Goal: Task Accomplishment & Management: Use online tool/utility

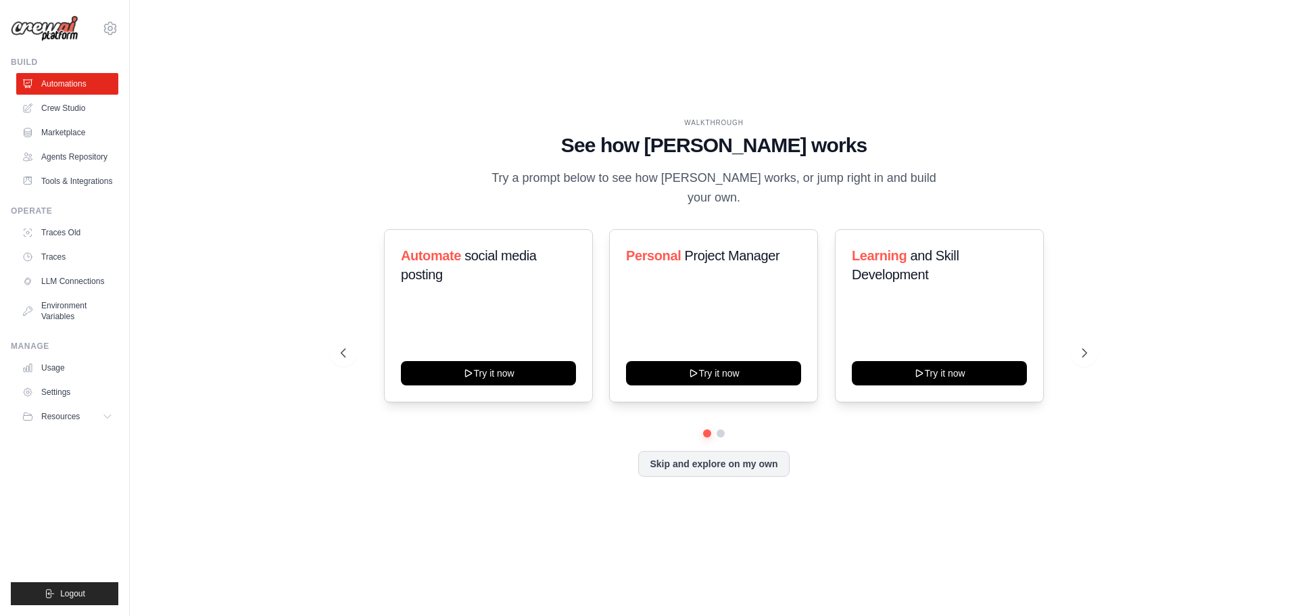
click at [175, 448] on div "WALKTHROUGH See how CrewAI works Try a prompt below to see how CrewAI works, or…" at bounding box center [713, 308] width 1125 height 589
click at [1083, 359] on button at bounding box center [1084, 352] width 27 height 27
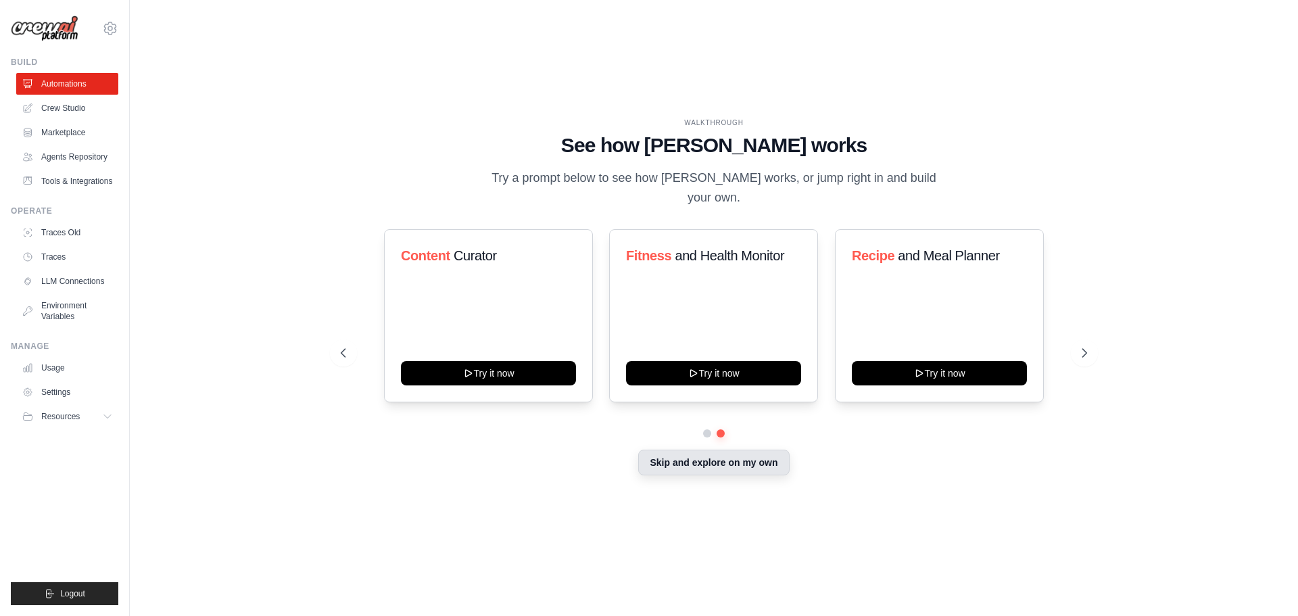
click at [737, 466] on button "Skip and explore on my own" at bounding box center [713, 463] width 151 height 26
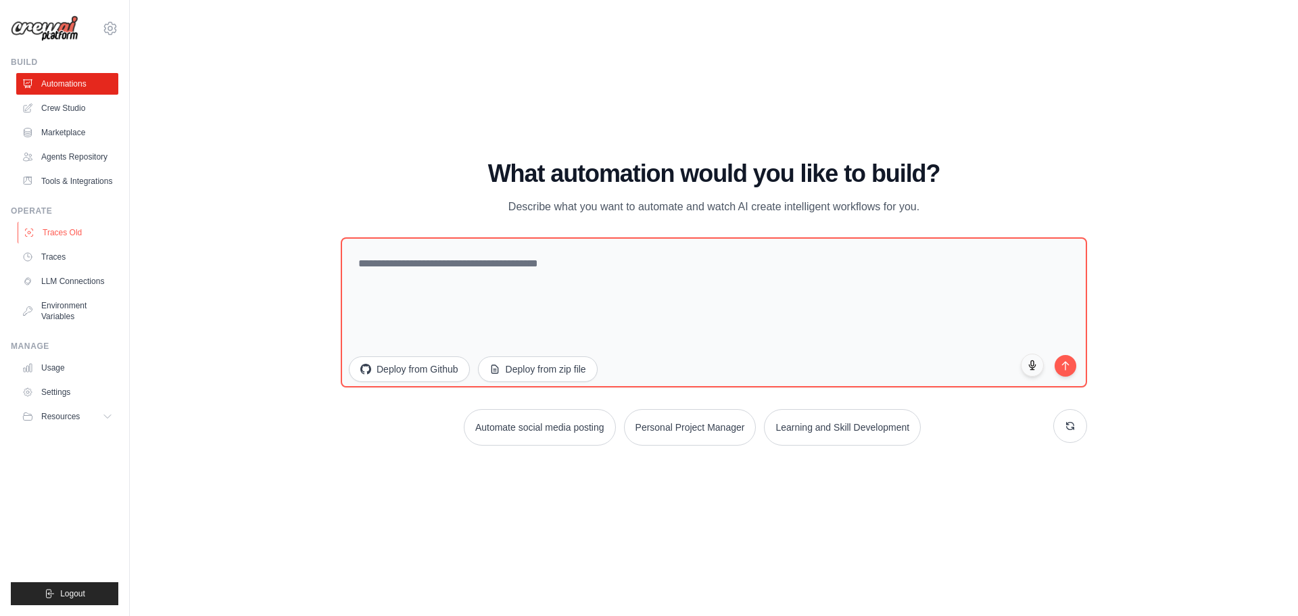
click at [77, 241] on link "Traces Old" at bounding box center [69, 233] width 102 height 22
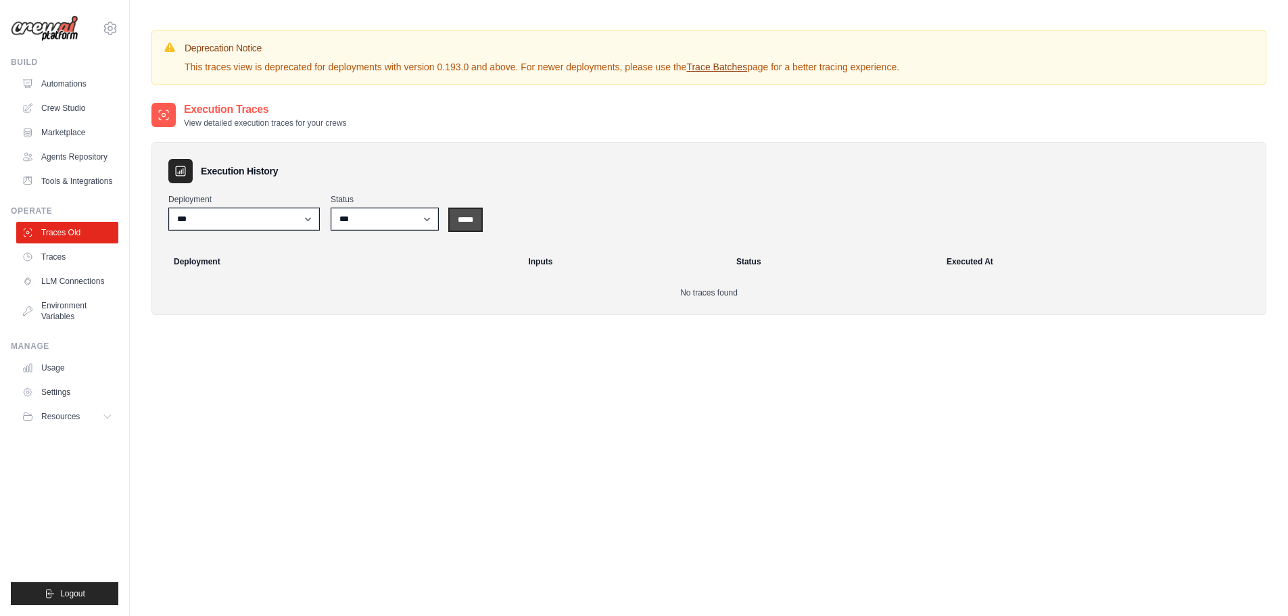
click at [452, 222] on input "*****" at bounding box center [466, 220] width 32 height 22
click at [65, 266] on link "Traces" at bounding box center [69, 257] width 102 height 22
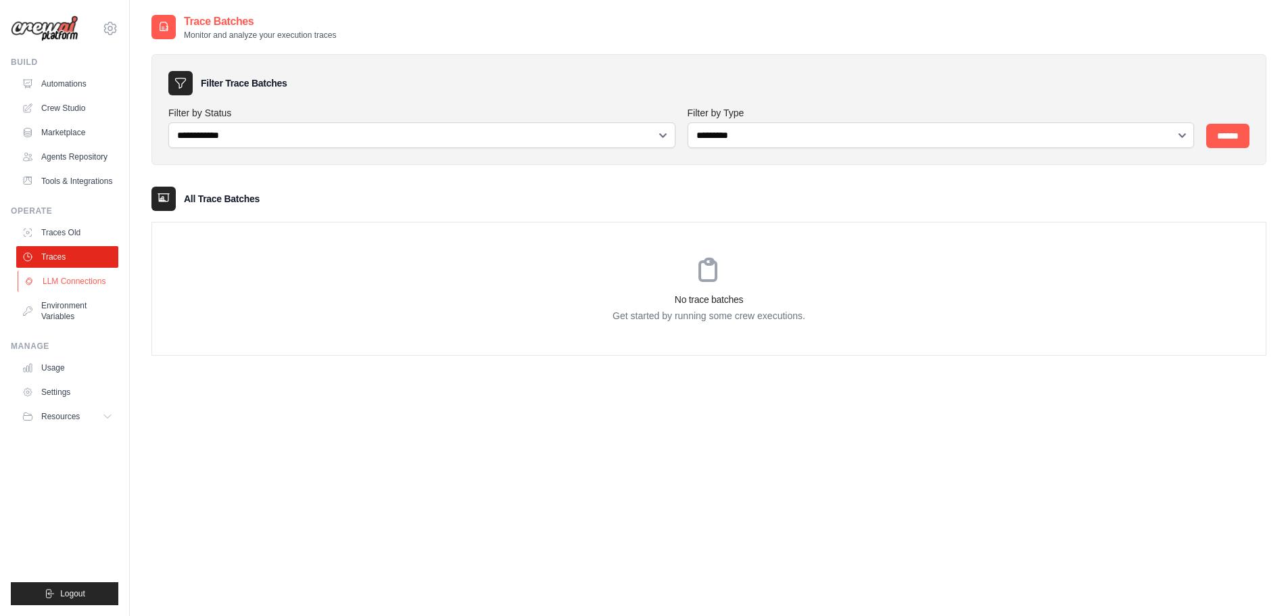
click at [76, 292] on link "LLM Connections" at bounding box center [69, 281] width 102 height 22
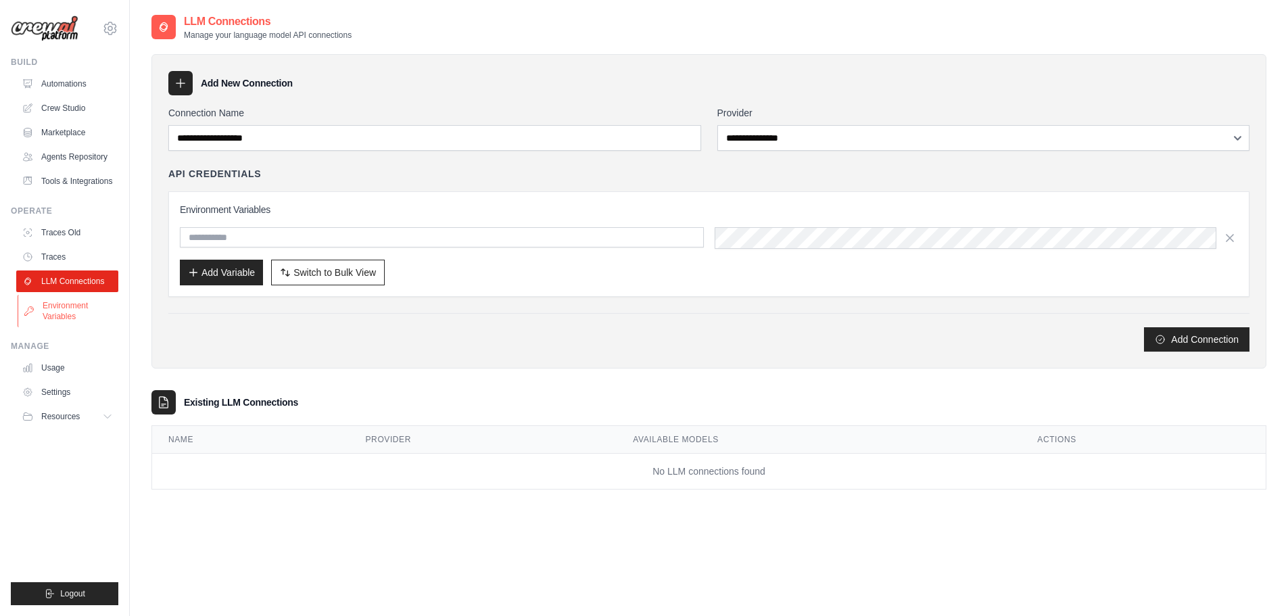
click at [82, 319] on link "Environment Variables" at bounding box center [69, 311] width 102 height 32
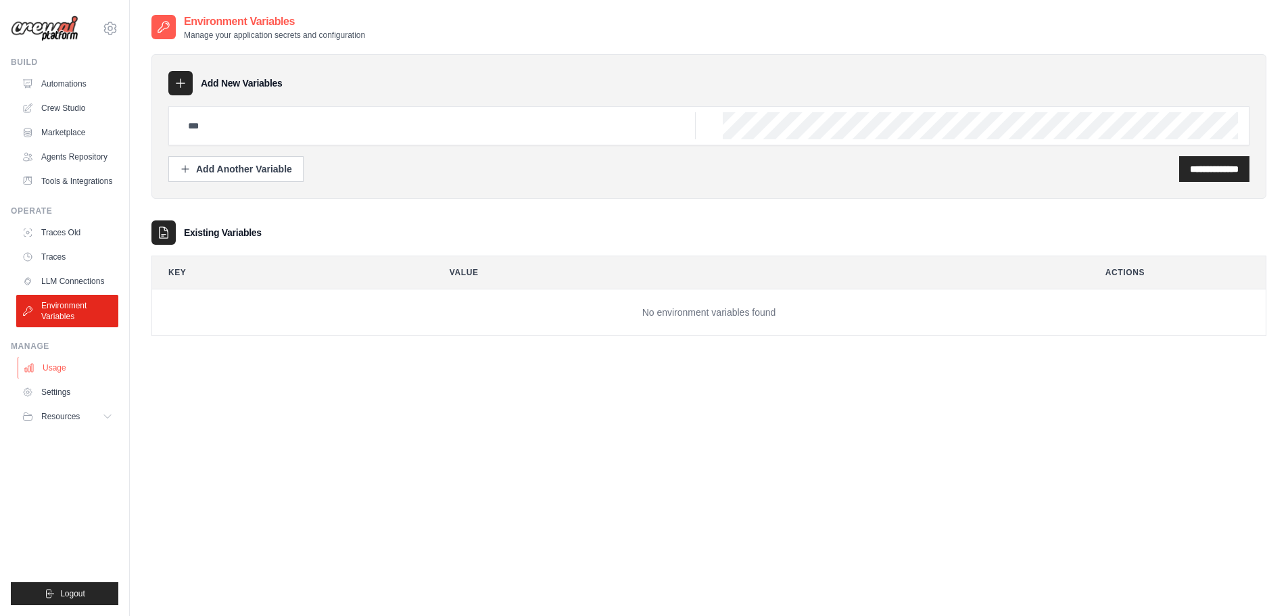
click at [49, 379] on link "Usage" at bounding box center [69, 368] width 102 height 22
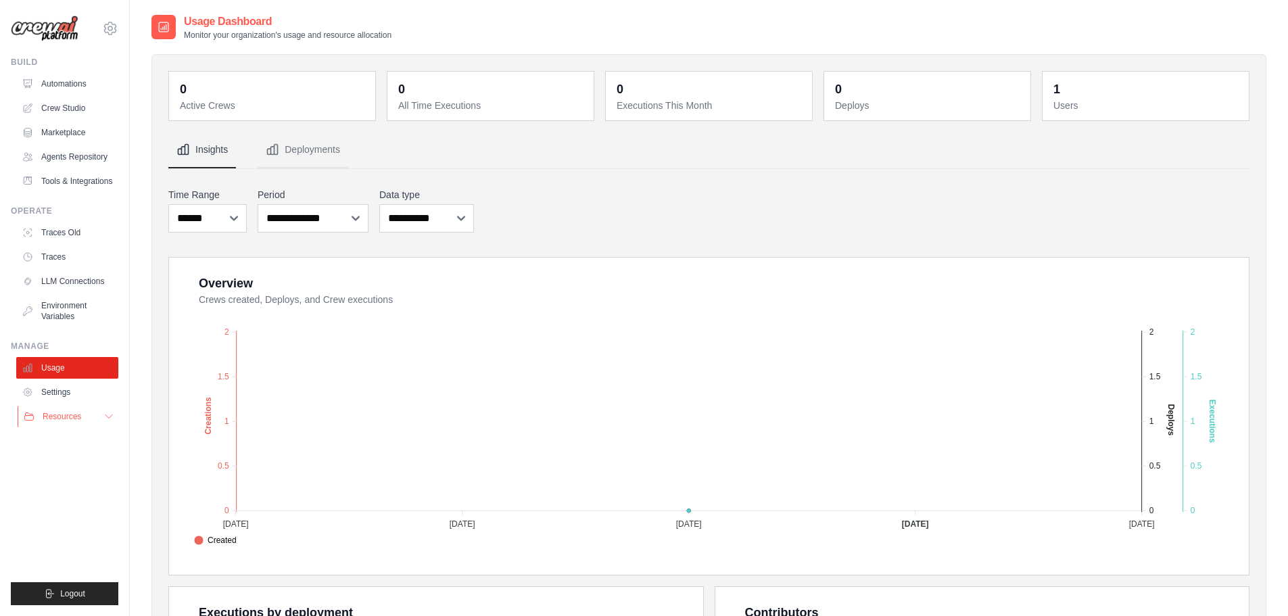
click at [66, 418] on button "Resources" at bounding box center [69, 417] width 102 height 22
click at [71, 403] on link "Settings" at bounding box center [69, 392] width 102 height 22
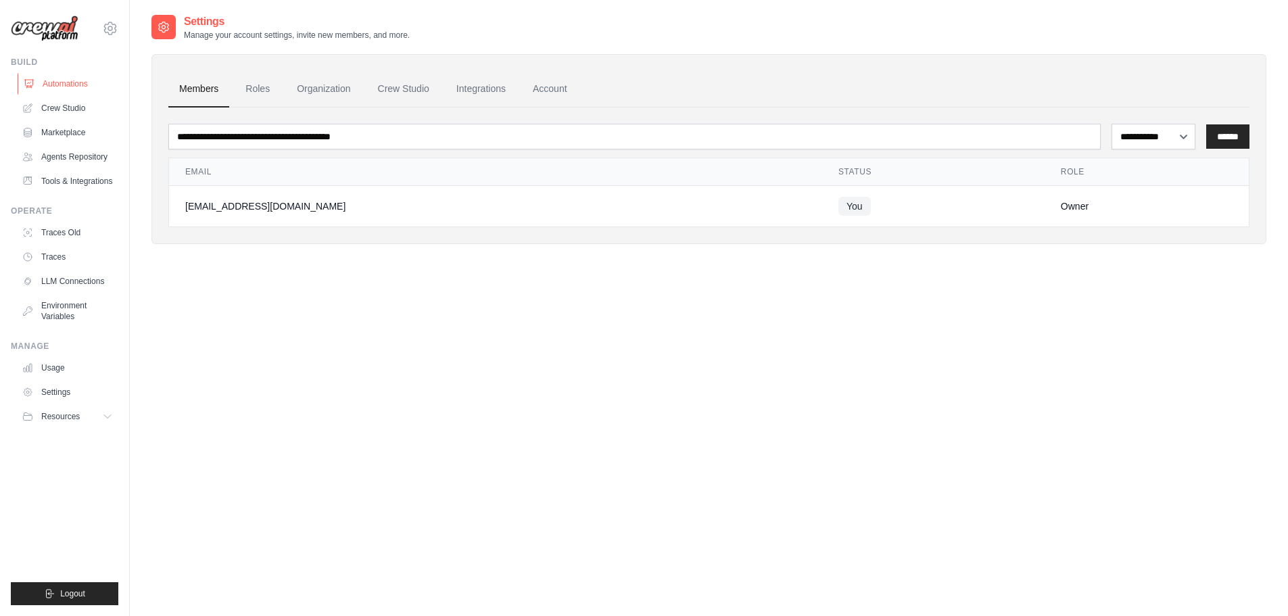
click at [59, 75] on link "Automations" at bounding box center [69, 84] width 102 height 22
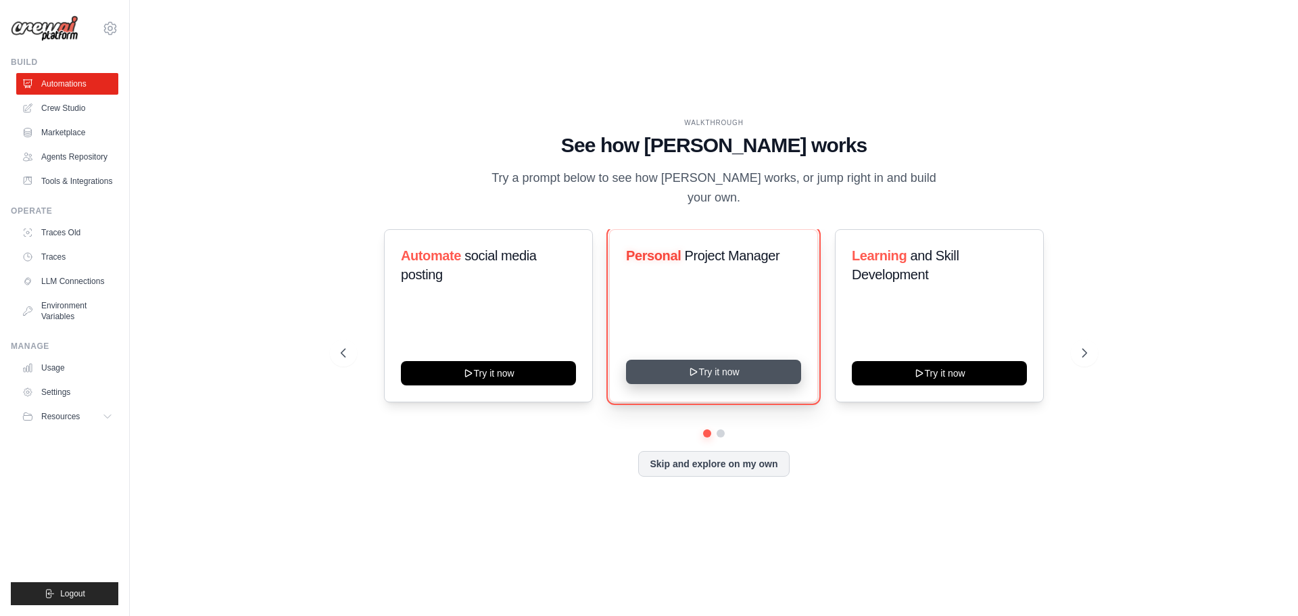
click at [701, 367] on button "Try it now" at bounding box center [713, 372] width 175 height 24
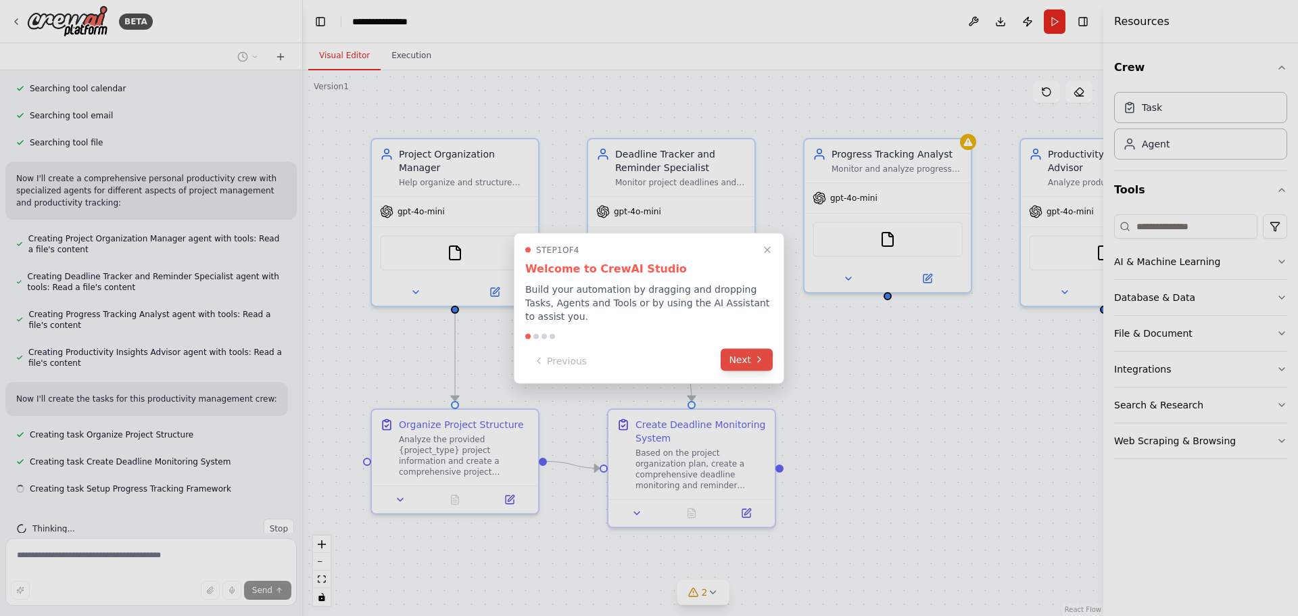
scroll to position [308, 0]
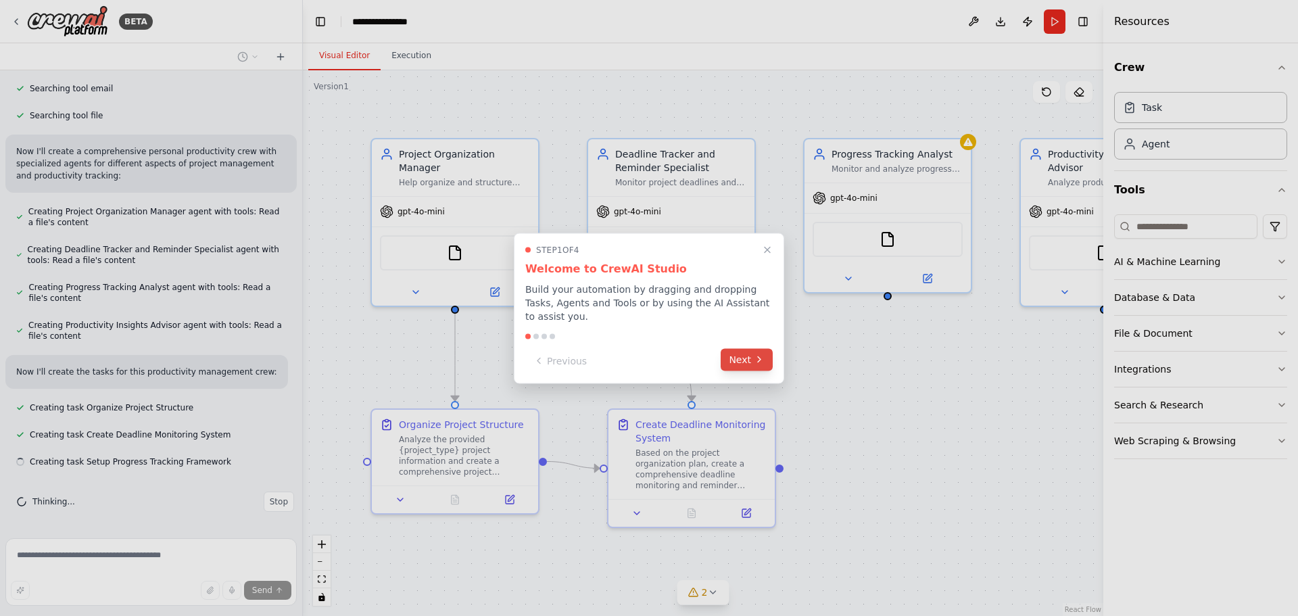
click at [731, 352] on button "Next" at bounding box center [747, 359] width 52 height 22
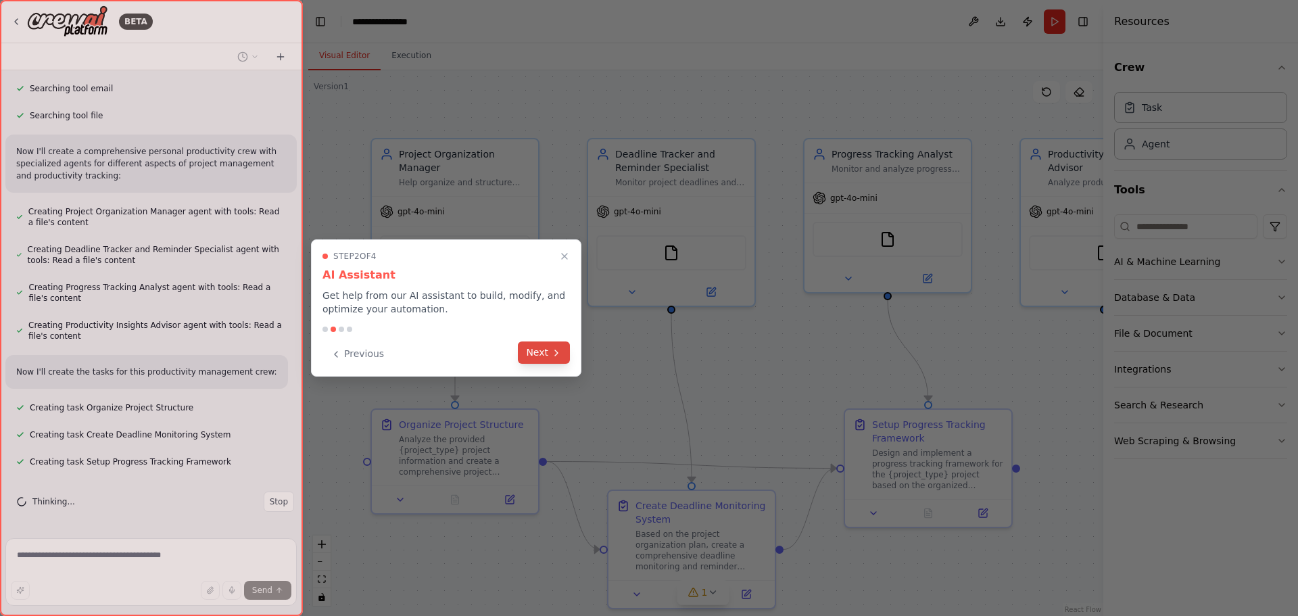
click at [561, 347] on button "Next" at bounding box center [544, 352] width 52 height 22
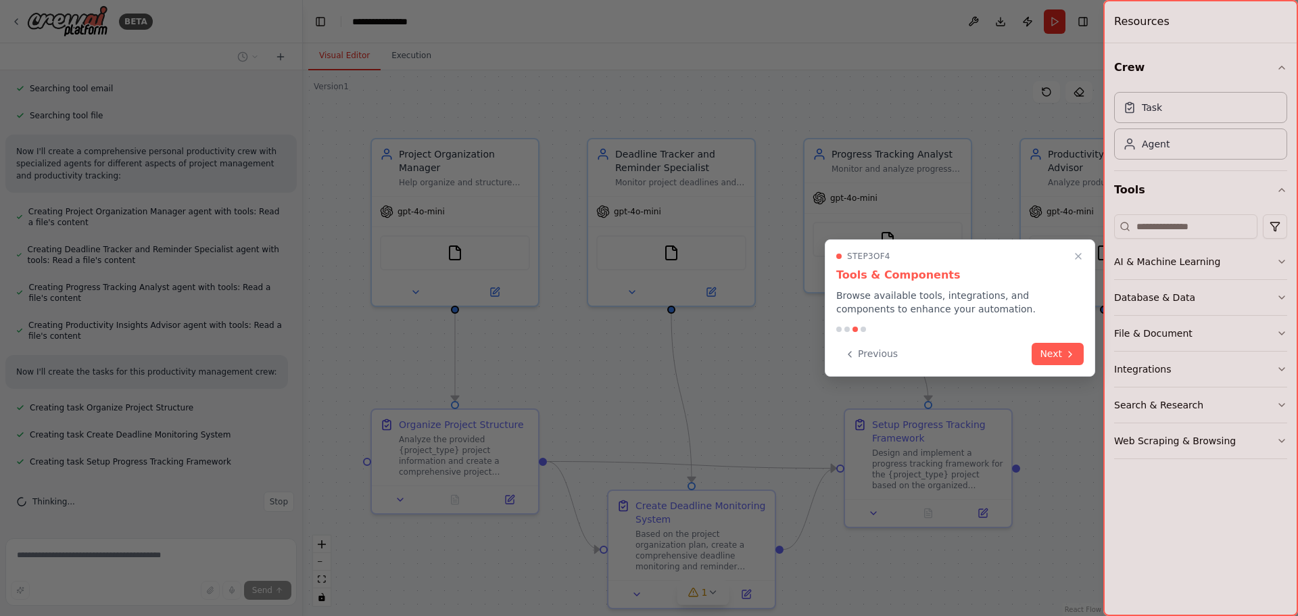
click at [1055, 363] on button "Next" at bounding box center [1058, 354] width 52 height 22
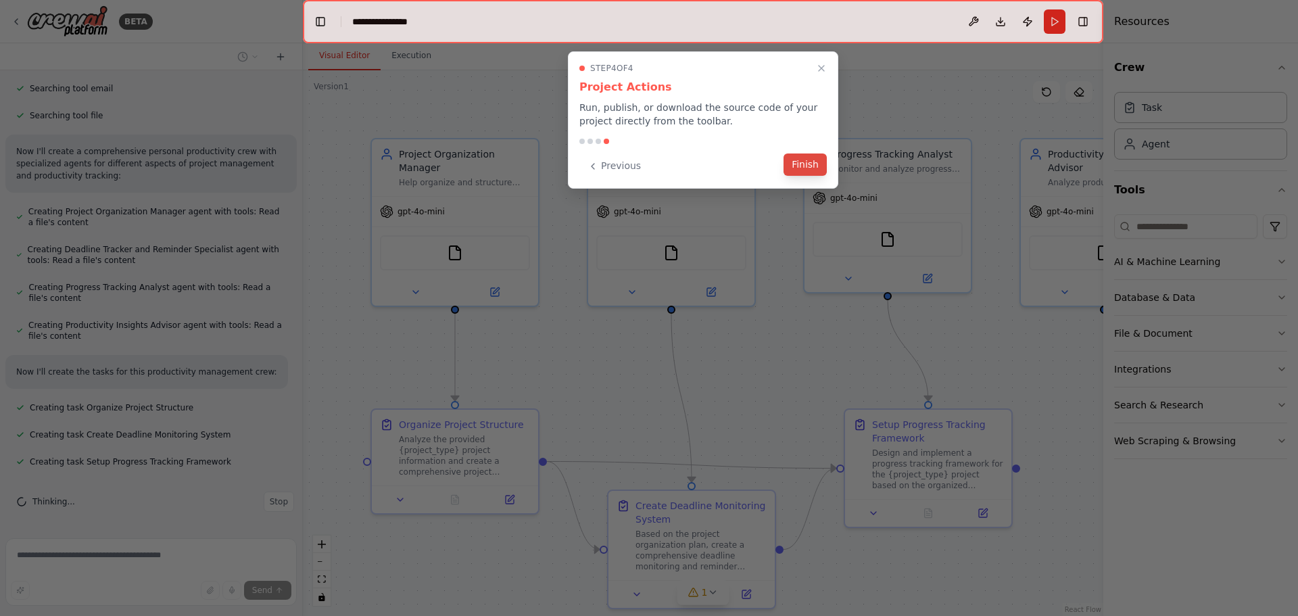
click at [802, 166] on button "Finish" at bounding box center [805, 164] width 43 height 22
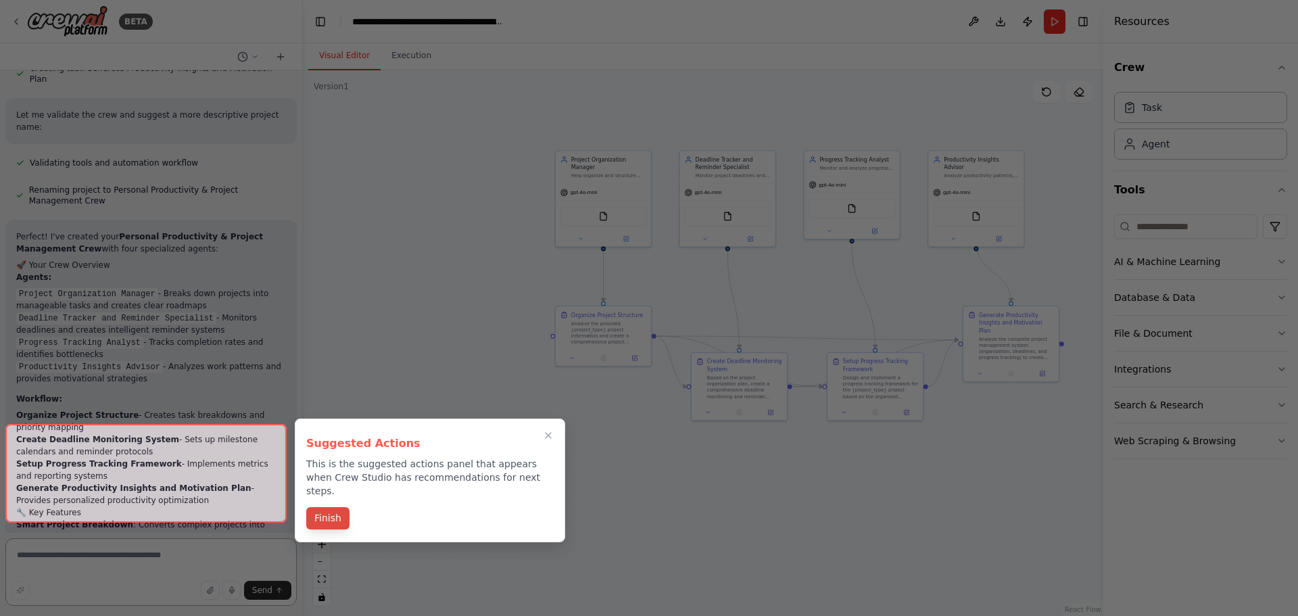
scroll to position [1069, 0]
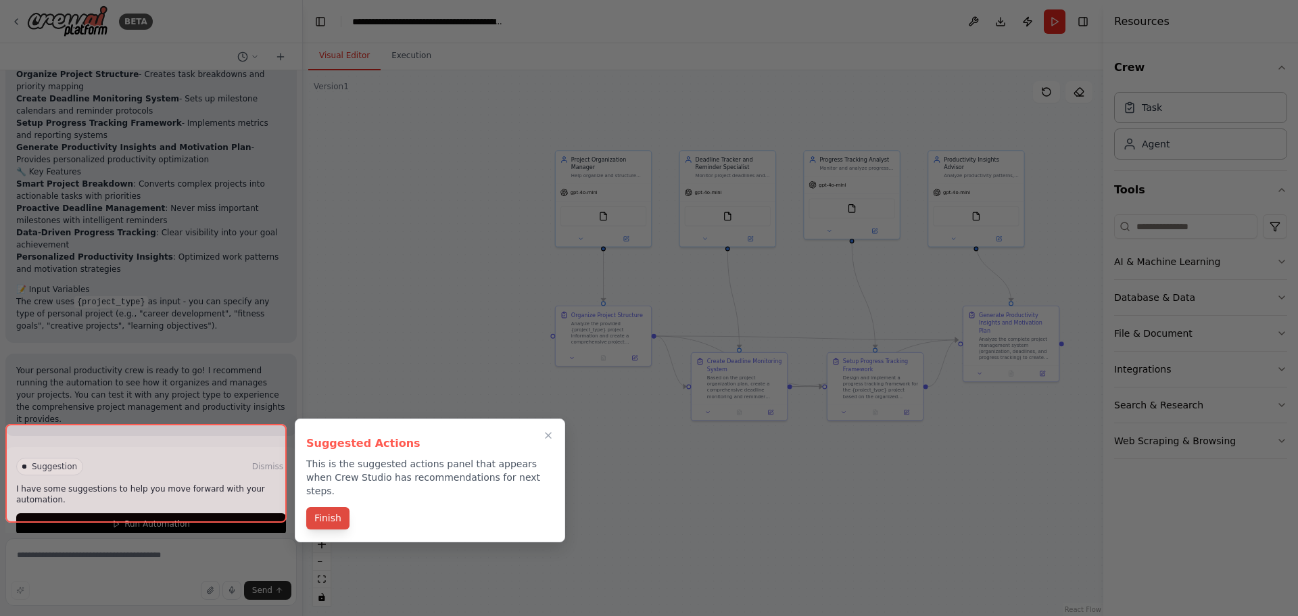
click at [327, 507] on button "Finish" at bounding box center [327, 518] width 43 height 22
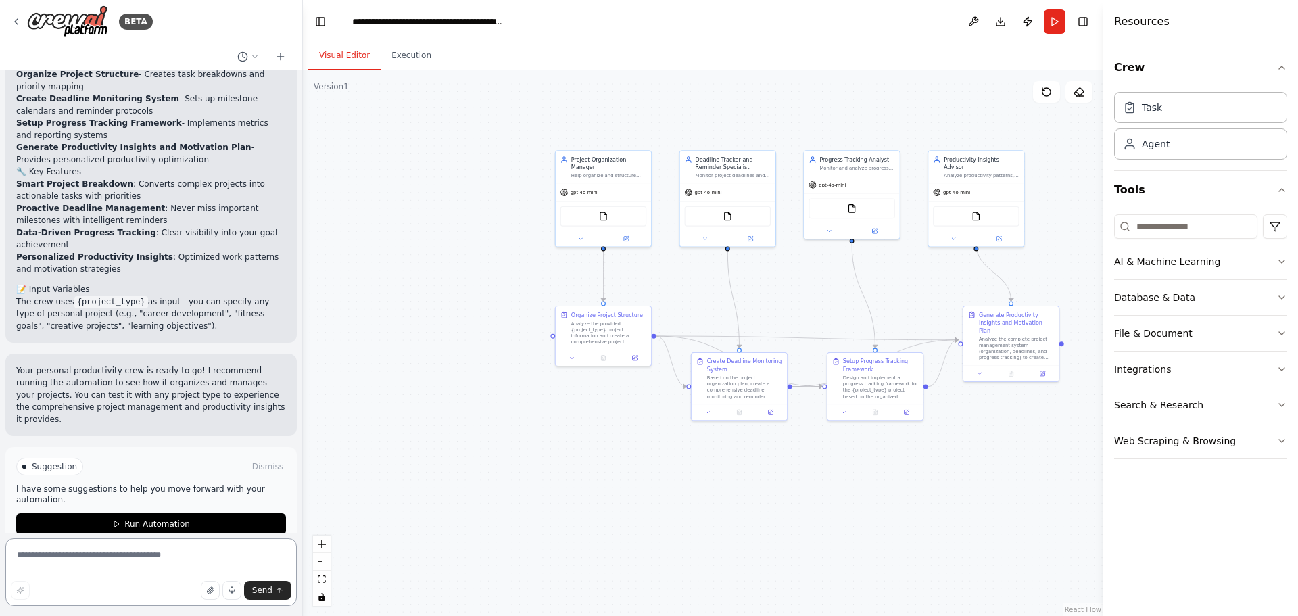
click at [87, 565] on textarea at bounding box center [150, 572] width 291 height 68
type textarea "*"
type textarea "**********"
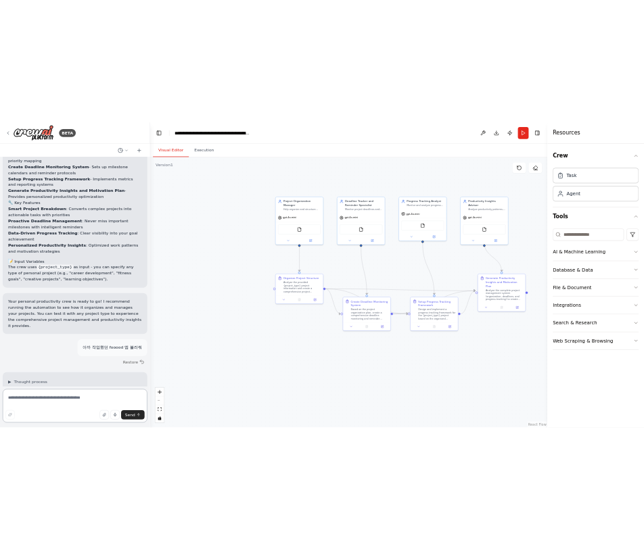
scroll to position [1292, 0]
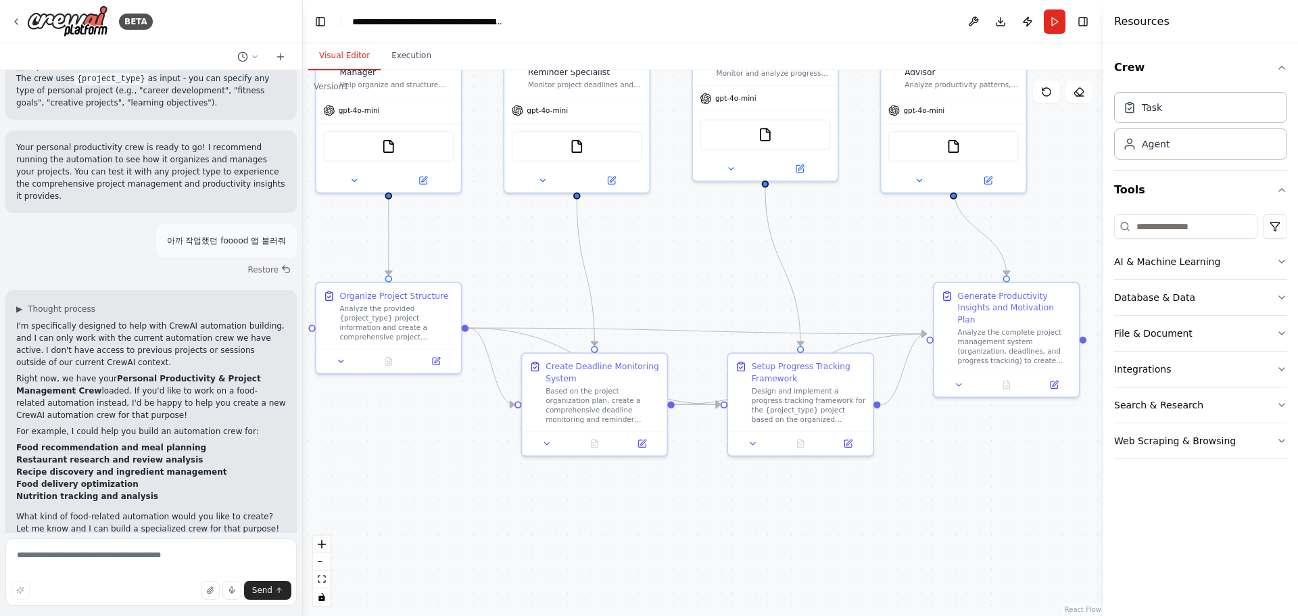
drag, startPoint x: 495, startPoint y: 442, endPoint x: 454, endPoint y: 451, distance: 42.2
click at [454, 451] on div ".deletable-edge-delete-btn { width: 20px; height: 20px; border: 0px solid #ffff…" at bounding box center [703, 343] width 800 height 546
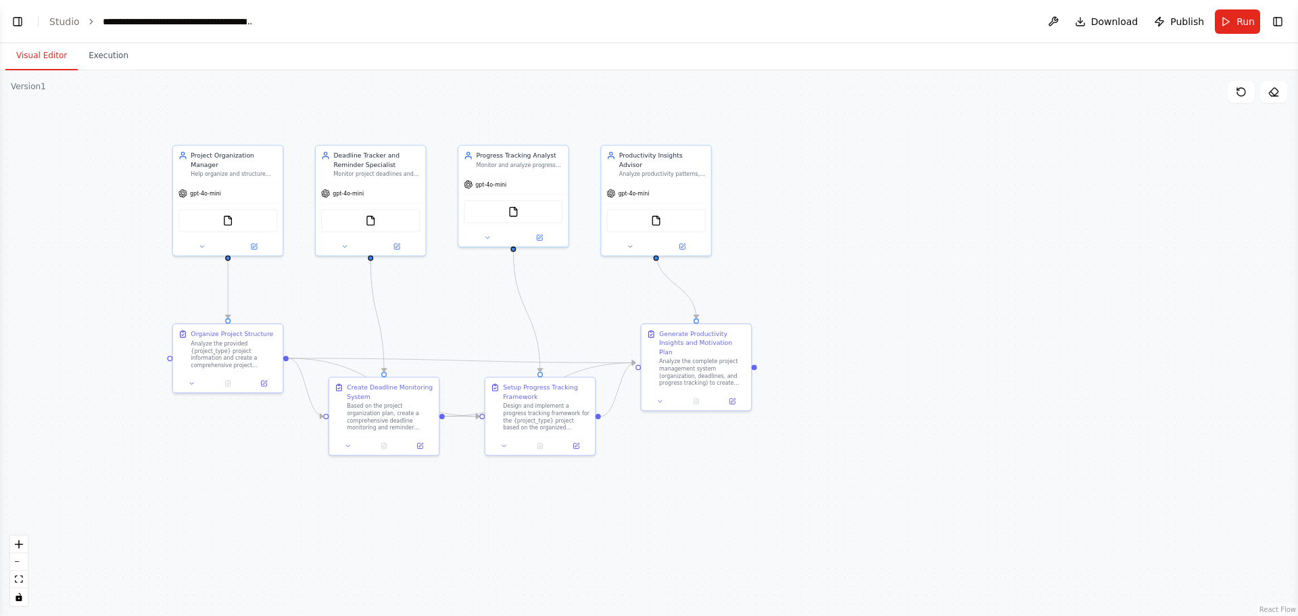
drag, startPoint x: 833, startPoint y: 274, endPoint x: 942, endPoint y: 261, distance: 110.3
click at [942, 261] on div ".deletable-edge-delete-btn { width: 20px; height: 20px; border: 0px solid #ffff…" at bounding box center [649, 343] width 1298 height 546
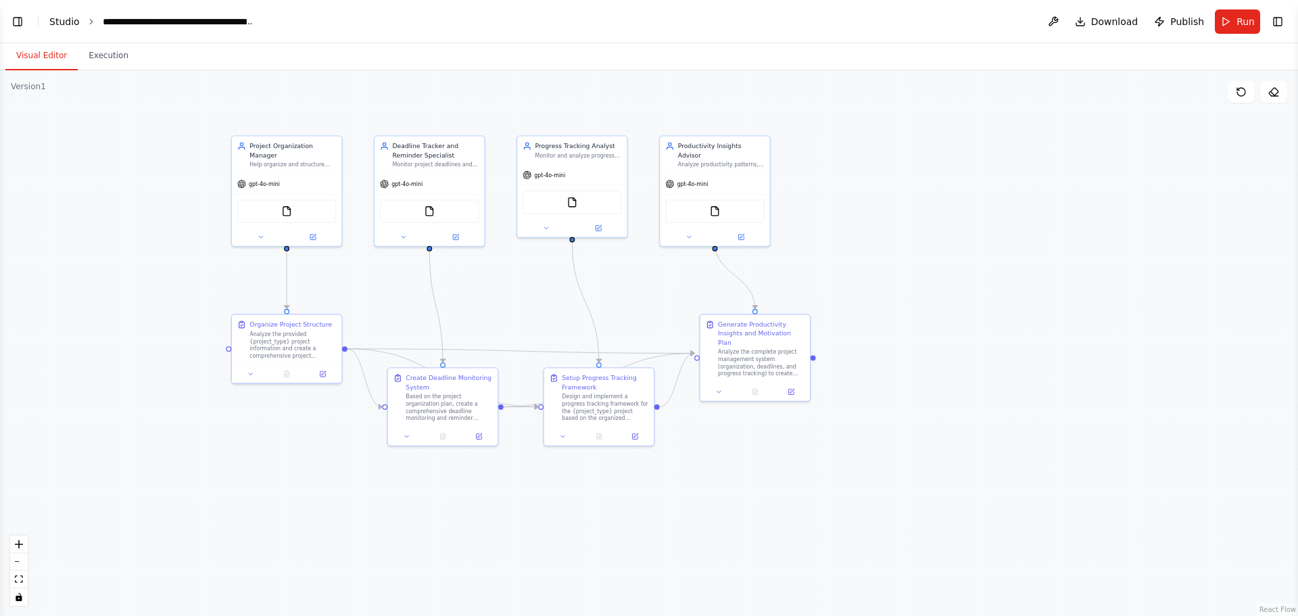
click at [68, 25] on link "Studio" at bounding box center [64, 21] width 30 height 11
drag, startPoint x: 148, startPoint y: 29, endPoint x: 141, endPoint y: 28, distance: 6.8
click at [147, 29] on header "**********" at bounding box center [649, 21] width 1298 height 43
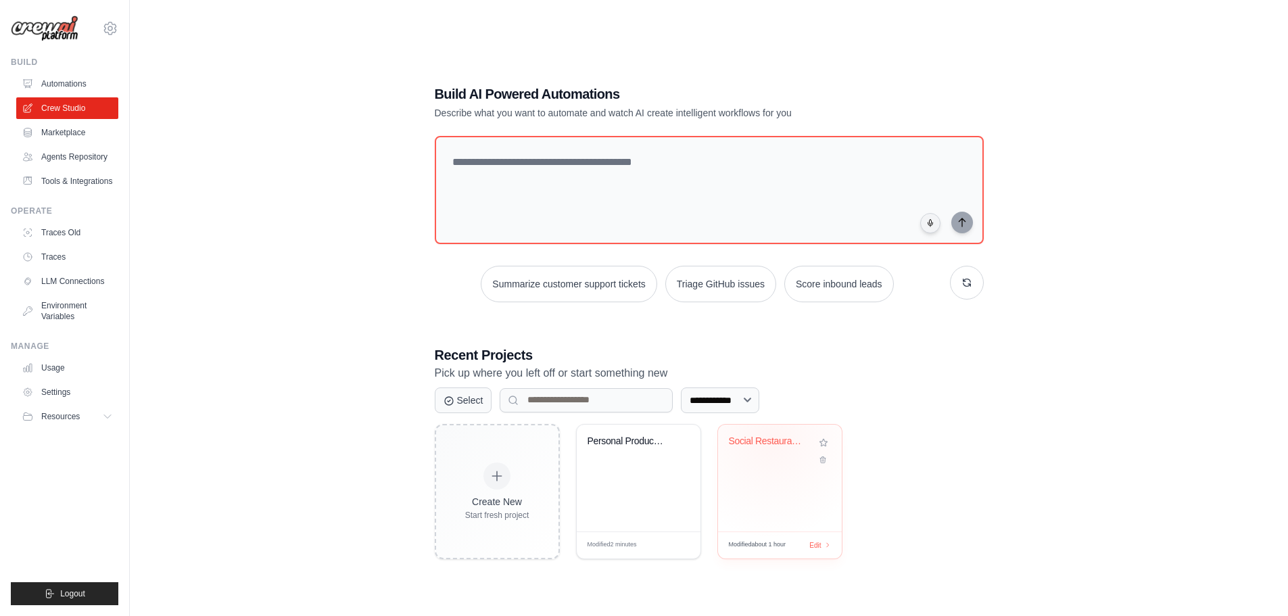
click at [771, 437] on div "Social Restaurant Discovery App Bus..." at bounding box center [770, 441] width 82 height 12
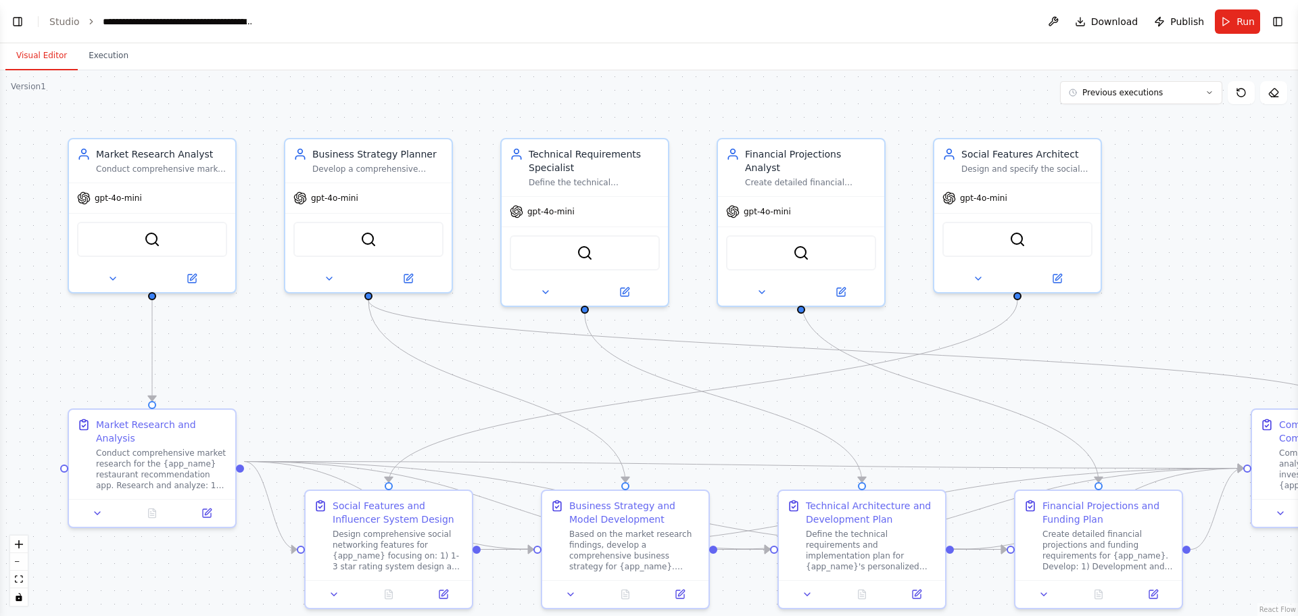
scroll to position [5537, 0]
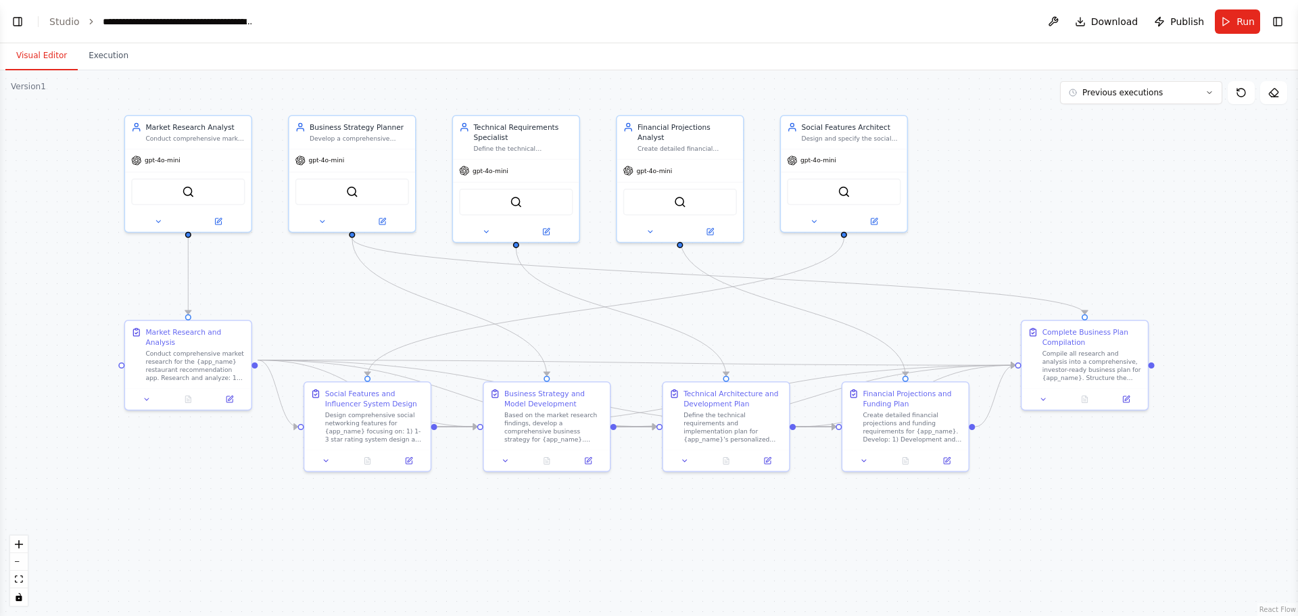
drag, startPoint x: 384, startPoint y: 398, endPoint x: 354, endPoint y: 305, distance: 97.5
click at [354, 305] on div ".deletable-edge-delete-btn { width: 20px; height: 20px; border: 0px solid #ffff…" at bounding box center [649, 343] width 1298 height 546
click at [20, 20] on button "Toggle Left Sidebar" at bounding box center [17, 21] width 19 height 19
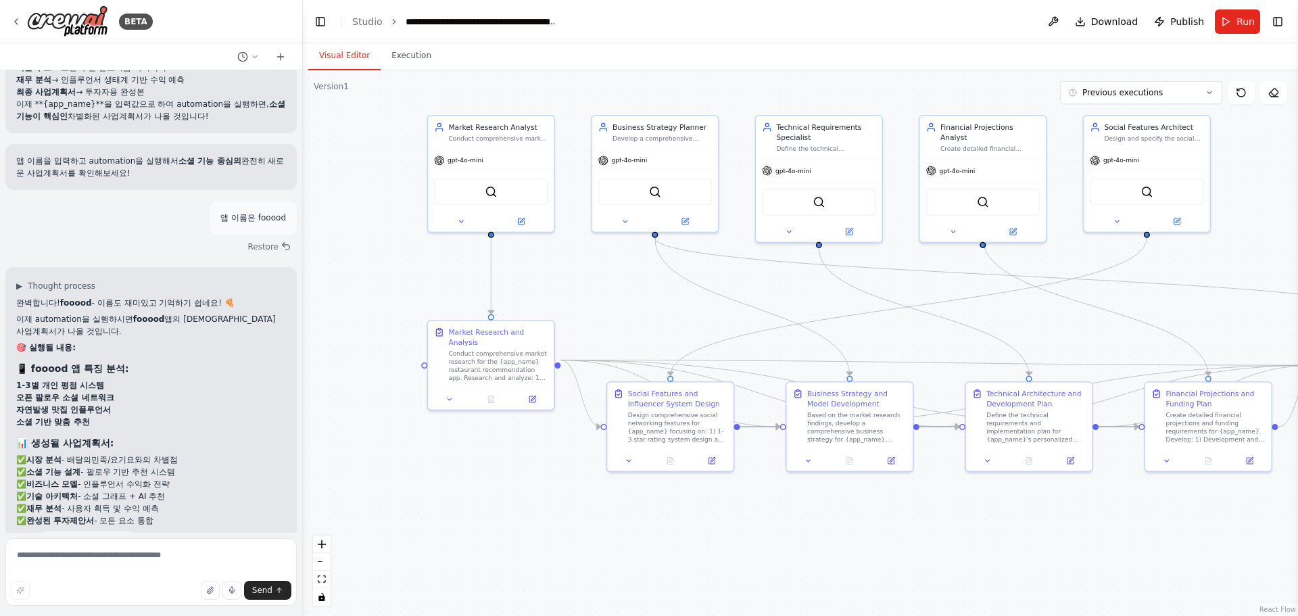
click at [128, 548] on strong "fooood" at bounding box center [122, 552] width 32 height 9
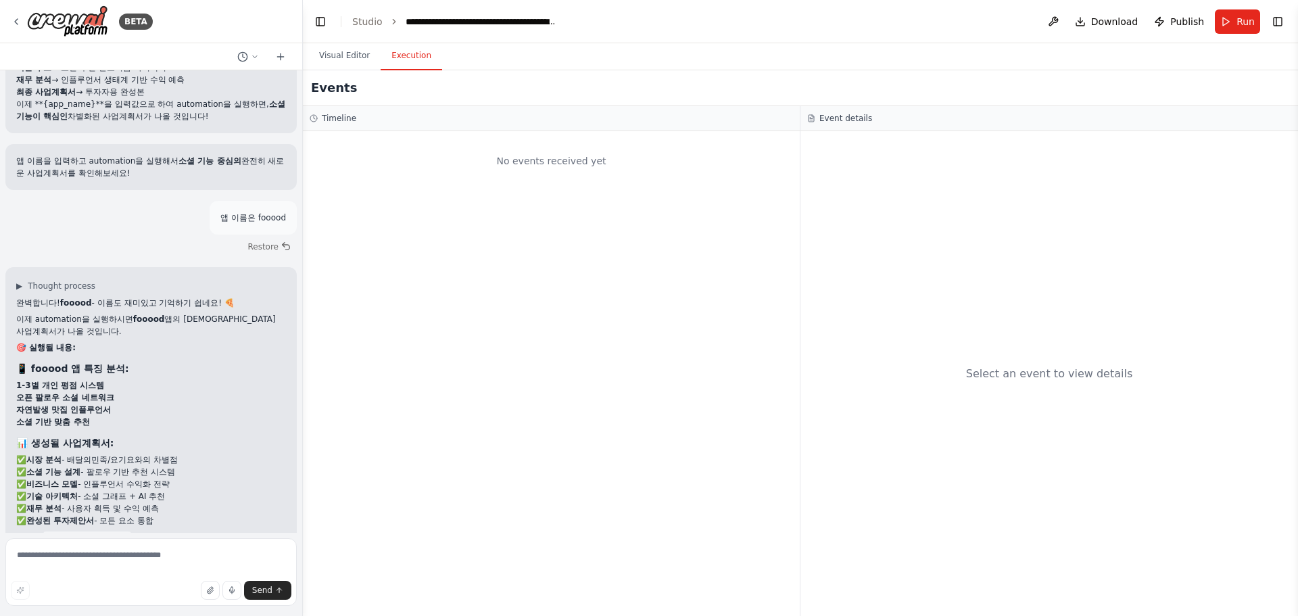
click at [395, 55] on button "Execution" at bounding box center [412, 56] width 62 height 28
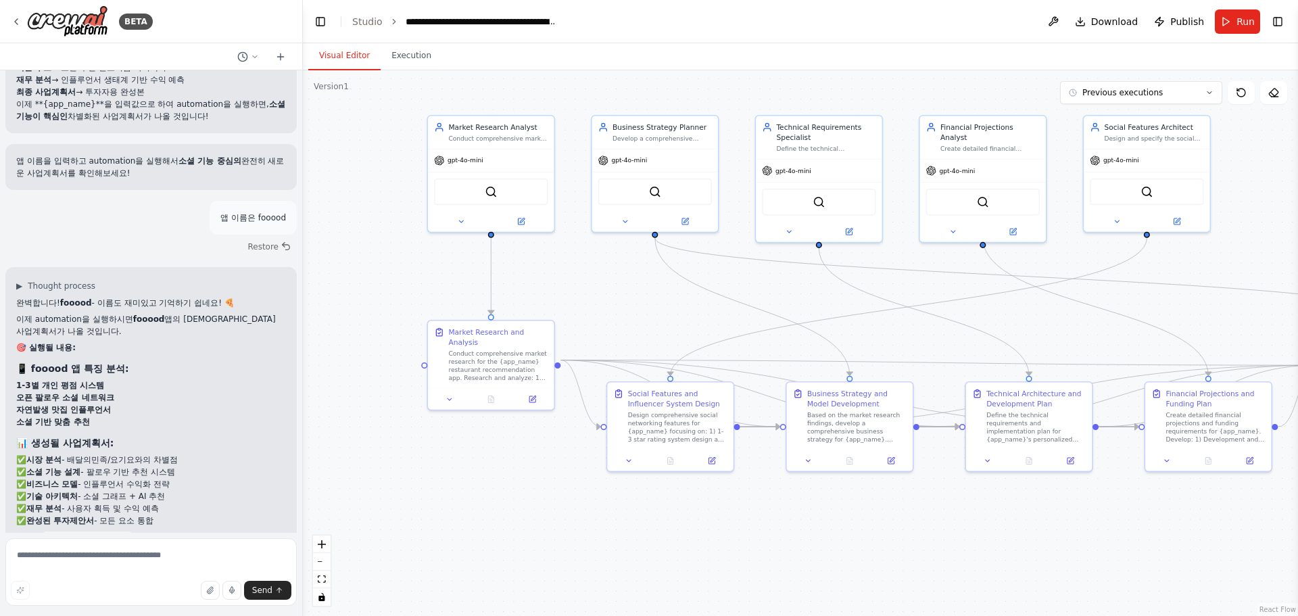
click at [325, 45] on button "Visual Editor" at bounding box center [344, 56] width 72 height 28
click at [1234, 20] on button "Run" at bounding box center [1237, 21] width 45 height 24
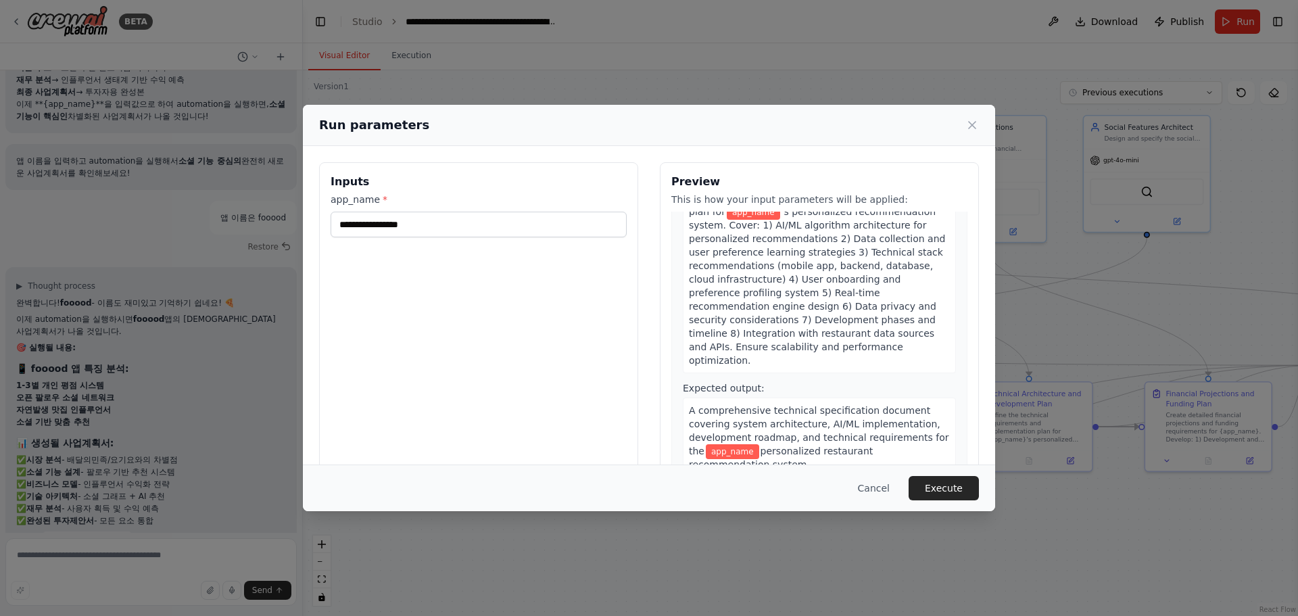
scroll to position [811, 0]
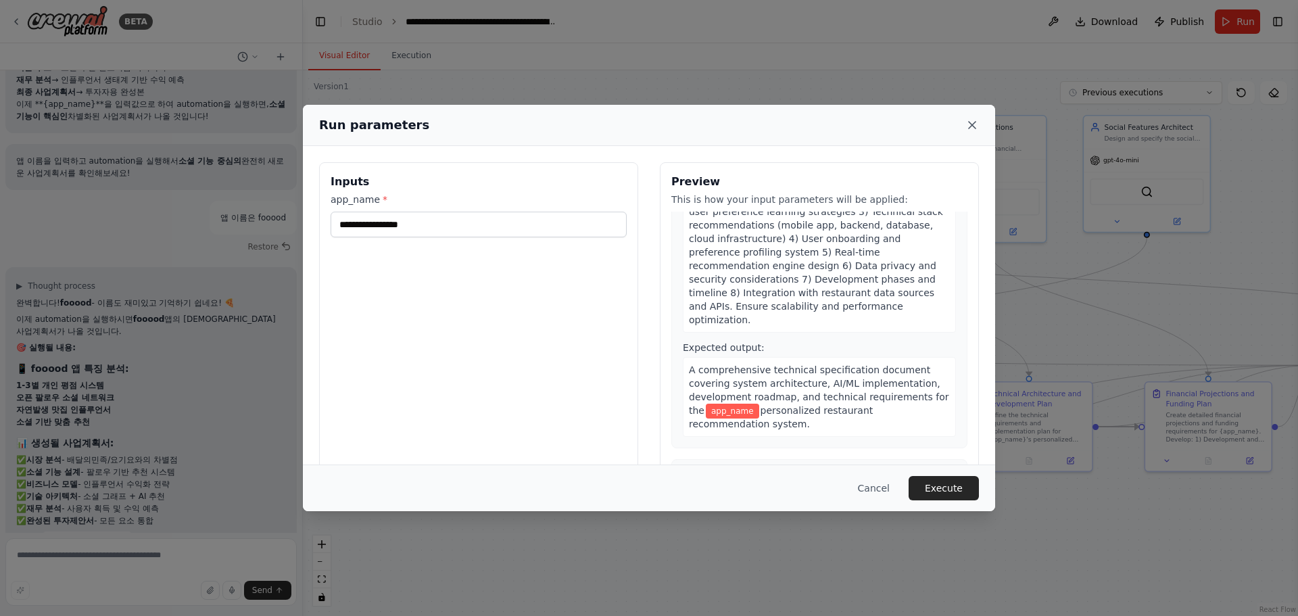
click at [971, 126] on icon at bounding box center [972, 125] width 7 height 7
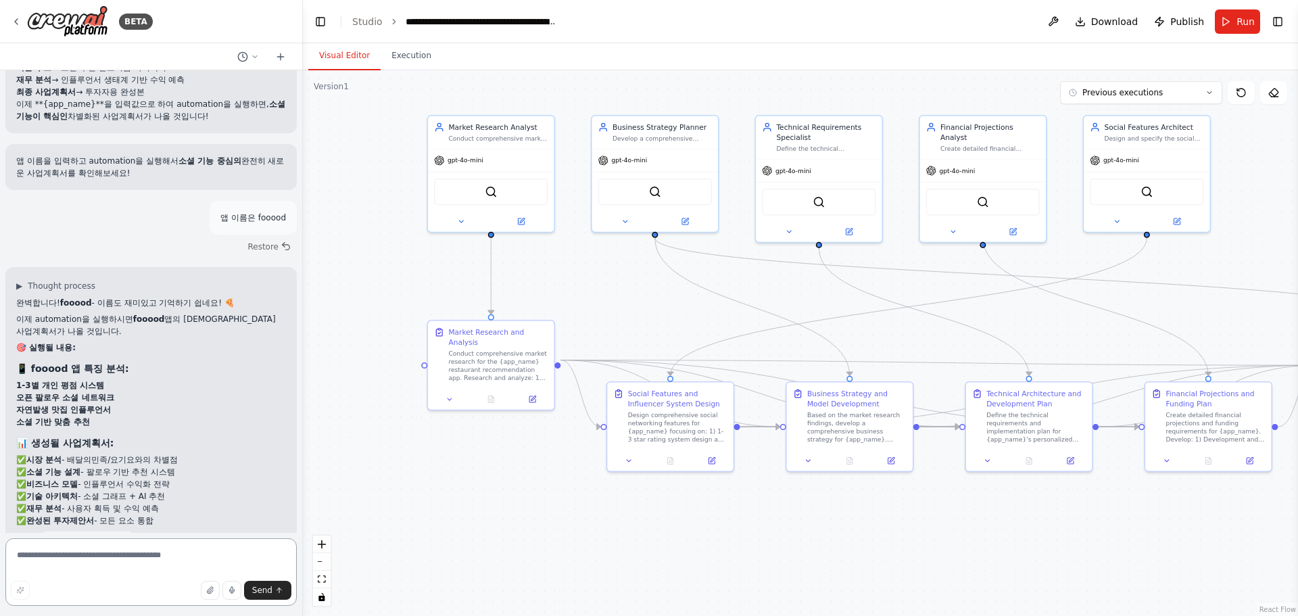
drag, startPoint x: 120, startPoint y: 556, endPoint x: 105, endPoint y: 557, distance: 14.9
click at [118, 556] on textarea at bounding box center [150, 572] width 291 height 68
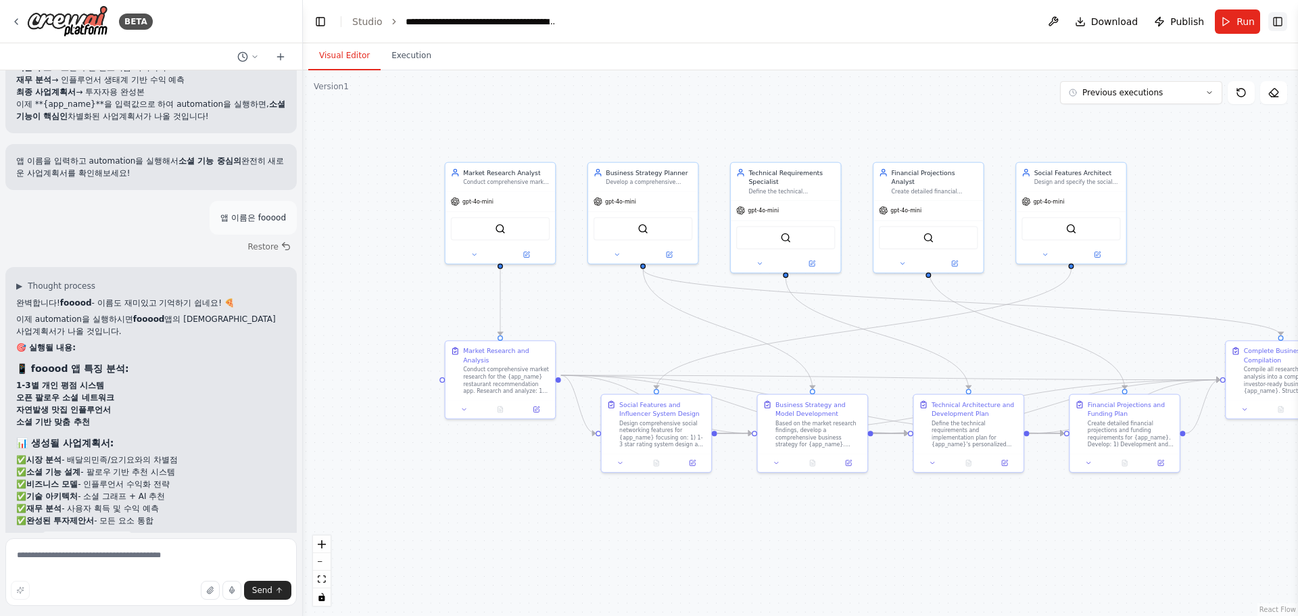
click at [1280, 23] on button "Toggle Right Sidebar" at bounding box center [1277, 21] width 19 height 19
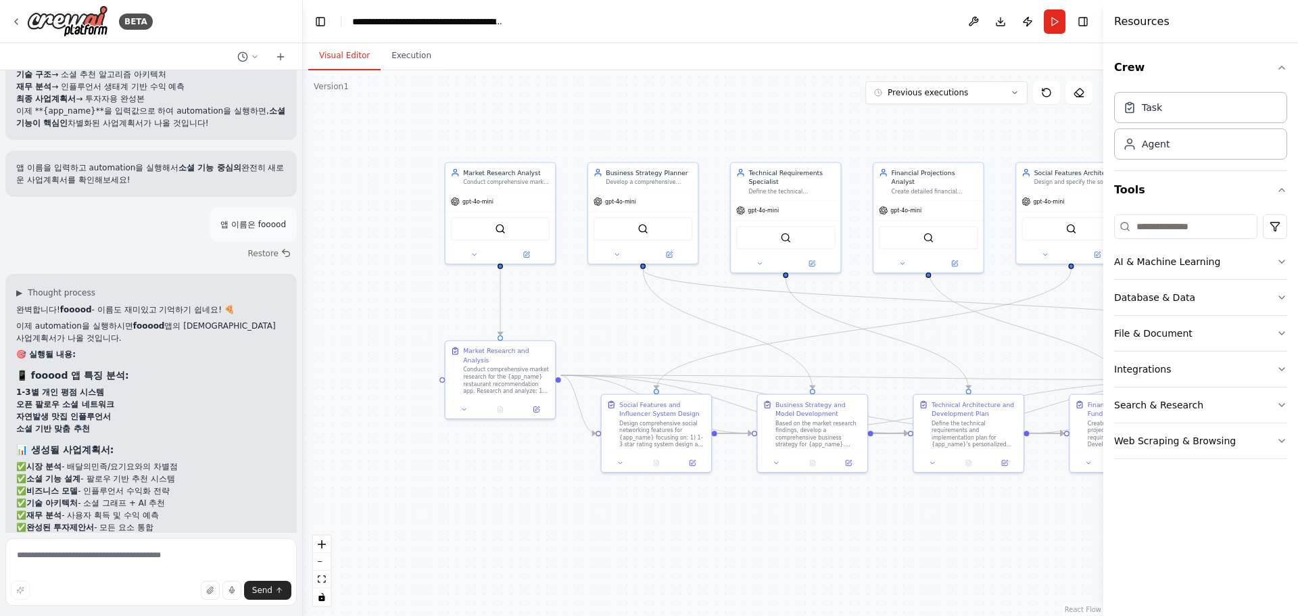
scroll to position [5537, 0]
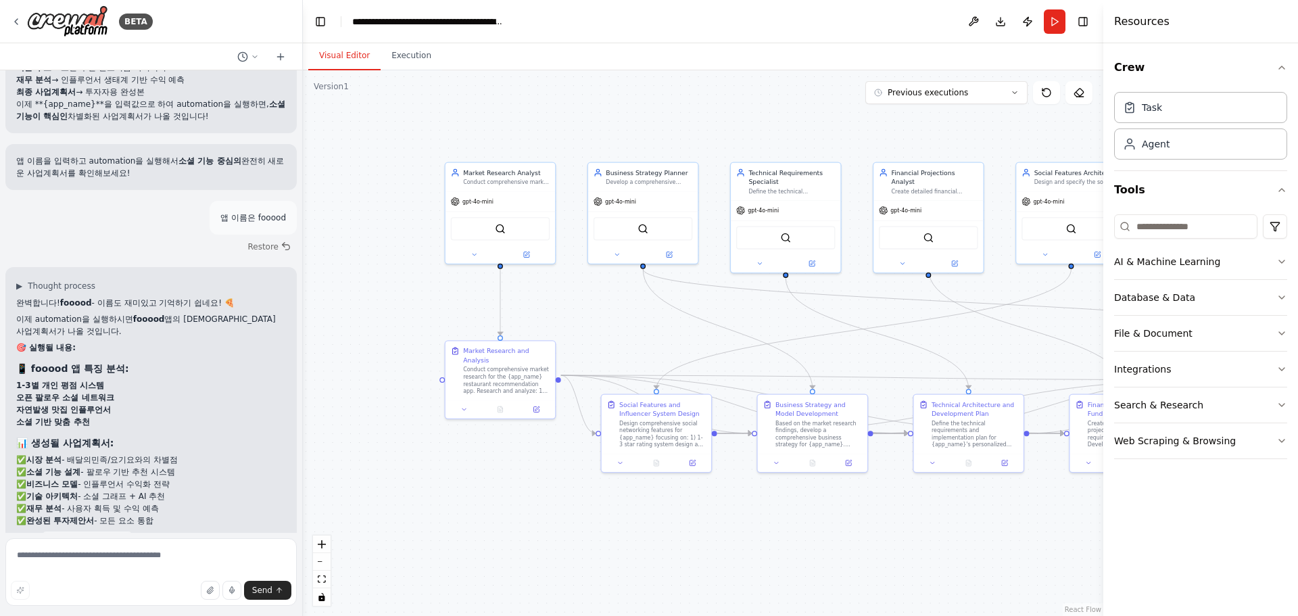
click at [189, 534] on form "Send" at bounding box center [151, 574] width 302 height 83
click at [135, 549] on textarea at bounding box center [150, 572] width 291 height 68
type textarea "**********"
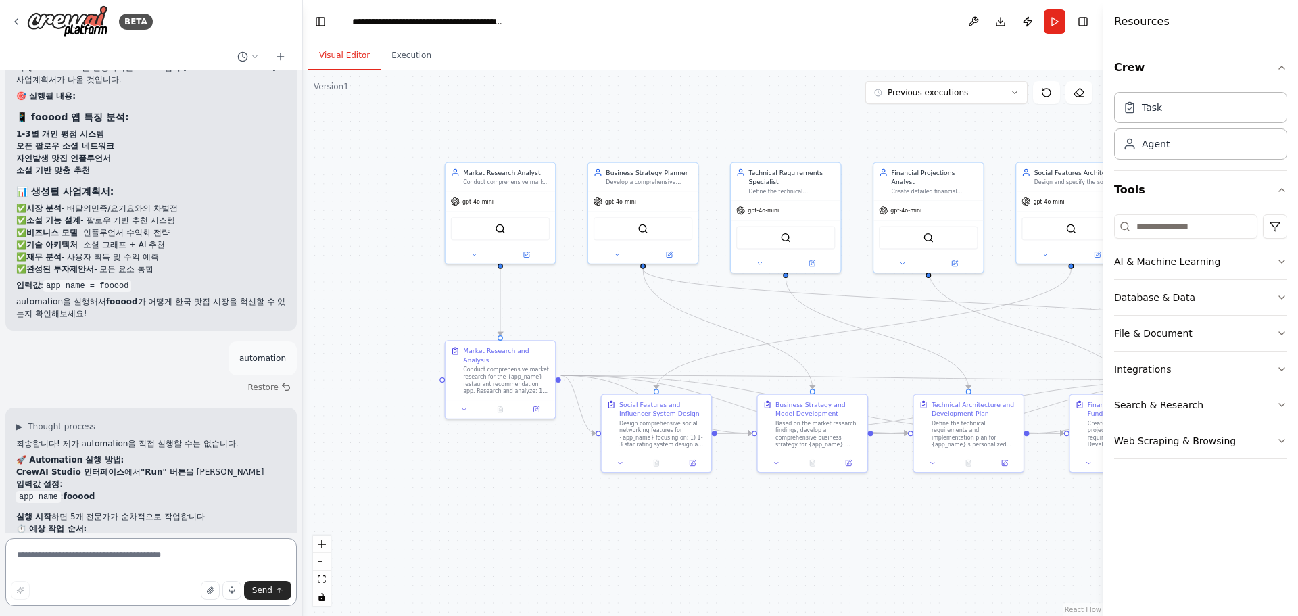
scroll to position [5890, 0]
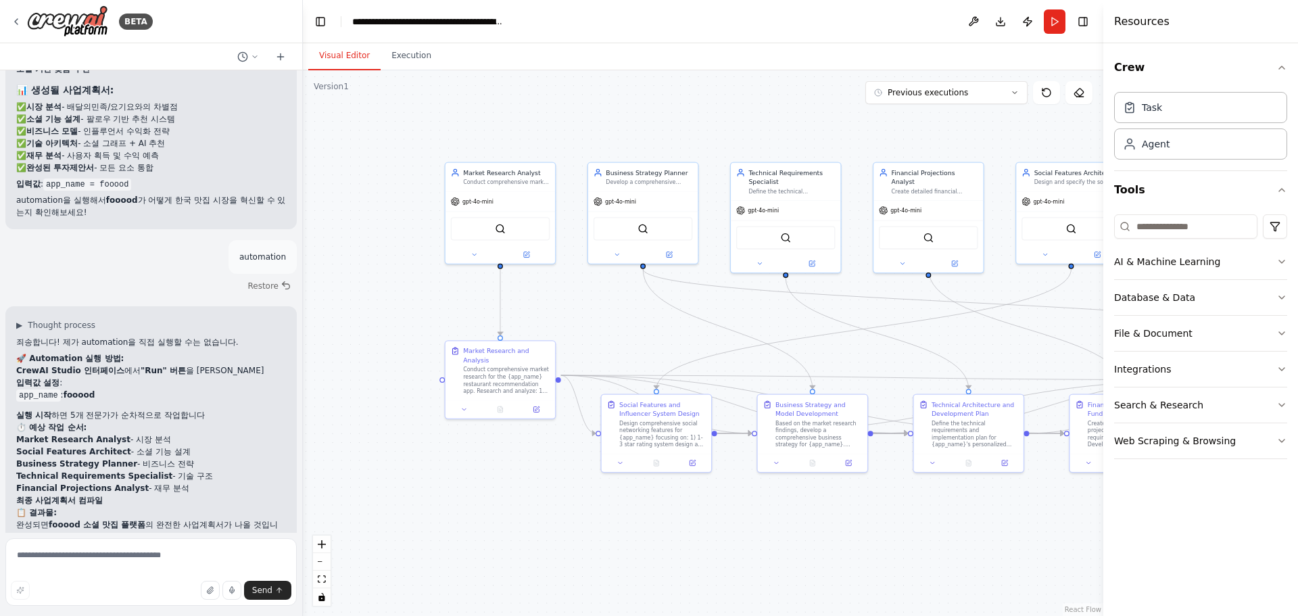
click at [1036, 52] on div "Visual Editor Execution" at bounding box center [703, 56] width 800 height 27
click at [1047, 22] on button "Run" at bounding box center [1055, 21] width 22 height 24
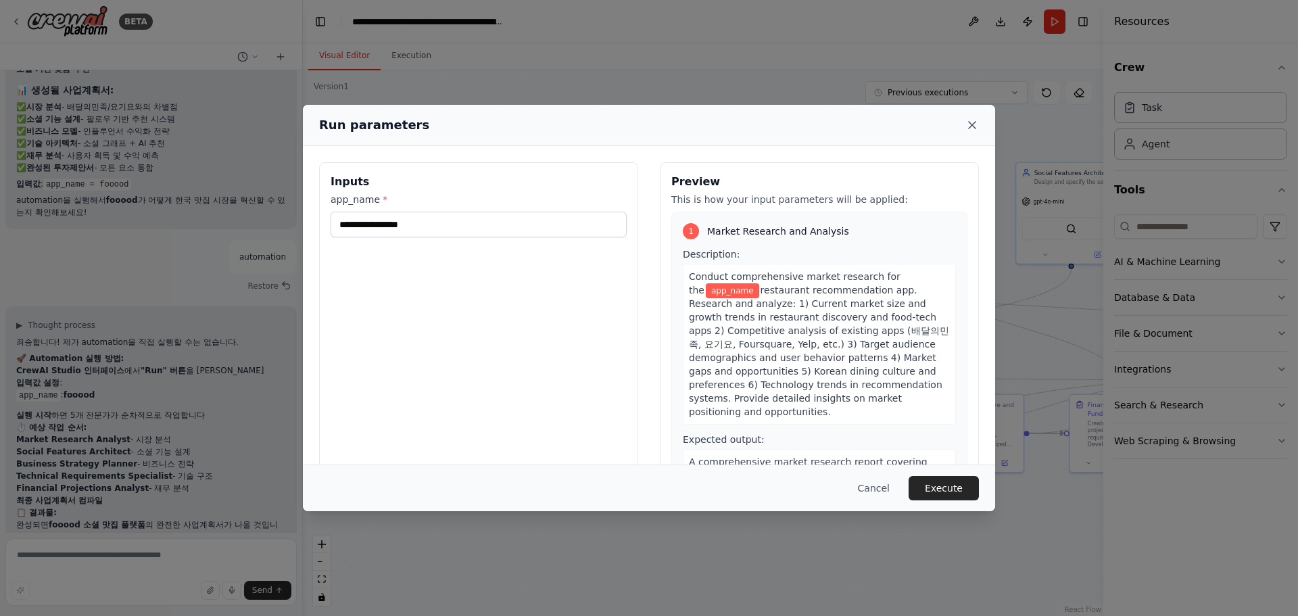
click at [975, 125] on icon at bounding box center [972, 125] width 14 height 14
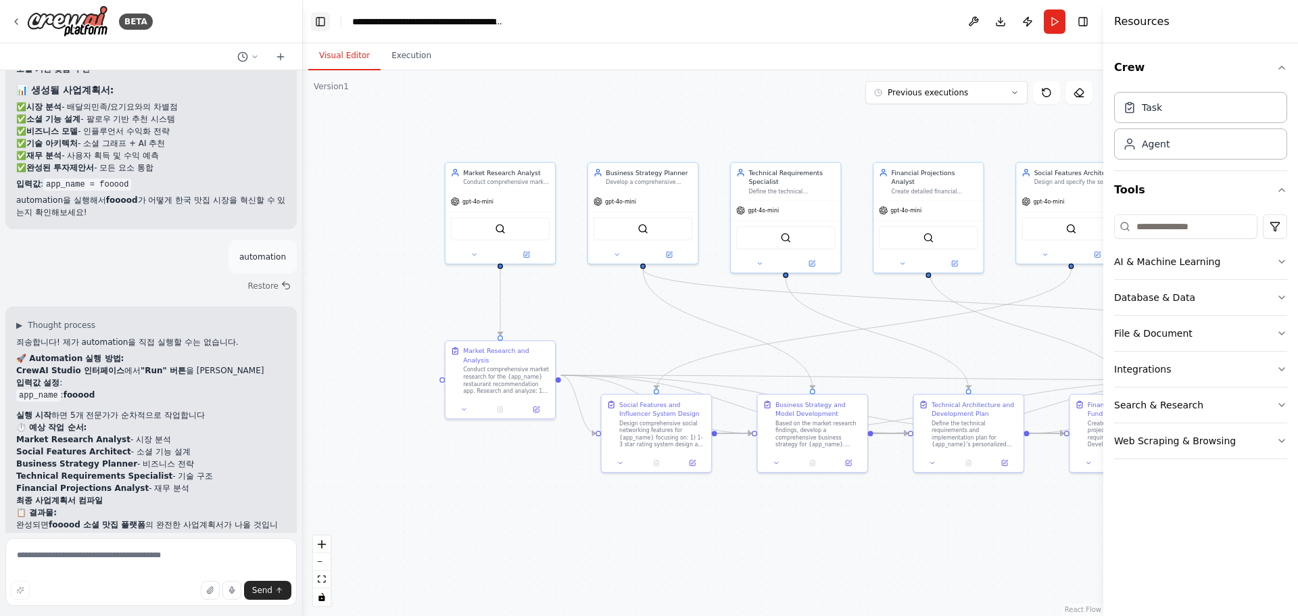
click at [322, 20] on button "Toggle Left Sidebar" at bounding box center [320, 21] width 19 height 19
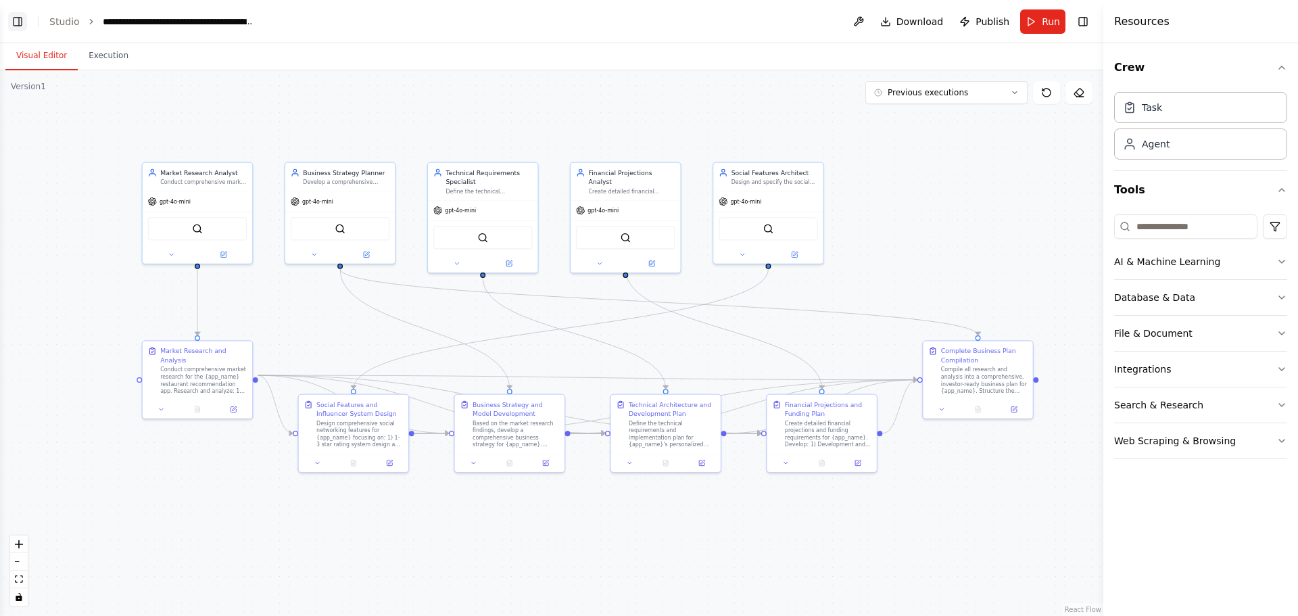
click at [13, 22] on button "Toggle Left Sidebar" at bounding box center [17, 21] width 19 height 19
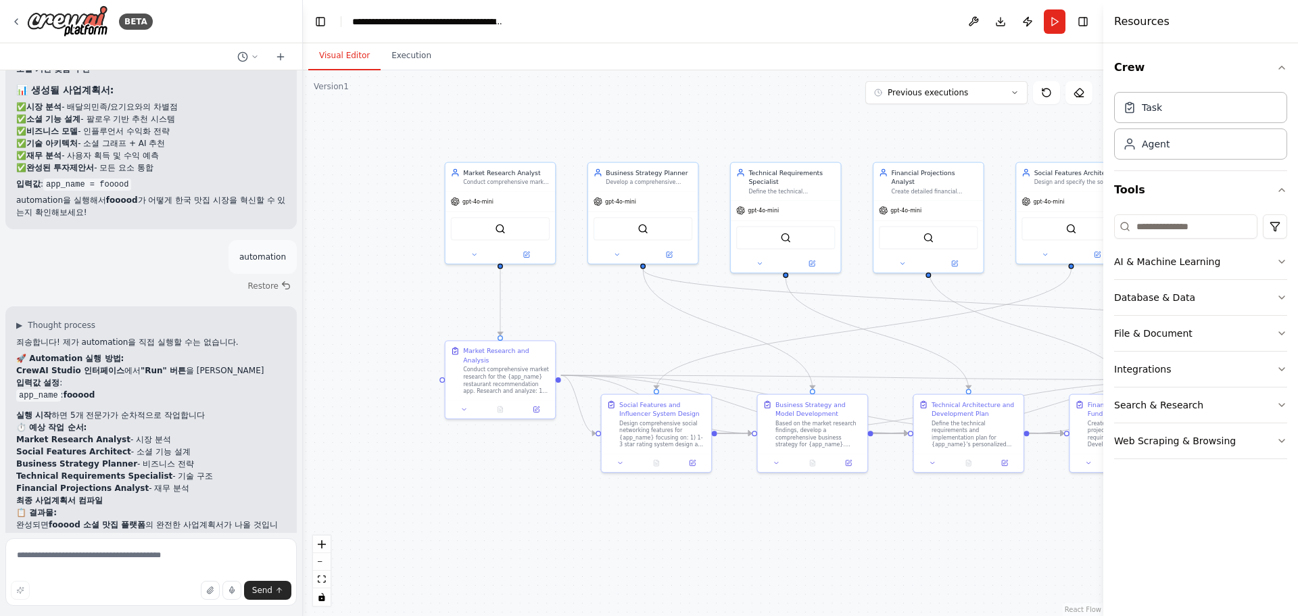
click at [951, 57] on div "Visual Editor Execution" at bounding box center [703, 56] width 800 height 27
drag, startPoint x: 982, startPoint y: 20, endPoint x: 886, endPoint y: 55, distance: 102.2
click at [871, 56] on div "Visual Editor Execution" at bounding box center [703, 56] width 800 height 27
click at [1279, 264] on icon "button" at bounding box center [1281, 261] width 11 height 11
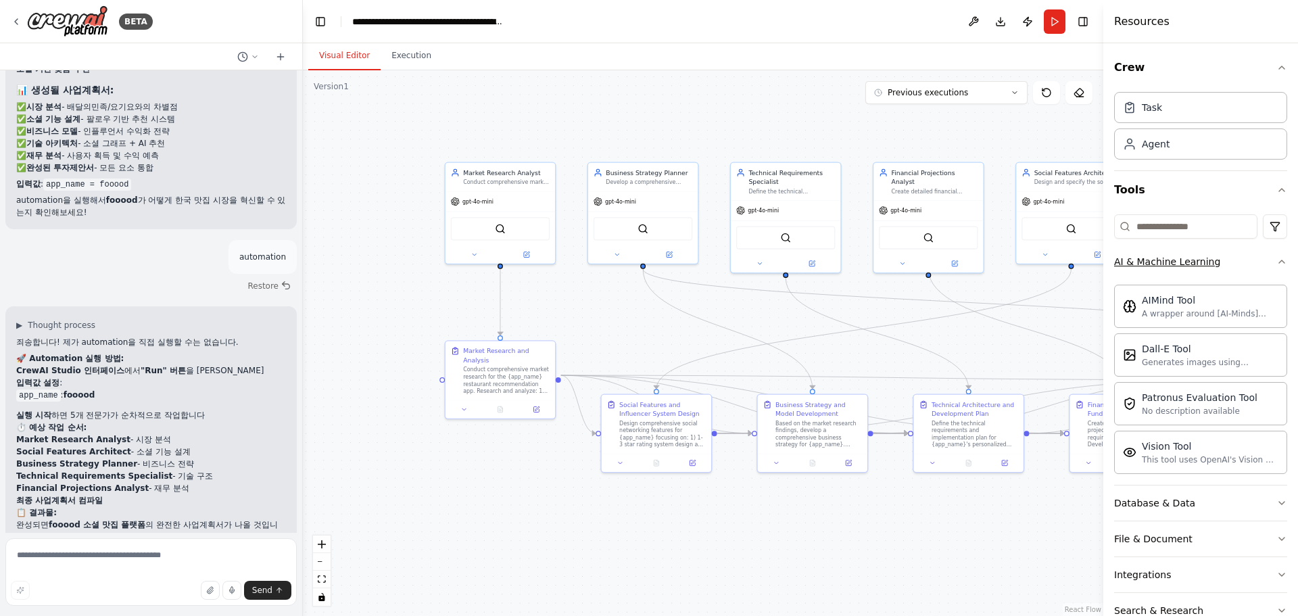
click at [1276, 258] on icon "button" at bounding box center [1281, 261] width 11 height 11
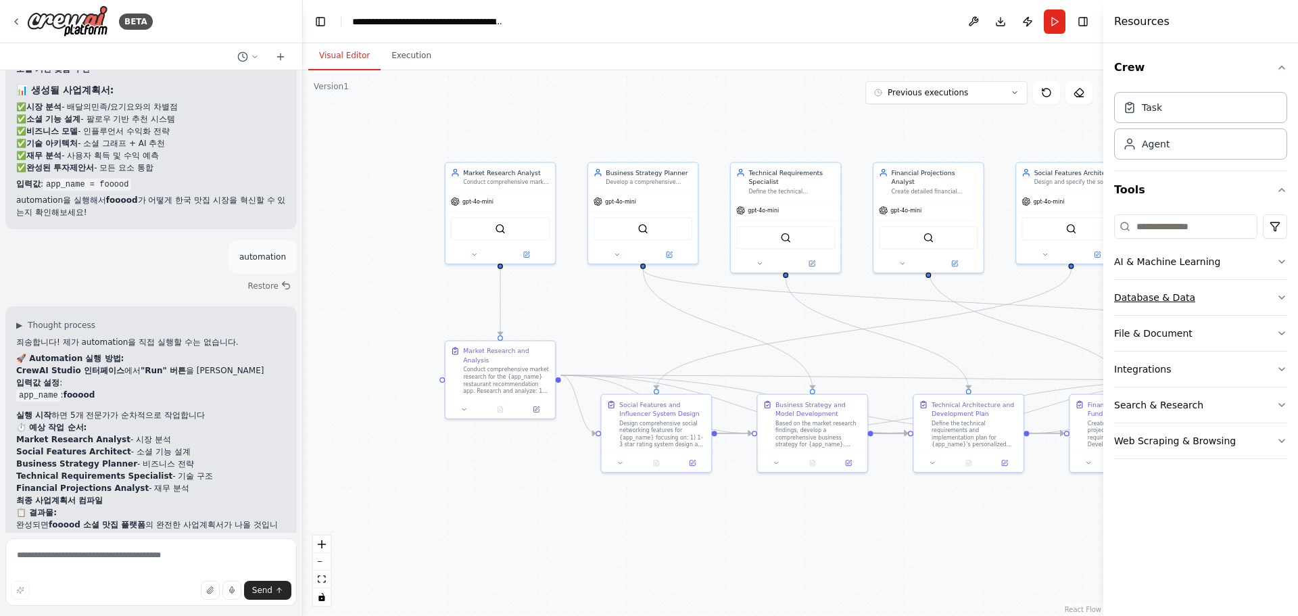
click at [1266, 300] on button "Database & Data" at bounding box center [1200, 297] width 173 height 35
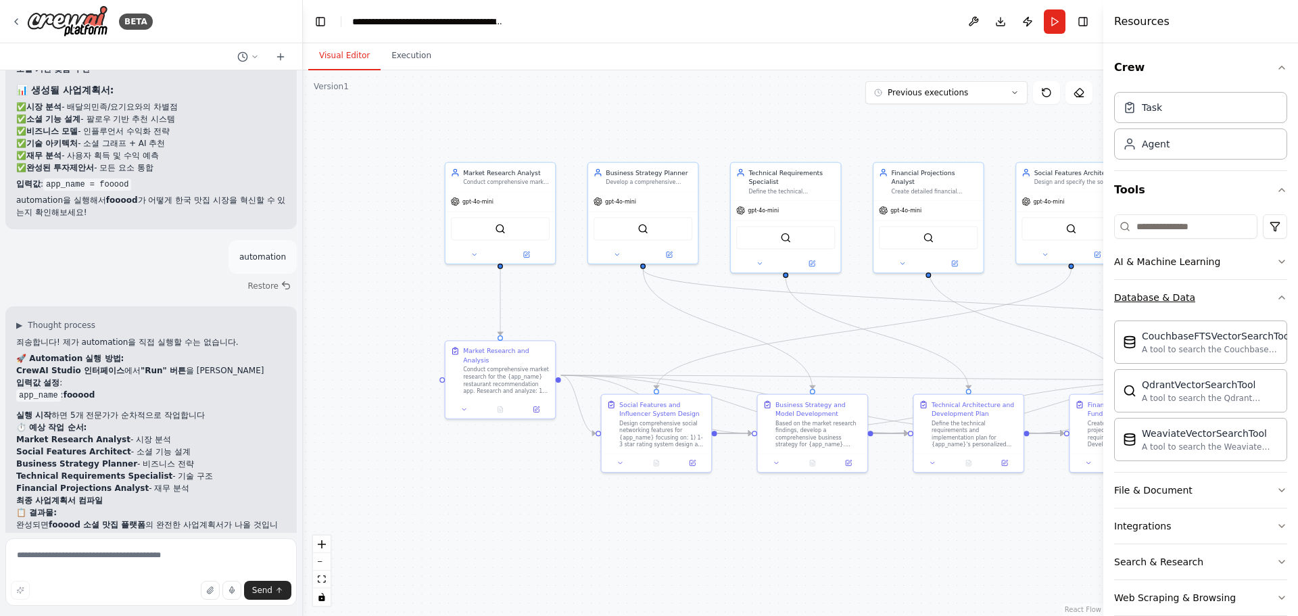
click at [1266, 300] on button "Database & Data" at bounding box center [1200, 297] width 173 height 35
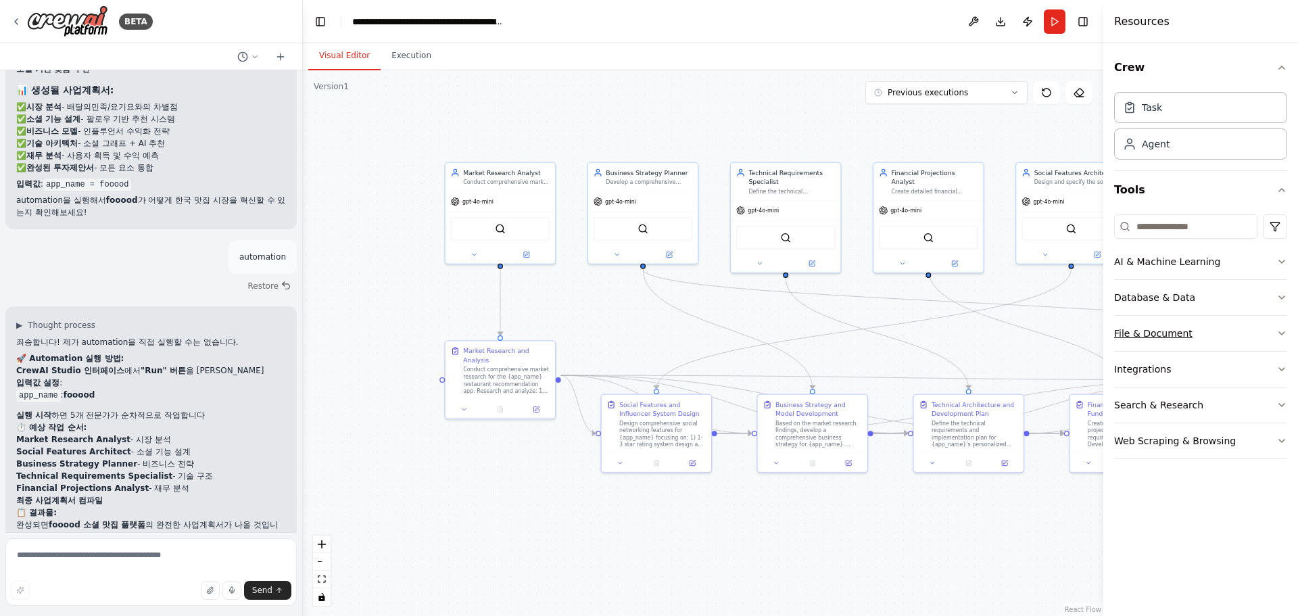
click at [1259, 340] on button "File & Document" at bounding box center [1200, 333] width 173 height 35
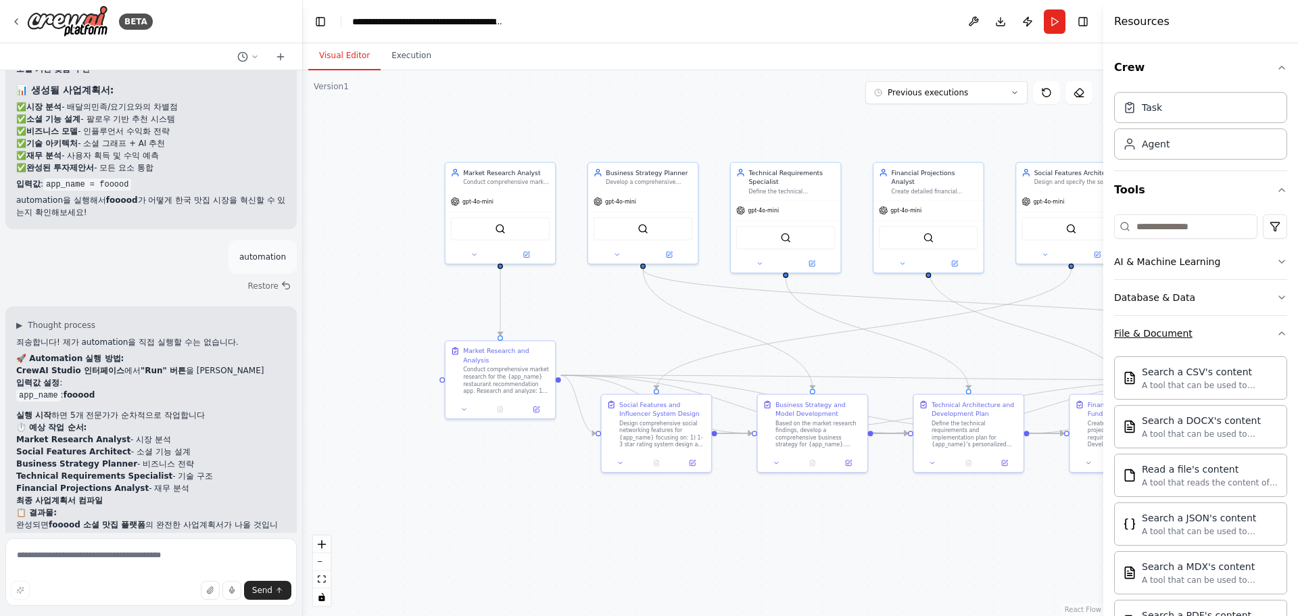
click at [1259, 340] on button "File & Document" at bounding box center [1200, 333] width 173 height 35
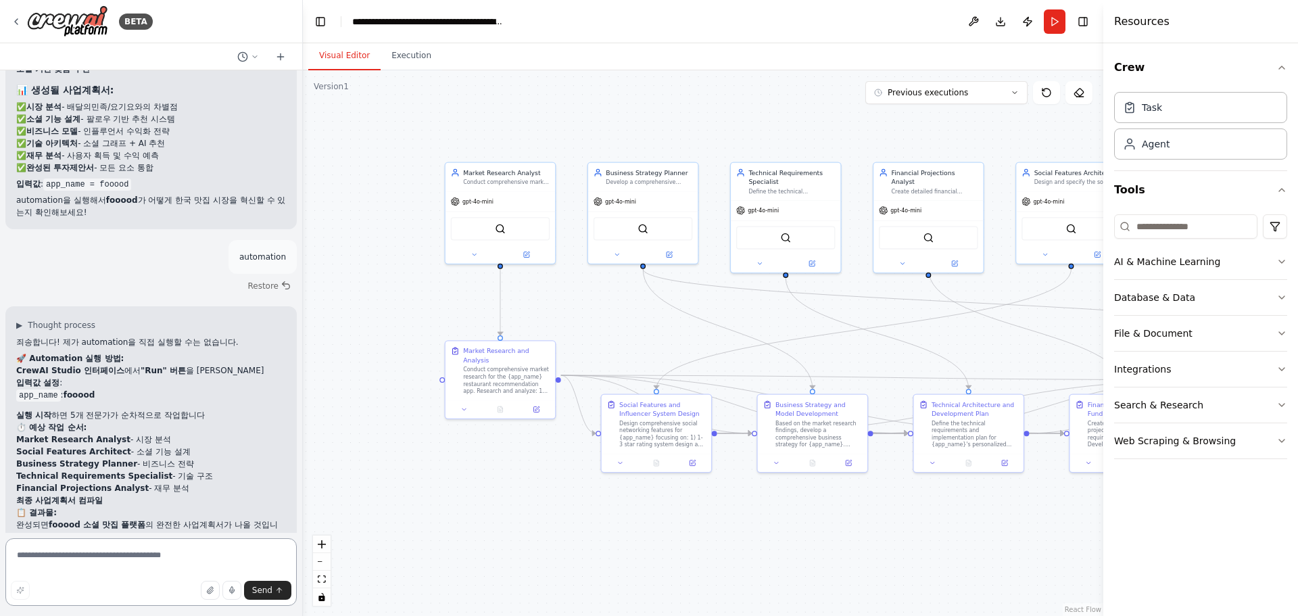
click at [93, 569] on textarea at bounding box center [150, 572] width 291 height 68
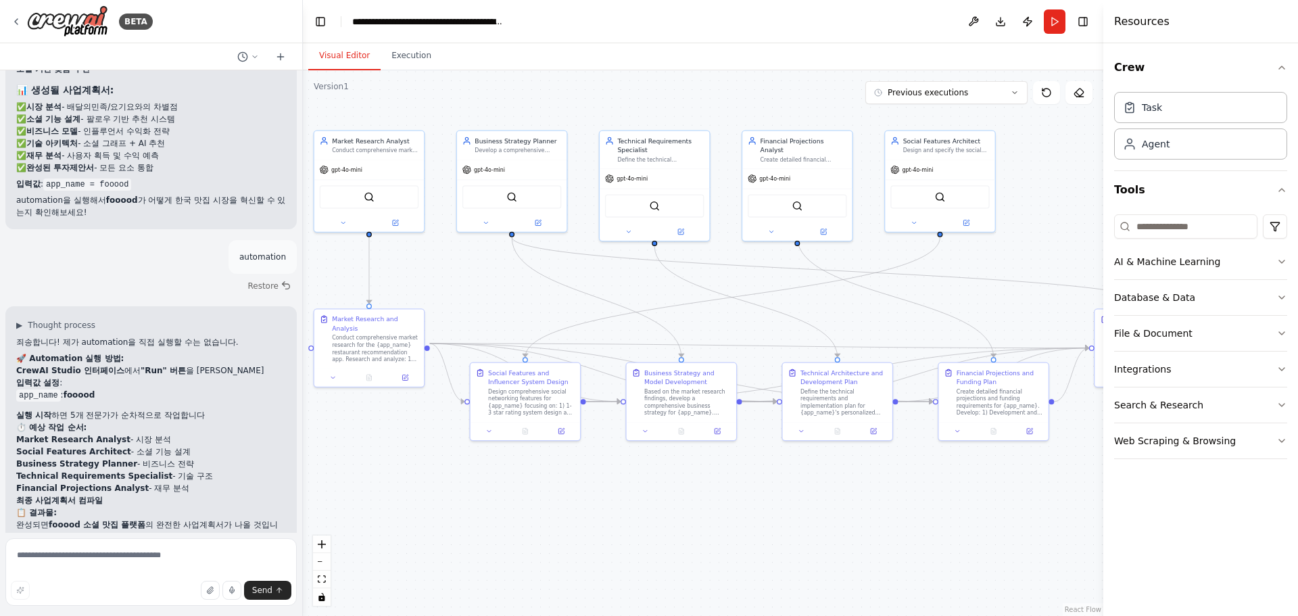
drag, startPoint x: 621, startPoint y: 529, endPoint x: 490, endPoint y: 498, distance: 134.9
click at [490, 498] on div ".deletable-edge-delete-btn { width: 20px; height: 20px; border: 0px solid #ffff…" at bounding box center [703, 343] width 800 height 546
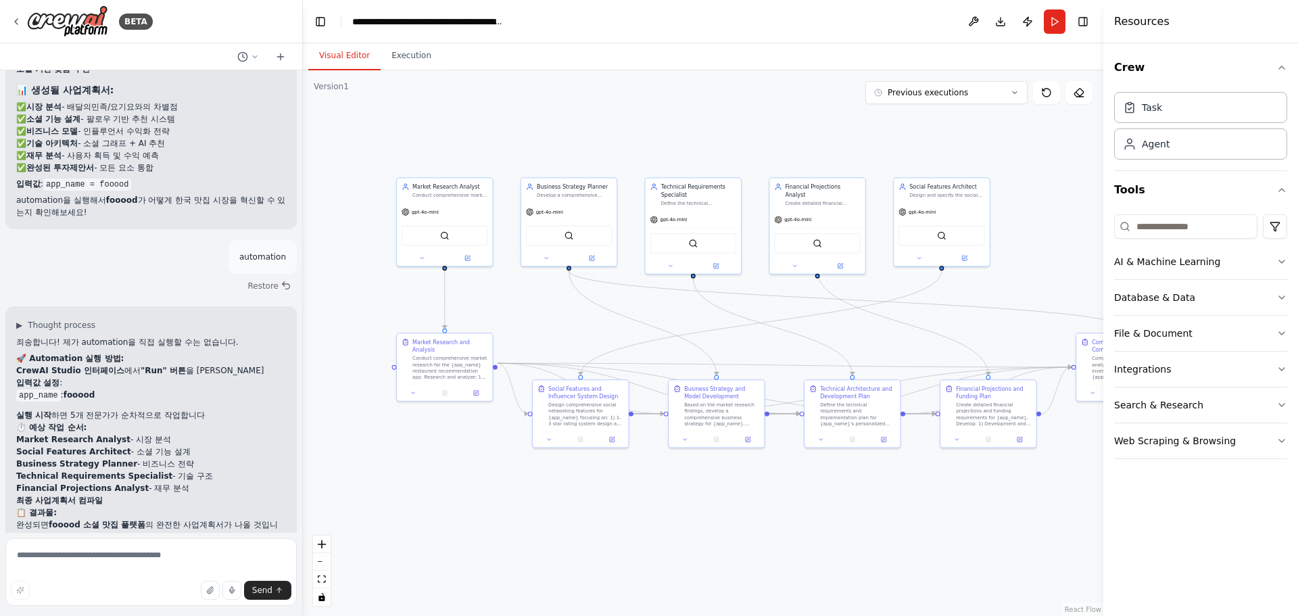
drag, startPoint x: 541, startPoint y: 515, endPoint x: 641, endPoint y: 513, distance: 100.1
click at [641, 513] on div ".deletable-edge-delete-btn { width: 20px; height: 20px; border: 0px solid #ffff…" at bounding box center [703, 343] width 800 height 546
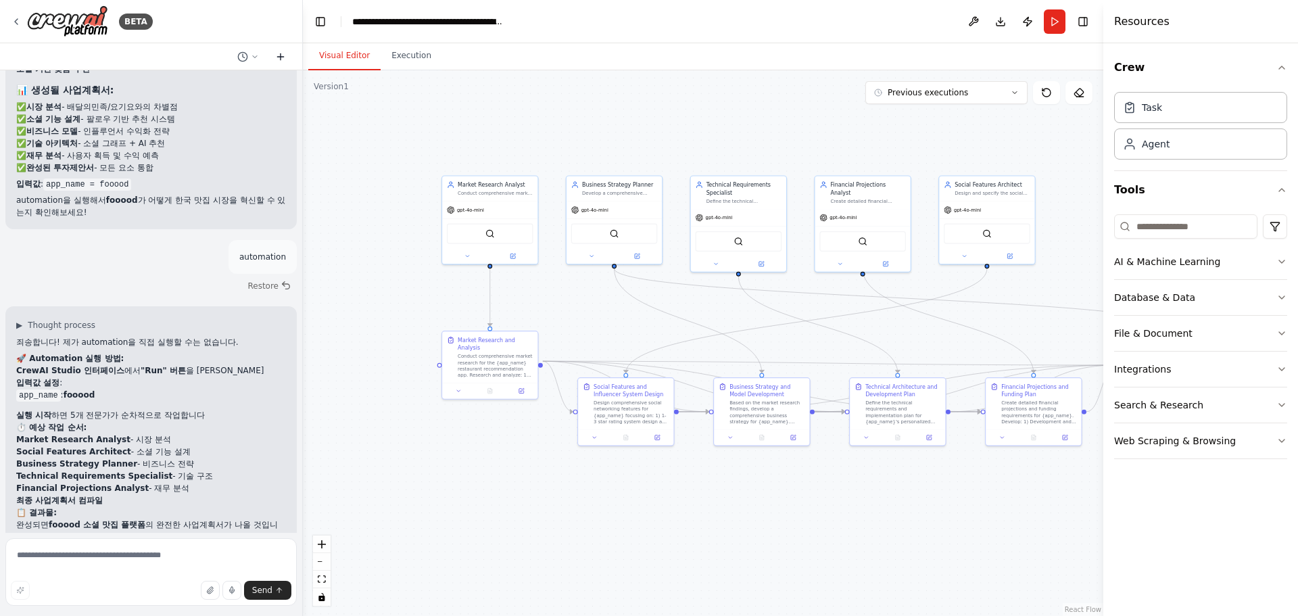
click at [281, 59] on icon at bounding box center [281, 56] width 0 height 6
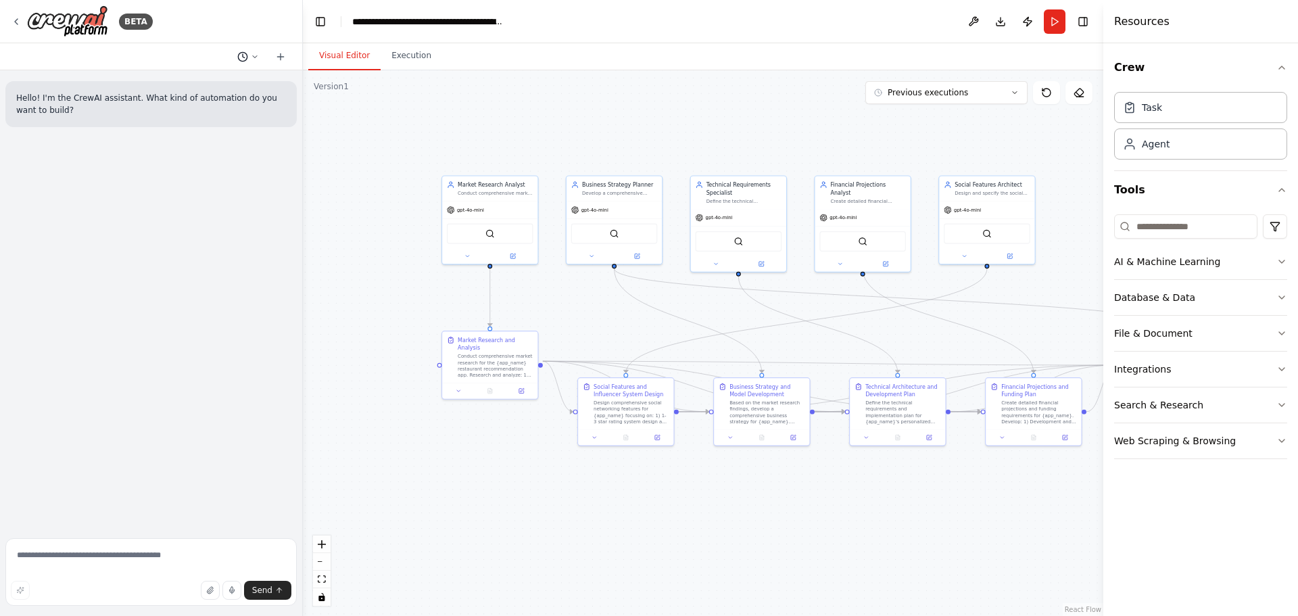
click at [255, 53] on icon at bounding box center [255, 57] width 8 height 8
drag, startPoint x: 242, startPoint y: 212, endPoint x: 226, endPoint y: 196, distance: 22.5
click at [241, 212] on div at bounding box center [151, 308] width 303 height 616
click at [393, 56] on button "Execution" at bounding box center [412, 56] width 62 height 28
click at [343, 55] on button "Visual Editor" at bounding box center [344, 56] width 72 height 28
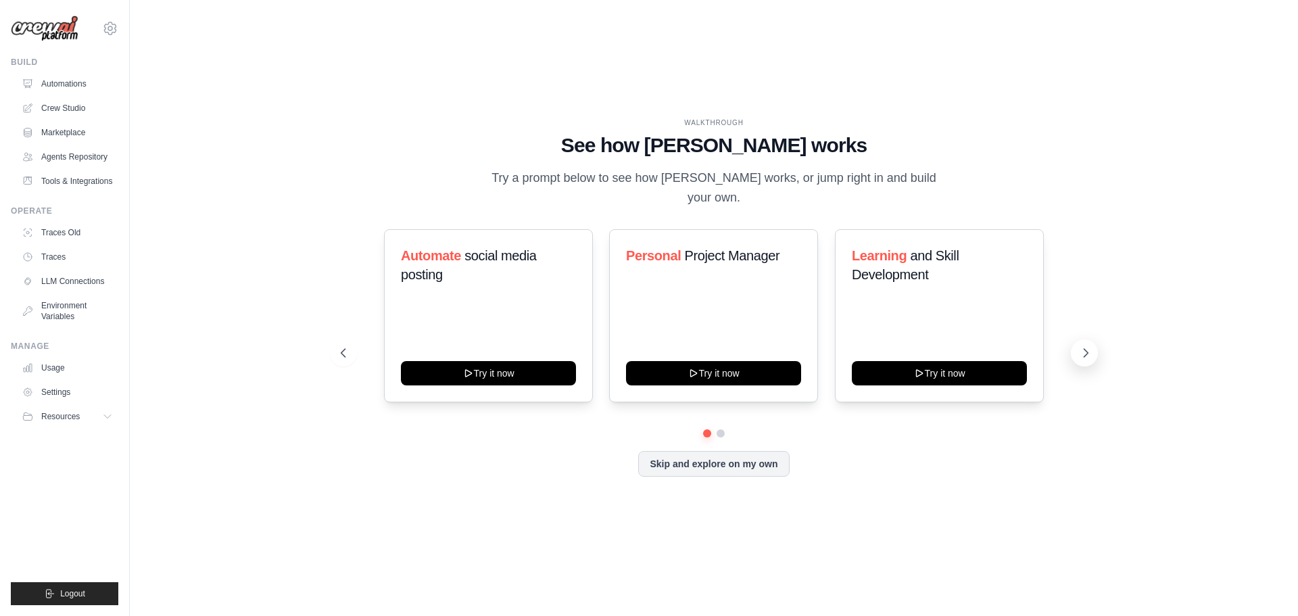
click at [1091, 356] on icon at bounding box center [1086, 353] width 14 height 14
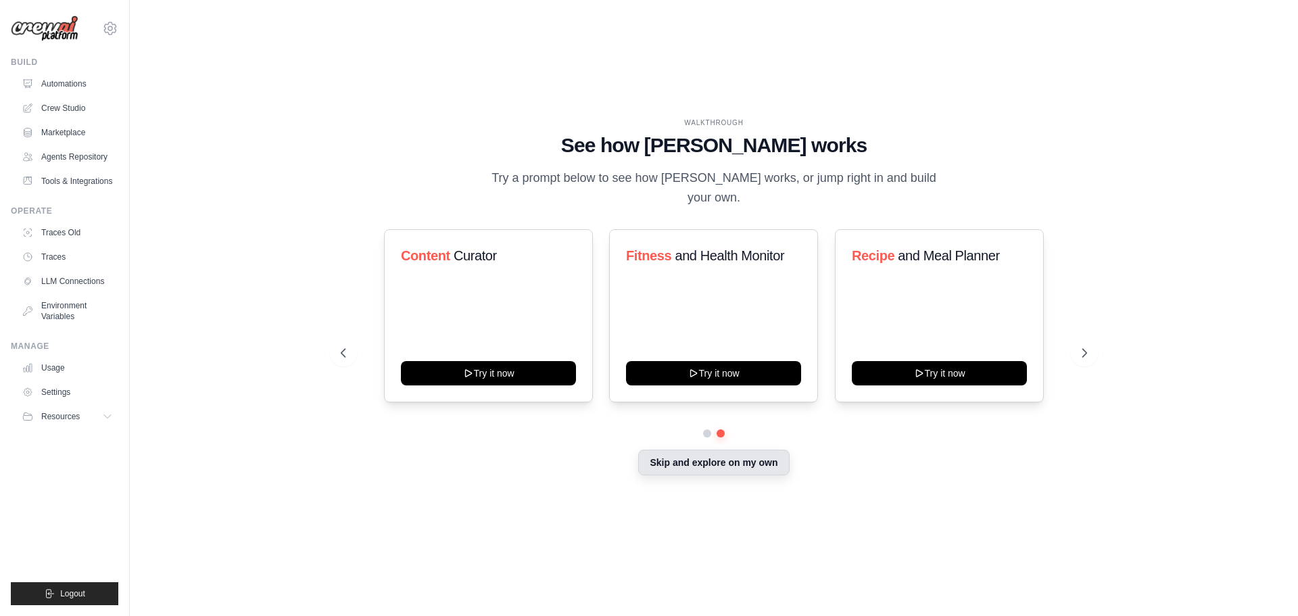
click at [772, 468] on button "Skip and explore on my own" at bounding box center [713, 463] width 151 height 26
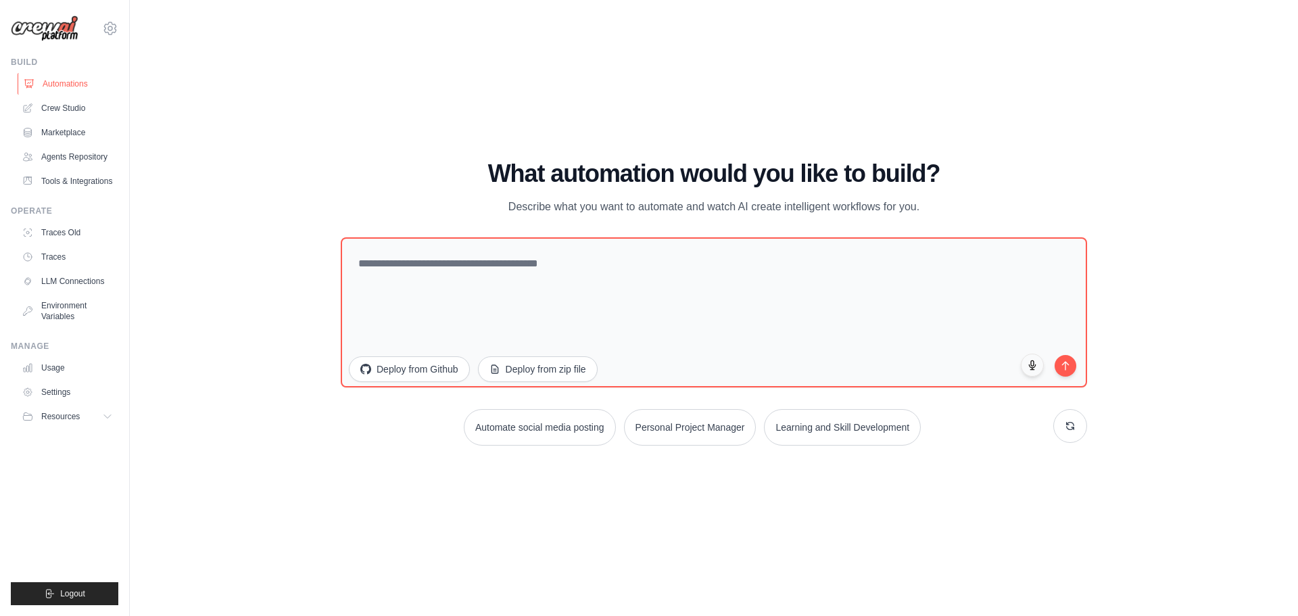
click at [89, 85] on link "Automations" at bounding box center [69, 84] width 102 height 22
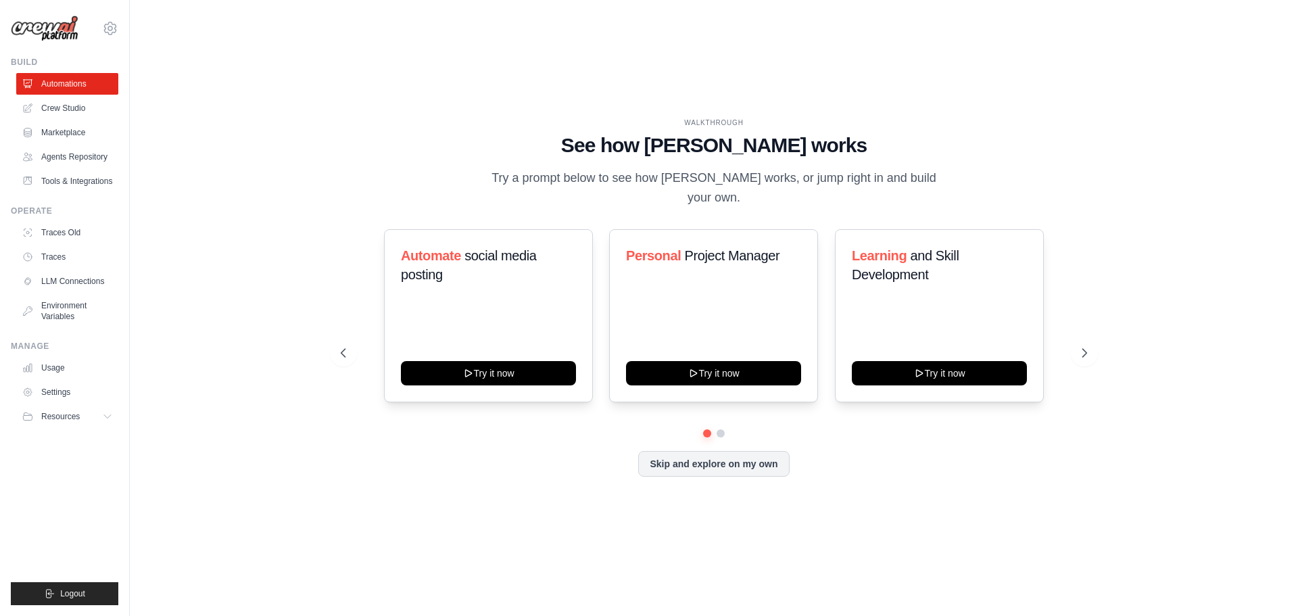
click at [97, 414] on ul "Usage Settings Resources Documentation Blog" at bounding box center [67, 392] width 102 height 70
click at [99, 427] on button "Resources" at bounding box center [69, 417] width 102 height 22
click at [83, 445] on span "Documentation" at bounding box center [75, 439] width 55 height 11
click at [57, 267] on link "Traces" at bounding box center [69, 257] width 102 height 22
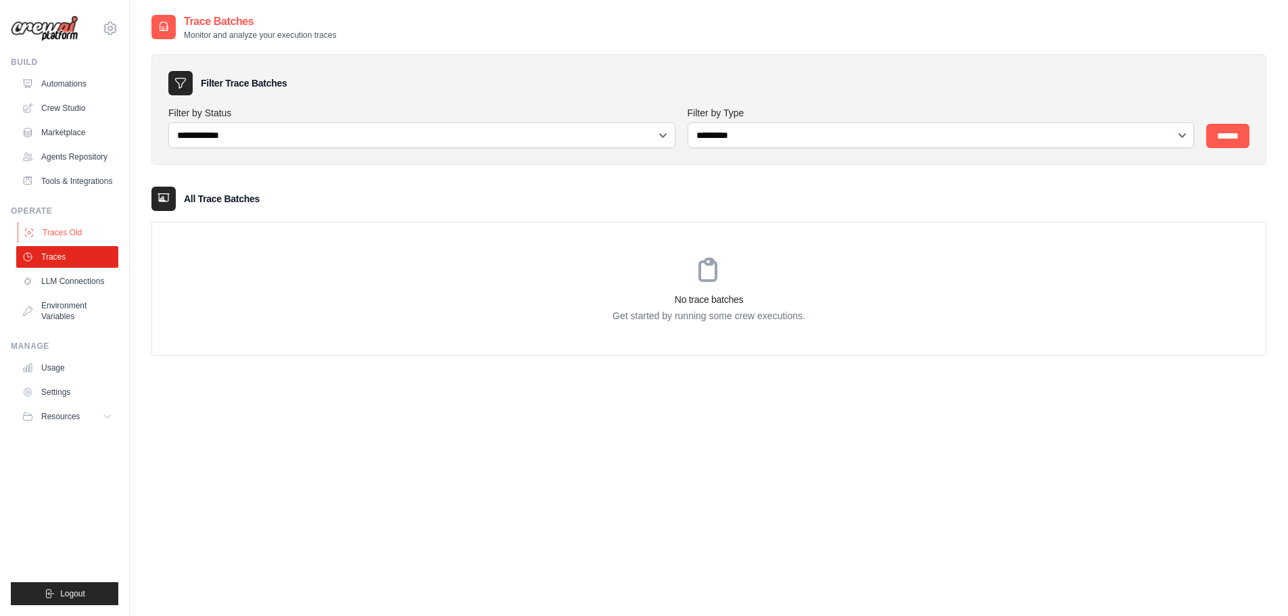
click at [55, 243] on link "Traces Old" at bounding box center [69, 233] width 102 height 22
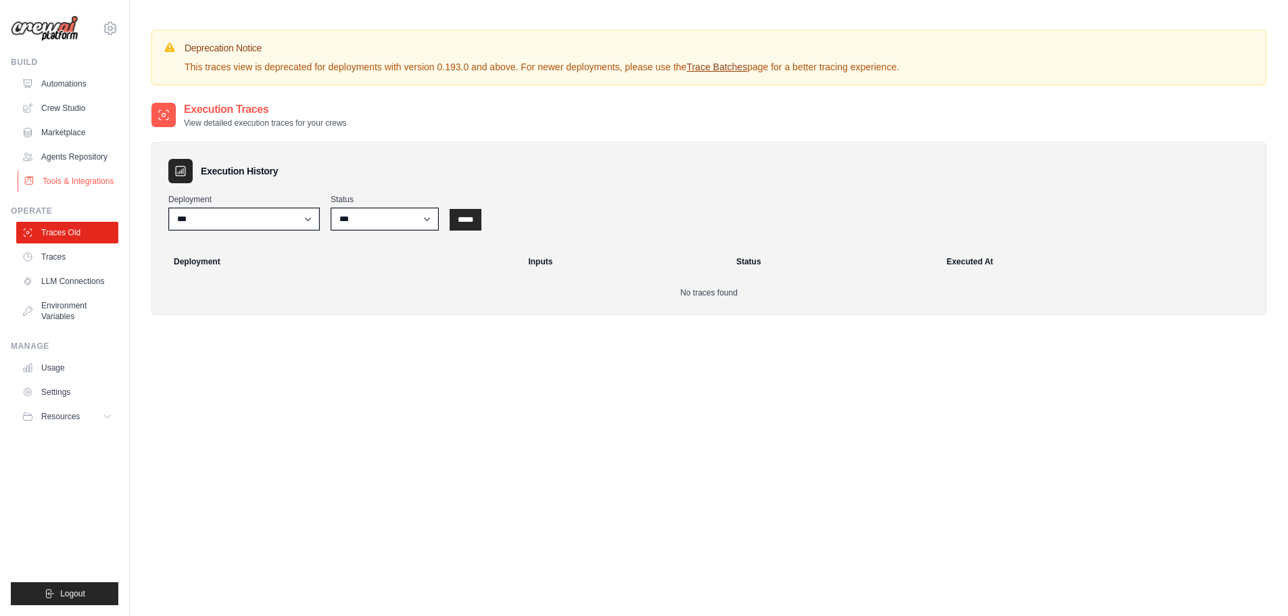
click at [64, 191] on link "Tools & Integrations" at bounding box center [69, 181] width 102 height 22
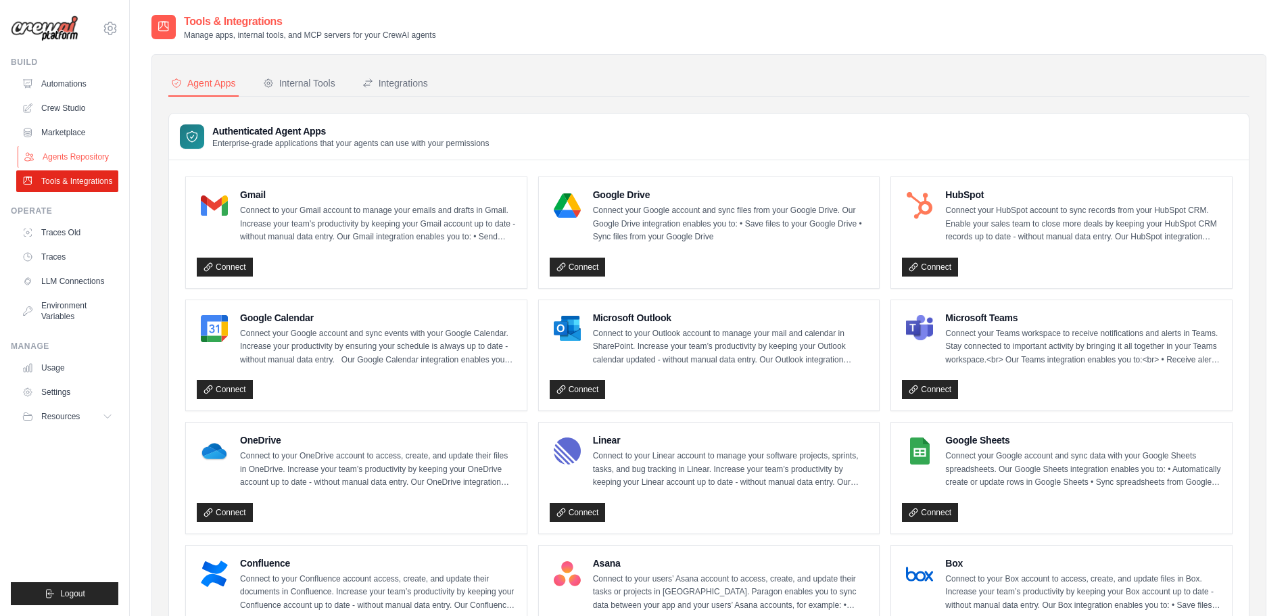
click at [68, 160] on link "Agents Repository" at bounding box center [69, 157] width 102 height 22
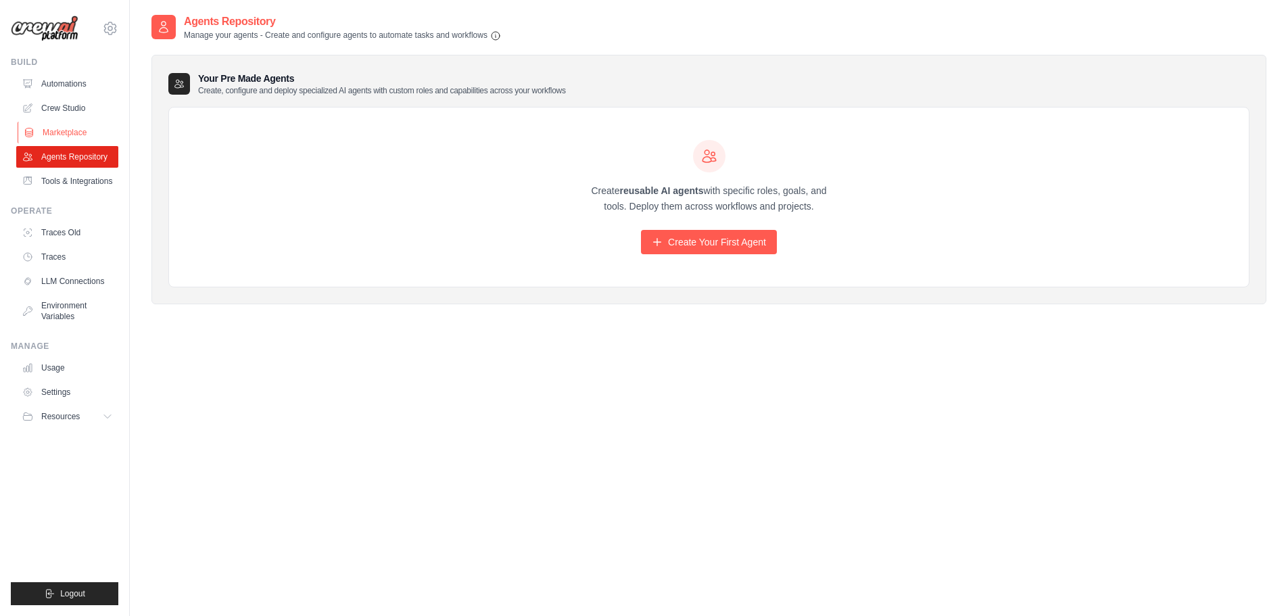
click at [73, 138] on link "Marketplace" at bounding box center [69, 133] width 102 height 22
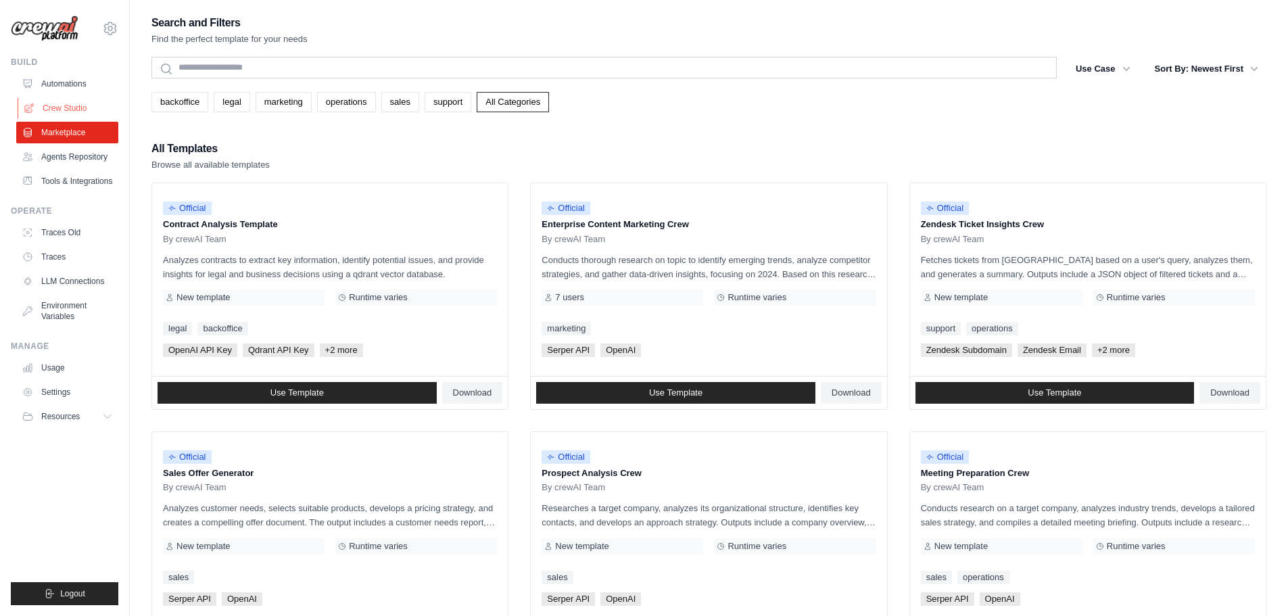
click at [88, 105] on link "Crew Studio" at bounding box center [69, 108] width 102 height 22
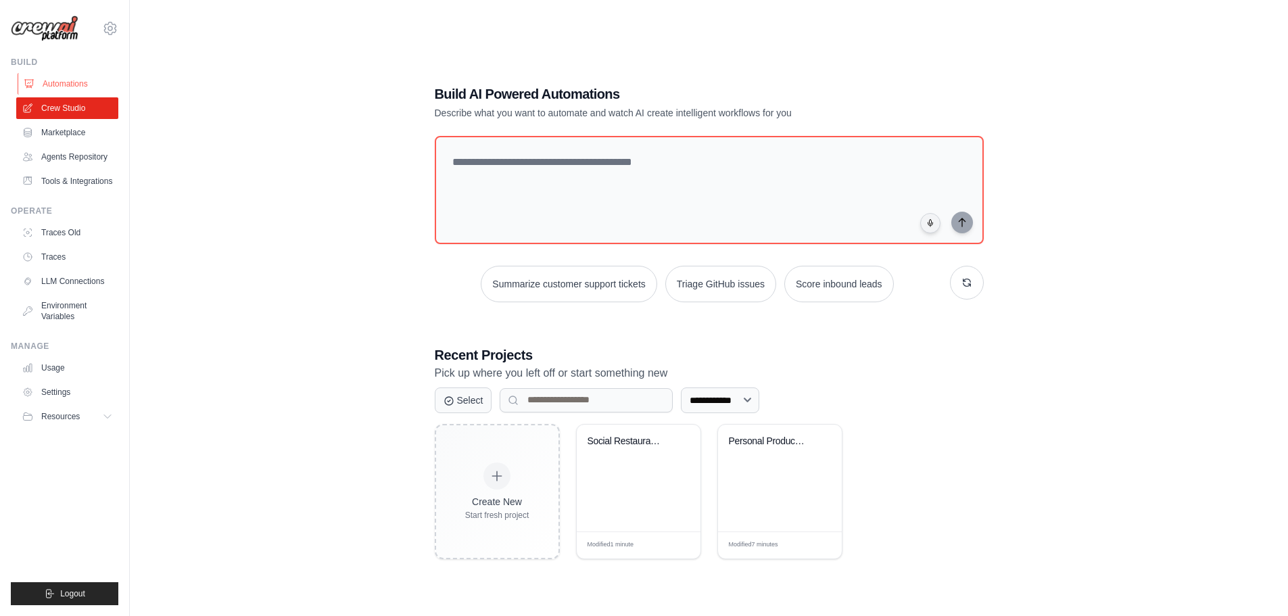
click at [77, 80] on link "Automations" at bounding box center [69, 84] width 102 height 22
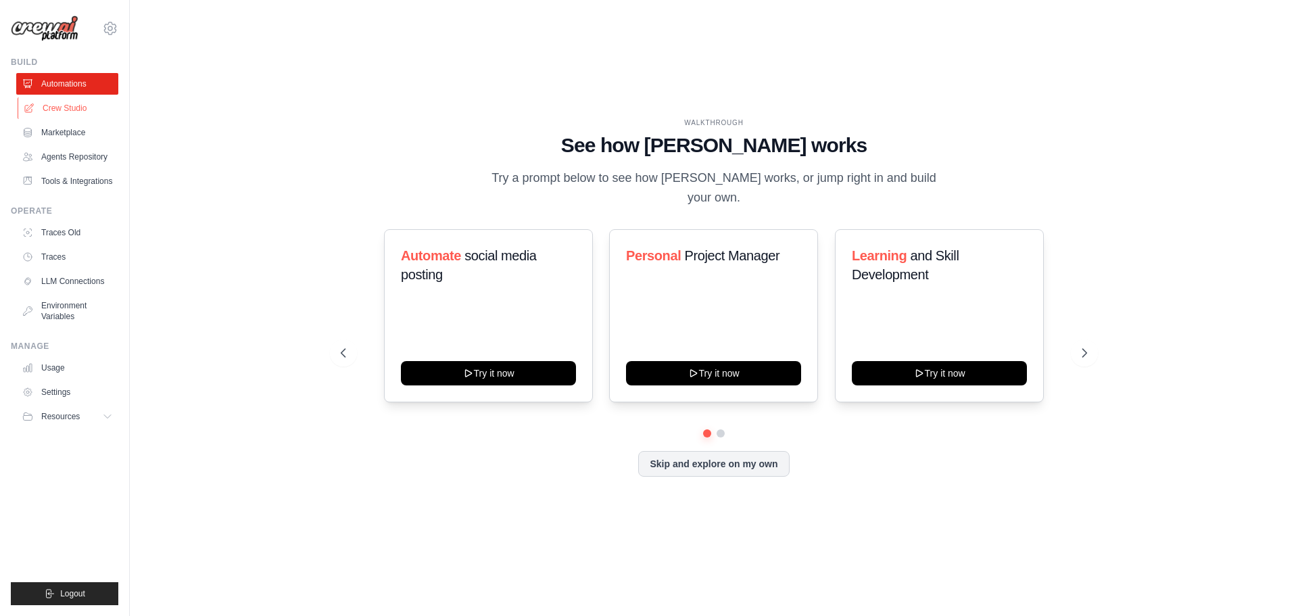
click at [74, 105] on link "Crew Studio" at bounding box center [69, 108] width 102 height 22
click at [75, 105] on link "Crew Studio" at bounding box center [69, 108] width 102 height 22
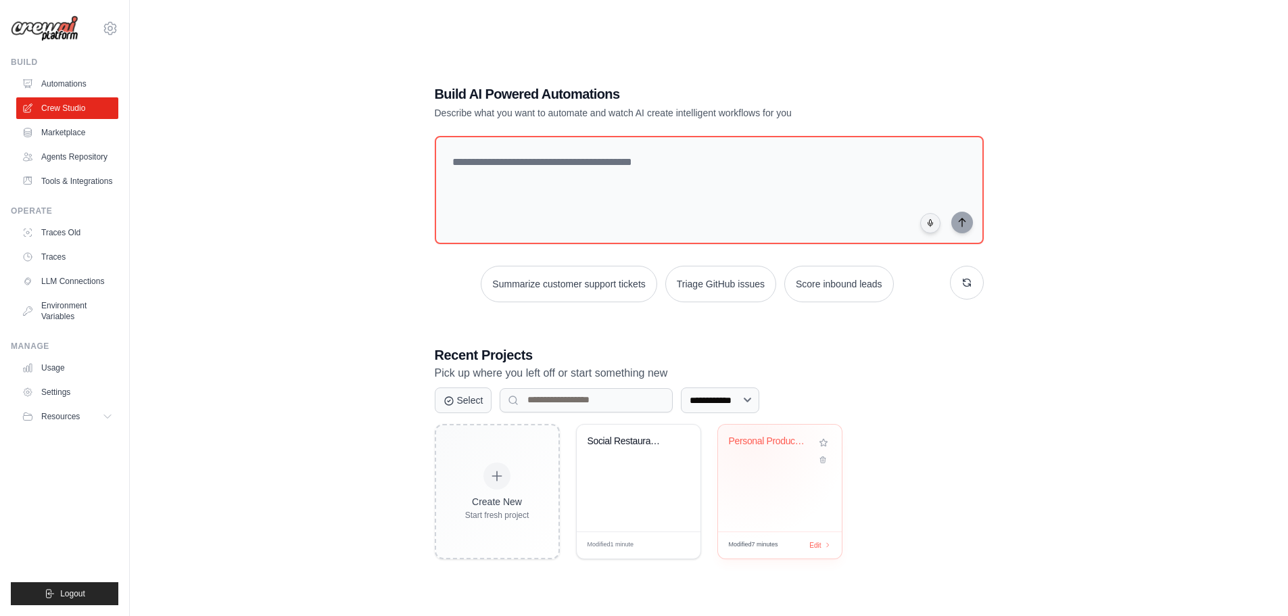
click at [747, 439] on div "Personal Productivity & Project Man..." at bounding box center [770, 441] width 82 height 12
click at [600, 474] on div "Social Restaurant Discovery App Bus..." at bounding box center [639, 478] width 124 height 107
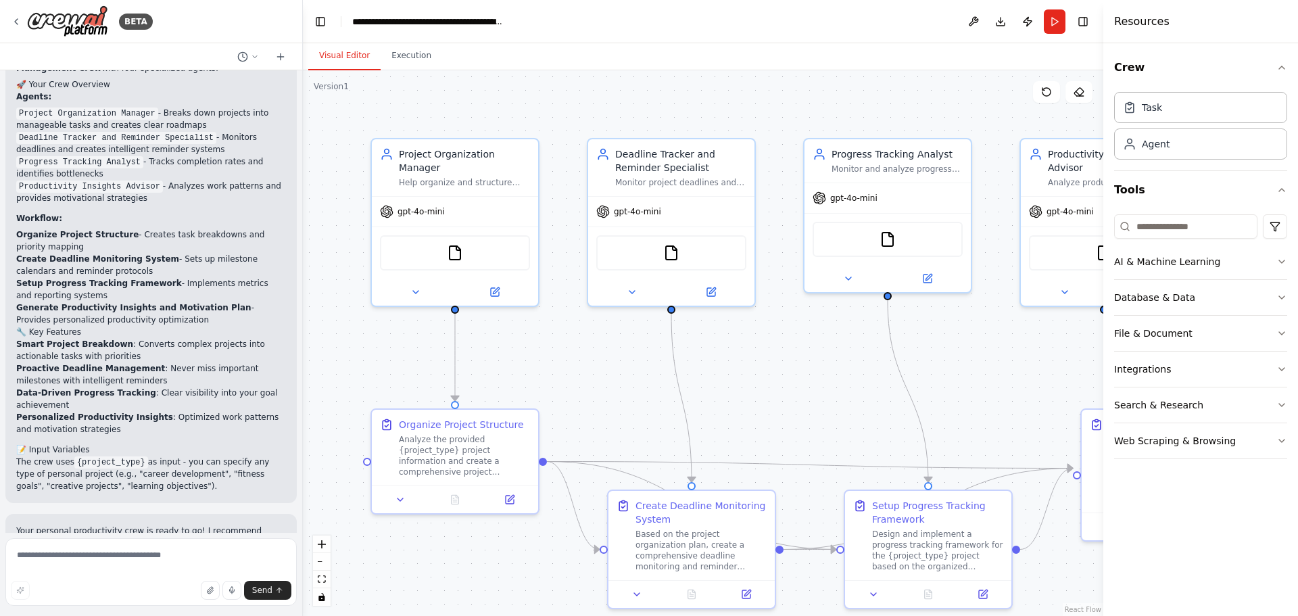
scroll to position [886, 0]
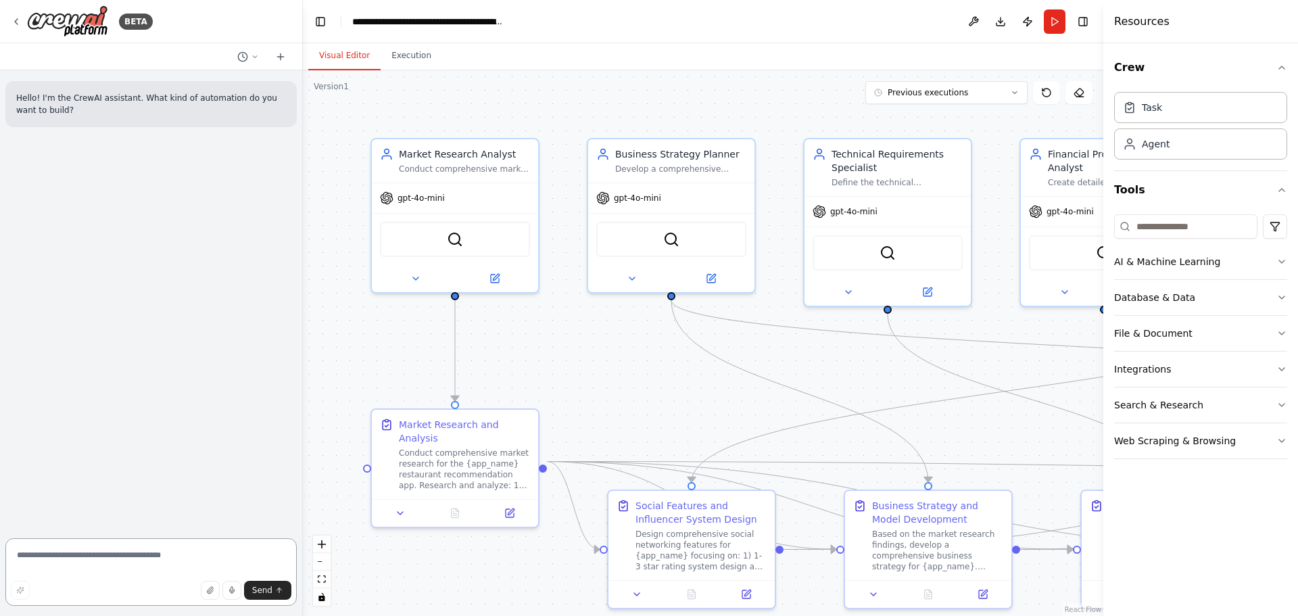
click at [138, 558] on textarea at bounding box center [150, 572] width 291 height 68
click at [177, 550] on textarea at bounding box center [150, 572] width 291 height 68
click at [1058, 27] on button "Run" at bounding box center [1055, 21] width 22 height 24
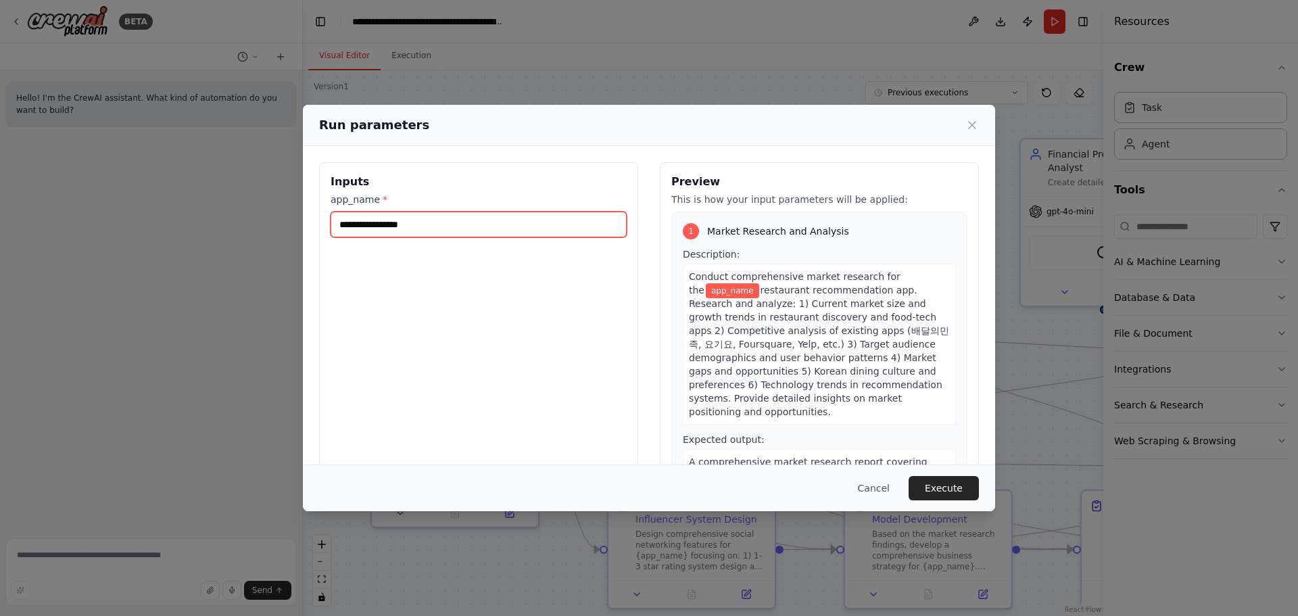
drag, startPoint x: 397, startPoint y: 233, endPoint x: 410, endPoint y: 266, distance: 36.4
click at [397, 233] on input "app_name *" at bounding box center [479, 225] width 296 height 26
type input "******"
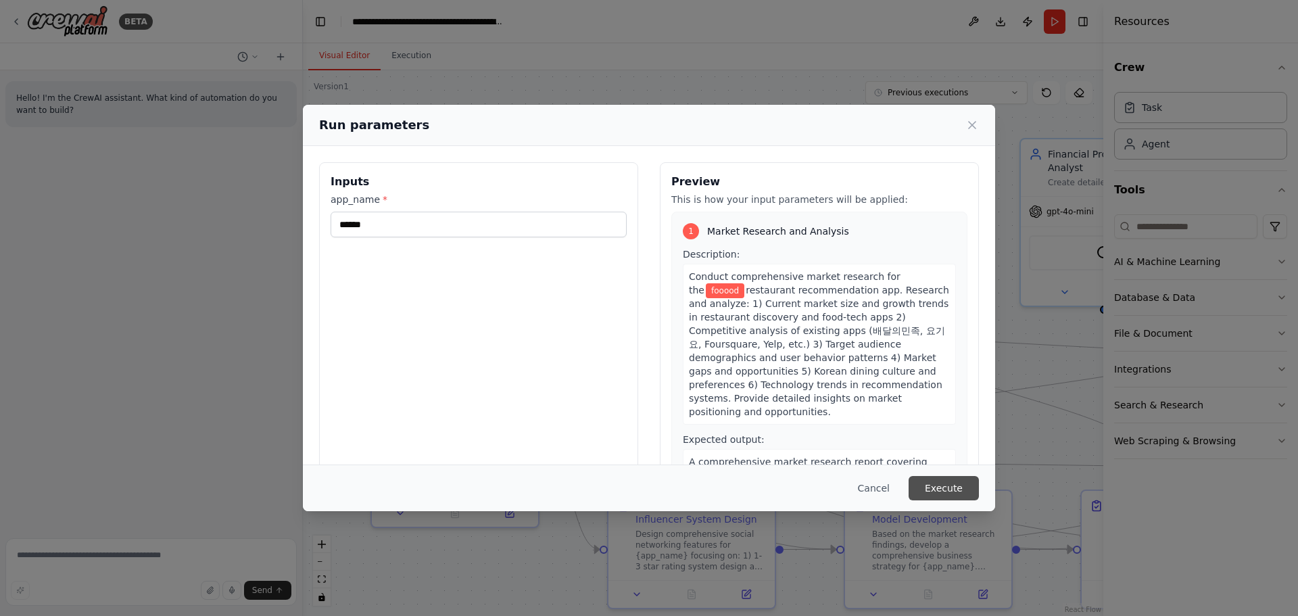
click at [969, 483] on button "Execute" at bounding box center [944, 488] width 70 height 24
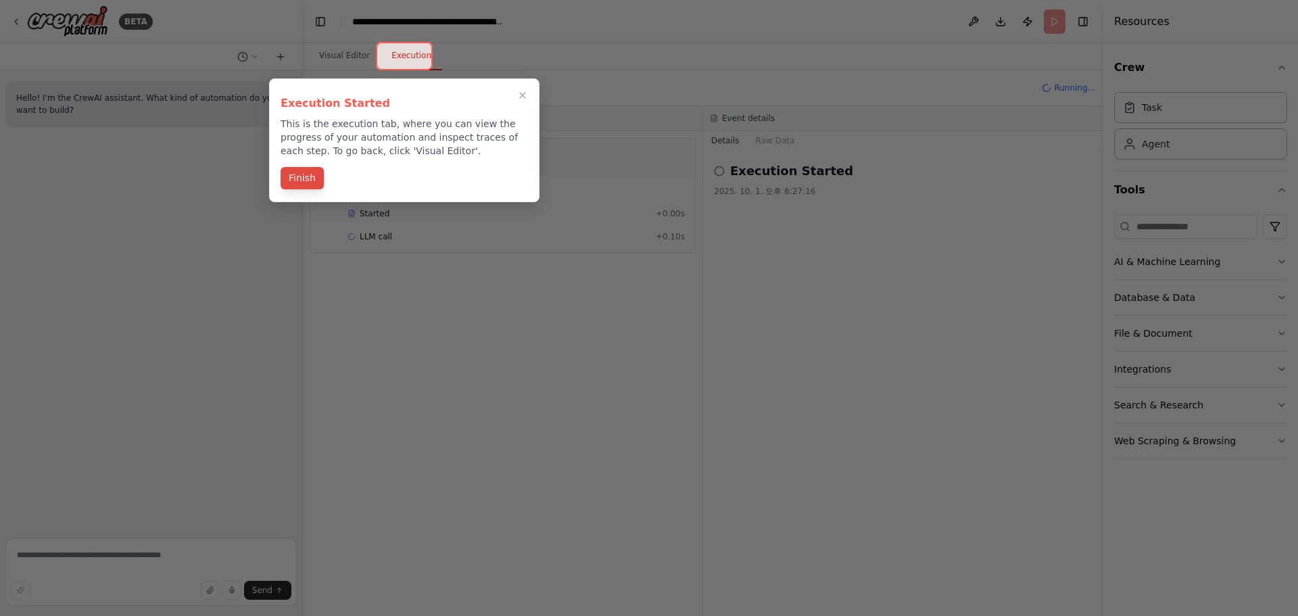
click at [296, 174] on button "Finish" at bounding box center [302, 178] width 43 height 22
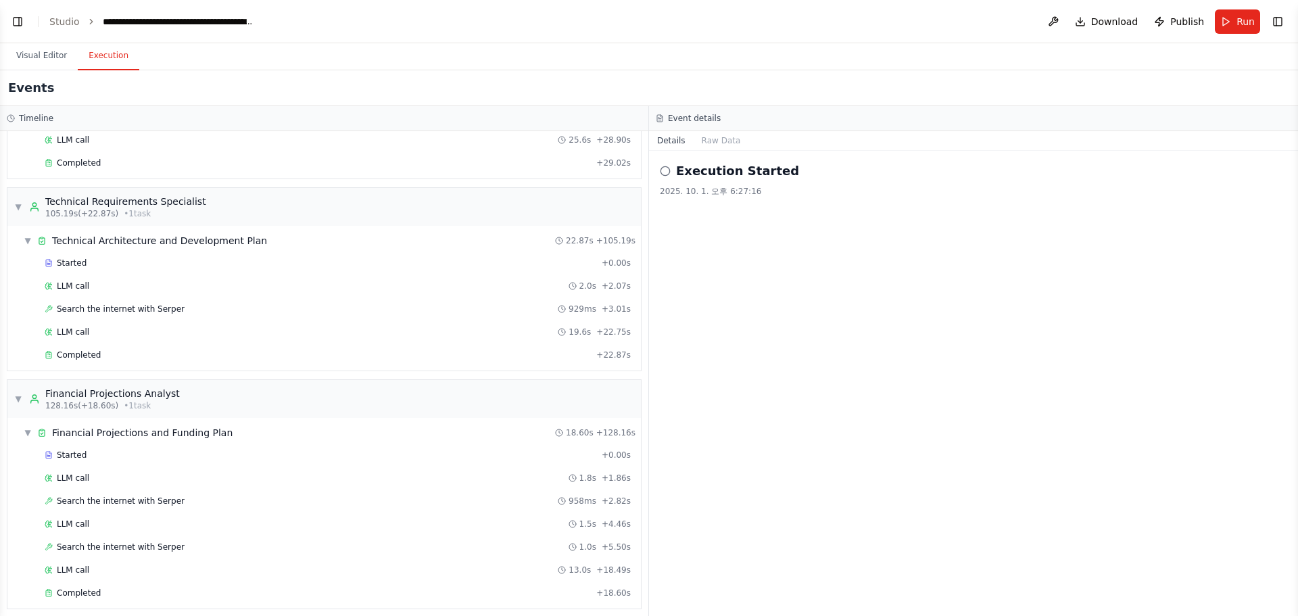
scroll to position [1134, 0]
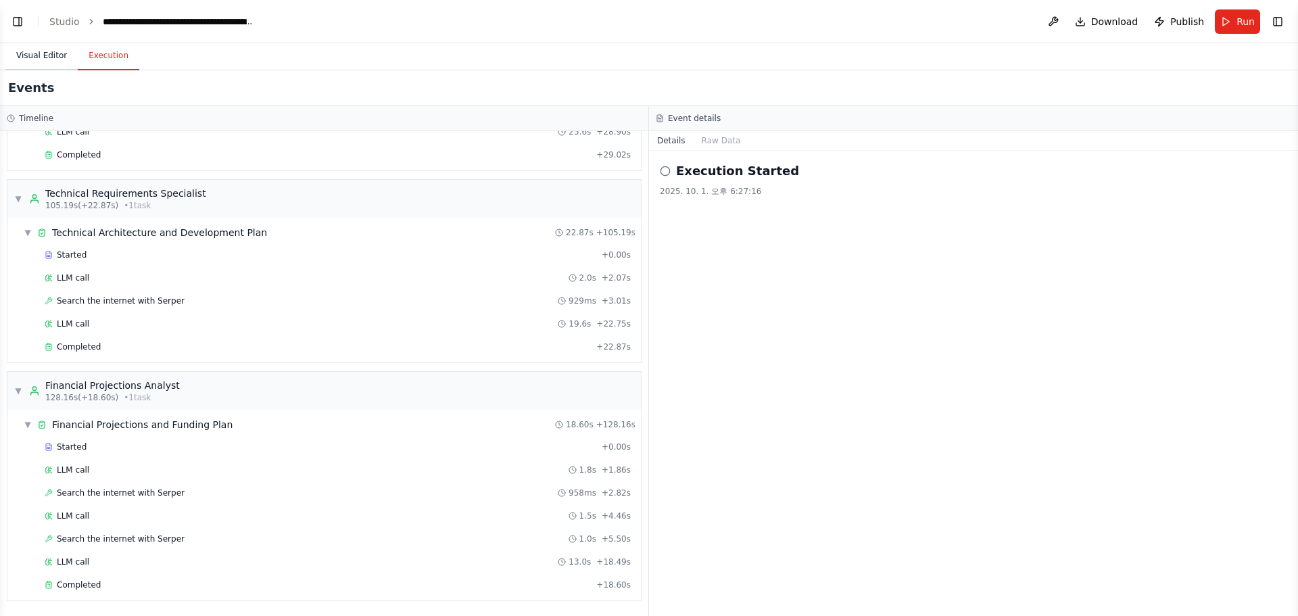
click at [30, 50] on button "Visual Editor" at bounding box center [41, 56] width 72 height 28
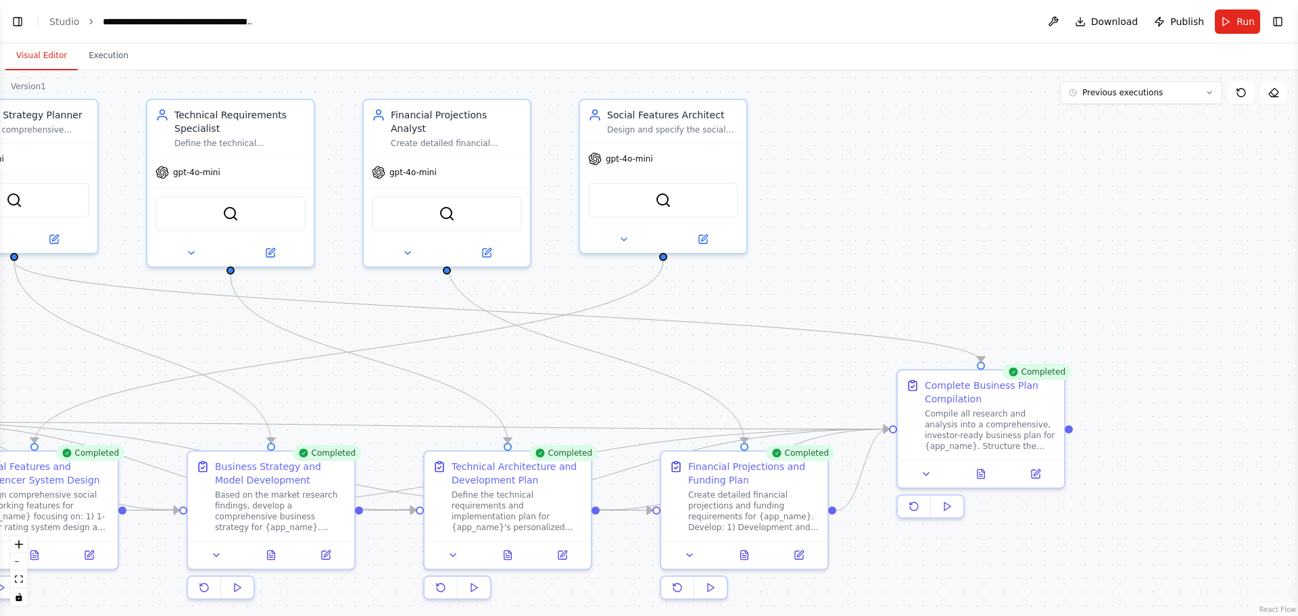
drag, startPoint x: 1136, startPoint y: 325, endPoint x: 919, endPoint y: 303, distance: 217.5
click at [919, 303] on div ".deletable-edge-delete-btn { width: 20px; height: 20px; border: 0px solid #ffff…" at bounding box center [649, 343] width 1298 height 546
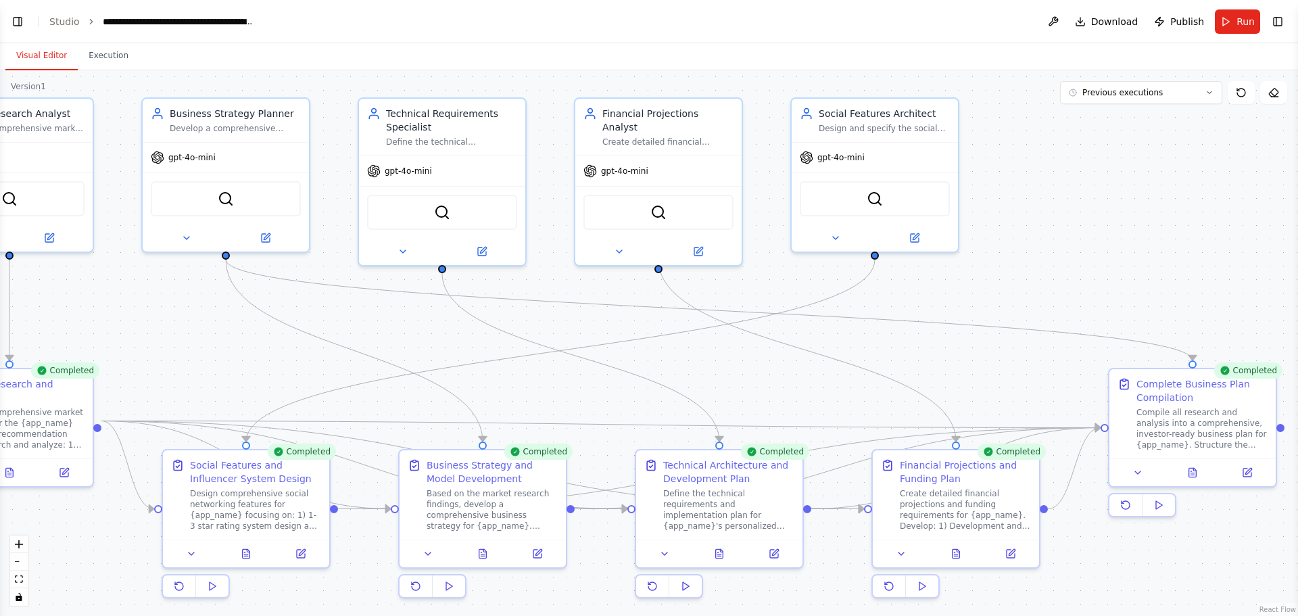
drag, startPoint x: 852, startPoint y: 279, endPoint x: 1063, endPoint y: 277, distance: 211.6
click at [1063, 277] on div ".deletable-edge-delete-btn { width: 20px; height: 20px; border: 0px solid #ffff…" at bounding box center [649, 343] width 1298 height 546
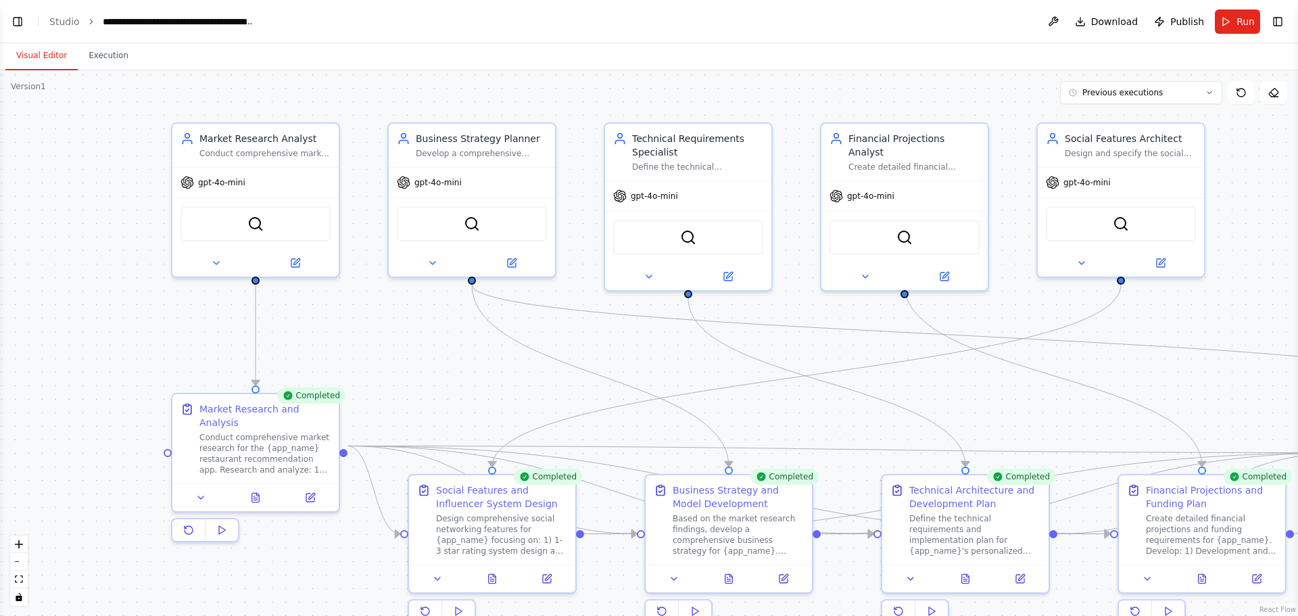
drag, startPoint x: 815, startPoint y: 301, endPoint x: 624, endPoint y: 304, distance: 190.7
click at [917, 387] on div ".deletable-edge-delete-btn { width: 20px; height: 20px; border: 0px solid #ffff…" at bounding box center [649, 343] width 1298 height 546
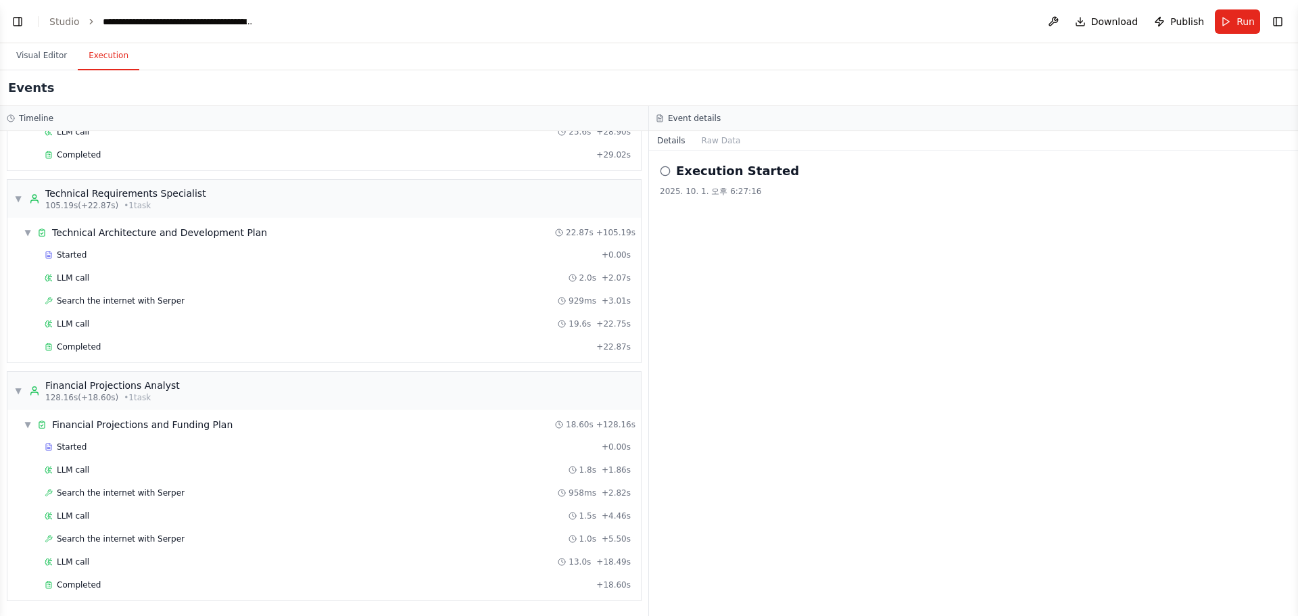
click at [93, 62] on button "Execution" at bounding box center [109, 56] width 62 height 28
click at [663, 167] on circle at bounding box center [664, 170] width 9 height 9
click at [715, 147] on button "Raw Data" at bounding box center [721, 140] width 55 height 19
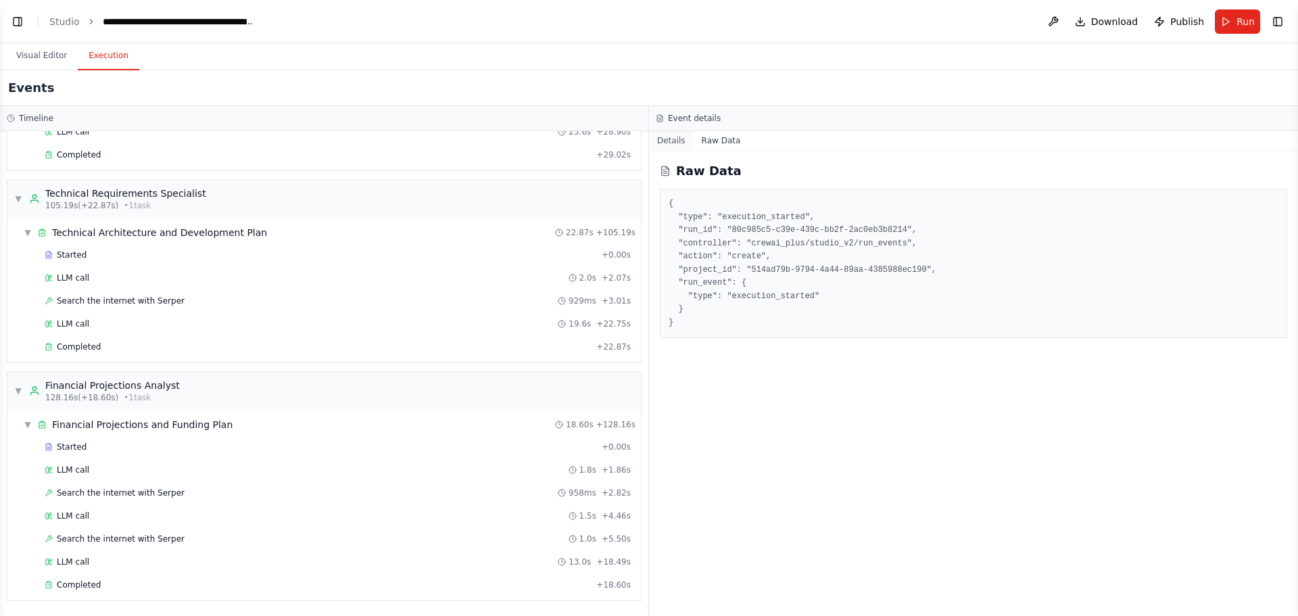
click at [669, 141] on button "Details" at bounding box center [671, 140] width 45 height 19
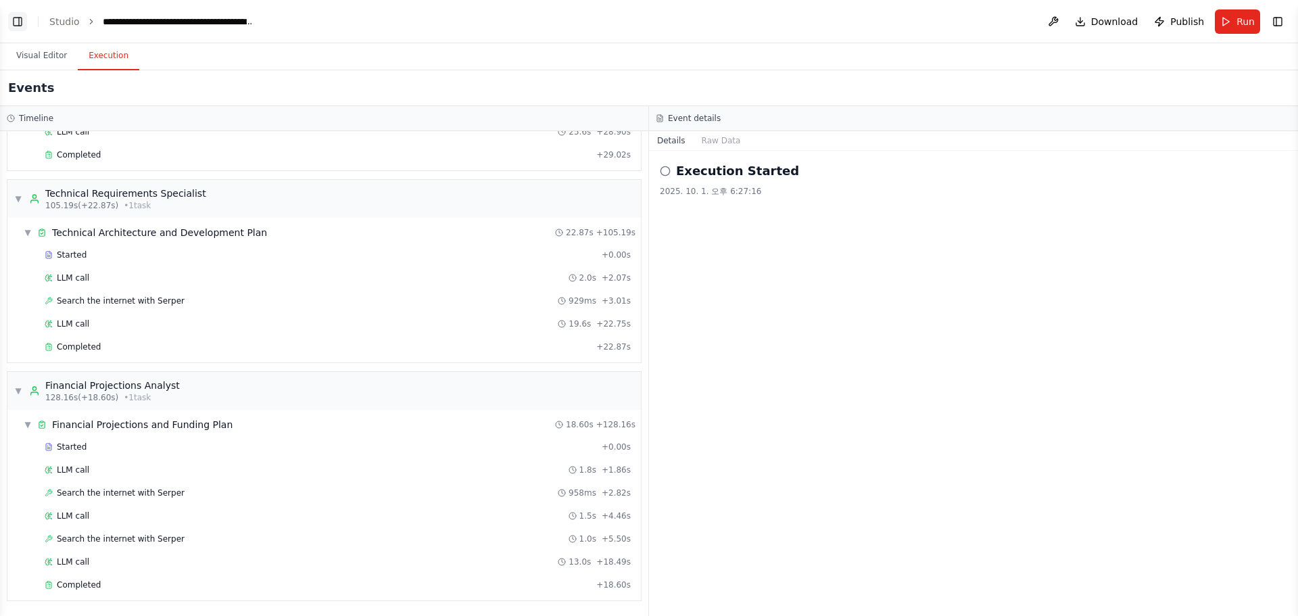
click at [16, 20] on button "Toggle Left Sidebar" at bounding box center [17, 21] width 19 height 19
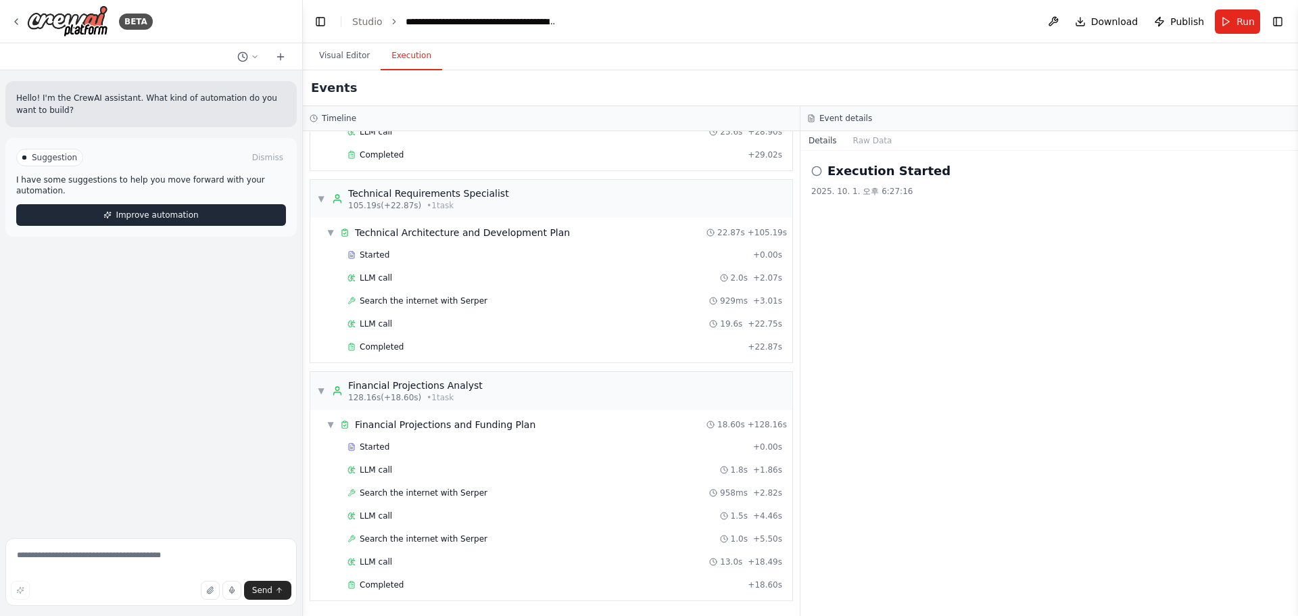
click at [123, 223] on button "Improve automation" at bounding box center [151, 215] width 270 height 22
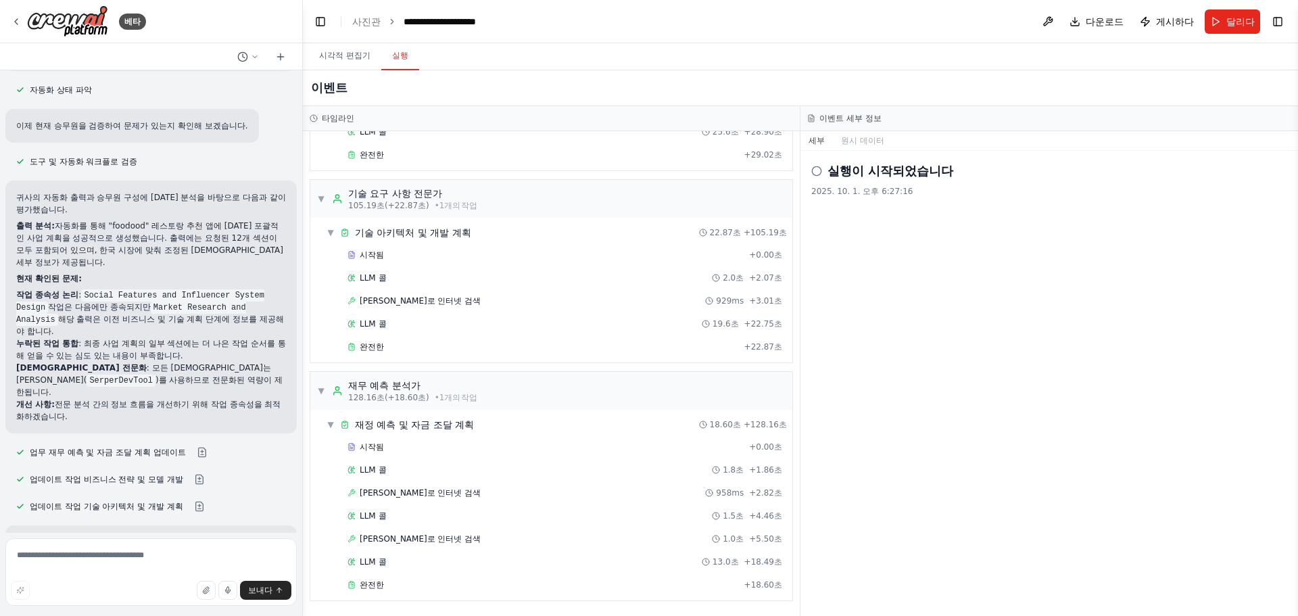
scroll to position [135, 0]
click at [127, 367] on font ": 모든 [DEMOGRAPHIC_DATA]는 [PERSON_NAME](" at bounding box center [143, 371] width 255 height 22
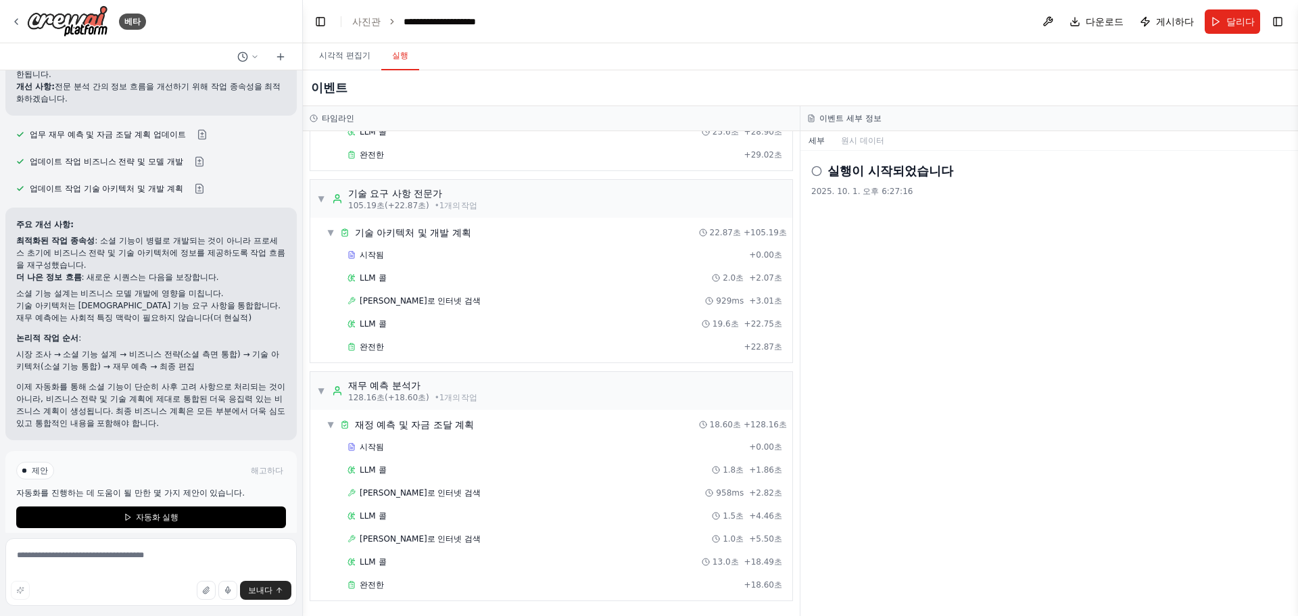
scroll to position [454, 0]
click at [125, 232] on font ": 소셜 기능이 병렬로 개발되는 것이 아니라 프로세스 초기에 비즈니스 전략 및 기술 아키텍처에 정보를 제공하도록 작업 흐름을 재구성했습니다." at bounding box center [150, 249] width 269 height 34
click at [127, 251] on p "최적화된 작업 종속성 : 소셜 기능이 병렬로 개발되는 것이 아니라 프로세스 초기에 비즈니스 전략 및 기술 아키텍처에 정보를 제공하도록 작업 흐…" at bounding box center [151, 249] width 270 height 37
click at [119, 297] on font "기술 아키텍처는 [DEMOGRAPHIC_DATA] 기능 요구 사항을 통합합니다." at bounding box center [148, 301] width 264 height 9
click at [116, 312] on ol "최적화된 작업 종속성 : 소셜 기능이 병렬로 개발되는 것이 아니라 프로세스 초기에 비즈니스 전략 및 기술 아키텍처에 정보를 제공하도록 작업 흐…" at bounding box center [151, 300] width 270 height 138
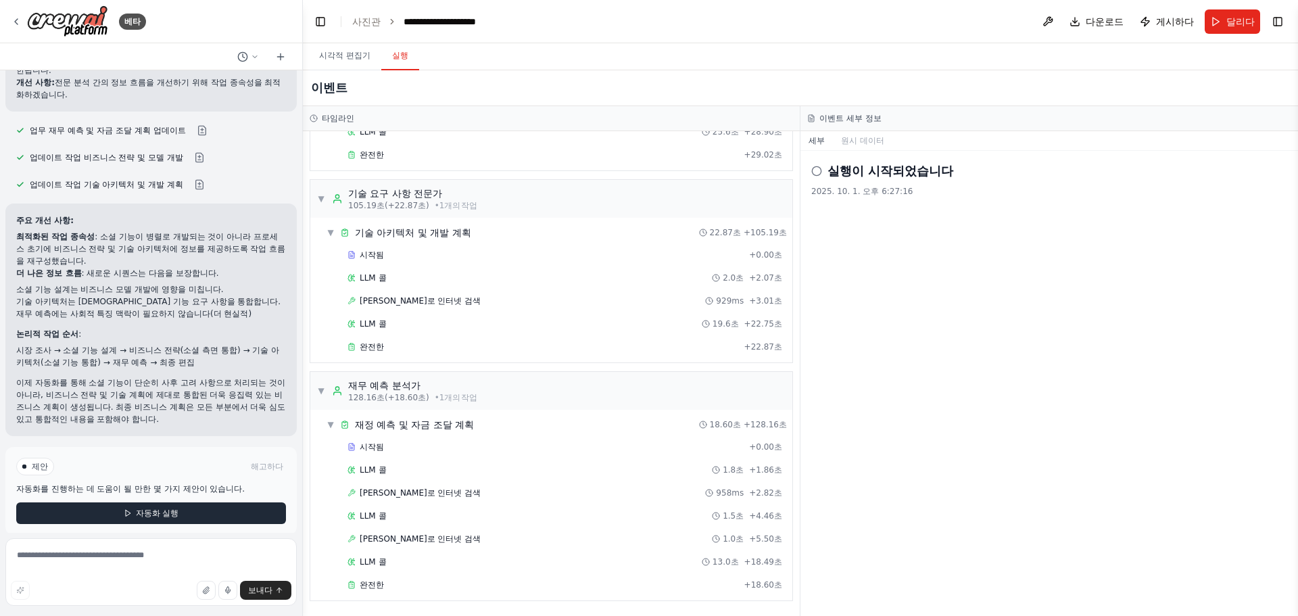
click at [87, 502] on button "자동화 실행" at bounding box center [151, 513] width 270 height 22
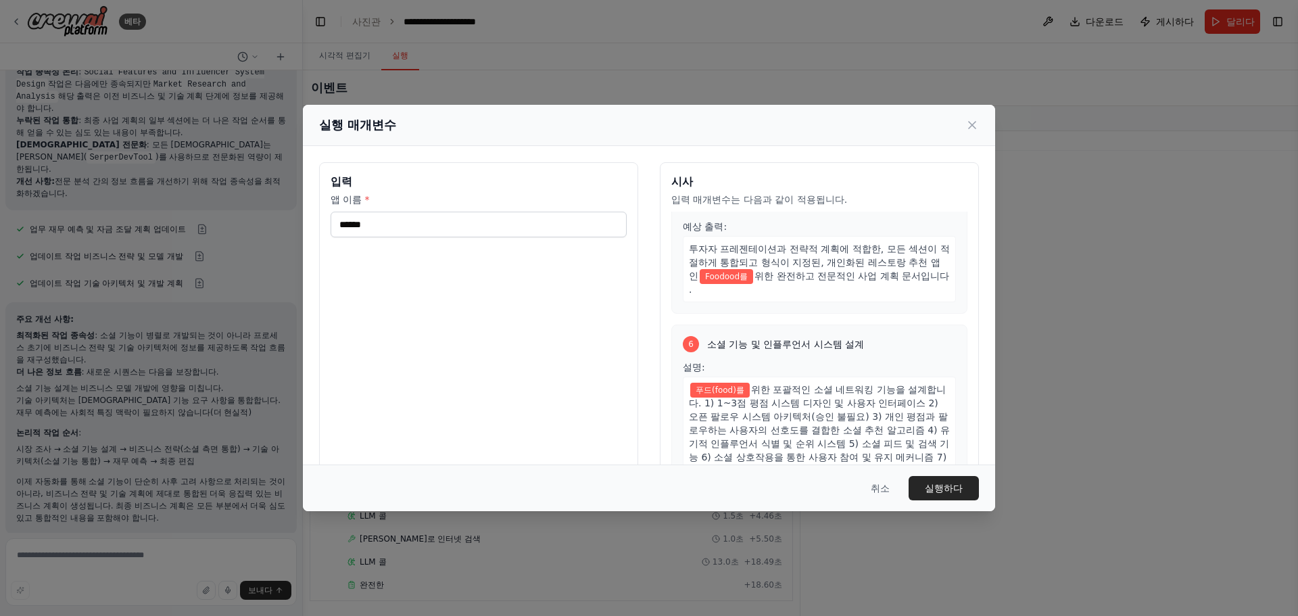
scroll to position [1184, 0]
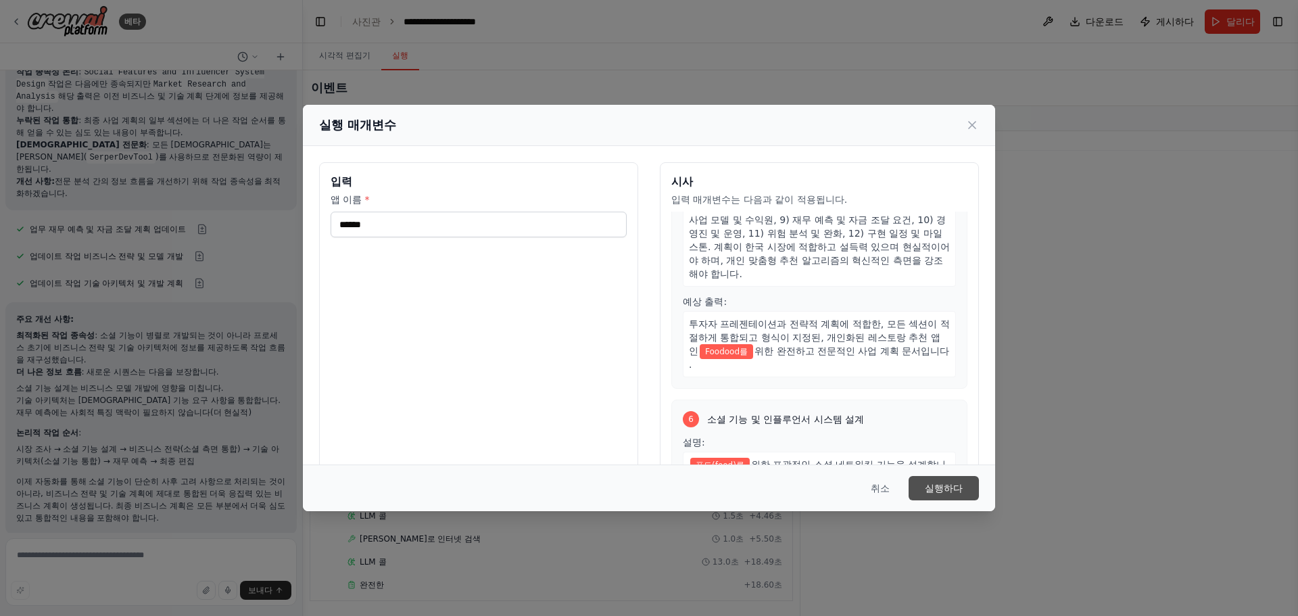
click at [943, 483] on font "실행하다" at bounding box center [944, 488] width 38 height 11
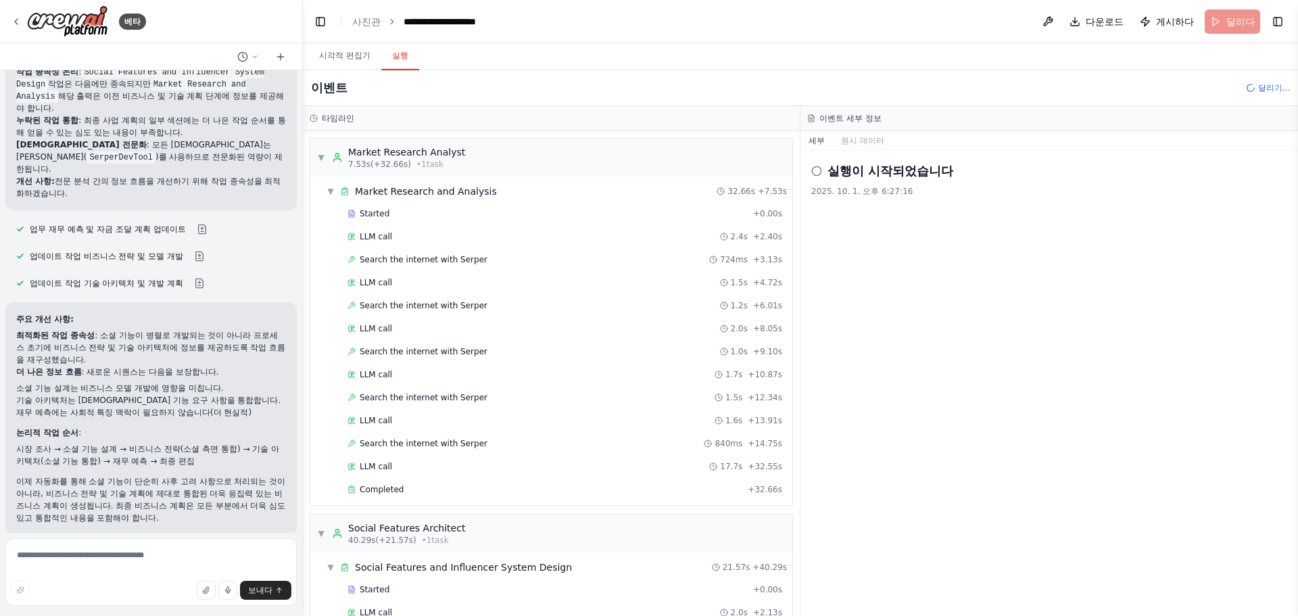
scroll to position [266, 0]
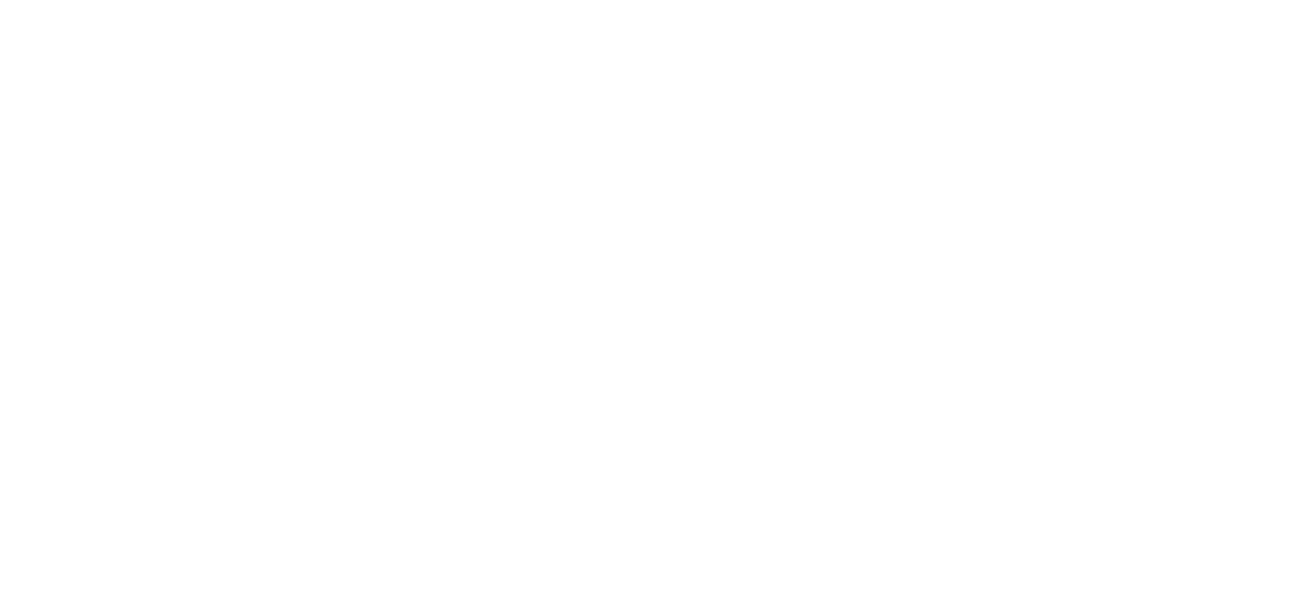
drag, startPoint x: 306, startPoint y: 55, endPoint x: 312, endPoint y: 59, distance: 7.3
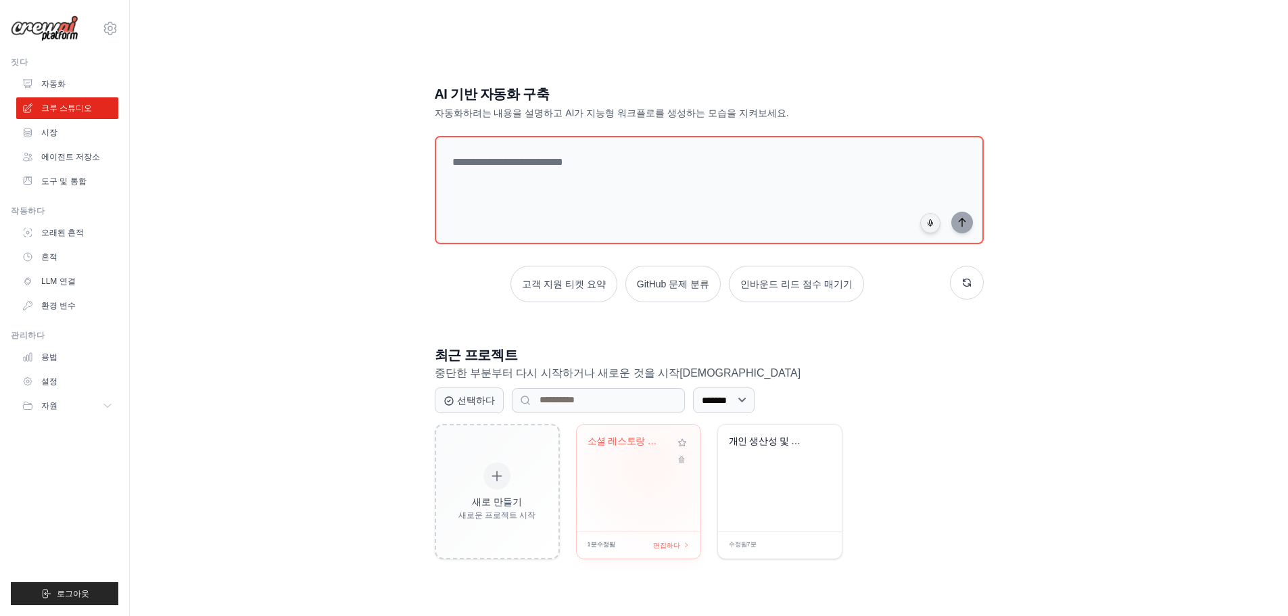
click at [649, 464] on div "소셜 레스토랑 디스커버리 앱 버스..." at bounding box center [639, 478] width 124 height 107
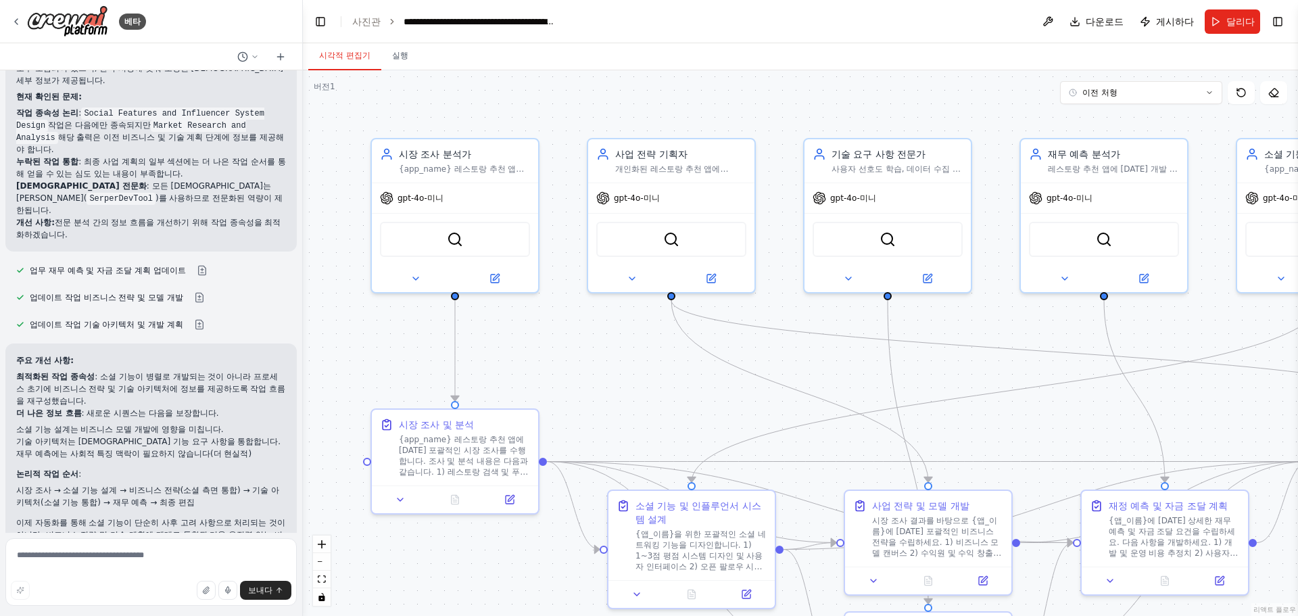
scroll to position [355, 0]
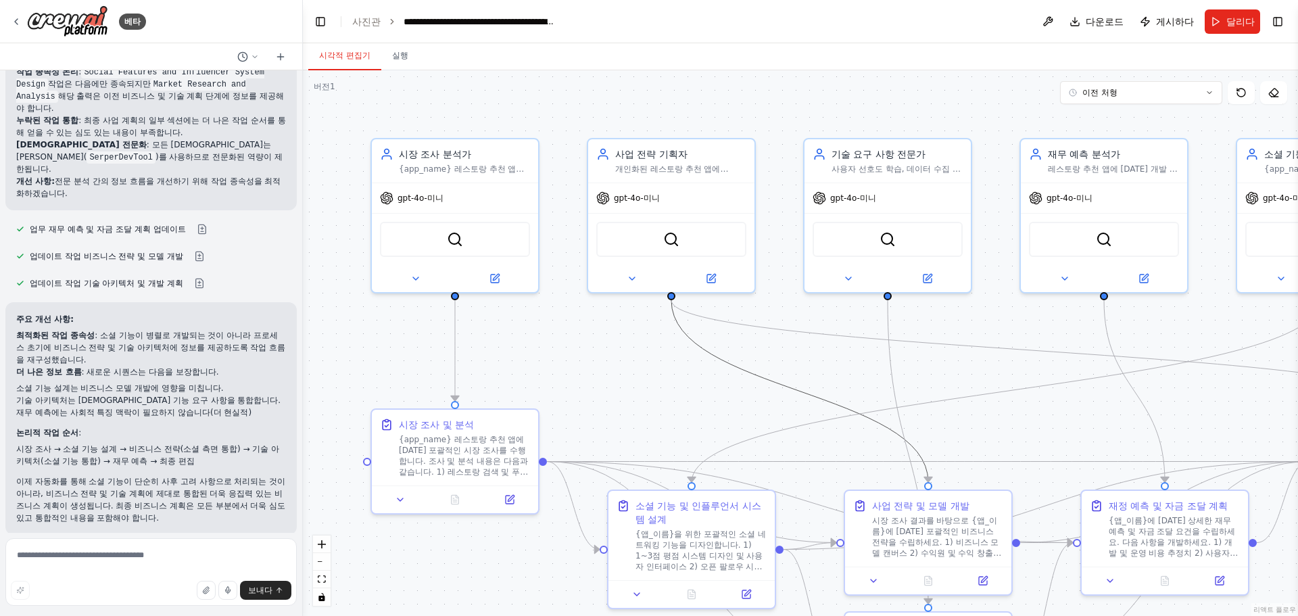
drag, startPoint x: 835, startPoint y: 410, endPoint x: 631, endPoint y: 360, distance: 210.4
click at [631, 360] on div ".deletable-edge-delete-btn { width: 20px; height: 20px; border: 0px solid #ffff…" at bounding box center [800, 343] width 995 height 546
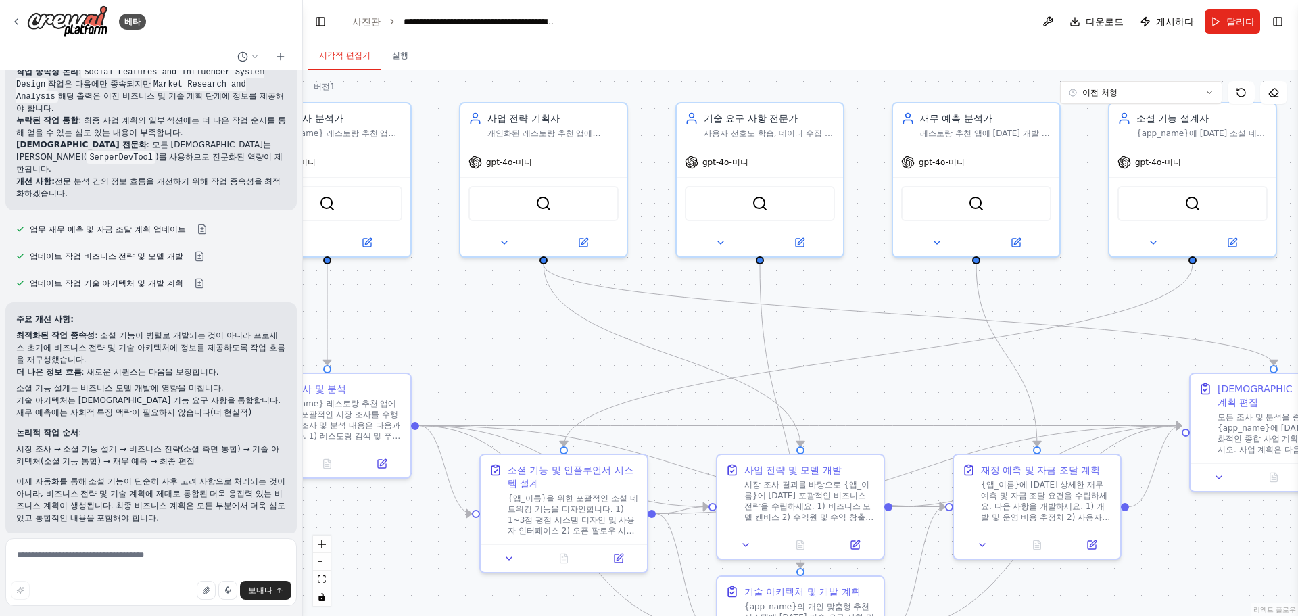
drag, startPoint x: 698, startPoint y: 399, endPoint x: 566, endPoint y: 361, distance: 137.8
click at [566, 361] on div ".deletable-edge-delete-btn { width: 20px; height: 20px; border: 0px solid #ffff…" at bounding box center [800, 343] width 995 height 546
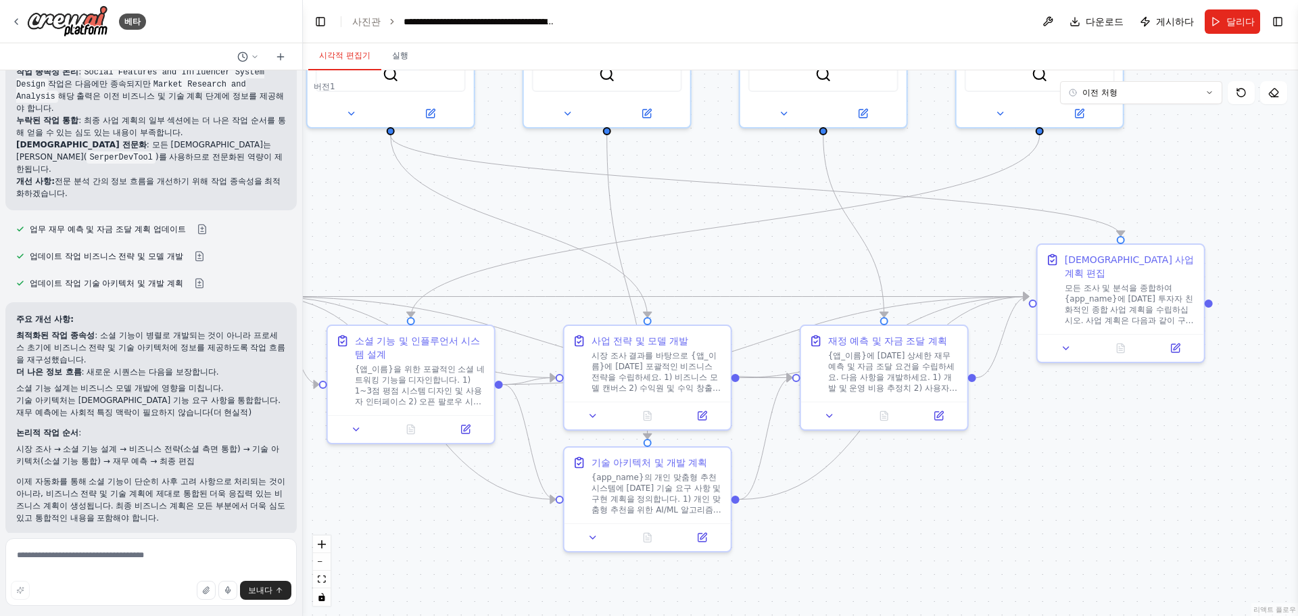
drag, startPoint x: 796, startPoint y: 526, endPoint x: 890, endPoint y: 510, distance: 95.4
click at [890, 510] on div ".deletable-edge-delete-btn { width: 20px; height: 20px; border: 0px solid #ffff…" at bounding box center [800, 343] width 995 height 546
click at [1182, 338] on button at bounding box center [1175, 345] width 47 height 16
click at [109, 564] on textarea at bounding box center [150, 572] width 291 height 68
type textarea "*"
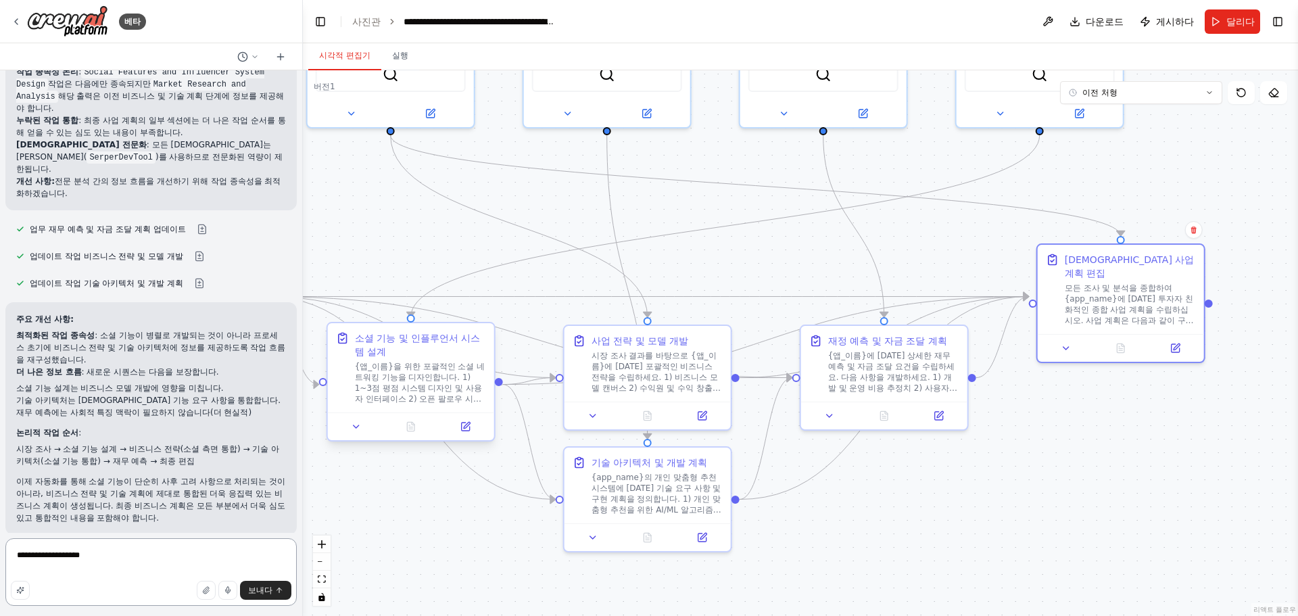
type textarea "**********"
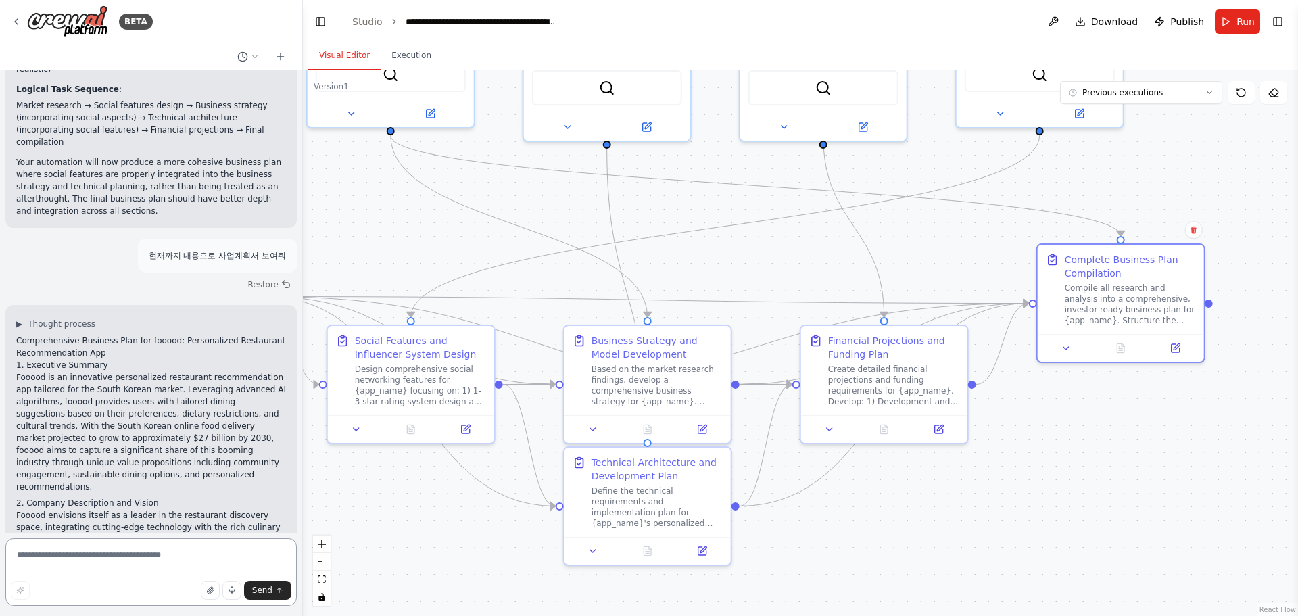
scroll to position [753, 0]
drag, startPoint x: 70, startPoint y: 326, endPoint x: 70, endPoint y: 353, distance: 27.0
click at [70, 375] on p "Fooood is an innovative personalized restaurant recommendation app tailored for…" at bounding box center [151, 436] width 270 height 122
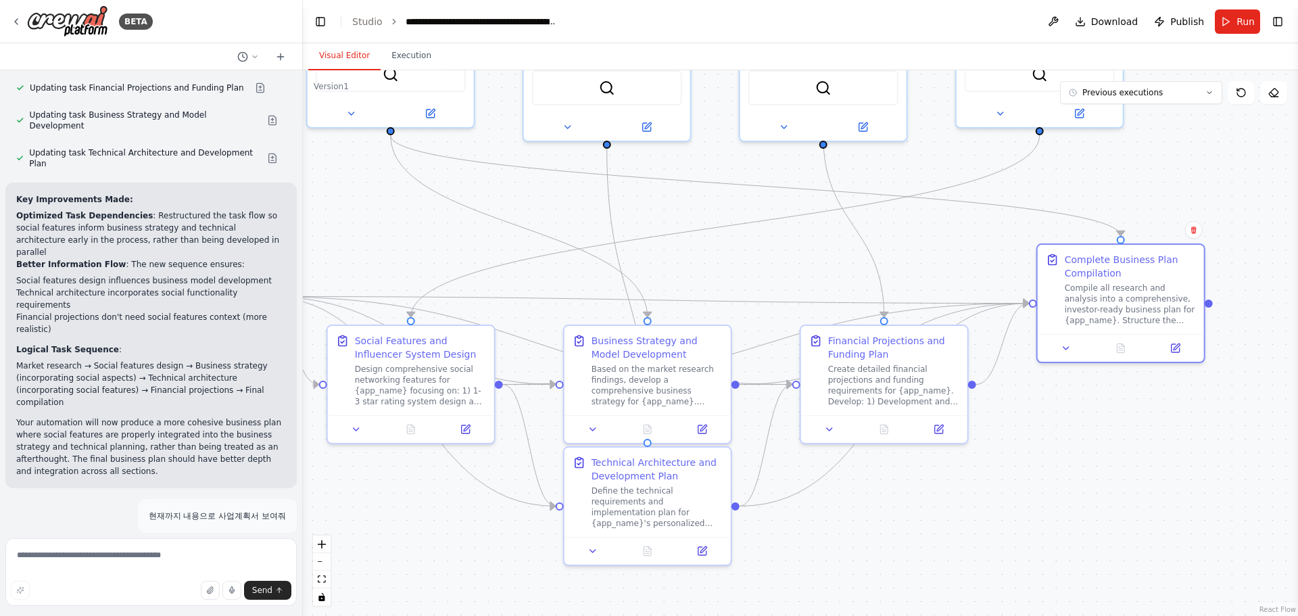
scroll to position [520, 0]
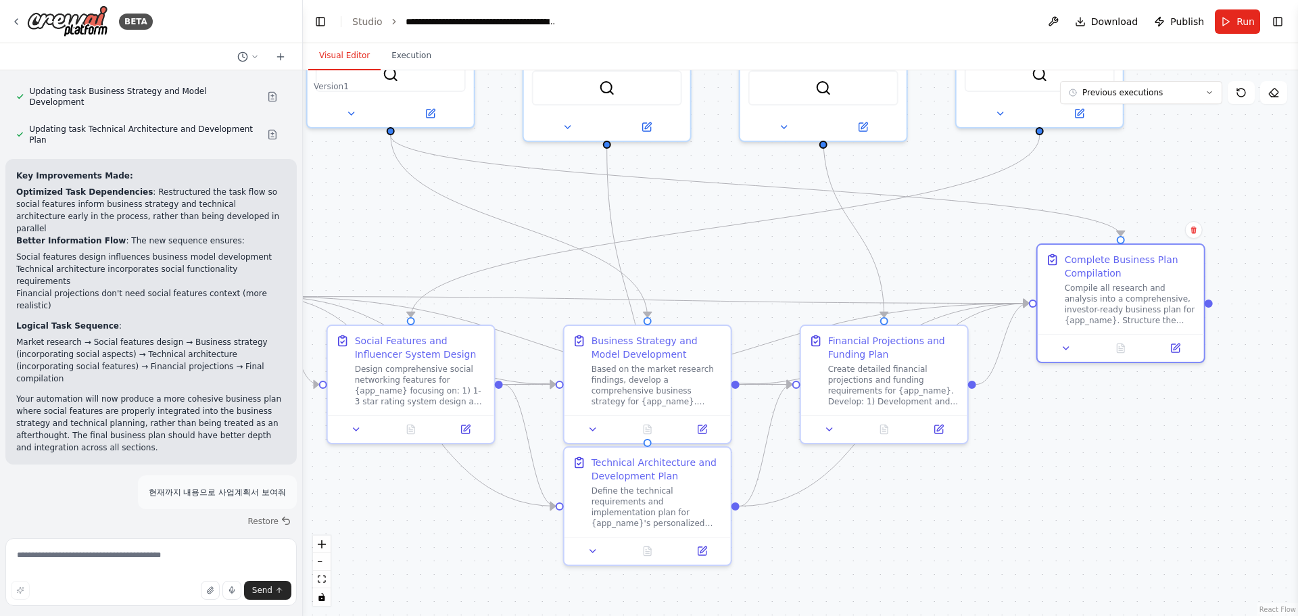
click at [20, 555] on span "▶" at bounding box center [19, 560] width 6 height 11
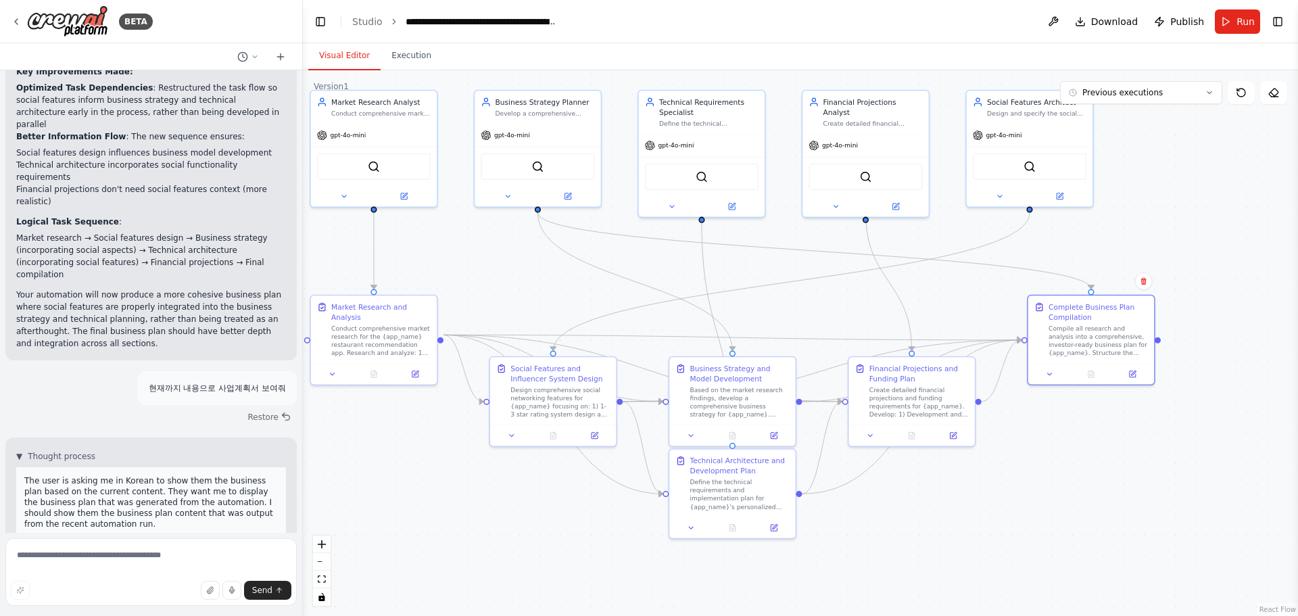
scroll to position [647, 0]
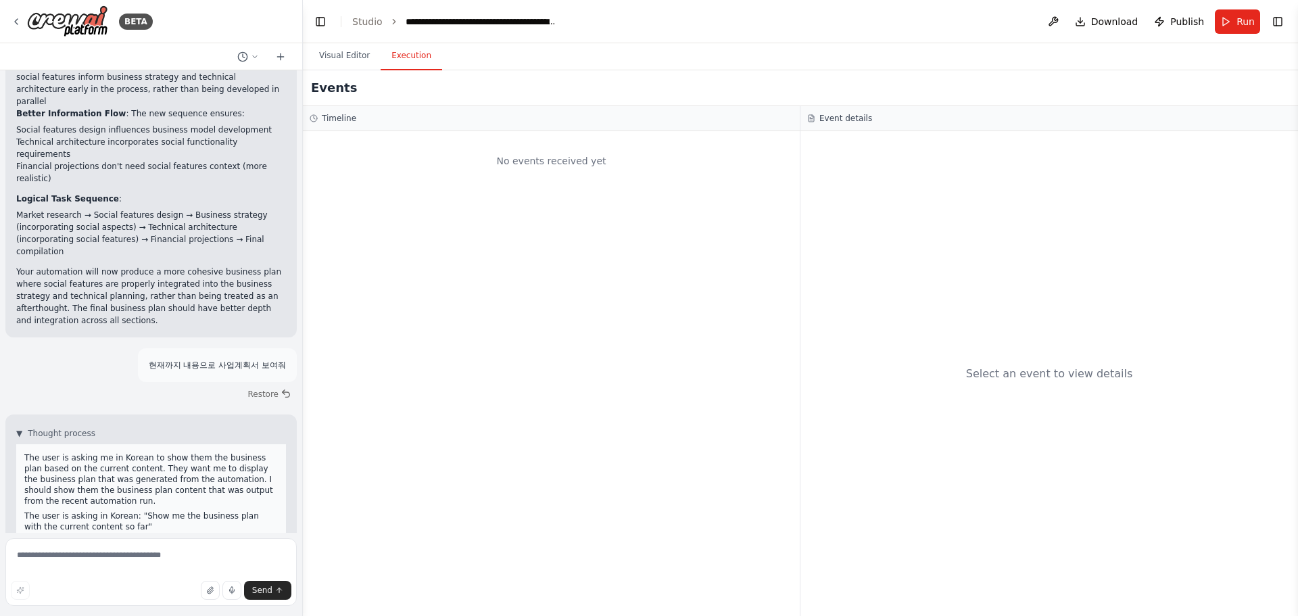
click at [387, 59] on button "Execution" at bounding box center [412, 56] width 62 height 28
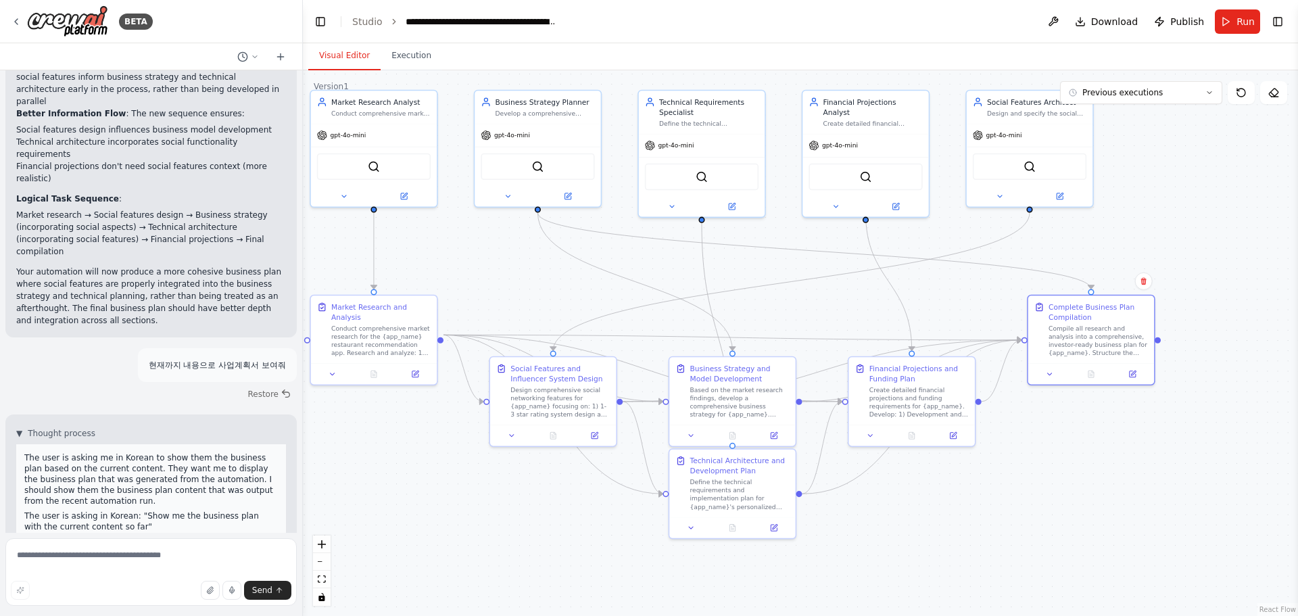
click at [341, 59] on button "Visual Editor" at bounding box center [344, 56] width 72 height 28
click at [1232, 22] on button "Run" at bounding box center [1237, 21] width 45 height 24
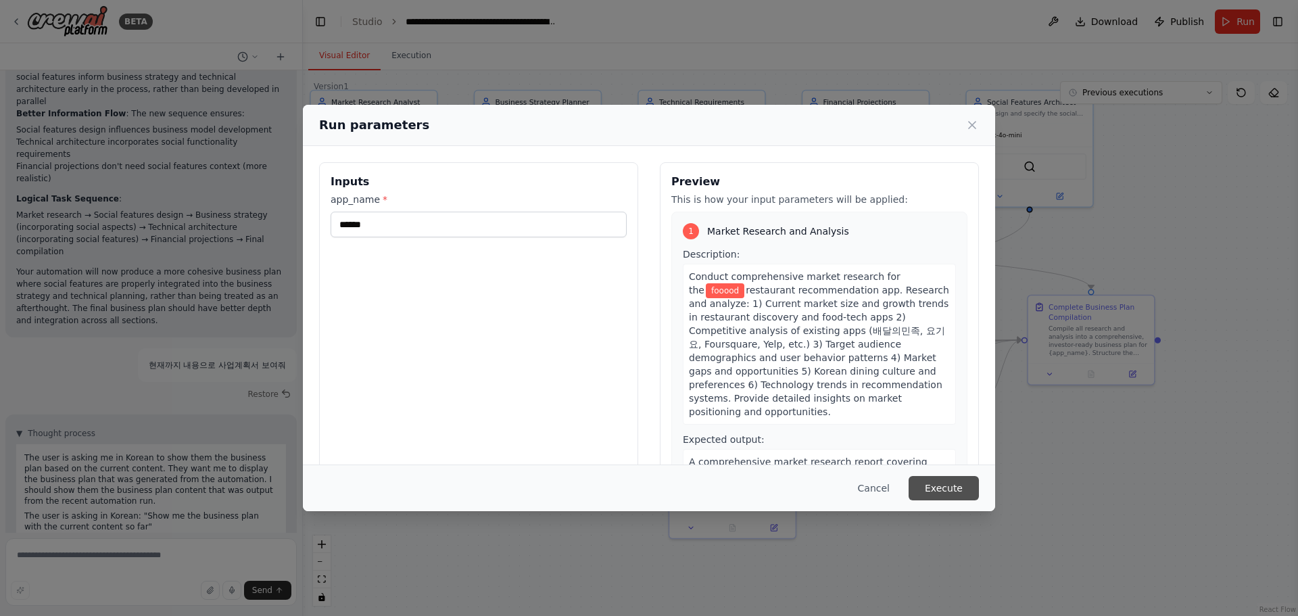
click at [942, 490] on button "Execute" at bounding box center [944, 488] width 70 height 24
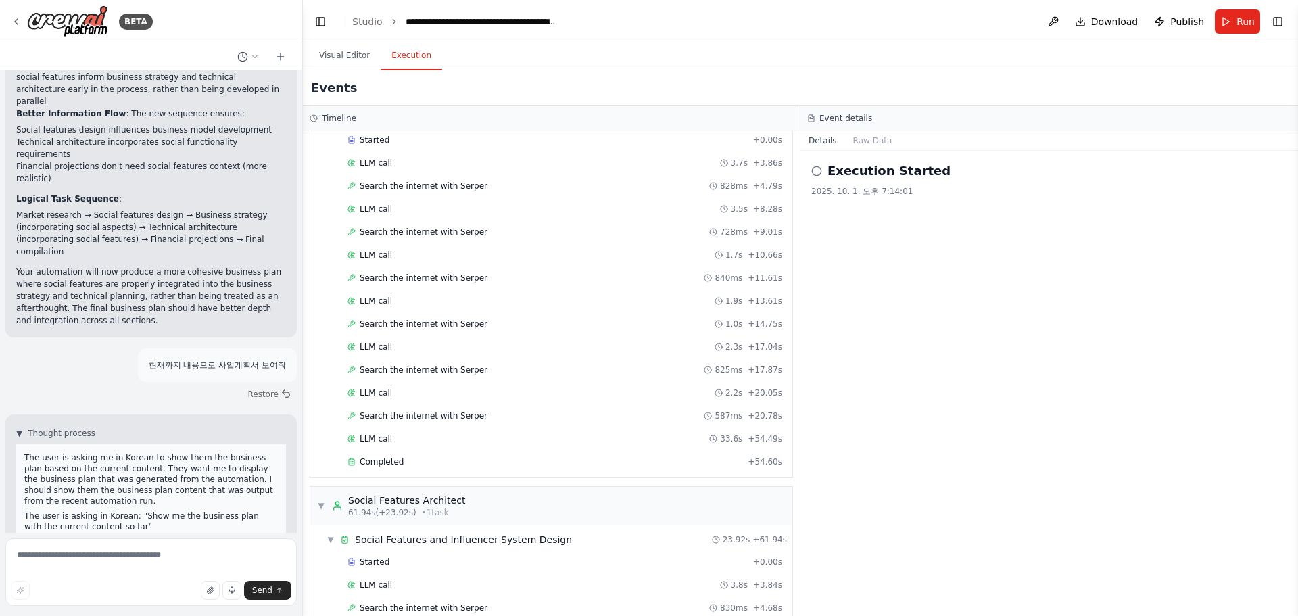
scroll to position [1272, 0]
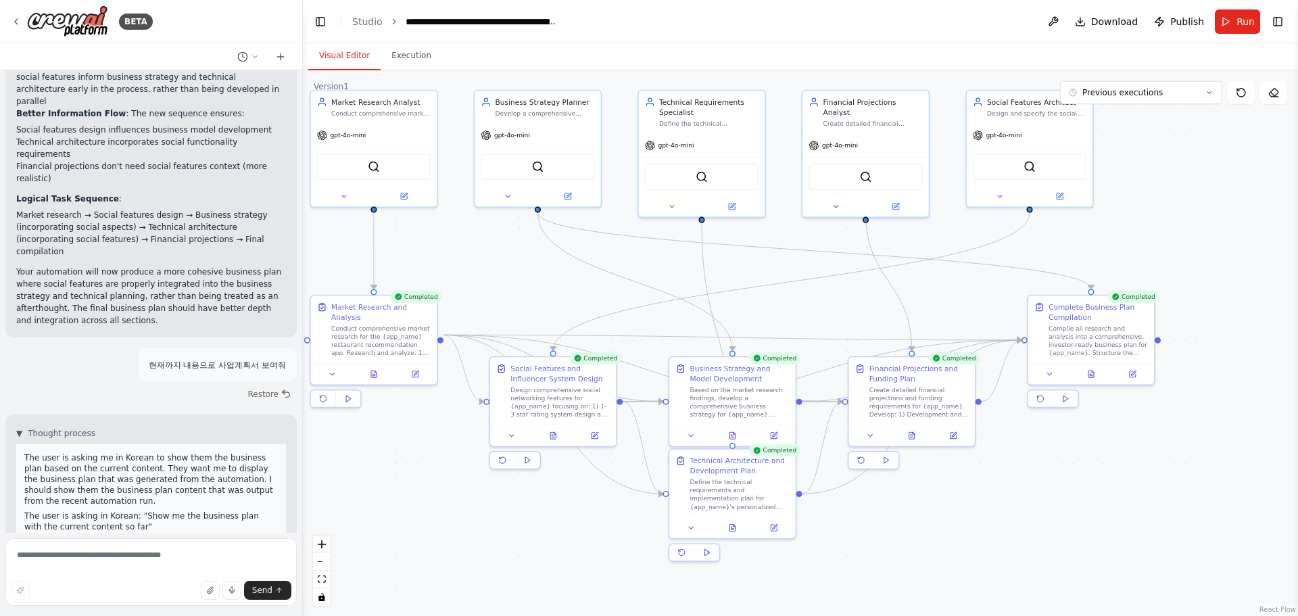
click at [337, 55] on button "Visual Editor" at bounding box center [344, 56] width 72 height 28
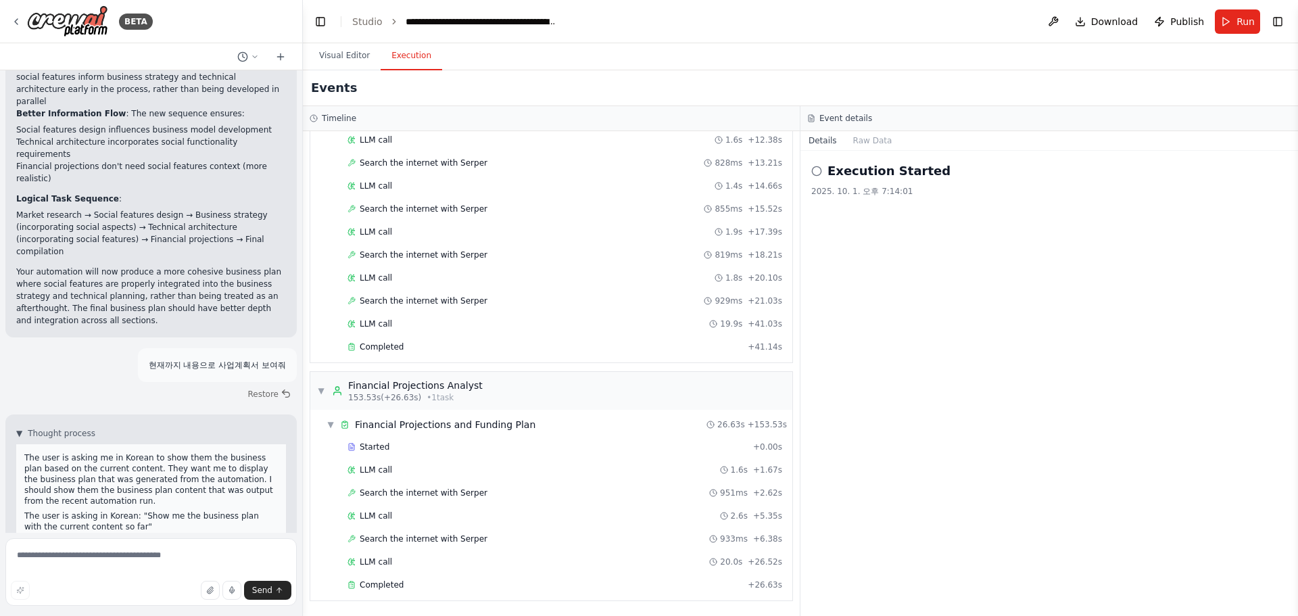
click at [393, 53] on button "Execution" at bounding box center [412, 56] width 62 height 28
click at [355, 53] on button "Visual Editor" at bounding box center [344, 56] width 72 height 28
click at [393, 60] on button "Execution" at bounding box center [412, 56] width 62 height 28
click at [345, 49] on button "Visual Editor" at bounding box center [344, 56] width 72 height 28
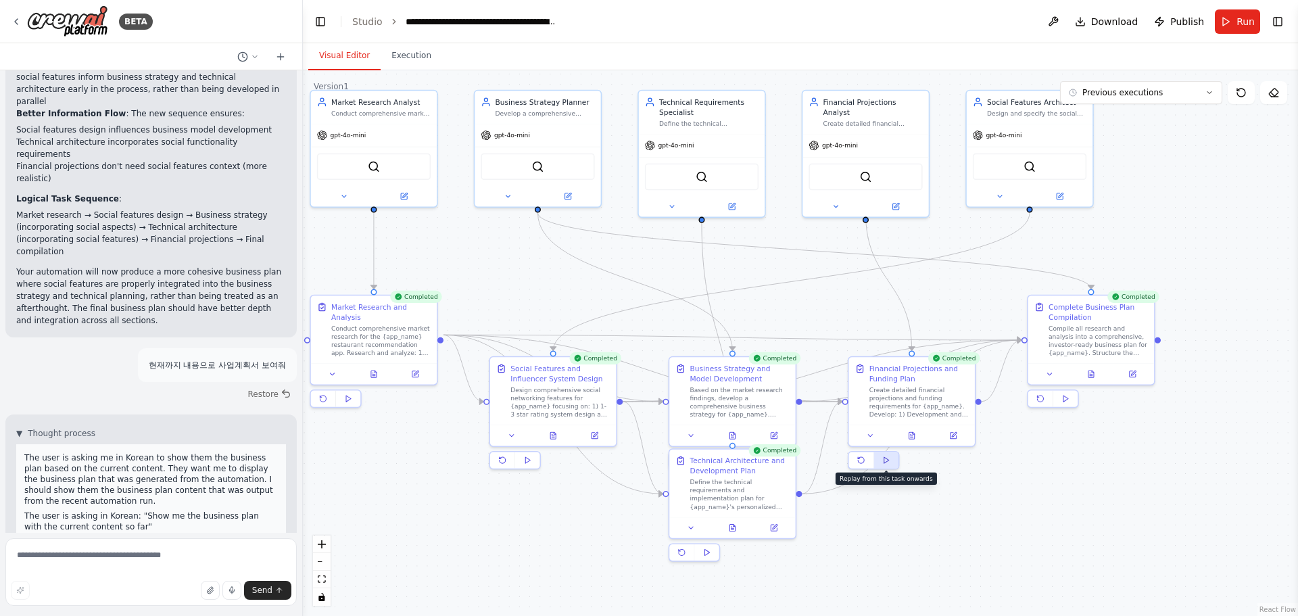
click at [890, 463] on icon at bounding box center [886, 460] width 8 height 8
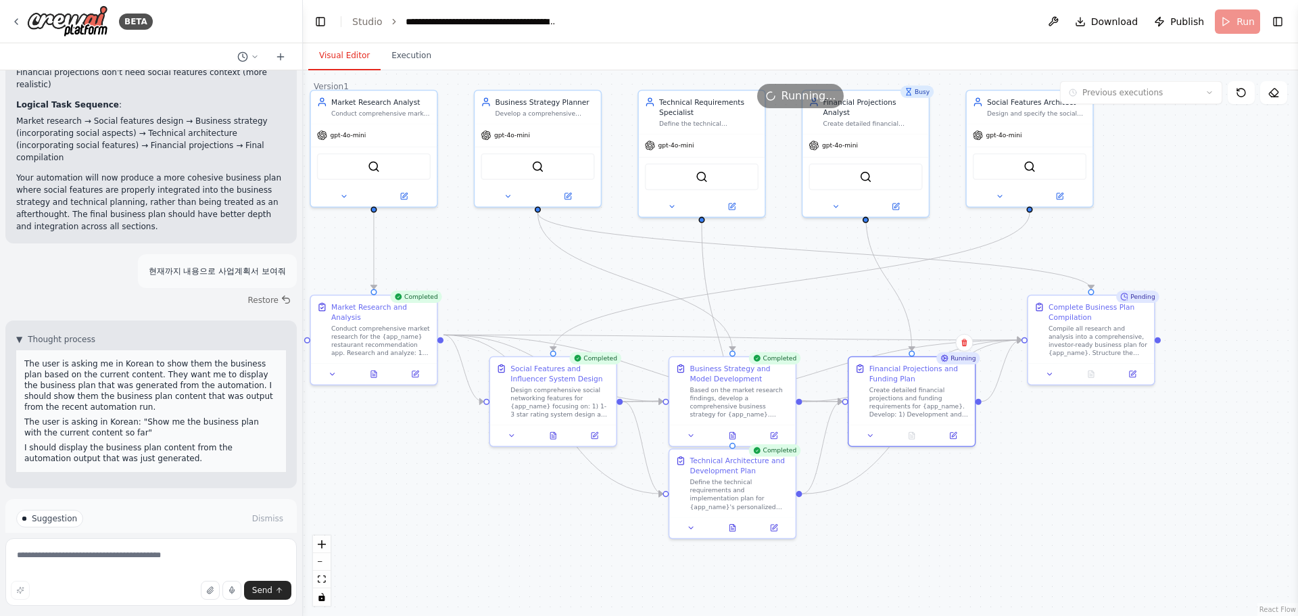
scroll to position [756, 0]
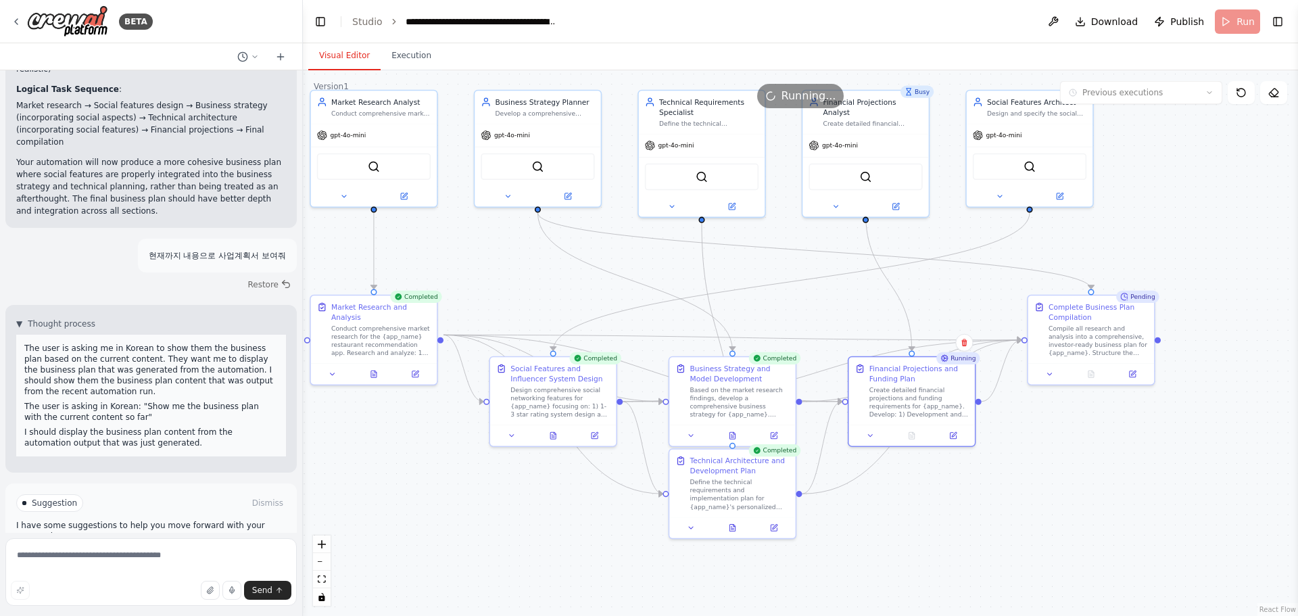
click at [210, 550] on button "Improve automation" at bounding box center [151, 561] width 270 height 22
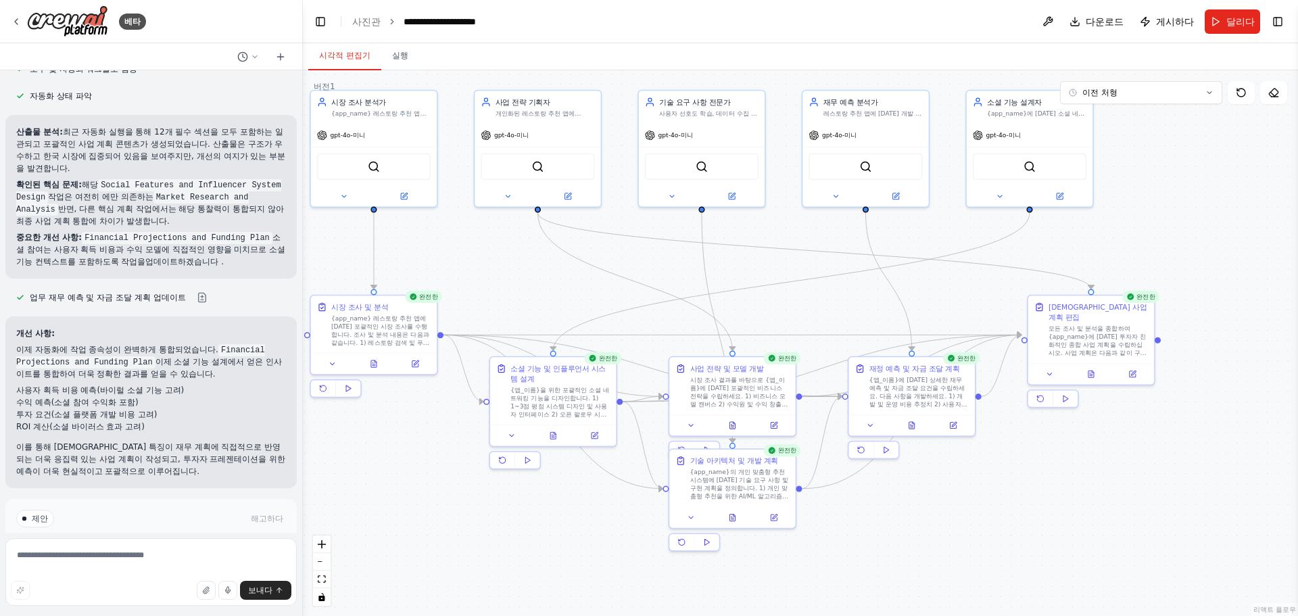
scroll to position [1190, 0]
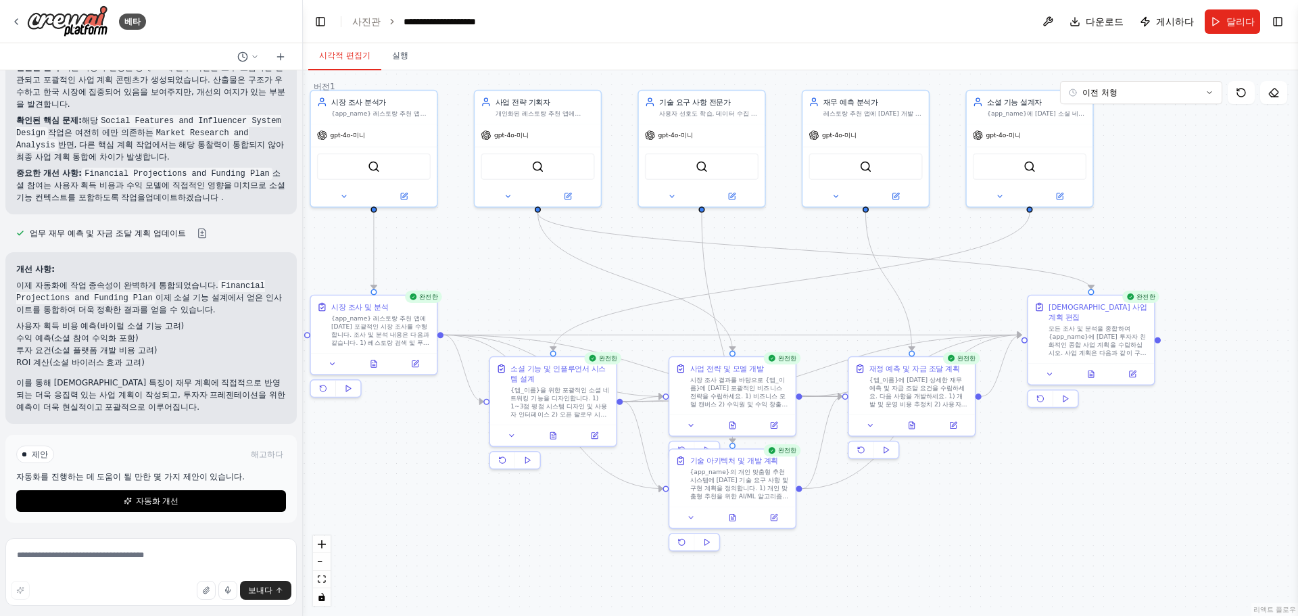
click at [110, 327] on font "사용자 획득 비용 예측(바이럴 소셜 기능 고려)" at bounding box center [100, 325] width 168 height 9
click at [94, 359] on font "ROI 계산(소셜 바이러스 효과 고려)" at bounding box center [80, 362] width 128 height 9
click at [1051, 368] on icon at bounding box center [1050, 372] width 8 height 8
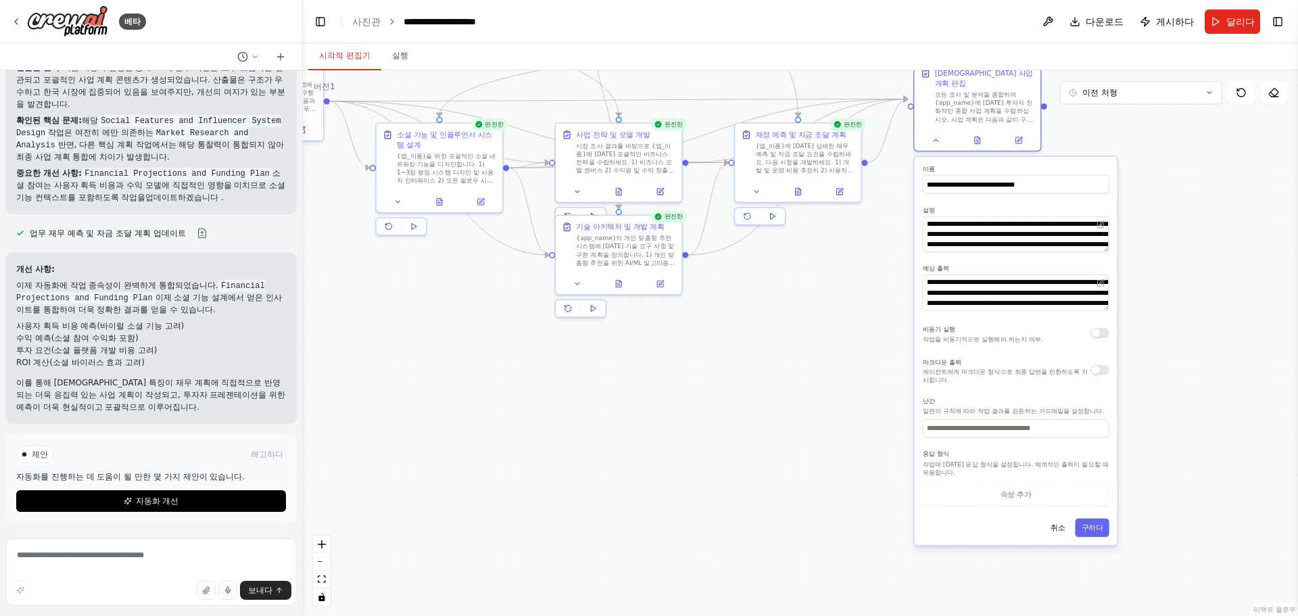
drag, startPoint x: 1264, startPoint y: 503, endPoint x: 1151, endPoint y: 270, distance: 258.8
click at [1151, 270] on div ".deletable-edge-delete-btn { width: 20px; height: 20px; border: 0px solid #ffff…" at bounding box center [800, 343] width 995 height 546
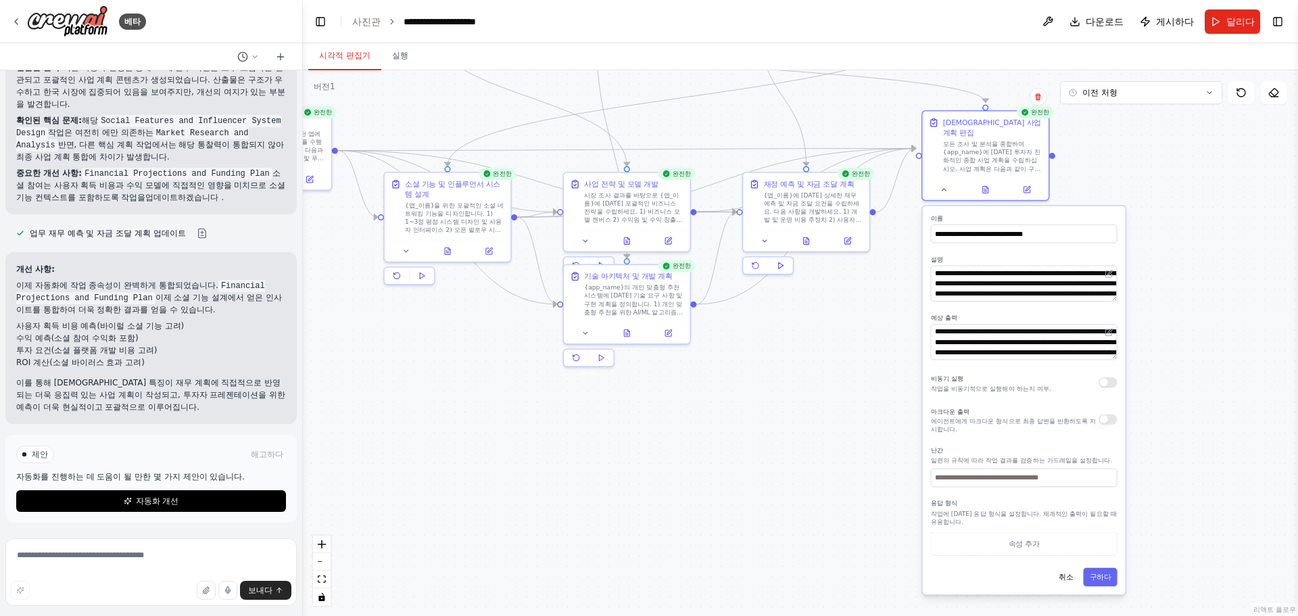
drag, startPoint x: 1151, startPoint y: 283, endPoint x: 1159, endPoint y: 321, distance: 38.7
click at [1159, 321] on div ".deletable-edge-delete-btn { width: 20px; height: 20px; border: 0px solid #ffff…" at bounding box center [800, 343] width 995 height 546
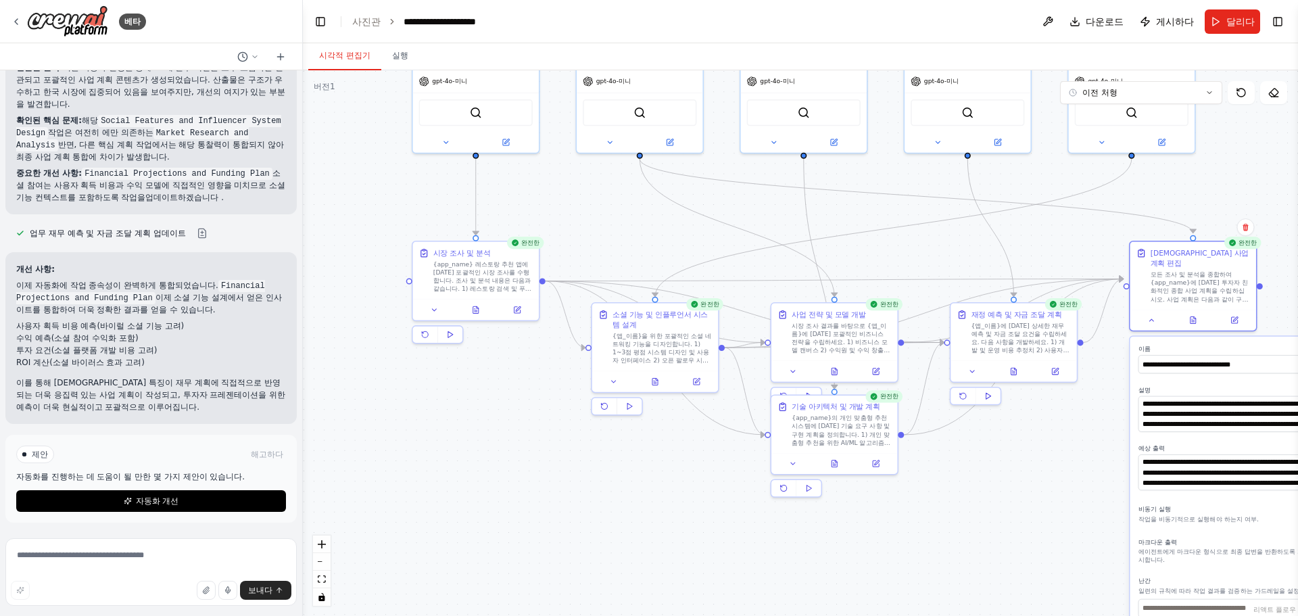
drag, startPoint x: 628, startPoint y: 422, endPoint x: 836, endPoint y: 552, distance: 245.1
click at [836, 552] on div ".deletable-edge-delete-btn { width: 20px; height: 20px; border: 0px solid #ffff…" at bounding box center [800, 343] width 995 height 546
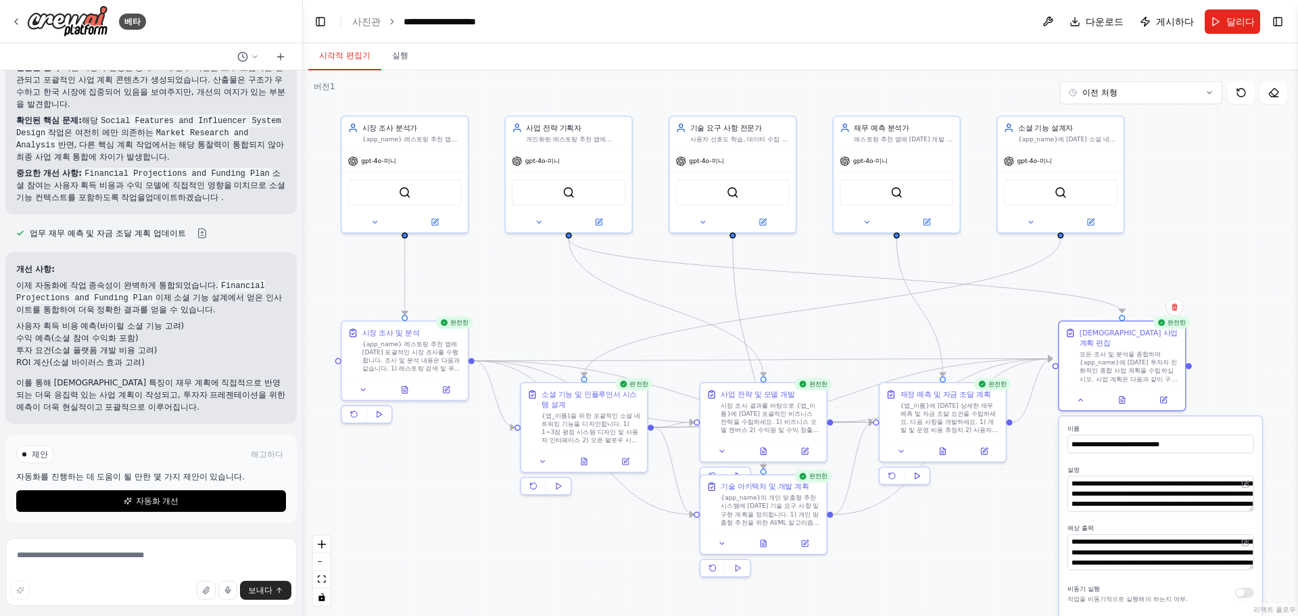
drag, startPoint x: 572, startPoint y: 489, endPoint x: 504, endPoint y: 561, distance: 99.0
click at [504, 561] on div ".deletable-edge-delete-btn { width: 20px; height: 20px; border: 0px solid #ffff…" at bounding box center [800, 343] width 995 height 546
click at [212, 504] on button "자동화 개선" at bounding box center [151, 501] width 270 height 22
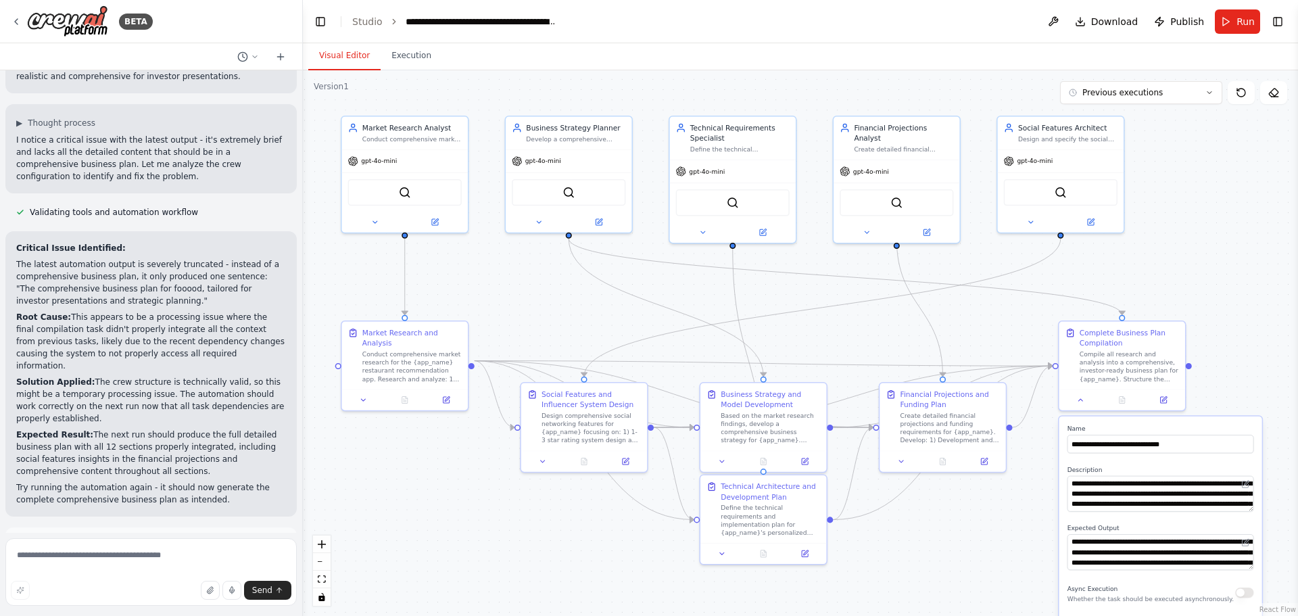
scroll to position [1706, 0]
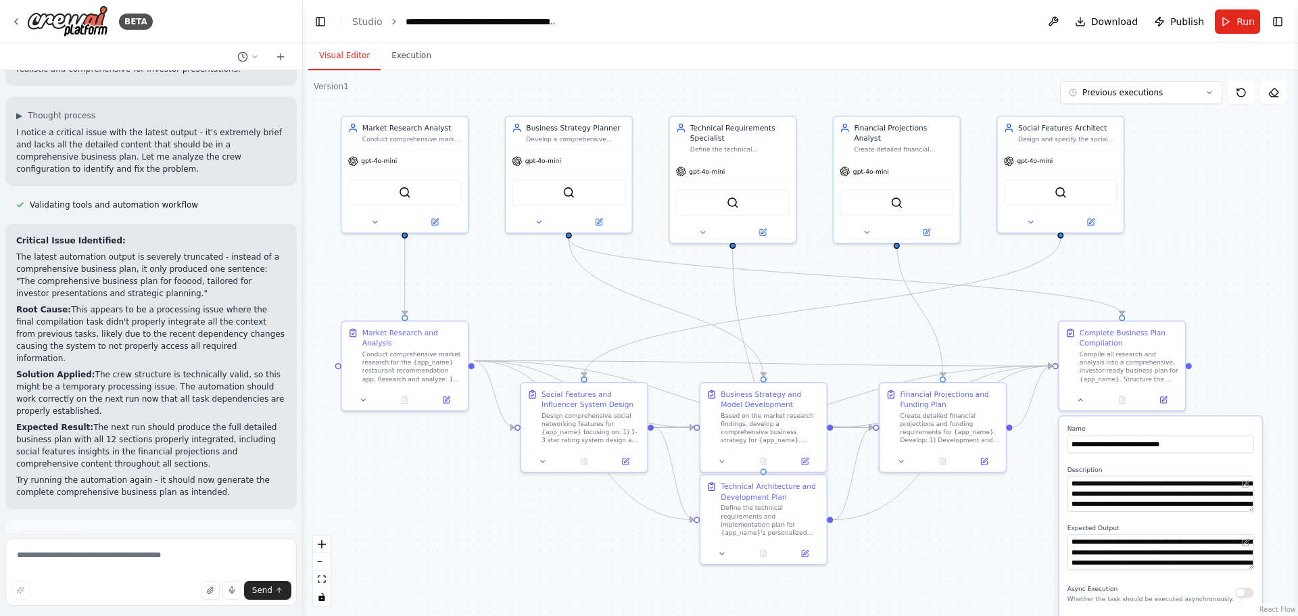
click at [175, 586] on button "Run Automation" at bounding box center [151, 597] width 270 height 22
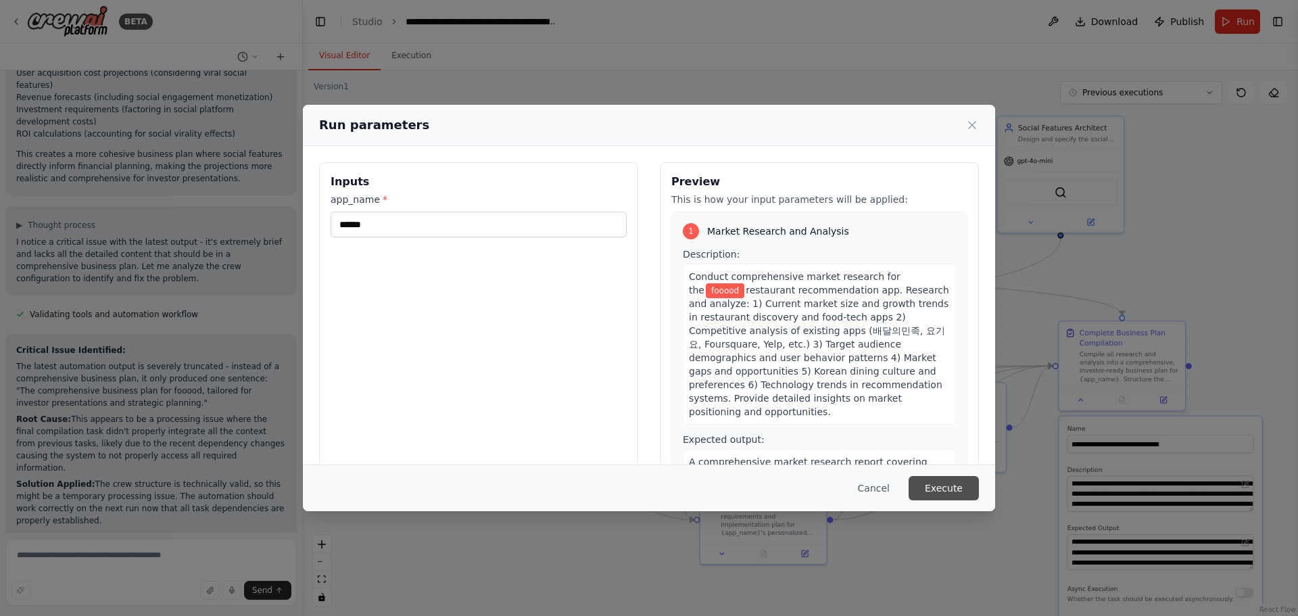
click at [932, 481] on button "Execute" at bounding box center [944, 488] width 70 height 24
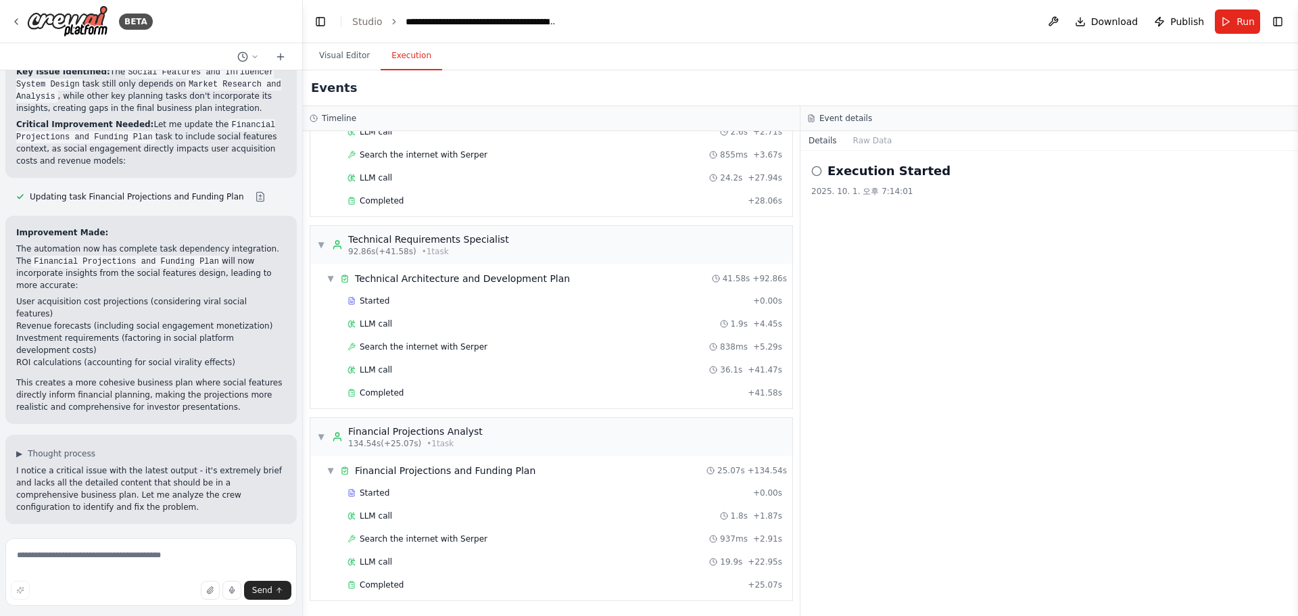
scroll to position [1706, 0]
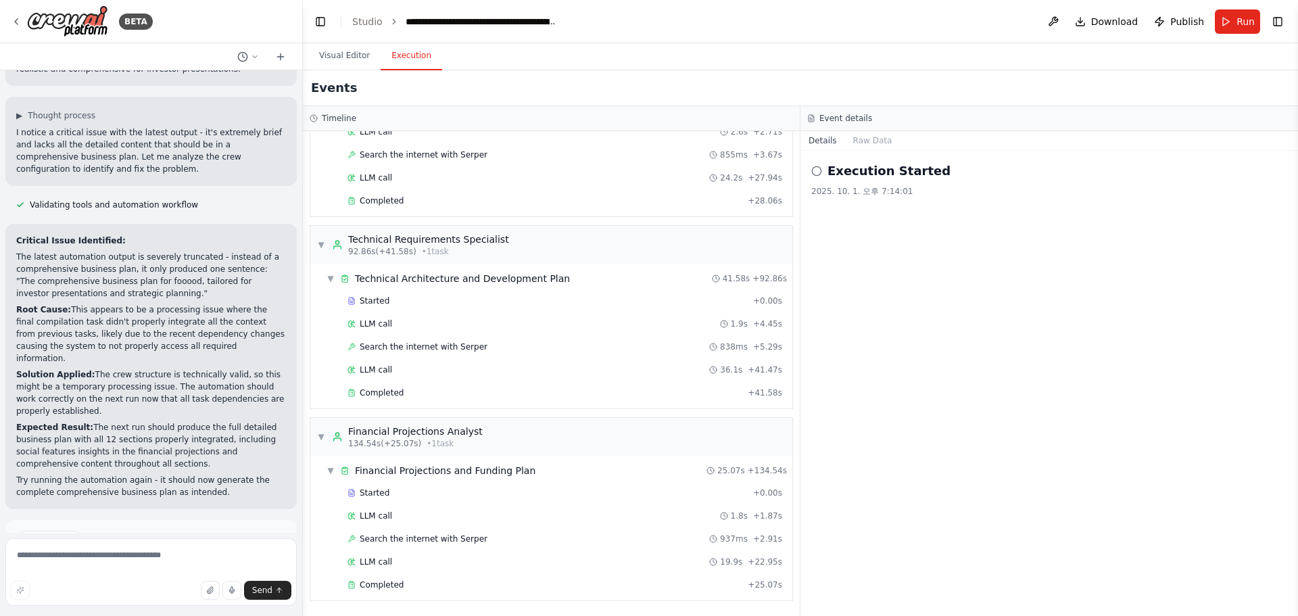
click at [911, 53] on div "Visual Editor Execution" at bounding box center [800, 56] width 995 height 27
click at [1278, 28] on button "Toggle Right Sidebar" at bounding box center [1277, 21] width 19 height 19
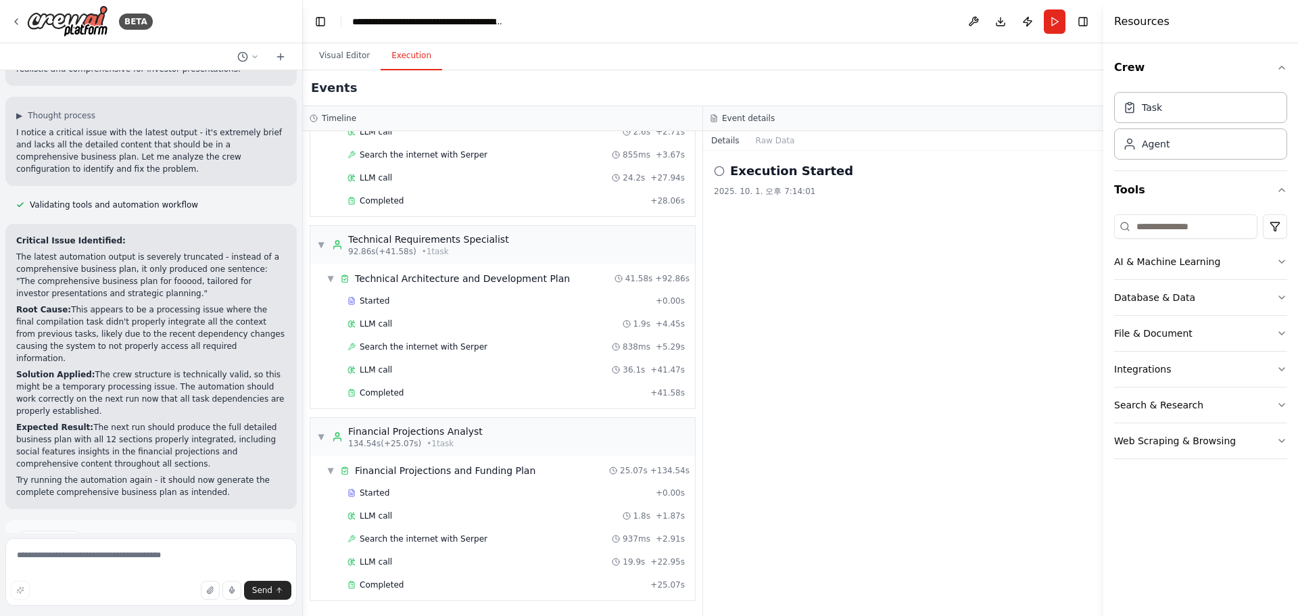
drag, startPoint x: 870, startPoint y: 22, endPoint x: 834, endPoint y: 21, distance: 35.9
click at [834, 21] on header "**********" at bounding box center [703, 21] width 800 height 43
click at [973, 20] on button at bounding box center [974, 21] width 22 height 24
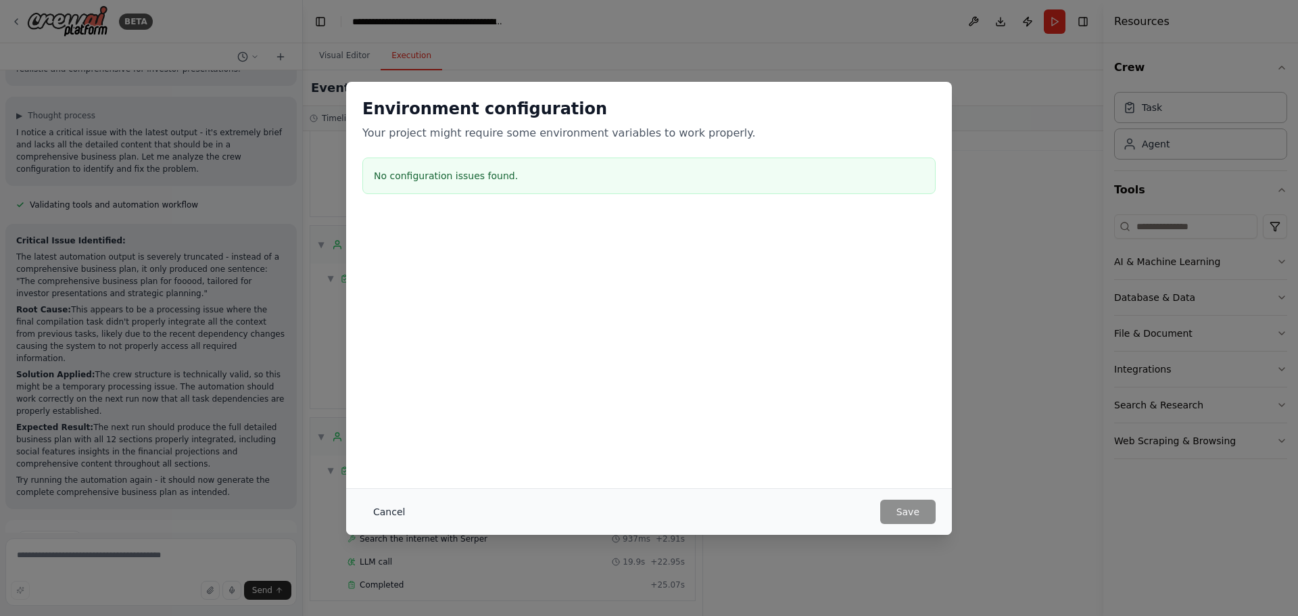
click at [366, 519] on button "Cancel" at bounding box center [388, 512] width 53 height 24
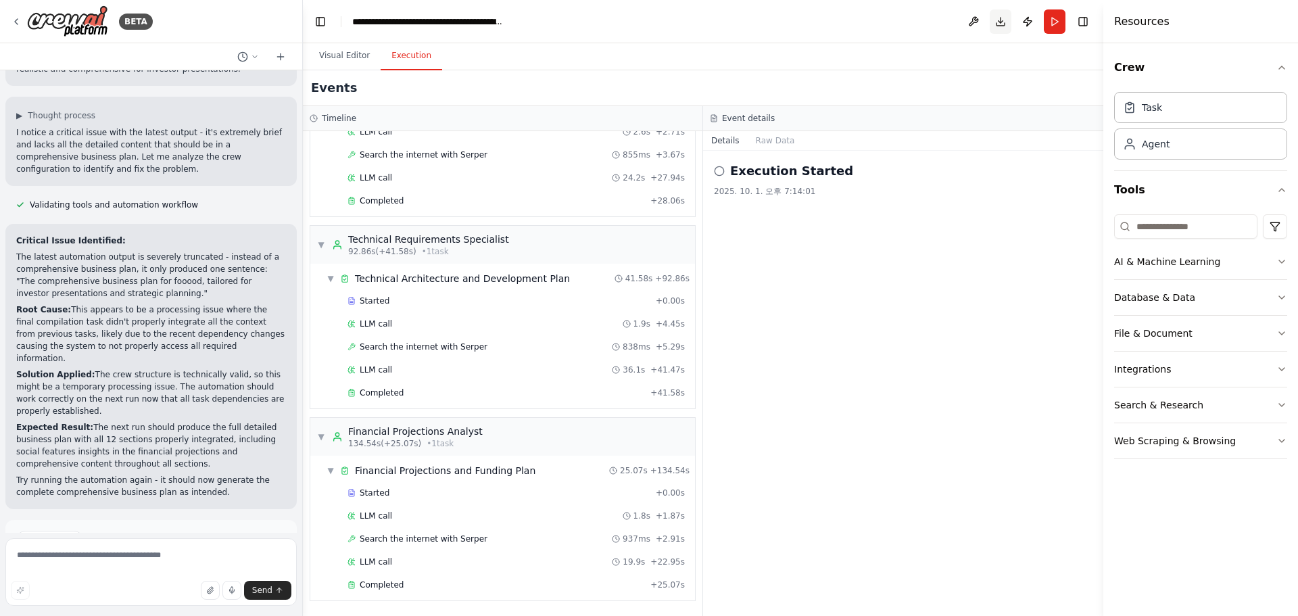
click at [992, 19] on button "Download" at bounding box center [1001, 21] width 22 height 24
click at [1031, 15] on button "Publish" at bounding box center [1028, 21] width 22 height 24
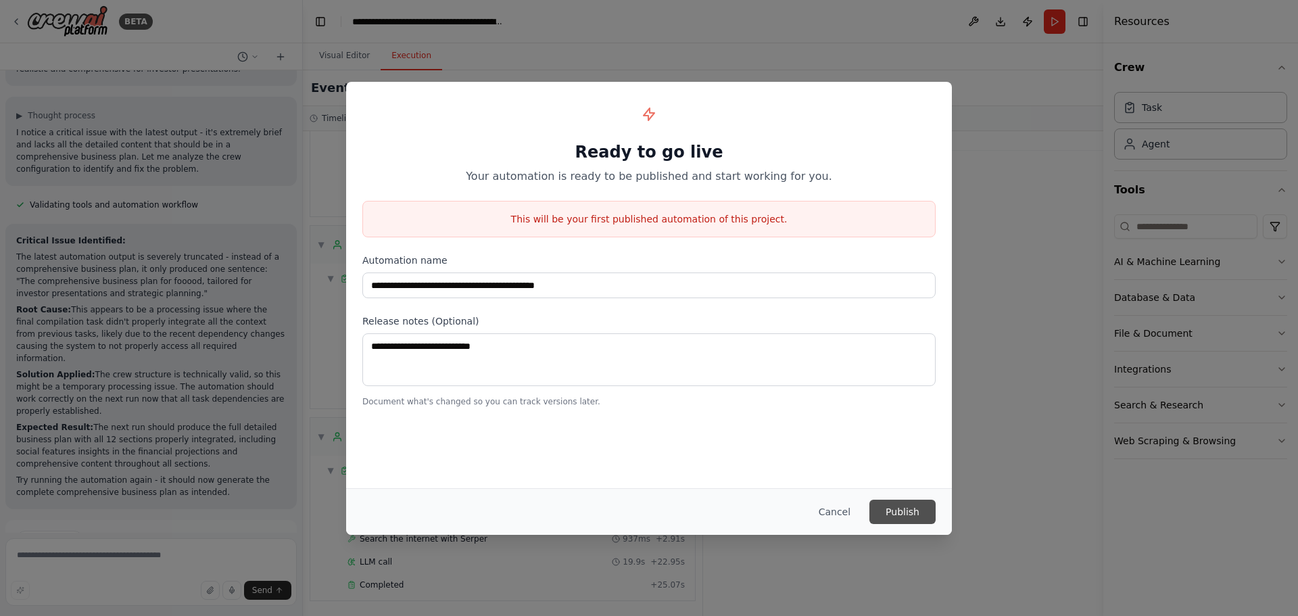
click at [891, 508] on button "Publish" at bounding box center [902, 512] width 66 height 24
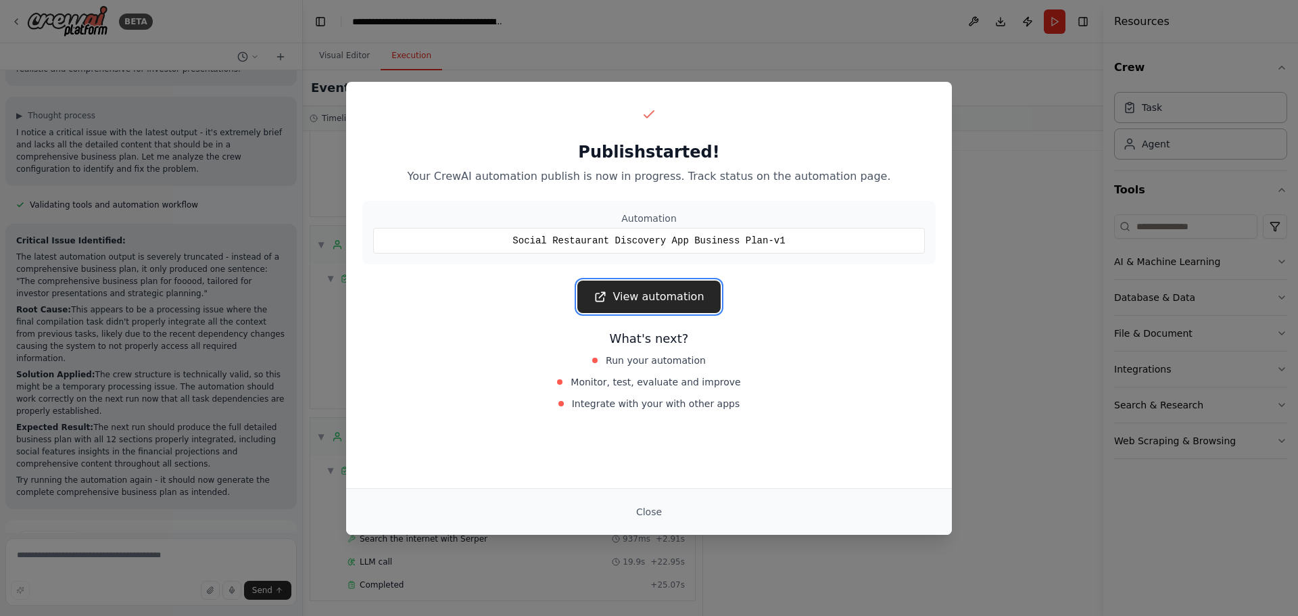
click at [697, 299] on link "View automation" at bounding box center [648, 297] width 143 height 32
click at [645, 297] on link "View automation" at bounding box center [648, 297] width 143 height 32
click at [662, 517] on button "Close" at bounding box center [648, 512] width 47 height 24
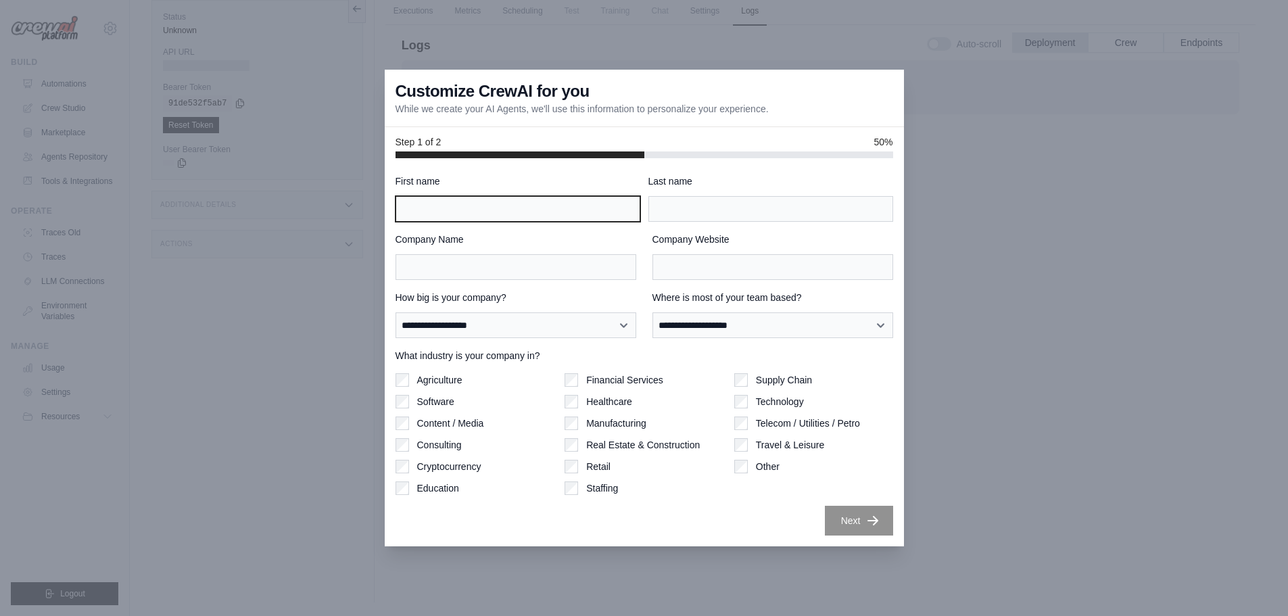
click at [597, 199] on input "First name" at bounding box center [517, 209] width 245 height 26
type input "*"
type input "*******"
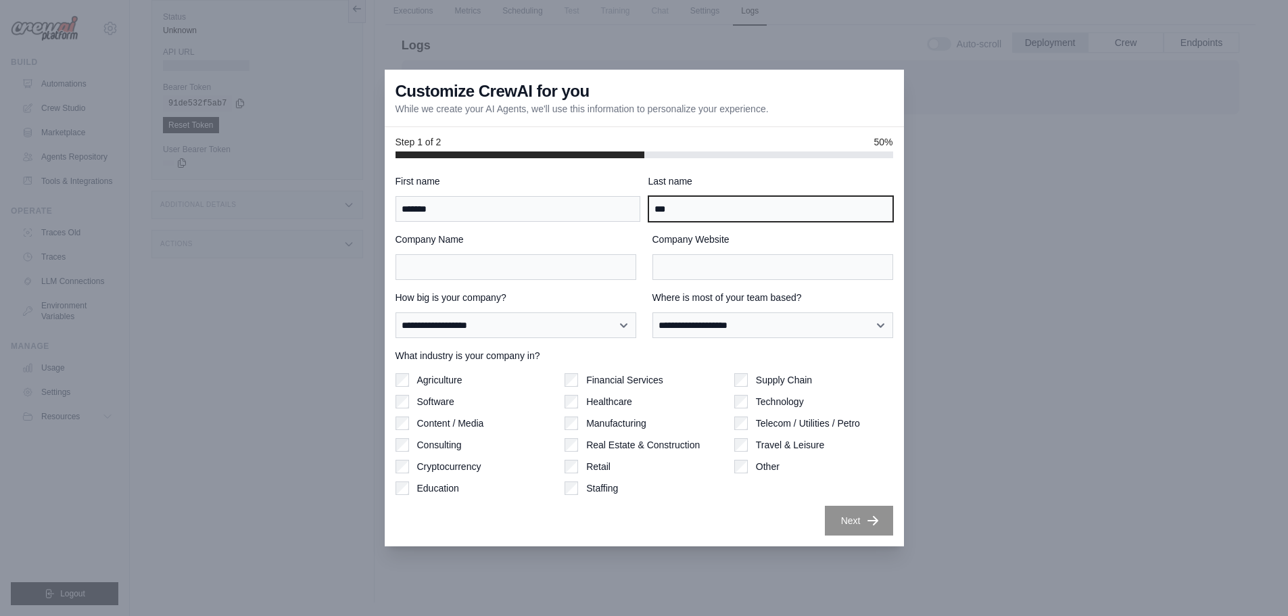
type input "***"
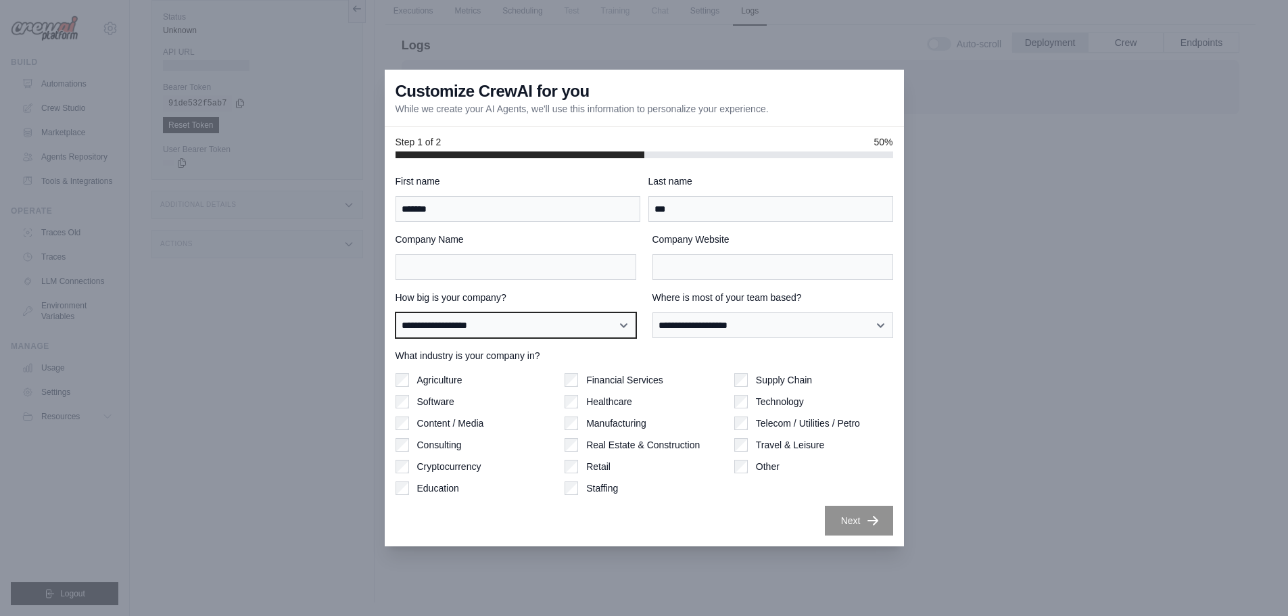
click at [544, 333] on select "**********" at bounding box center [515, 325] width 241 height 26
select select "**********"
click at [395, 312] on select "**********" at bounding box center [515, 325] width 241 height 26
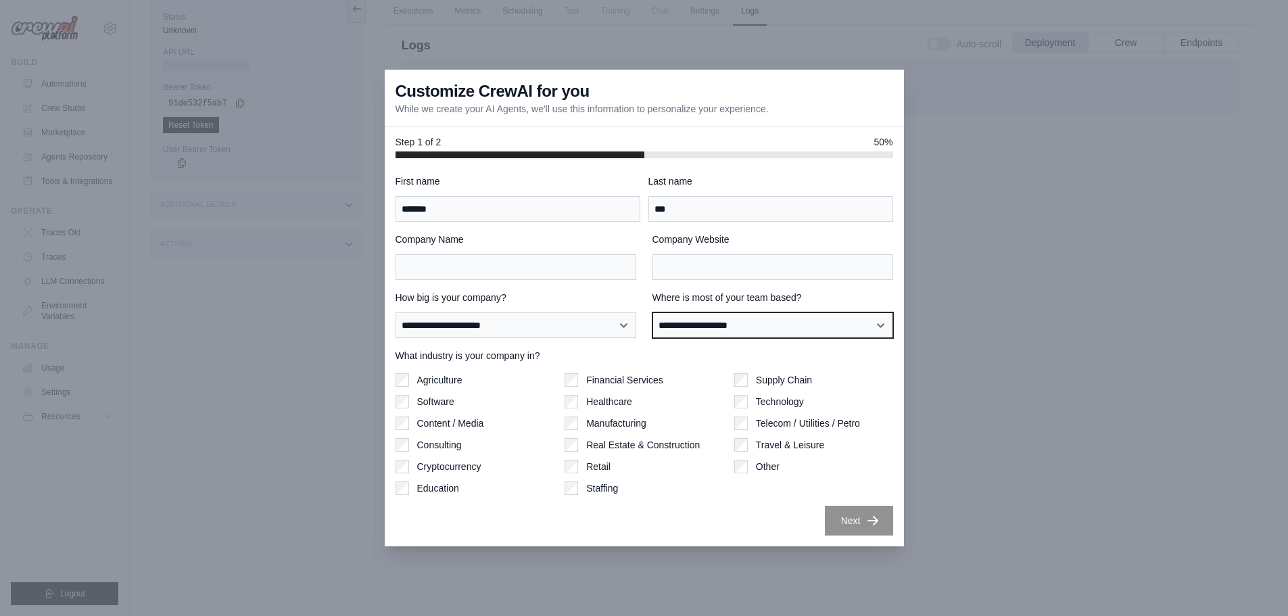
click at [723, 322] on select "**********" at bounding box center [772, 325] width 241 height 26
select select "**********"
click at [652, 312] on select "**********" at bounding box center [772, 325] width 241 height 26
click at [769, 471] on label "Other" at bounding box center [768, 467] width 24 height 14
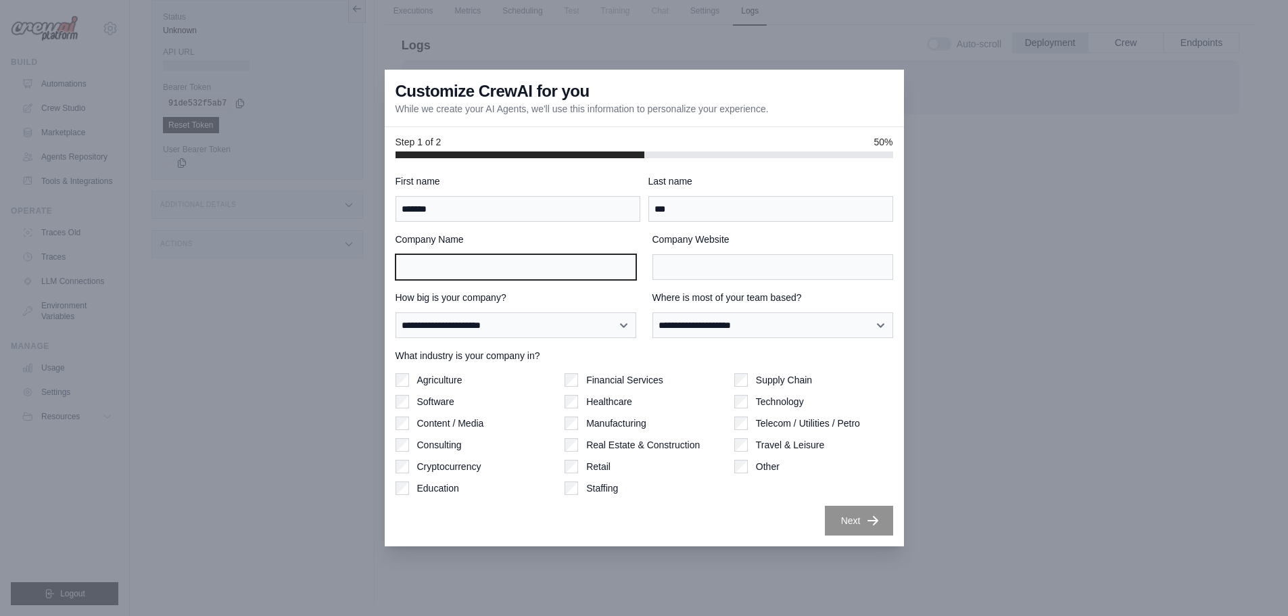
click at [509, 264] on input "Company Name" at bounding box center [515, 267] width 241 height 26
type input "******"
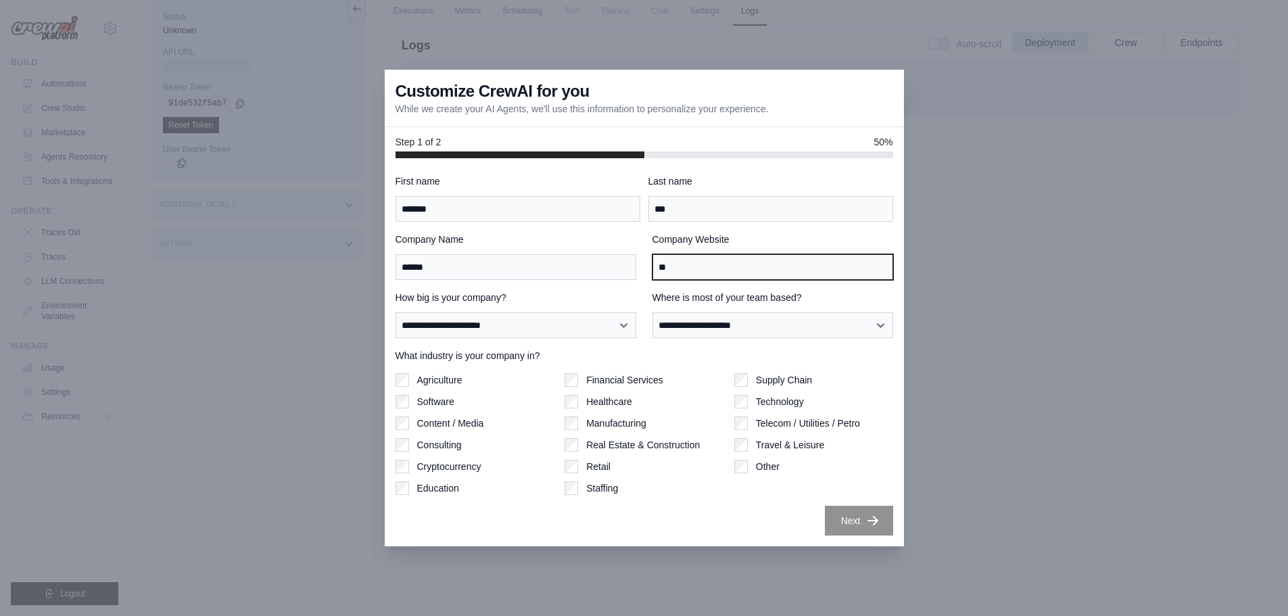
type input "*"
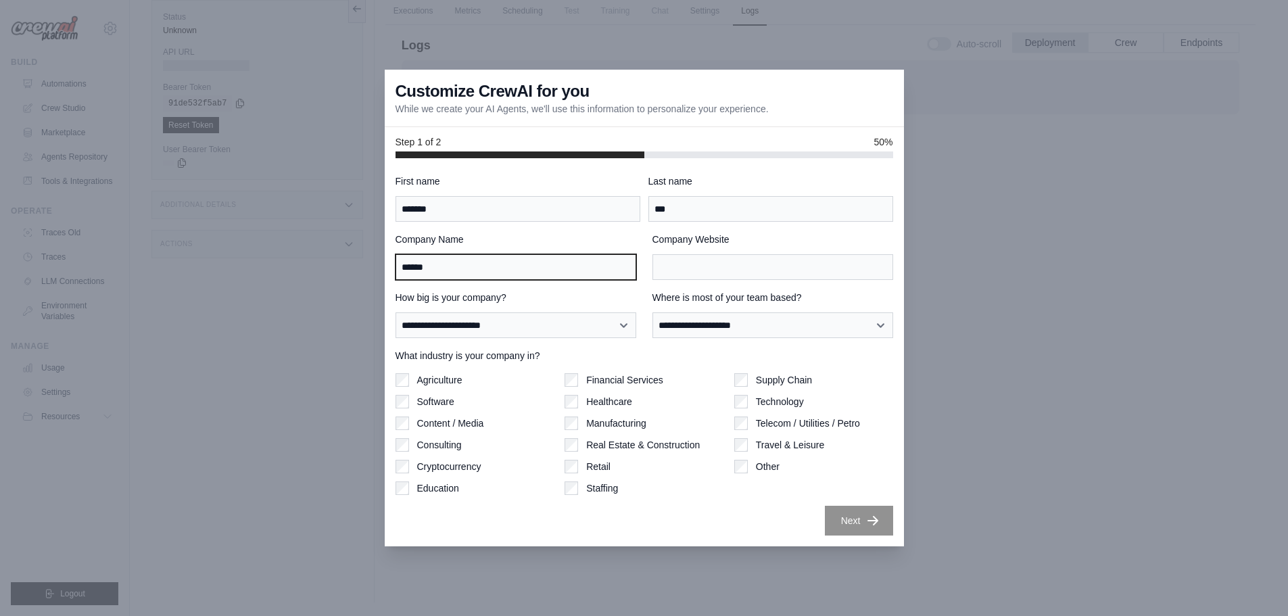
drag, startPoint x: 517, startPoint y: 267, endPoint x: 40, endPoint y: 153, distance: 490.8
click at [41, 153] on div "**********" at bounding box center [644, 308] width 1288 height 616
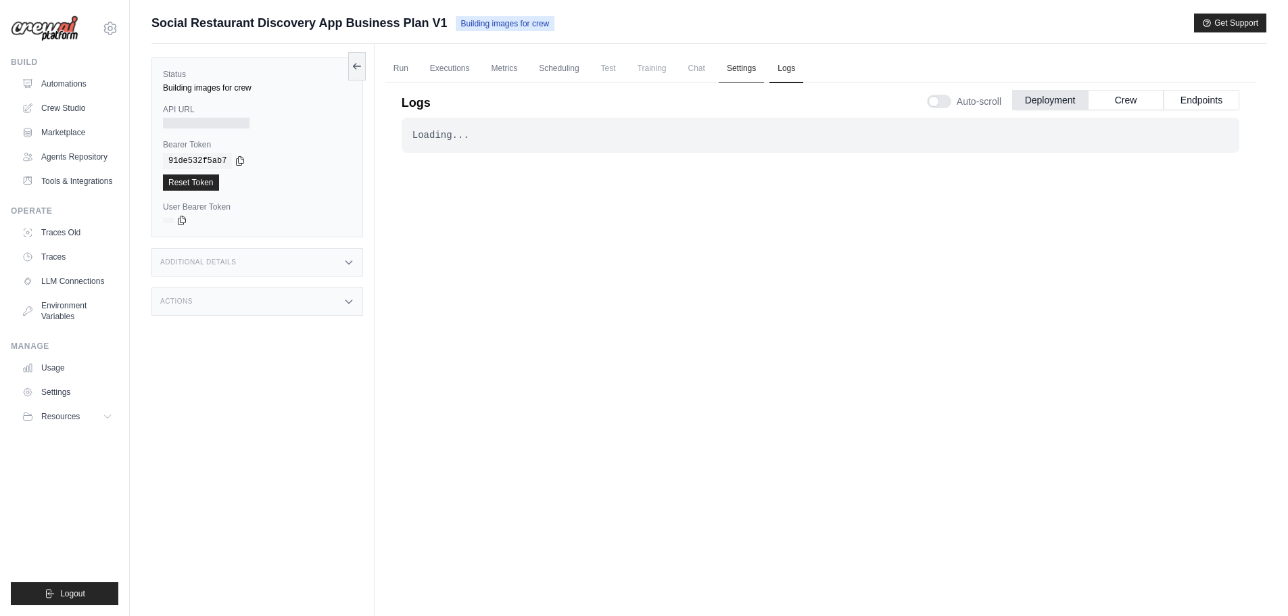
click at [753, 73] on link "Settings" at bounding box center [741, 69] width 45 height 28
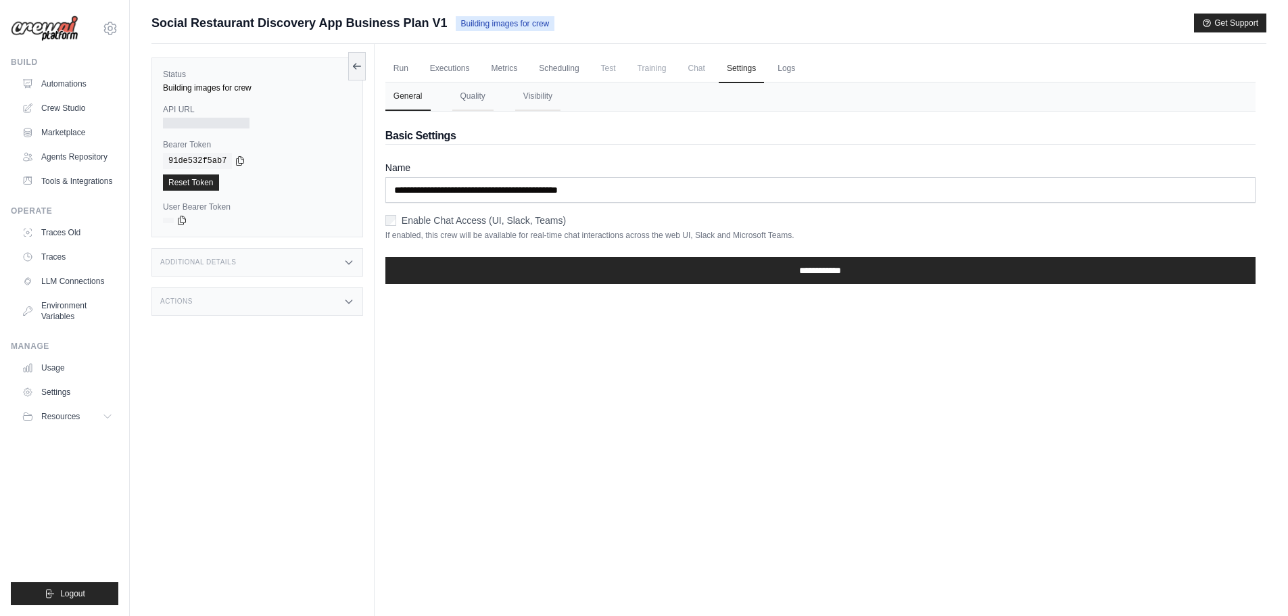
click at [700, 78] on span "Chat" at bounding box center [696, 68] width 33 height 27
click at [569, 76] on link "Scheduling" at bounding box center [559, 69] width 56 height 28
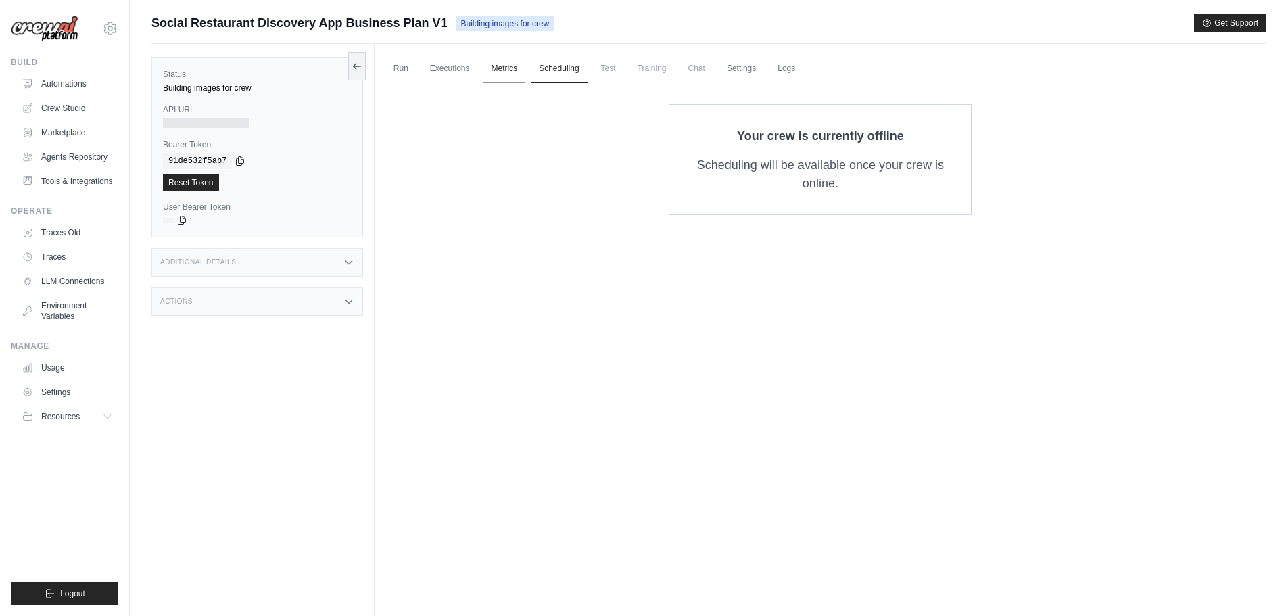
click at [510, 71] on link "Metrics" at bounding box center [504, 69] width 43 height 28
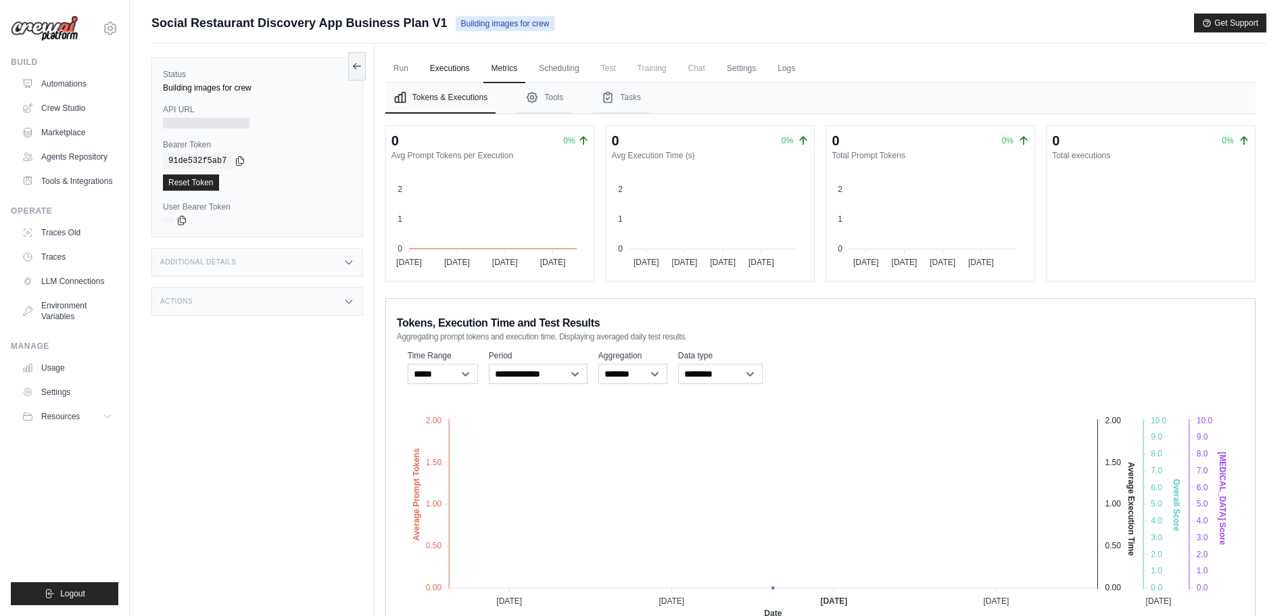
click at [449, 69] on link "Executions" at bounding box center [450, 69] width 56 height 28
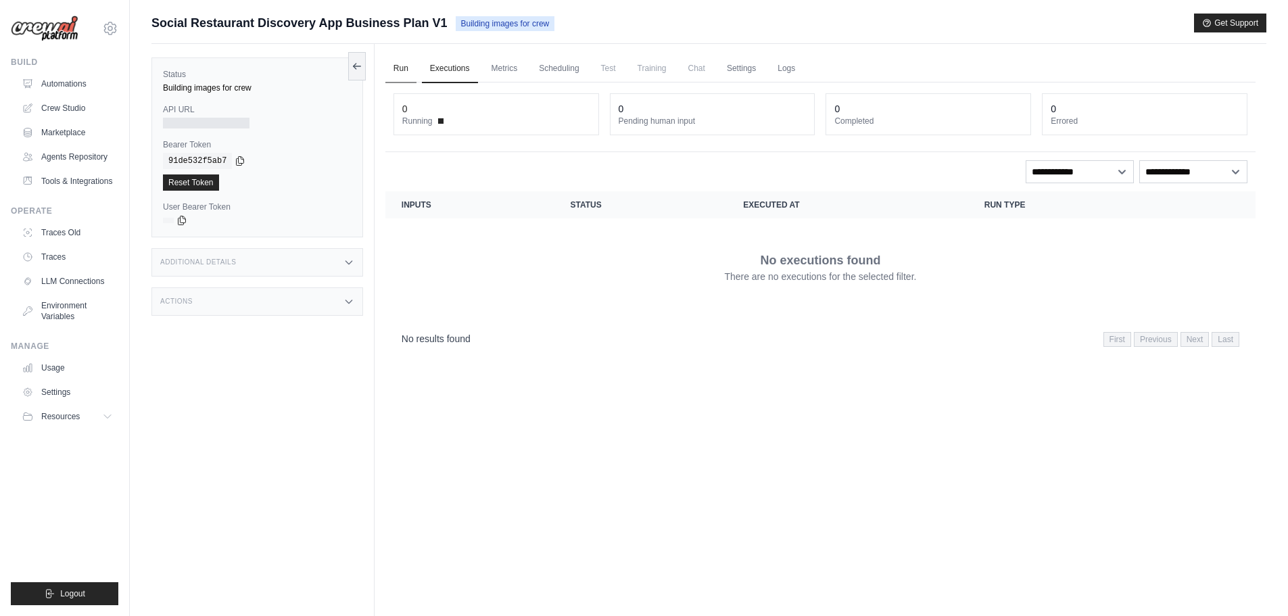
click at [400, 73] on link "Run" at bounding box center [400, 69] width 31 height 28
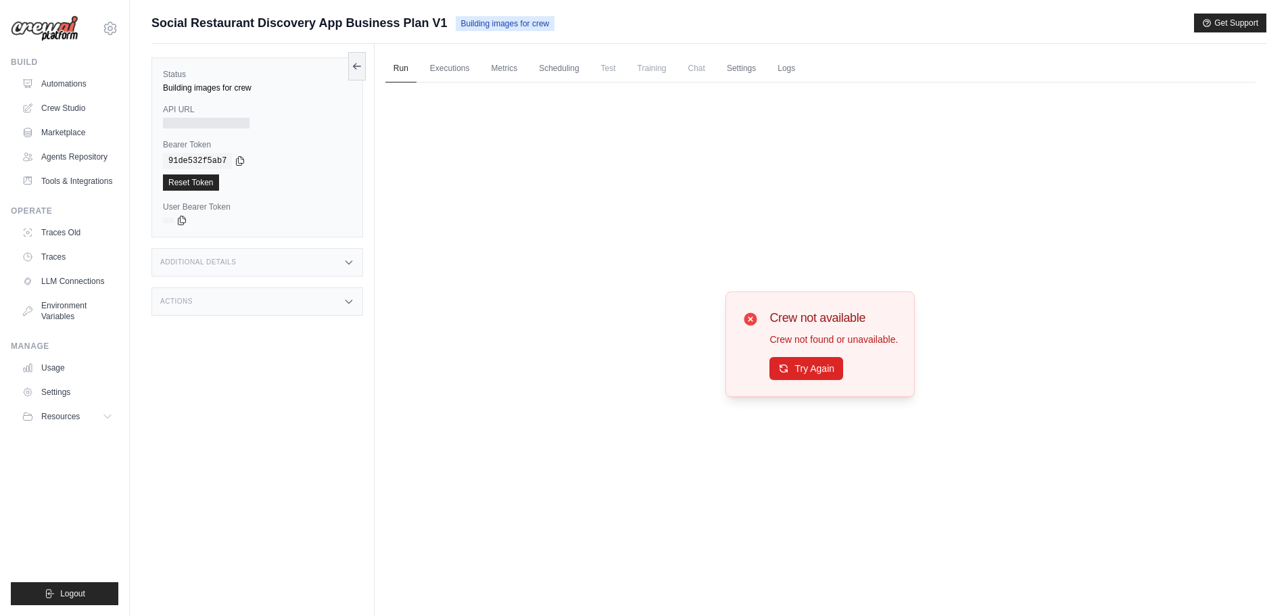
click at [481, 26] on span "Building images for crew" at bounding box center [505, 23] width 99 height 15
click at [232, 93] on div "Building images for crew" at bounding box center [257, 87] width 189 height 11
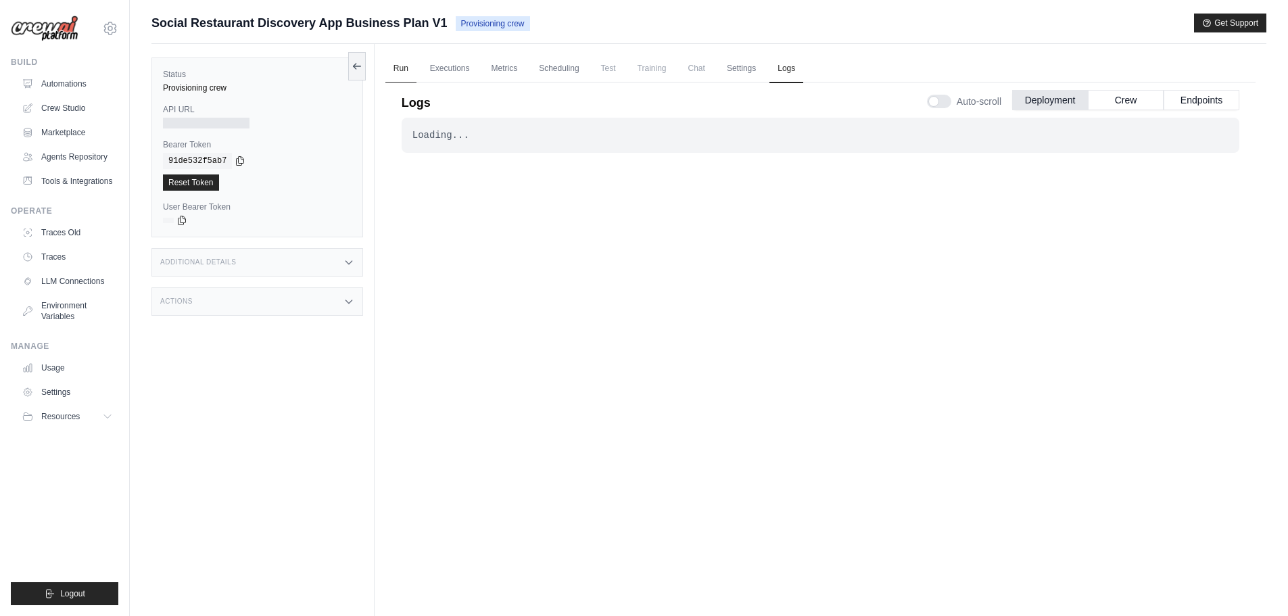
click at [398, 72] on link "Run" at bounding box center [400, 69] width 31 height 28
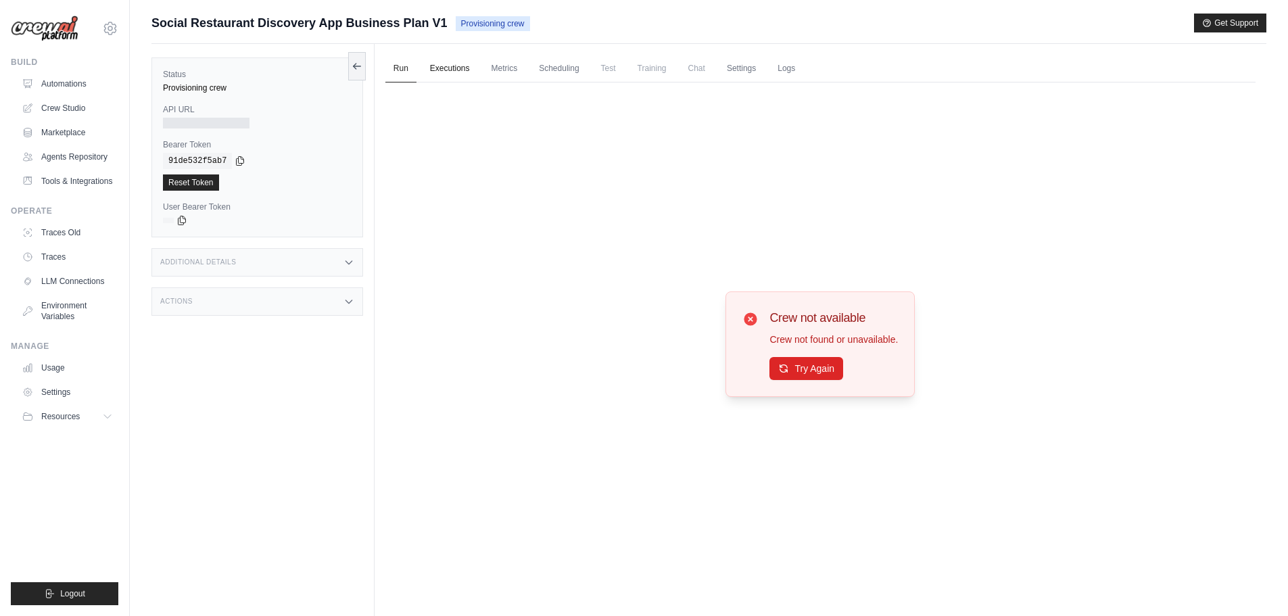
click at [428, 67] on link "Executions" at bounding box center [450, 69] width 56 height 28
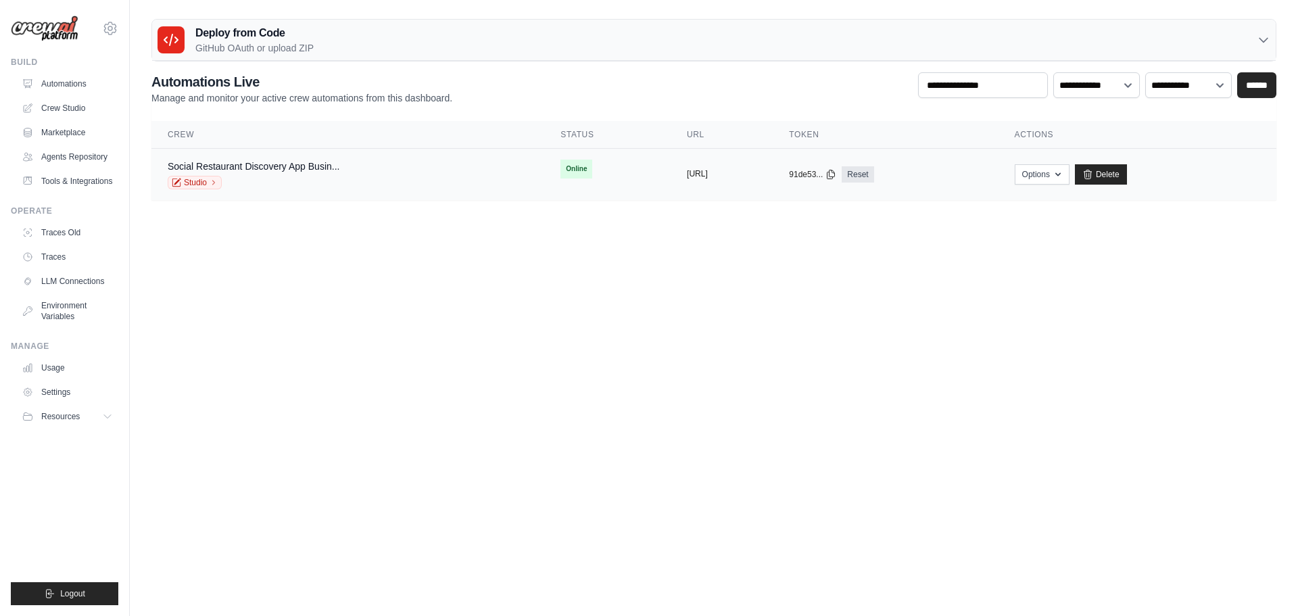
click at [687, 178] on button "[URL]" at bounding box center [697, 173] width 21 height 11
click at [687, 174] on button "[URL]" at bounding box center [697, 173] width 21 height 11
click at [1063, 176] on icon "button" at bounding box center [1058, 173] width 11 height 11
click at [448, 249] on body "[EMAIL_ADDRESS][DOMAIN_NAME] Settings Build Automations" at bounding box center [649, 308] width 1298 height 616
click at [201, 185] on link "Studio" at bounding box center [195, 183] width 54 height 14
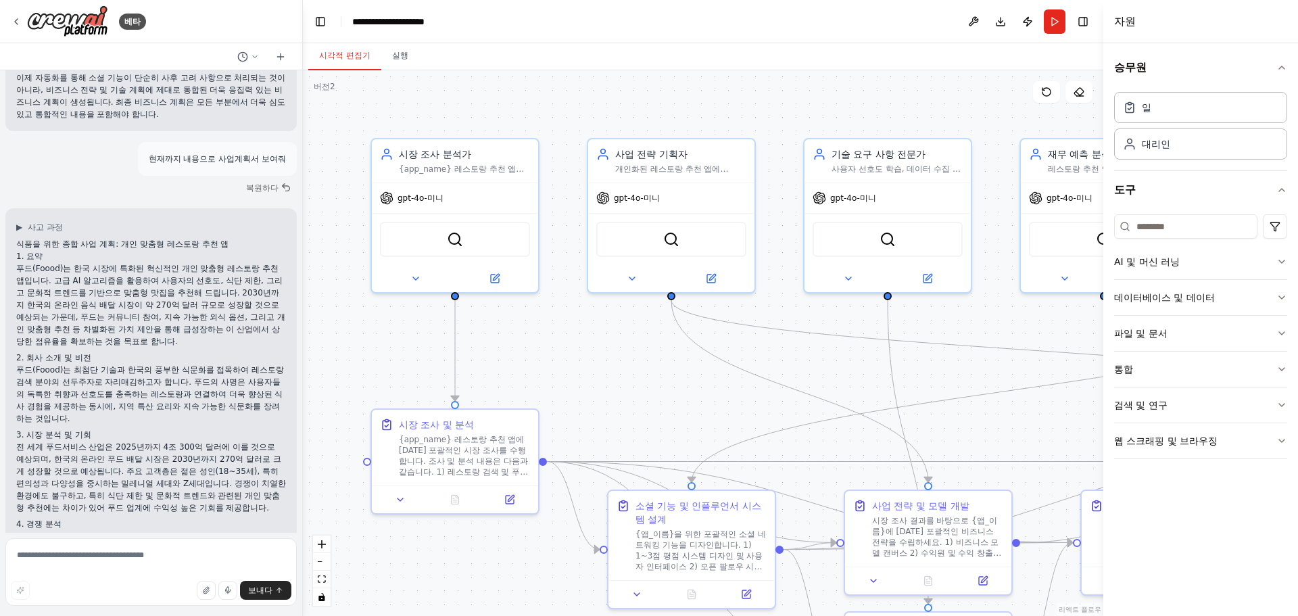
scroll to position [811, 0]
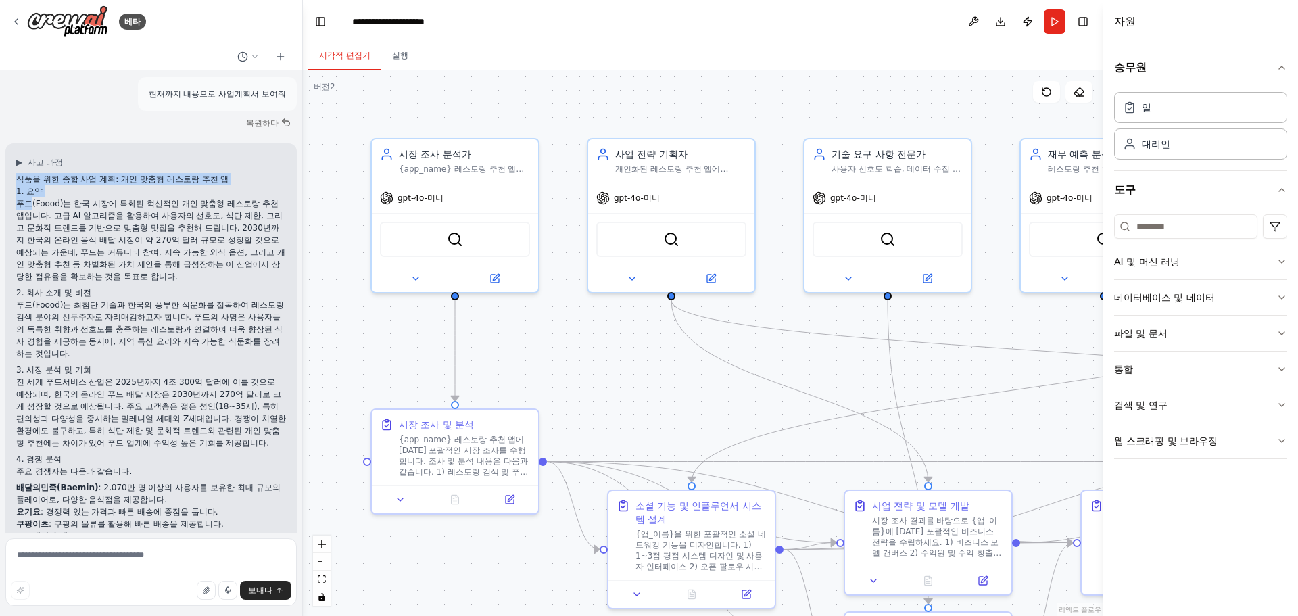
drag, startPoint x: 39, startPoint y: 183, endPoint x: 32, endPoint y: 199, distance: 17.6
click at [65, 224] on font "푸드(Foood)는 한국 시장에 특화된 혁신적인 개인 맞춤형 레스토랑 추천 앱입니다. 고급 AI 알고리즘을 활용하여 사용자의 선호도, 식단 제…" at bounding box center [150, 240] width 269 height 82
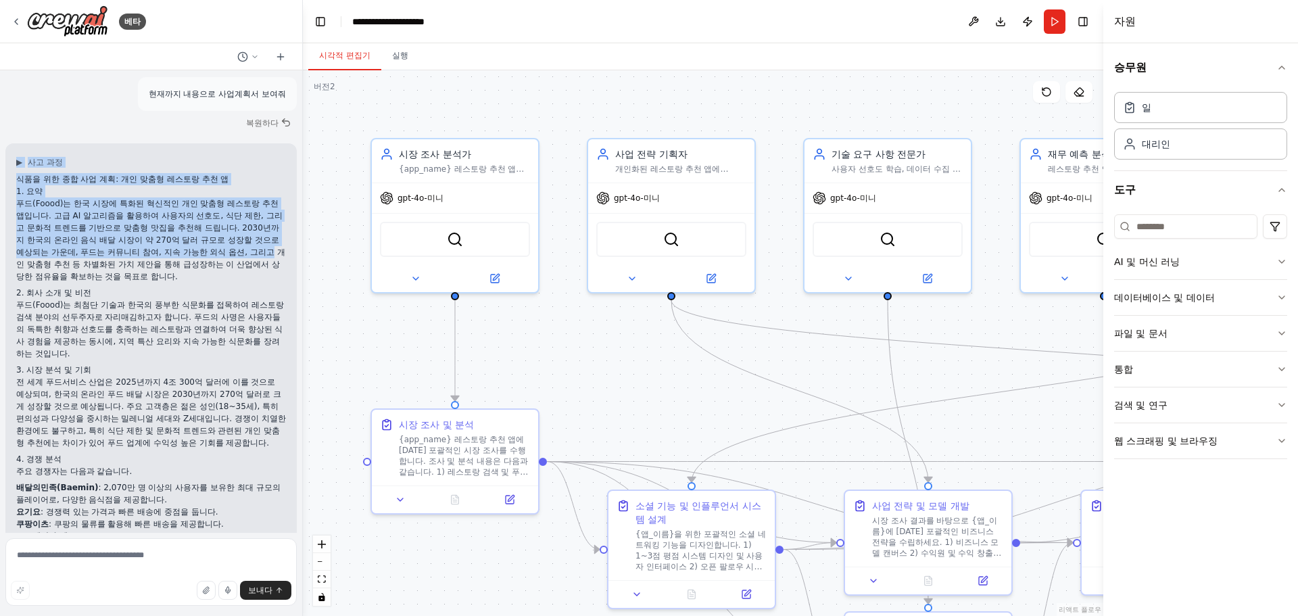
drag, startPoint x: 15, startPoint y: 163, endPoint x: 60, endPoint y: 276, distance: 122.3
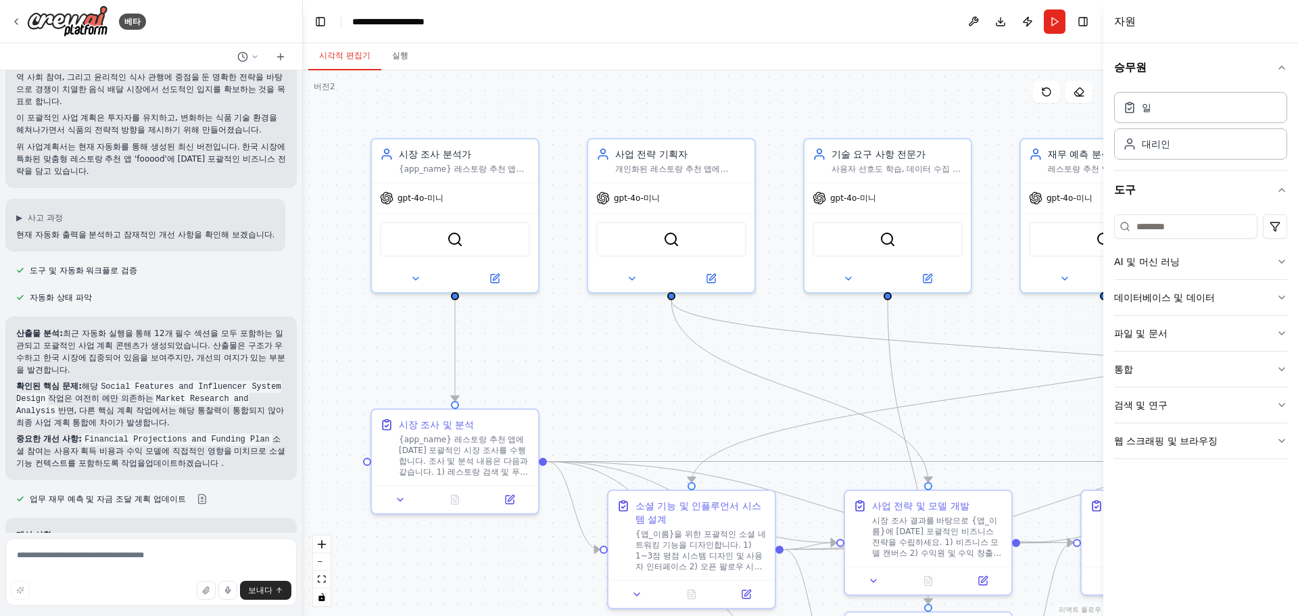
scroll to position [2096, 0]
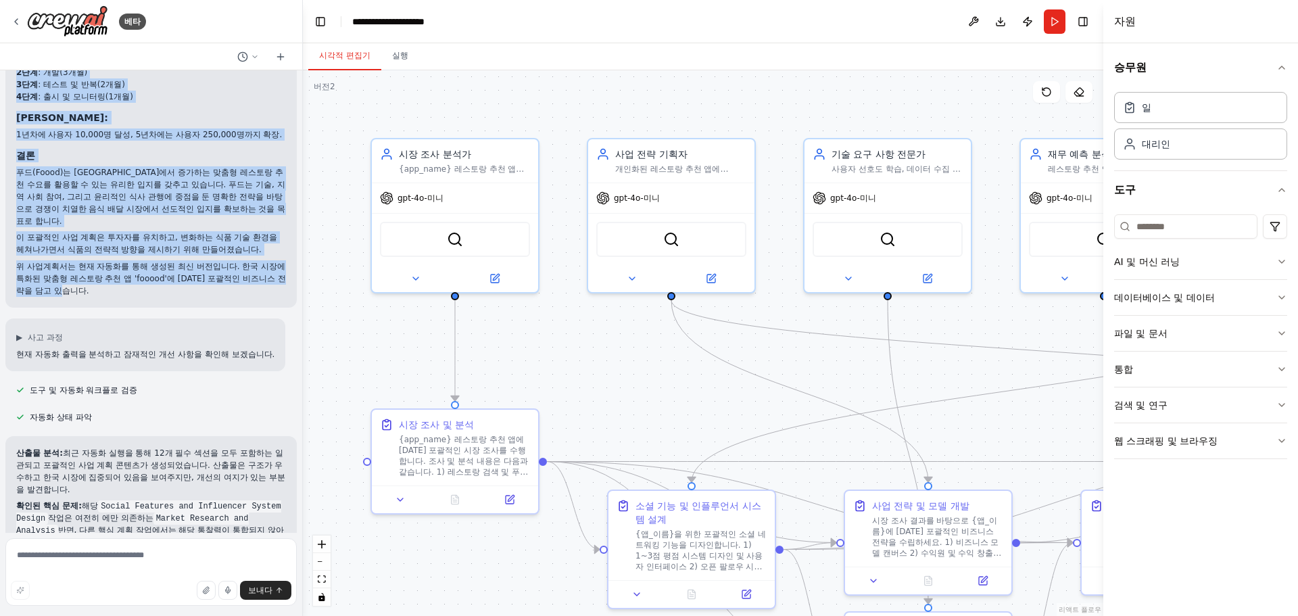
click at [126, 297] on p "위 사업계획서는 현재 자동화를 통해 생성된 최신 버전입니다. 한국 시장에 특화된 맞춤형 레스토랑 추천 앱 'fooood'에 [DATE] 포괄적…" at bounding box center [151, 278] width 270 height 37
copy div "▶ lo ip dol si am co ad: el sed doei te i 9. ut la(Etdol)m al eni adm veni qu n…"
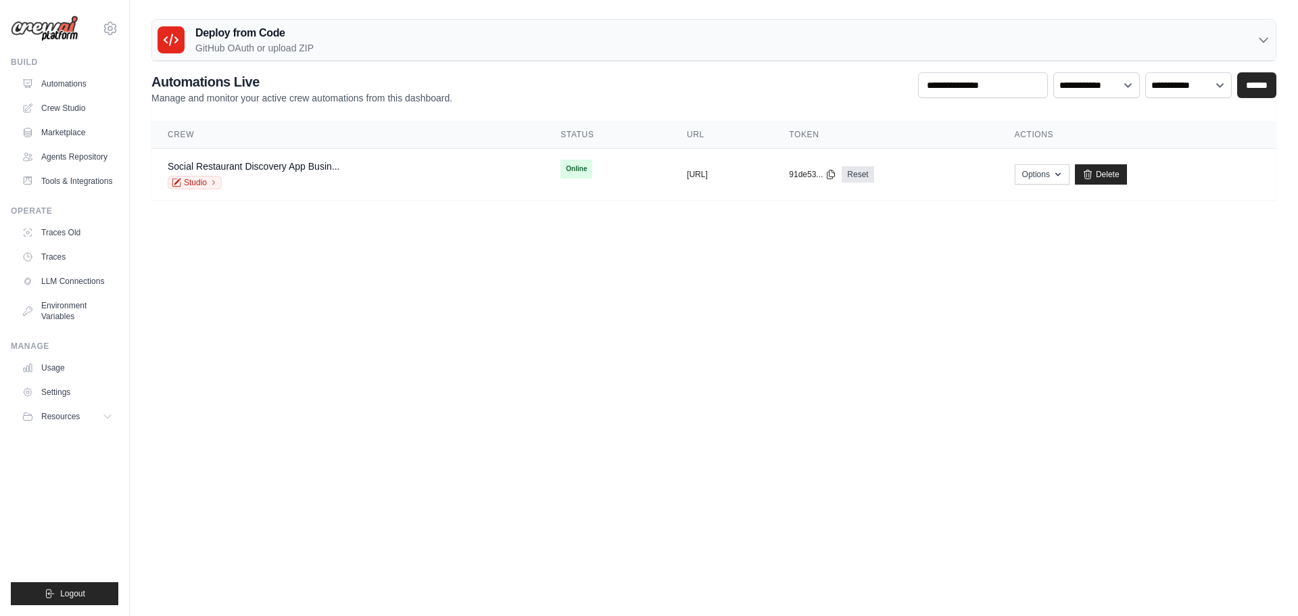
click at [466, 261] on body "[EMAIL_ADDRESS][DOMAIN_NAME] Settings Build Automations" at bounding box center [649, 308] width 1298 height 616
click at [214, 185] on icon at bounding box center [214, 182] width 8 height 8
click at [556, 278] on body "[EMAIL_ADDRESS][DOMAIN_NAME] Settings Build Automations" at bounding box center [649, 308] width 1298 height 616
click at [57, 379] on link "Usage" at bounding box center [69, 368] width 102 height 22
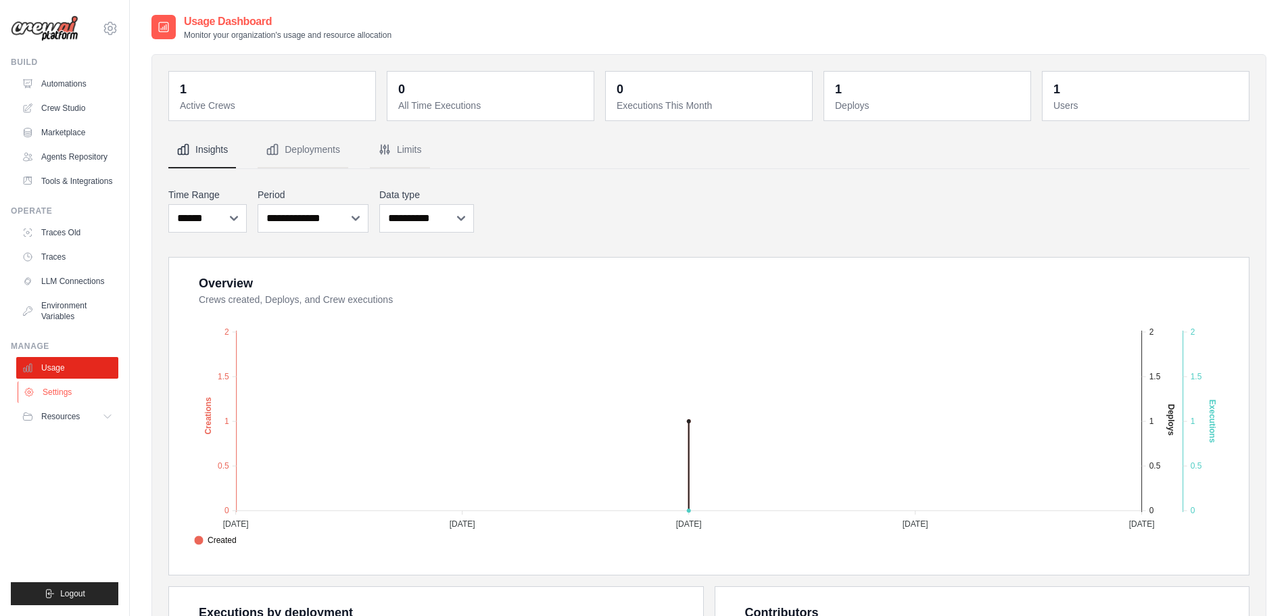
click at [54, 403] on link "Settings" at bounding box center [69, 392] width 102 height 22
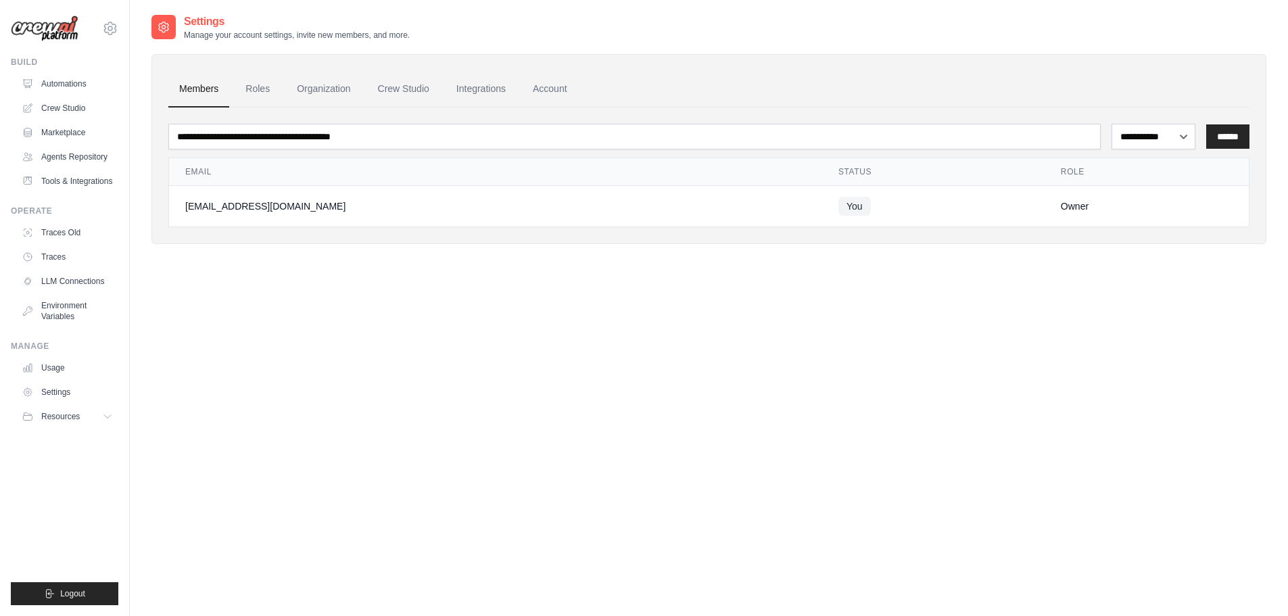
click at [68, 26] on img at bounding box center [45, 29] width 68 height 26
click at [31, 32] on img at bounding box center [45, 29] width 68 height 26
click at [110, 25] on icon at bounding box center [110, 28] width 16 height 16
click at [136, 90] on span "Settings" at bounding box center [167, 84] width 107 height 14
click at [110, 26] on icon at bounding box center [110, 28] width 4 height 4
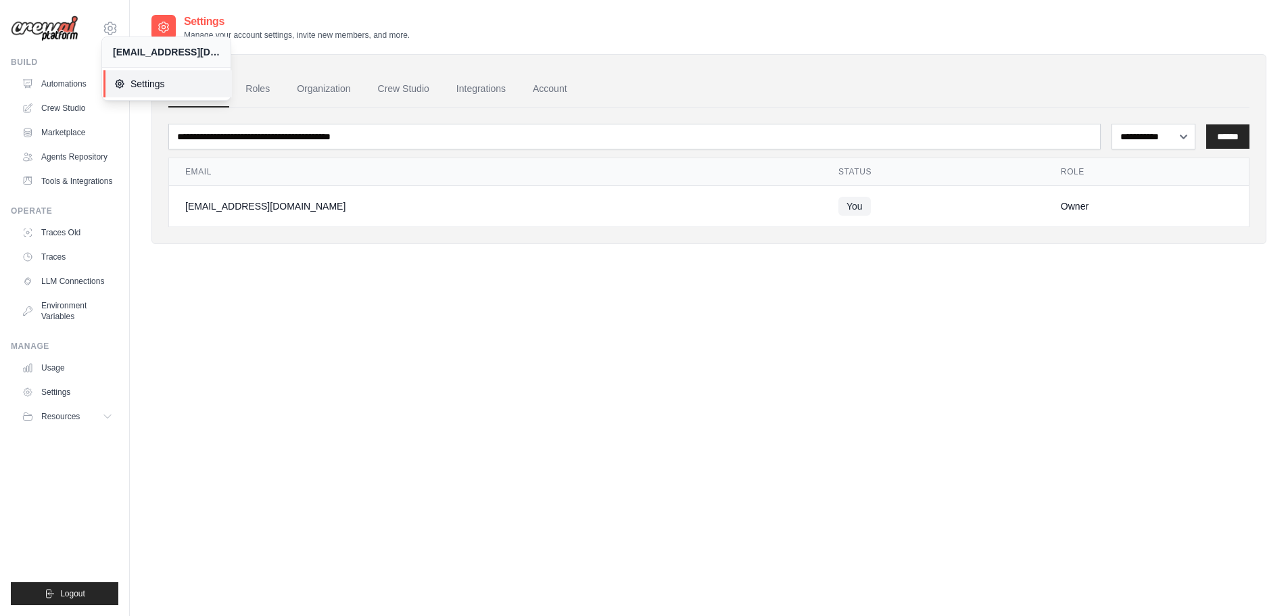
click at [137, 81] on span "Settings" at bounding box center [167, 84] width 107 height 14
click at [41, 88] on link "Automations" at bounding box center [69, 84] width 102 height 22
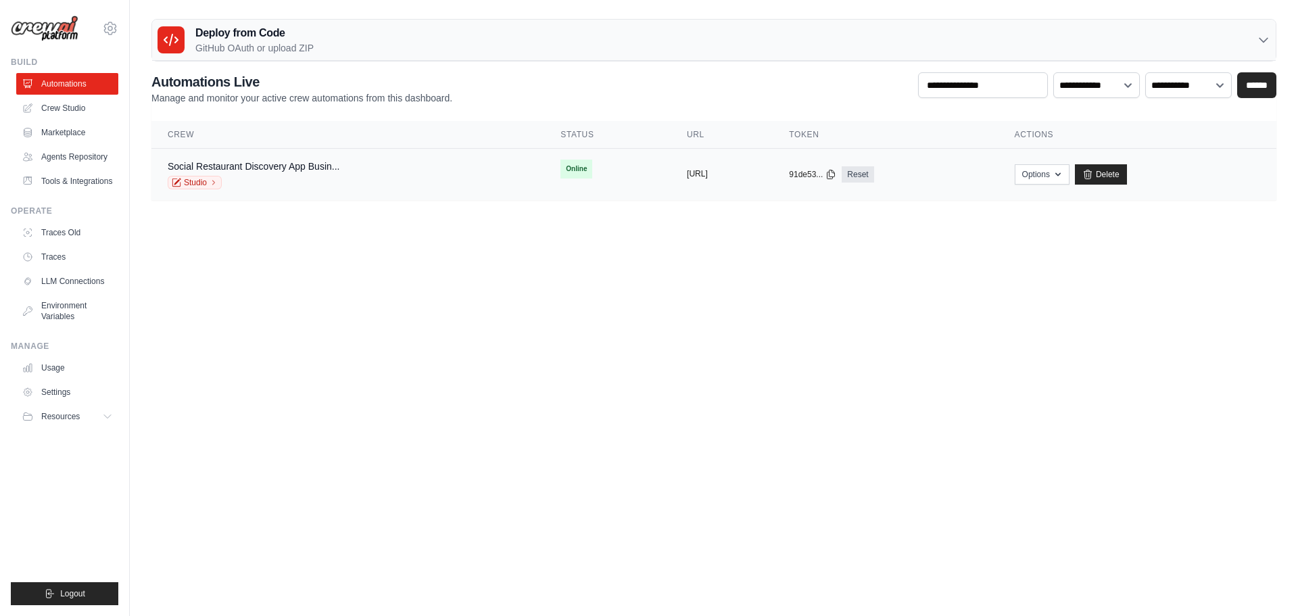
click at [687, 178] on button "[URL]" at bounding box center [697, 173] width 21 height 11
click at [64, 107] on link "Crew Studio" at bounding box center [69, 108] width 102 height 22
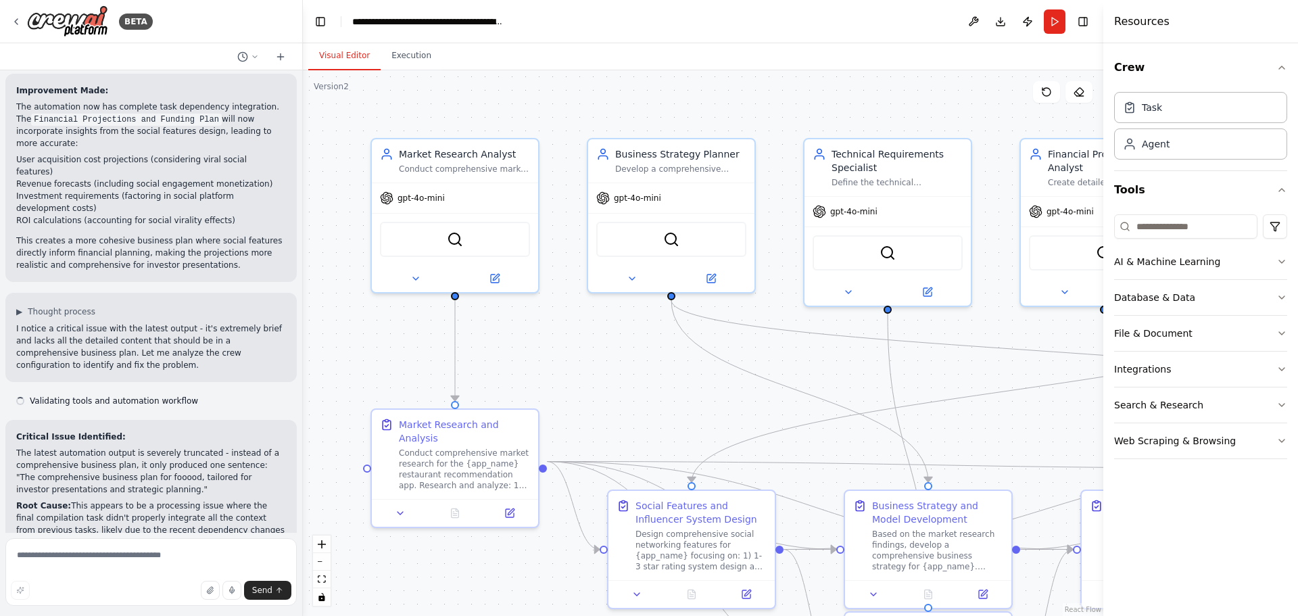
scroll to position [2987, 0]
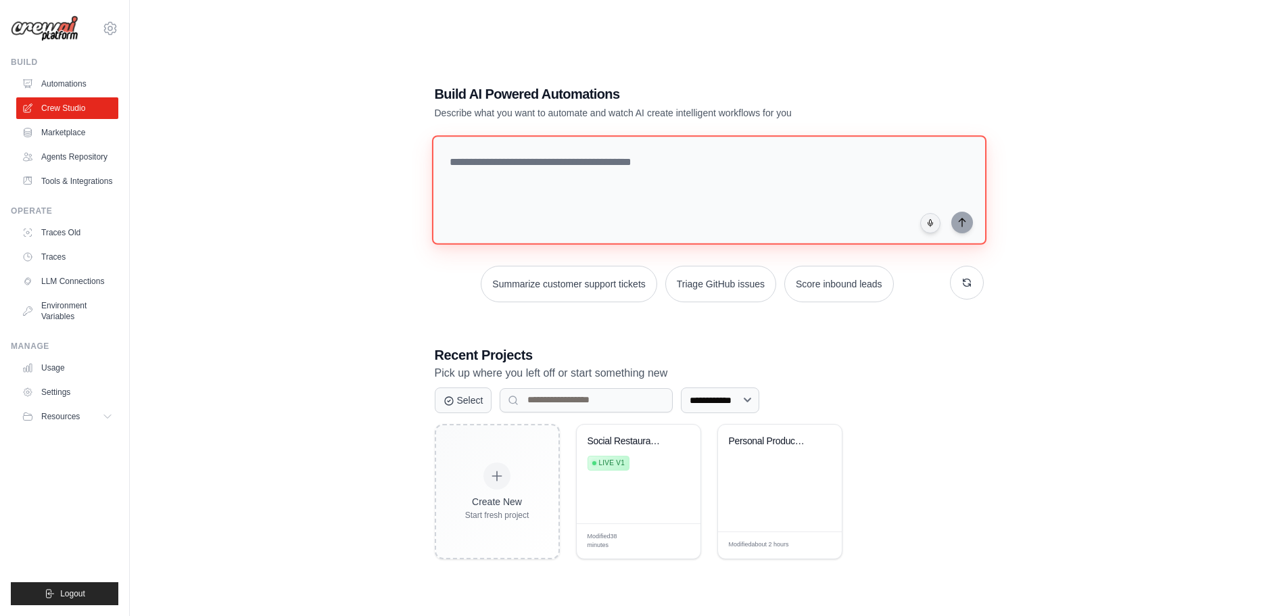
click at [666, 164] on textarea at bounding box center [708, 190] width 554 height 110
drag, startPoint x: 1241, startPoint y: 0, endPoint x: 1001, endPoint y: 307, distance: 389.6
click at [1218, 246] on div "**********" at bounding box center [708, 322] width 1115 height 616
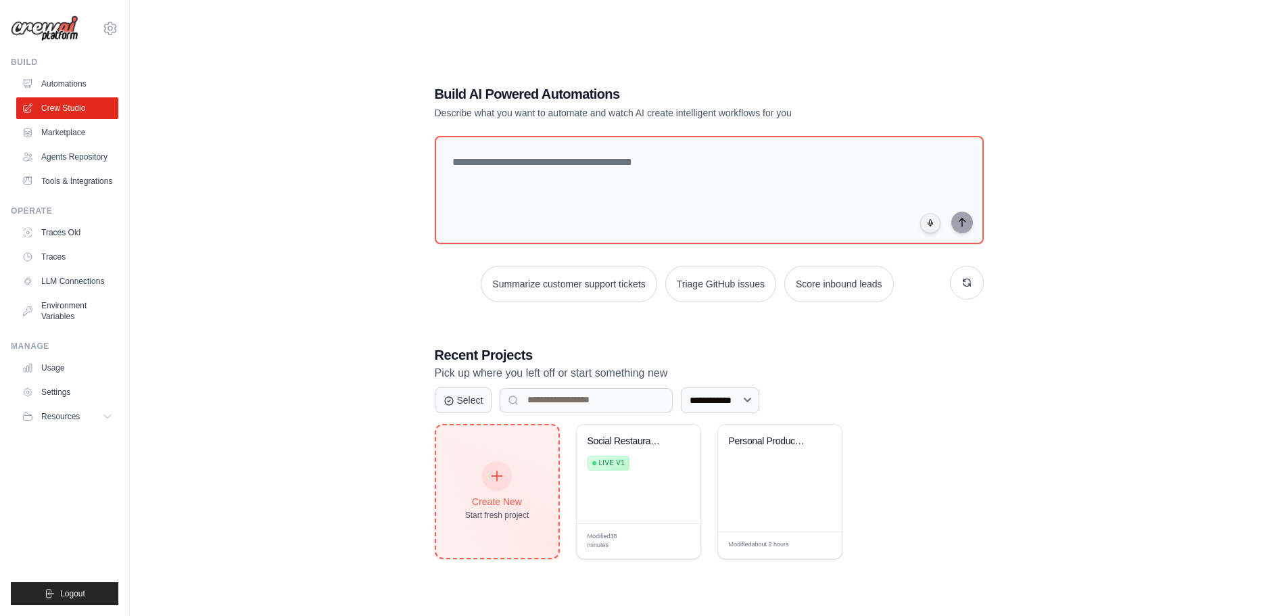
click at [504, 489] on div "Create New Start fresh project" at bounding box center [497, 491] width 64 height 58
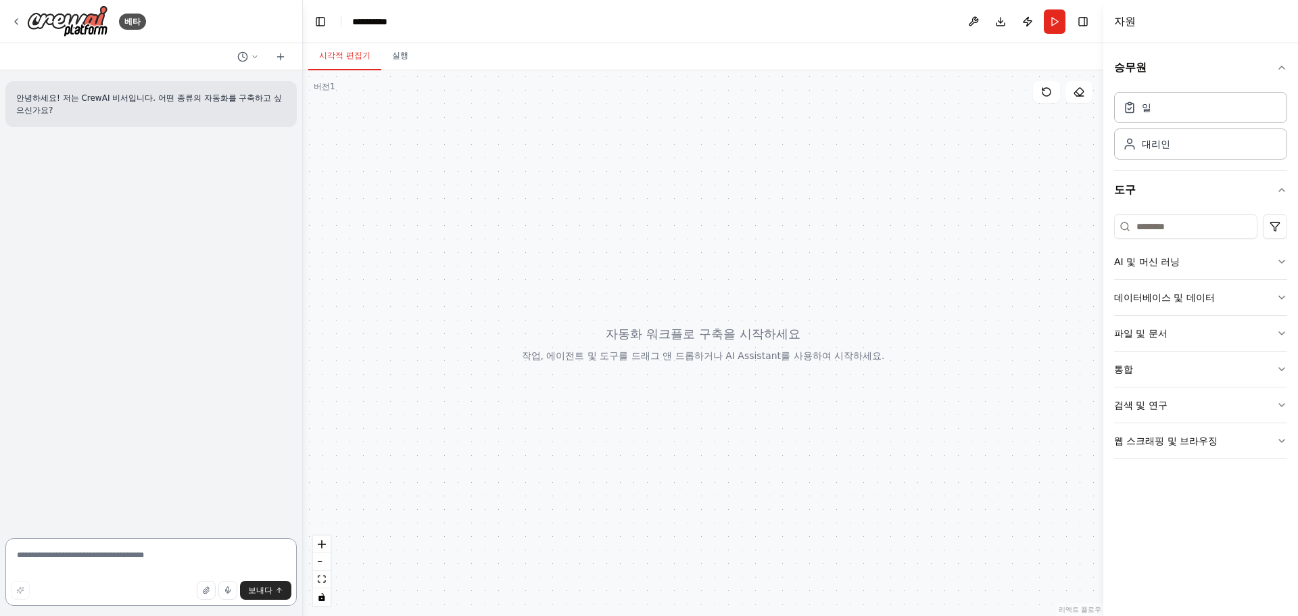
click at [118, 558] on textarea at bounding box center [150, 572] width 291 height 68
type textarea "*"
click at [79, 576] on textarea "**********" at bounding box center [150, 572] width 291 height 68
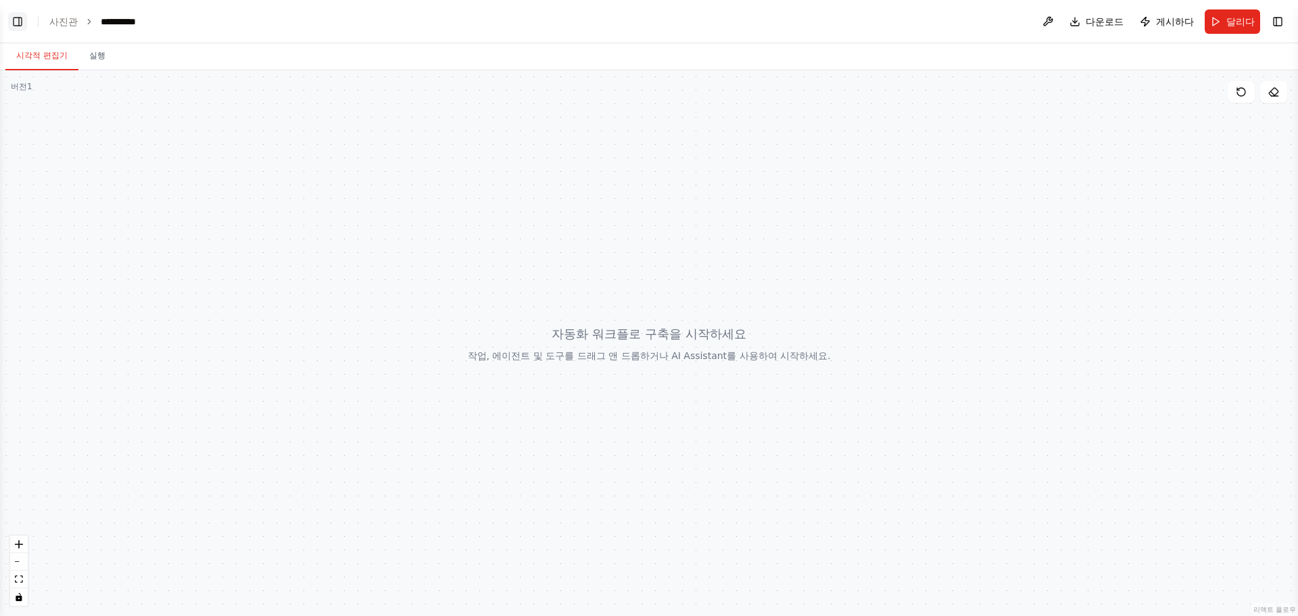
click at [17, 16] on button "왼쪽 사이드바 전환" at bounding box center [17, 21] width 19 height 19
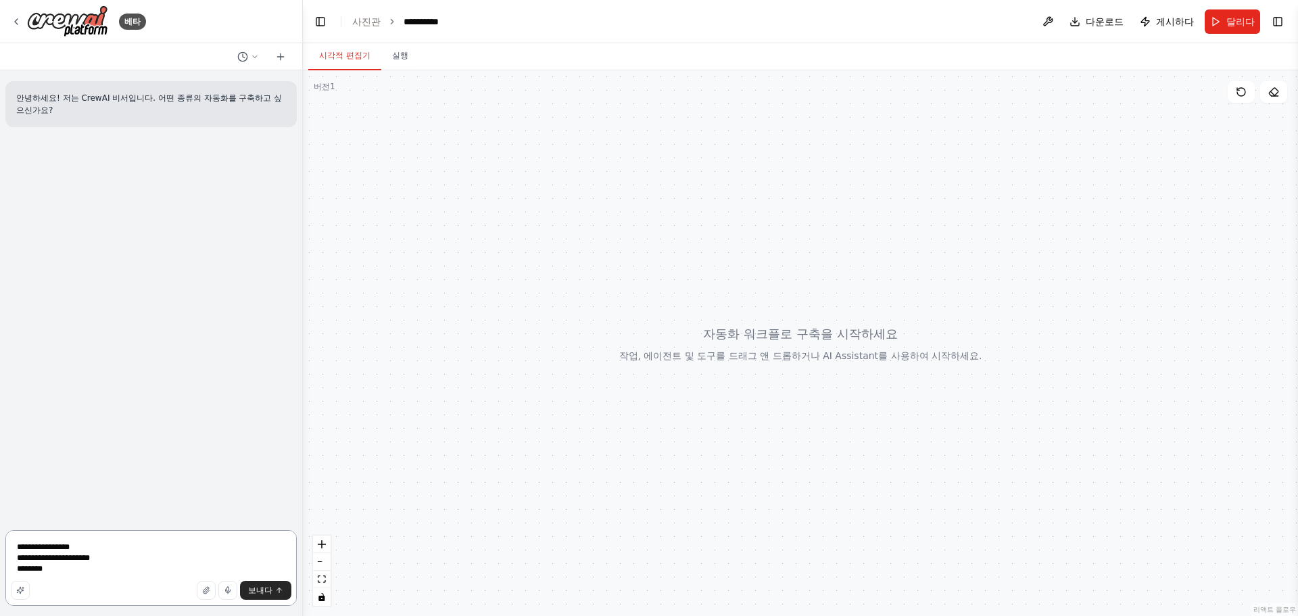
click at [91, 577] on textarea "**********" at bounding box center [150, 568] width 291 height 76
type textarea "**********"
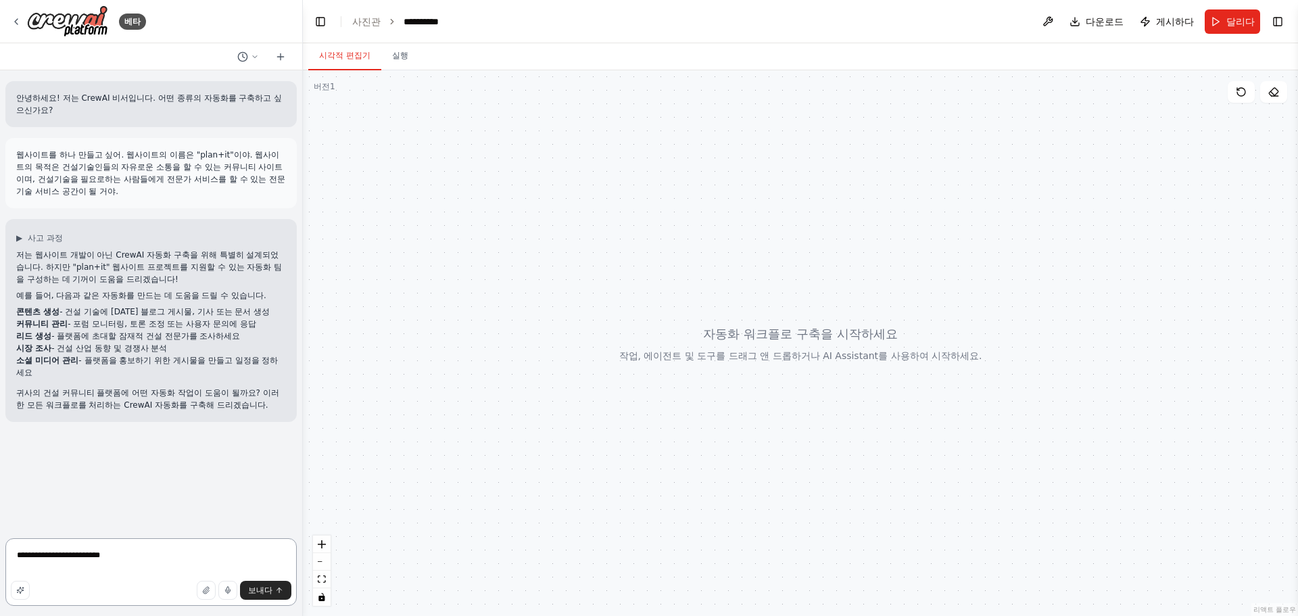
type textarea "**********"
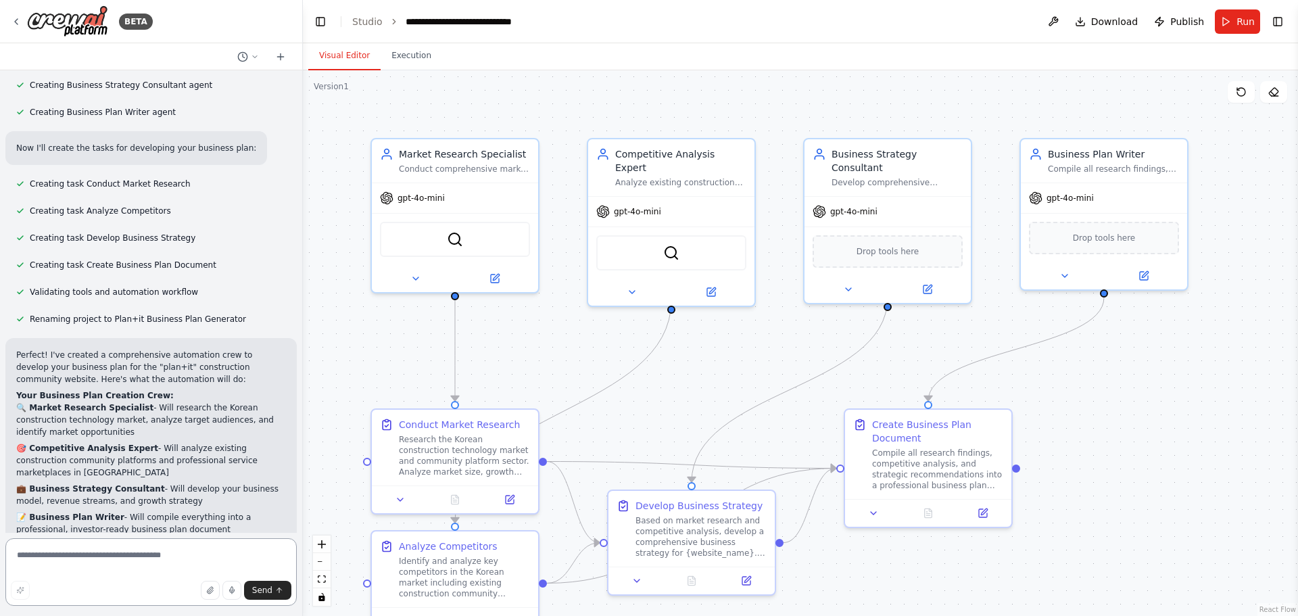
scroll to position [1123, 0]
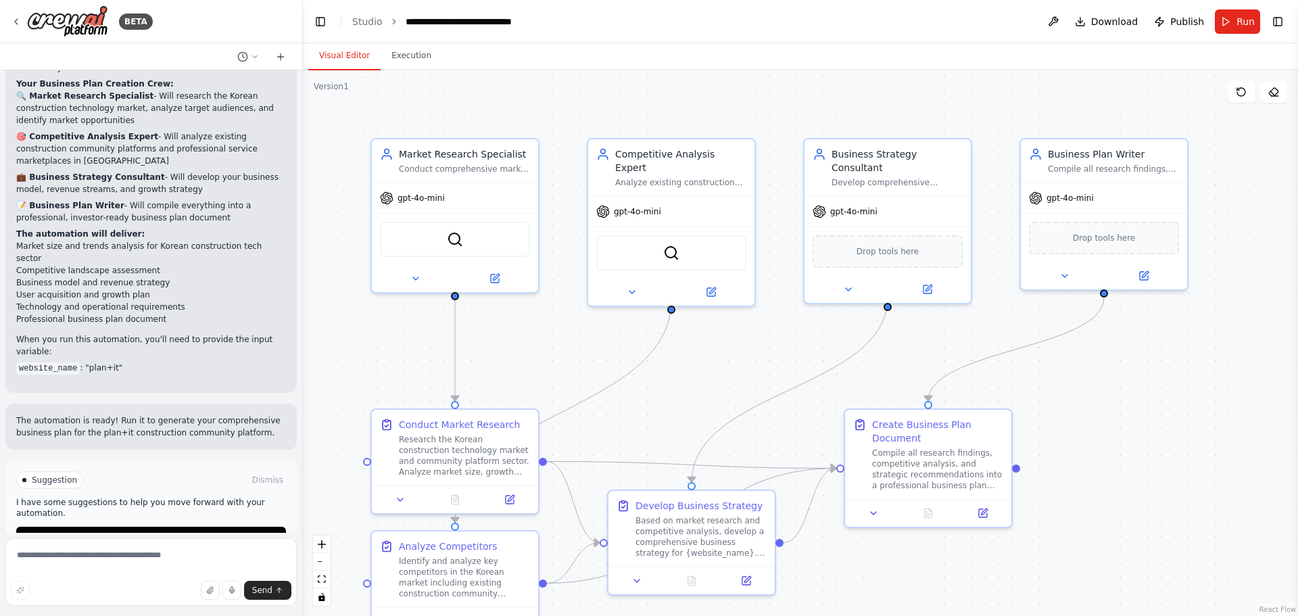
drag, startPoint x: 811, startPoint y: 29, endPoint x: 792, endPoint y: 35, distance: 20.5
click at [810, 30] on header "**********" at bounding box center [800, 21] width 995 height 43
click at [119, 579] on textarea at bounding box center [150, 572] width 291 height 68
type textarea "**********"
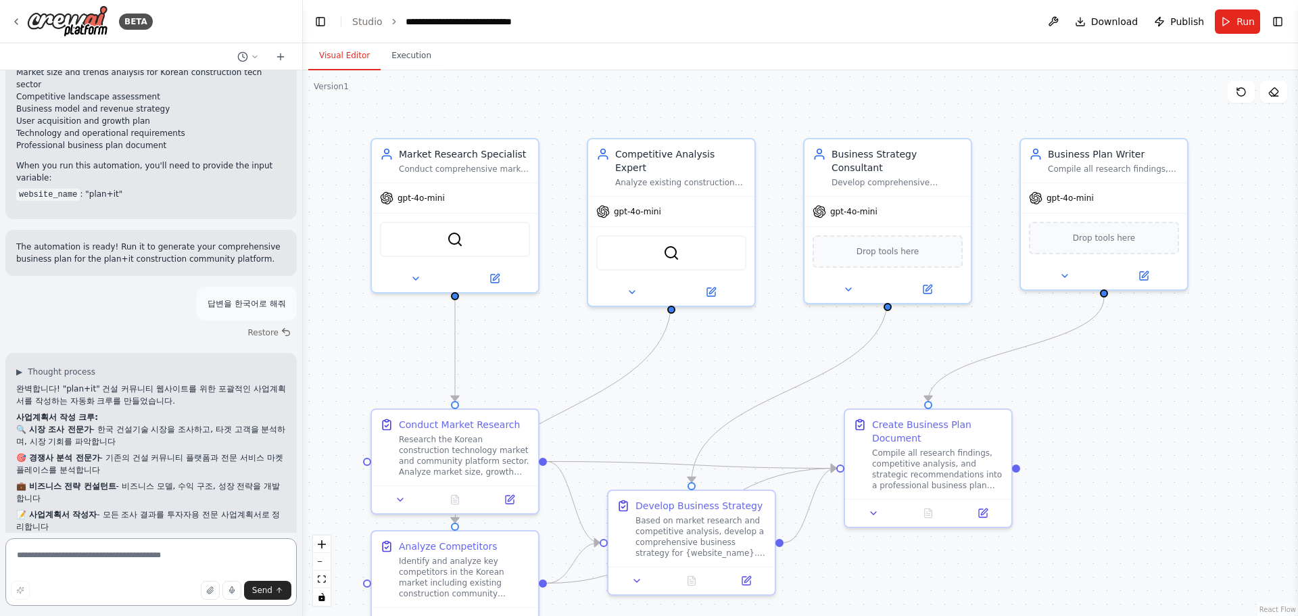
scroll to position [1439, 0]
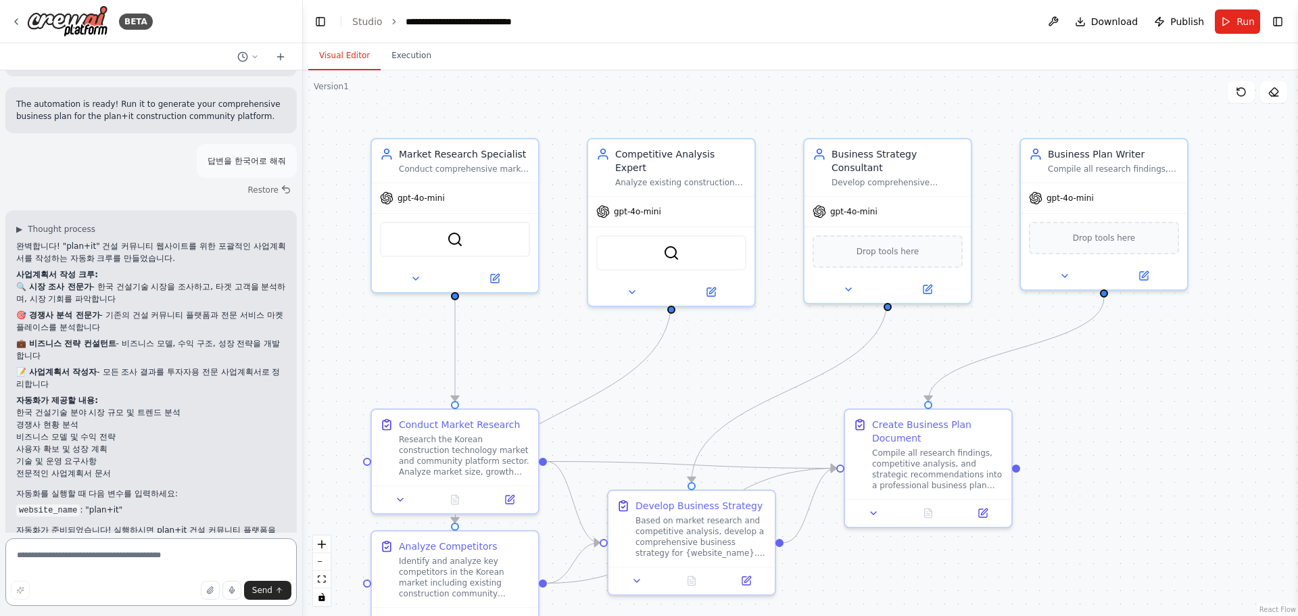
drag, startPoint x: 163, startPoint y: 558, endPoint x: 169, endPoint y: 566, distance: 9.6
click at [163, 559] on textarea at bounding box center [150, 572] width 291 height 68
type textarea "*"
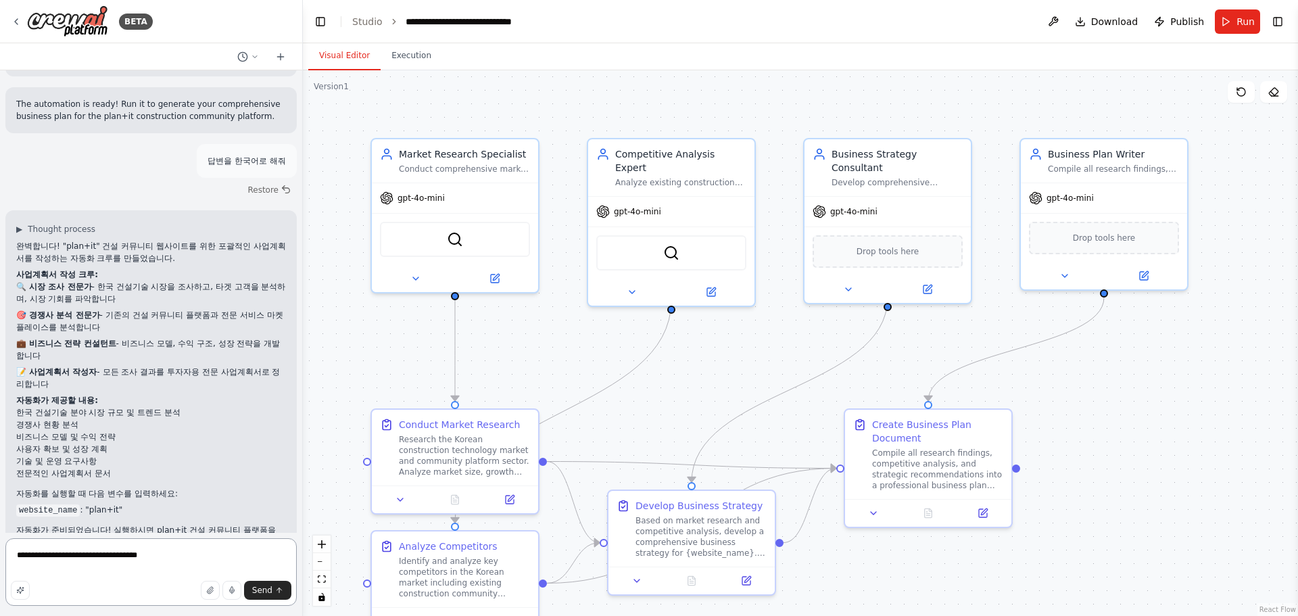
paste textarea "**********"
type textarea "**********"
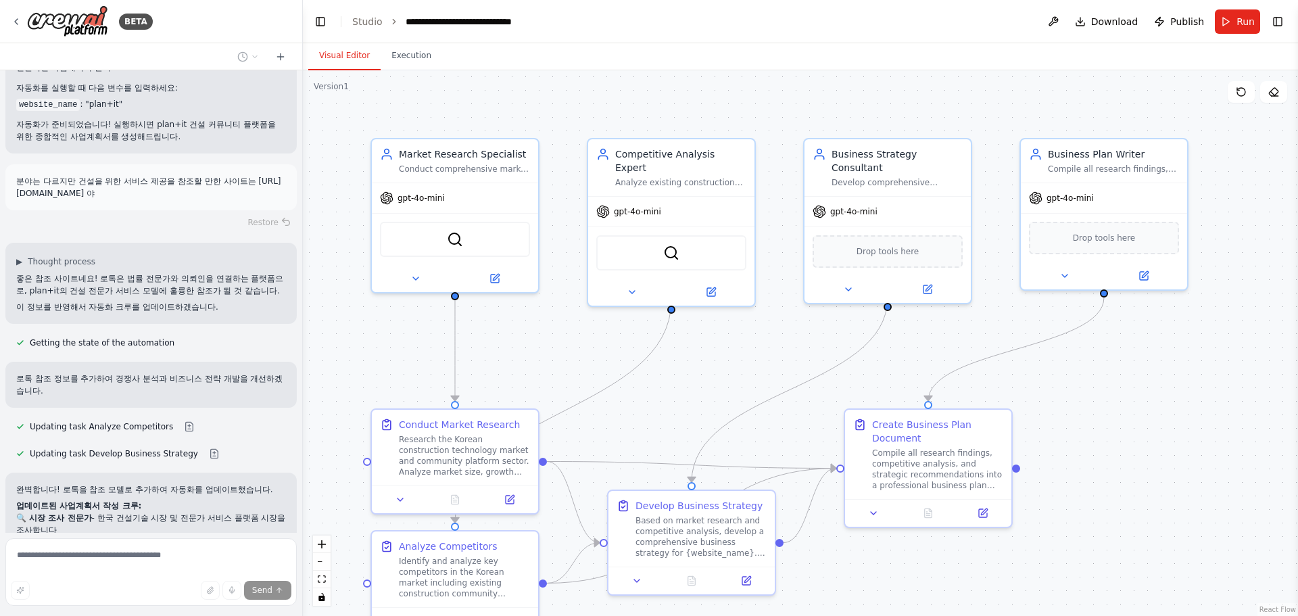
scroll to position [2214, 0]
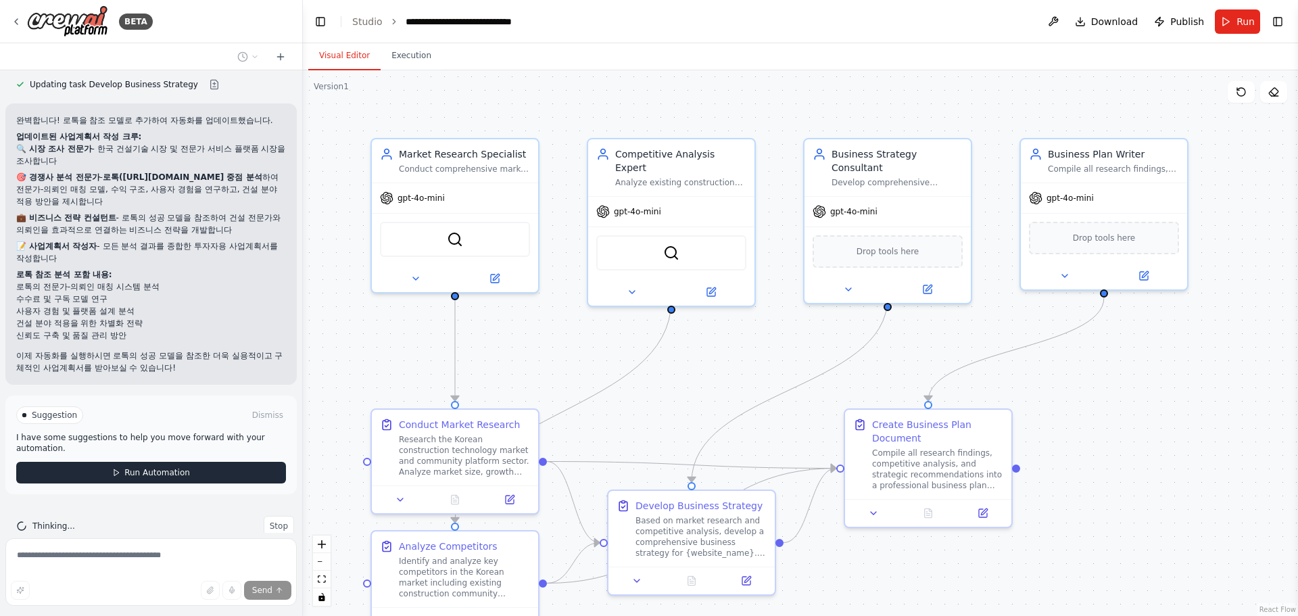
click at [162, 467] on span "Run Automation" at bounding box center [157, 472] width 66 height 11
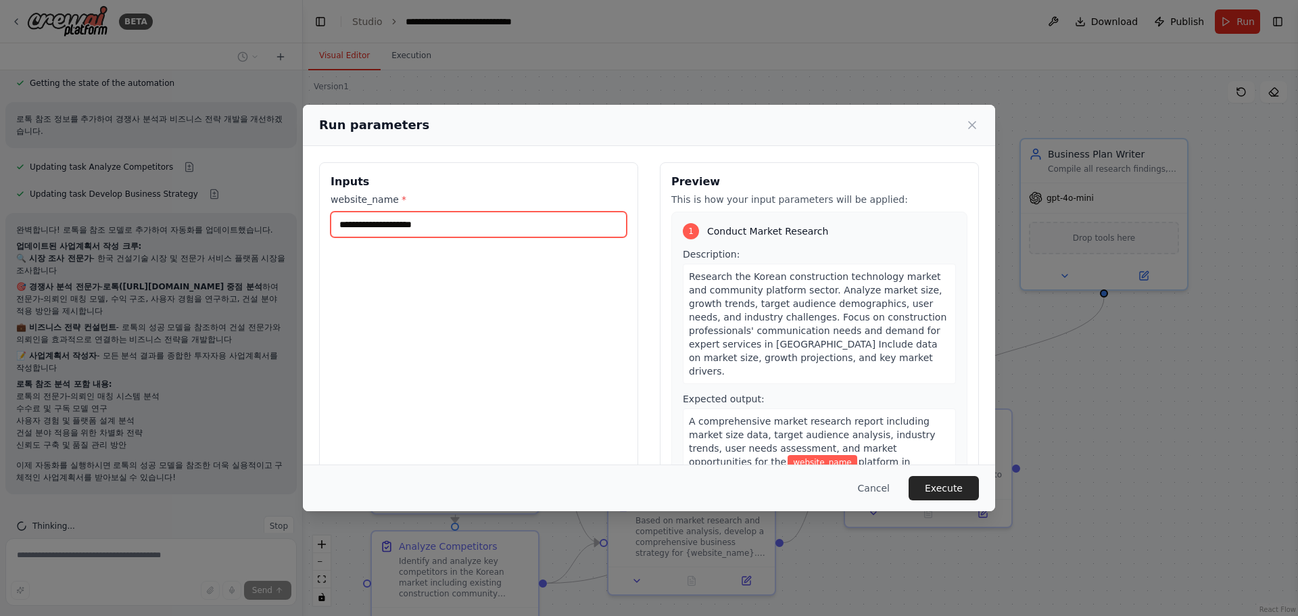
drag, startPoint x: 314, startPoint y: 224, endPoint x: 142, endPoint y: 222, distance: 172.4
click at [143, 221] on div "Run parameters Inputs website_name * Preview This is how your input parameters …" at bounding box center [649, 308] width 1298 height 616
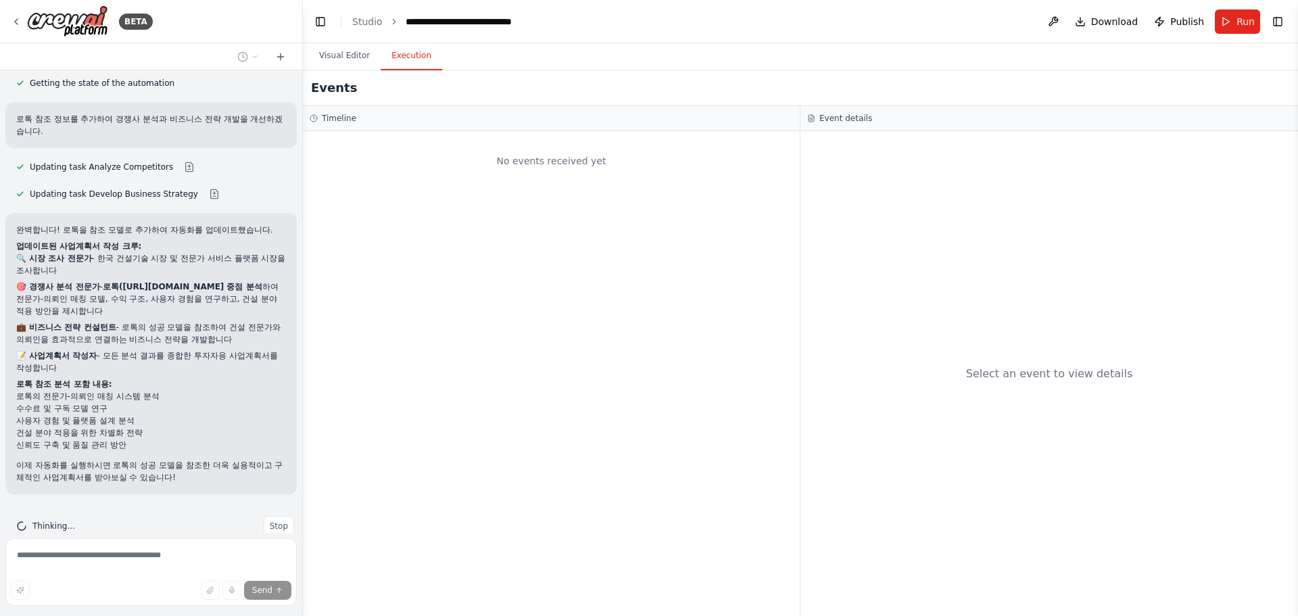
click at [407, 56] on button "Execution" at bounding box center [412, 56] width 62 height 28
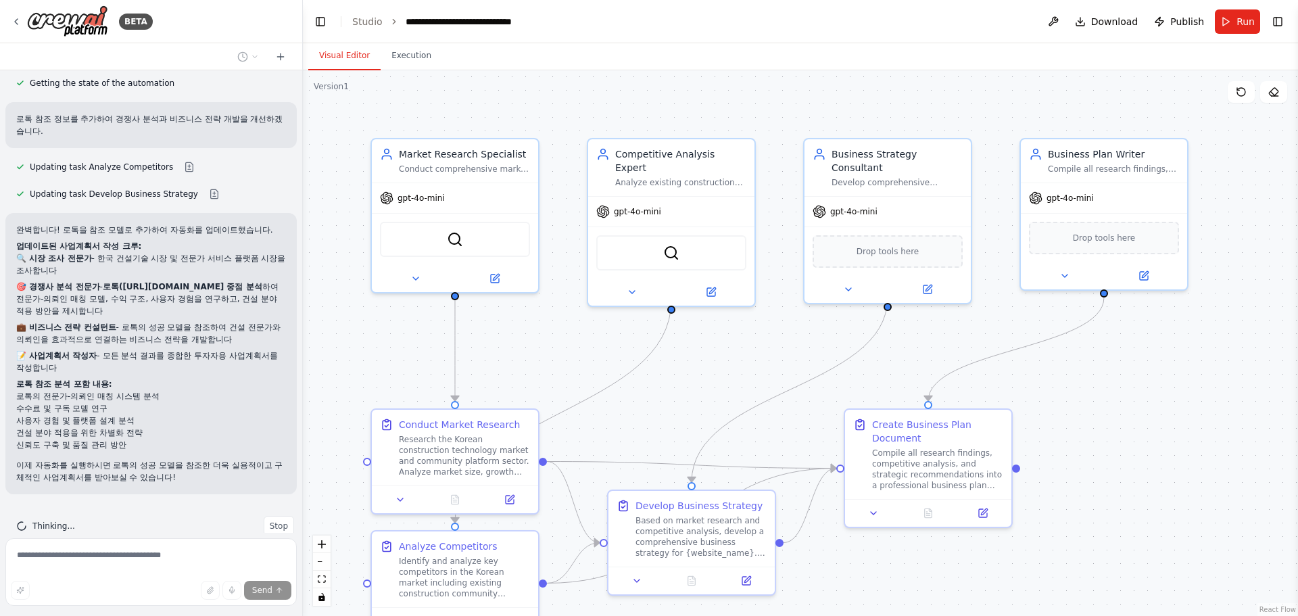
click at [347, 52] on button "Visual Editor" at bounding box center [344, 56] width 72 height 28
click at [201, 189] on button at bounding box center [214, 194] width 27 height 11
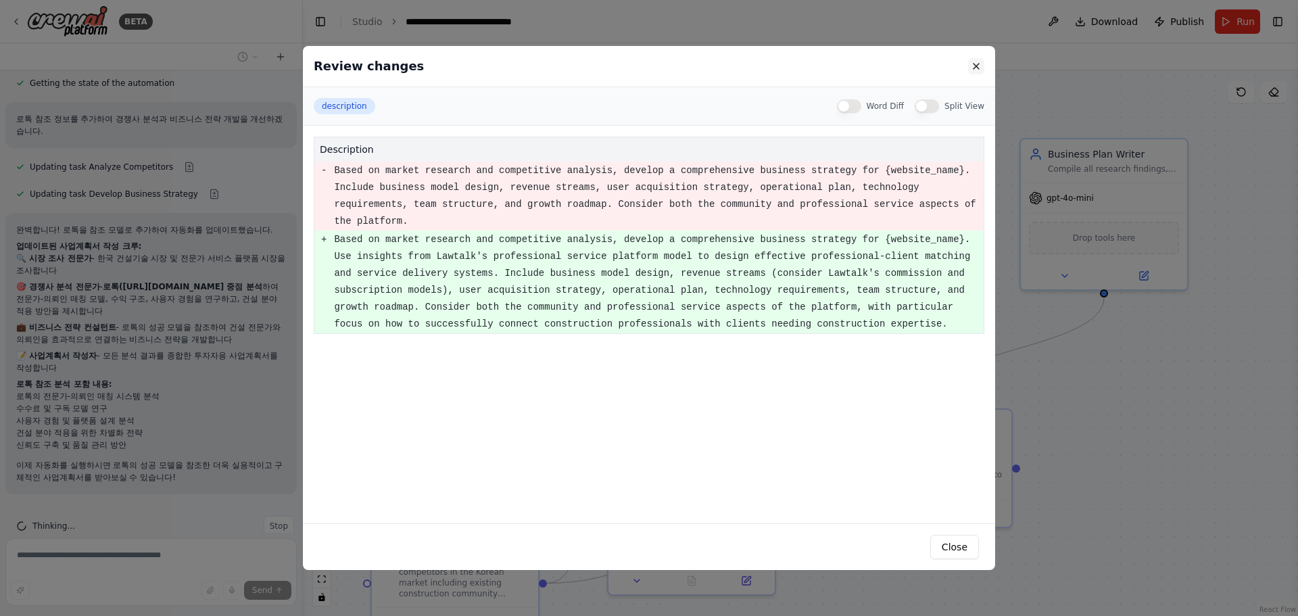
click at [975, 65] on button at bounding box center [976, 66] width 16 height 16
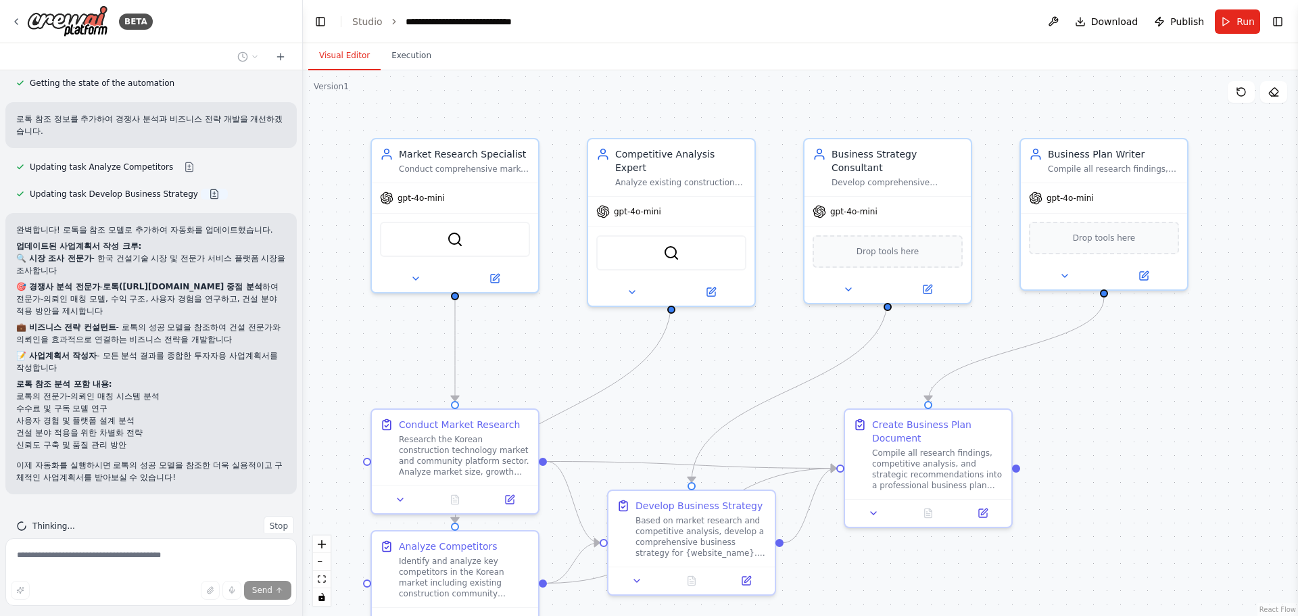
click at [203, 189] on button at bounding box center [214, 194] width 27 height 11
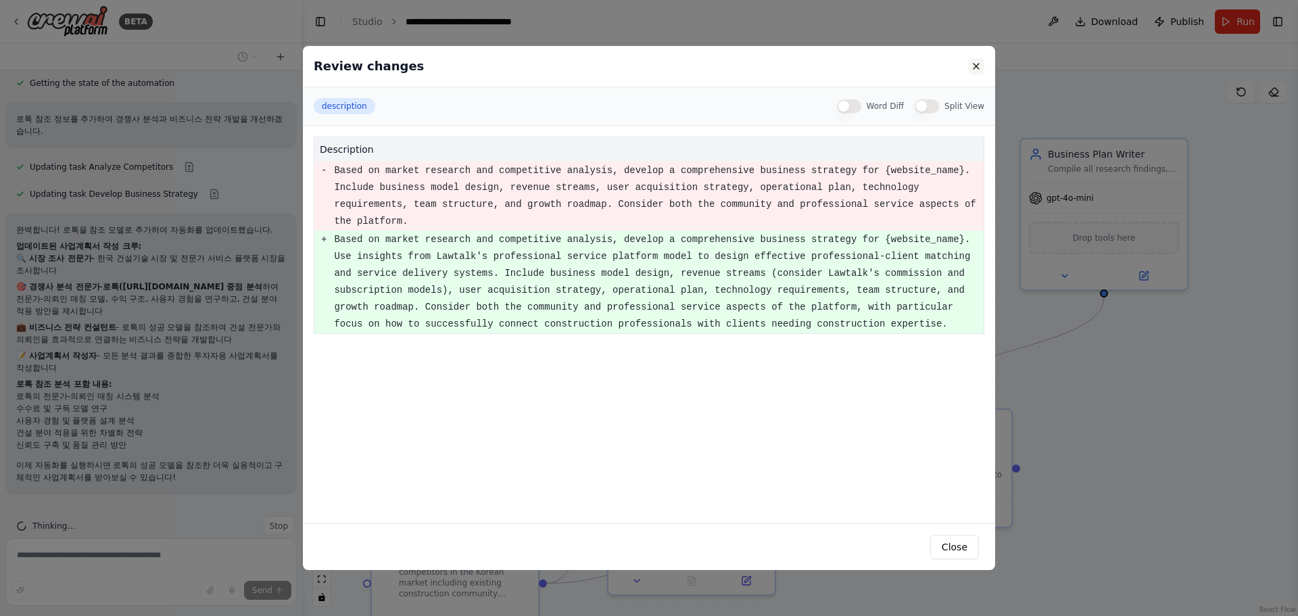
click at [975, 70] on button at bounding box center [976, 66] width 16 height 16
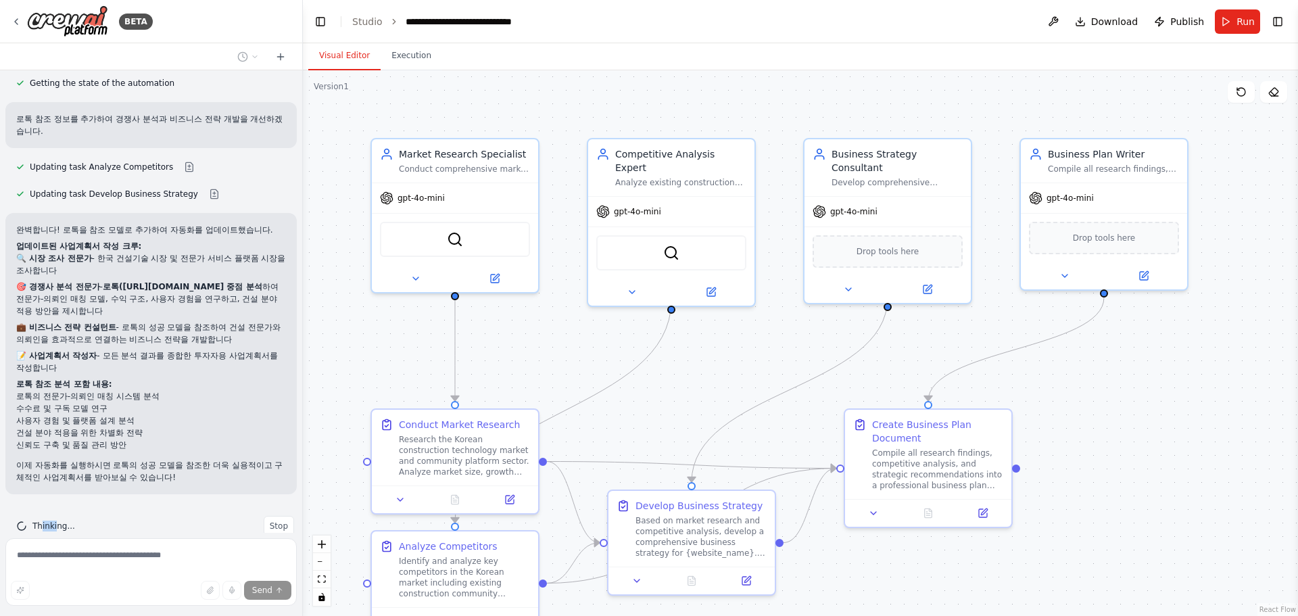
drag, startPoint x: 47, startPoint y: 501, endPoint x: 64, endPoint y: 500, distance: 16.9
click at [62, 521] on span "Thinking..." at bounding box center [53, 526] width 43 height 11
click at [76, 516] on div "Thinking... Stop" at bounding box center [155, 526] width 278 height 20
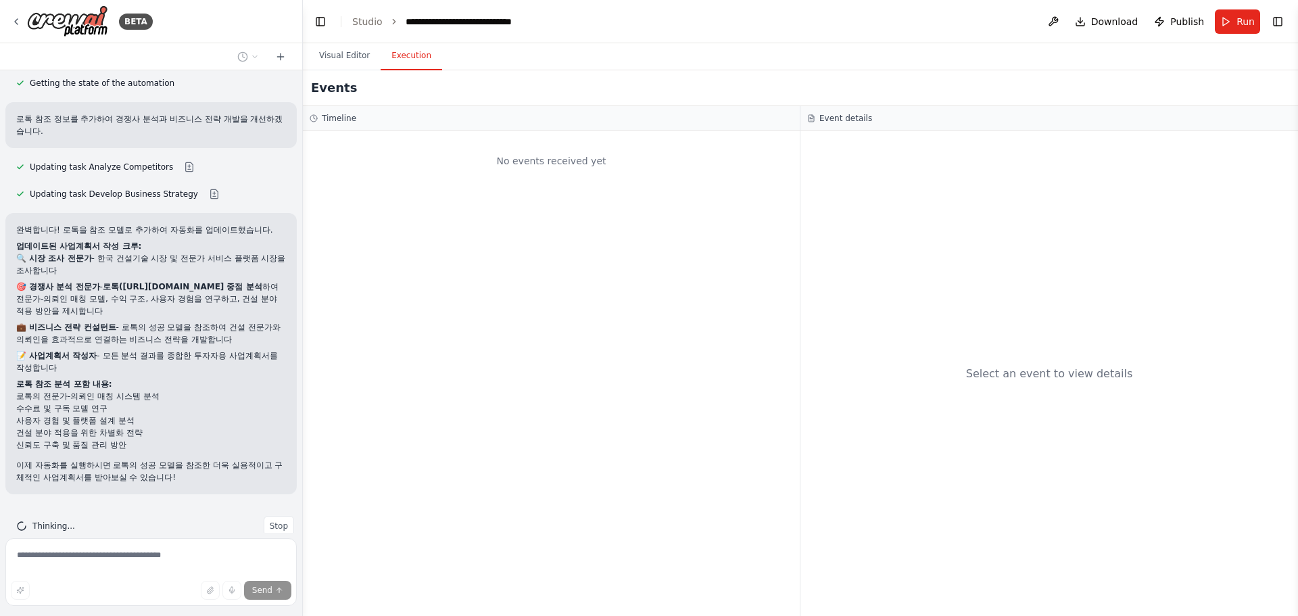
click at [400, 58] on button "Execution" at bounding box center [412, 56] width 62 height 28
click at [352, 54] on button "Visual Editor" at bounding box center [344, 56] width 72 height 28
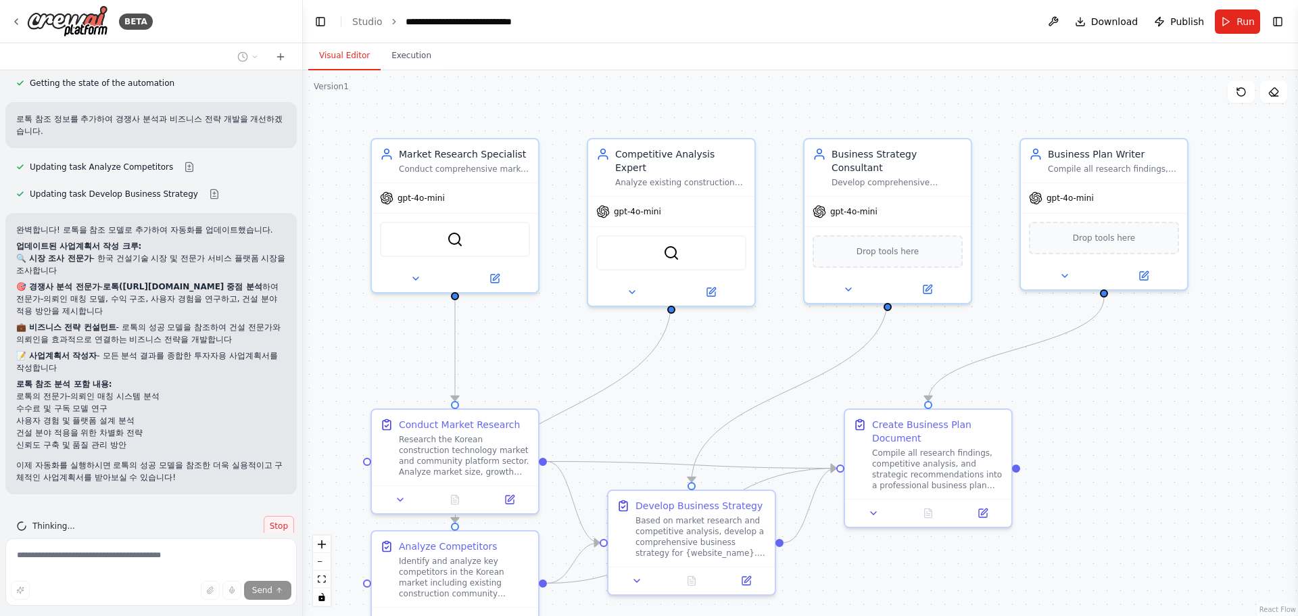
click at [270, 521] on span "Stop" at bounding box center [279, 526] width 18 height 11
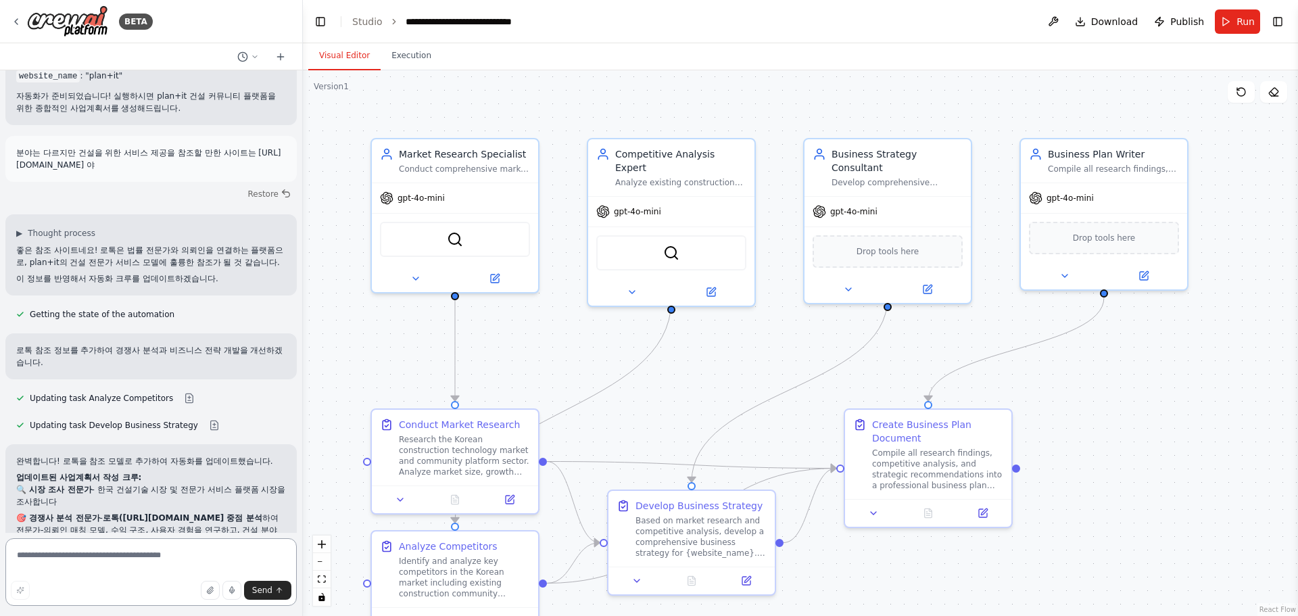
scroll to position [1849, 0]
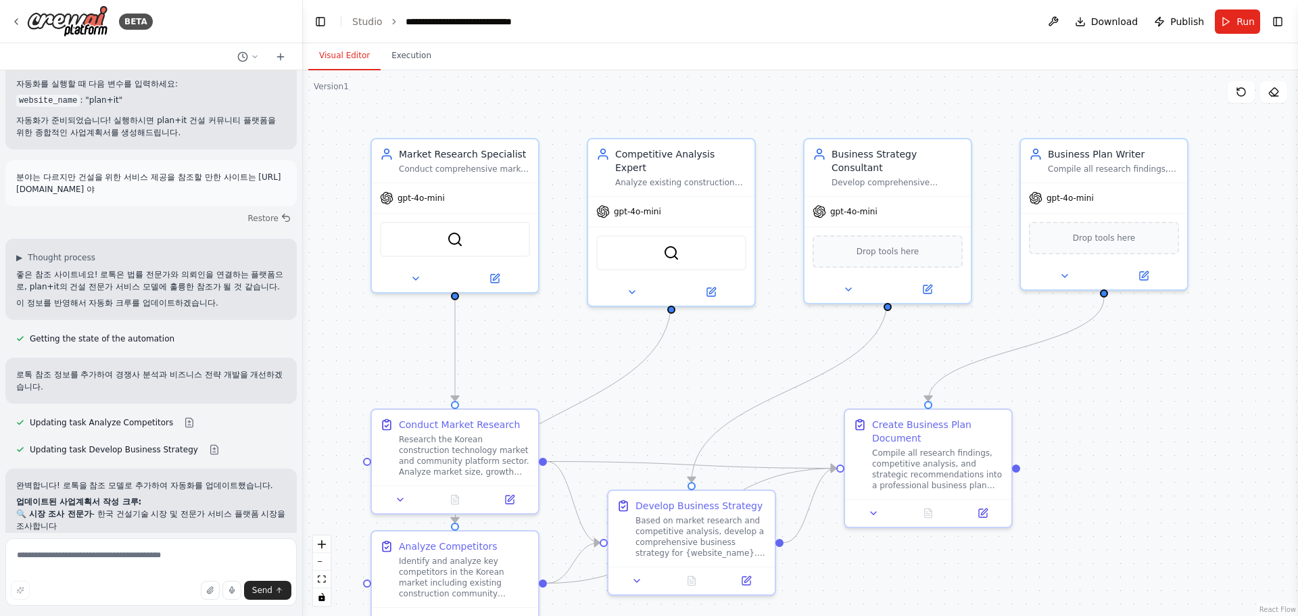
drag, startPoint x: 16, startPoint y: 142, endPoint x: 142, endPoint y: 163, distance: 127.5
click at [142, 163] on div "분야는 다르지만 건설을 위한 서비스 제공을 참조할 만한 사이트는 [URL][DOMAIN_NAME] 야" at bounding box center [150, 183] width 291 height 46
copy p "분야는 다르지만 건설을 위한 서비스 제공을 참조할 만한 사이트는 [URL][DOMAIN_NAME] 야"
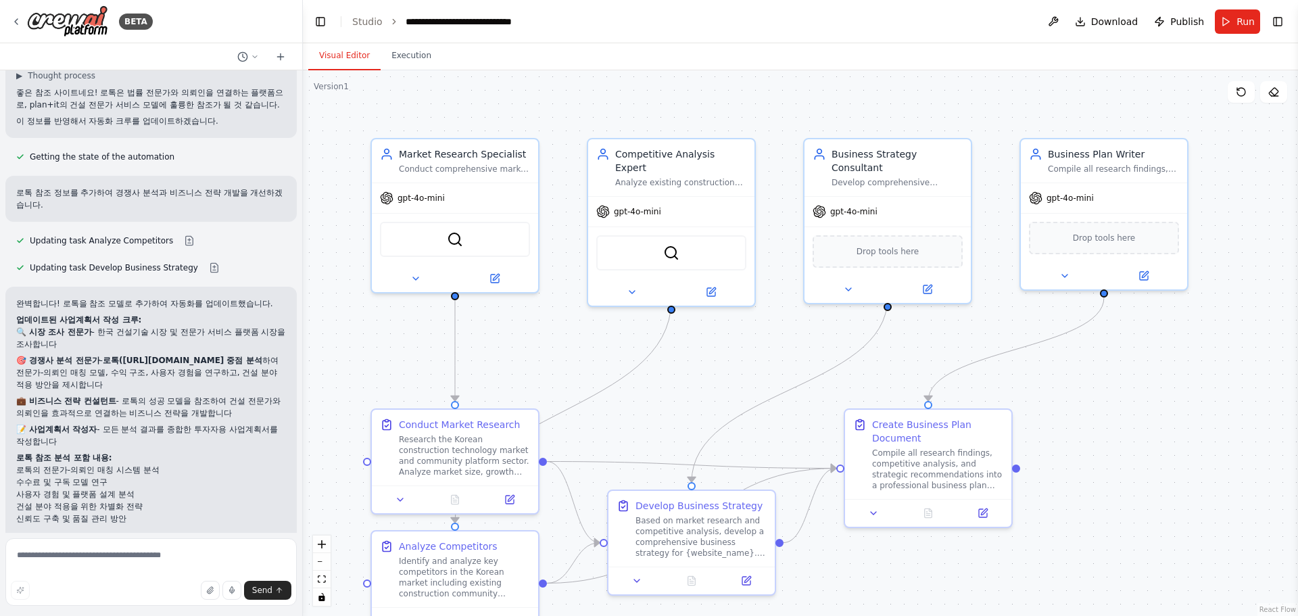
scroll to position [2052, 0]
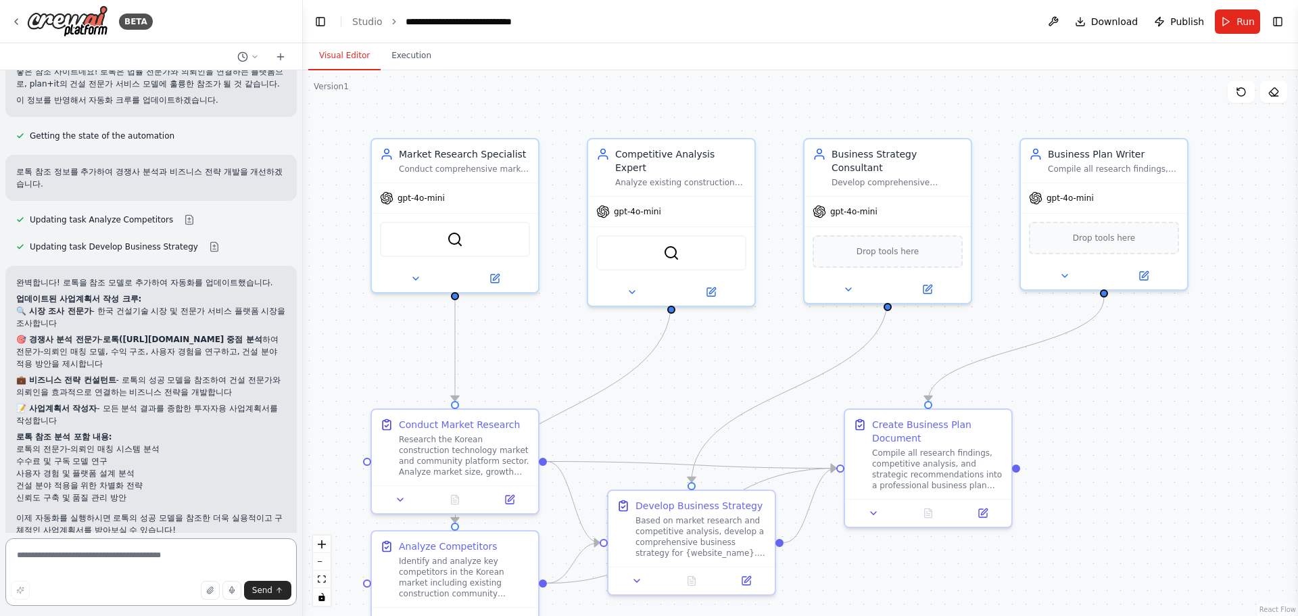
click at [143, 554] on textarea at bounding box center [150, 572] width 291 height 68
paste textarea "**********"
type textarea "**********"
click at [270, 583] on button "Send" at bounding box center [267, 590] width 47 height 19
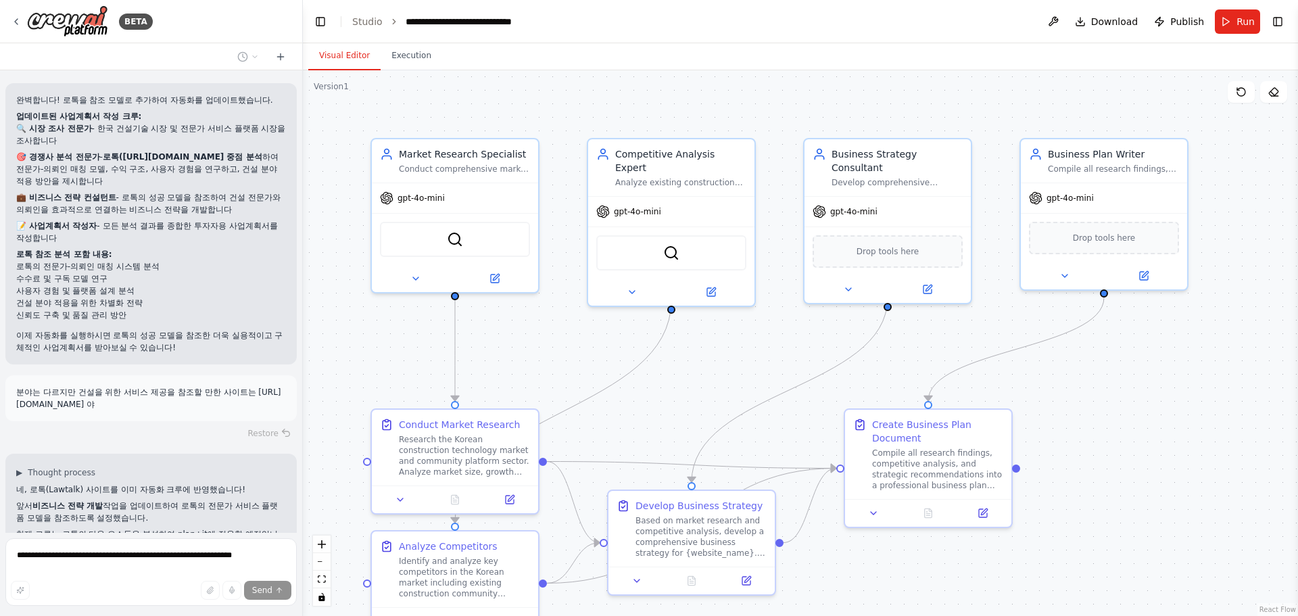
scroll to position [2518, 0]
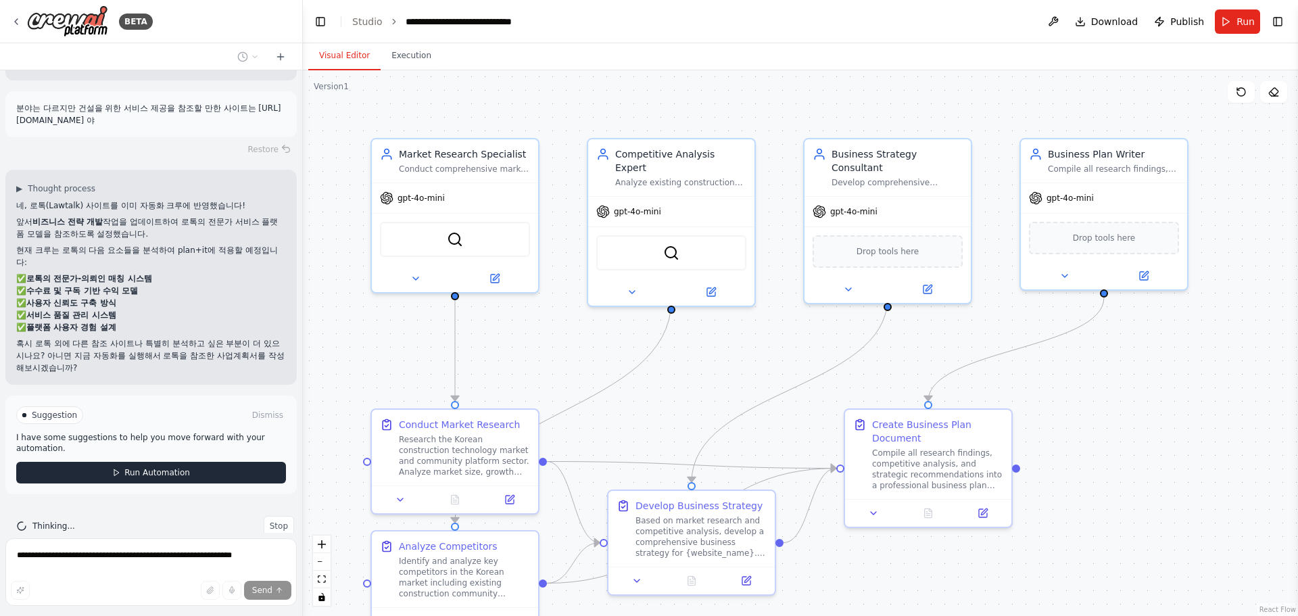
click at [149, 467] on span "Run Automation" at bounding box center [157, 472] width 66 height 11
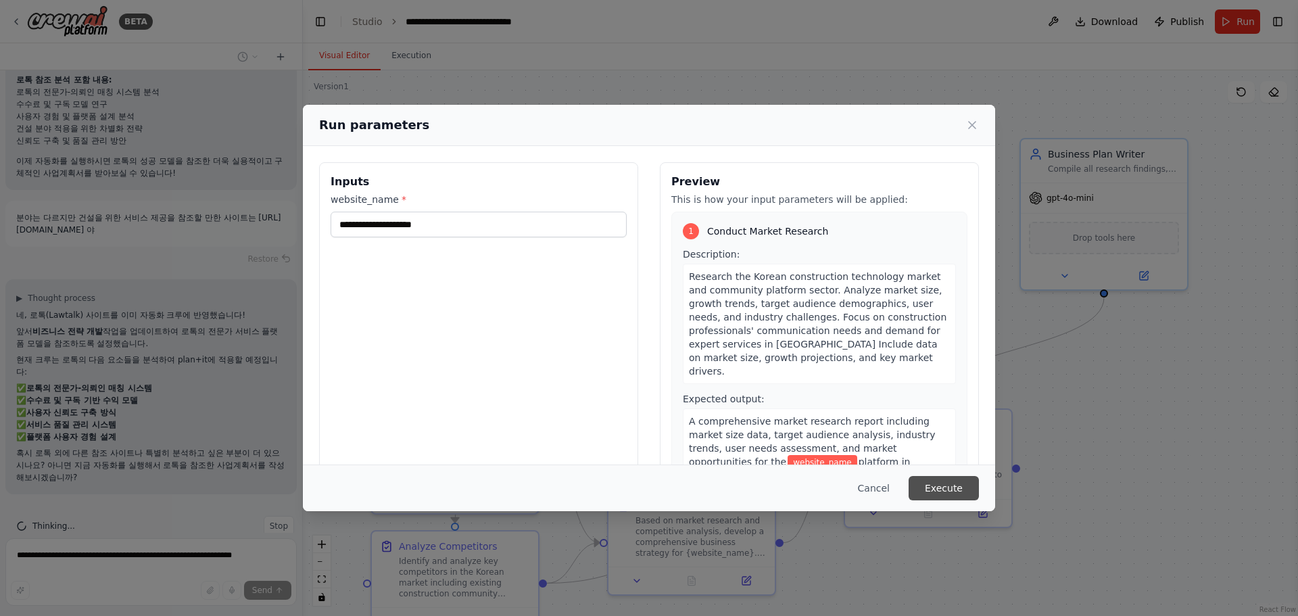
click at [958, 491] on button "Execute" at bounding box center [944, 488] width 70 height 24
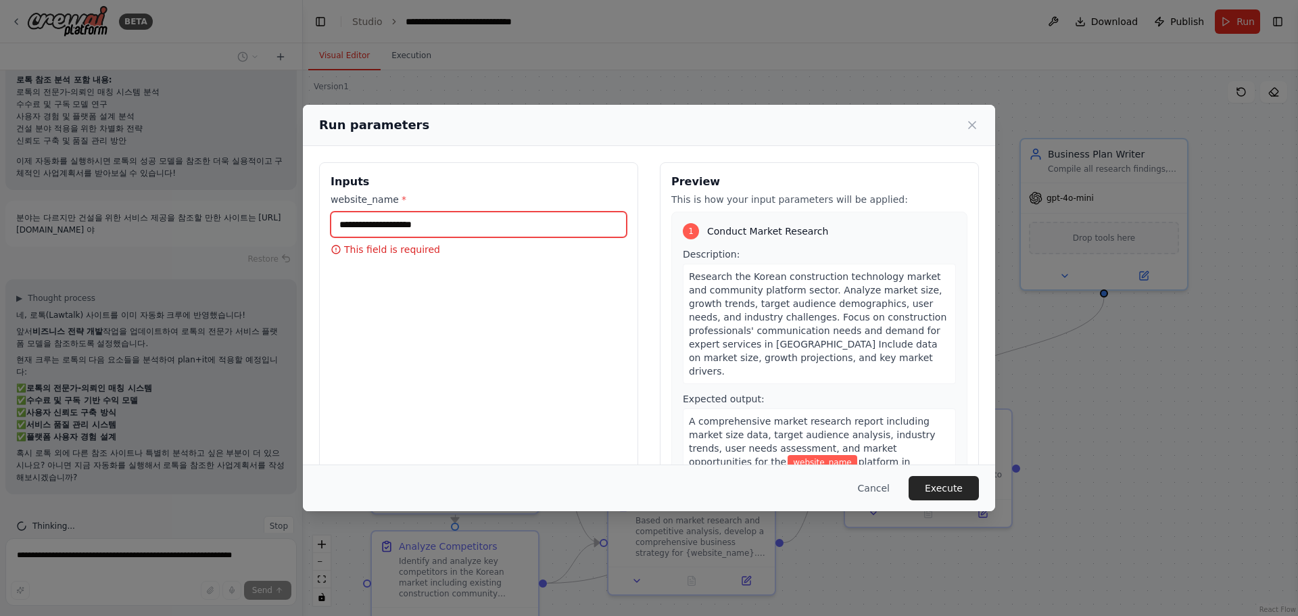
click at [476, 224] on input "website_name *" at bounding box center [479, 225] width 296 height 26
type input "*"
type input "*******"
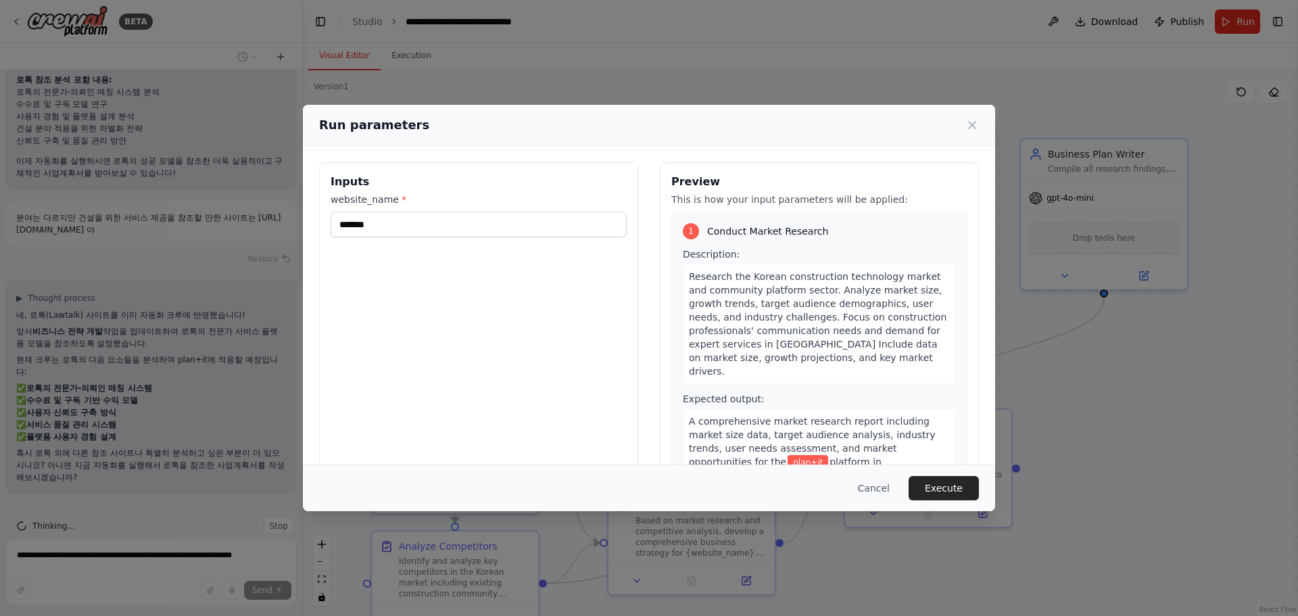
click at [942, 489] on button "Execute" at bounding box center [944, 488] width 70 height 24
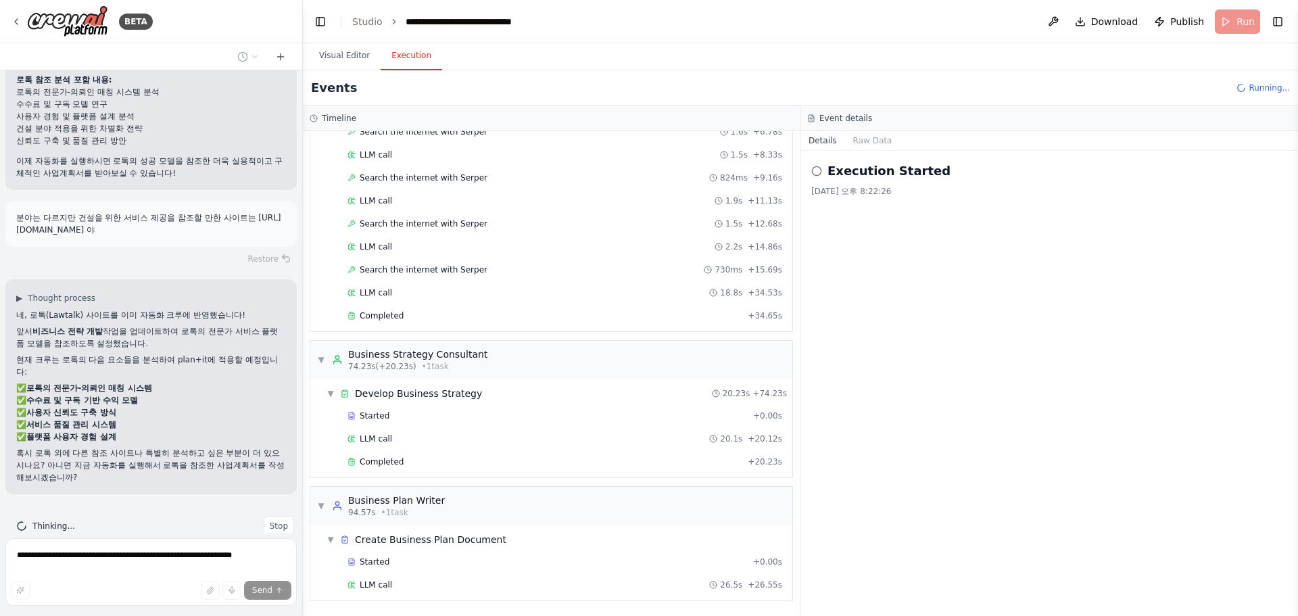
scroll to position [2518, 0]
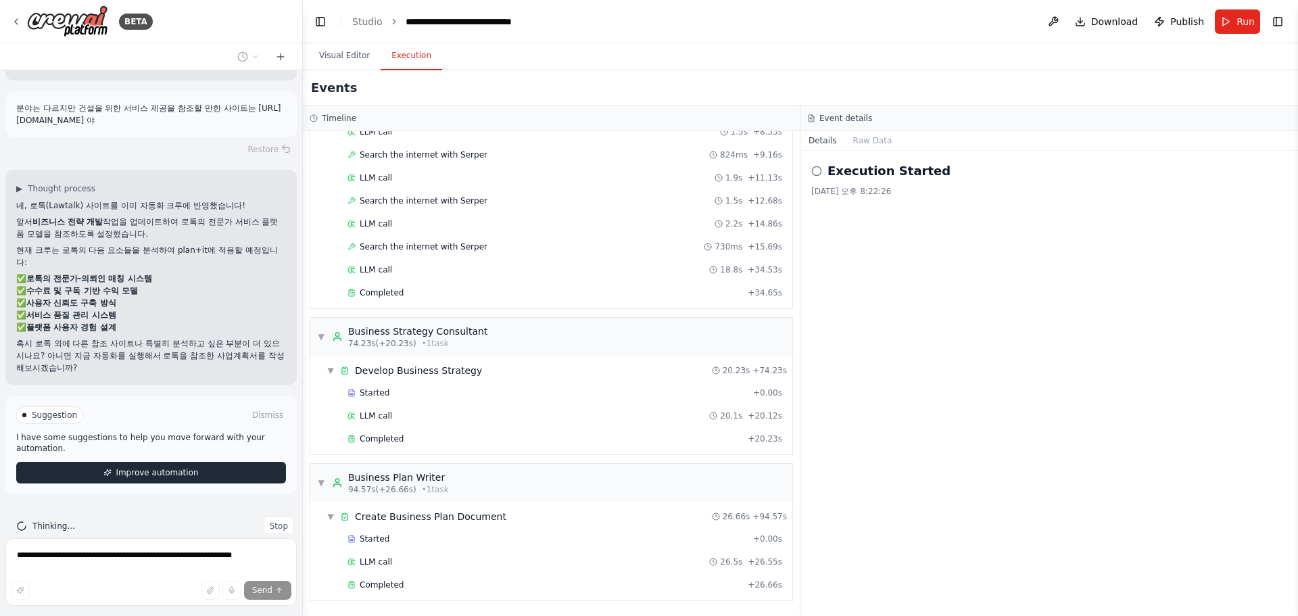
click at [183, 467] on span "Improve automation" at bounding box center [157, 472] width 82 height 11
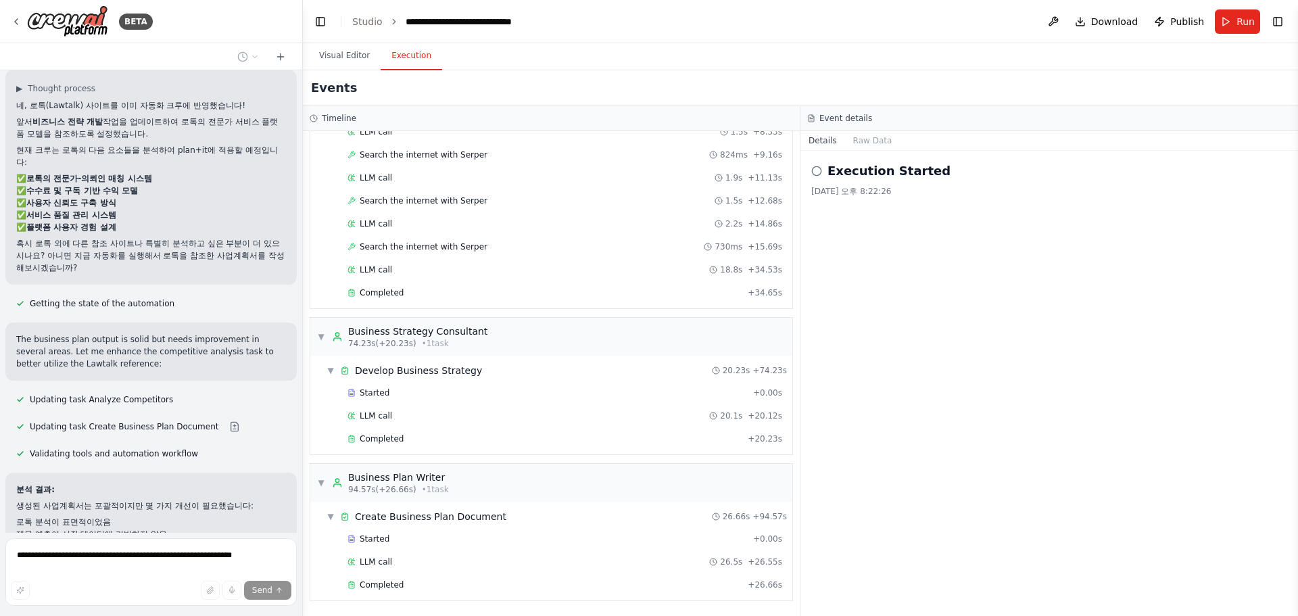
scroll to position [2890, 0]
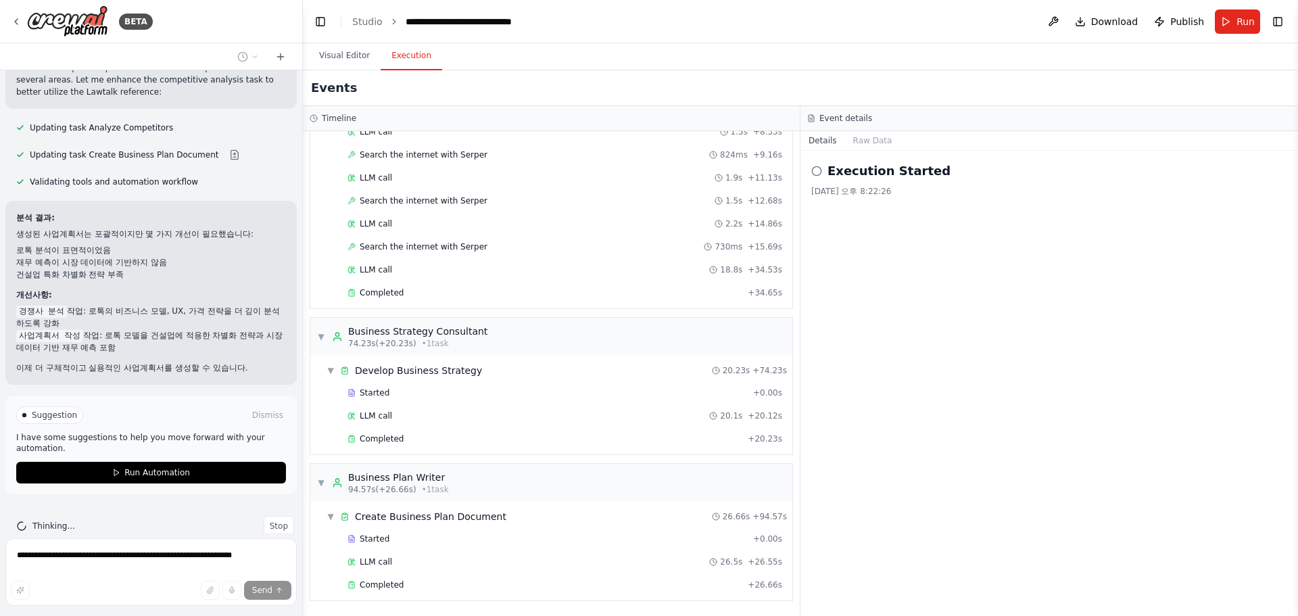
click at [74, 575] on div "**********" at bounding box center [150, 574] width 291 height 72
click at [254, 408] on button "Dismiss" at bounding box center [267, 415] width 37 height 14
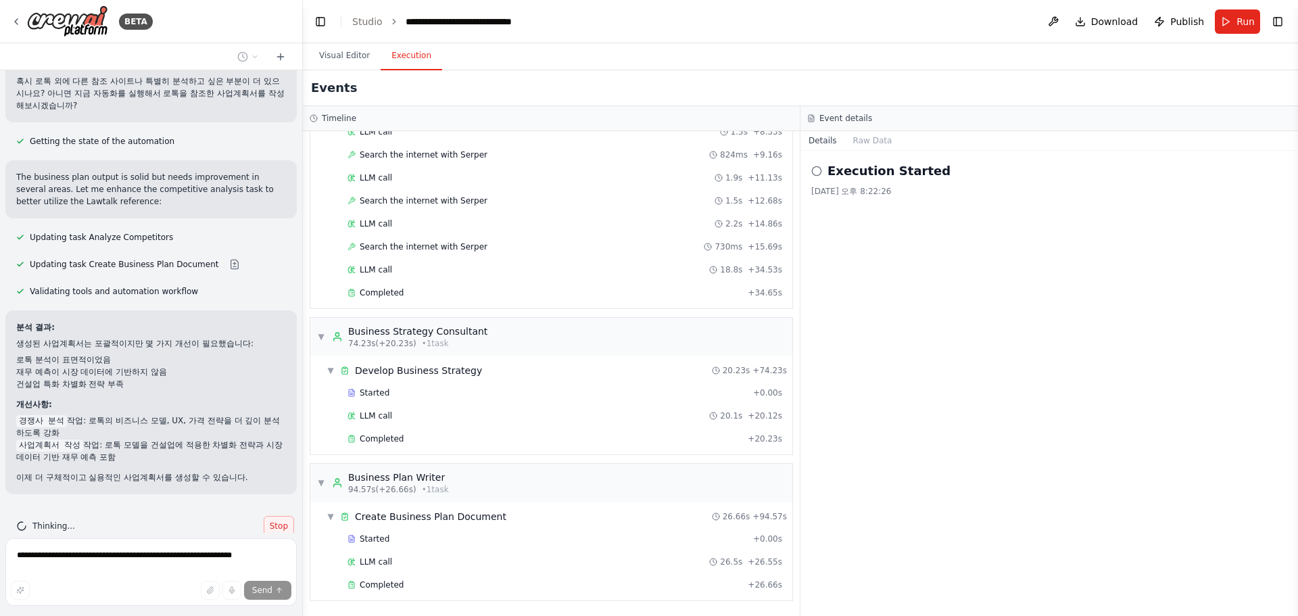
click at [270, 521] on span "Stop" at bounding box center [279, 526] width 18 height 11
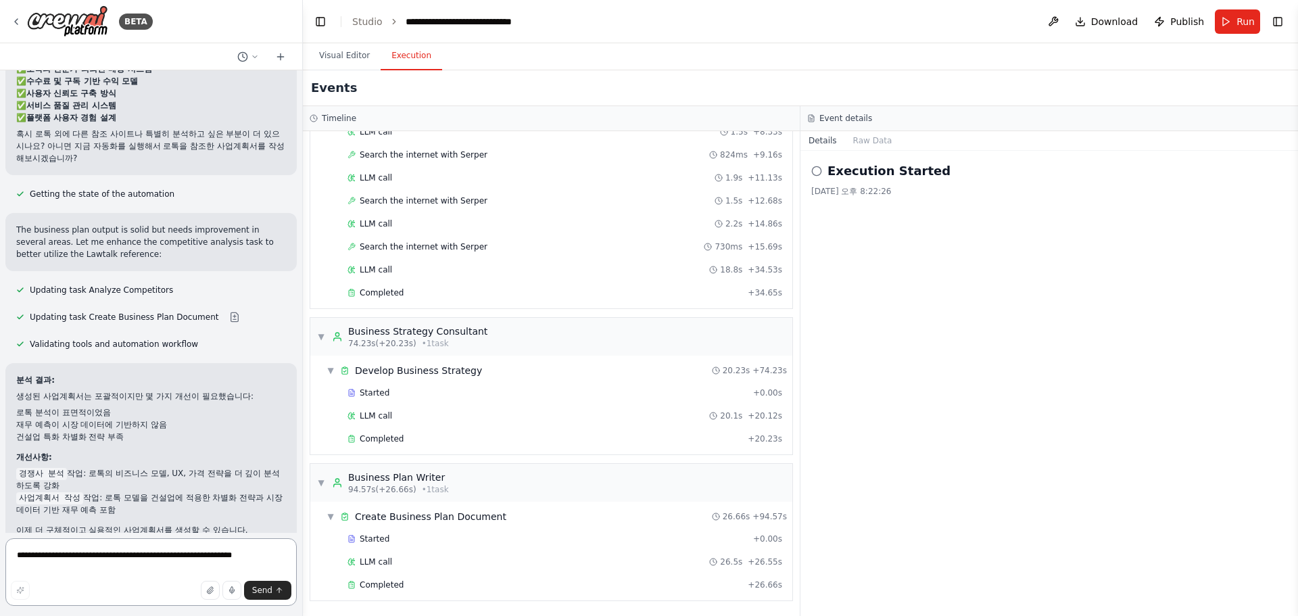
click at [151, 554] on textarea "**********" at bounding box center [150, 572] width 291 height 68
type textarea "*"
type textarea "**********"
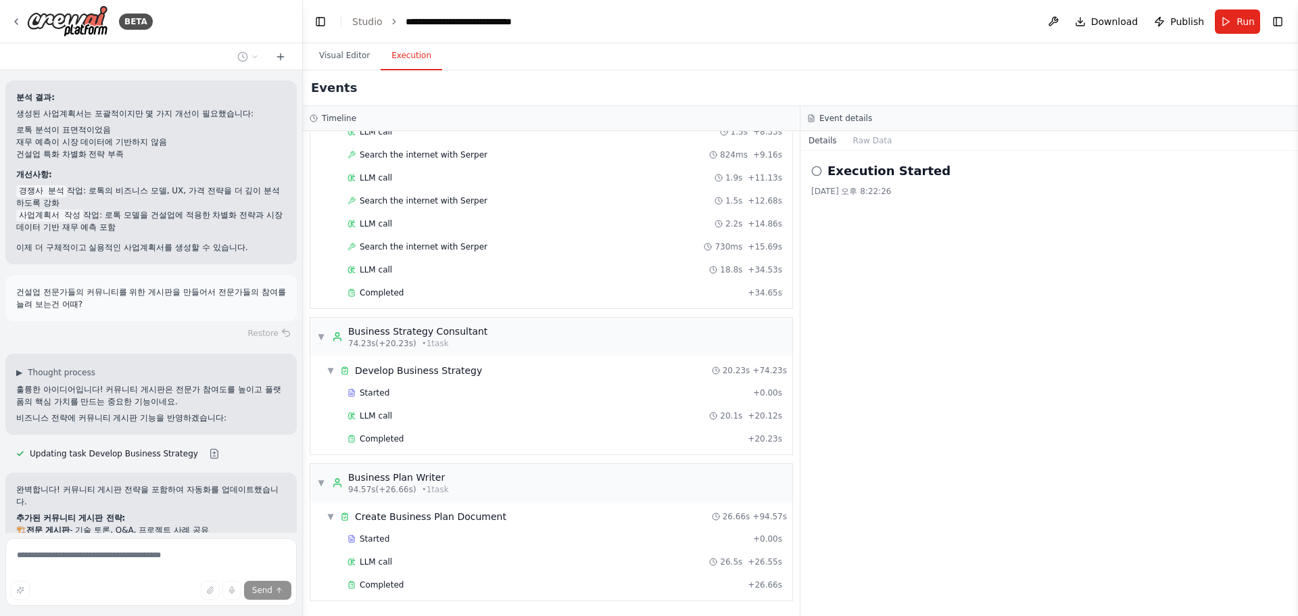
scroll to position [3250, 0]
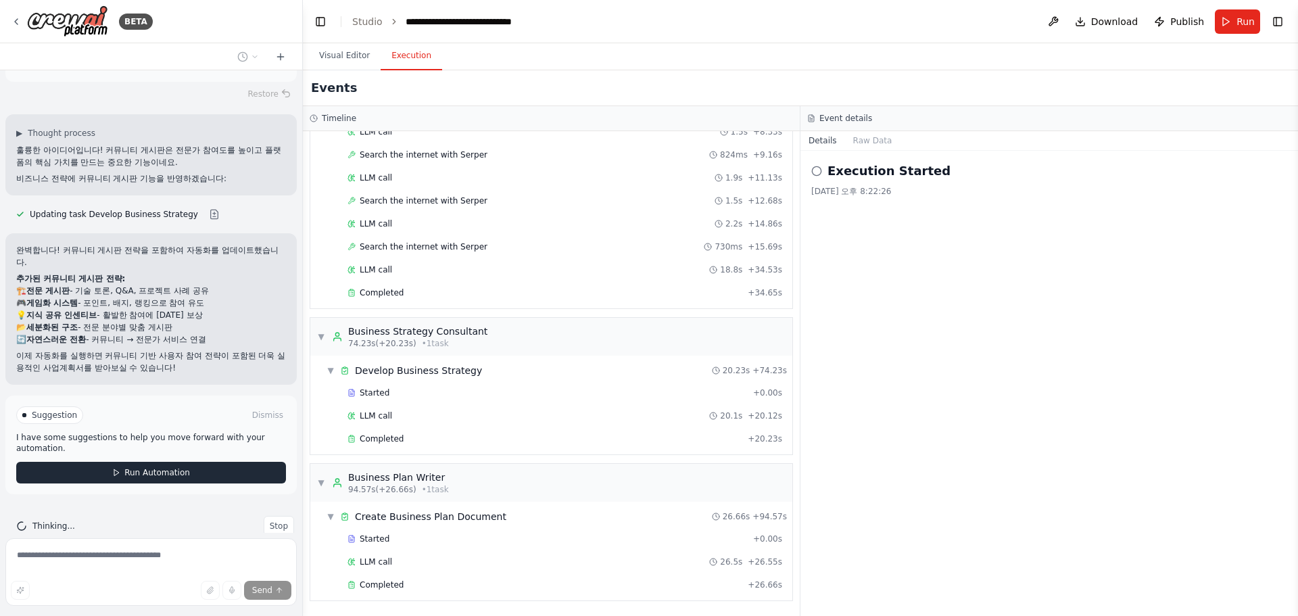
click at [113, 462] on button "Run Automation" at bounding box center [151, 473] width 270 height 22
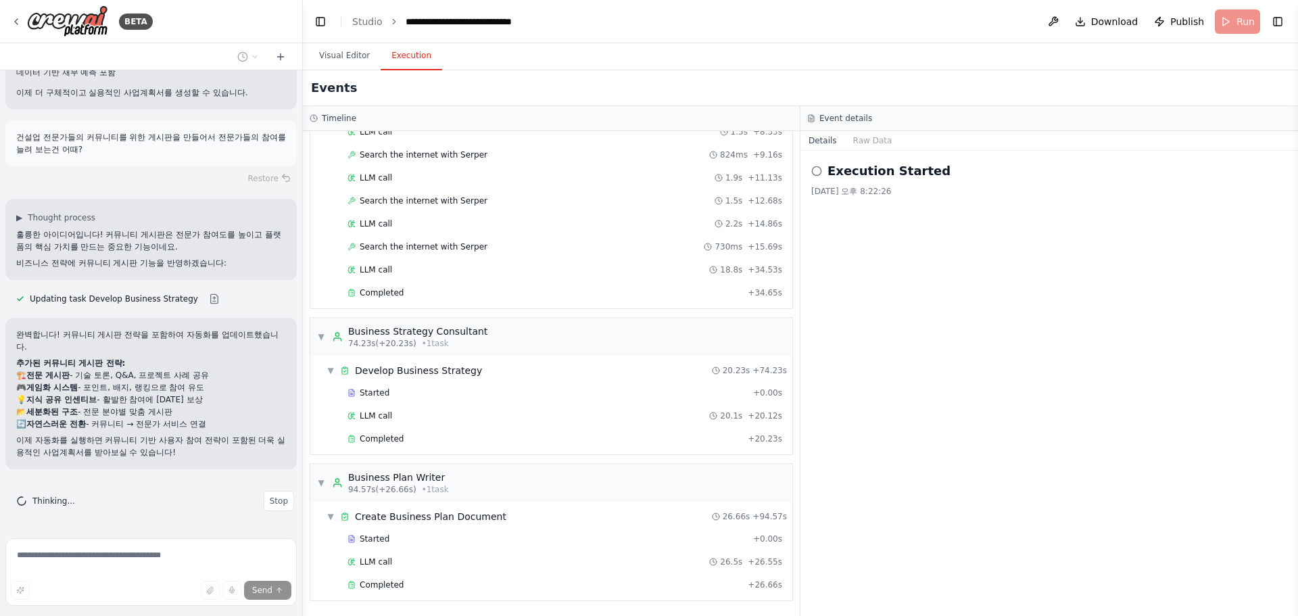
scroll to position [3140, 0]
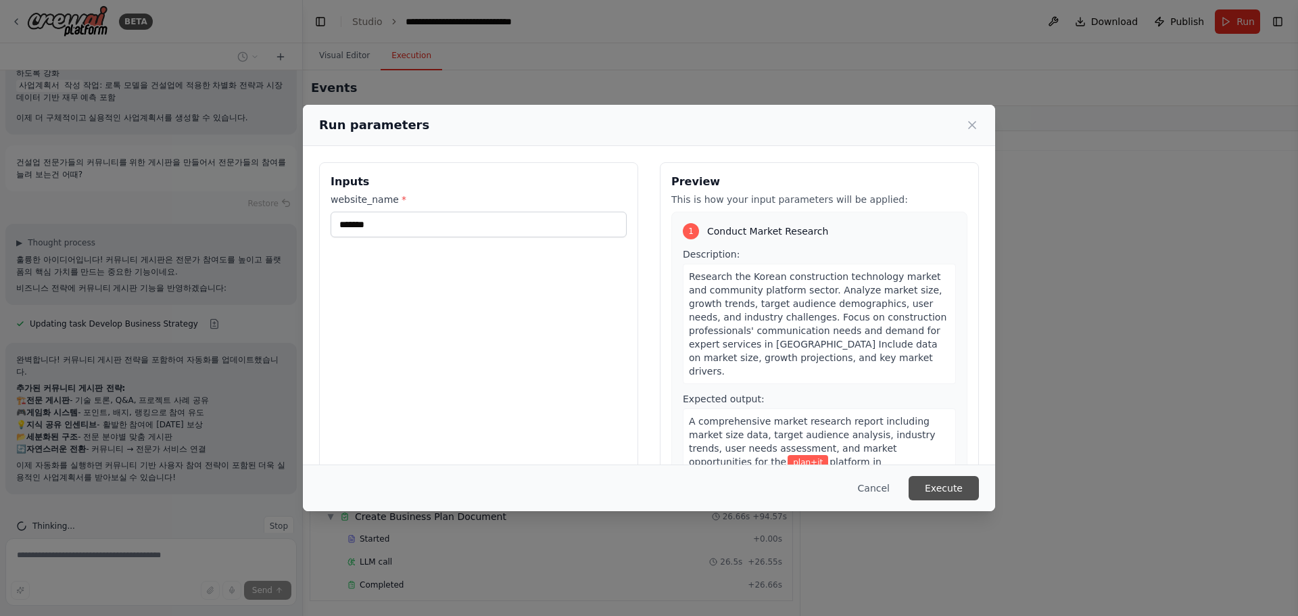
click at [949, 485] on button "Execute" at bounding box center [944, 488] width 70 height 24
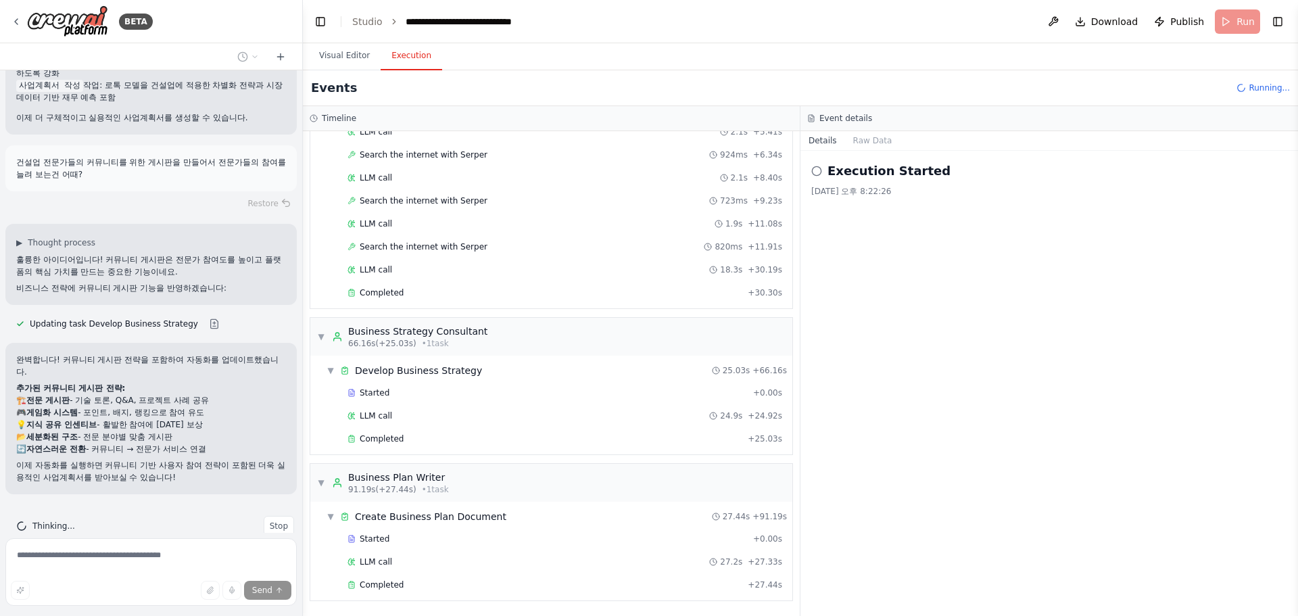
scroll to position [3250, 0]
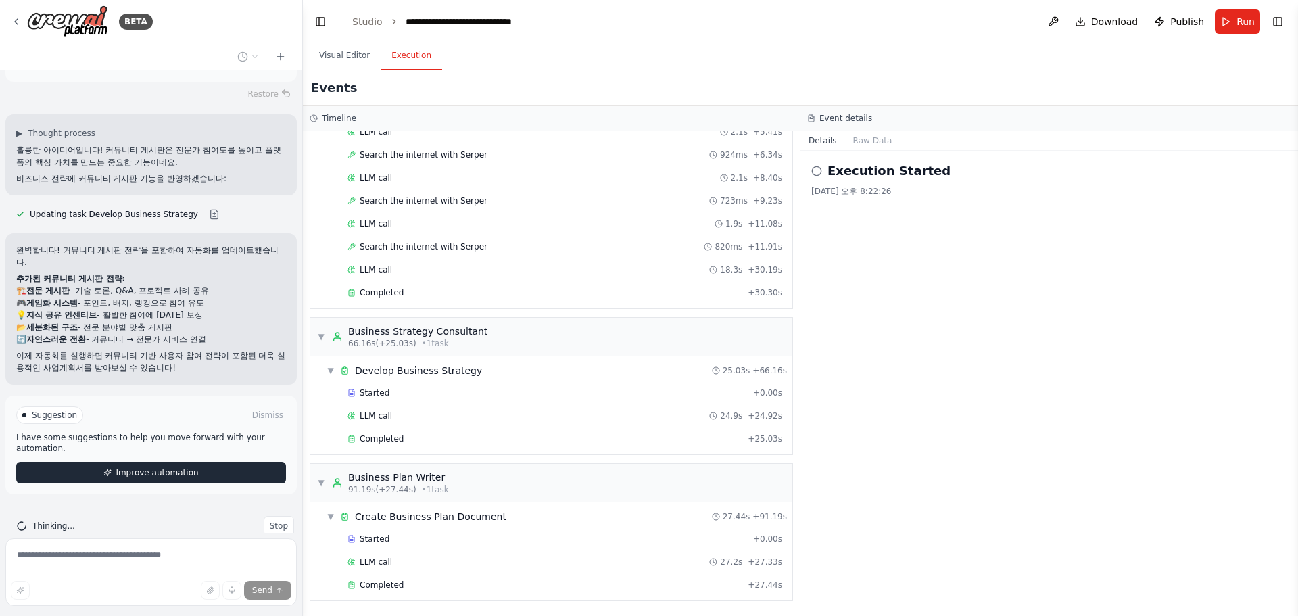
click at [107, 462] on button "Improve automation" at bounding box center [151, 473] width 270 height 22
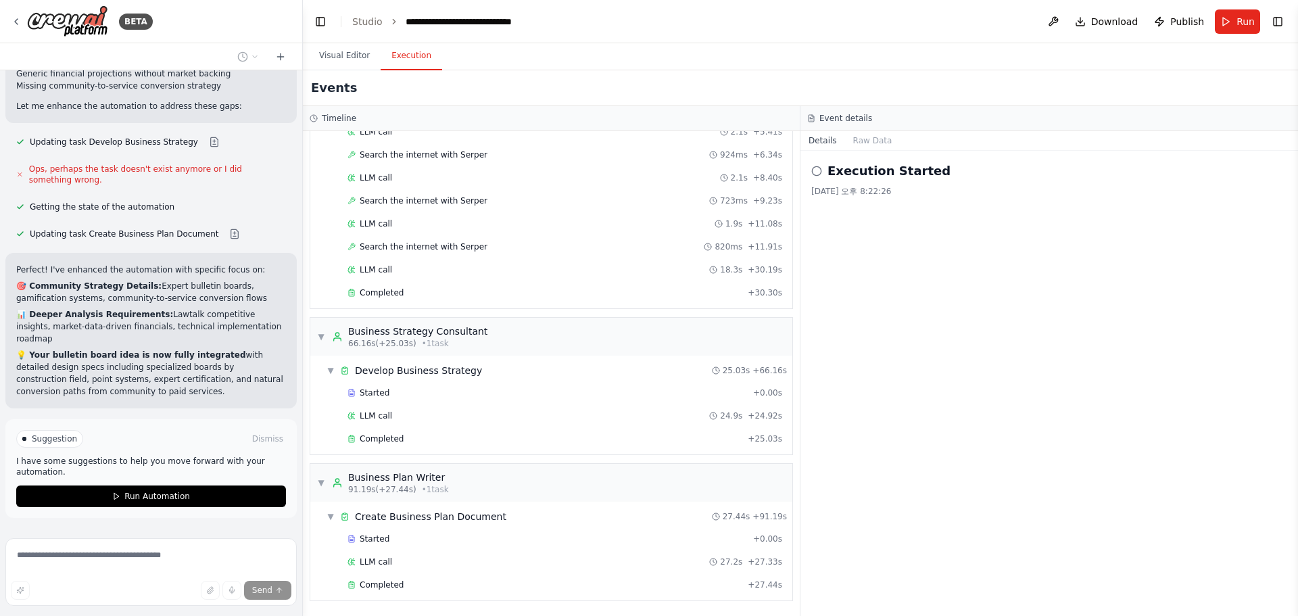
scroll to position [3700, 0]
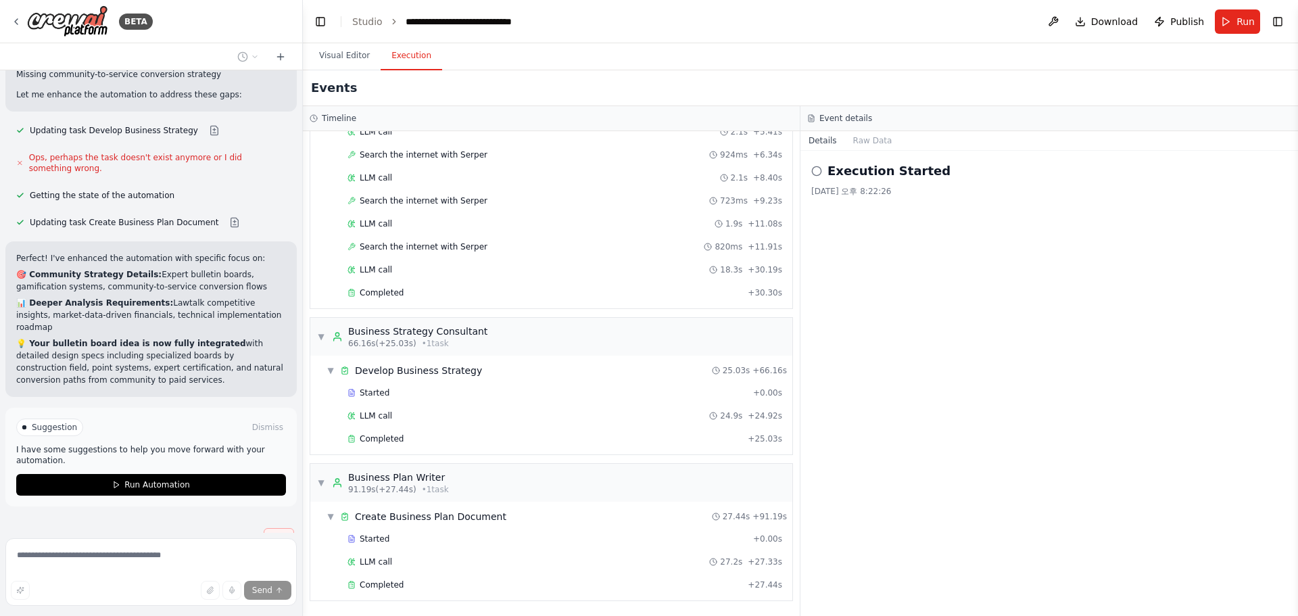
click at [270, 533] on span "Stop" at bounding box center [279, 538] width 18 height 11
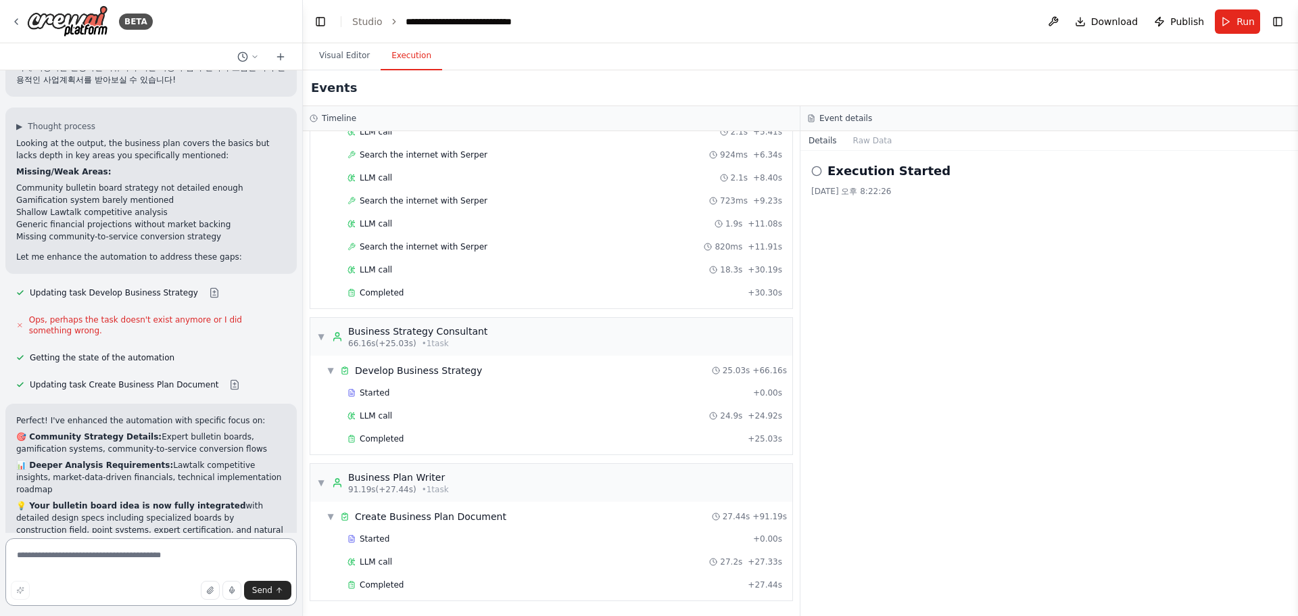
click at [103, 567] on textarea at bounding box center [150, 572] width 291 height 68
type textarea "*******"
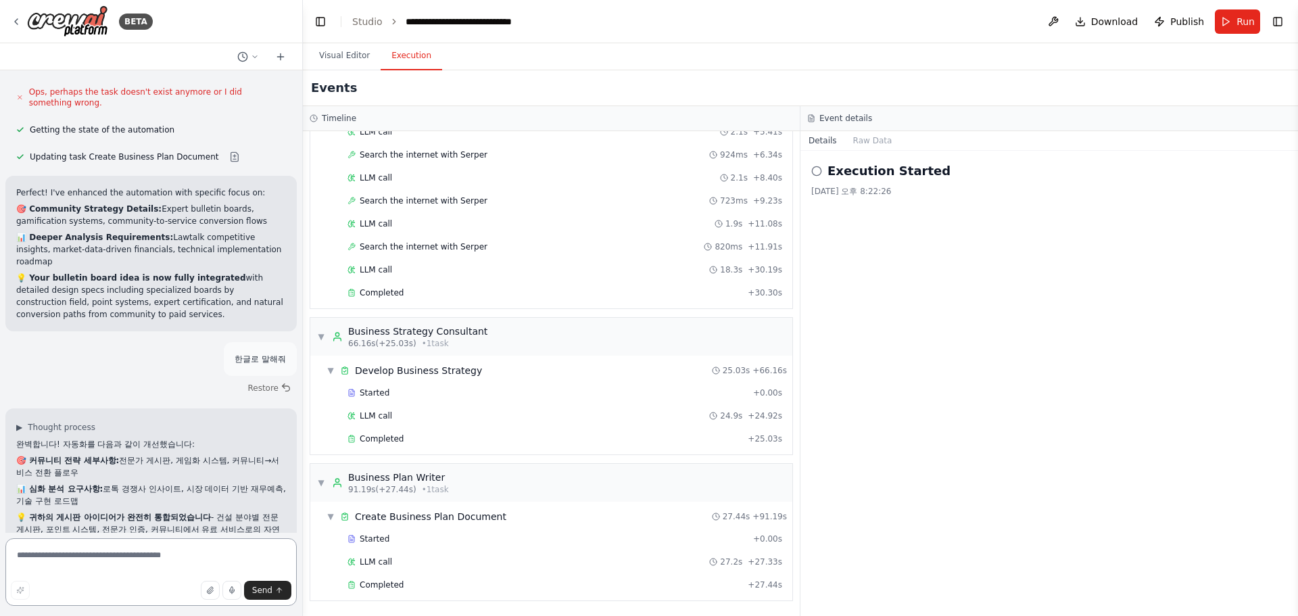
scroll to position [3793, 0]
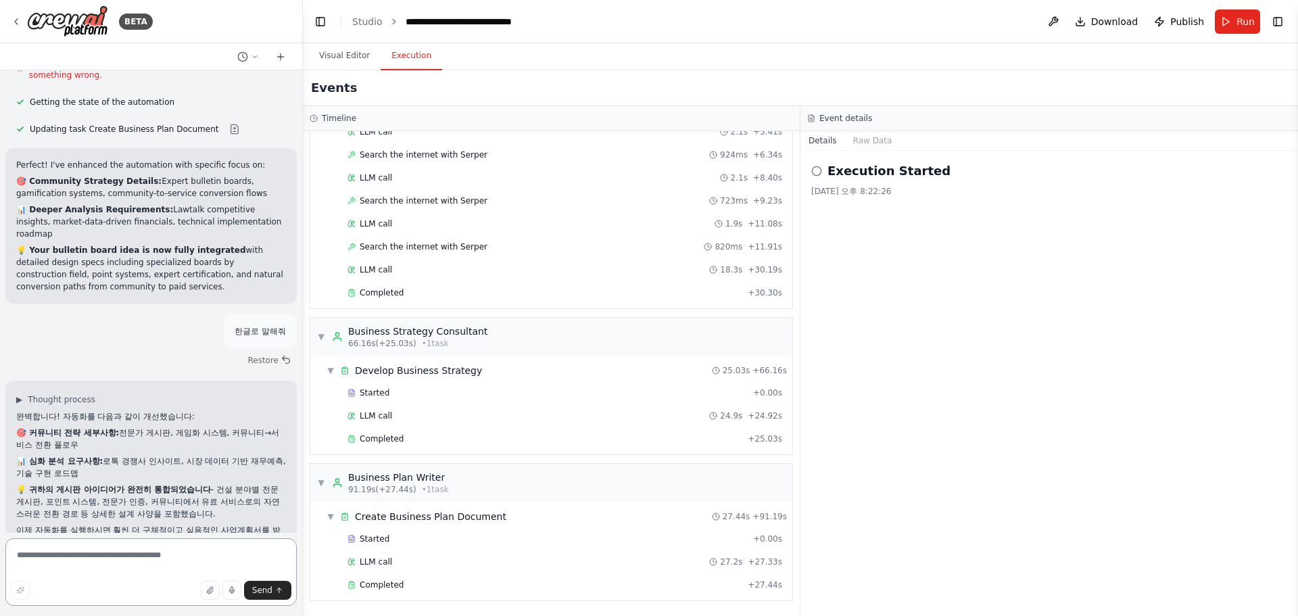
click at [105, 554] on textarea at bounding box center [150, 572] width 291 height 68
type textarea "**********"
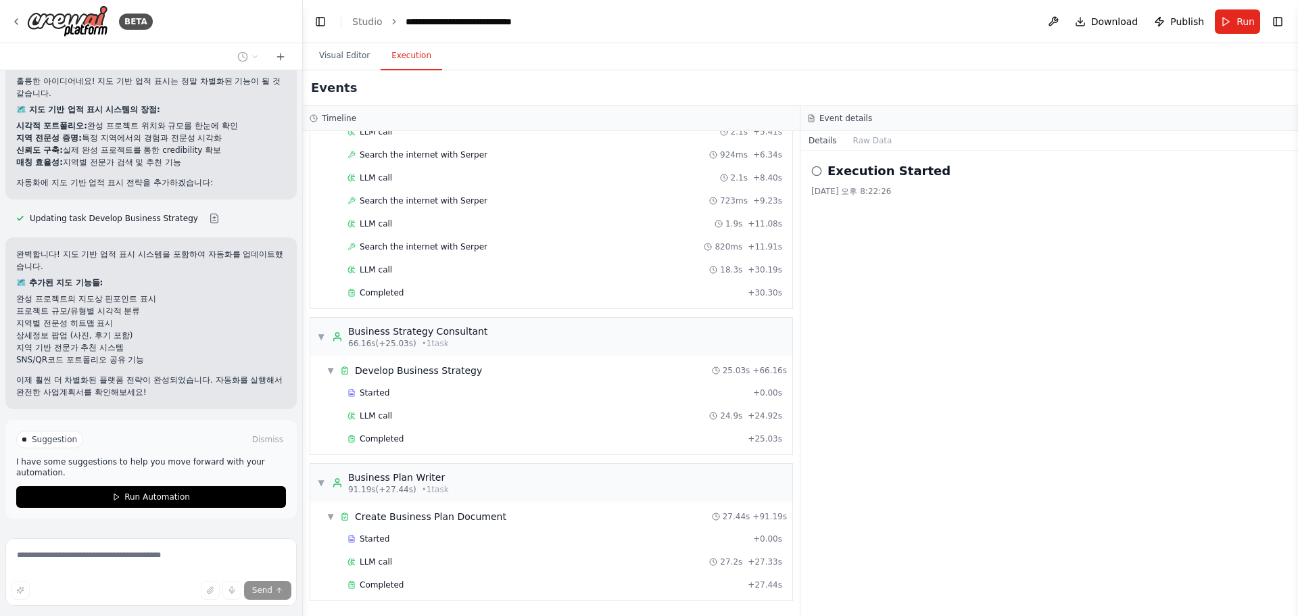
scroll to position [4408, 0]
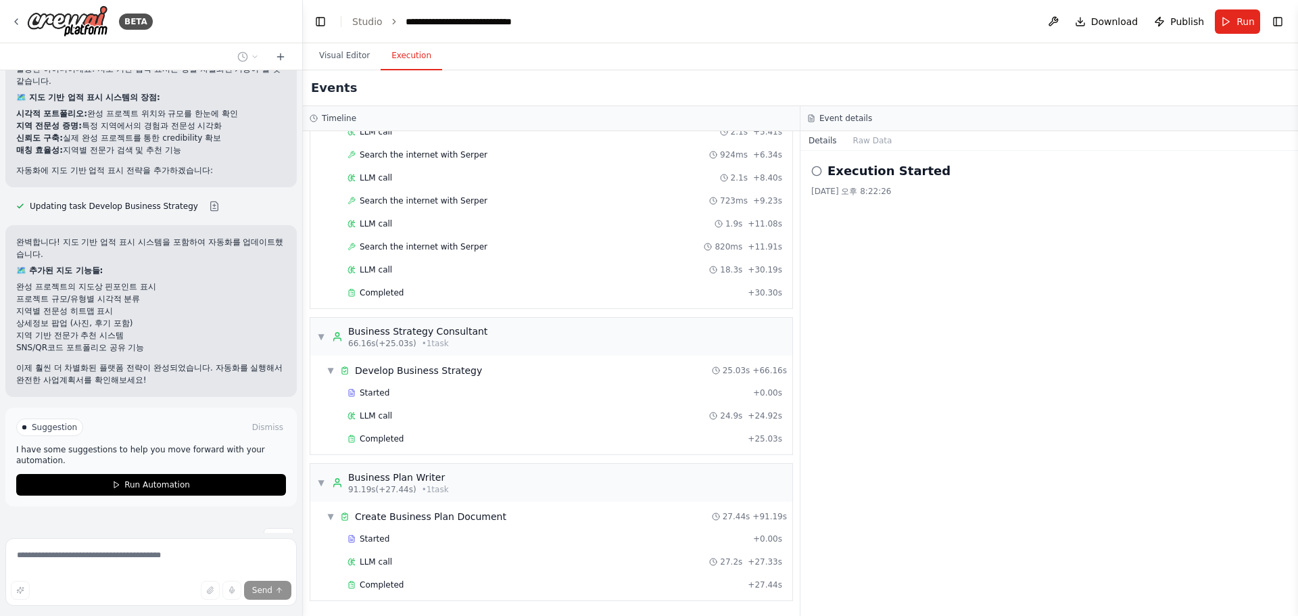
click at [171, 479] on span "Run Automation" at bounding box center [157, 484] width 66 height 11
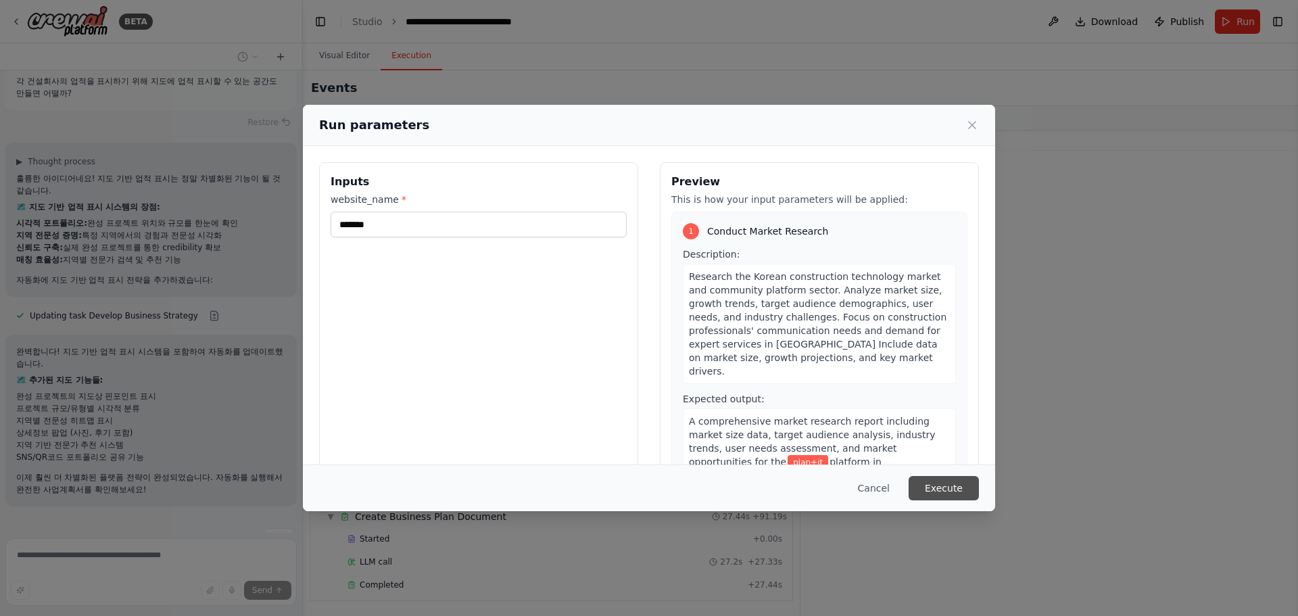
click at [960, 487] on button "Execute" at bounding box center [944, 488] width 70 height 24
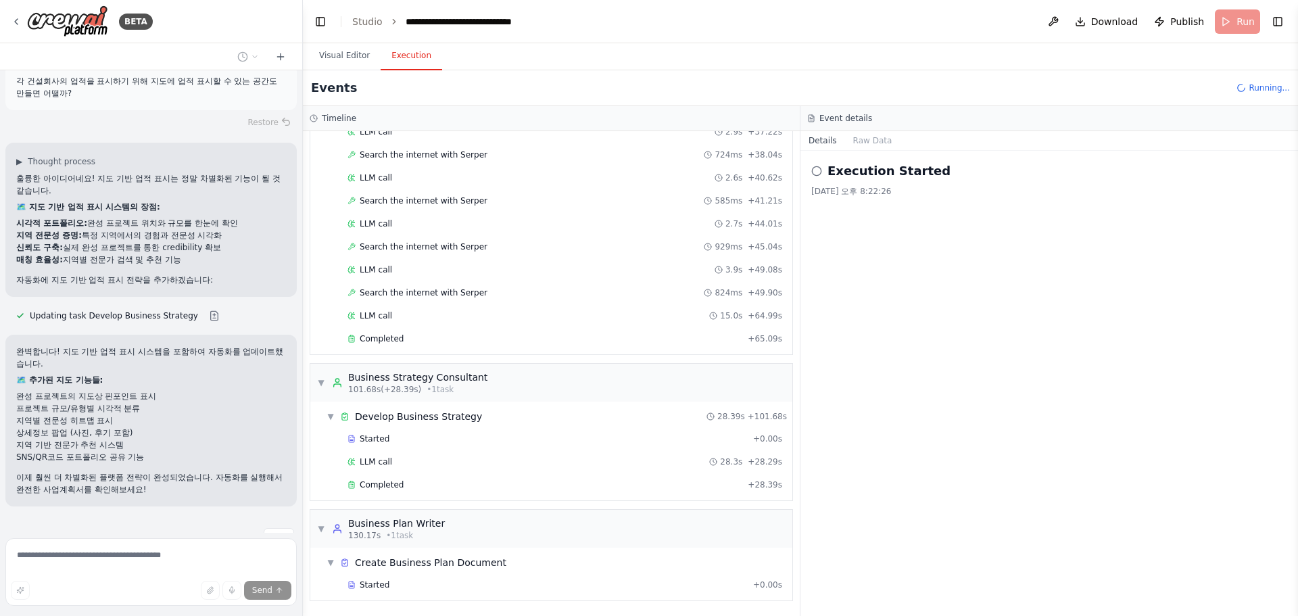
scroll to position [825, 0]
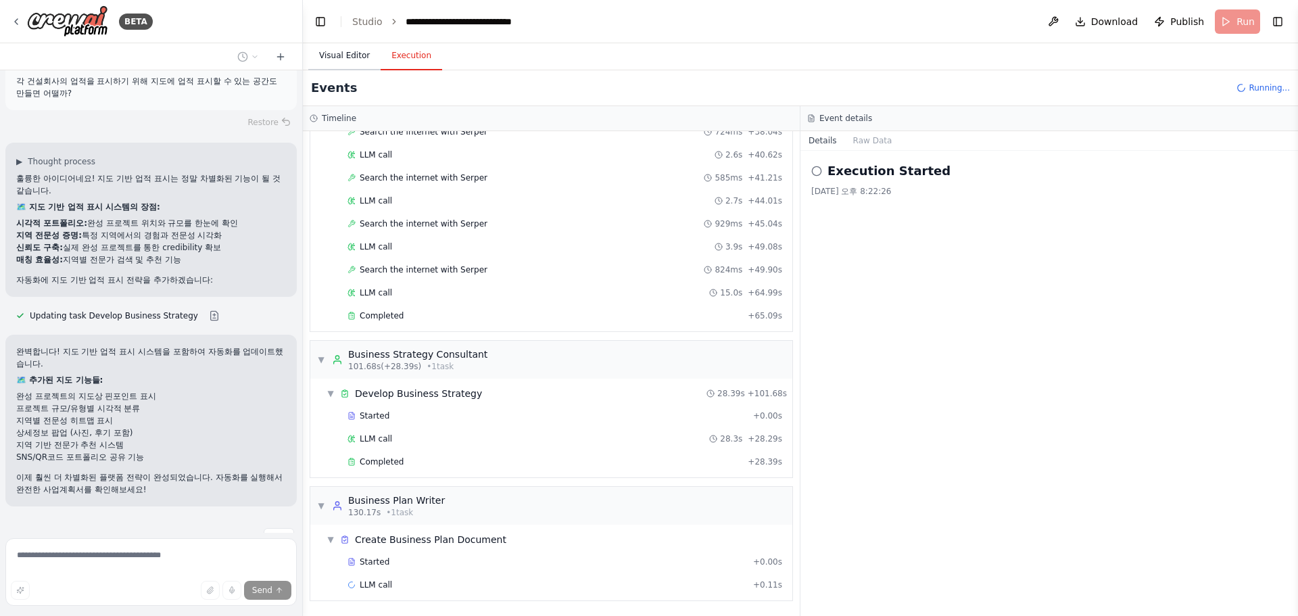
click at [349, 51] on button "Visual Editor" at bounding box center [344, 56] width 72 height 28
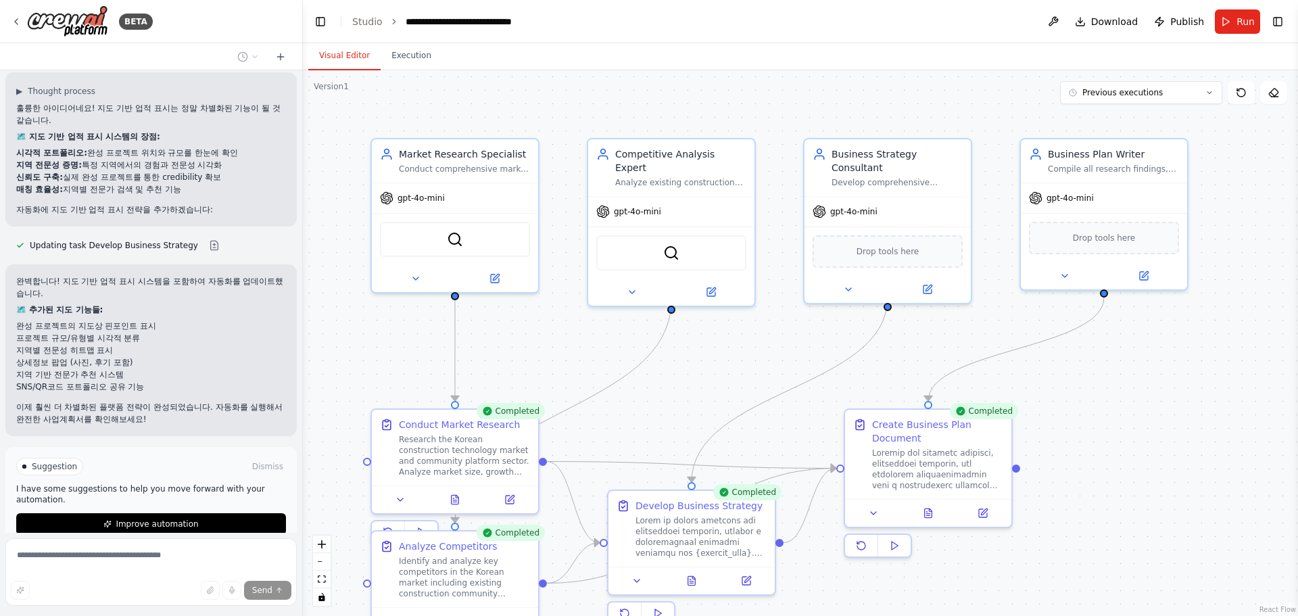
scroll to position [4408, 0]
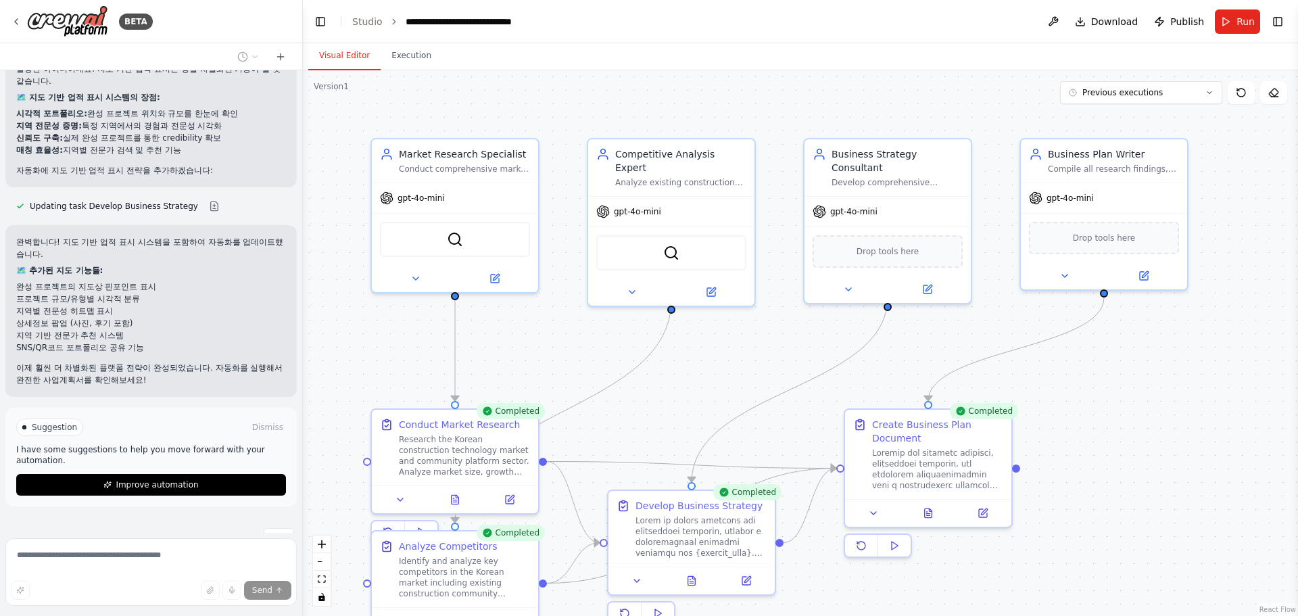
click at [127, 479] on span "Improve automation" at bounding box center [157, 484] width 82 height 11
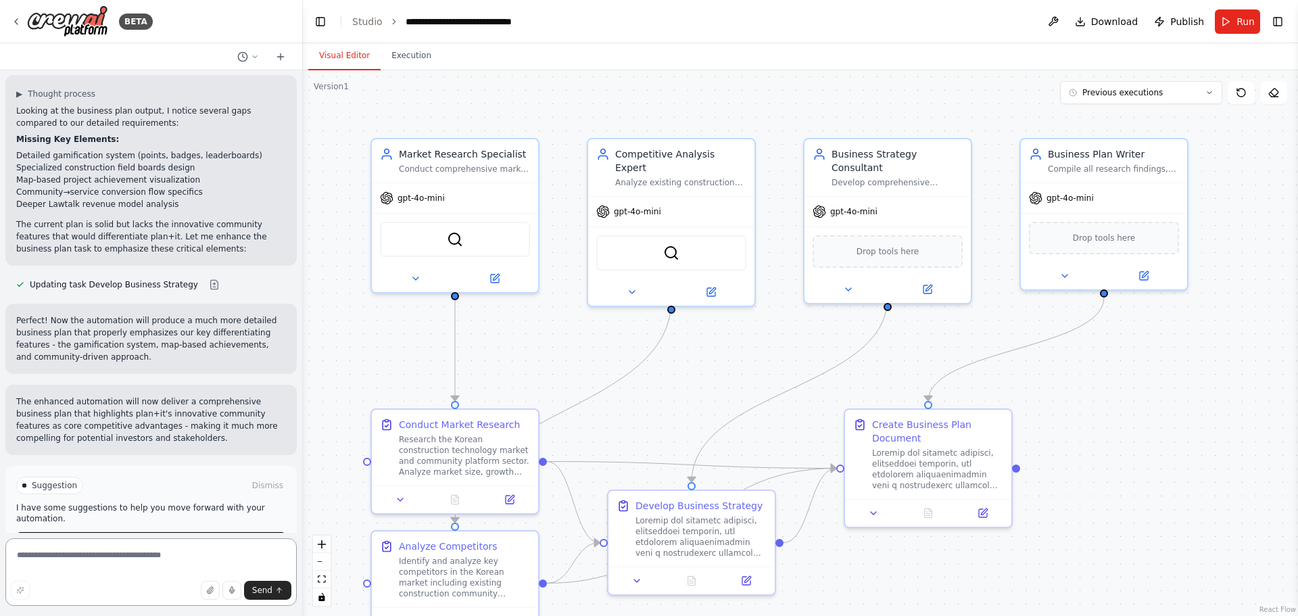
scroll to position [4746, 0]
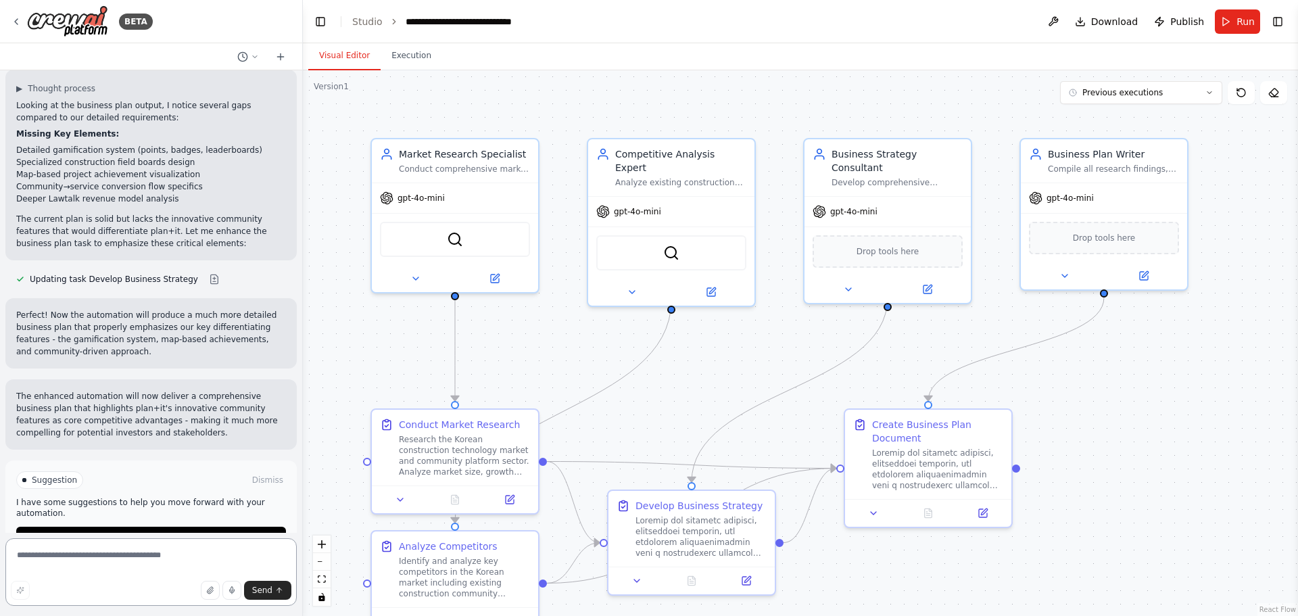
drag, startPoint x: 72, startPoint y: 569, endPoint x: 87, endPoint y: 571, distance: 14.3
click at [72, 569] on textarea at bounding box center [150, 572] width 291 height 68
type textarea "*"
paste textarea "**********"
type textarea "**********"
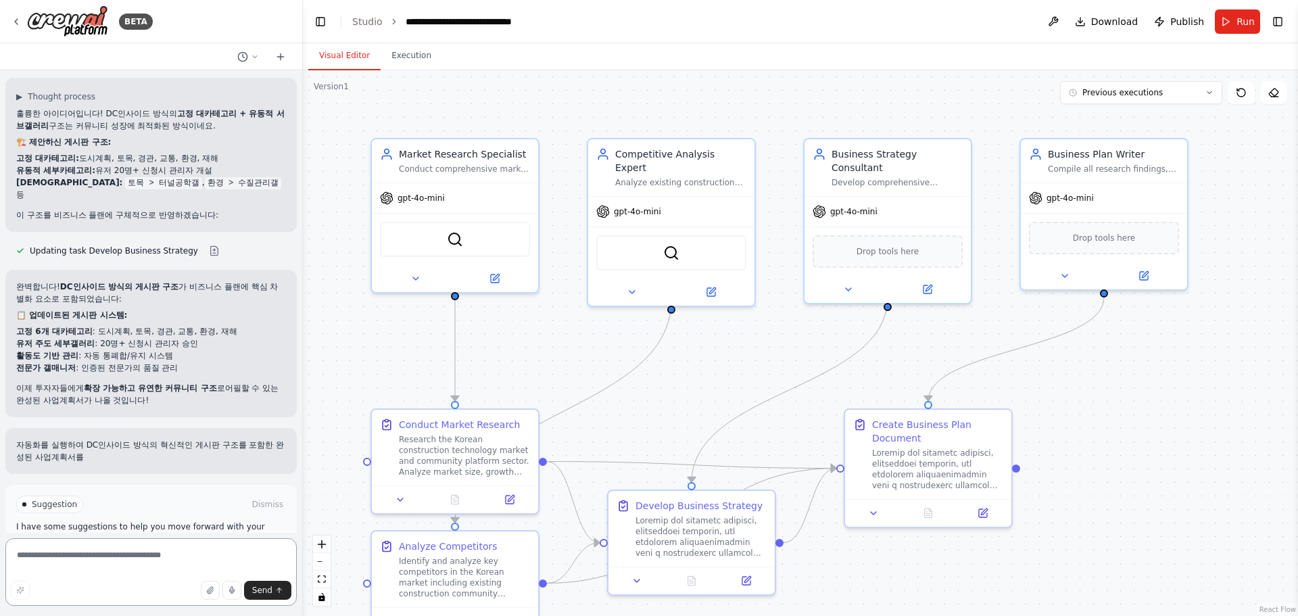
scroll to position [5244, 0]
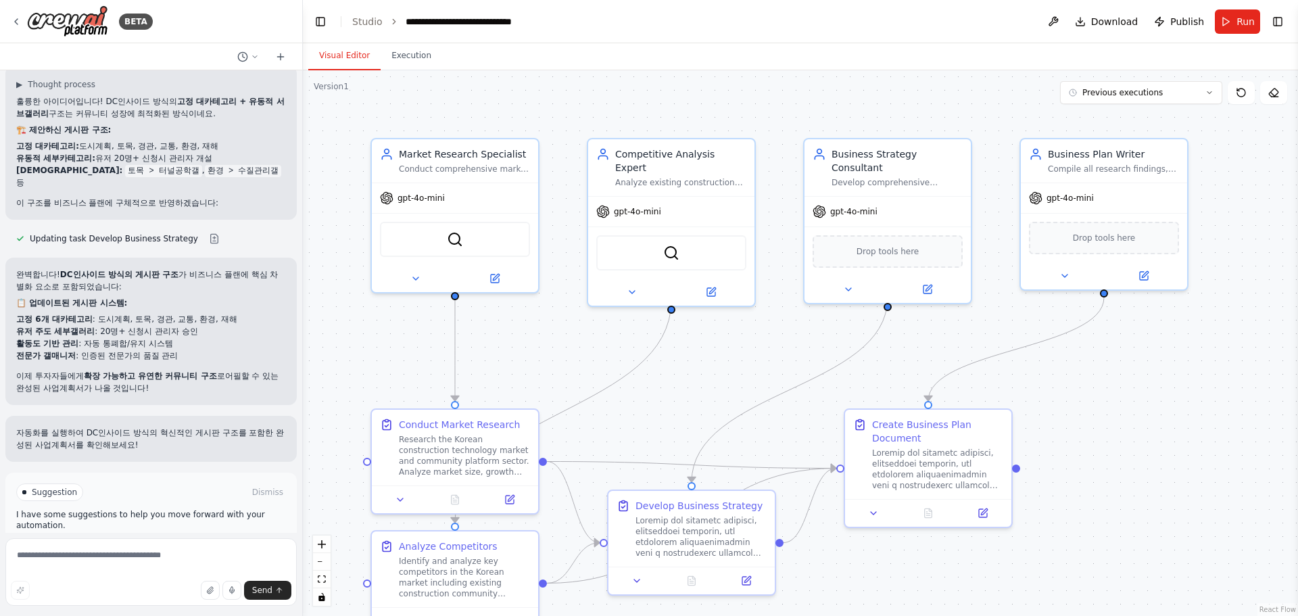
click at [73, 539] on button "Run Automation" at bounding box center [151, 550] width 270 height 22
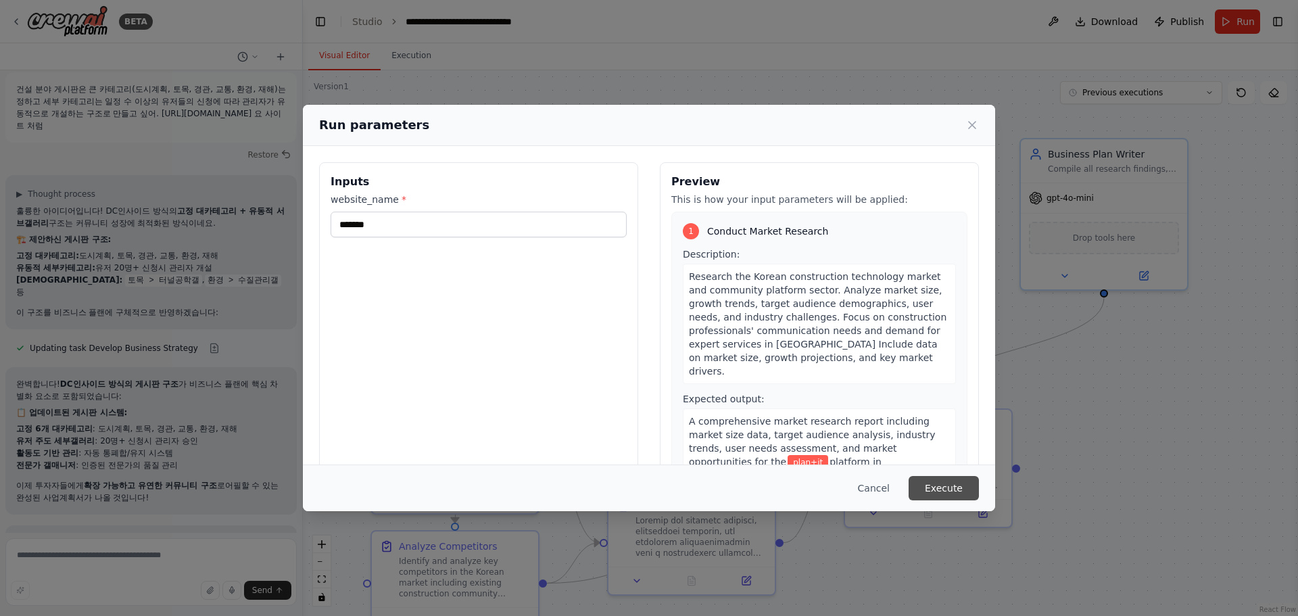
click at [951, 485] on button "Execute" at bounding box center [944, 488] width 70 height 24
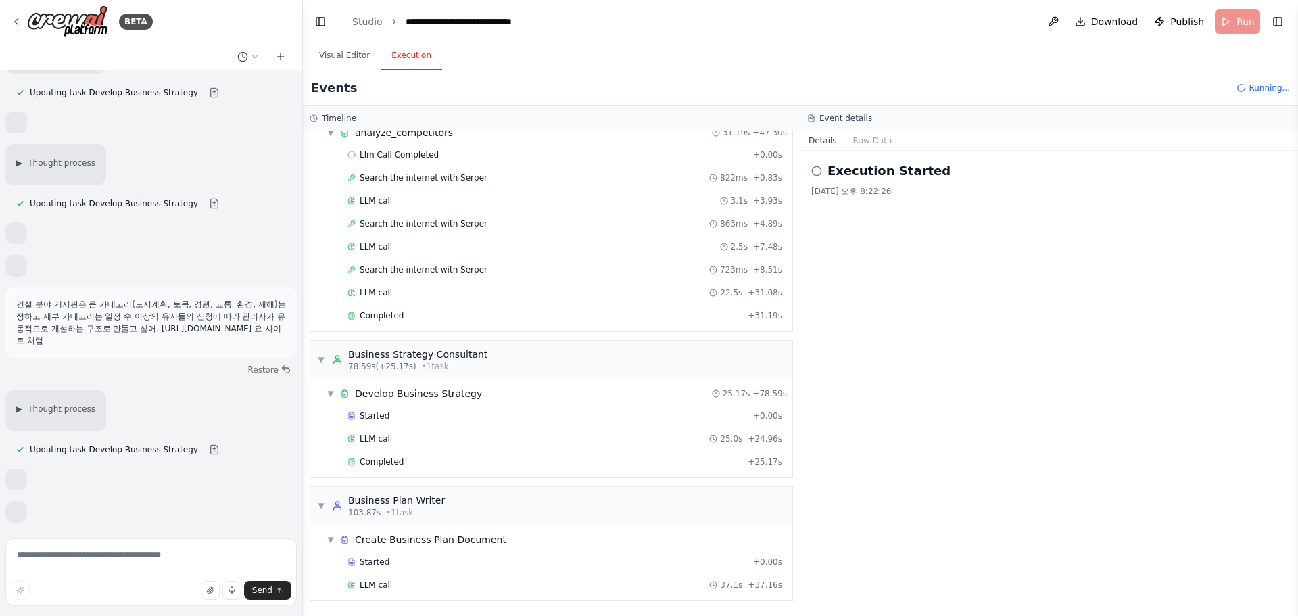
scroll to position [2230, 0]
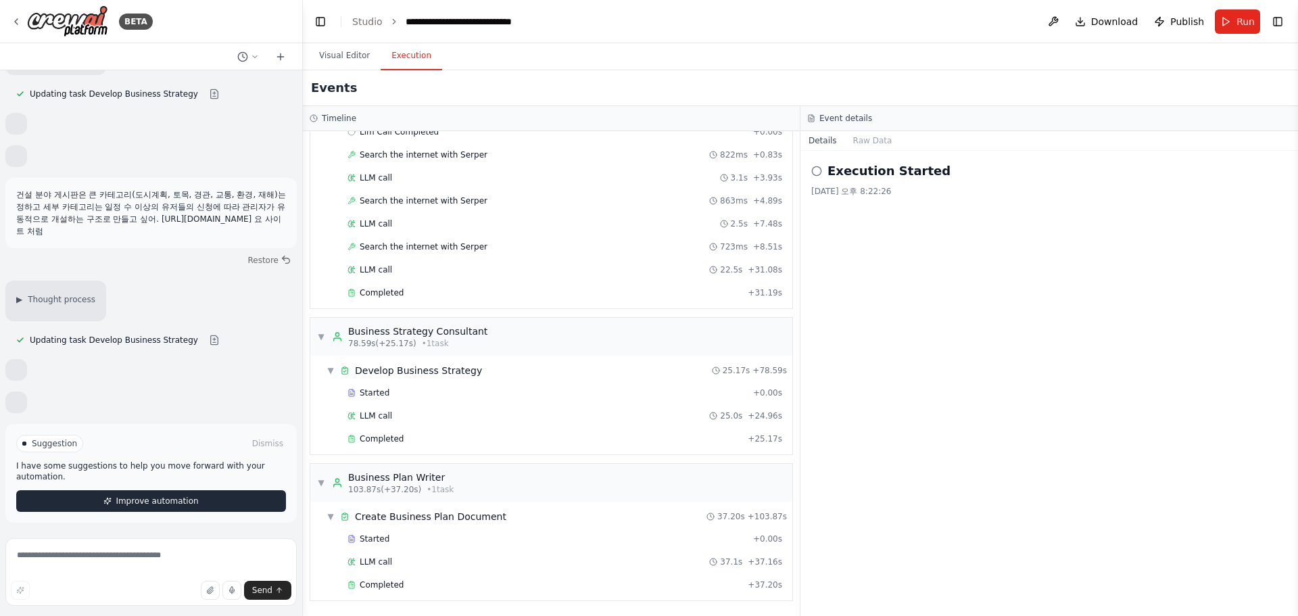
click at [132, 496] on span "Improve automation" at bounding box center [157, 501] width 82 height 11
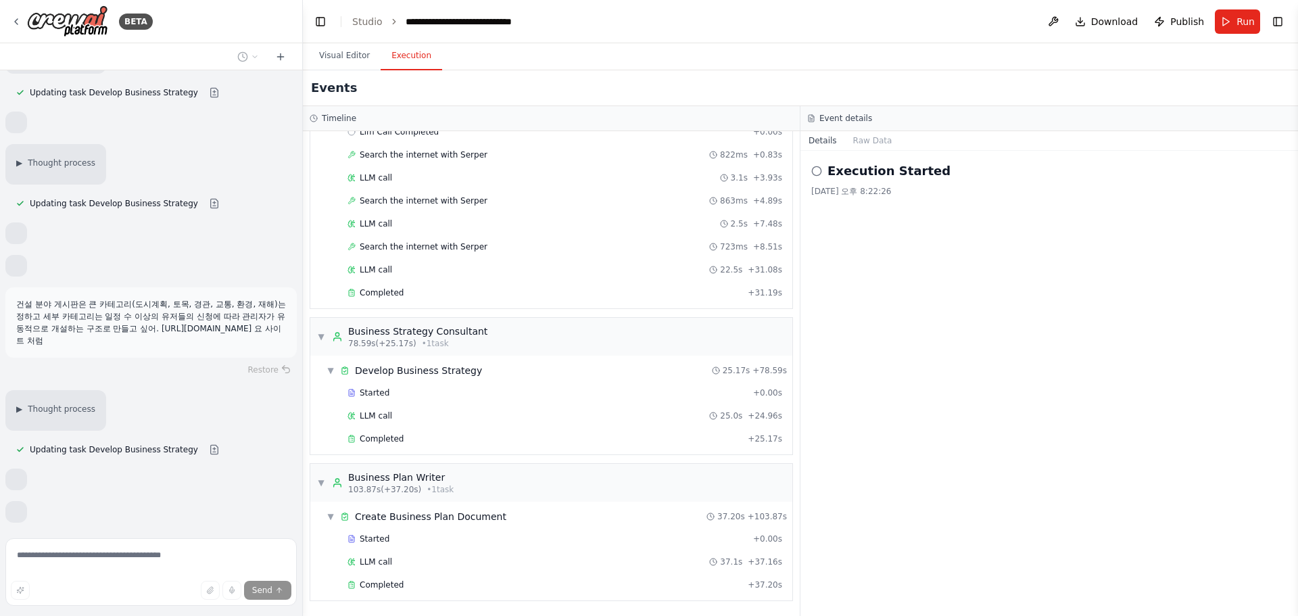
scroll to position [2173, 0]
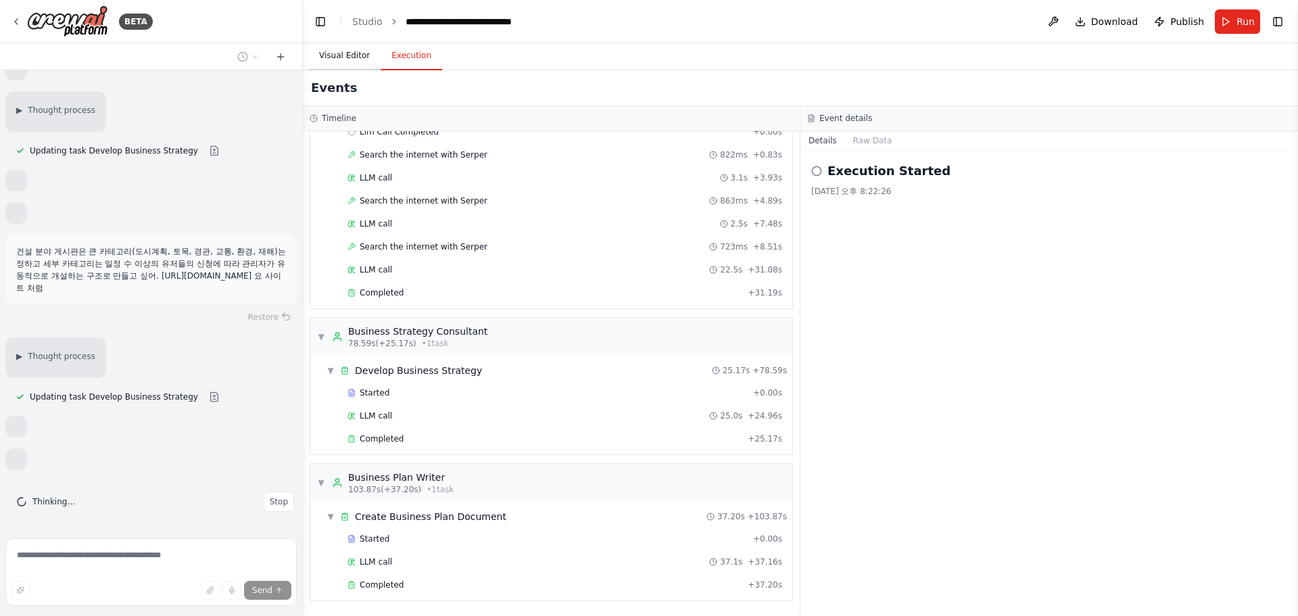
click at [351, 57] on button "Visual Editor" at bounding box center [344, 56] width 72 height 28
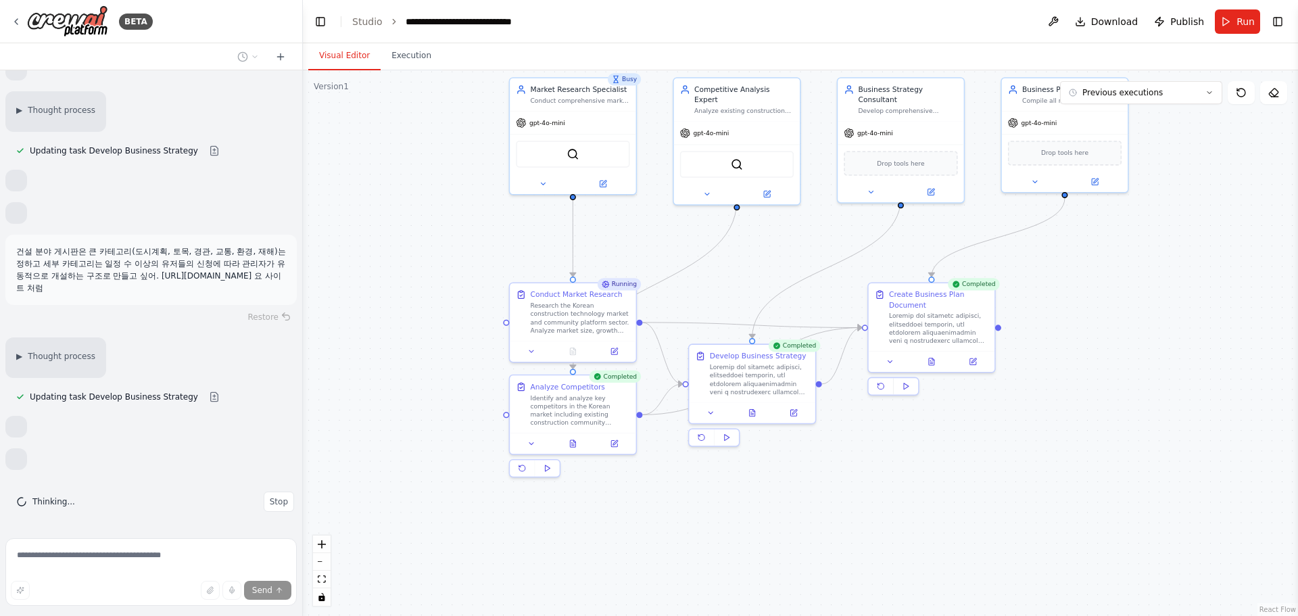
drag, startPoint x: 1133, startPoint y: 512, endPoint x: 1078, endPoint y: 372, distance: 151.1
click at [1078, 372] on div ".deletable-edge-delete-btn { width: 20px; height: 20px; border: 0px solid #ffff…" at bounding box center [800, 343] width 995 height 546
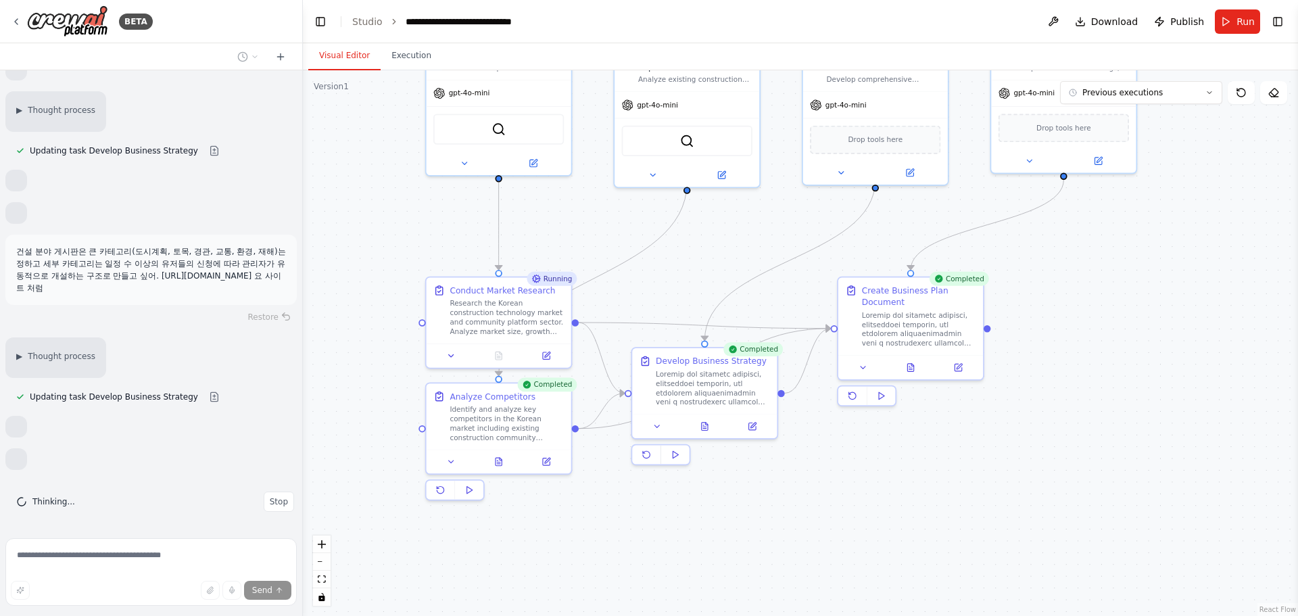
drag, startPoint x: 1053, startPoint y: 355, endPoint x: 1070, endPoint y: 403, distance: 51.1
click at [1070, 403] on div ".deletable-edge-delete-btn { width: 20px; height: 20px; border: 0px solid #ffff…" at bounding box center [800, 343] width 995 height 546
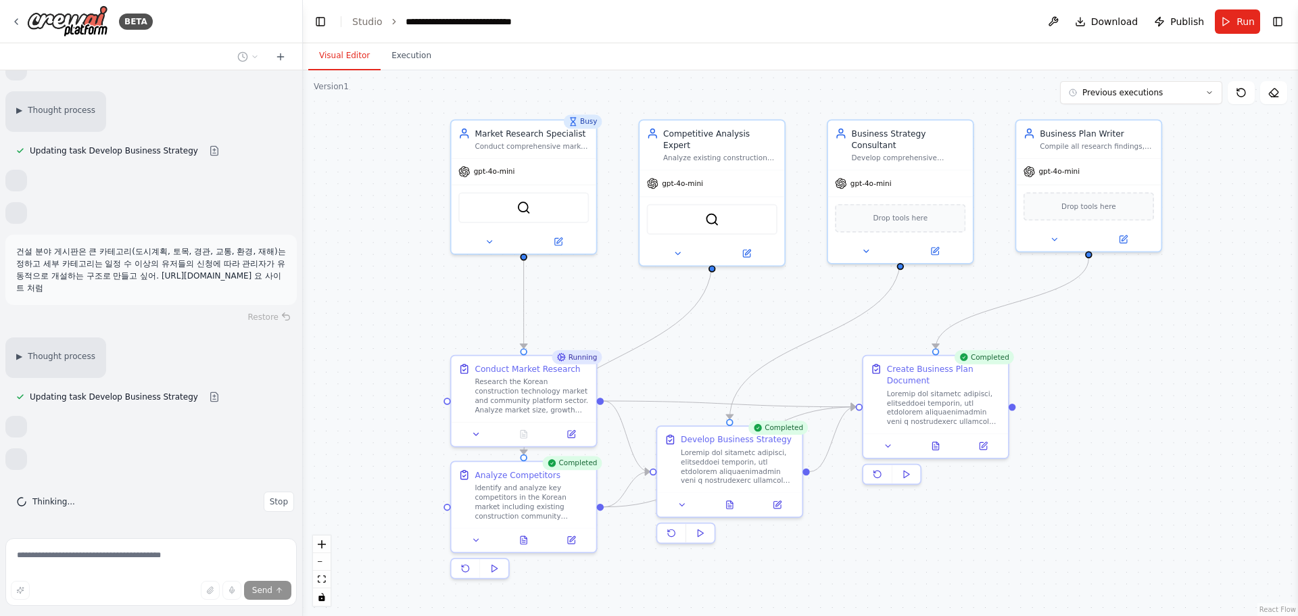
drag, startPoint x: 1070, startPoint y: 403, endPoint x: 1086, endPoint y: 458, distance: 57.1
click at [1086, 458] on div ".deletable-edge-delete-btn { width: 20px; height: 20px; border: 0px solid #ffff…" at bounding box center [800, 343] width 995 height 546
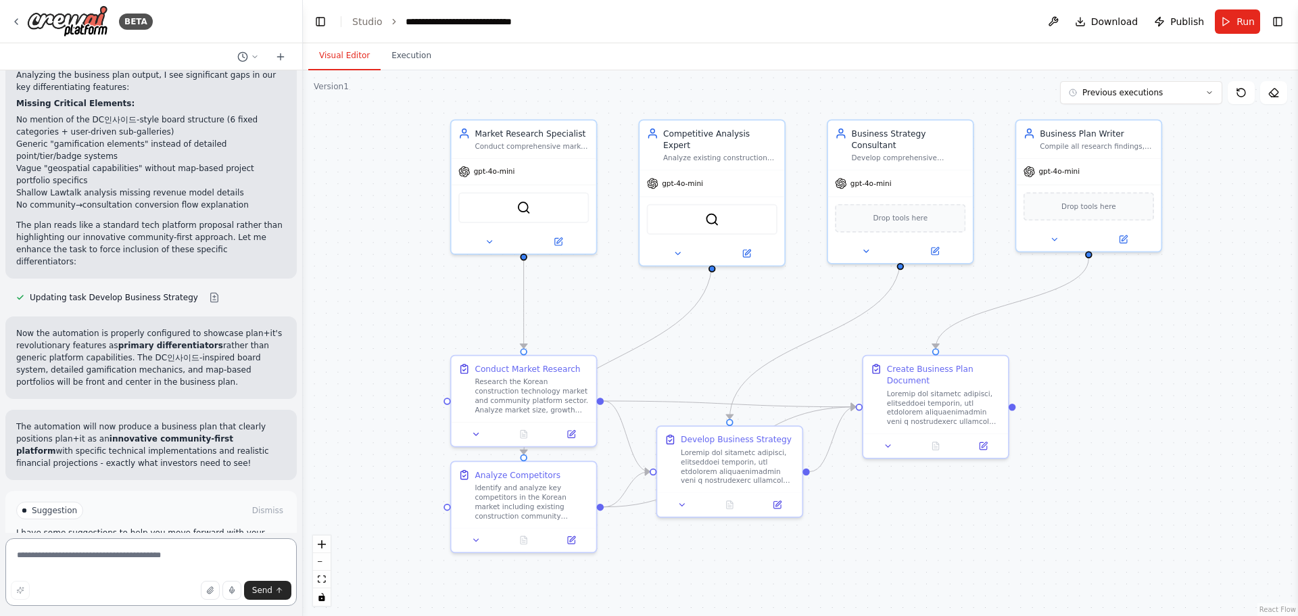
scroll to position [2670, 0]
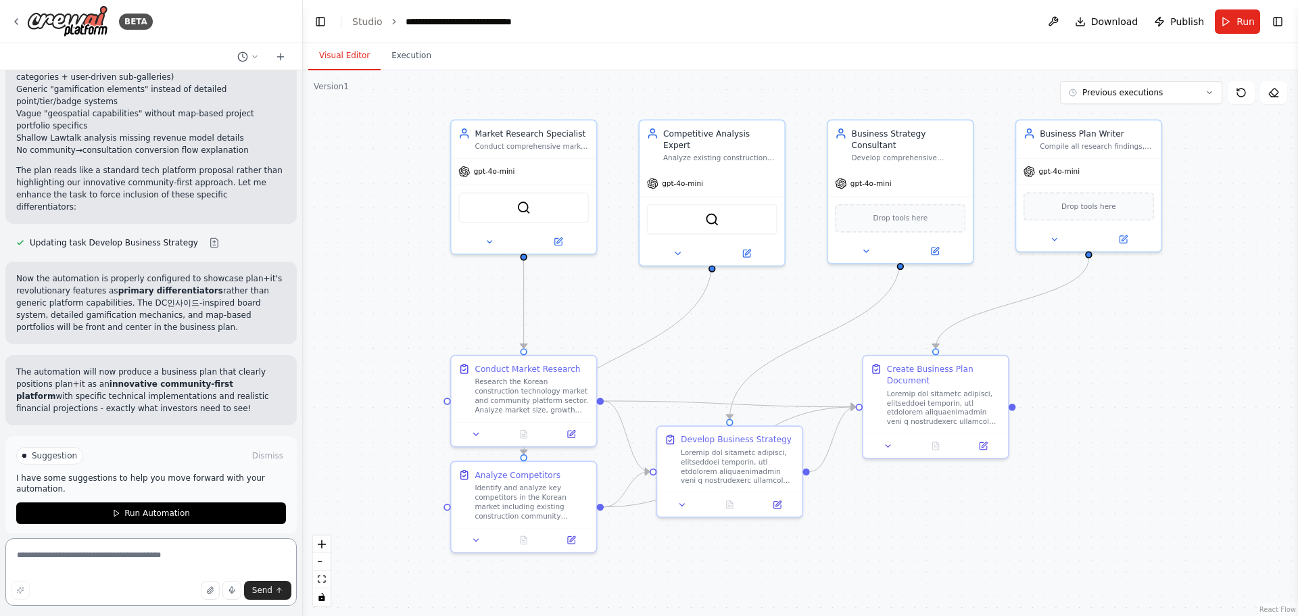
drag, startPoint x: 96, startPoint y: 546, endPoint x: 96, endPoint y: 559, distance: 12.8
click at [96, 551] on textarea at bounding box center [150, 572] width 291 height 68
type textarea "**********"
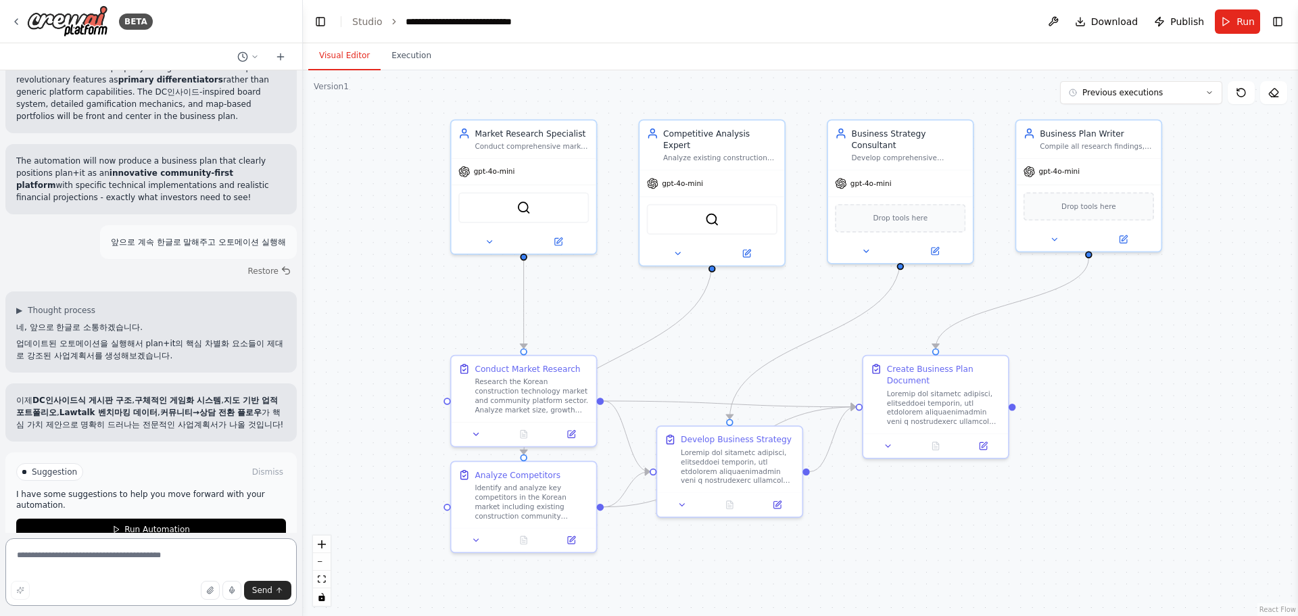
scroll to position [2909, 0]
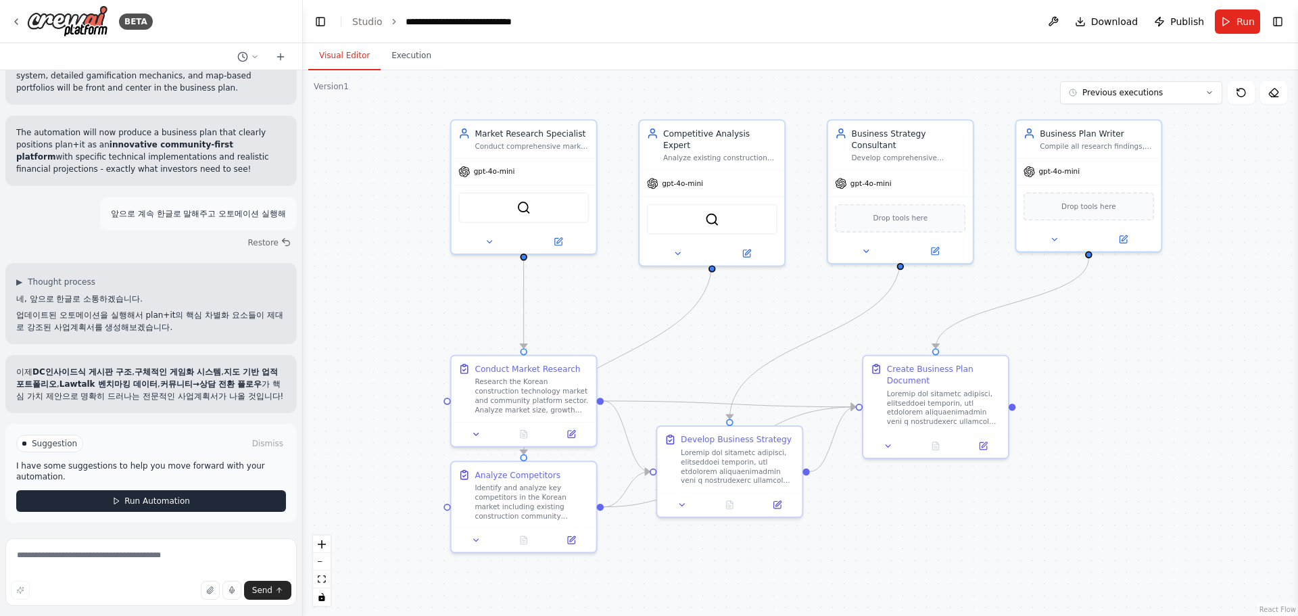
click at [62, 504] on button "Run Automation" at bounding box center [151, 501] width 270 height 22
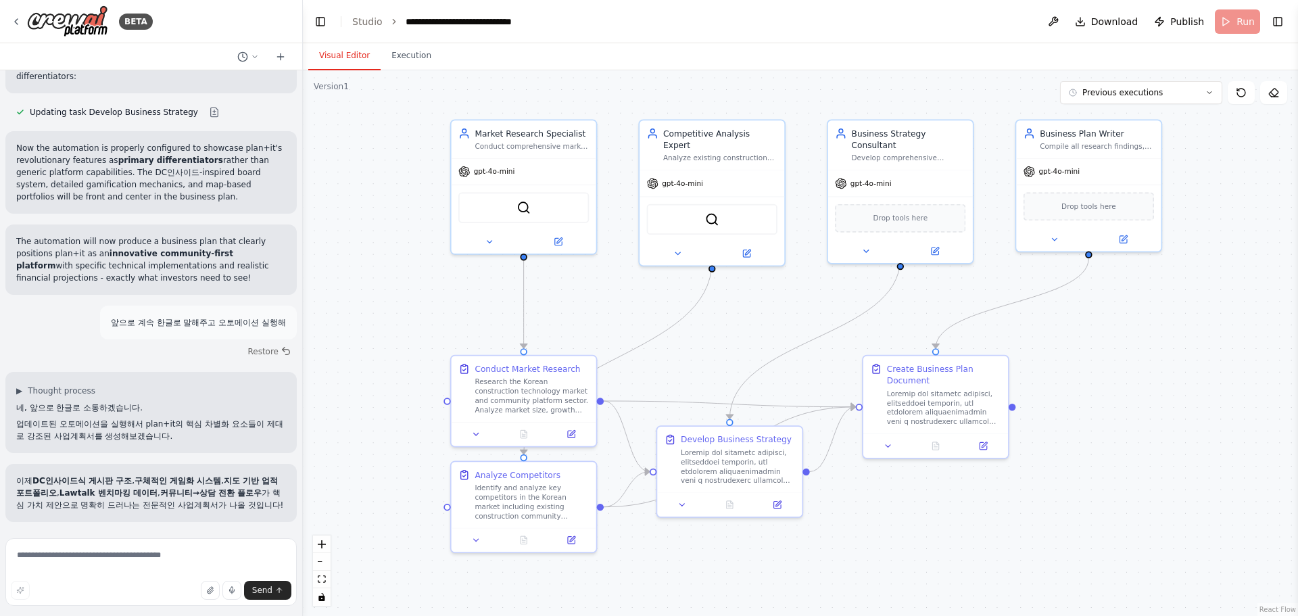
scroll to position [2799, 0]
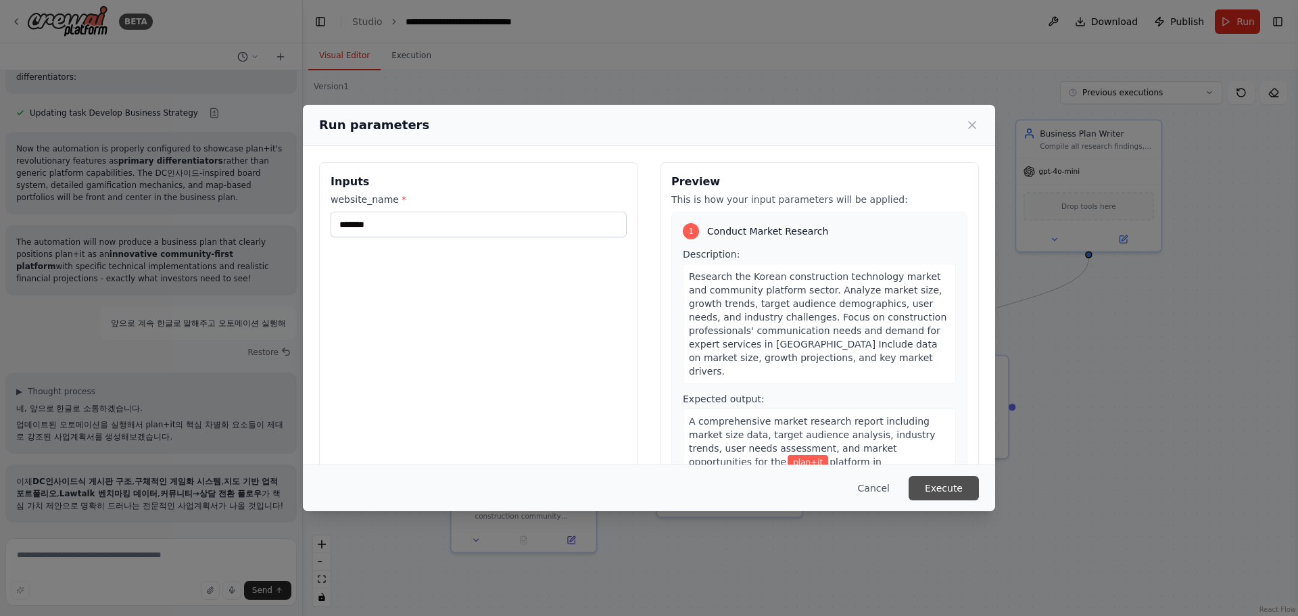
click at [942, 483] on button "Execute" at bounding box center [944, 488] width 70 height 24
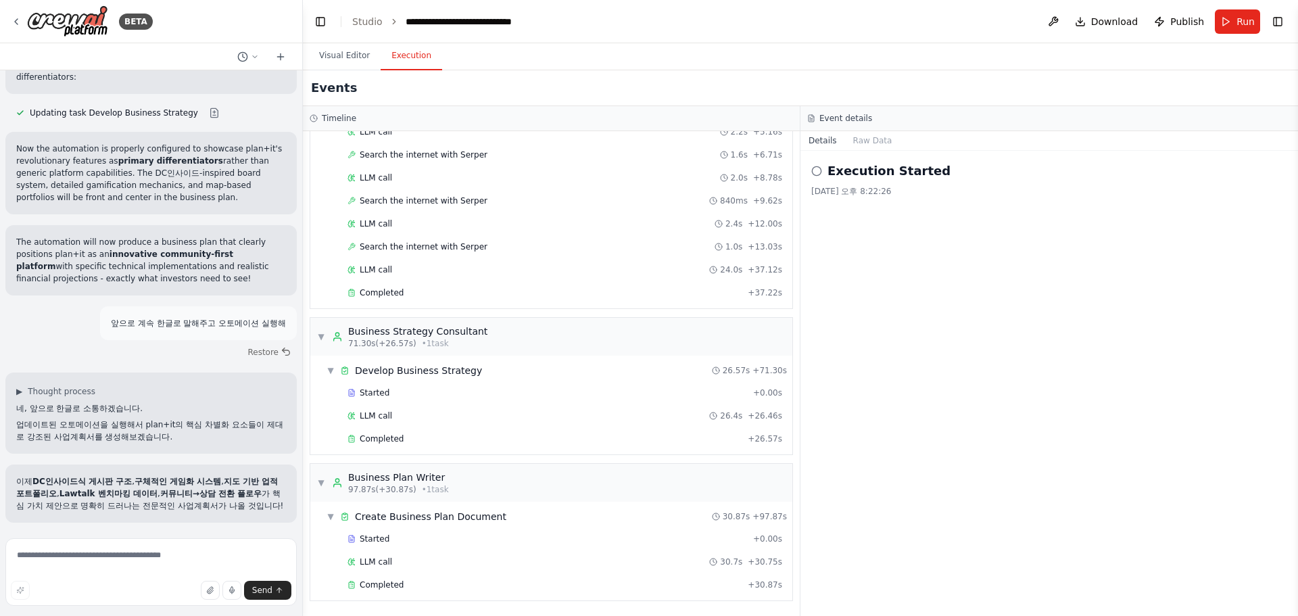
scroll to position [2909, 0]
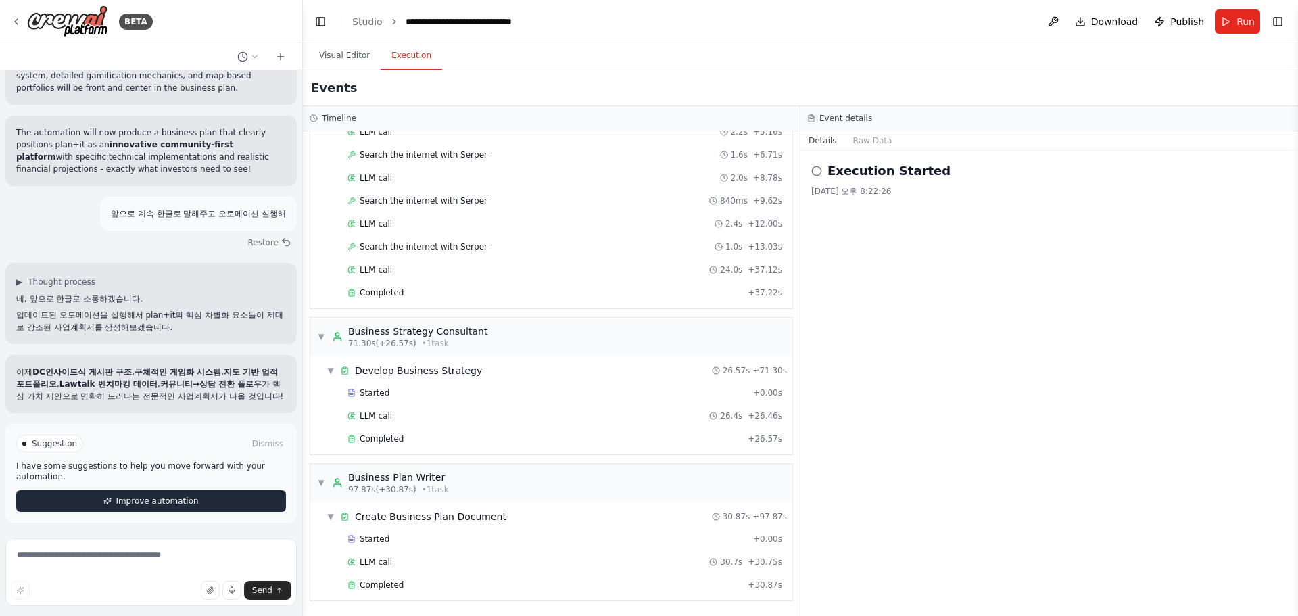
click at [128, 496] on span "Improve automation" at bounding box center [157, 501] width 82 height 11
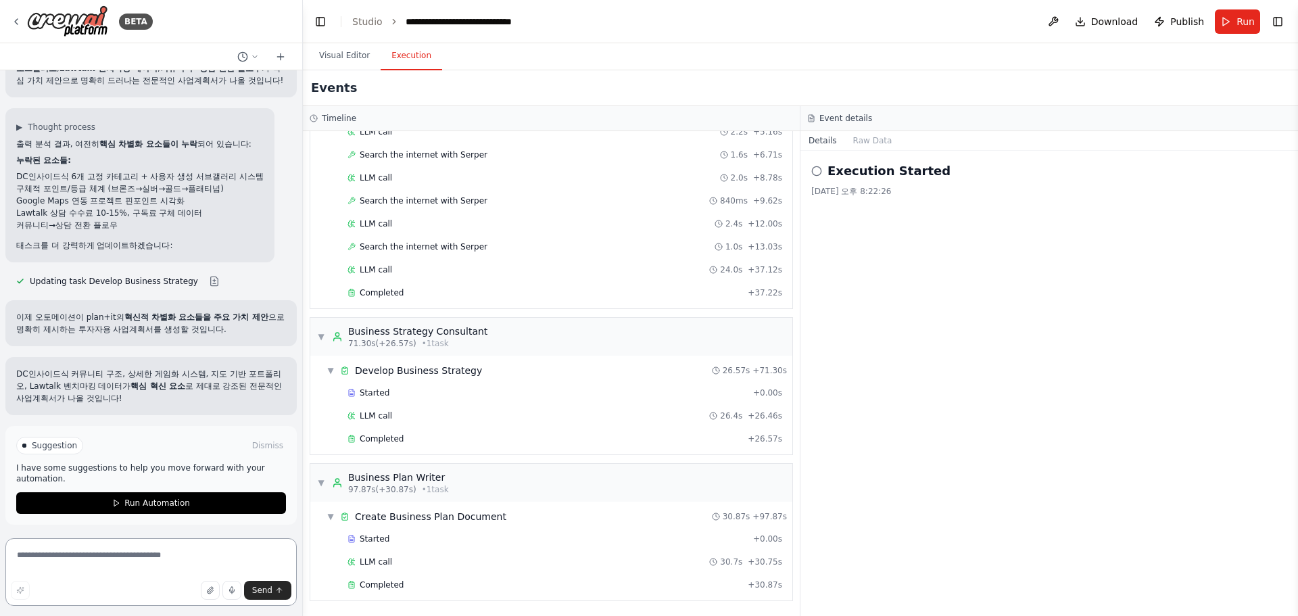
scroll to position [3227, 0]
click at [86, 563] on textarea at bounding box center [150, 572] width 291 height 68
drag, startPoint x: 14, startPoint y: 199, endPoint x: 205, endPoint y: 204, distance: 190.7
click at [205, 204] on div "▶ Thought process 출력 분석 결과, 여전히 핵심 차별화 요소들이 누락 되어 있습니다: 누락된 요소들: DC인사이드식 6개 고정 …" at bounding box center [139, 183] width 269 height 154
copy li "Google Maps 연동 프로젝트 핀포인트 시각화"
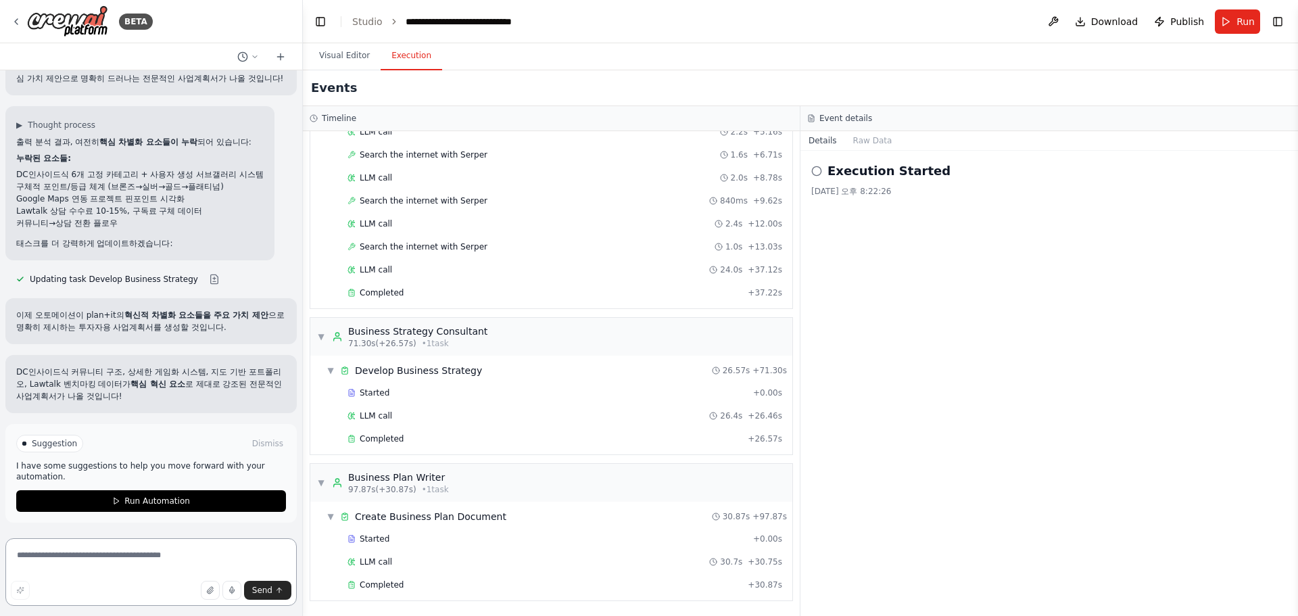
click at [71, 564] on textarea at bounding box center [150, 572] width 291 height 68
paste textarea "**********"
click at [80, 571] on textarea "**********" at bounding box center [150, 572] width 291 height 68
click at [103, 559] on textarea "**********" at bounding box center [150, 572] width 291 height 68
click at [137, 562] on textarea "**********" at bounding box center [150, 572] width 291 height 68
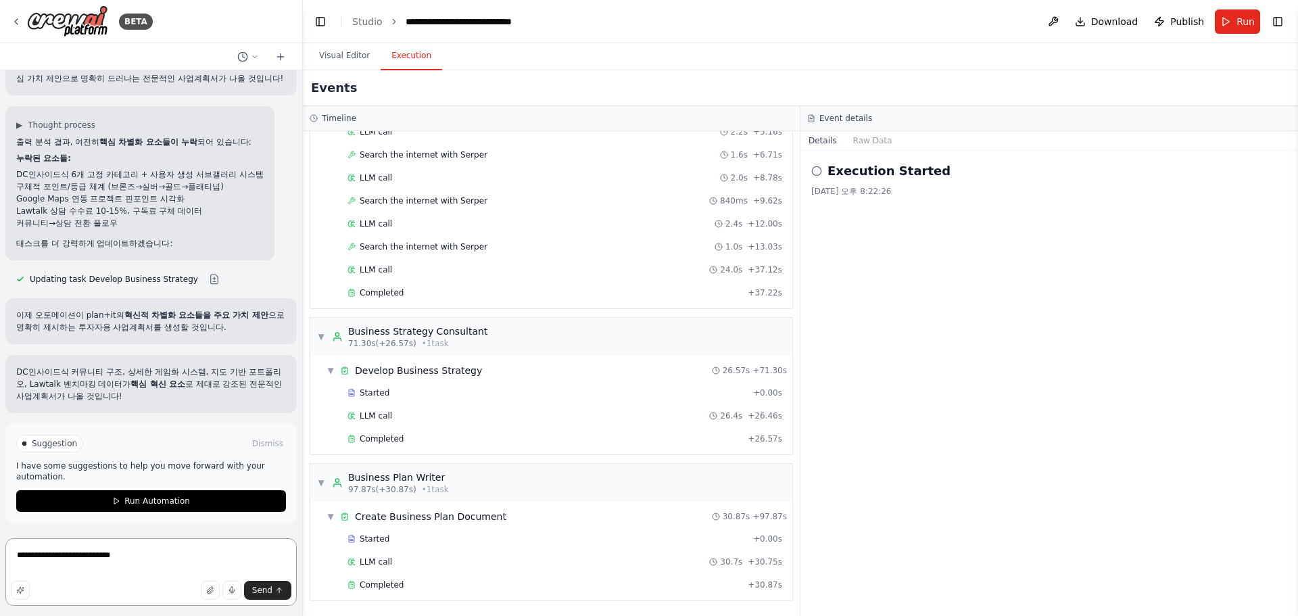
click at [220, 553] on textarea "**********" at bounding box center [150, 572] width 291 height 68
type textarea "*"
paste textarea "**********"
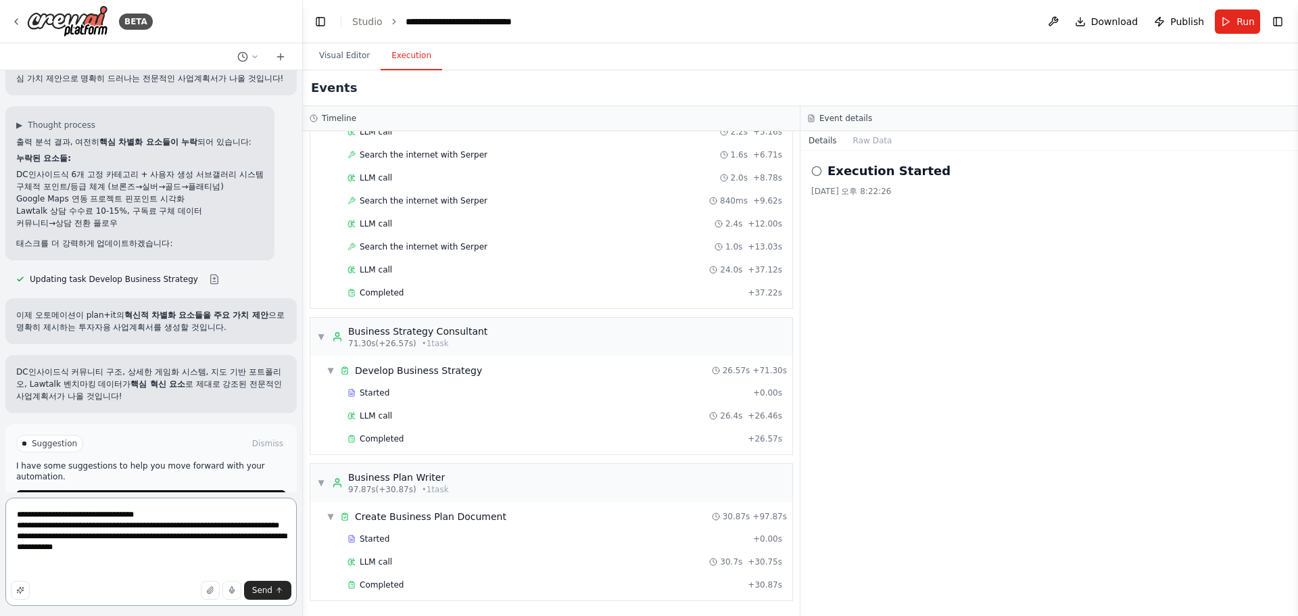
type textarea "**********"
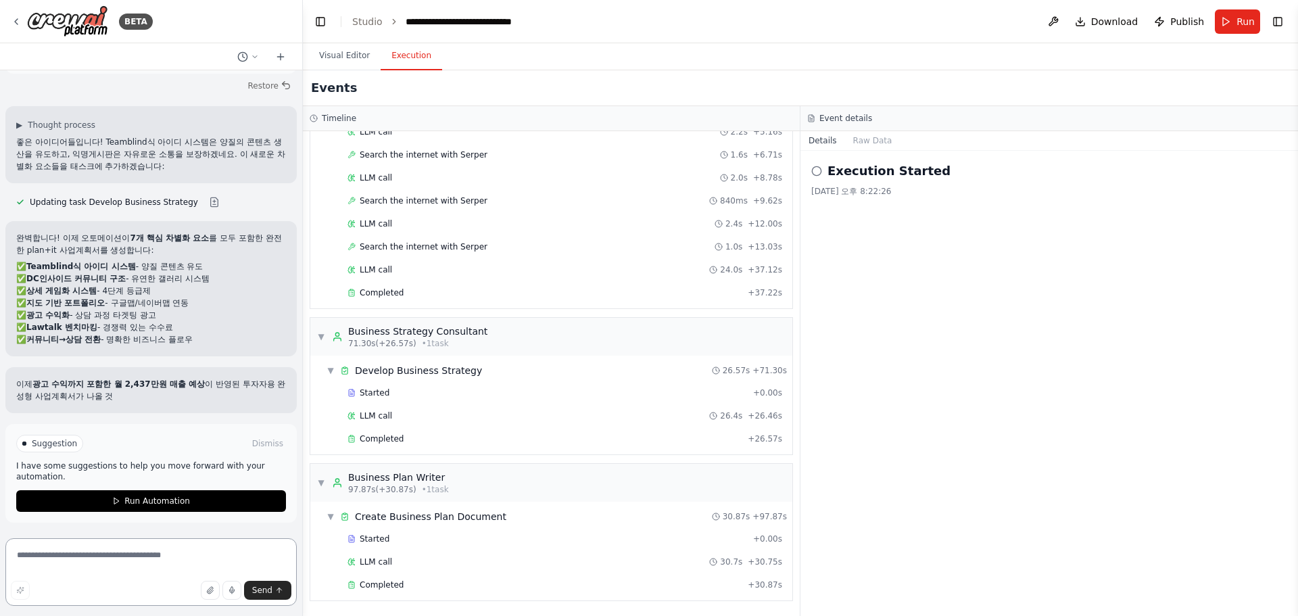
scroll to position [3672, 0]
click at [92, 498] on button "Run Automation" at bounding box center [151, 500] width 270 height 22
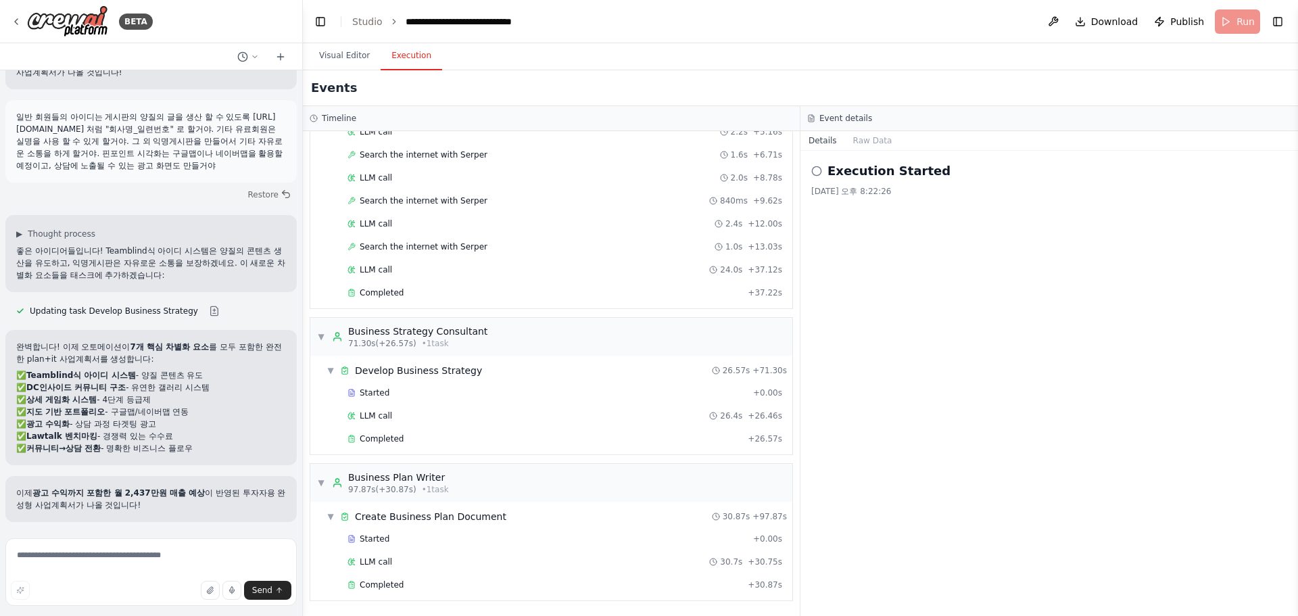
scroll to position [3562, 0]
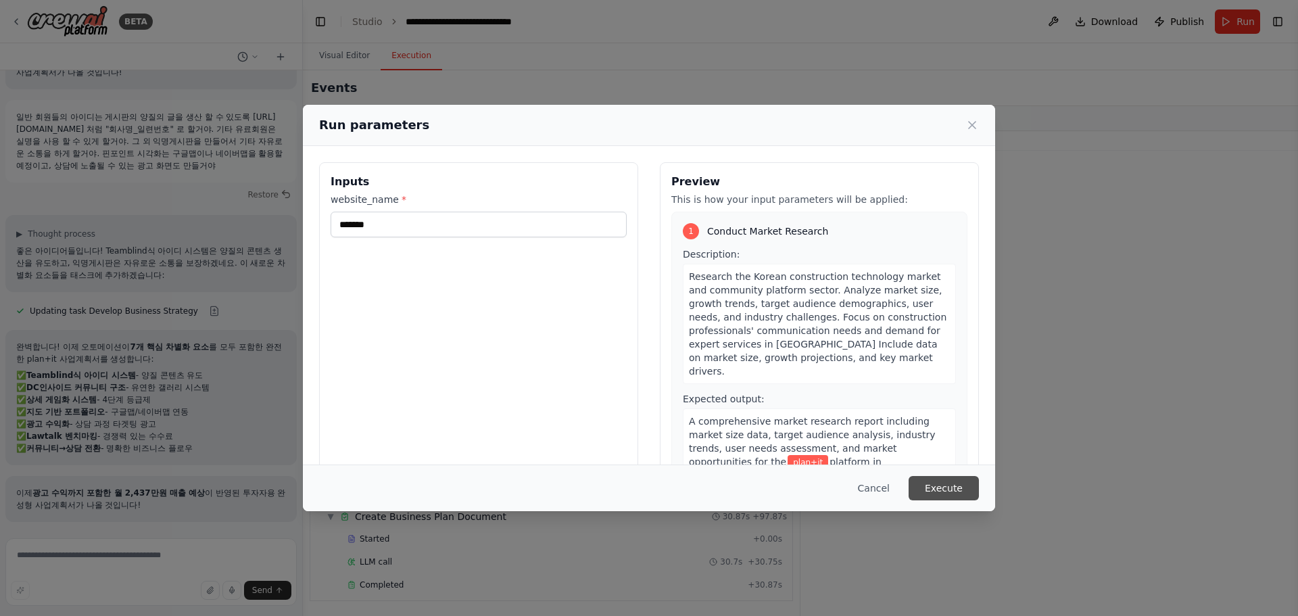
click at [951, 485] on button "Execute" at bounding box center [944, 488] width 70 height 24
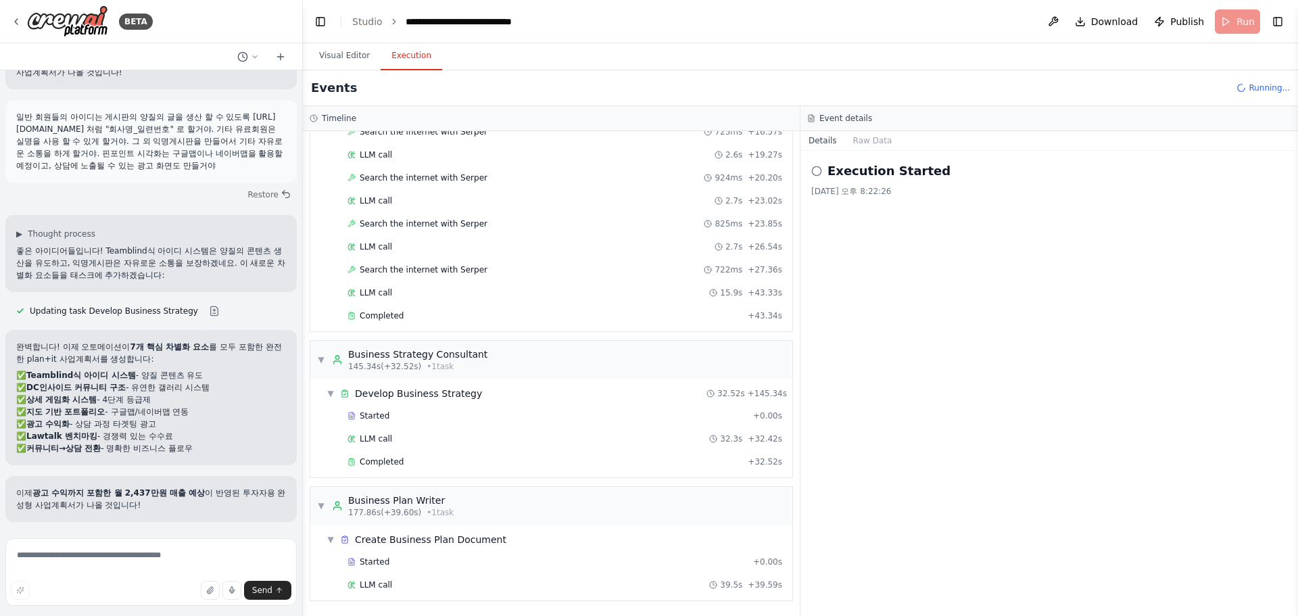
scroll to position [3672, 0]
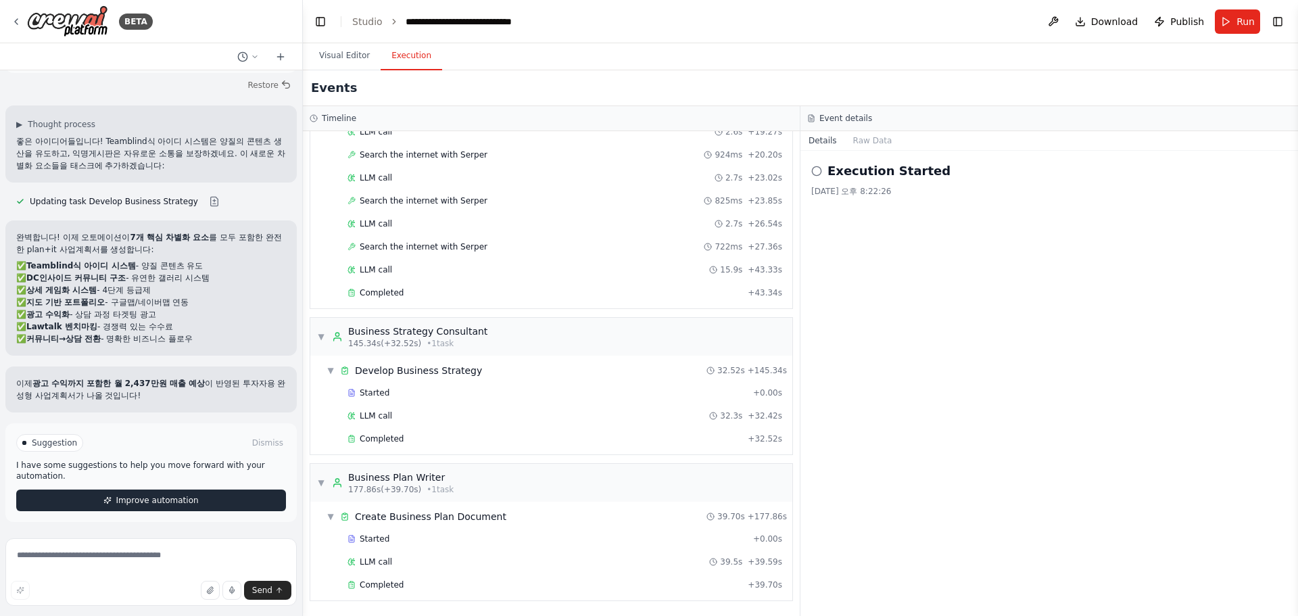
click at [116, 498] on span "Improve automation" at bounding box center [157, 500] width 82 height 11
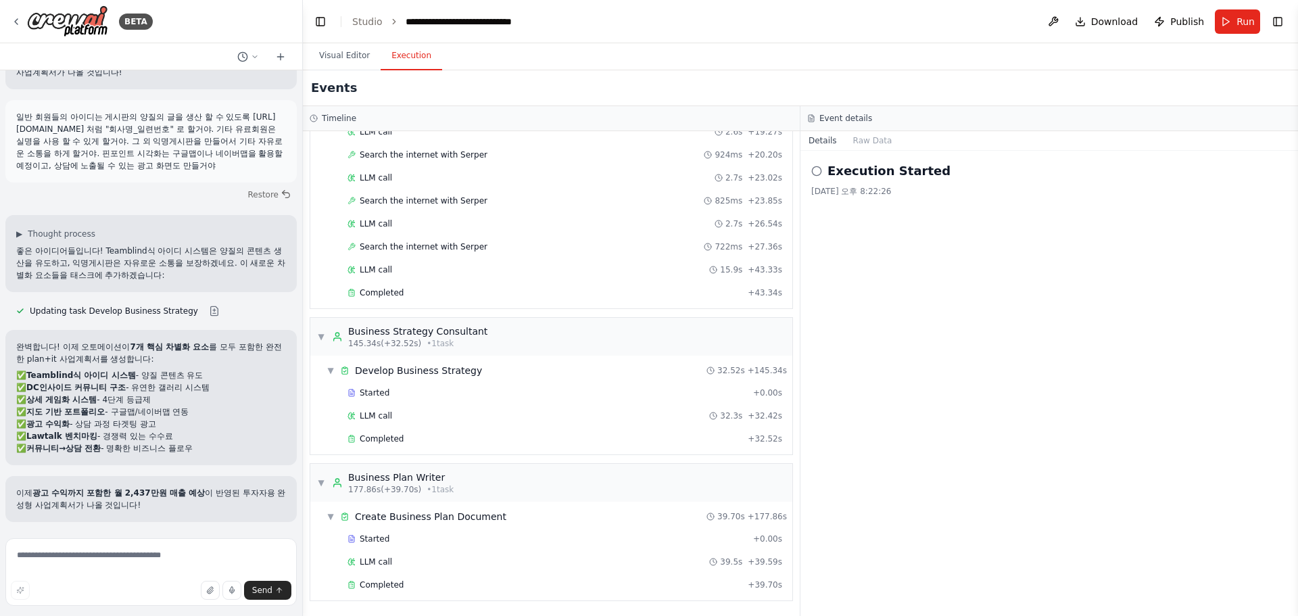
scroll to position [3615, 0]
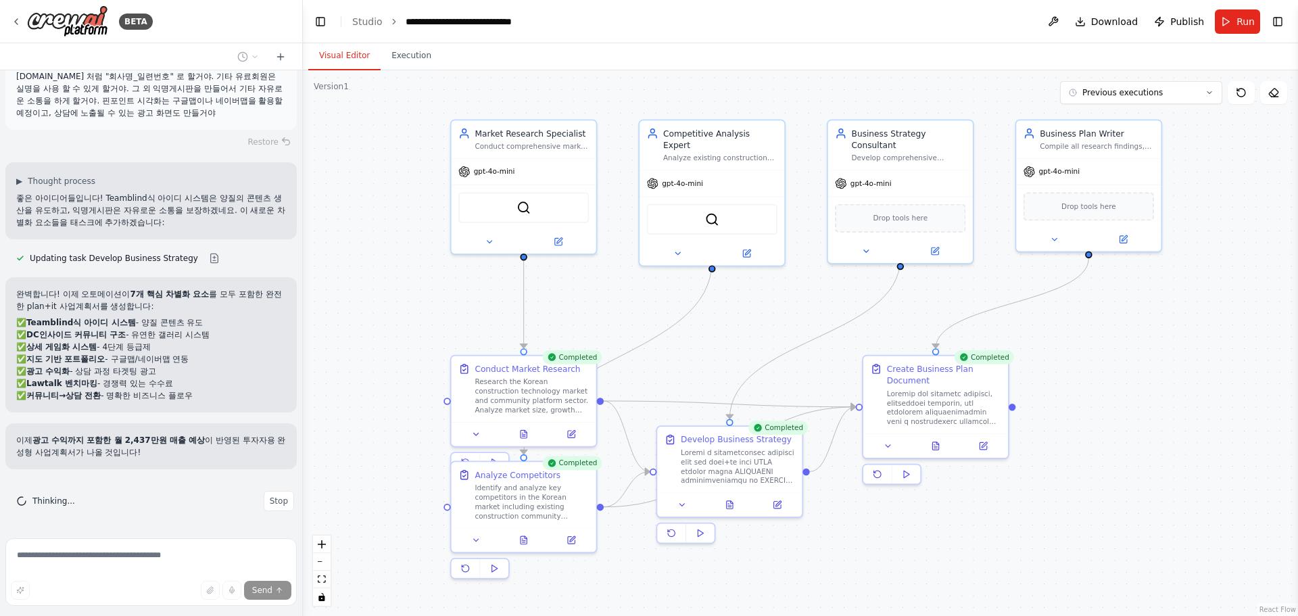
click at [329, 56] on button "Visual Editor" at bounding box center [344, 56] width 72 height 28
click at [400, 54] on button "Execution" at bounding box center [412, 56] width 62 height 28
click at [346, 55] on button "Visual Editor" at bounding box center [344, 56] width 72 height 28
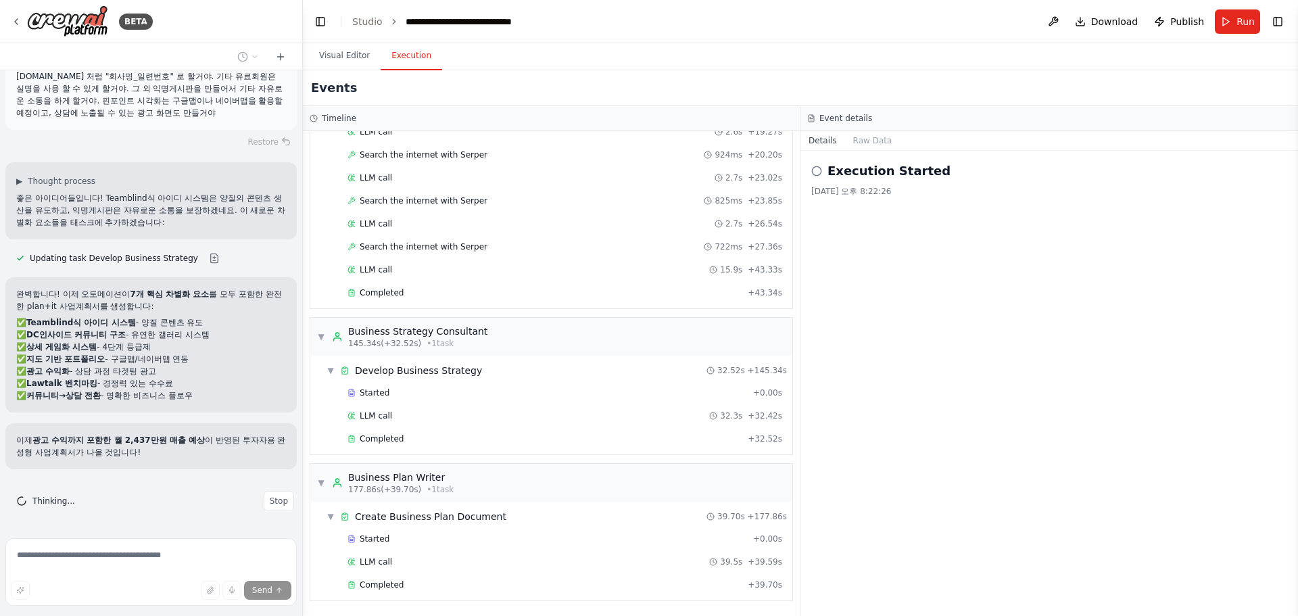
click at [397, 53] on button "Execution" at bounding box center [412, 56] width 62 height 28
click at [874, 137] on button "Raw Data" at bounding box center [872, 140] width 55 height 19
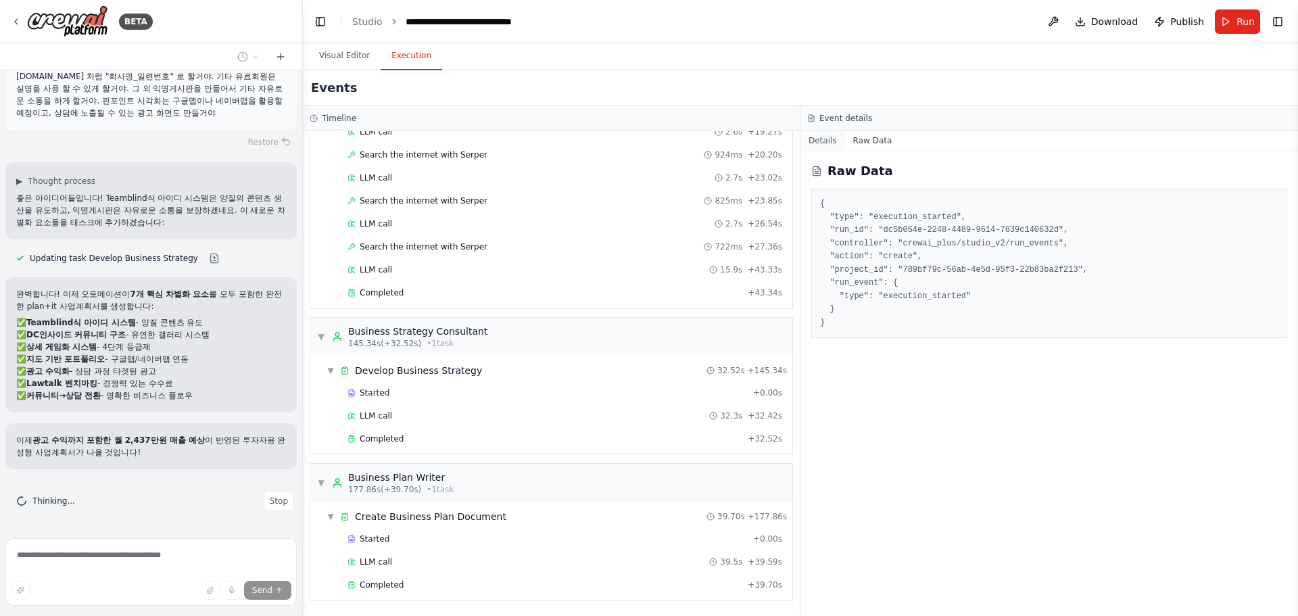
click at [825, 141] on button "Details" at bounding box center [822, 140] width 45 height 19
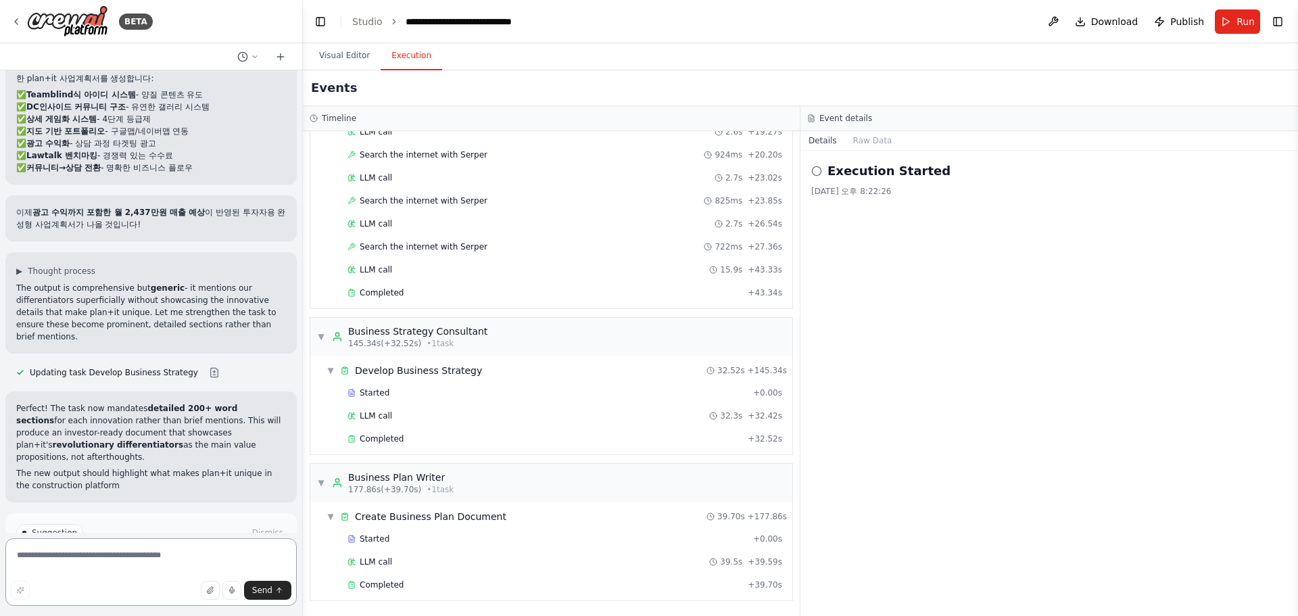
scroll to position [3908, 0]
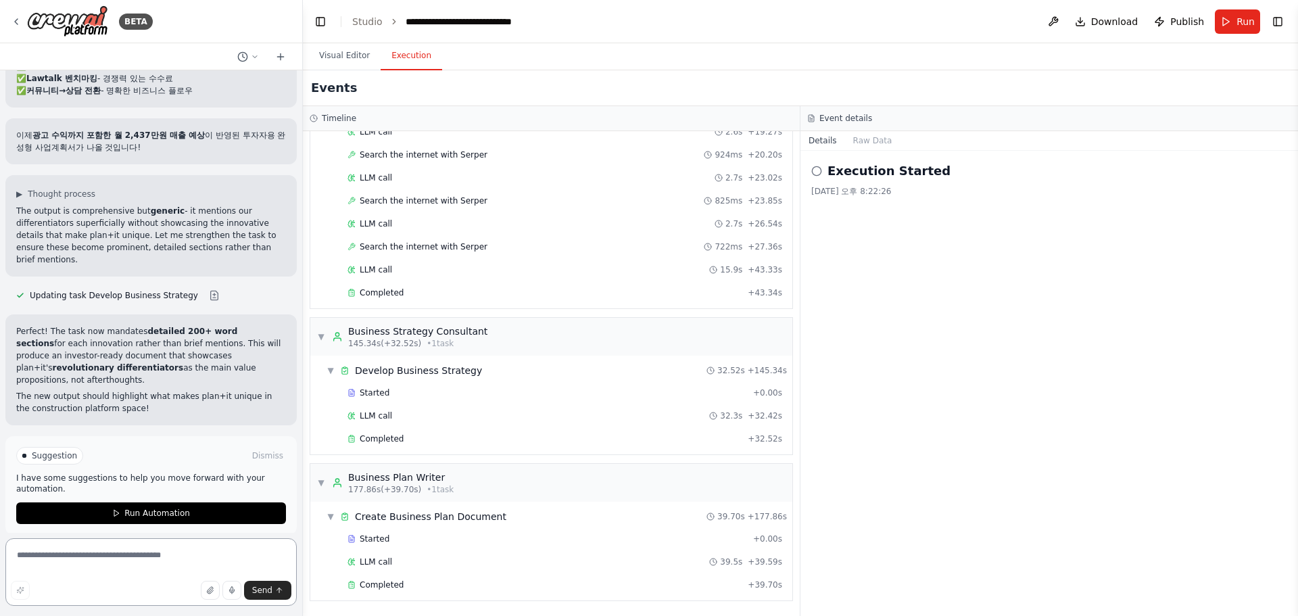
click at [117, 579] on textarea at bounding box center [150, 572] width 291 height 68
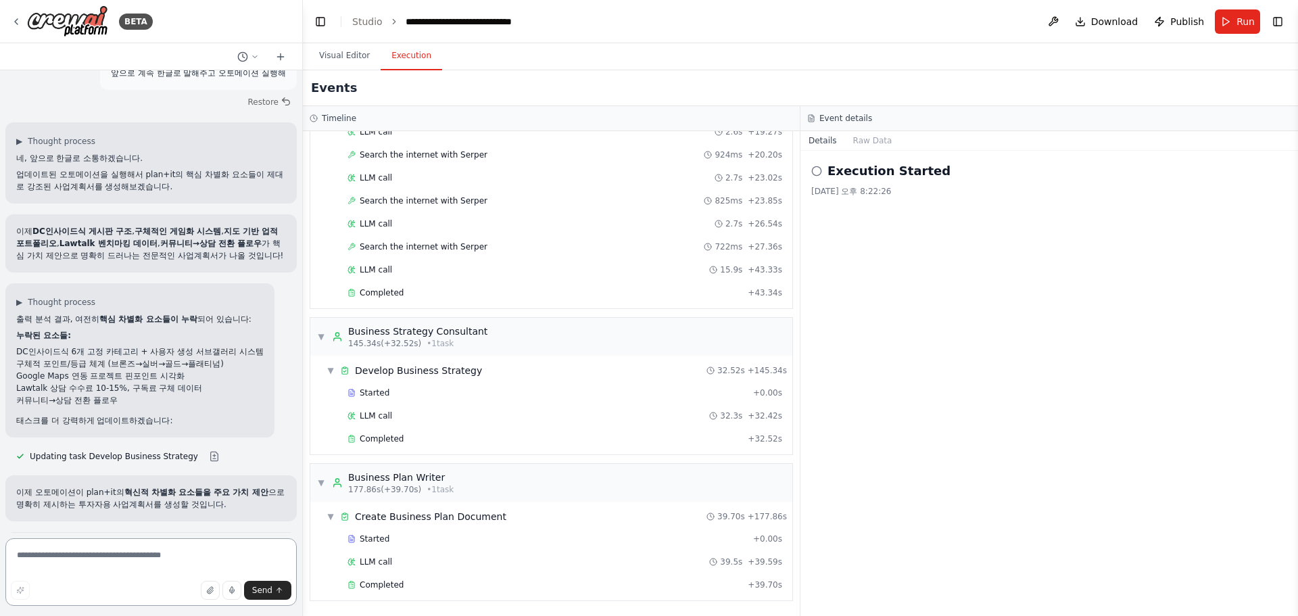
scroll to position [2962, 0]
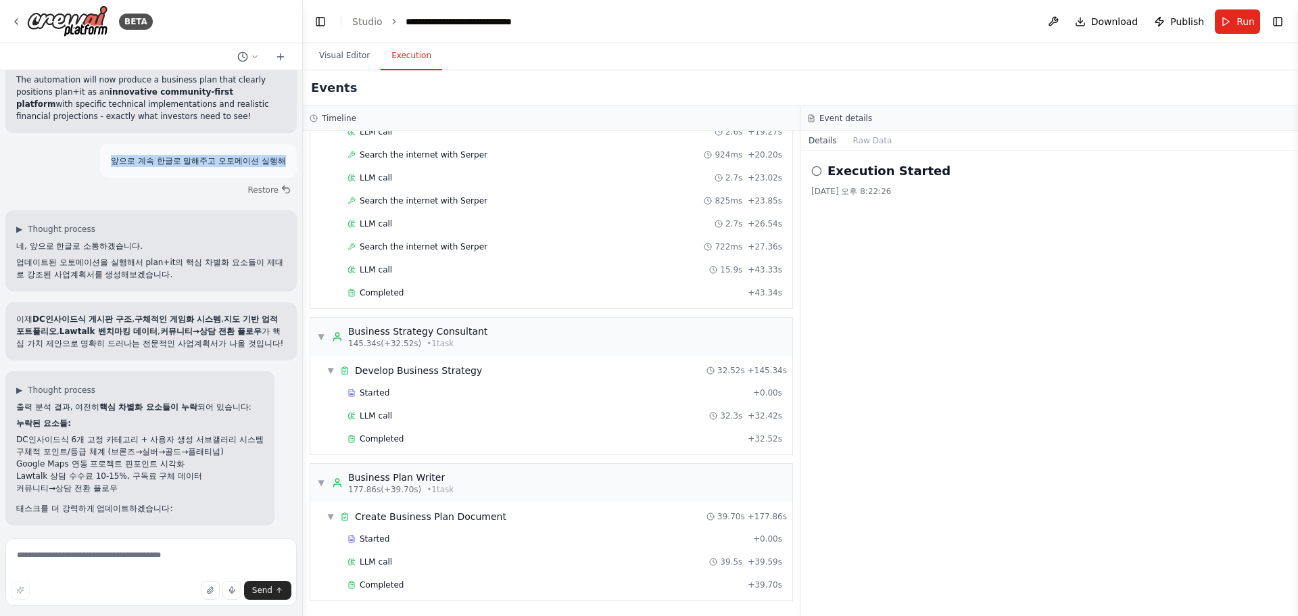
drag, startPoint x: 95, startPoint y: 153, endPoint x: 277, endPoint y: 153, distance: 182.5
click at [277, 153] on div "앞으로 계속 한글로 말해주고 오토메이션 실행해" at bounding box center [198, 161] width 197 height 34
copy p "앞으로 계속 한글로 말해주고 오토메이션 실행해"
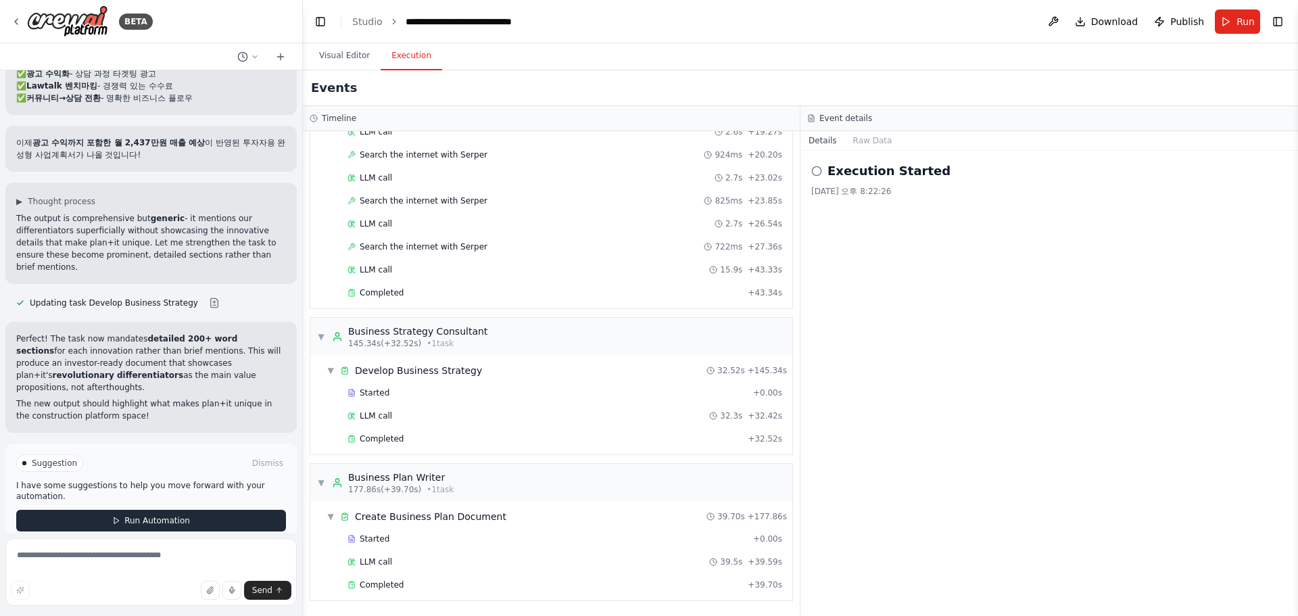
scroll to position [3908, 0]
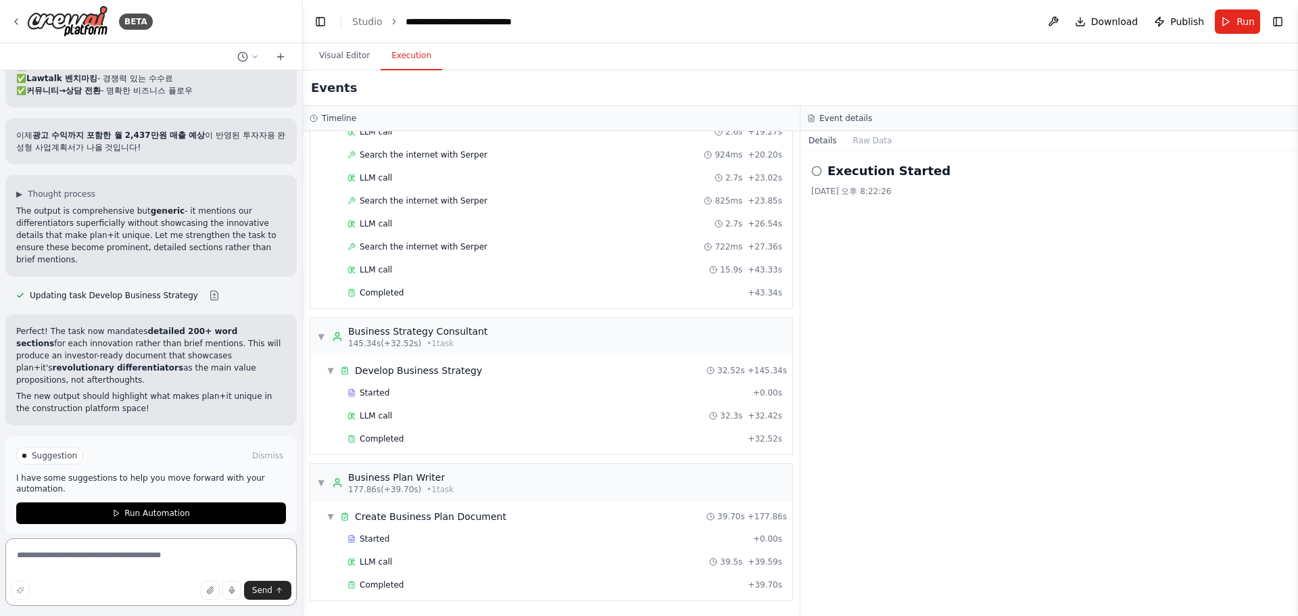
click at [113, 570] on textarea at bounding box center [150, 572] width 291 height 68
paste textarea "**********"
type textarea "**********"
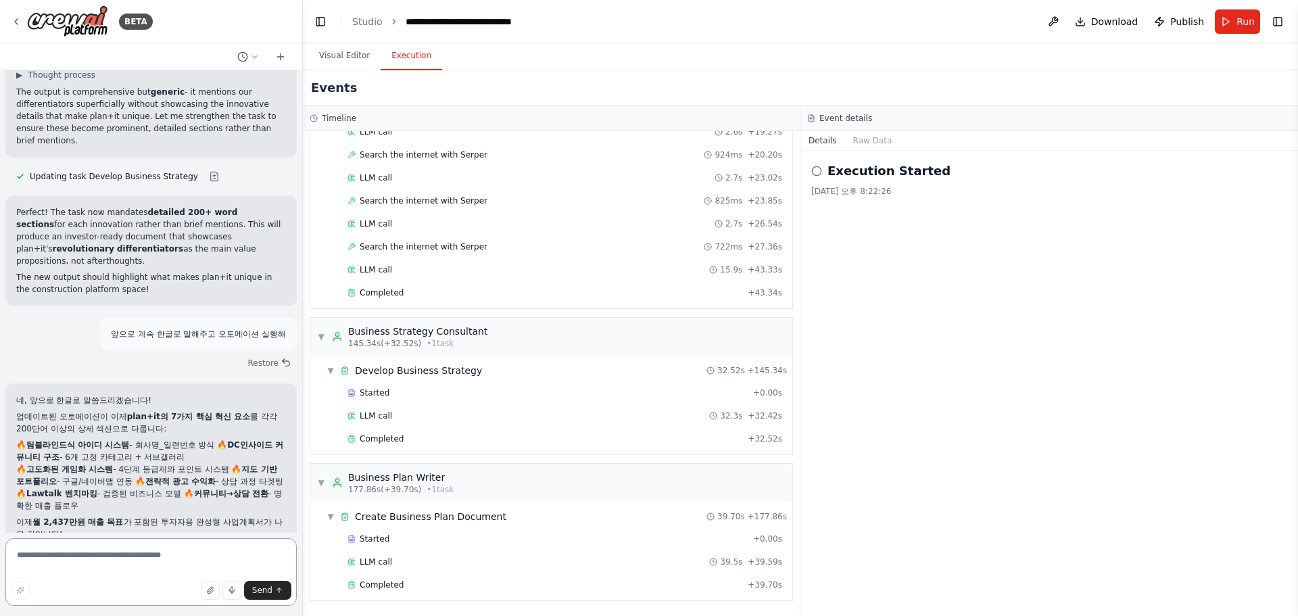
scroll to position [4153, 0]
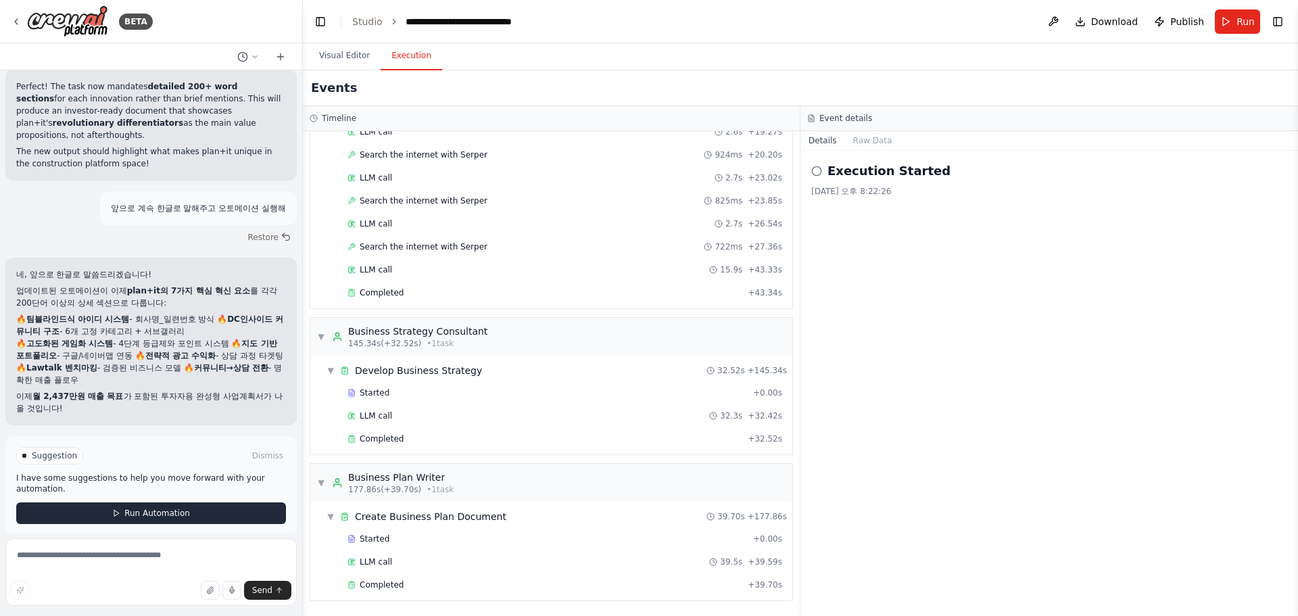
click at [142, 508] on span "Run Automation" at bounding box center [157, 513] width 66 height 11
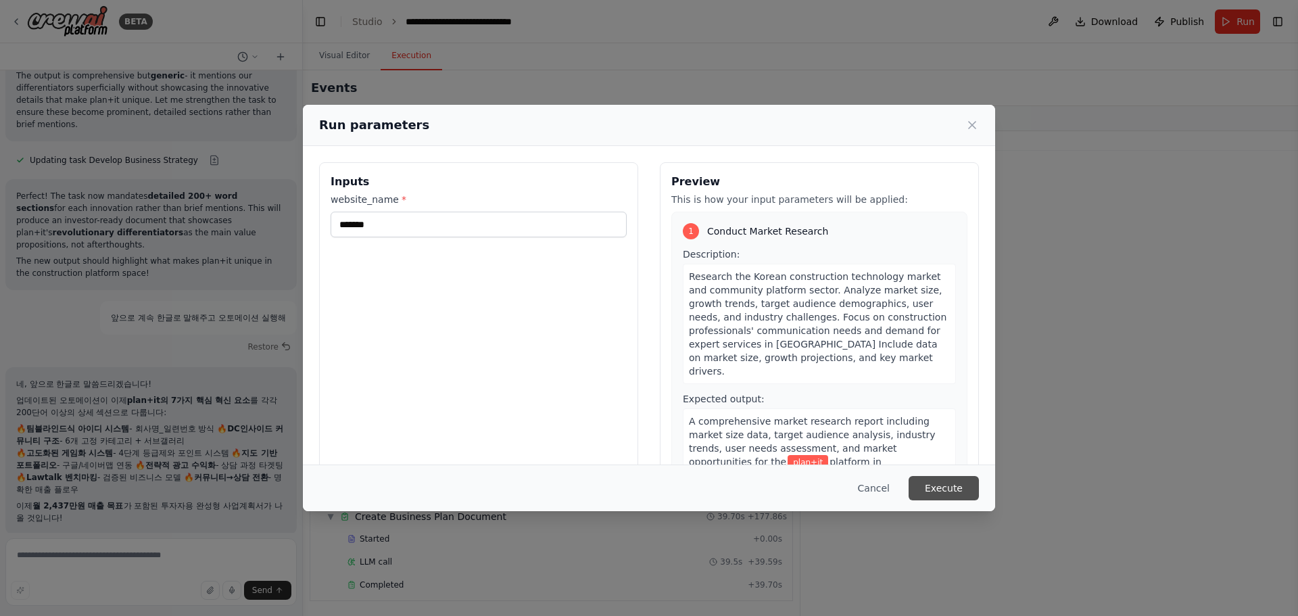
click at [948, 486] on button "Execute" at bounding box center [944, 488] width 70 height 24
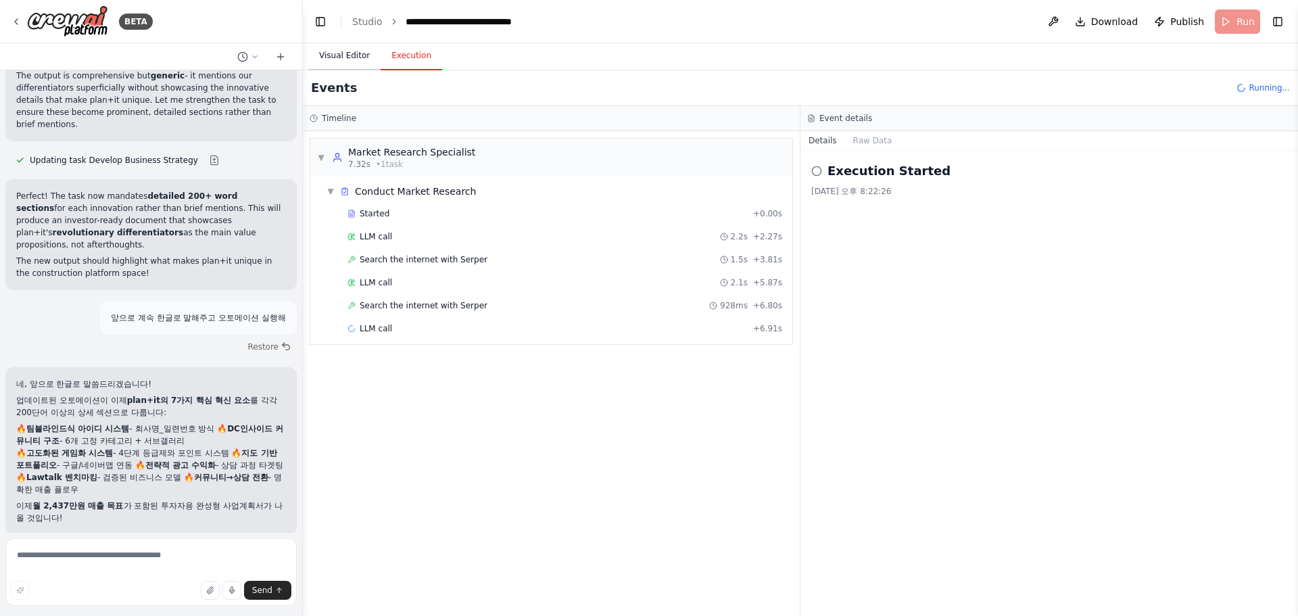
click at [341, 50] on button "Visual Editor" at bounding box center [344, 56] width 72 height 28
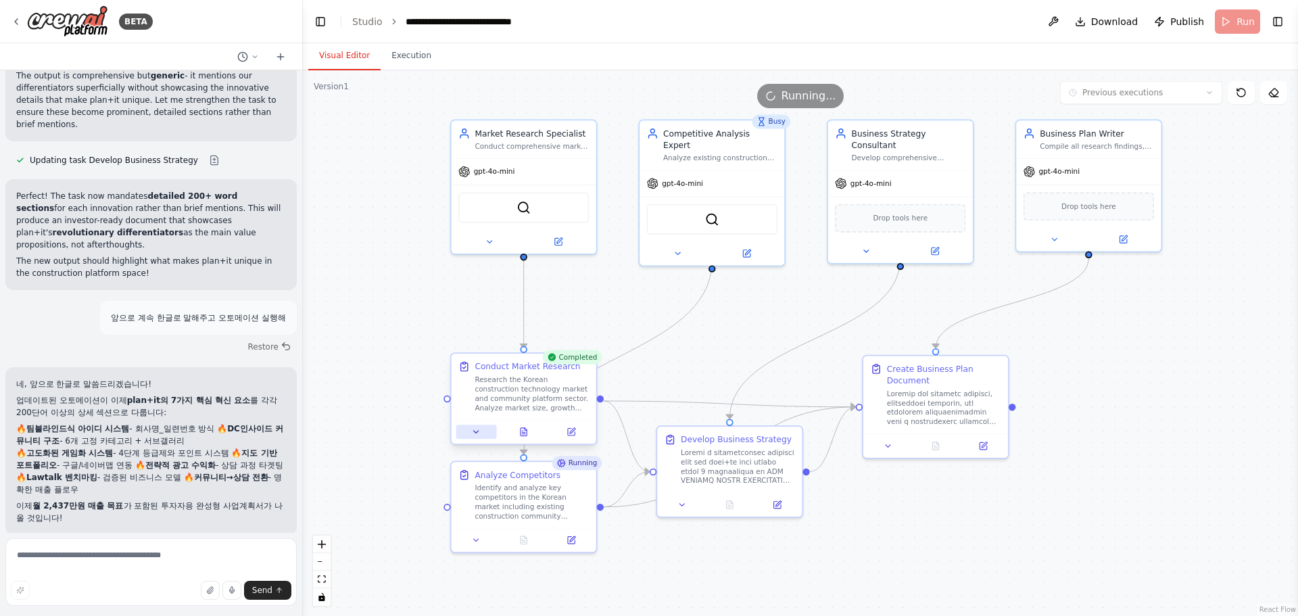
click at [481, 435] on button at bounding box center [476, 432] width 41 height 14
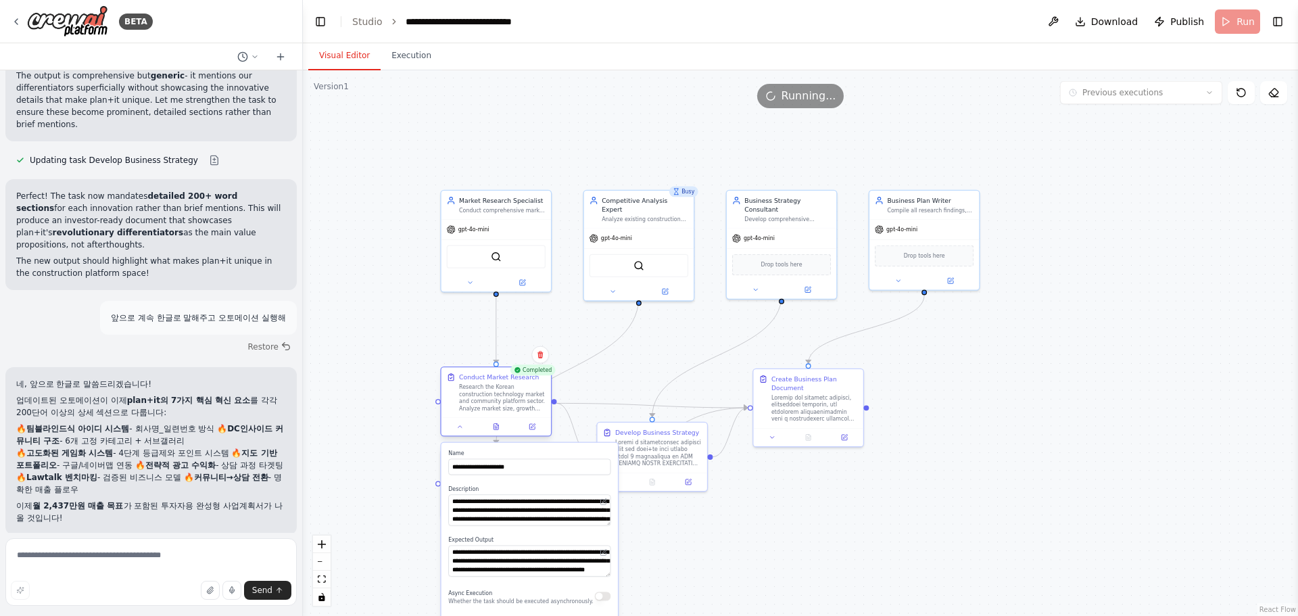
click at [462, 437] on div "**********" at bounding box center [496, 403] width 112 height 70
click at [457, 434] on div at bounding box center [496, 426] width 110 height 18
click at [458, 431] on button at bounding box center [460, 426] width 30 height 11
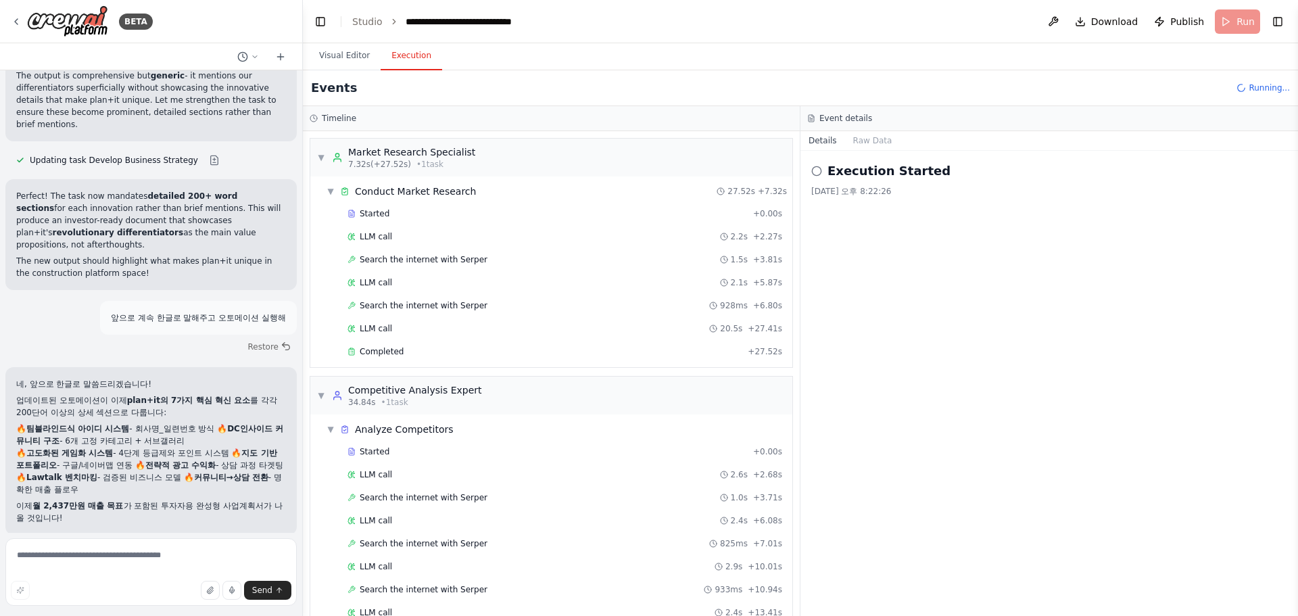
click at [406, 49] on button "Execution" at bounding box center [412, 56] width 62 height 28
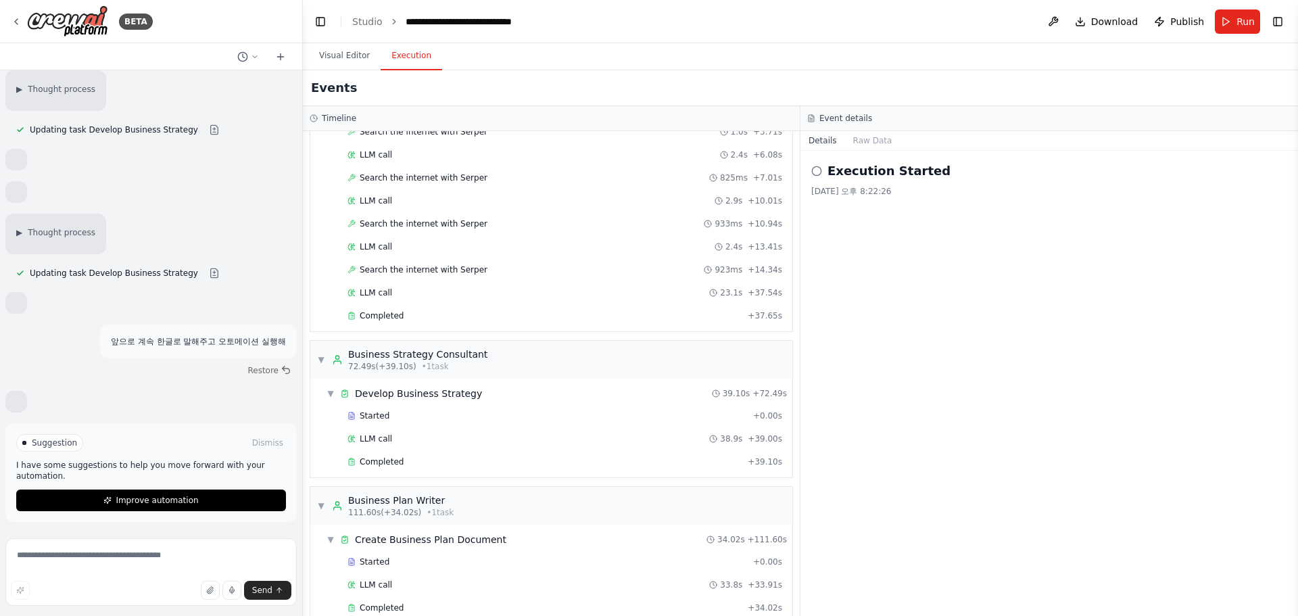
scroll to position [3147, 0]
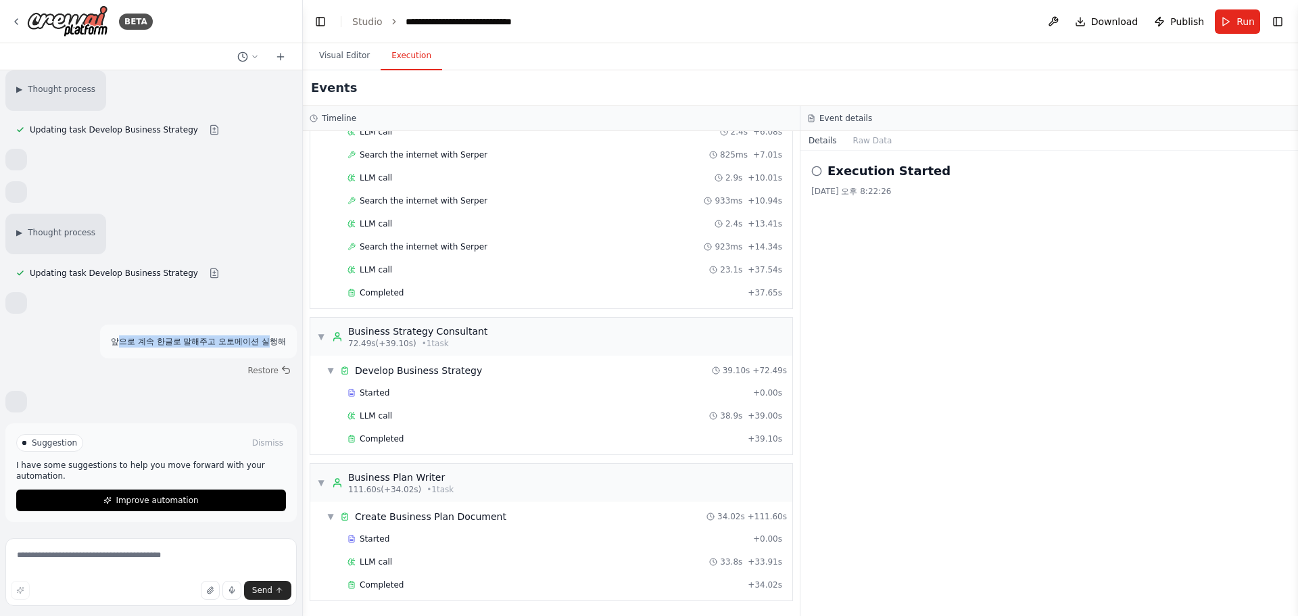
drag, startPoint x: 114, startPoint y: 341, endPoint x: 166, endPoint y: 342, distance: 52.1
click at [261, 337] on p "앞으로 계속 한글로 말해주고 오토메이션 실행해" at bounding box center [198, 341] width 175 height 12
click at [151, 341] on p "앞으로 계속 한글로 말해주고 오토메이션 실행해" at bounding box center [198, 341] width 175 height 12
drag, startPoint x: 97, startPoint y: 340, endPoint x: 110, endPoint y: 342, distance: 13.0
click at [110, 342] on div "앞으로 계속 한글로 말해주고 오토메이션 실행해" at bounding box center [198, 341] width 197 height 34
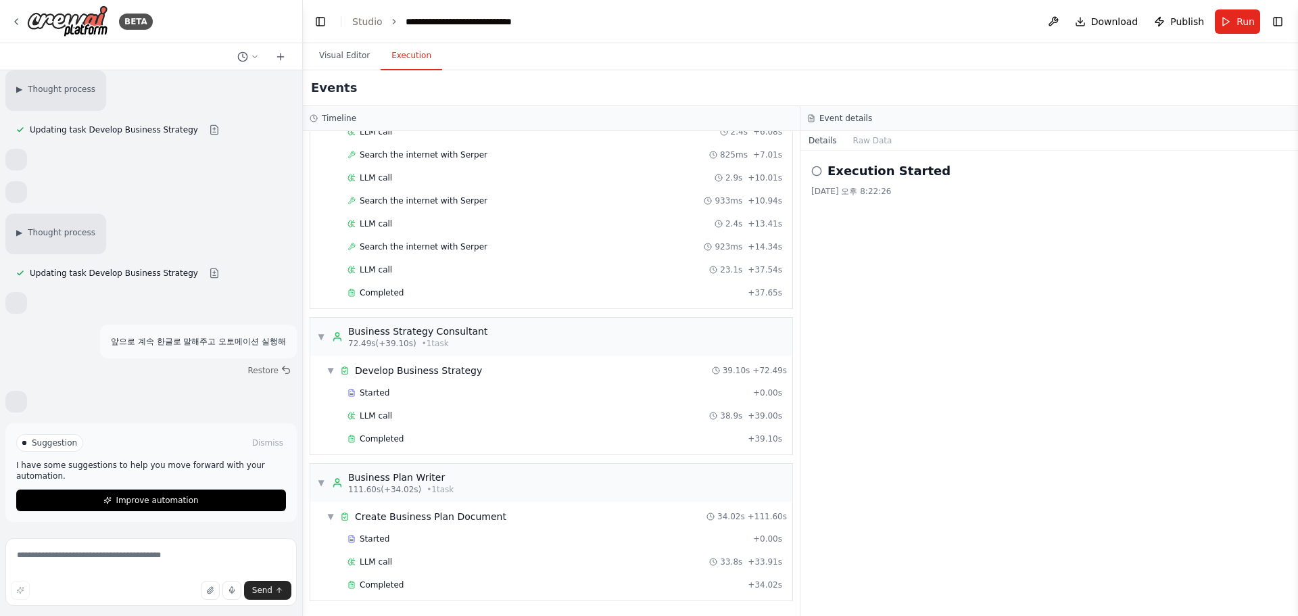
drag, startPoint x: 92, startPoint y: 363, endPoint x: 103, endPoint y: 345, distance: 21.0
click at [92, 362] on div "Restore" at bounding box center [150, 370] width 291 height 19
drag, startPoint x: 94, startPoint y: 339, endPoint x: 276, endPoint y: 352, distance: 182.3
click at [276, 352] on div "앞으로 계속 한글로 말해주고 오토메이션 실행해" at bounding box center [198, 341] width 197 height 34
copy p "앞으로 계속 한글로 말해주고 오토메이션 실행해"
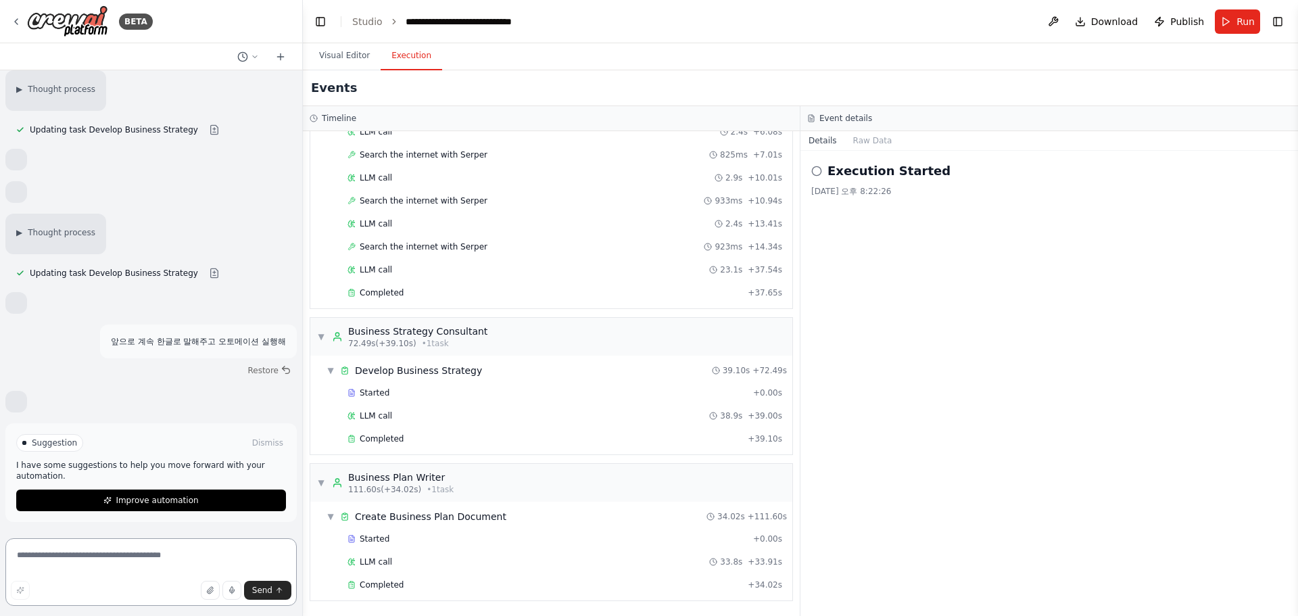
drag, startPoint x: 137, startPoint y: 566, endPoint x: 131, endPoint y: 573, distance: 9.6
click at [137, 566] on textarea at bounding box center [150, 572] width 291 height 68
paste textarea "**********"
type textarea "**********"
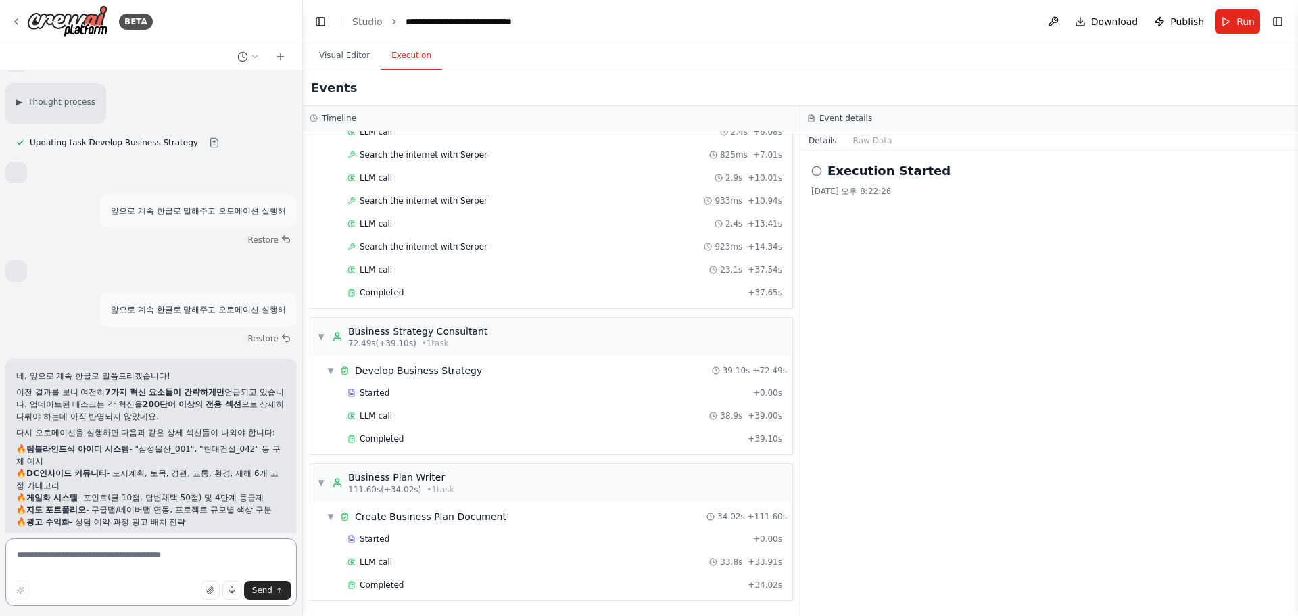
scroll to position [3457, 0]
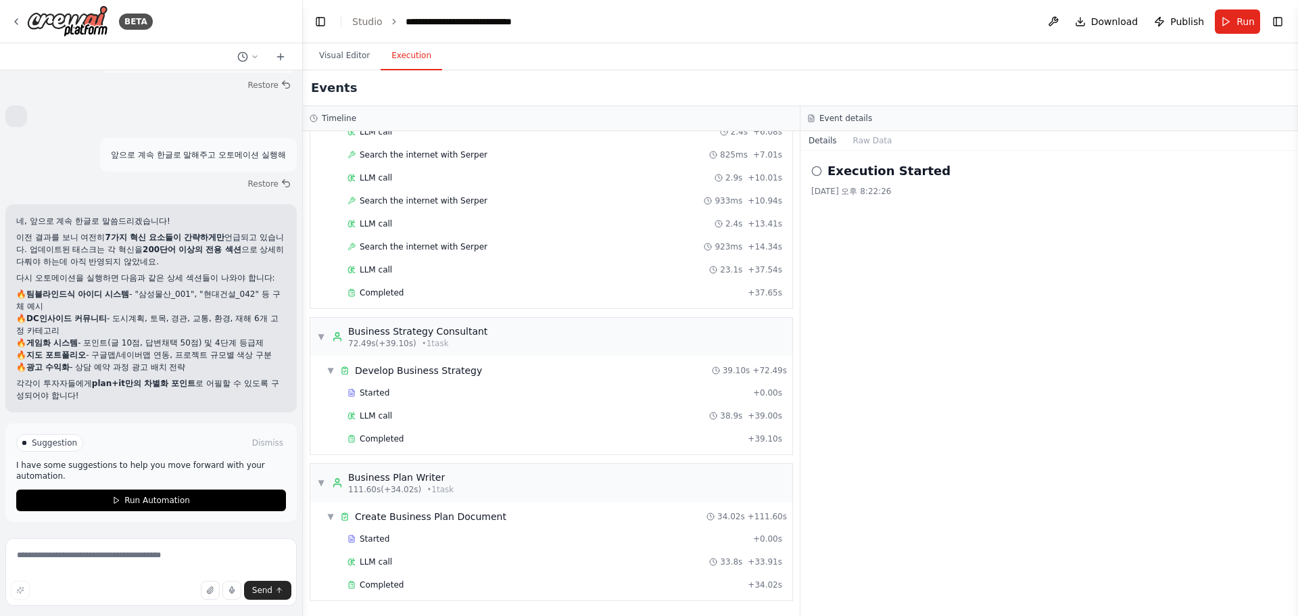
click at [1184, 22] on span "Publish" at bounding box center [1187, 22] width 34 height 14
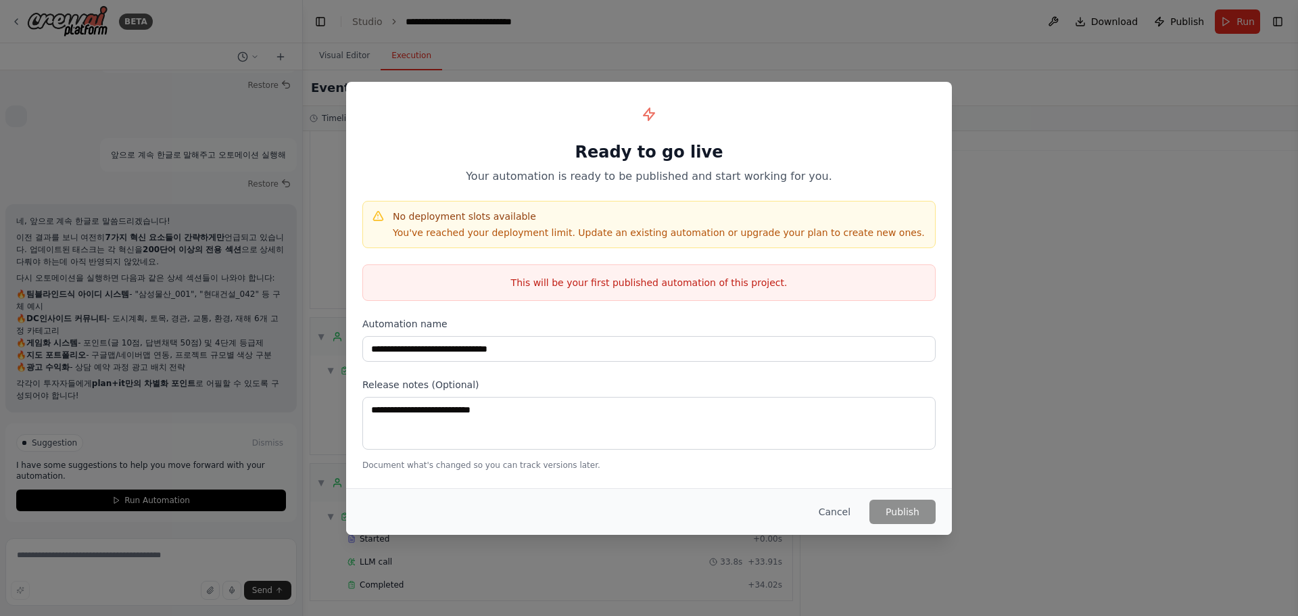
click at [843, 512] on button "Cancel" at bounding box center [834, 512] width 53 height 24
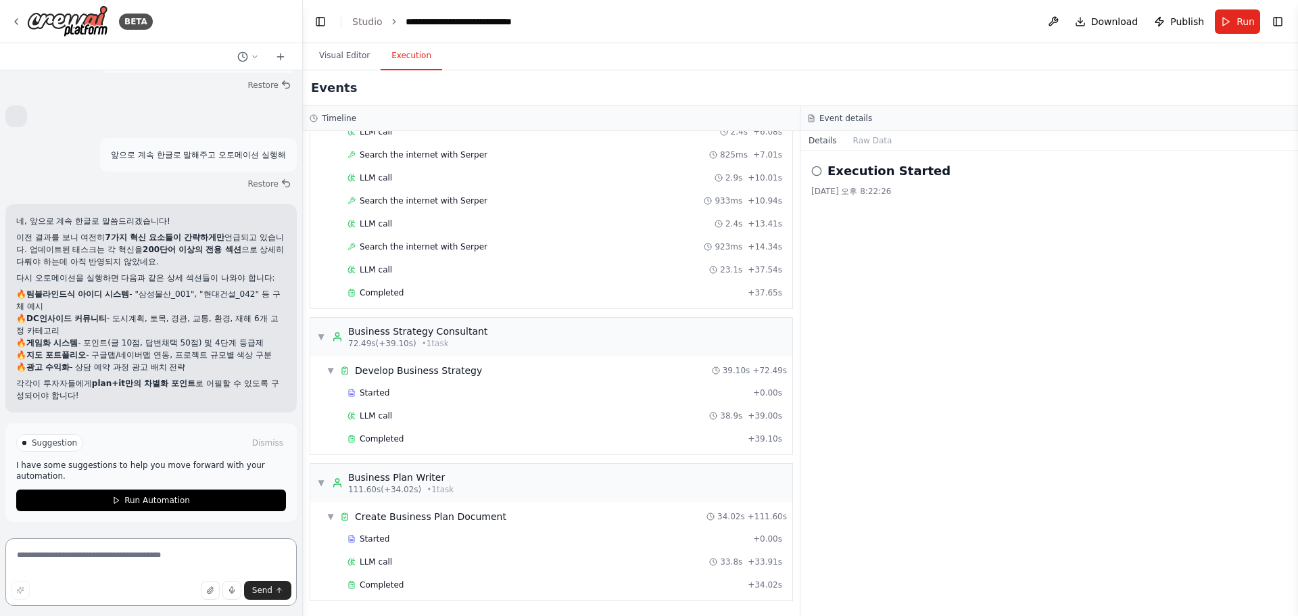
click at [120, 571] on textarea at bounding box center [150, 572] width 291 height 68
type textarea "**********"
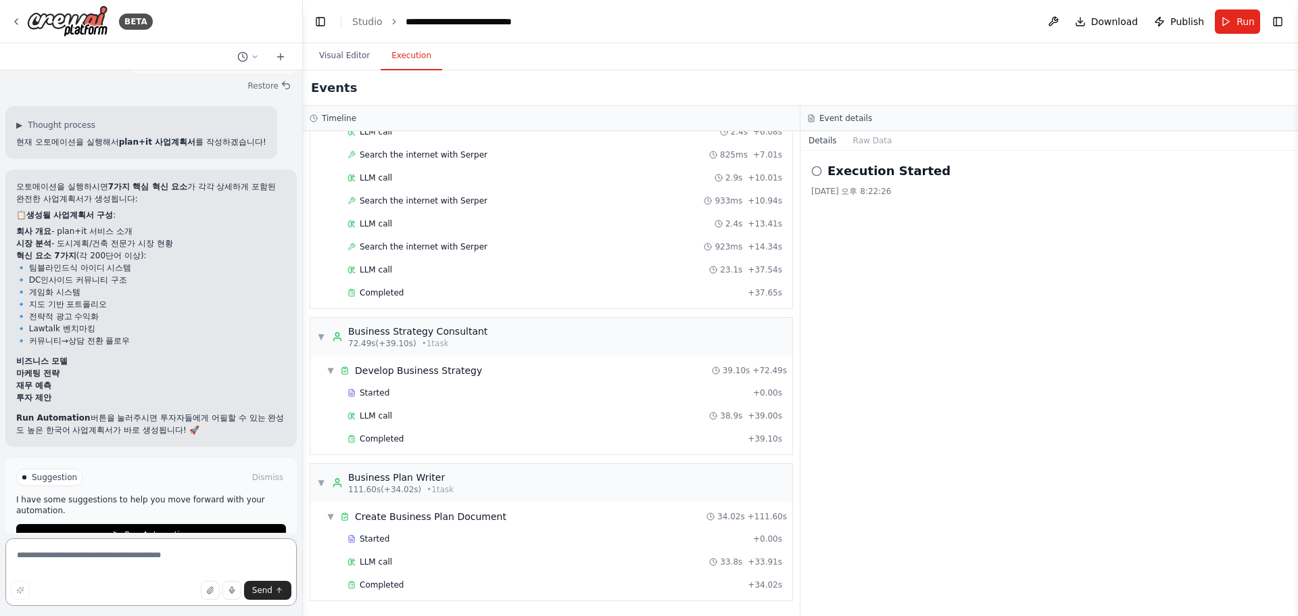
scroll to position [3874, 0]
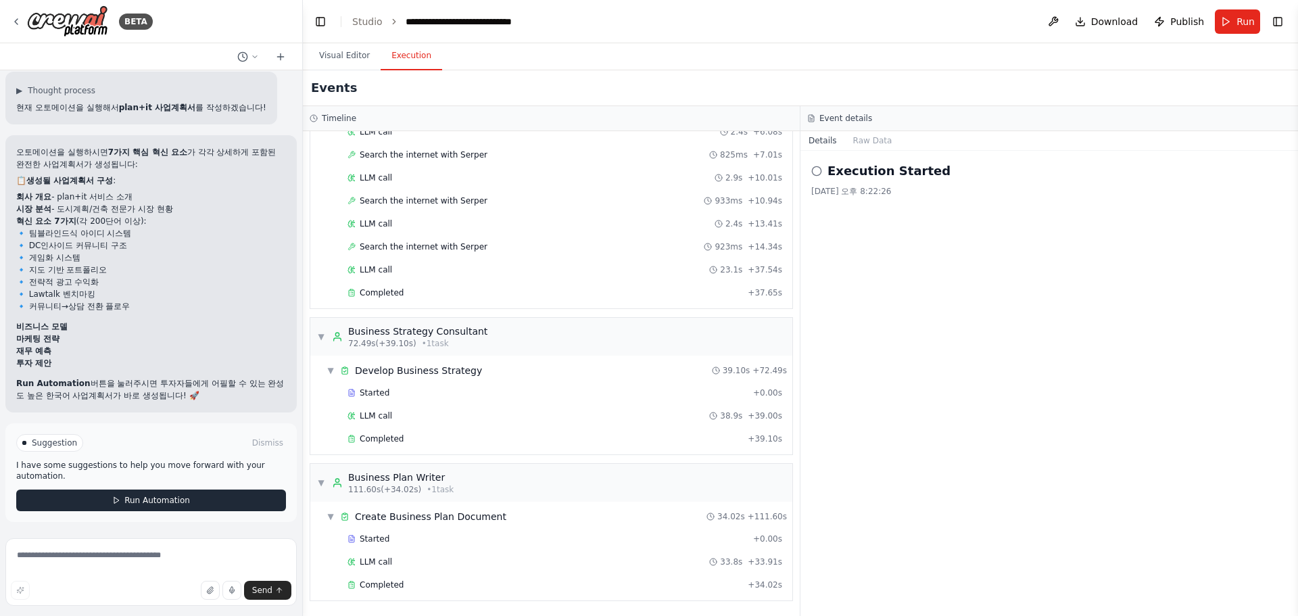
click at [174, 501] on span "Run Automation" at bounding box center [157, 500] width 66 height 11
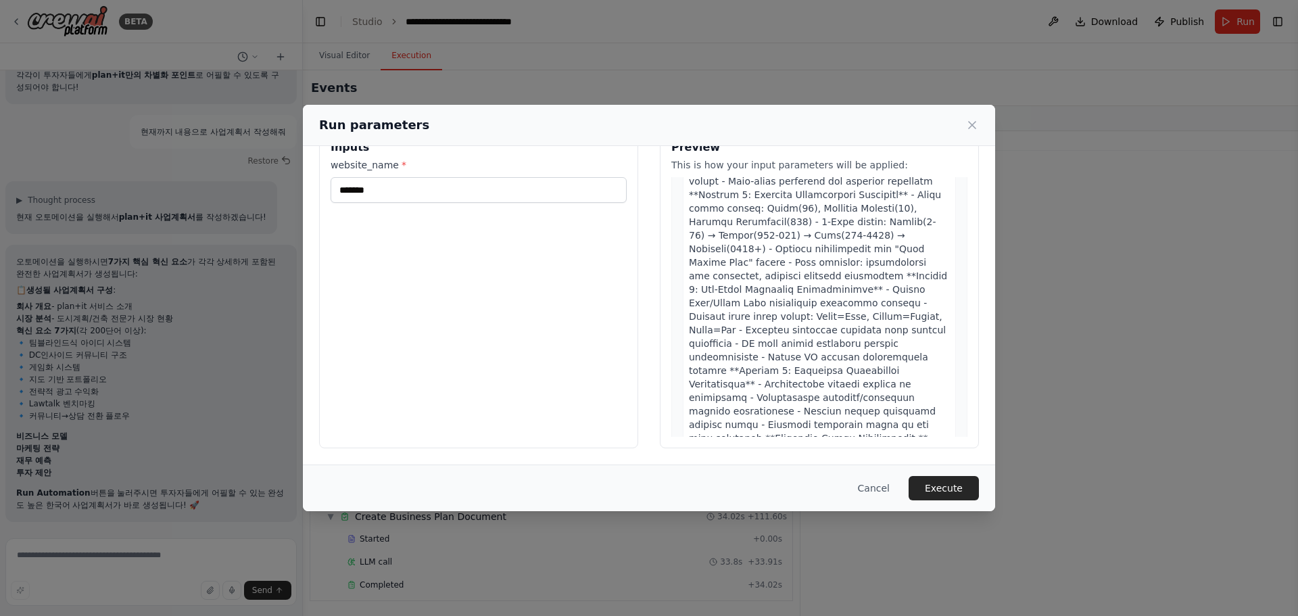
scroll to position [1723, 0]
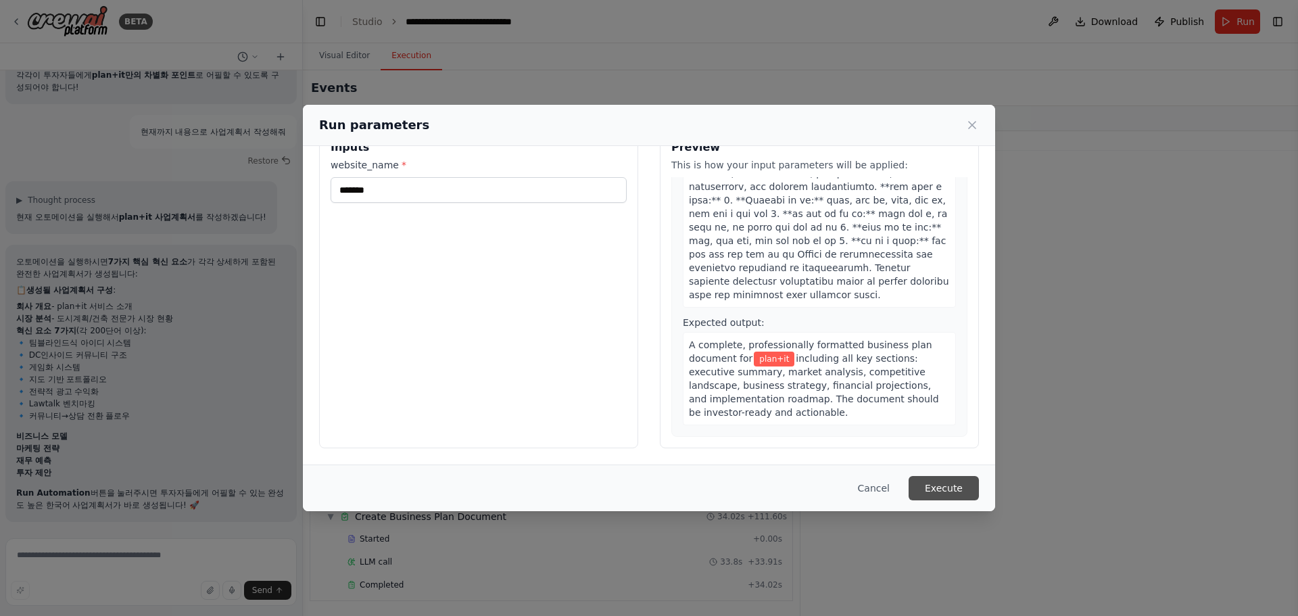
click at [946, 486] on button "Execute" at bounding box center [944, 488] width 70 height 24
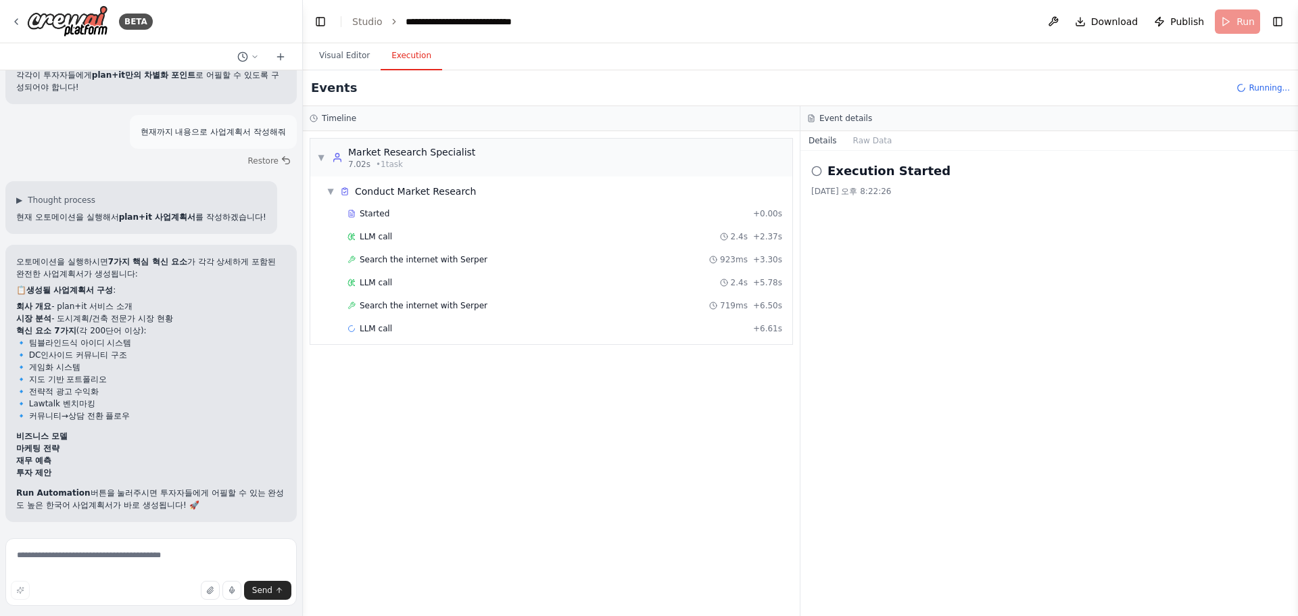
click at [206, 508] on p "Run Automation 버튼을 눌러주시면 투자자들에게 어필할 수 있는 완성도 높은 한국어 사업계획서가 바로 생성됩니다! 🚀" at bounding box center [151, 499] width 270 height 24
click at [210, 510] on p "Run Automation 버튼을 눌러주시면 투자자들에게 어필할 수 있는 완성도 높은 한국어 사업계획서가 바로 생성됩니다! 🚀" at bounding box center [151, 499] width 270 height 24
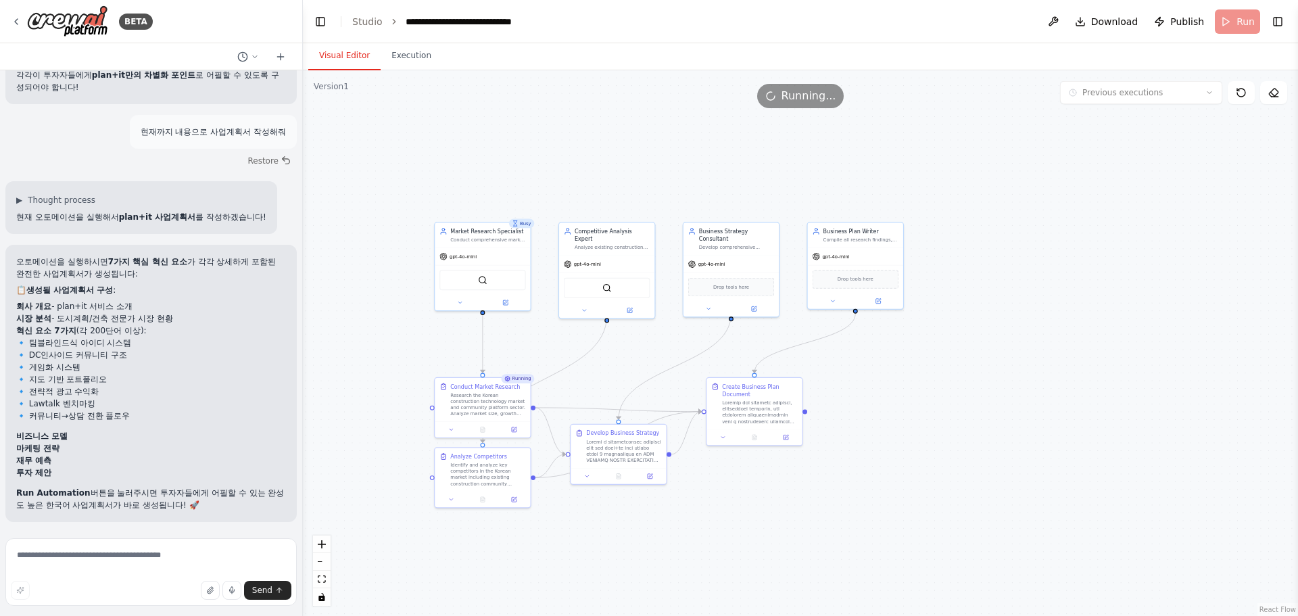
click at [354, 50] on button "Visual Editor" at bounding box center [344, 56] width 72 height 28
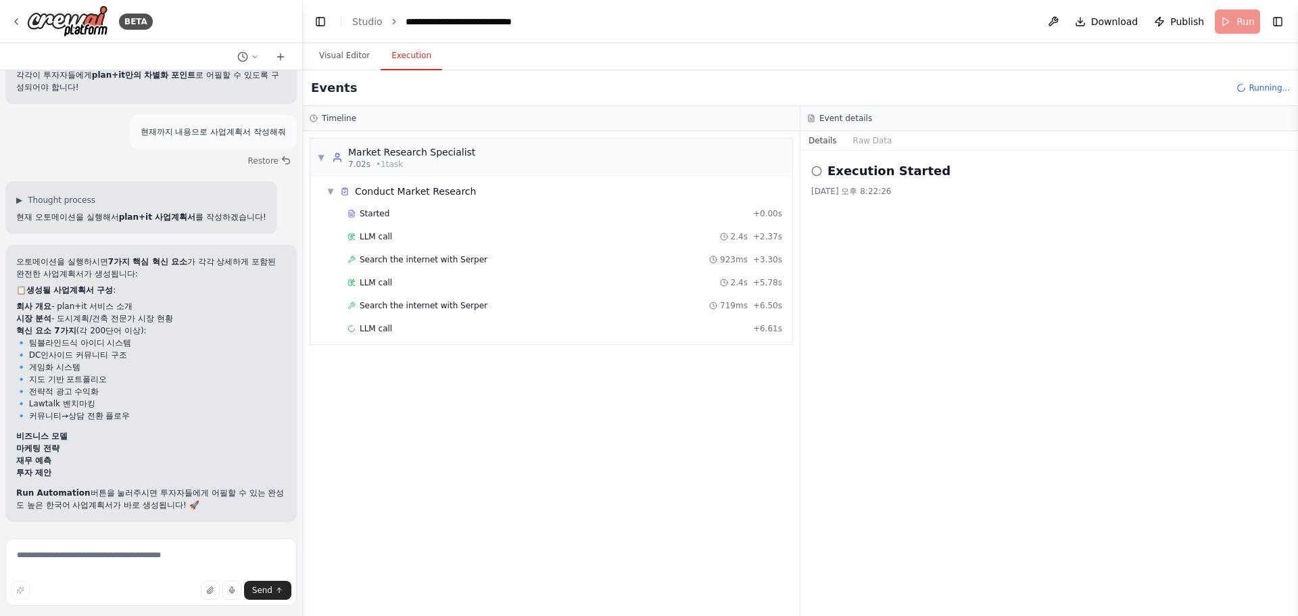
click at [393, 56] on button "Execution" at bounding box center [412, 56] width 62 height 28
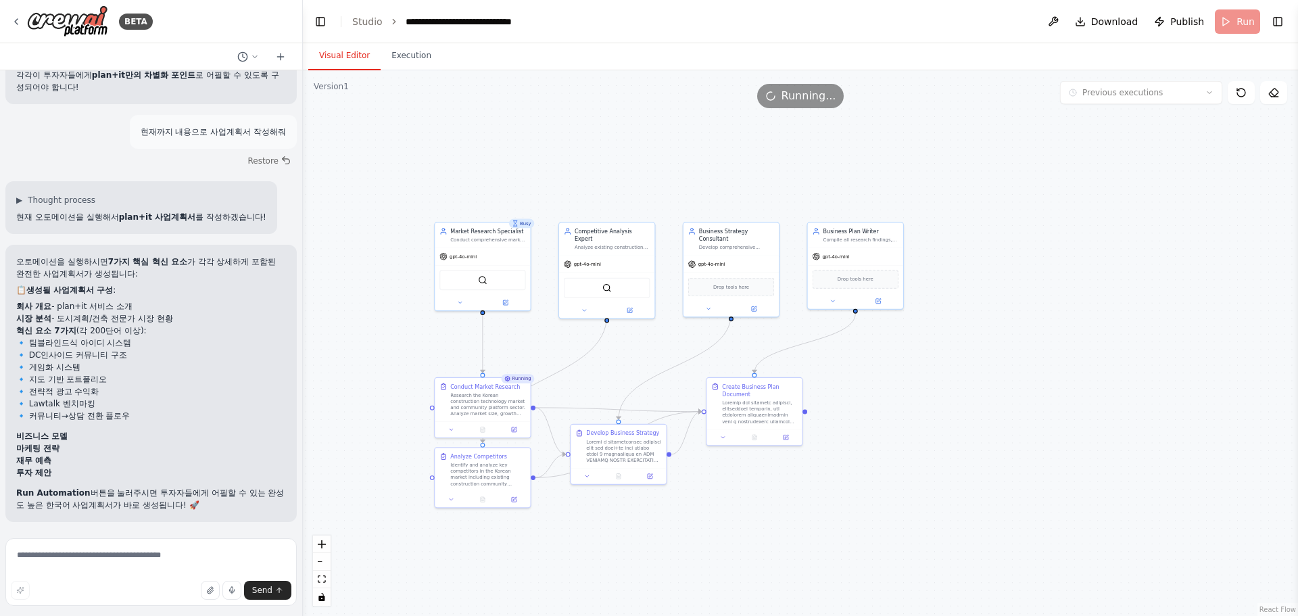
click at [358, 51] on button "Visual Editor" at bounding box center [344, 56] width 72 height 28
click at [400, 54] on button "Execution" at bounding box center [412, 56] width 62 height 28
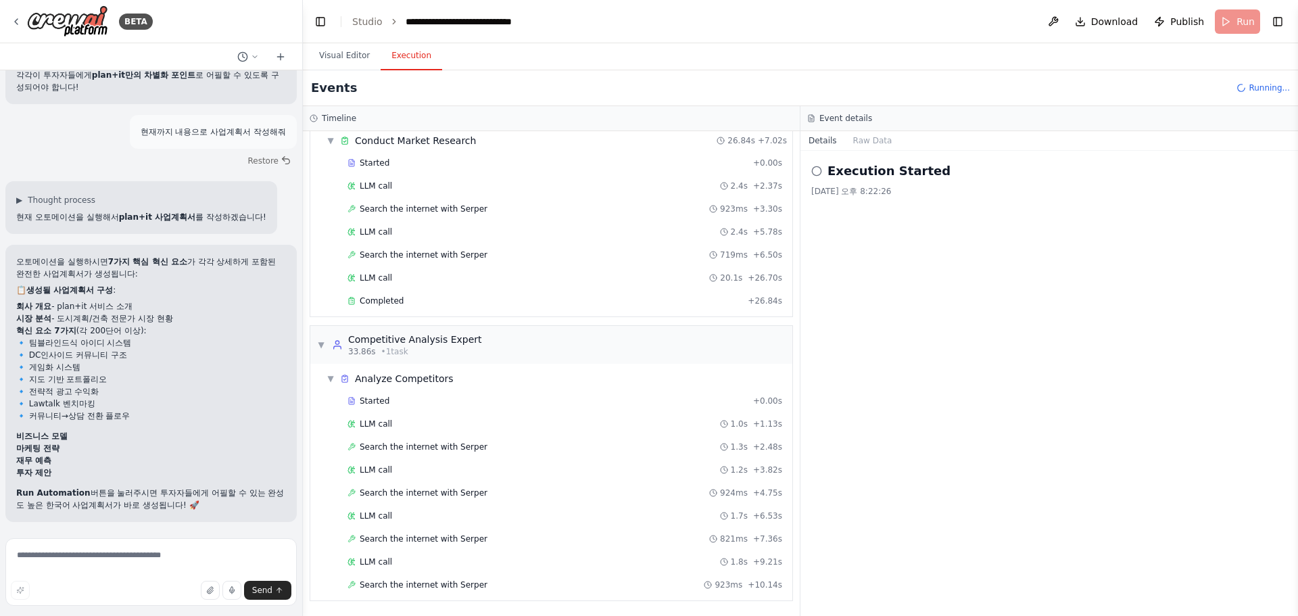
scroll to position [74, 0]
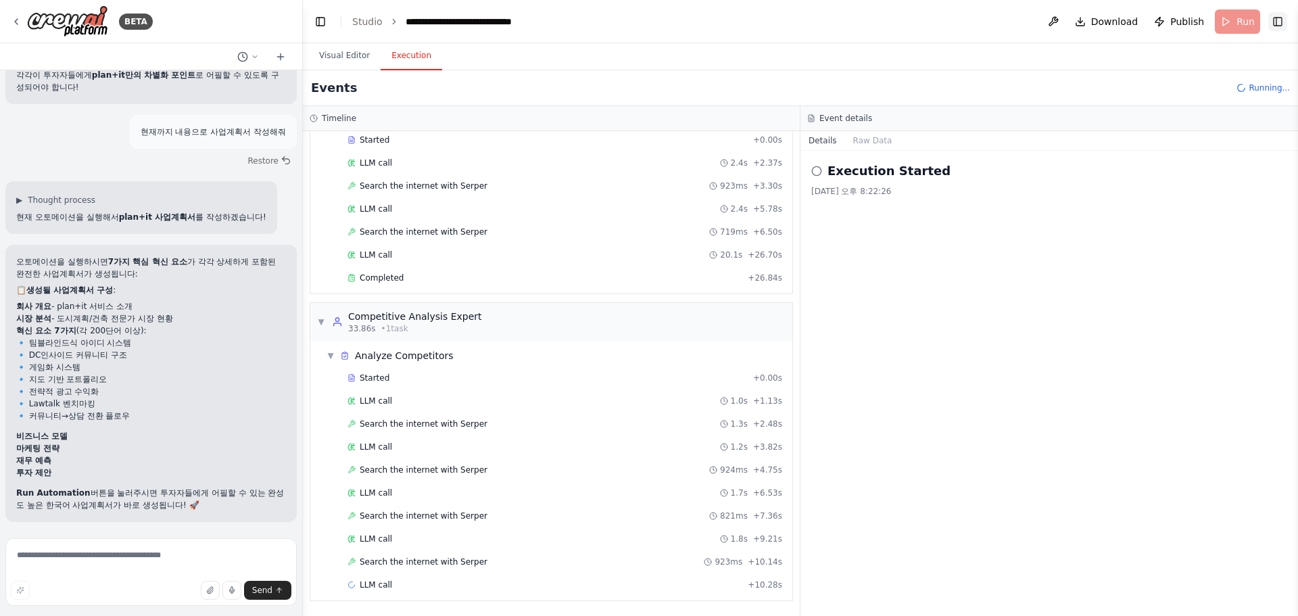
click at [1279, 22] on button "Toggle Right Sidebar" at bounding box center [1277, 21] width 19 height 19
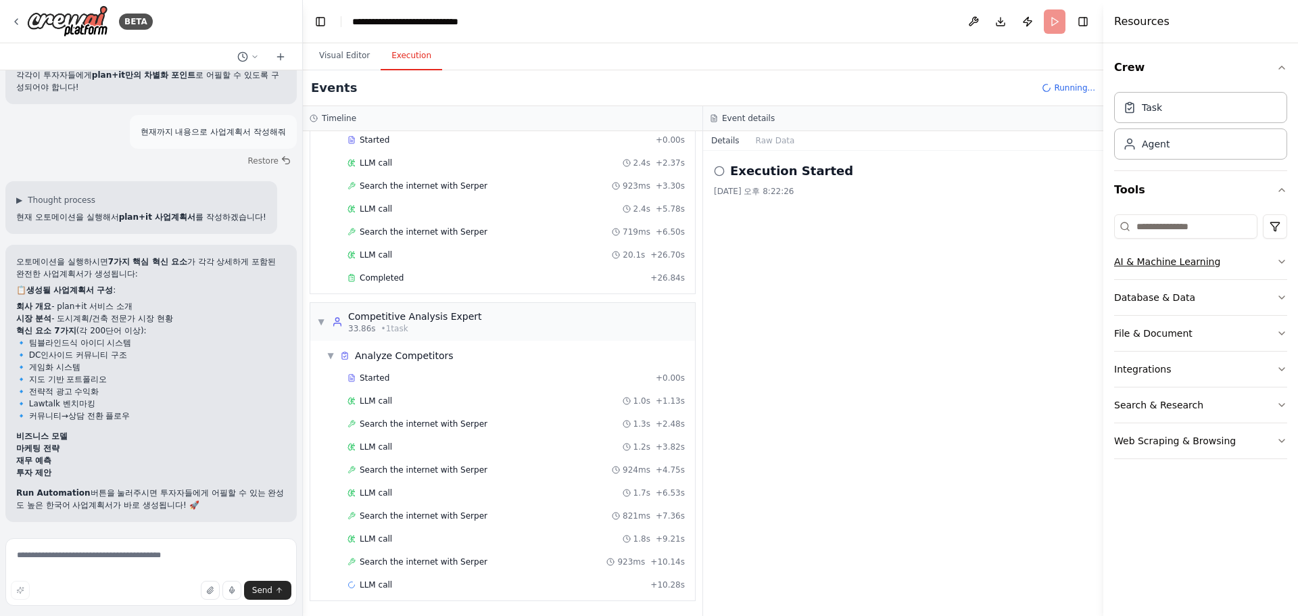
click at [1267, 264] on button "AI & Machine Learning" at bounding box center [1200, 261] width 173 height 35
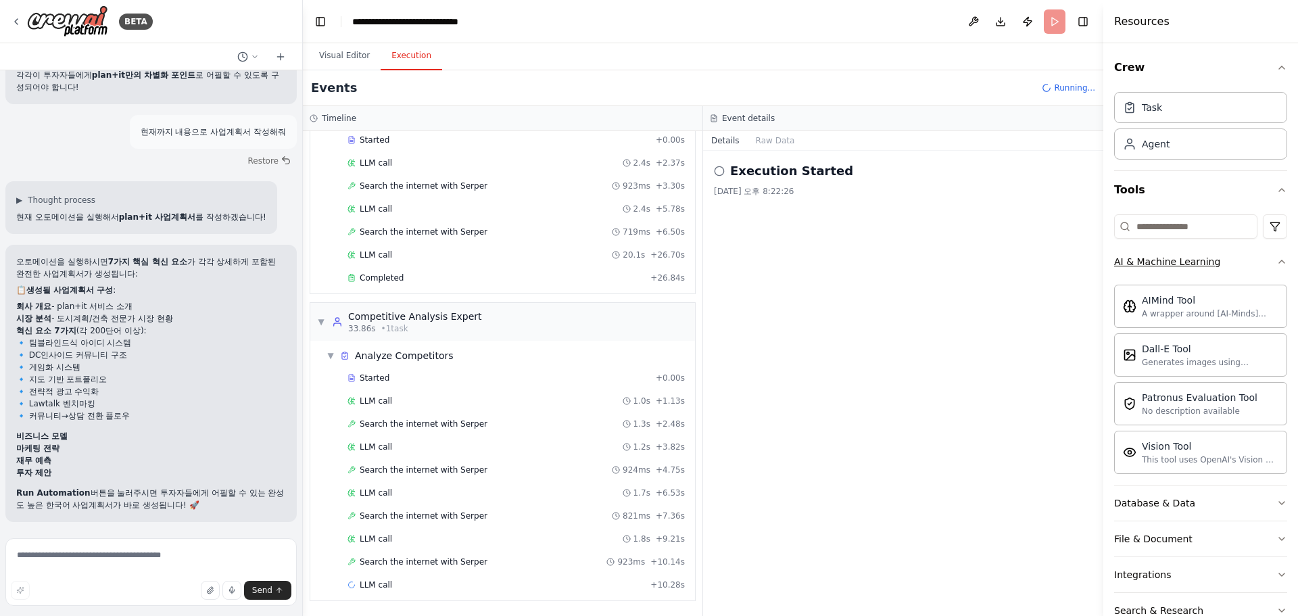
click at [1276, 262] on icon "button" at bounding box center [1281, 261] width 11 height 11
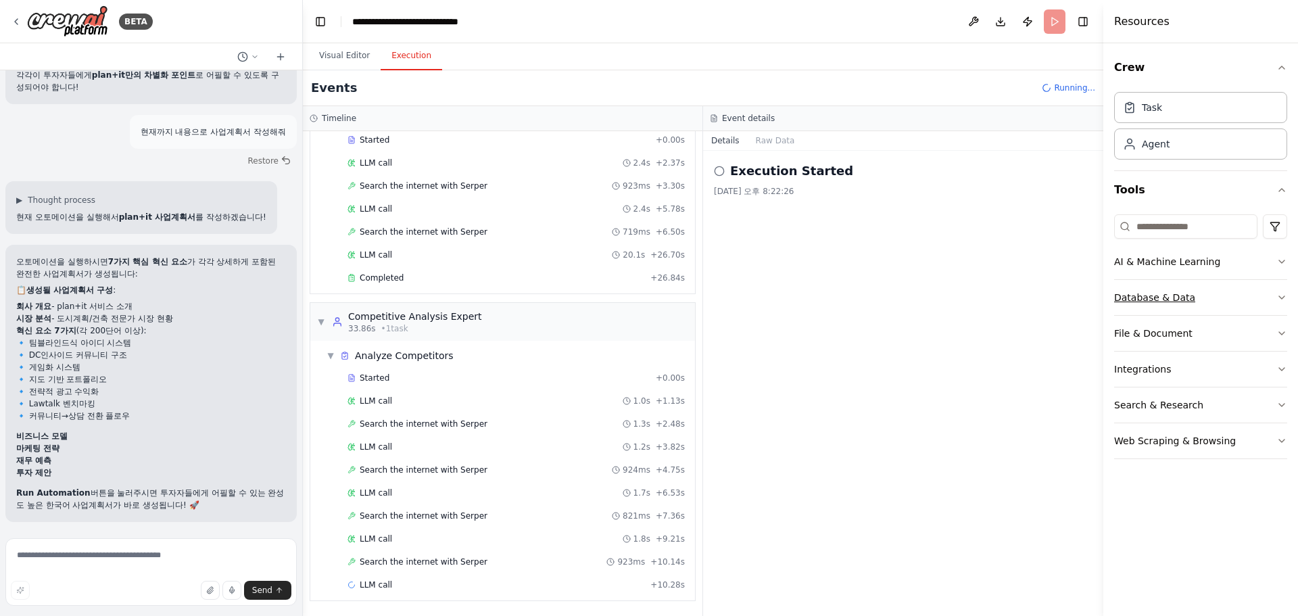
click at [1277, 282] on button "Database & Data" at bounding box center [1200, 297] width 173 height 35
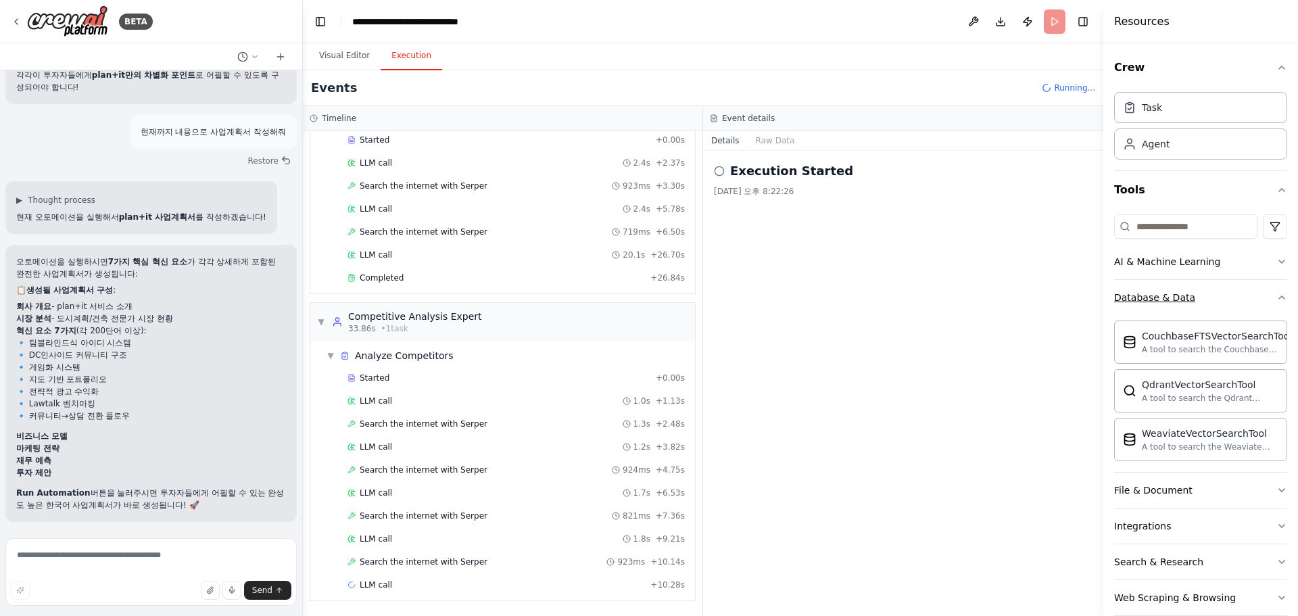
click at [1268, 304] on button "Database & Data" at bounding box center [1200, 297] width 173 height 35
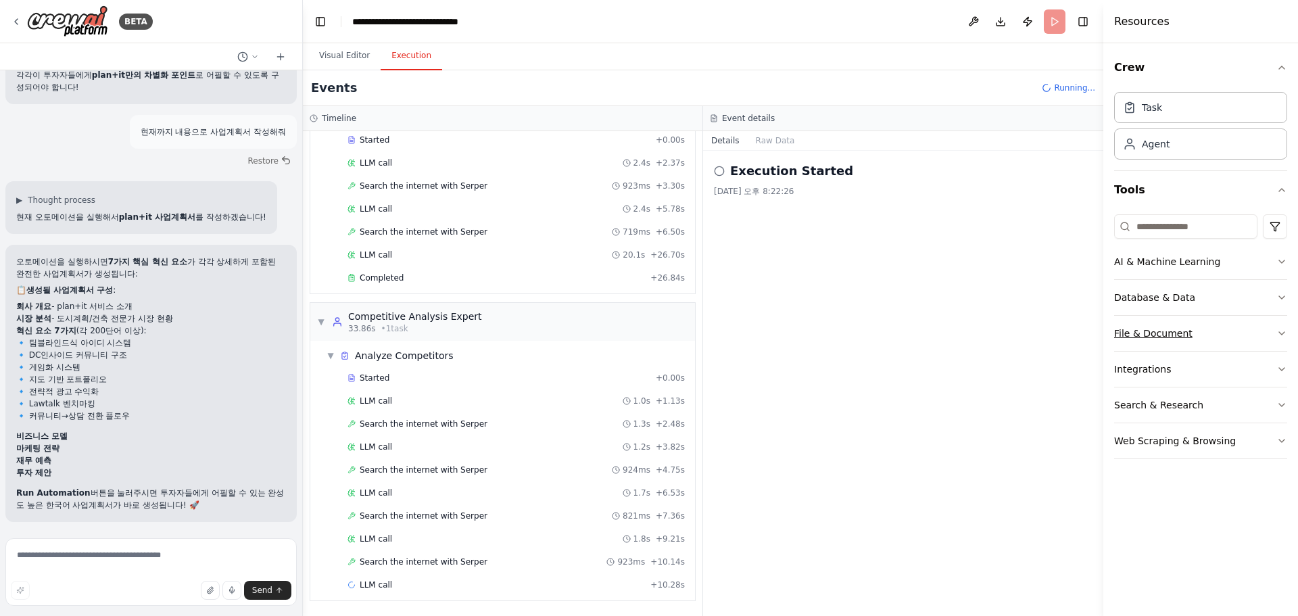
click at [1249, 331] on button "File & Document" at bounding box center [1200, 333] width 173 height 35
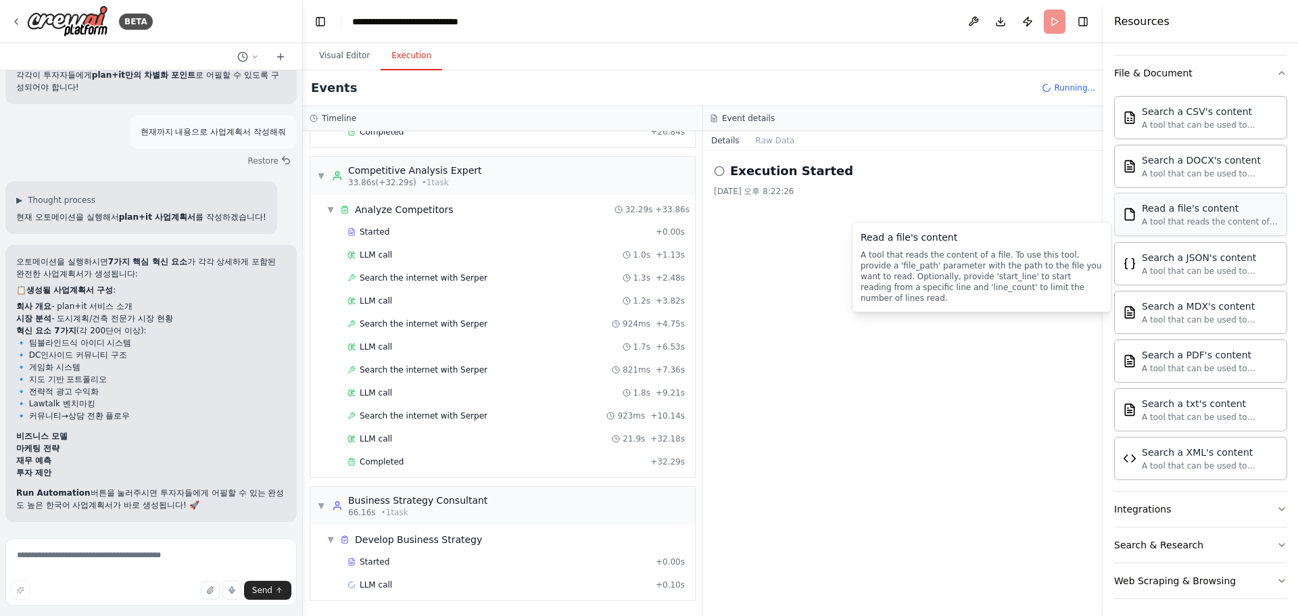
scroll to position [265, 0]
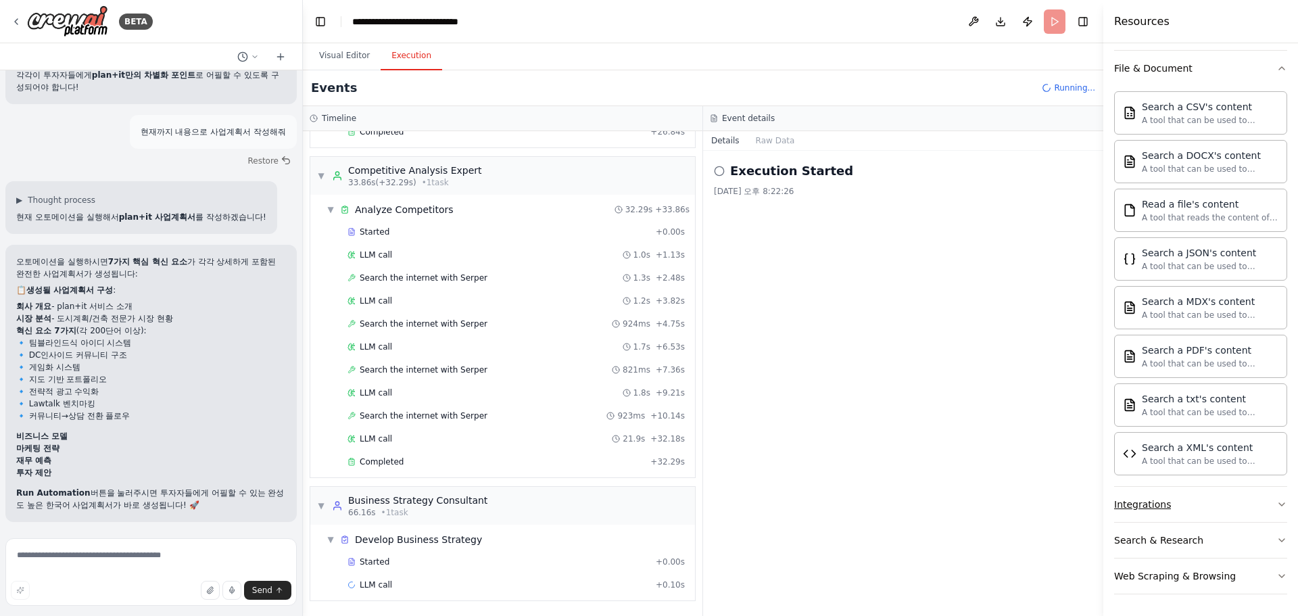
click at [1224, 506] on button "Integrations" at bounding box center [1200, 504] width 173 height 35
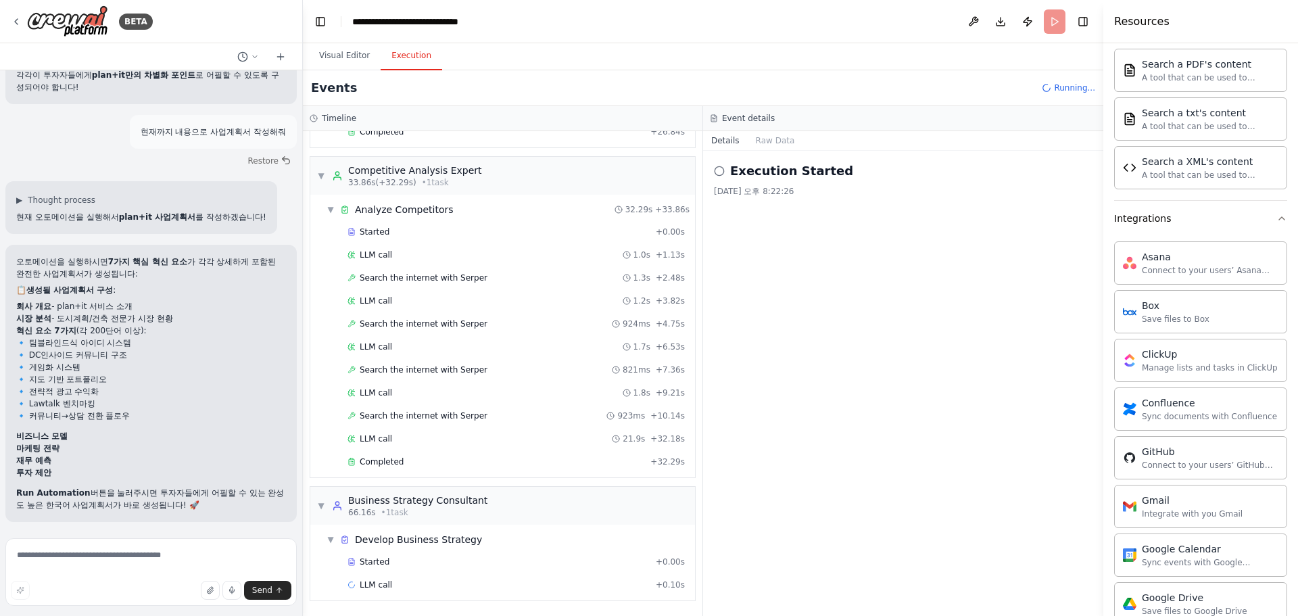
scroll to position [468, 0]
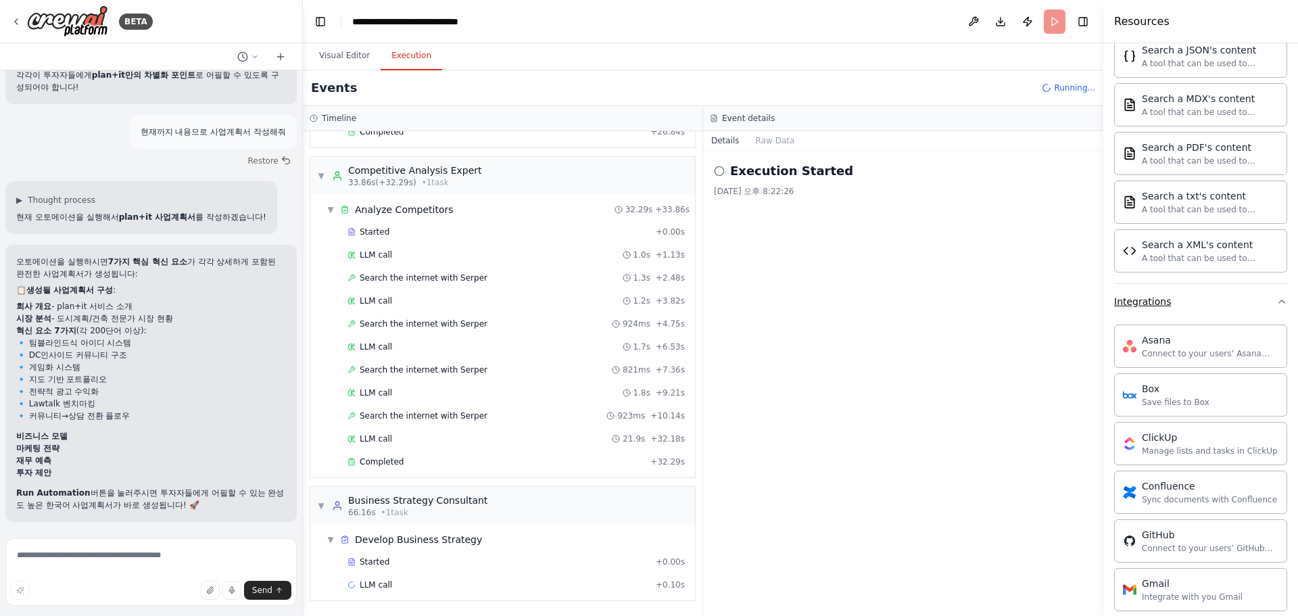
click at [1195, 304] on button "Integrations" at bounding box center [1200, 301] width 173 height 35
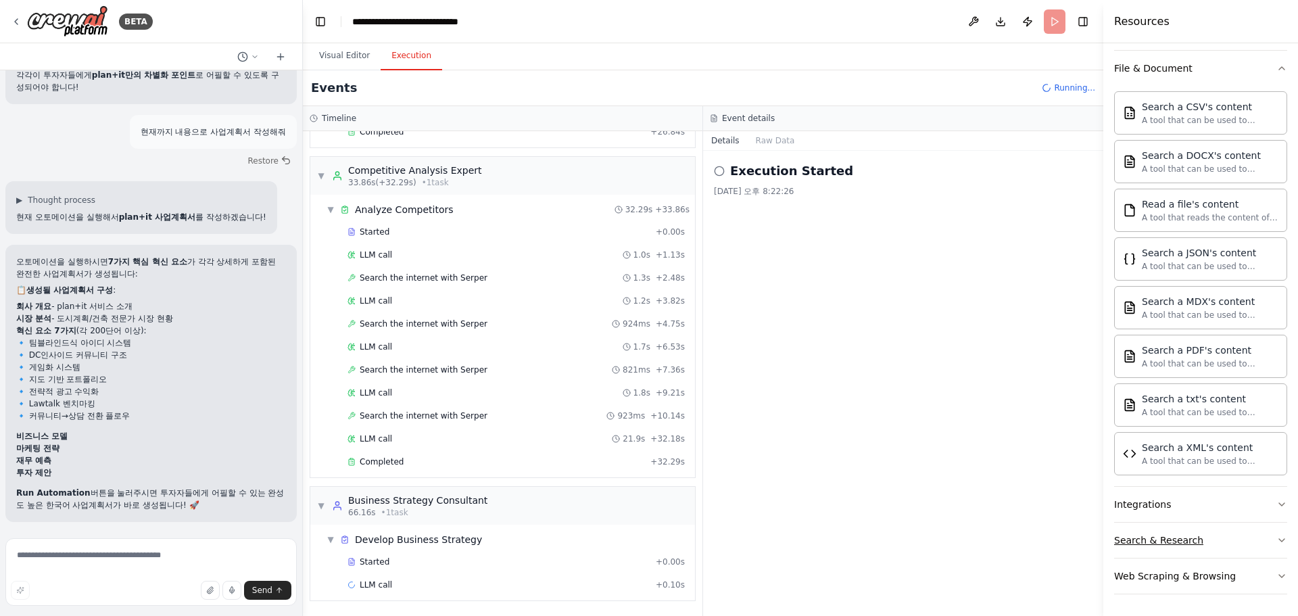
click at [1224, 537] on button "Search & Research" at bounding box center [1200, 540] width 173 height 35
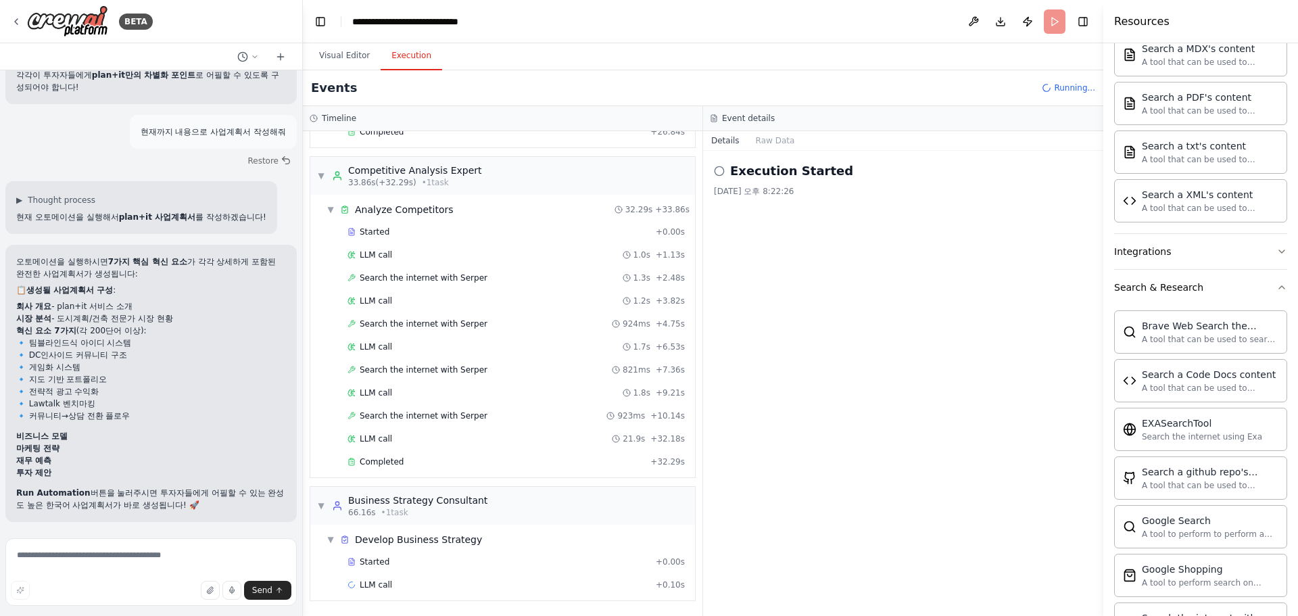
scroll to position [468, 0]
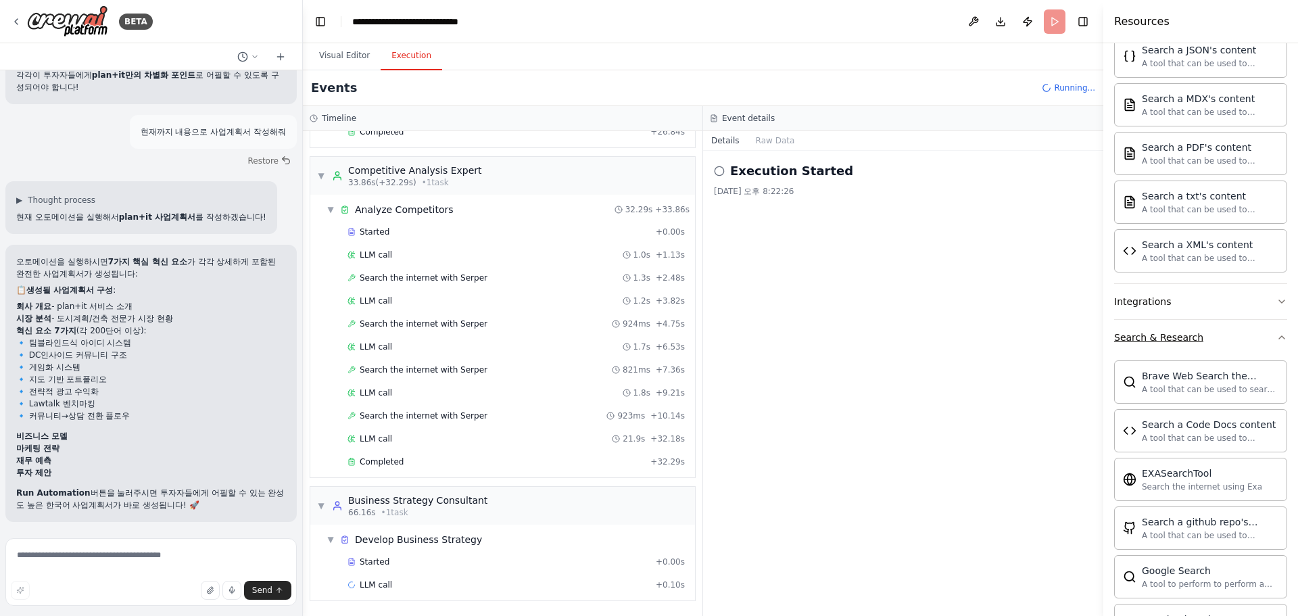
click at [1217, 347] on button "Search & Research" at bounding box center [1200, 337] width 173 height 35
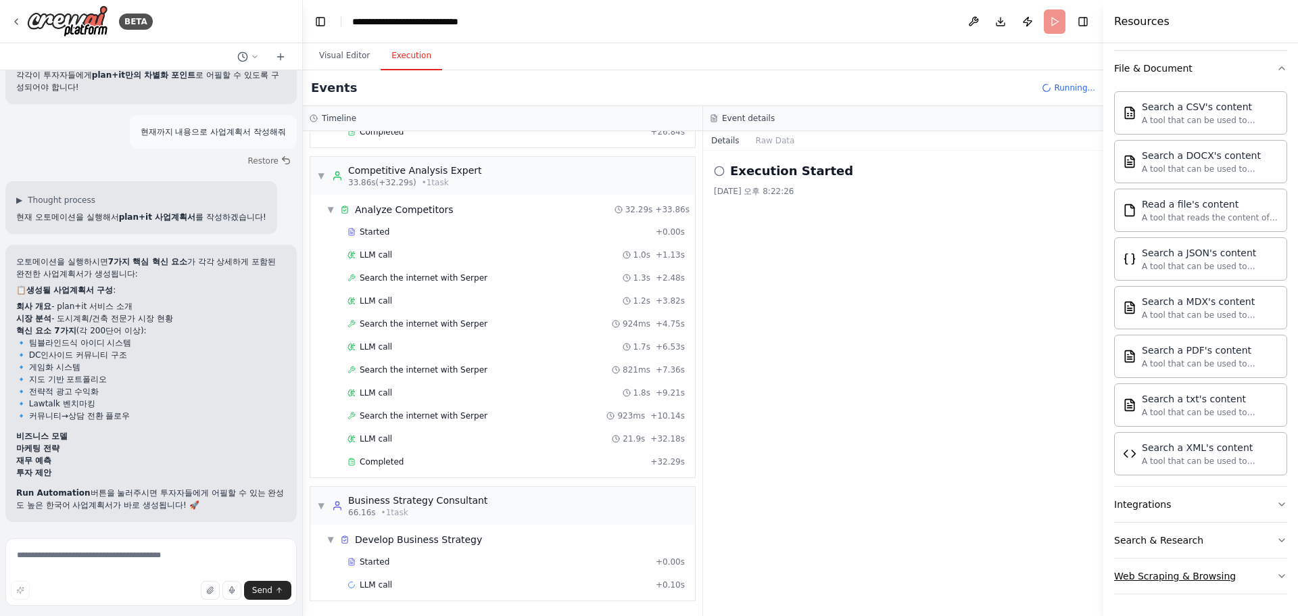
click at [1214, 580] on div "Web Scraping & Browsing" at bounding box center [1175, 576] width 122 height 14
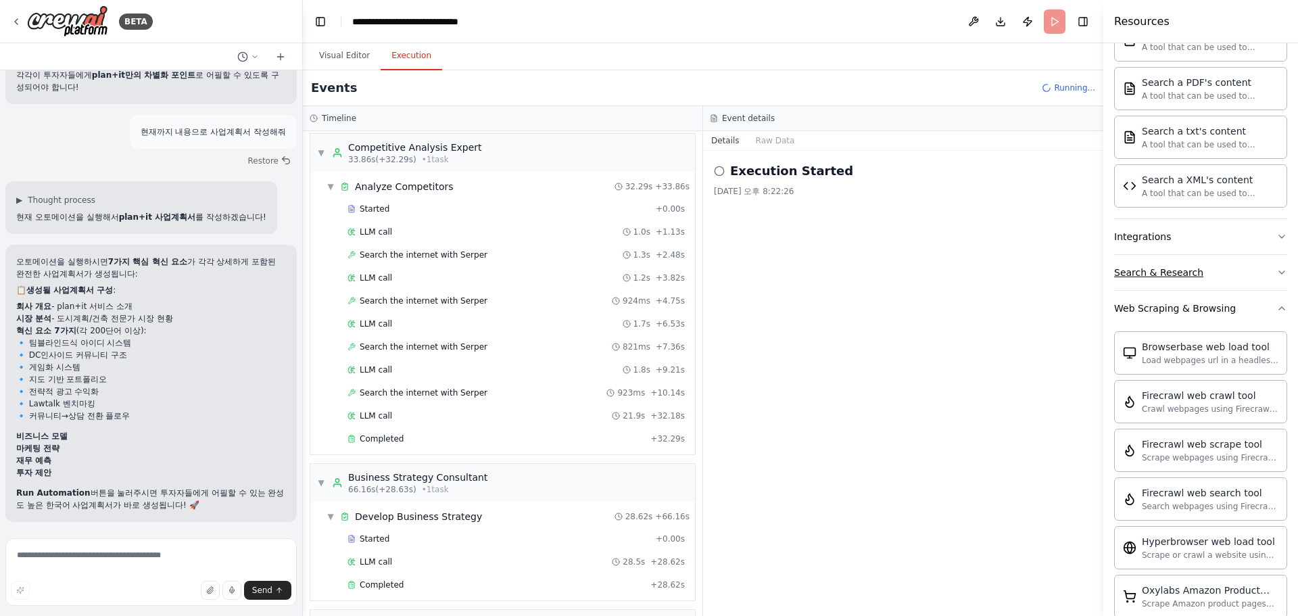
scroll to position [366, 0]
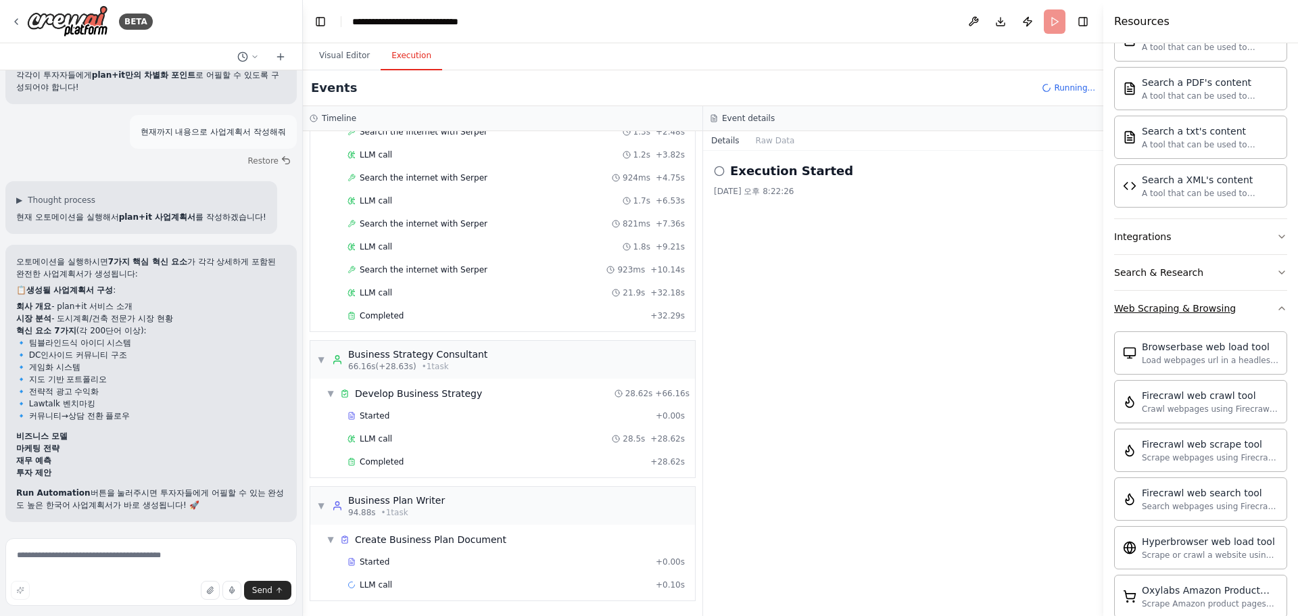
click at [1255, 301] on button "Web Scraping & Browsing" at bounding box center [1200, 308] width 173 height 35
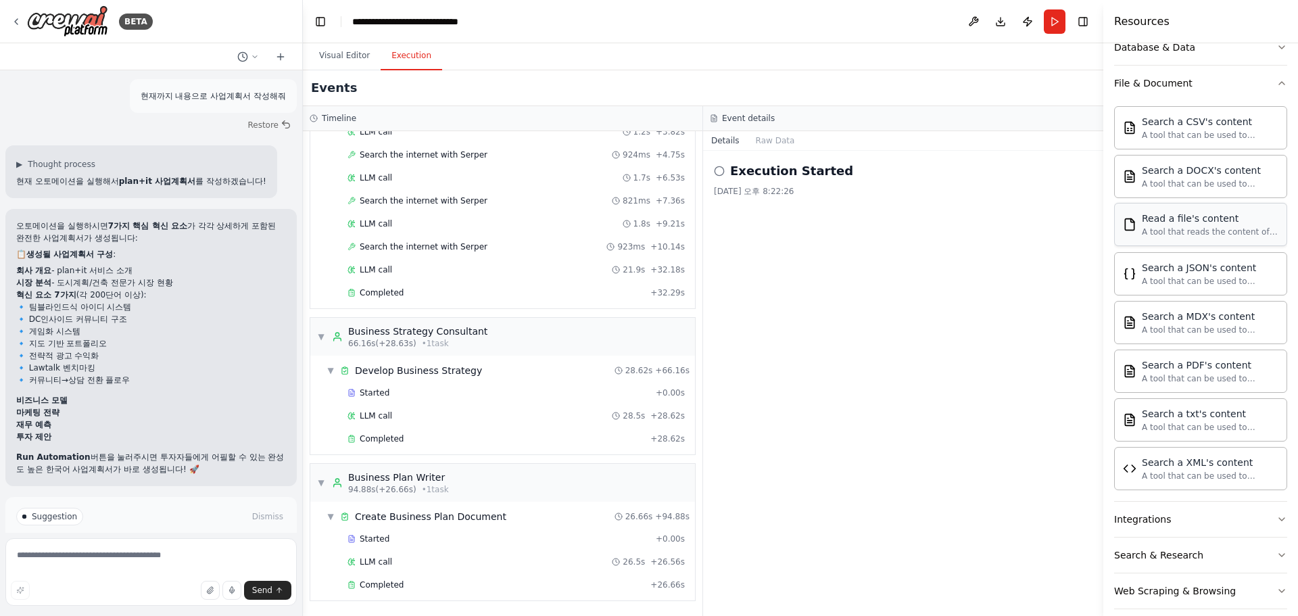
scroll to position [265, 0]
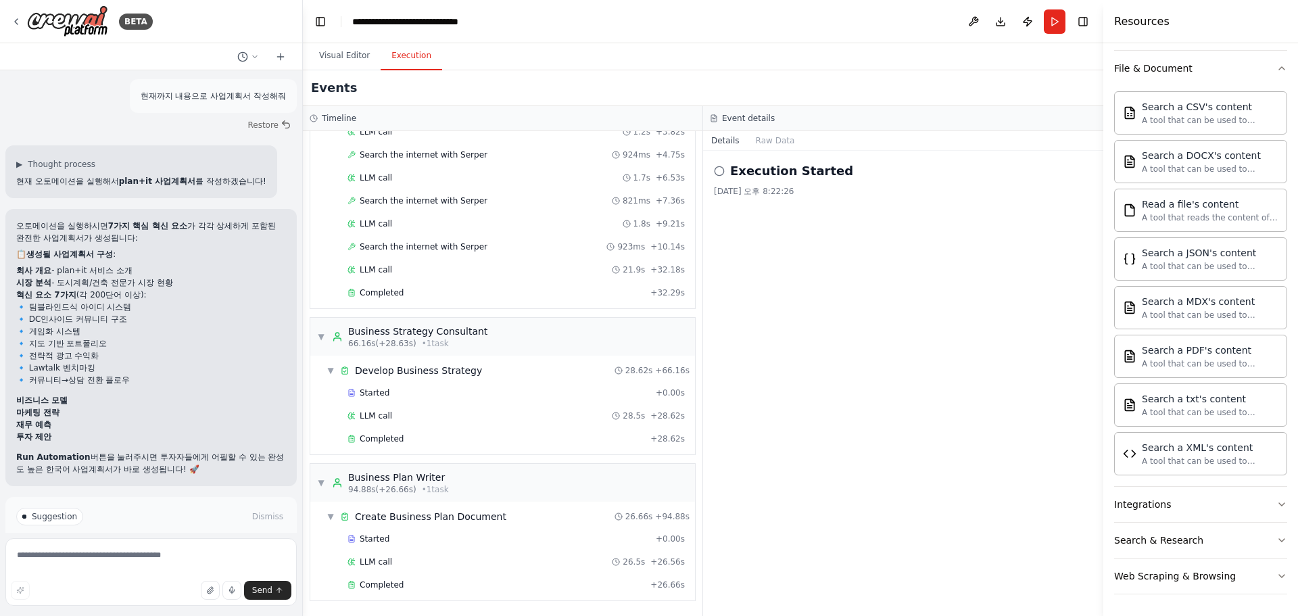
click at [717, 167] on circle at bounding box center [719, 170] width 9 height 9
click at [763, 137] on button "Raw Data" at bounding box center [775, 140] width 55 height 19
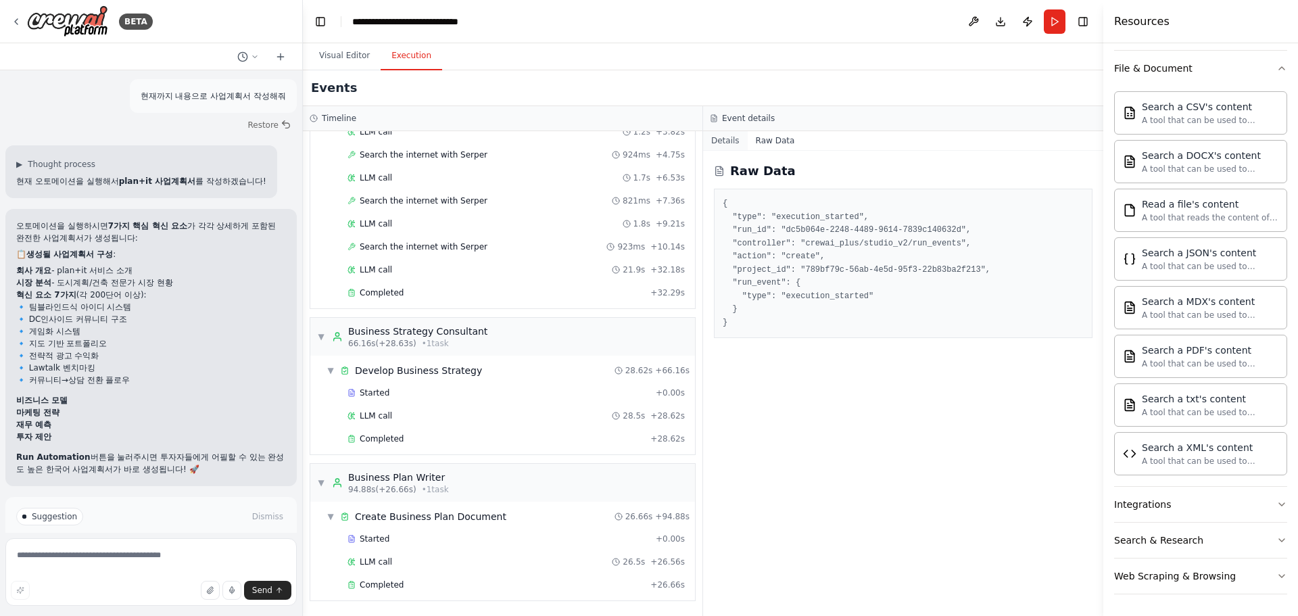
click at [728, 141] on button "Details" at bounding box center [725, 140] width 45 height 19
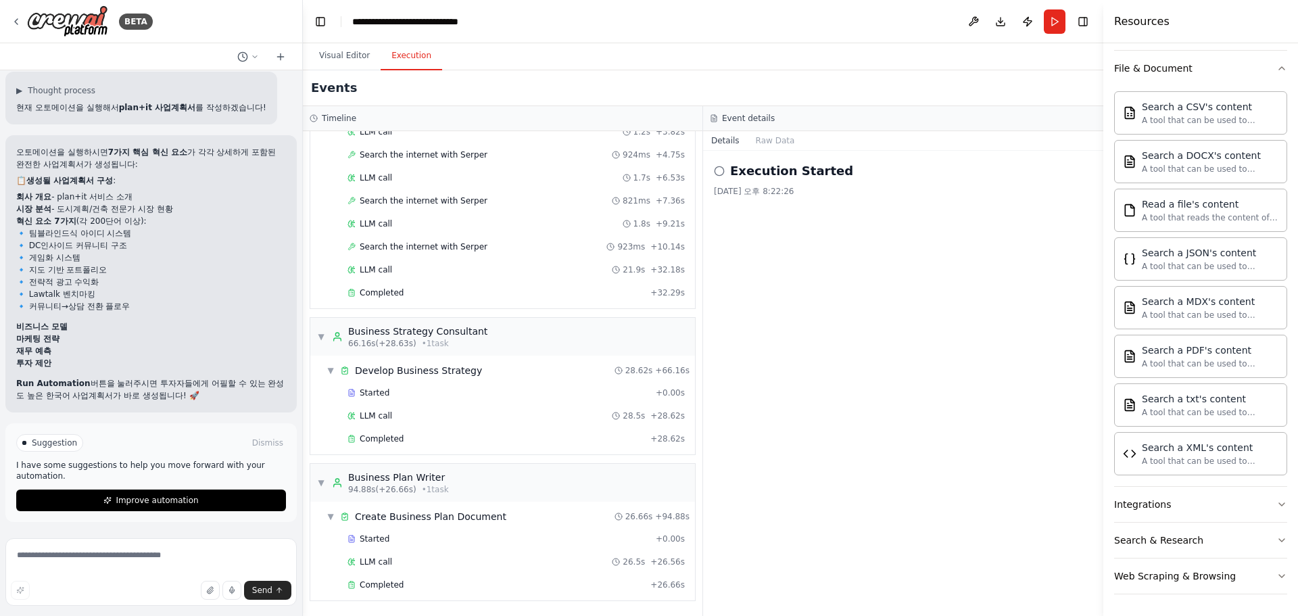
scroll to position [3874, 0]
click at [260, 445] on button "Dismiss" at bounding box center [267, 443] width 37 height 14
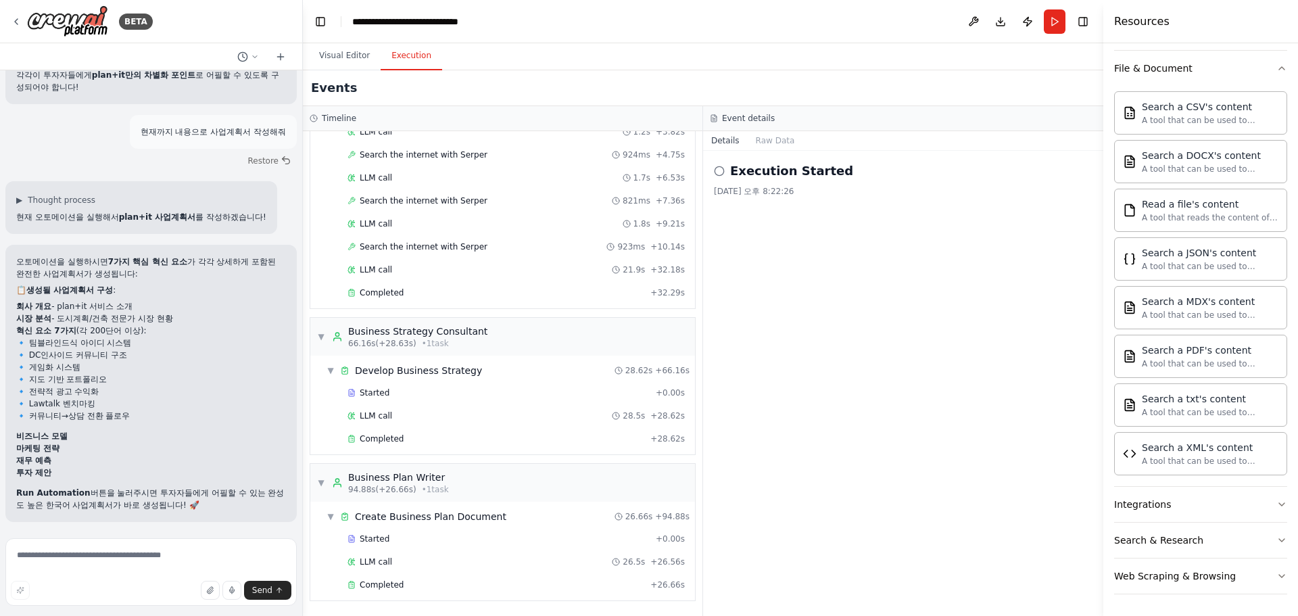
scroll to position [3765, 0]
click at [91, 564] on textarea at bounding box center [150, 572] width 291 height 68
type textarea "*"
type textarea "**********"
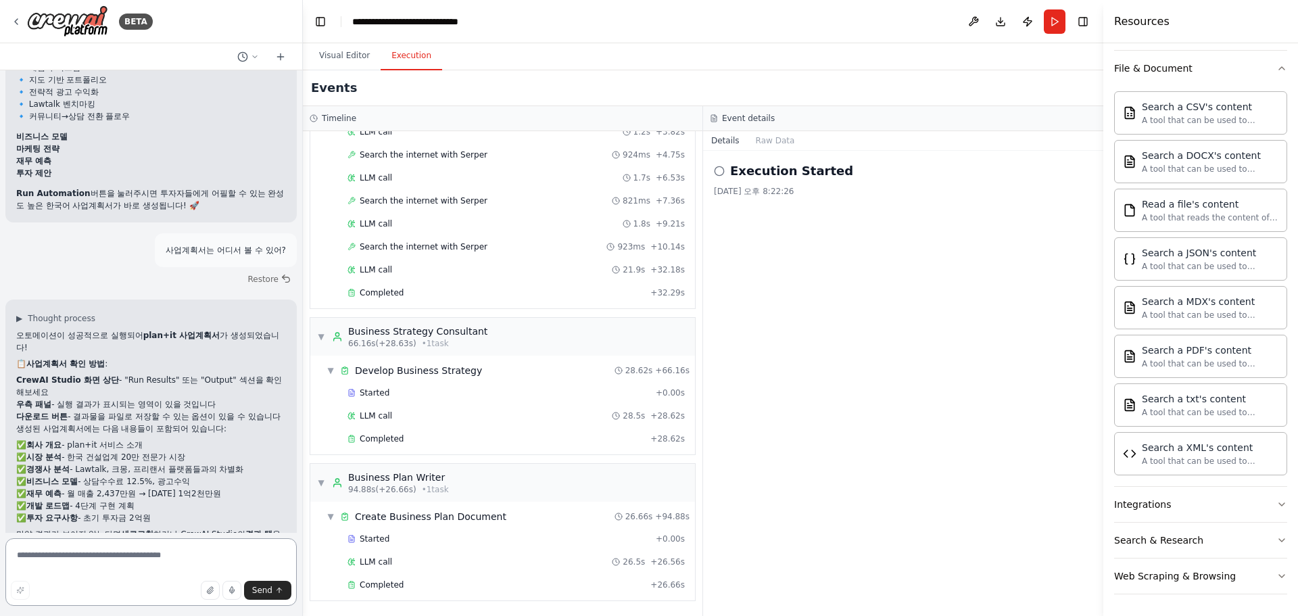
scroll to position [4118, 0]
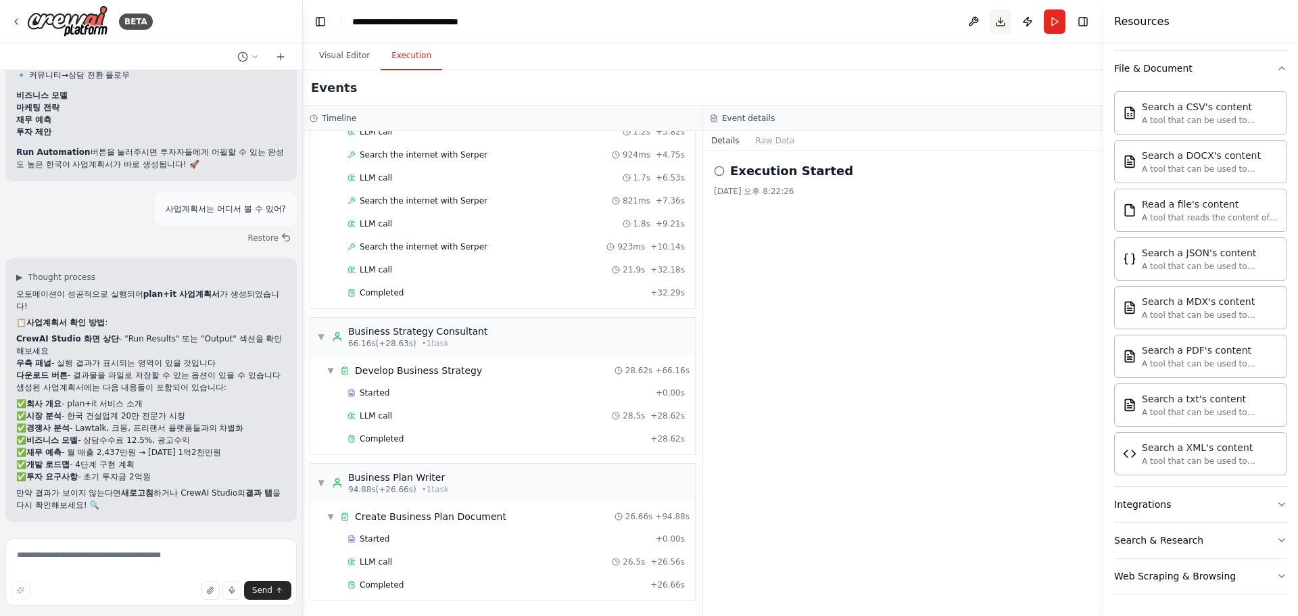
click at [1001, 28] on button "Download" at bounding box center [1001, 21] width 22 height 24
click at [321, 23] on button "Toggle Left Sidebar" at bounding box center [320, 21] width 19 height 19
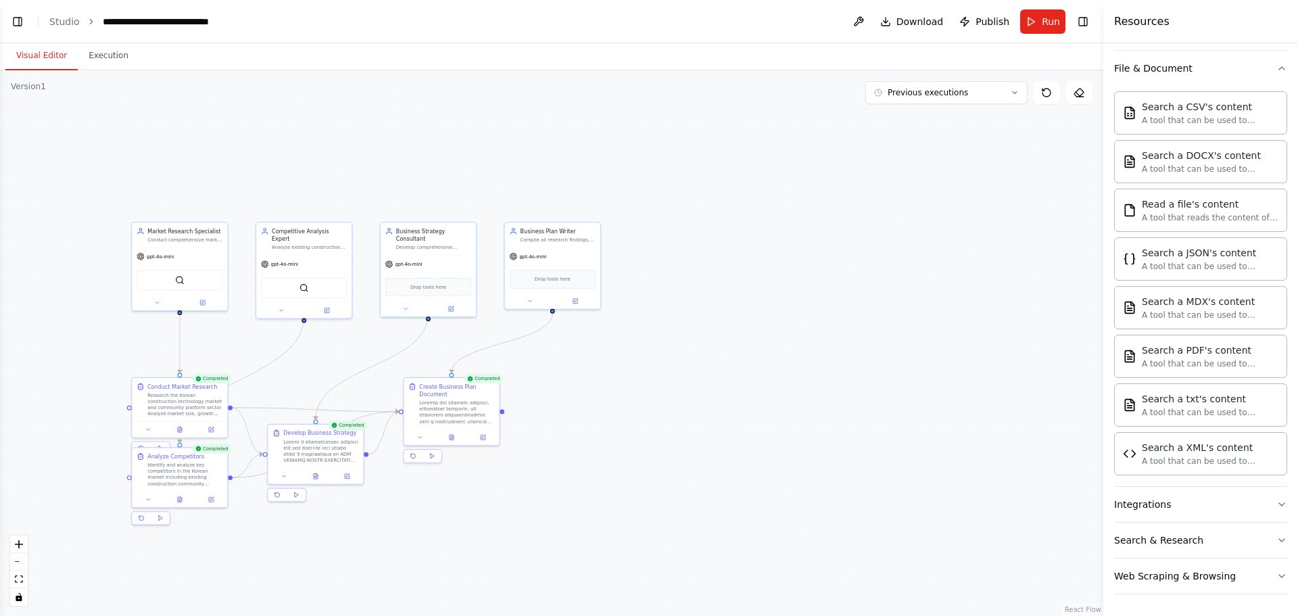
click at [30, 57] on button "Visual Editor" at bounding box center [41, 56] width 72 height 28
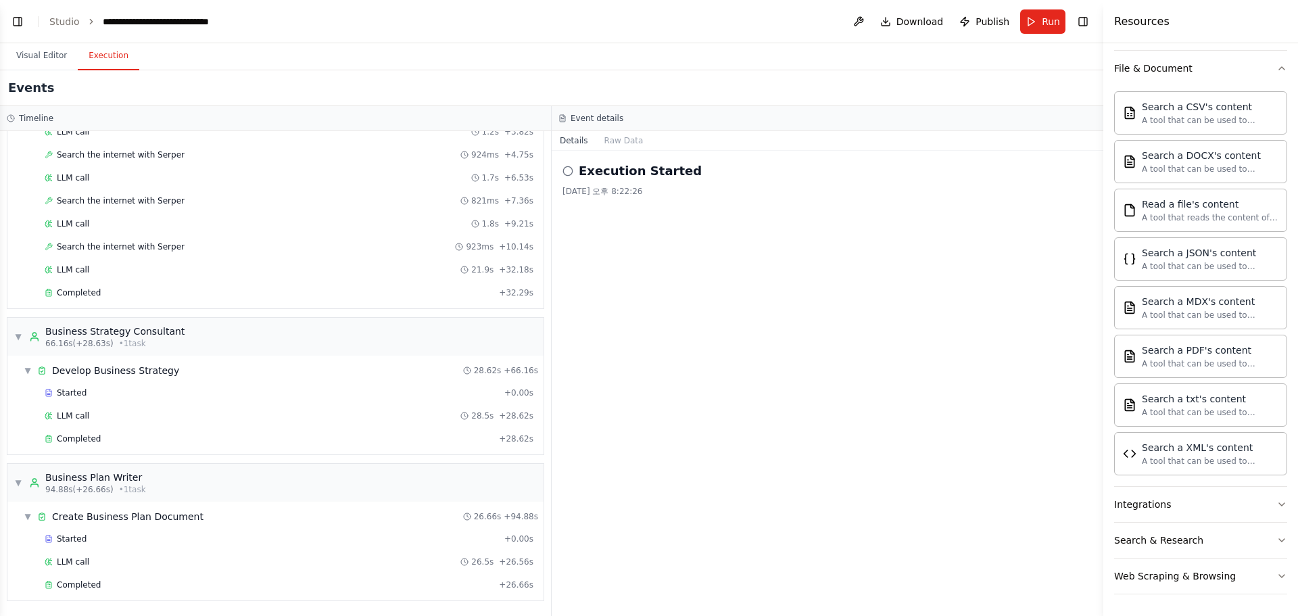
click at [107, 55] on button "Execution" at bounding box center [109, 56] width 62 height 28
click at [11, 17] on button "Toggle Left Sidebar" at bounding box center [17, 21] width 19 height 19
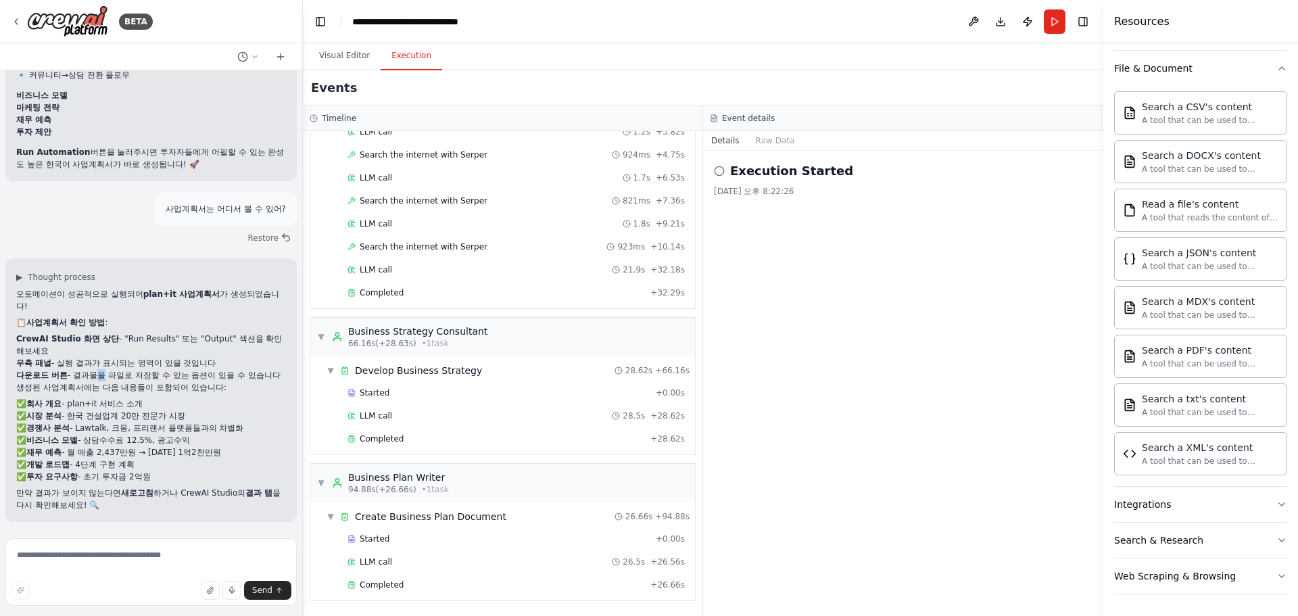
drag, startPoint x: 93, startPoint y: 363, endPoint x: 100, endPoint y: 362, distance: 7.5
click at [100, 369] on li "다운로드 버튼 - 결과물을 파일로 저장할 수 있는 옵션이 있을 수 있습니다" at bounding box center [151, 375] width 270 height 12
click at [107, 357] on li "우측 패널 - 실행 결과가 표시되는 영역이 있을 것입니다" at bounding box center [151, 363] width 270 height 12
click at [764, 140] on button "Raw Data" at bounding box center [775, 140] width 55 height 19
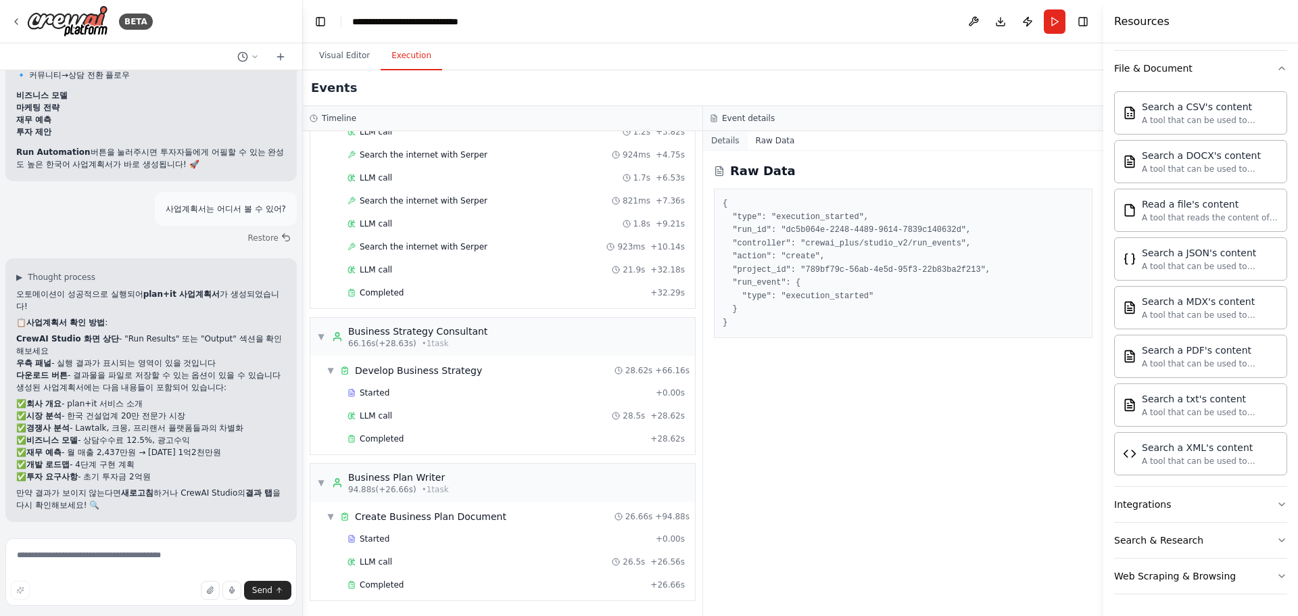
click at [733, 137] on button "Details" at bounding box center [725, 140] width 45 height 19
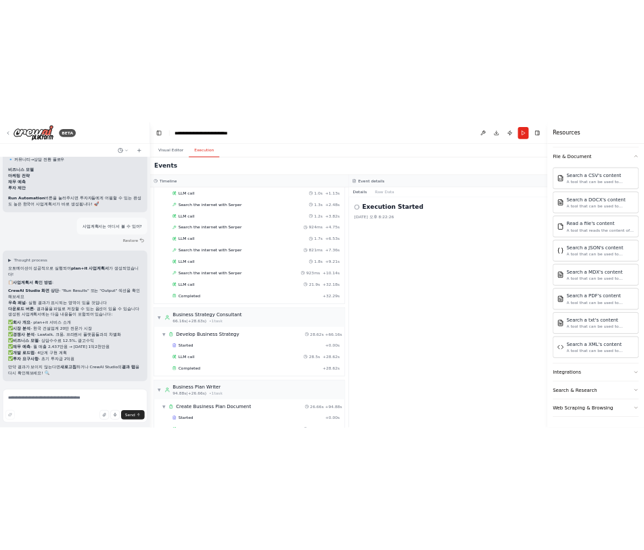
scroll to position [389, 0]
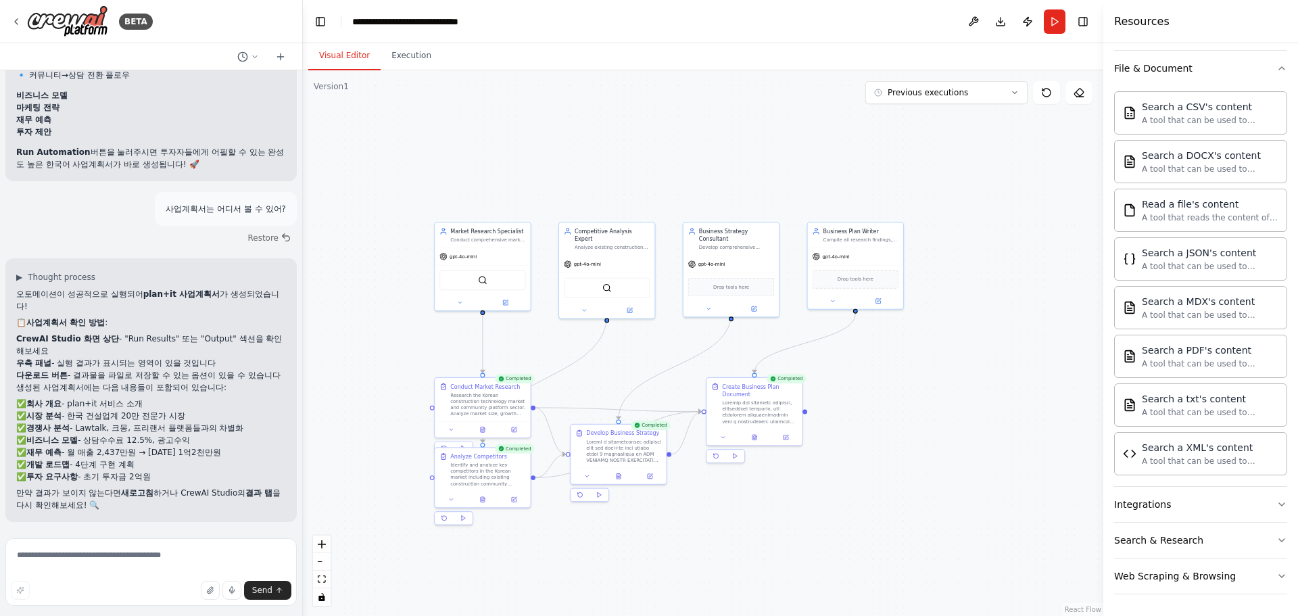
click at [349, 56] on button "Visual Editor" at bounding box center [344, 56] width 72 height 28
click at [1009, 88] on button "Previous executions" at bounding box center [946, 92] width 162 height 23
click at [1050, 101] on button at bounding box center [1046, 92] width 27 height 23
click at [317, 26] on button "Toggle Left Sidebar" at bounding box center [320, 21] width 19 height 19
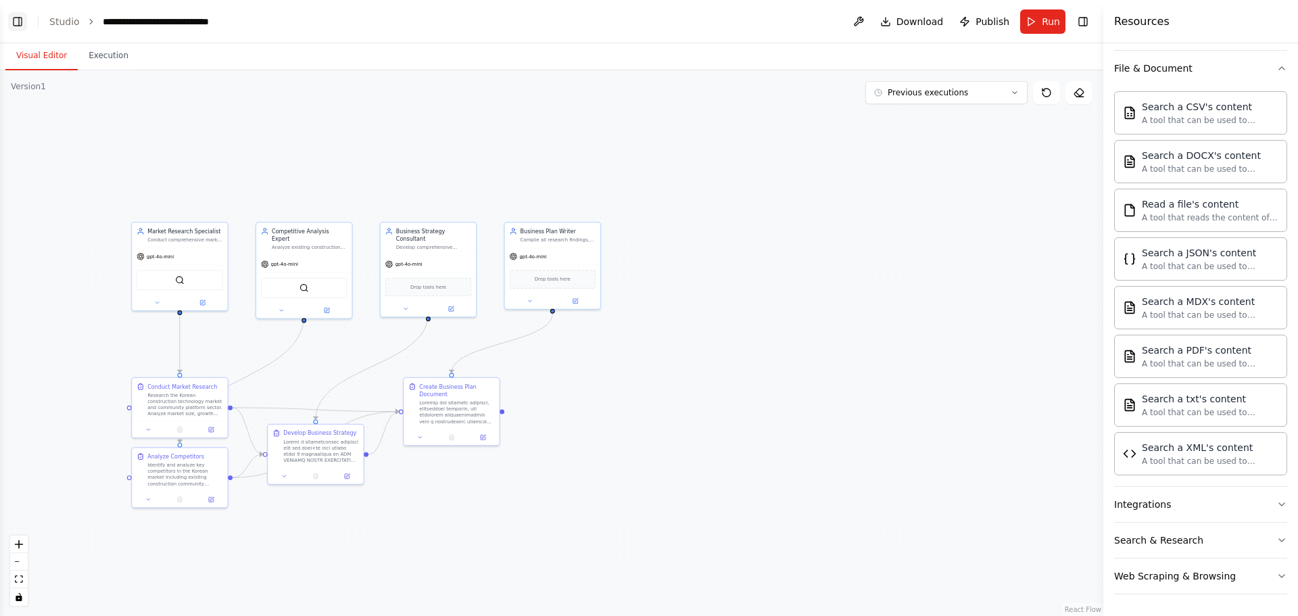
click at [16, 20] on button "Toggle Left Sidebar" at bounding box center [17, 21] width 19 height 19
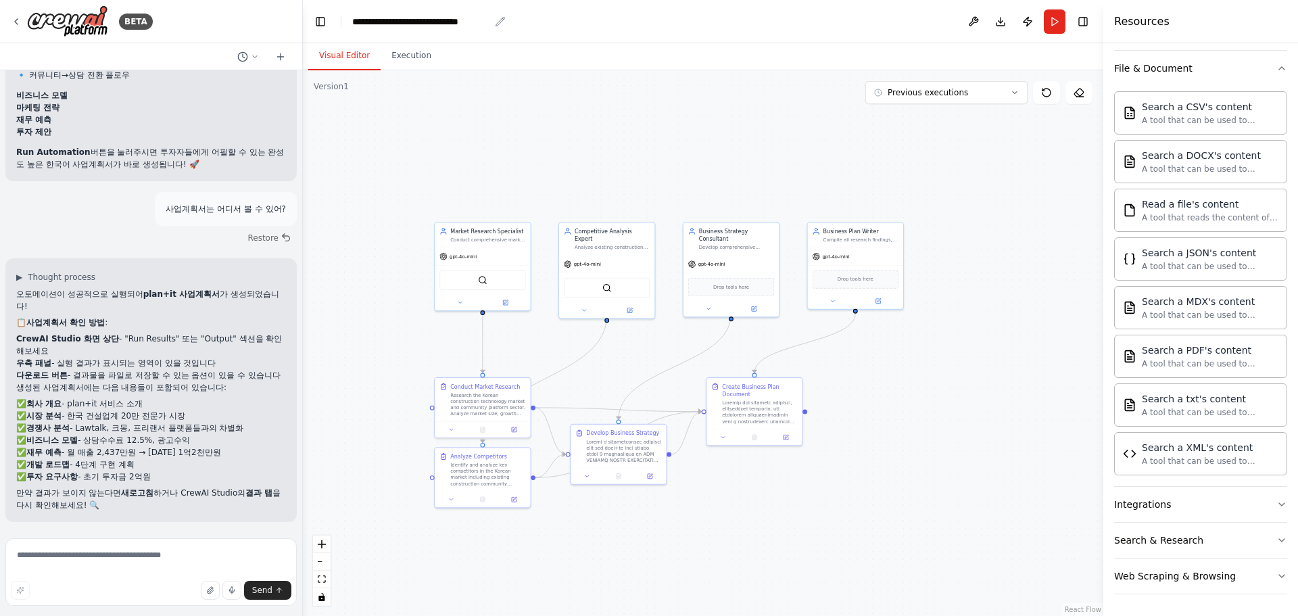
click at [502, 22] on icon "breadcrumb" at bounding box center [500, 21] width 11 height 11
click at [496, 21] on icon "breadcrumb" at bounding box center [500, 21] width 11 height 11
click at [499, 21] on icon "breadcrumb" at bounding box center [500, 21] width 11 height 11
click at [971, 26] on button at bounding box center [974, 21] width 22 height 24
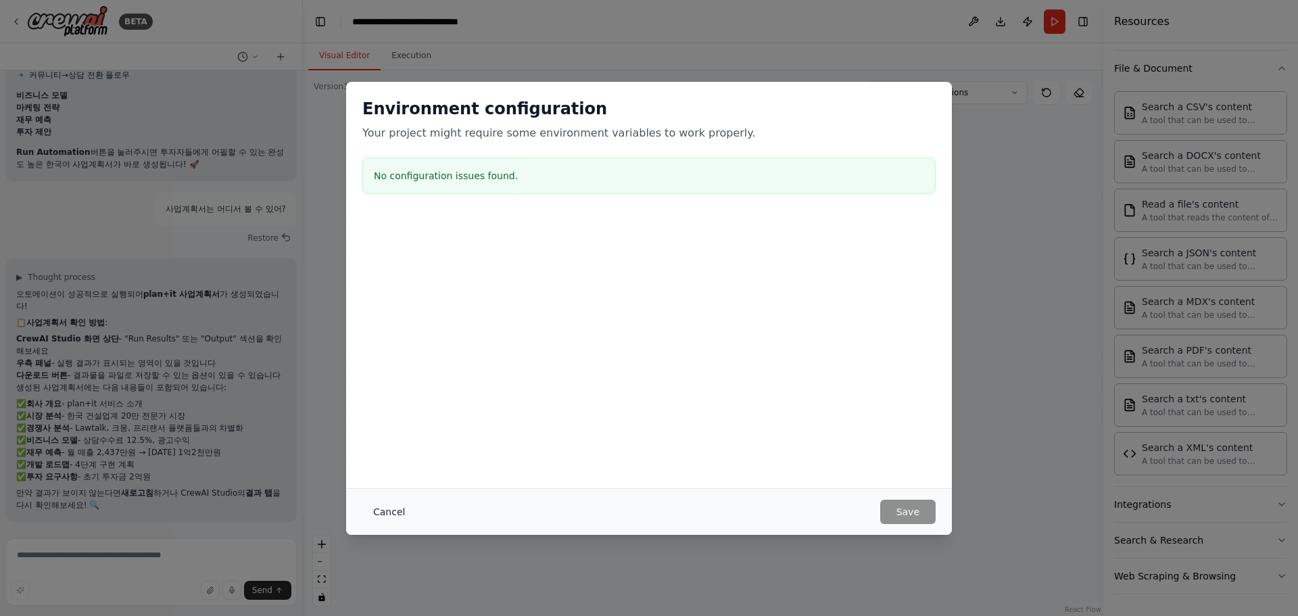
click at [372, 516] on button "Cancel" at bounding box center [388, 512] width 53 height 24
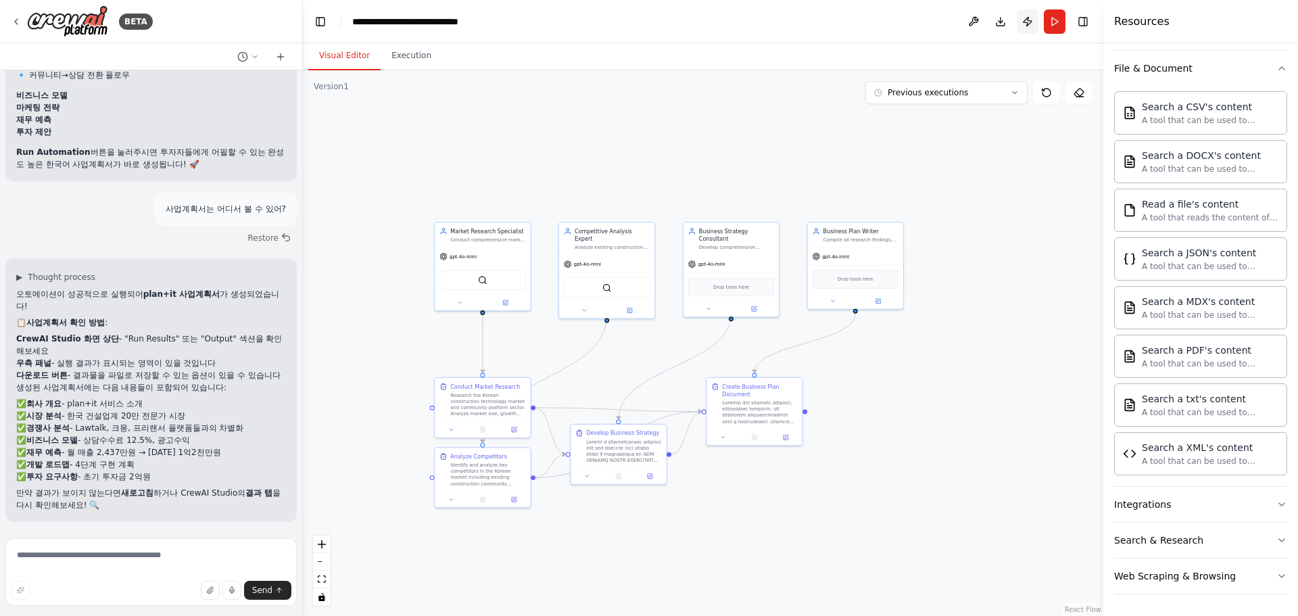
click at [1031, 23] on button "Publish" at bounding box center [1028, 21] width 22 height 24
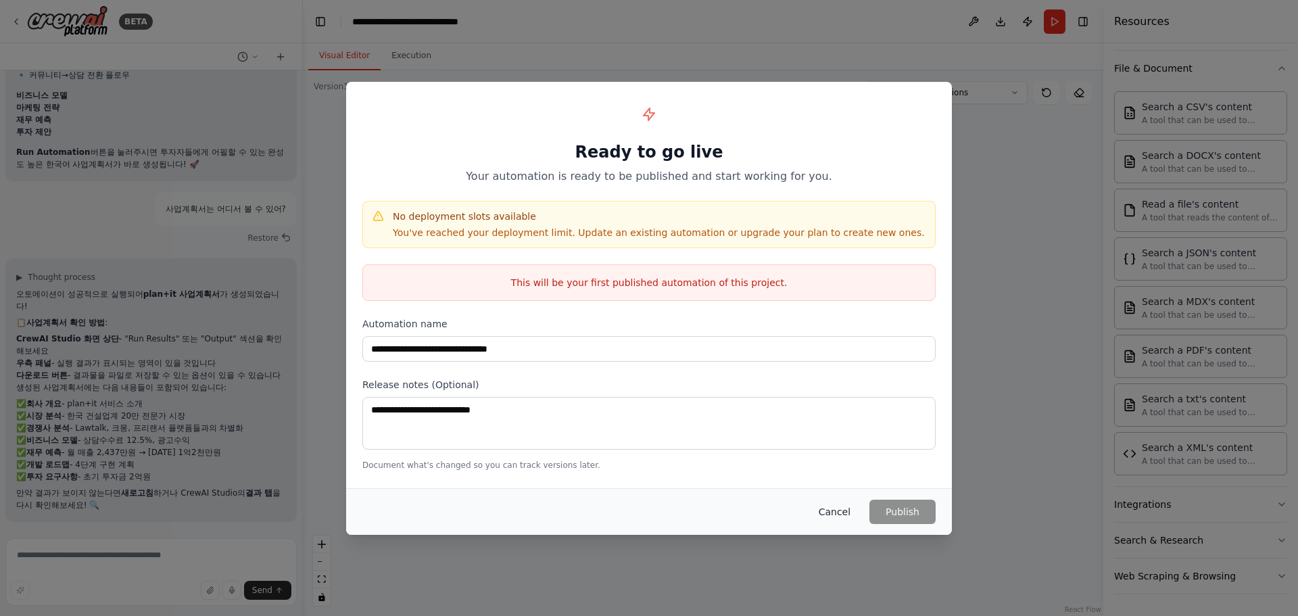
click at [836, 513] on button "Cancel" at bounding box center [834, 512] width 53 height 24
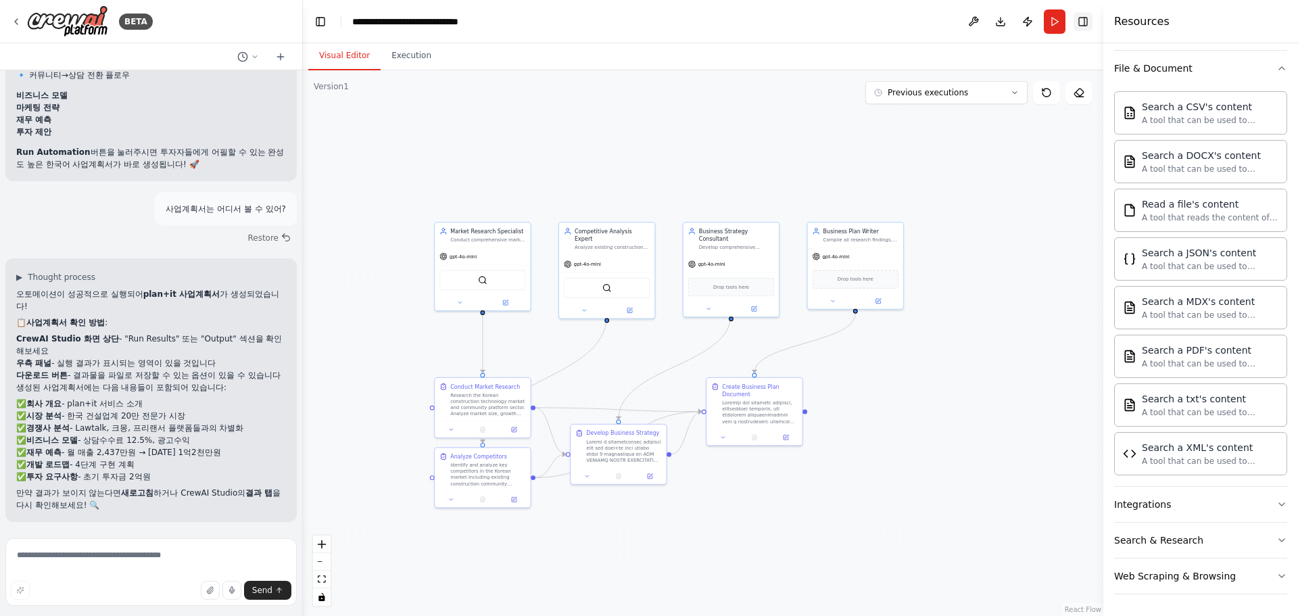
click at [1081, 23] on button "Toggle Right Sidebar" at bounding box center [1083, 21] width 19 height 19
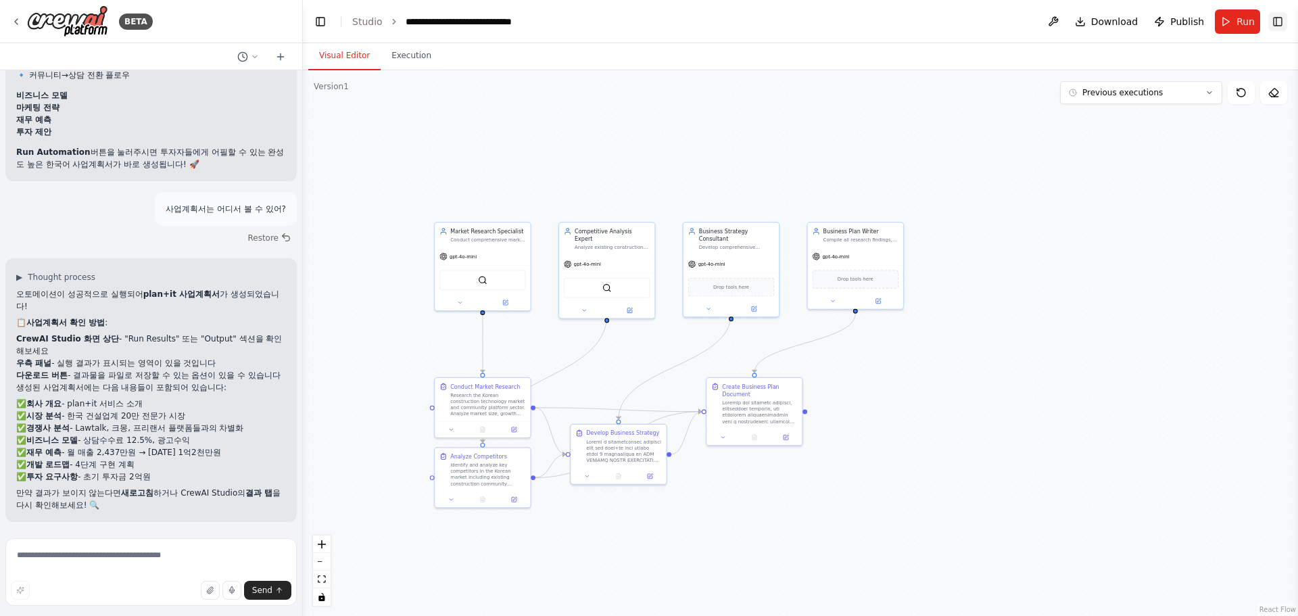
click at [1279, 20] on button "Toggle Right Sidebar" at bounding box center [1277, 21] width 19 height 19
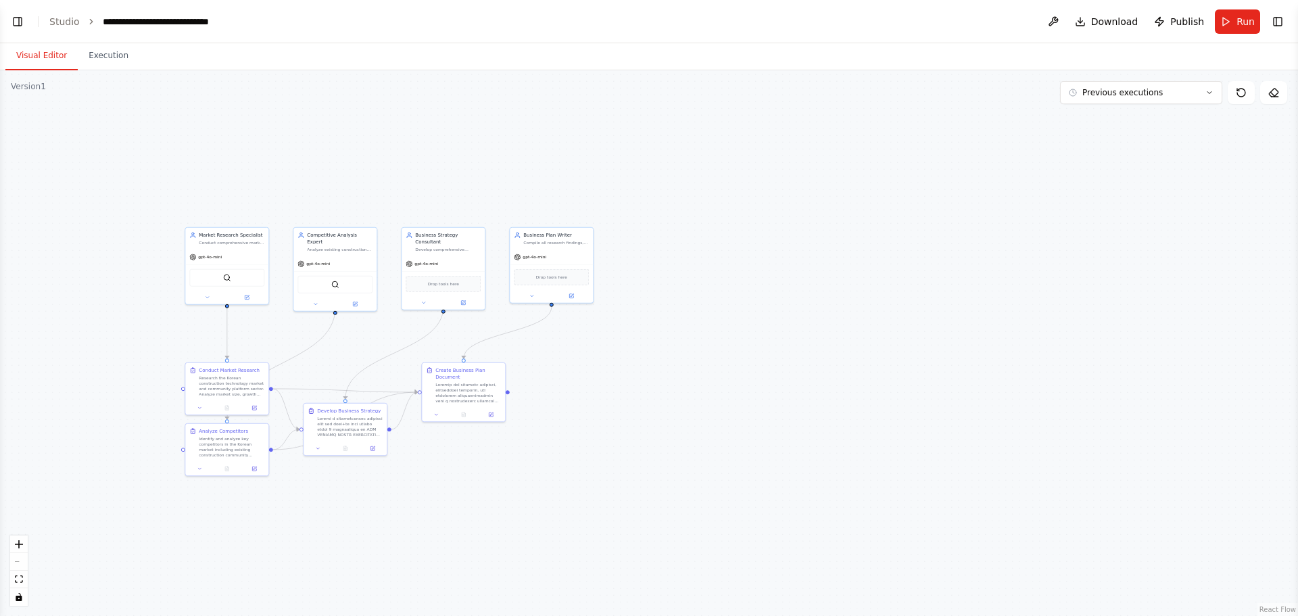
scroll to position [4118, 0]
click at [16, 598] on icon "toggle interactivity" at bounding box center [19, 597] width 6 height 8
click at [19, 23] on button "Toggle Left Sidebar" at bounding box center [17, 21] width 19 height 19
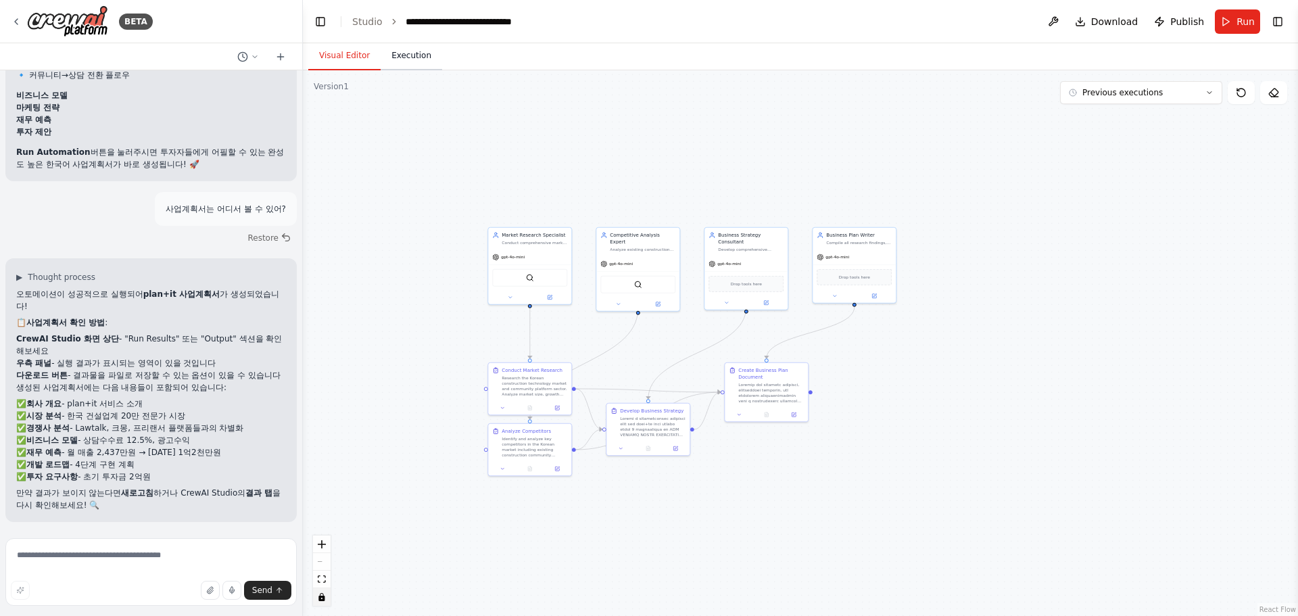
click at [411, 47] on button "Execution" at bounding box center [412, 56] width 62 height 28
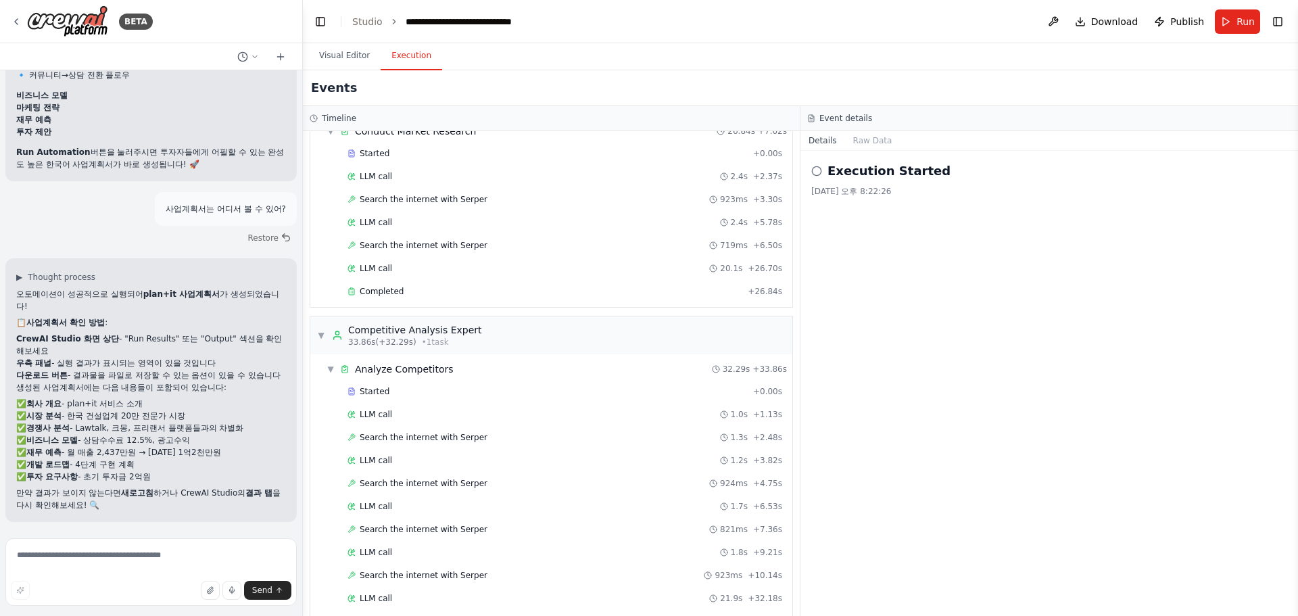
scroll to position [389, 0]
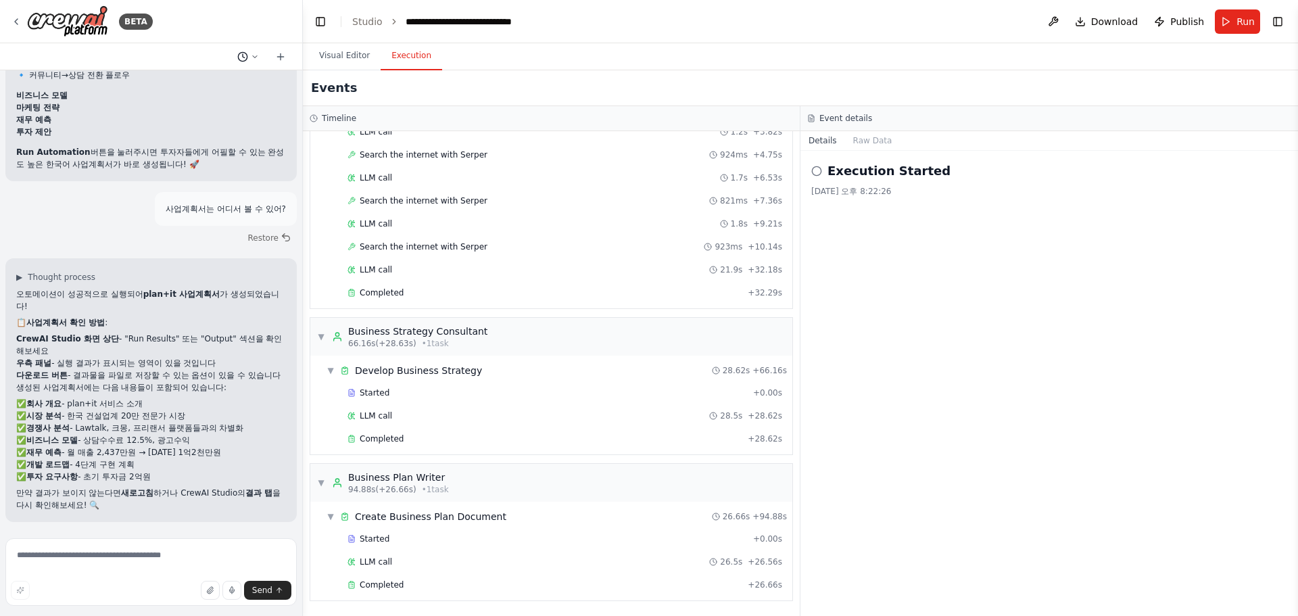
click at [257, 55] on icon at bounding box center [255, 57] width 8 height 8
click at [257, 55] on div at bounding box center [151, 308] width 303 height 616
click at [1280, 22] on button "Toggle Right Sidebar" at bounding box center [1277, 21] width 19 height 19
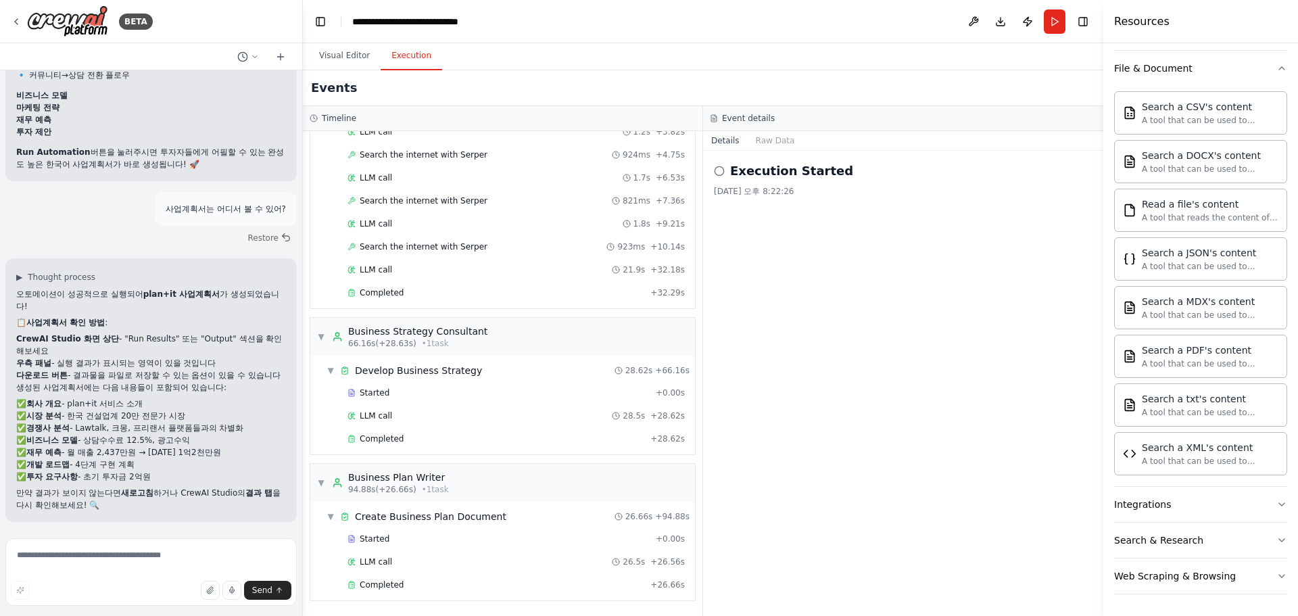
click at [1278, 70] on div "Crew Task Agent Tools AI & Machine Learning Database & Data File & Document Sea…" at bounding box center [1200, 329] width 195 height 573
click at [1276, 69] on icon "button" at bounding box center [1281, 68] width 11 height 11
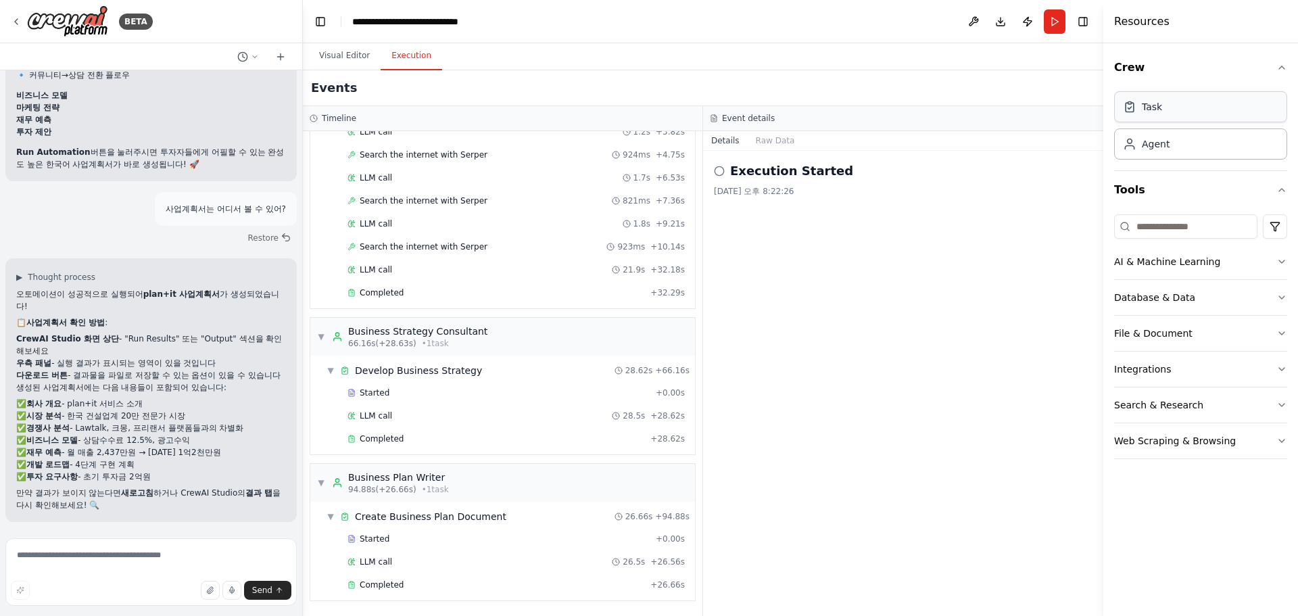
click at [1236, 110] on div "Task" at bounding box center [1200, 106] width 173 height 31
click at [1195, 121] on div "Task" at bounding box center [1200, 106] width 173 height 31
click at [1189, 153] on div "Agent" at bounding box center [1200, 143] width 173 height 31
click at [1226, 338] on button "File & Document" at bounding box center [1200, 333] width 173 height 35
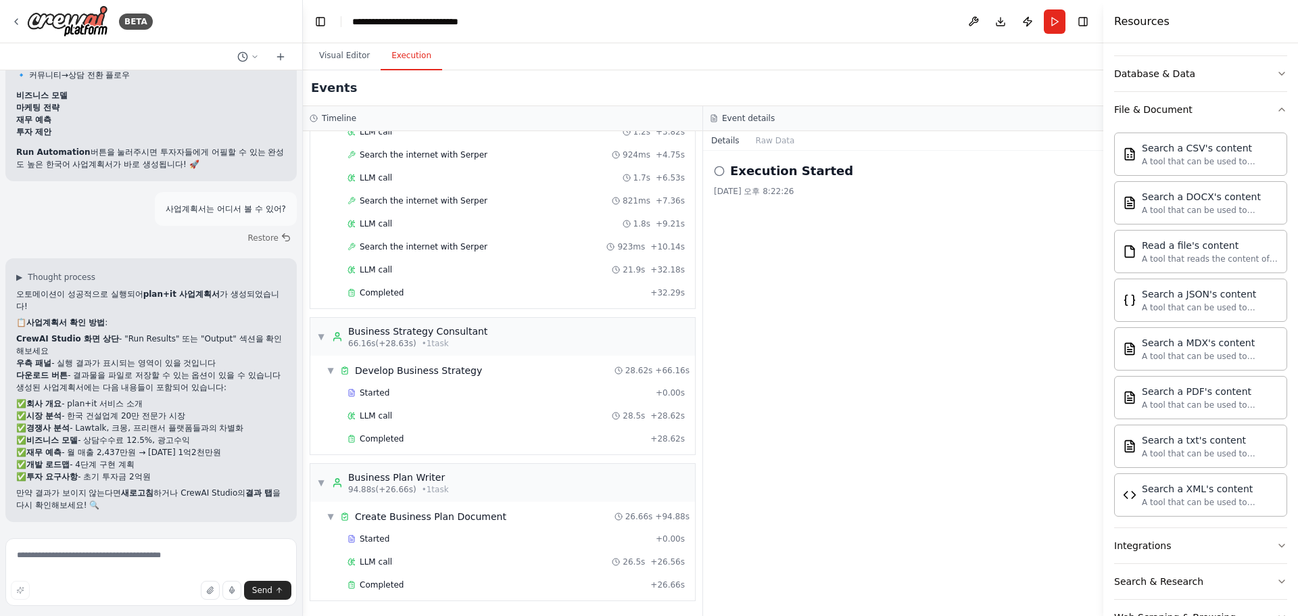
scroll to position [265, 0]
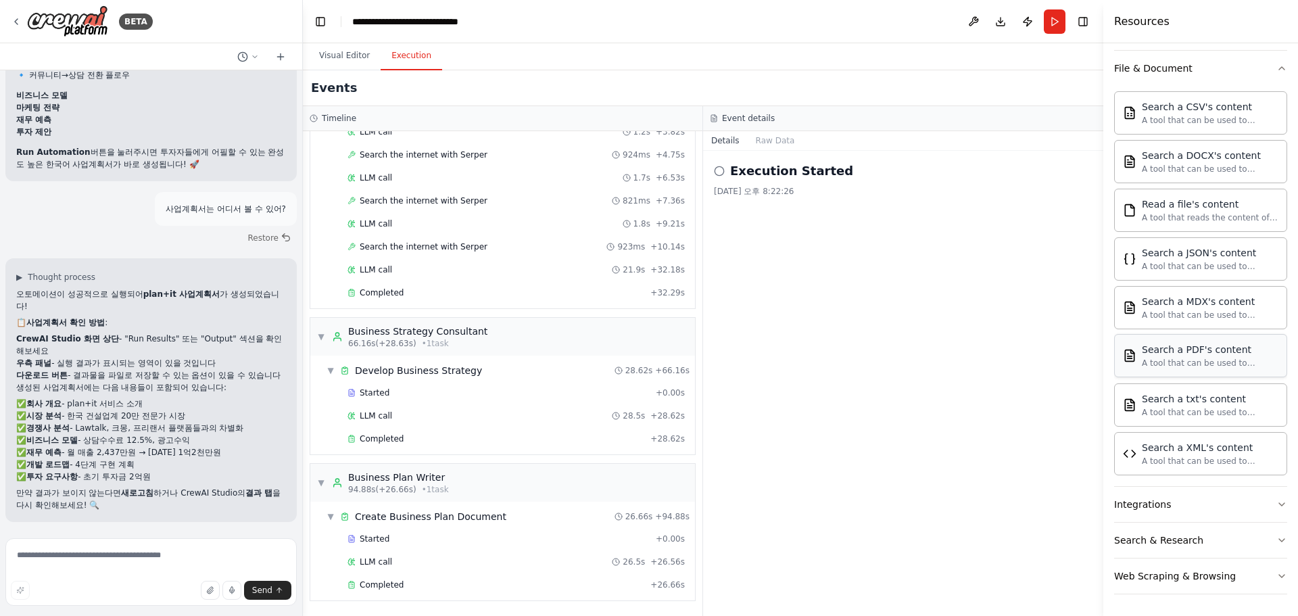
click at [1223, 366] on div "A tool that can be used to semantic search a query from a PDF's content." at bounding box center [1210, 363] width 137 height 11
click at [1154, 362] on div "A tool that can be used to semantic search a query from a PDF's content." at bounding box center [1210, 363] width 137 height 11
click at [1142, 405] on div "Search a txt's content A tool that can be used to semantic search a query from …" at bounding box center [1210, 404] width 137 height 26
click at [1169, 514] on button "Integrations" at bounding box center [1200, 504] width 173 height 35
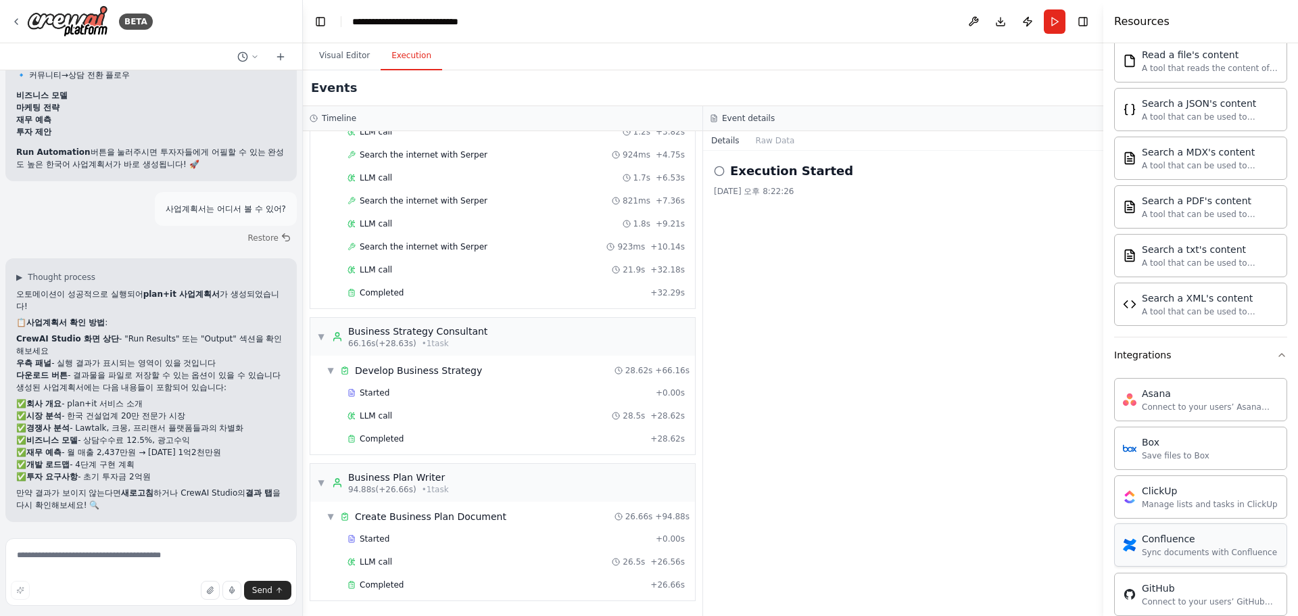
scroll to position [468, 0]
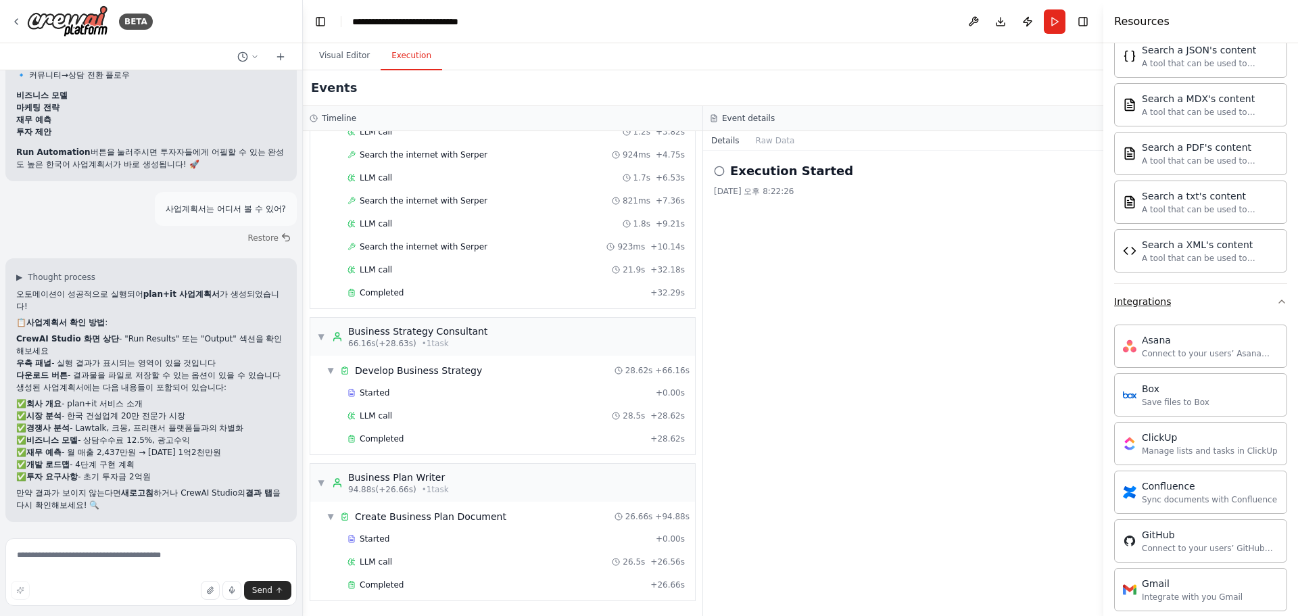
click at [1172, 312] on button "Integrations" at bounding box center [1200, 301] width 173 height 35
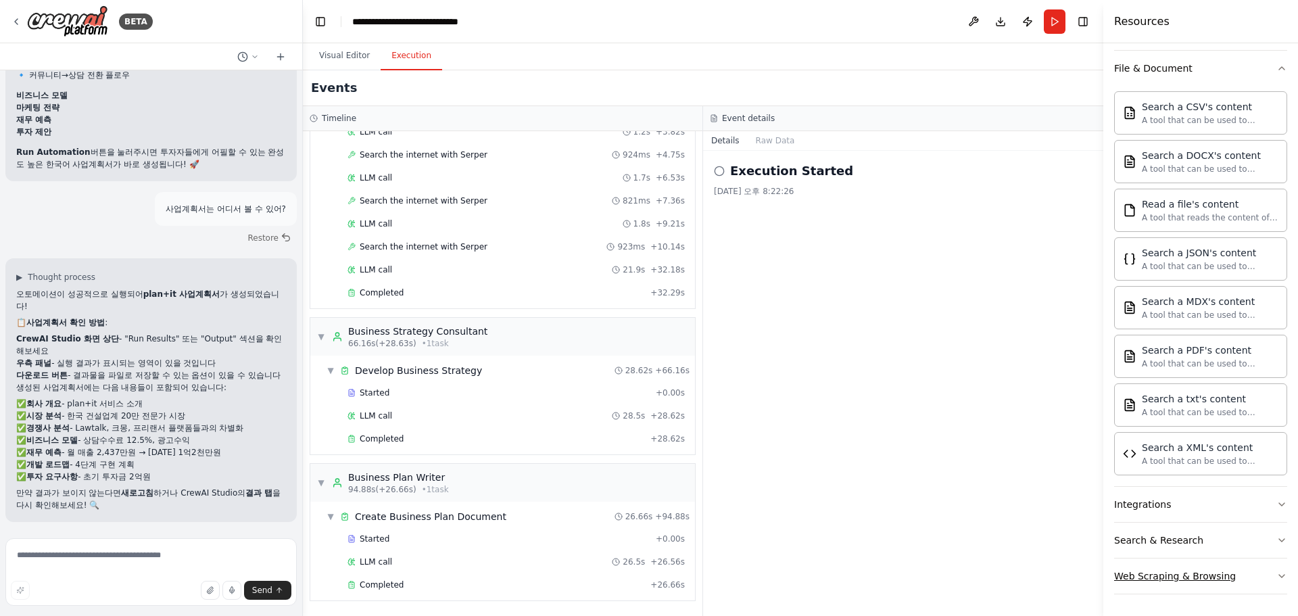
click at [1222, 580] on div "Web Scraping & Browsing" at bounding box center [1175, 576] width 122 height 14
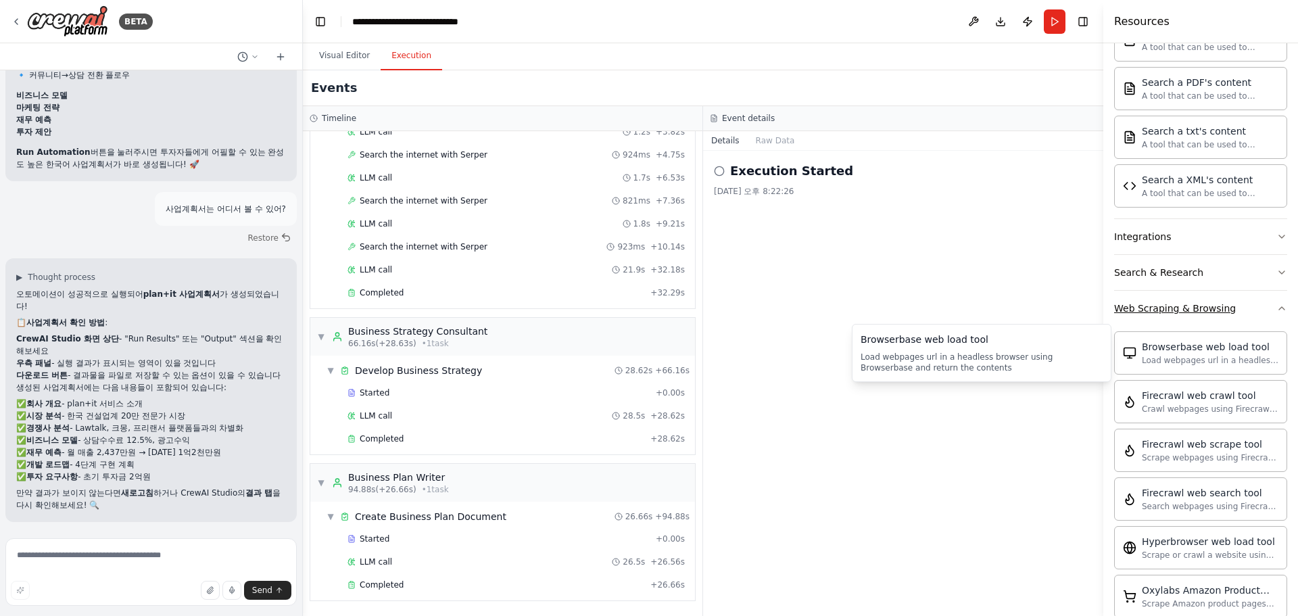
click at [1172, 304] on div "Web Scraping & Browsing" at bounding box center [1175, 309] width 122 height 14
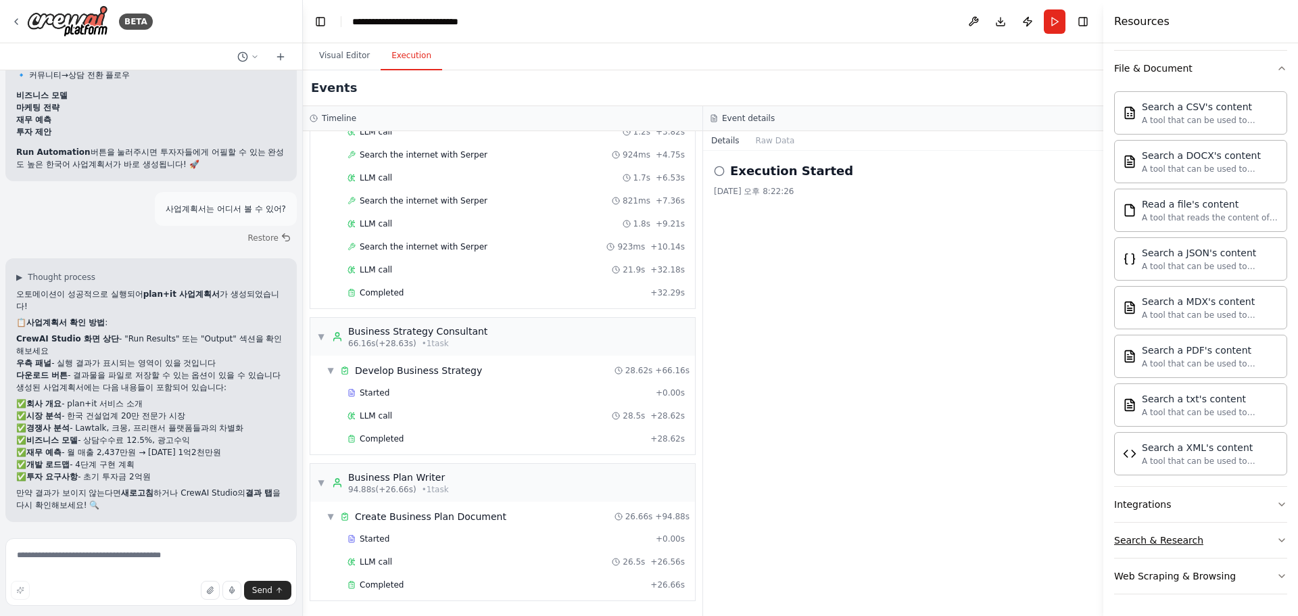
click at [1167, 532] on button "Search & Research" at bounding box center [1200, 540] width 173 height 35
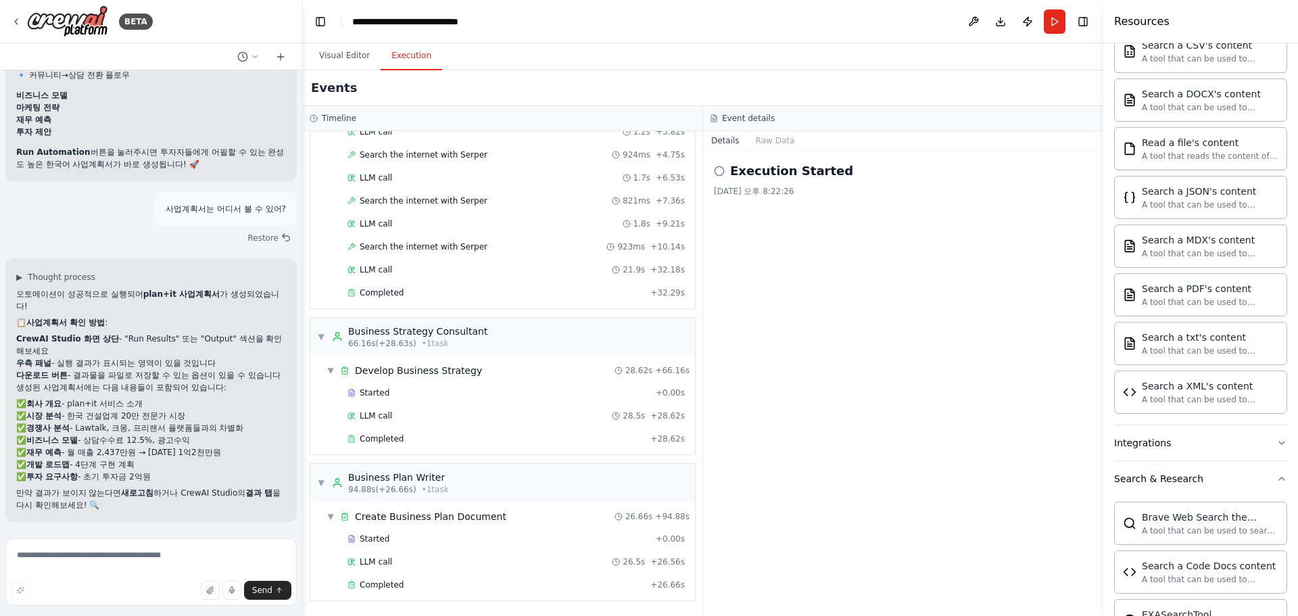
scroll to position [671, 0]
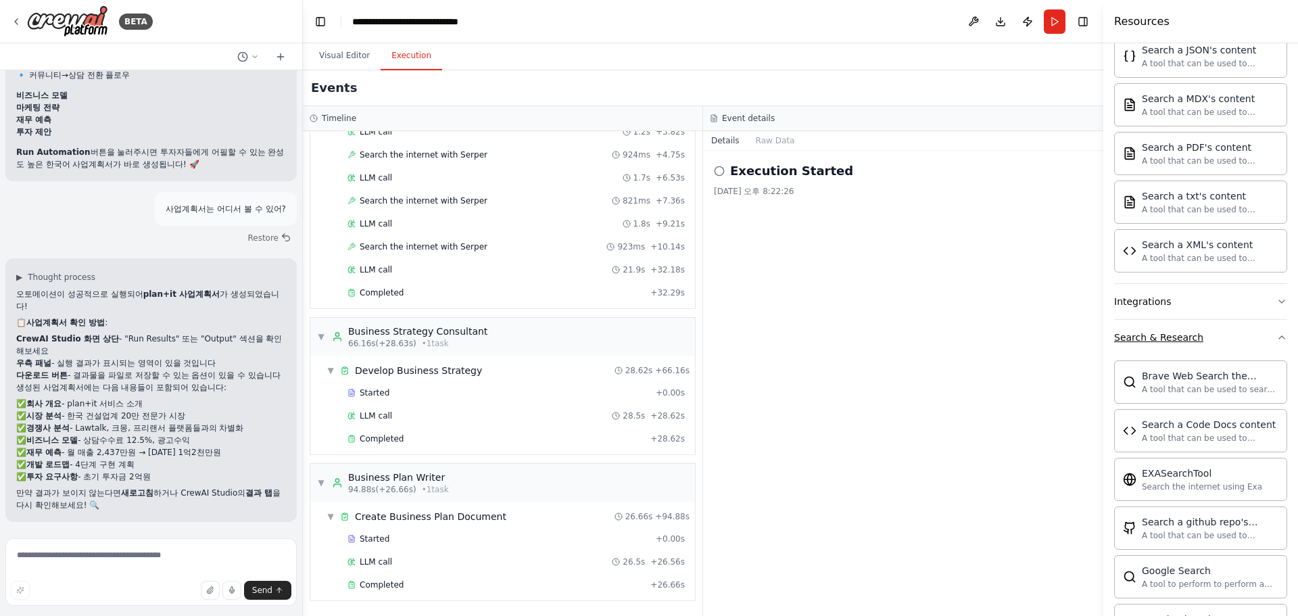
click at [1168, 335] on div "Search & Research" at bounding box center [1158, 338] width 89 height 14
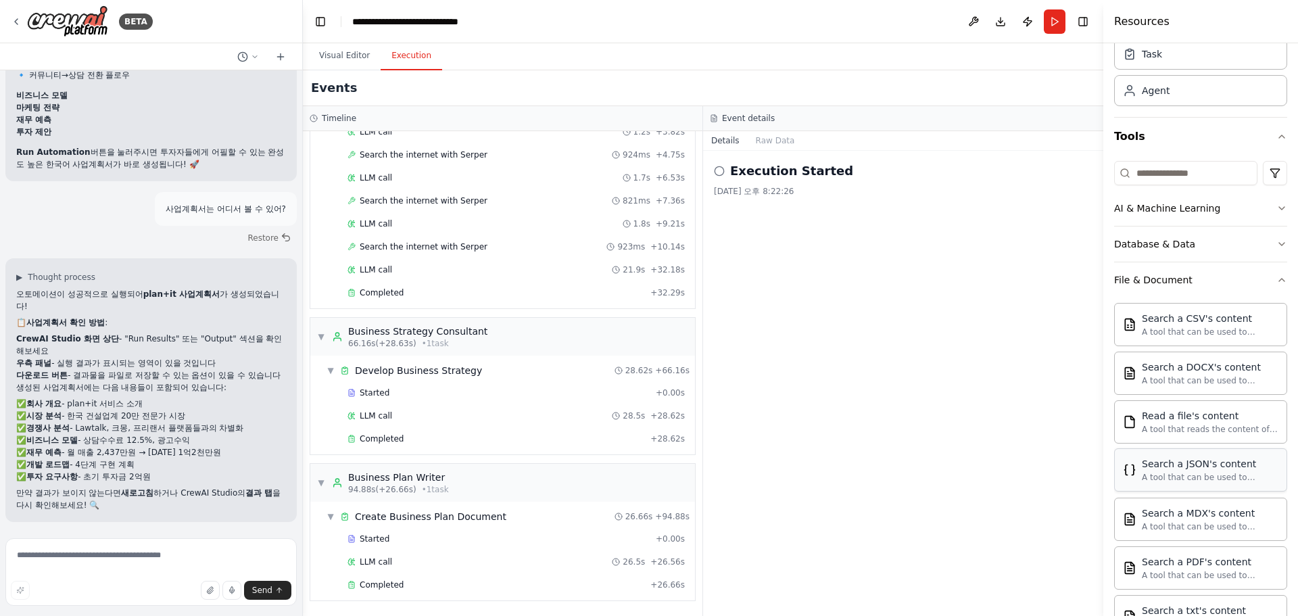
scroll to position [0, 0]
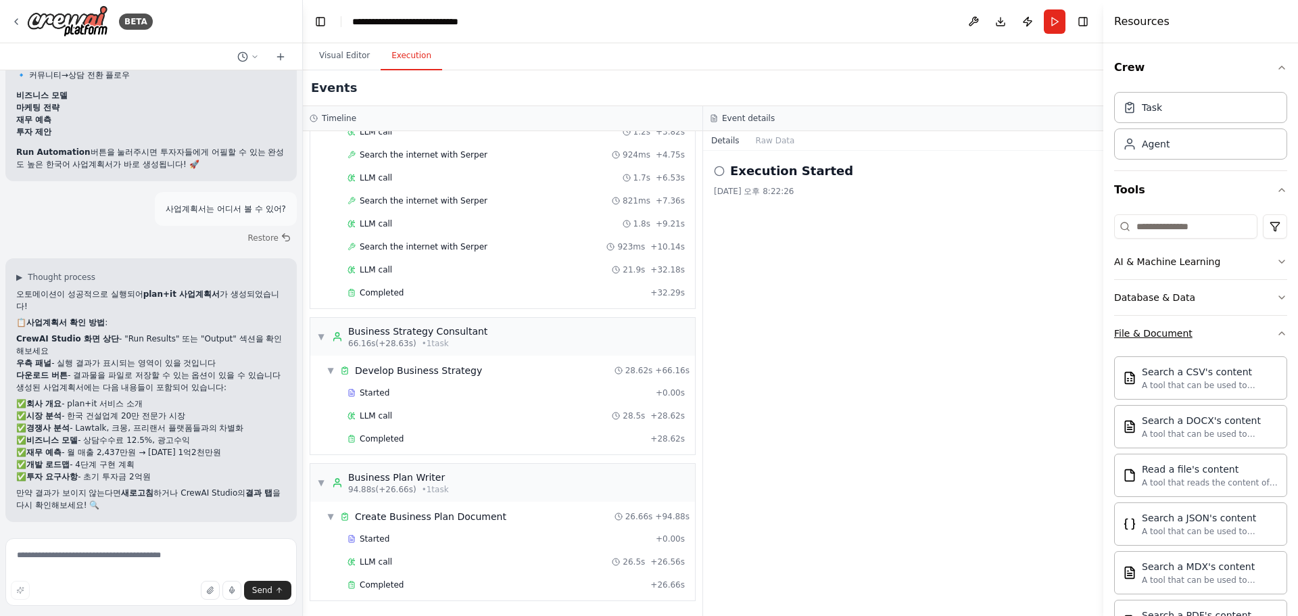
click at [1179, 325] on button "File & Document" at bounding box center [1200, 333] width 173 height 35
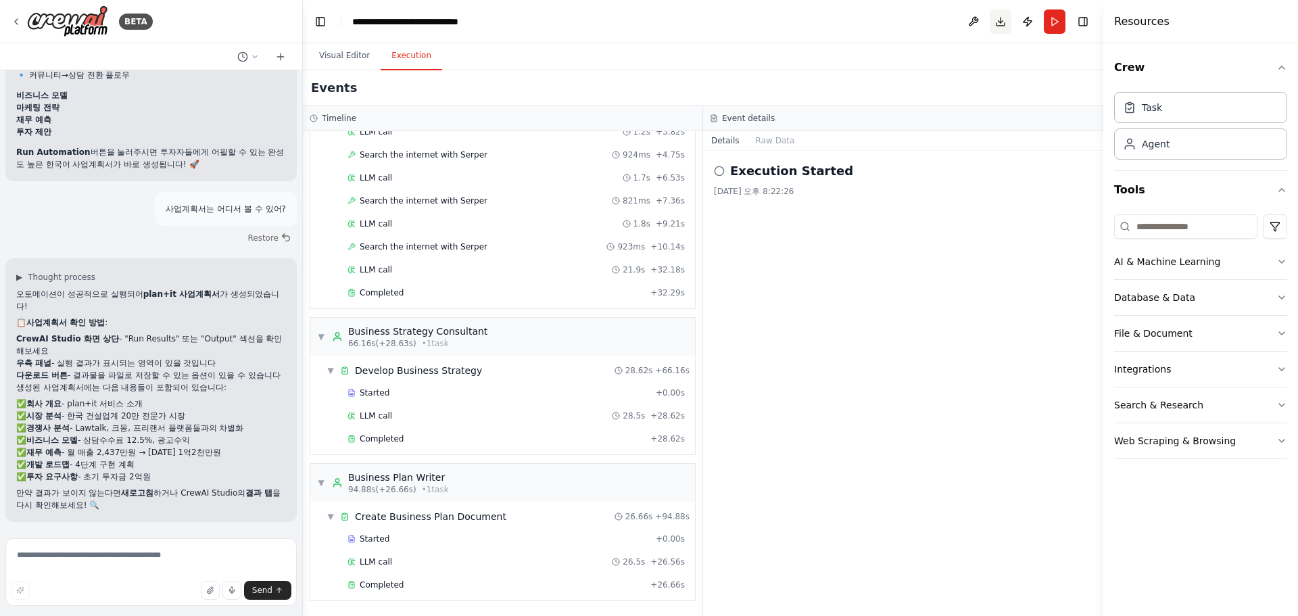
click at [1004, 24] on button "Download" at bounding box center [1001, 21] width 22 height 24
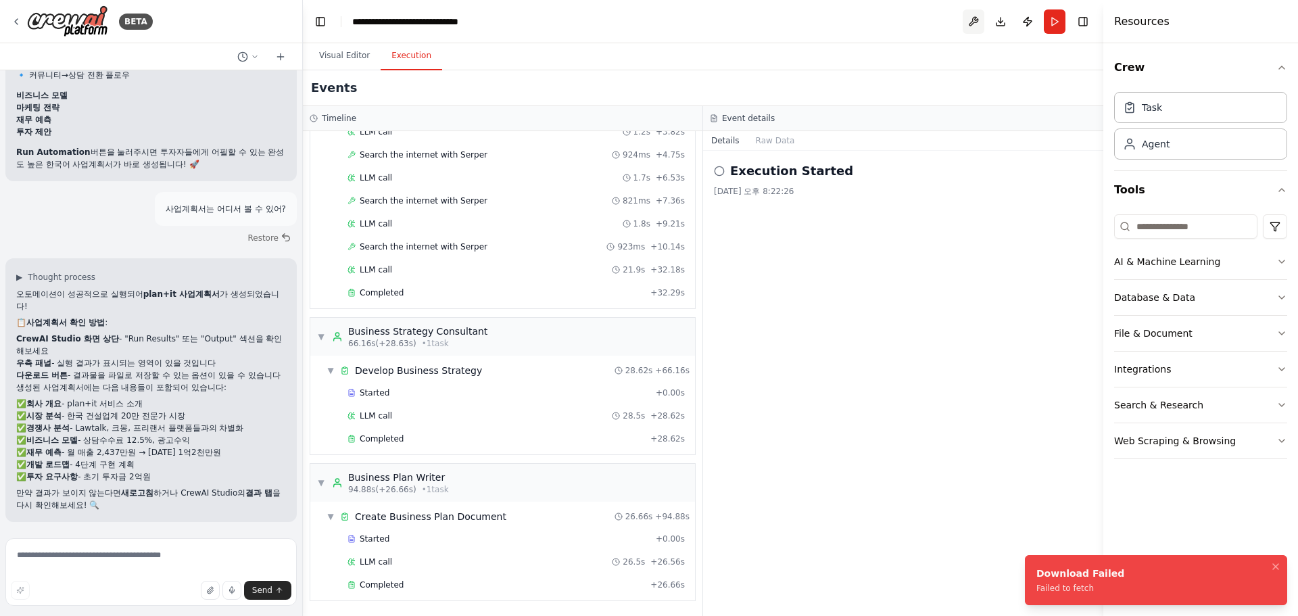
click at [978, 20] on button at bounding box center [974, 21] width 22 height 24
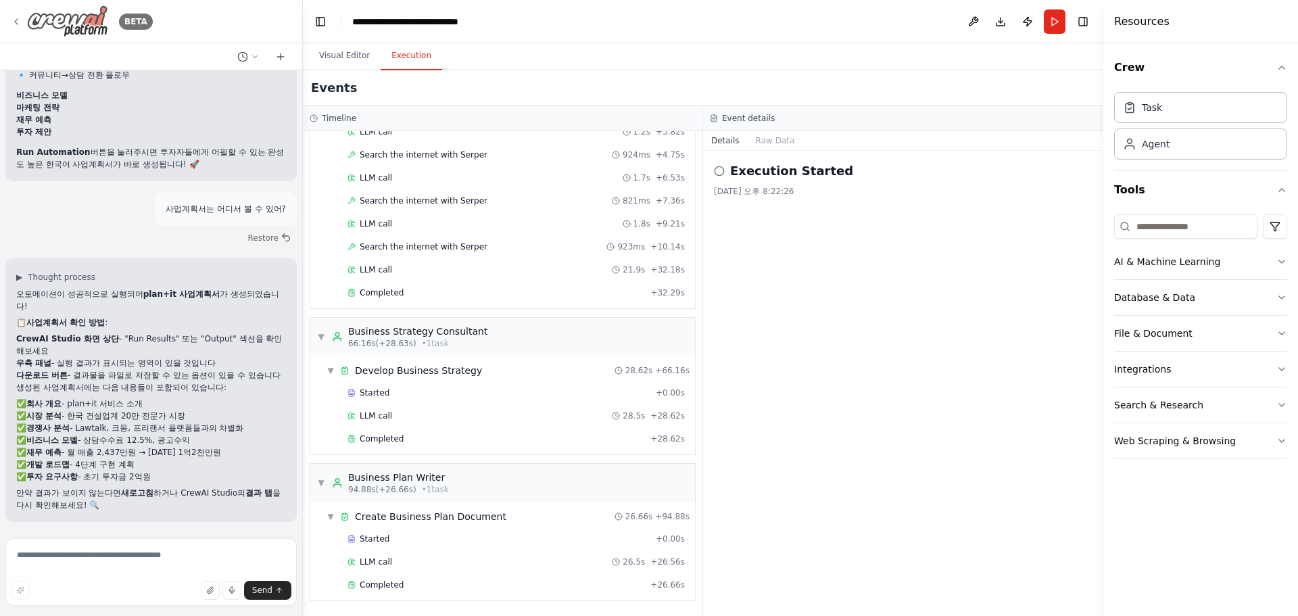
click at [19, 27] on div "BETA" at bounding box center [82, 21] width 142 height 32
click at [11, 21] on icon at bounding box center [16, 21] width 11 height 11
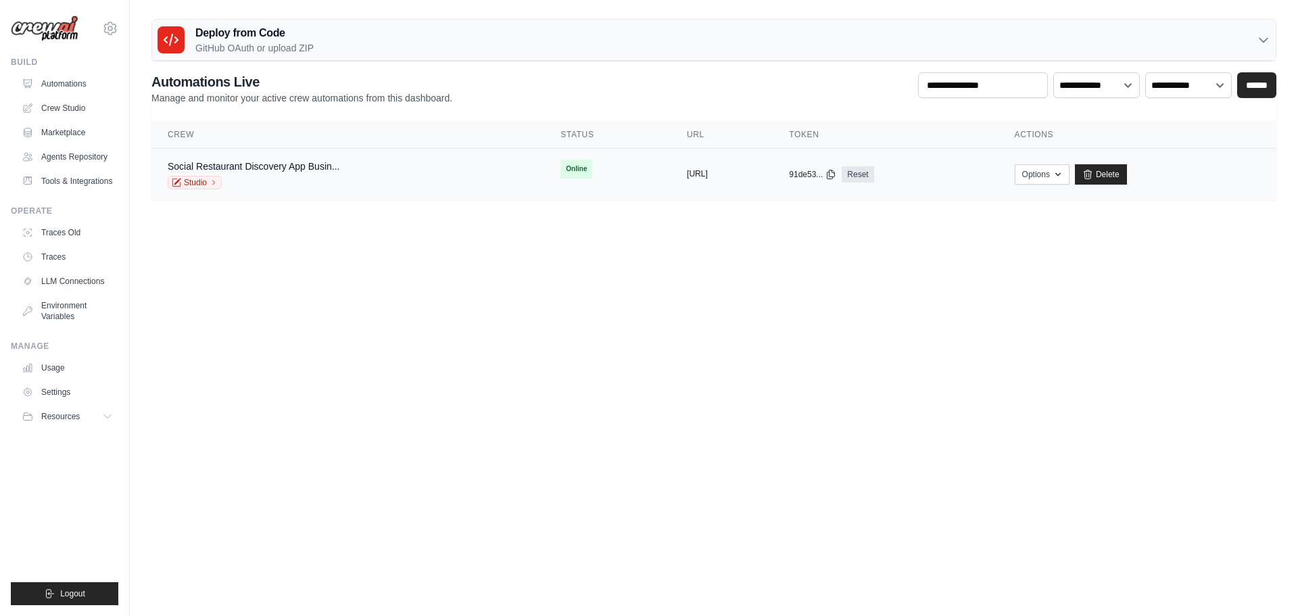
click at [692, 179] on button "[URL]" at bounding box center [697, 173] width 21 height 11
click at [687, 178] on button "[URL]" at bounding box center [697, 173] width 21 height 11
click at [367, 179] on div "Social Restaurant Discovery App Busin... Studio" at bounding box center [348, 175] width 360 height 30
click at [1069, 172] on button "Options" at bounding box center [1042, 174] width 55 height 20
click at [1209, 128] on th "Actions" at bounding box center [1138, 135] width 278 height 28
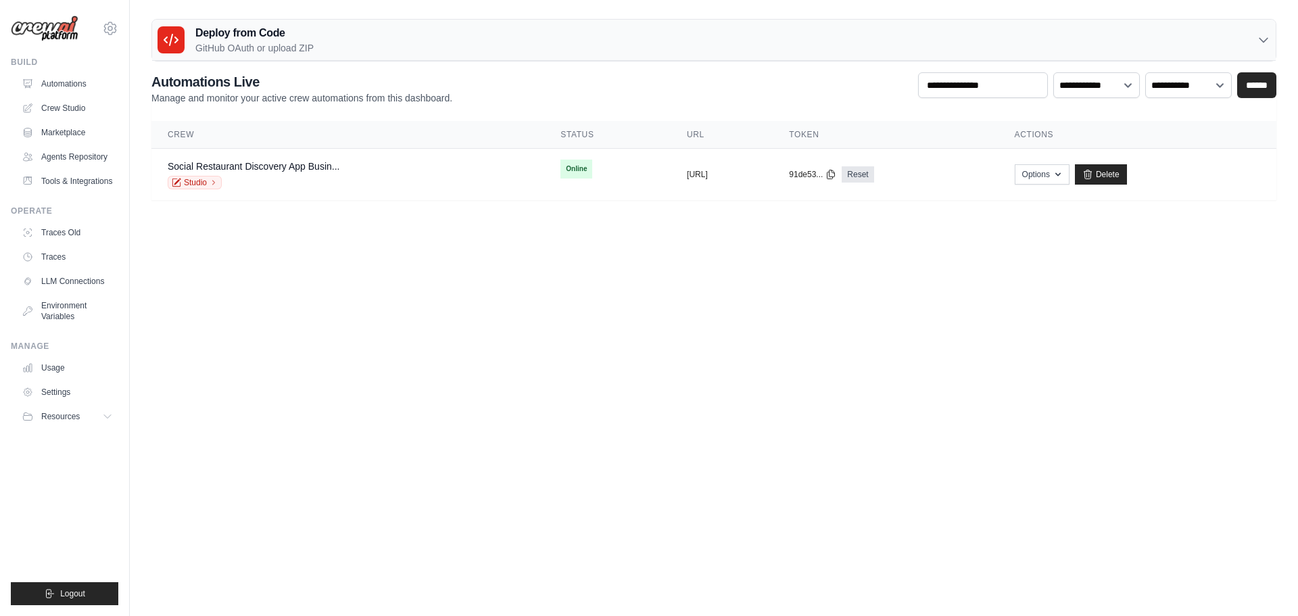
click at [896, 39] on div "Deploy from Code GitHub OAuth or upload ZIP" at bounding box center [714, 40] width 1124 height 41
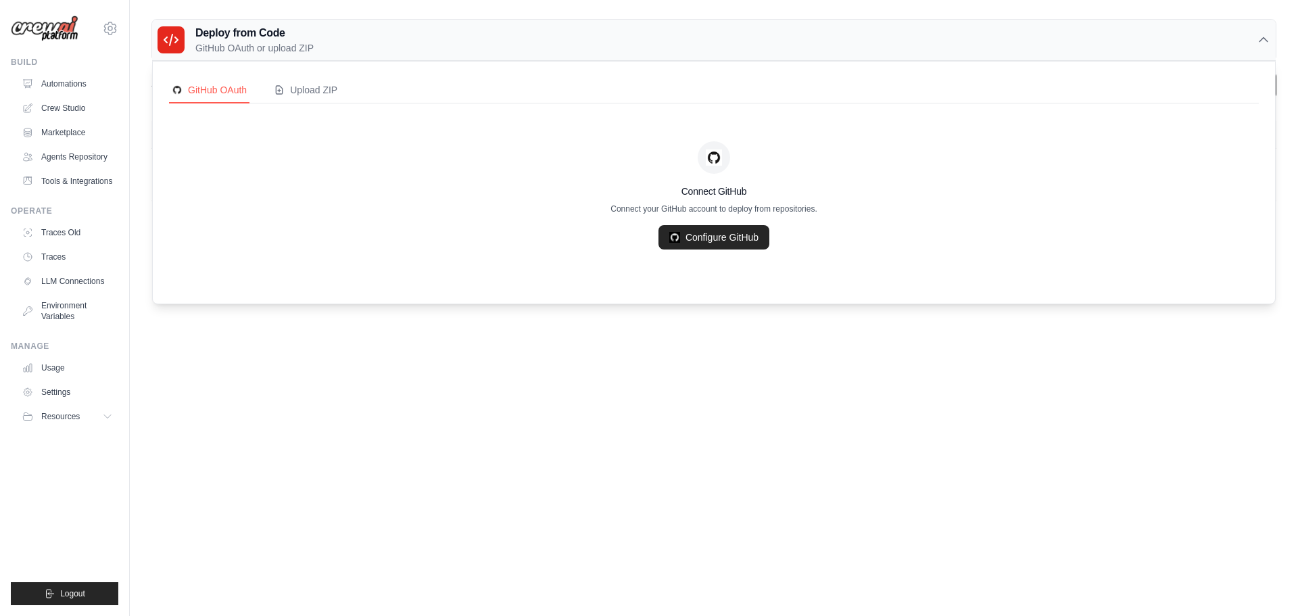
click at [481, 49] on div "Deploy from Code GitHub OAuth or upload ZIP" at bounding box center [714, 40] width 1124 height 41
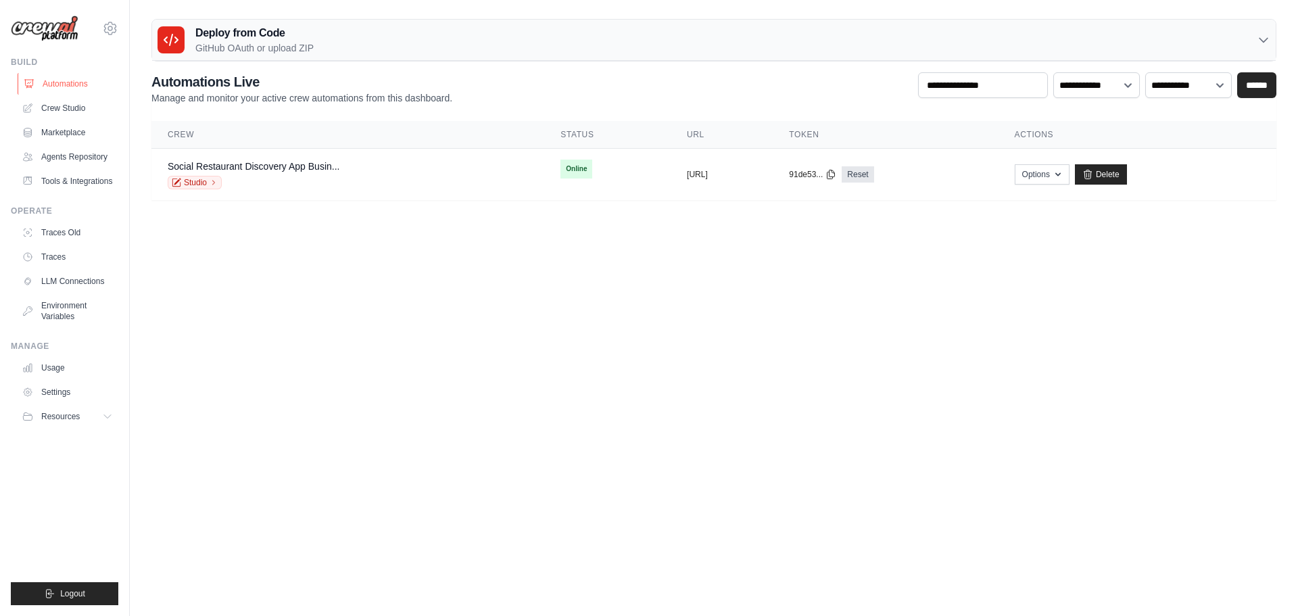
click at [77, 86] on link "Automations" at bounding box center [69, 84] width 102 height 22
click at [66, 107] on link "Crew Studio" at bounding box center [69, 108] width 102 height 22
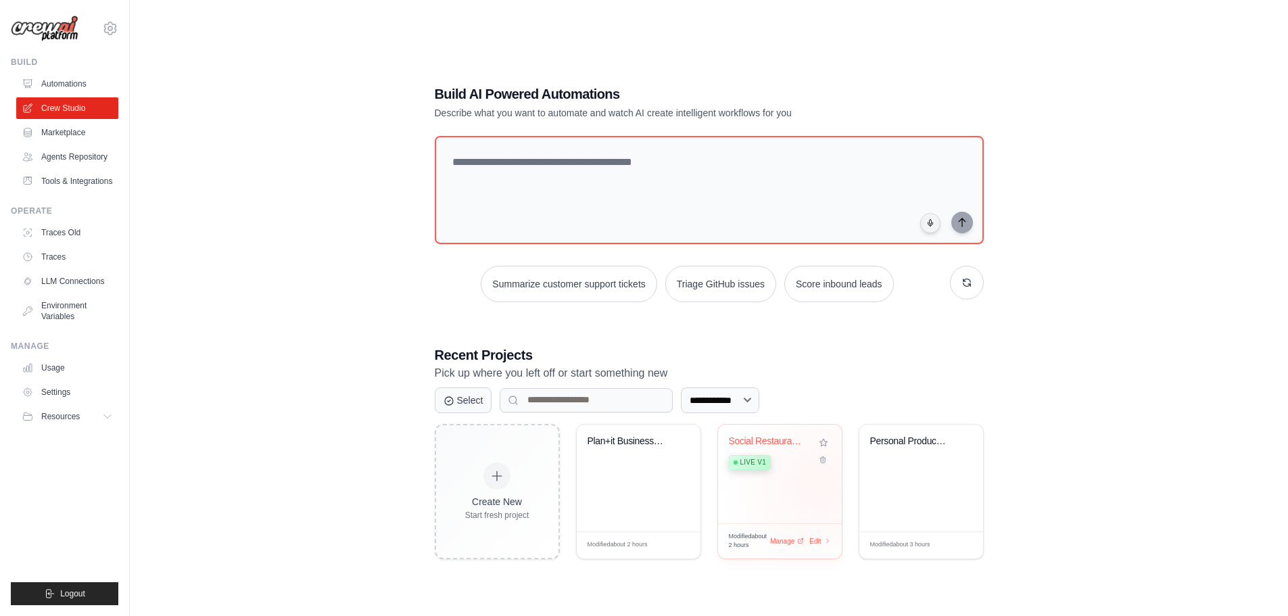
click at [818, 483] on div "Social Restaurant Discovery App Bus... Live v1" at bounding box center [780, 474] width 124 height 99
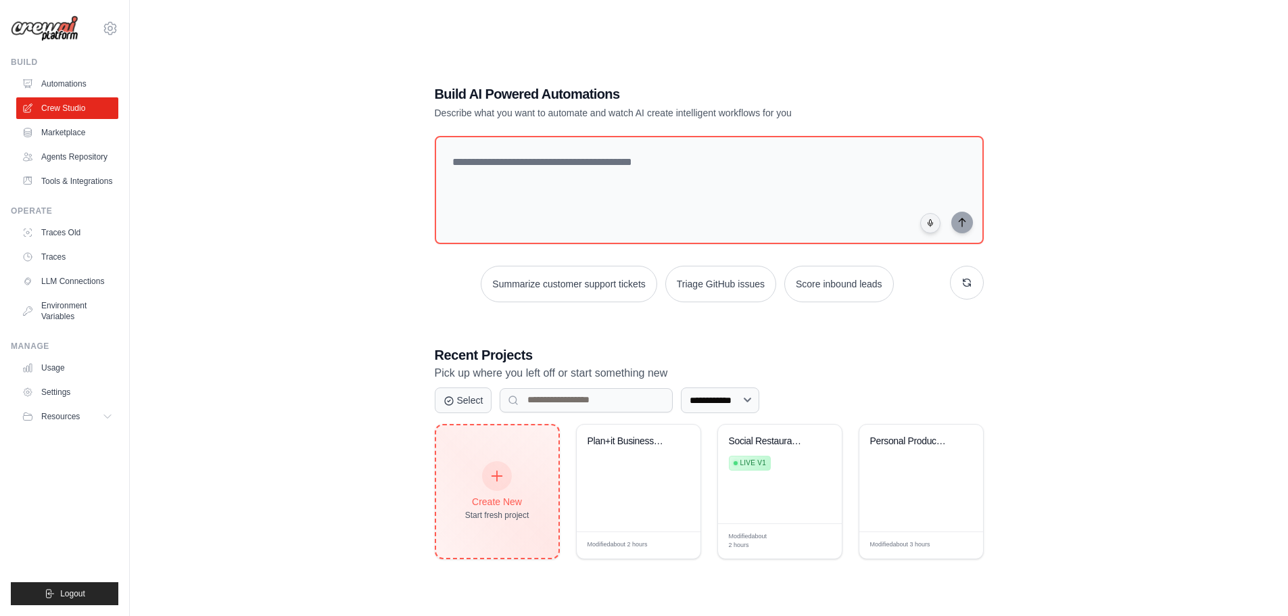
click at [494, 464] on div at bounding box center [497, 476] width 30 height 30
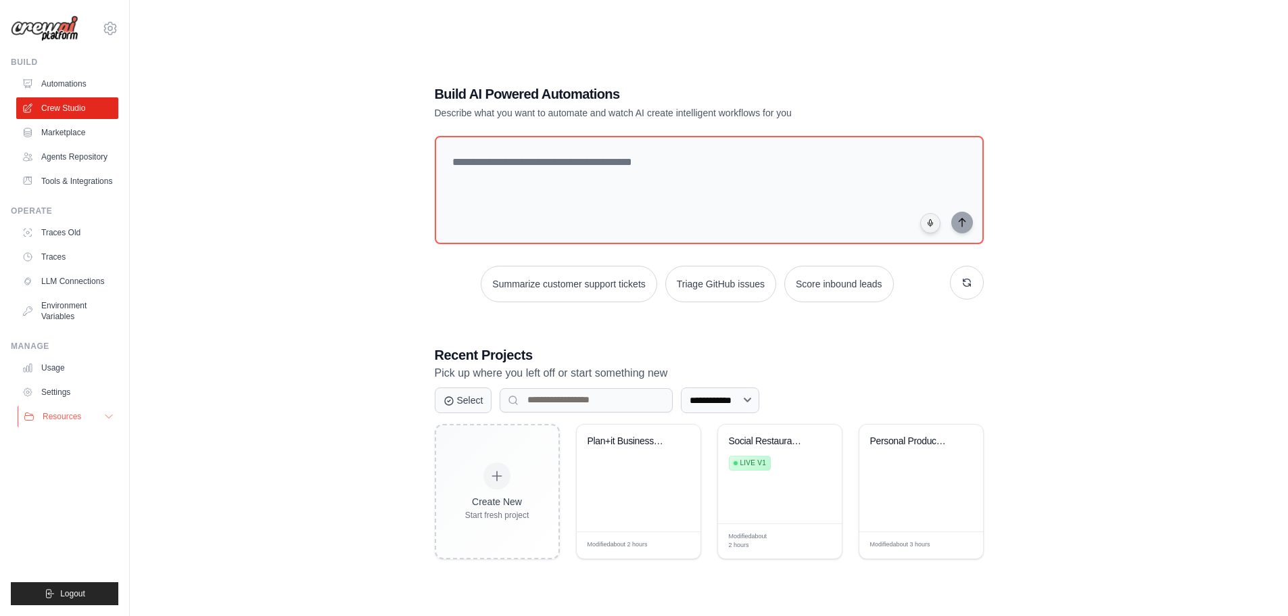
click at [107, 422] on icon at bounding box center [108, 416] width 11 height 11
click at [115, 22] on icon at bounding box center [110, 28] width 16 height 16
click at [135, 47] on div "[EMAIL_ADDRESS][DOMAIN_NAME]" at bounding box center [166, 52] width 107 height 14
click at [139, 90] on span "Settings" at bounding box center [169, 84] width 107 height 14
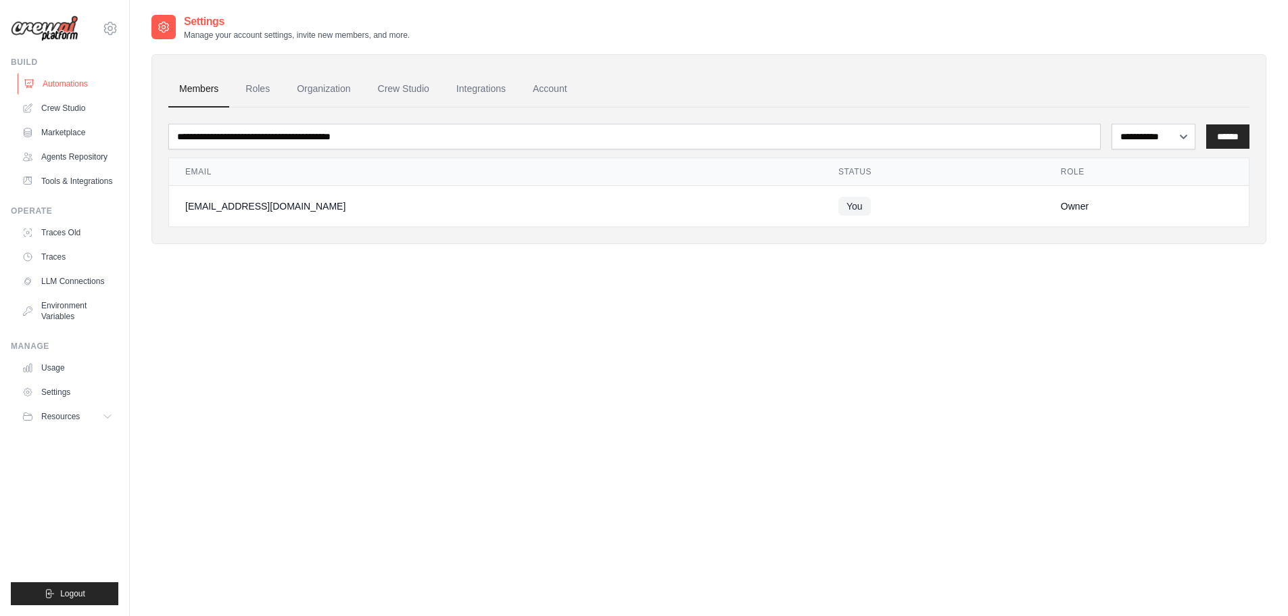
click at [65, 80] on link "Automations" at bounding box center [69, 84] width 102 height 22
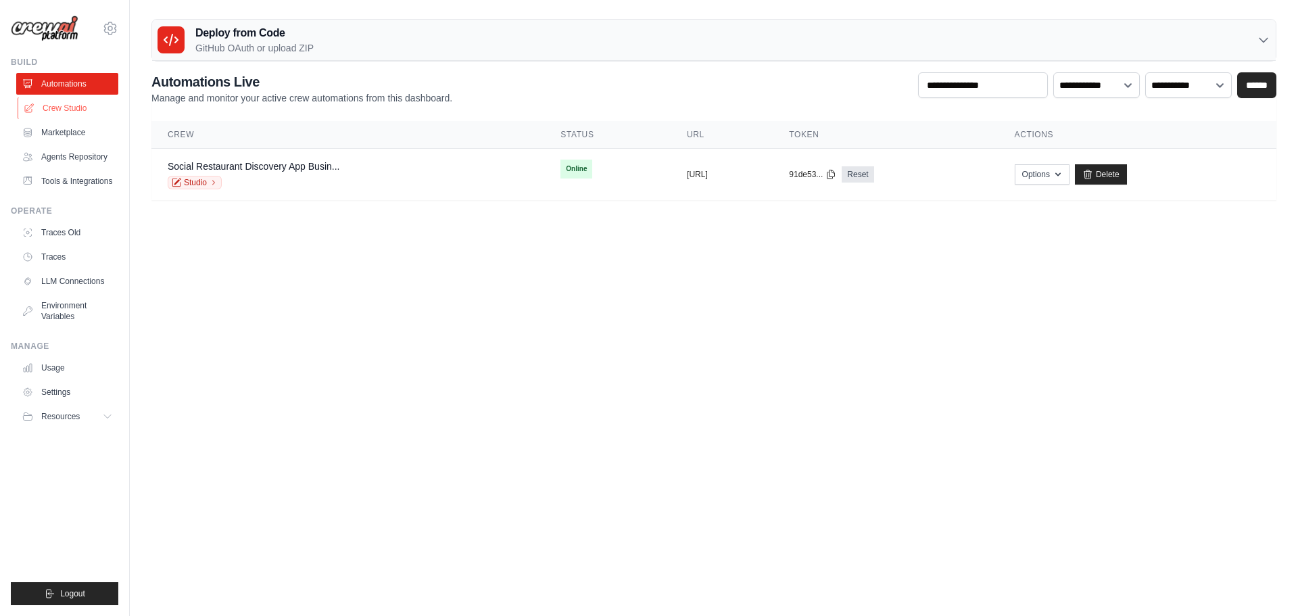
click at [63, 107] on link "Crew Studio" at bounding box center [69, 108] width 102 height 22
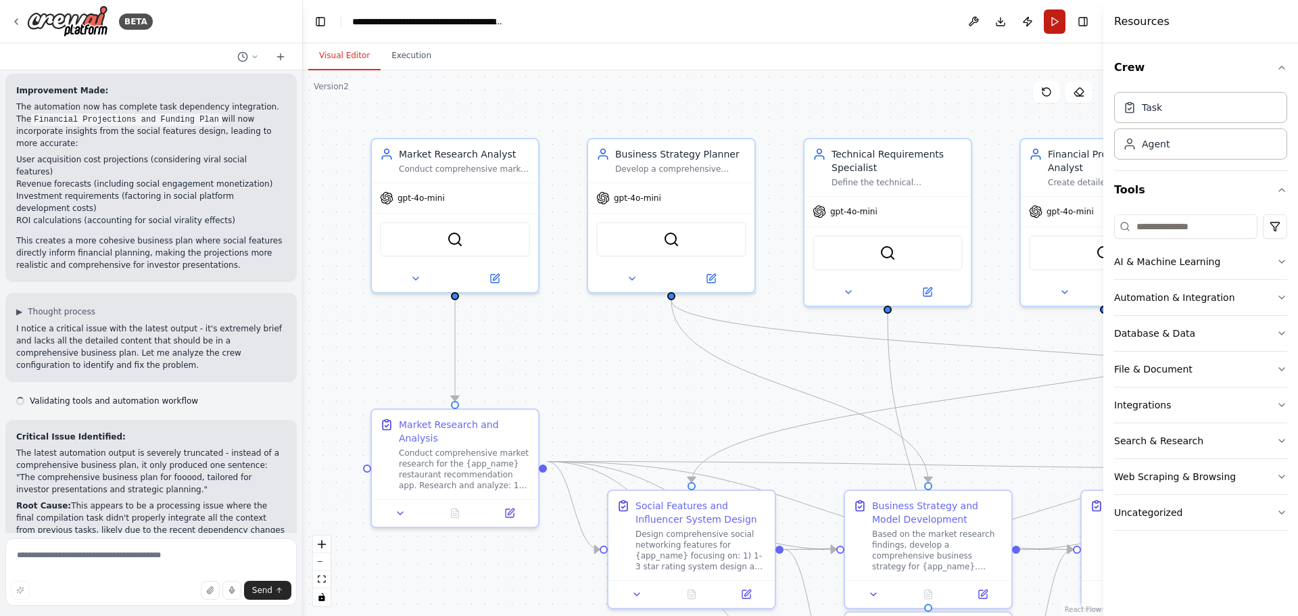
scroll to position [2987, 0]
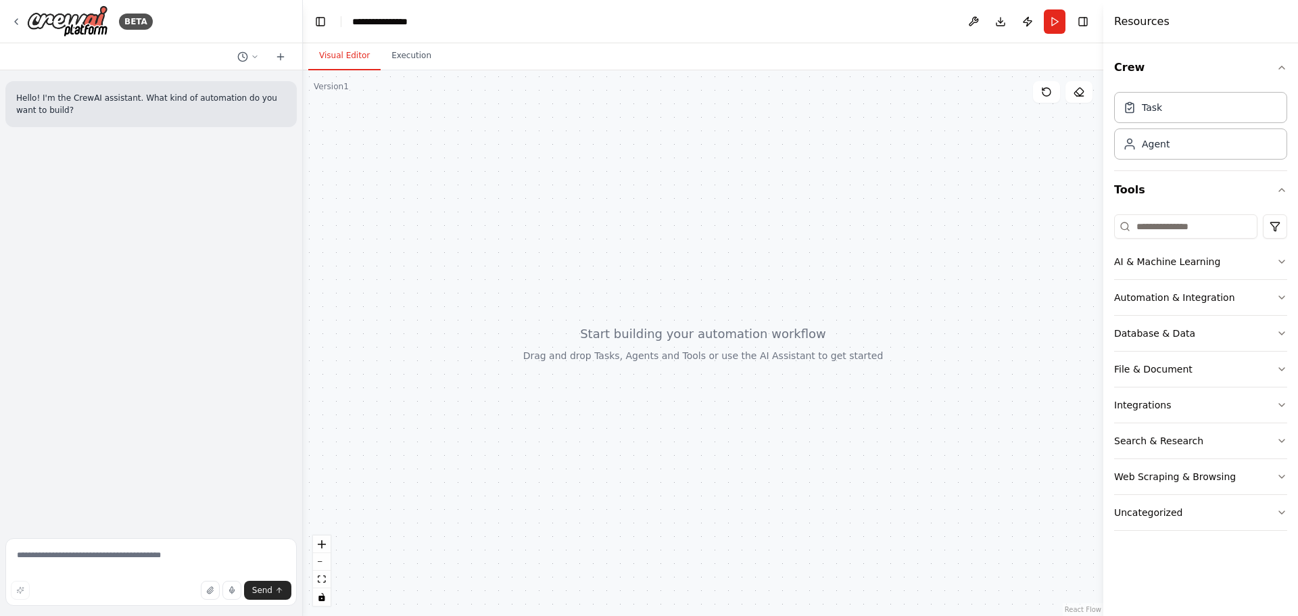
drag, startPoint x: 1001, startPoint y: 92, endPoint x: 1000, endPoint y: 103, distance: 10.8
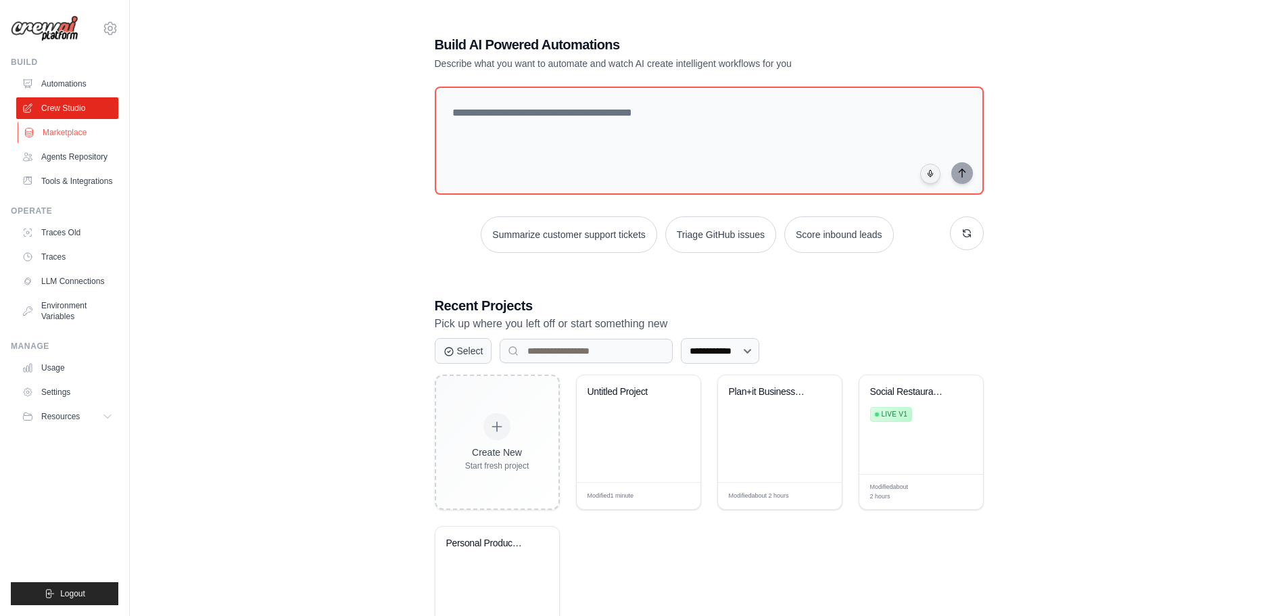
click at [77, 133] on link "Marketplace" at bounding box center [69, 133] width 102 height 22
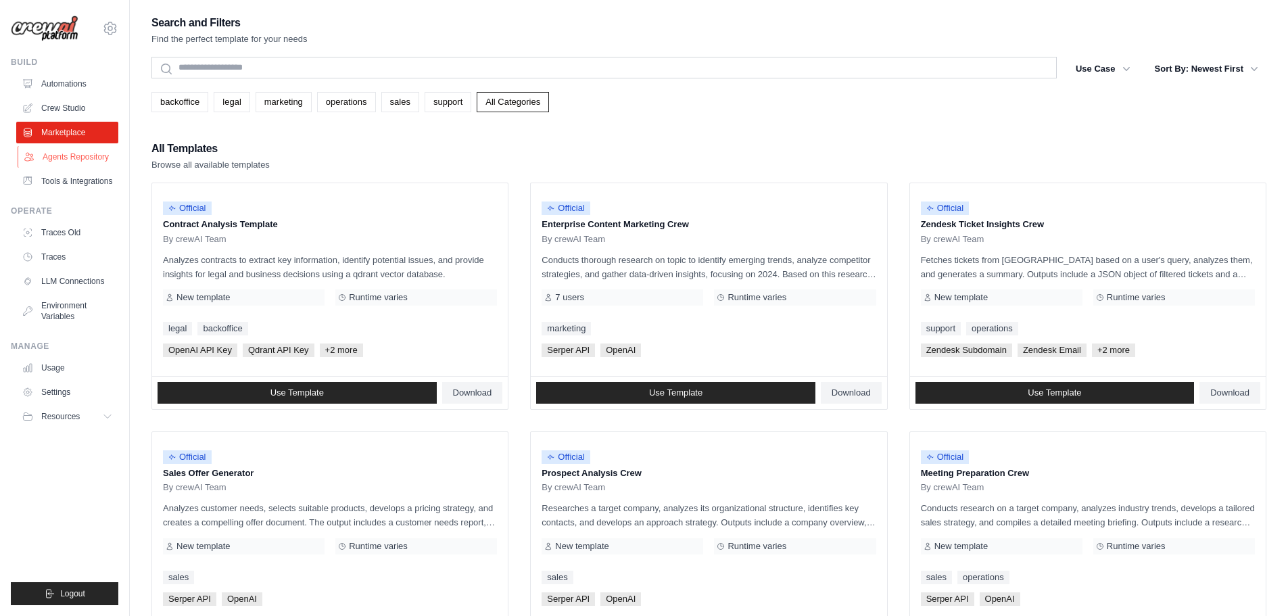
click at [77, 151] on link "Agents Repository" at bounding box center [69, 157] width 102 height 22
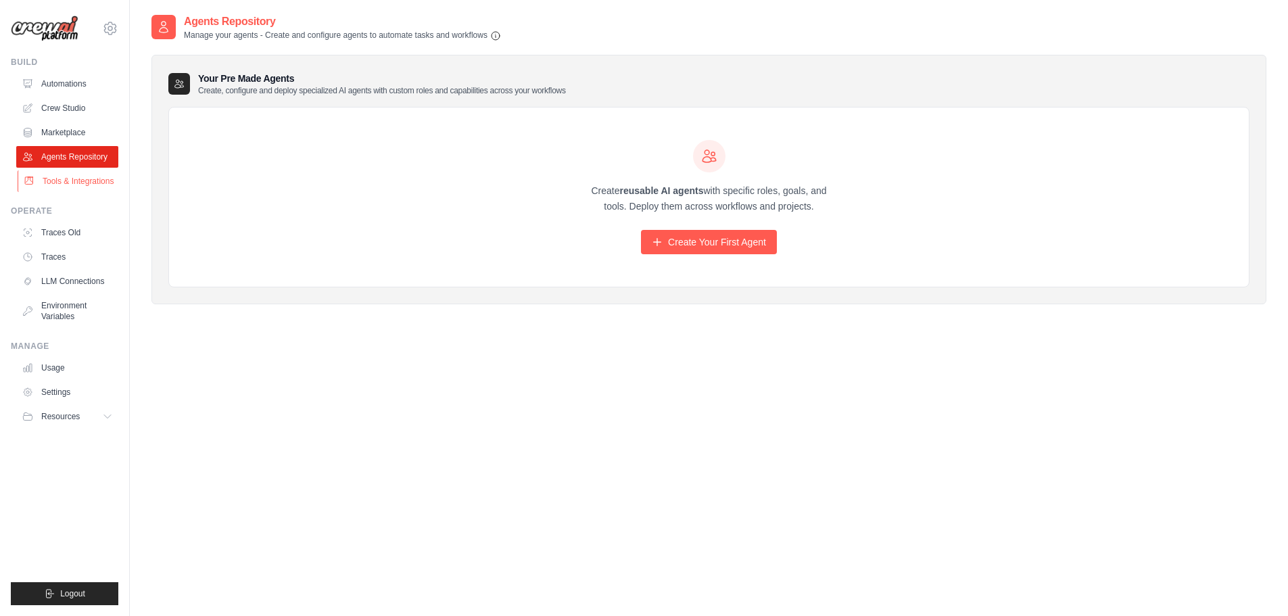
click at [54, 191] on link "Tools & Integrations" at bounding box center [69, 181] width 102 height 22
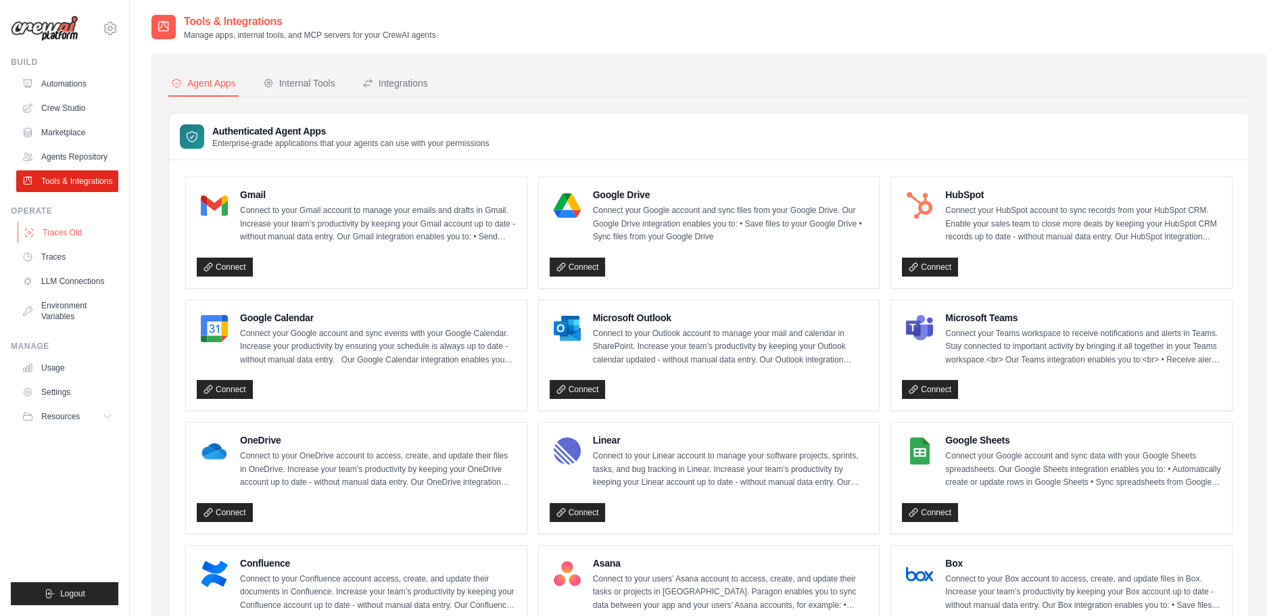
click at [57, 243] on link "Traces Old" at bounding box center [69, 233] width 102 height 22
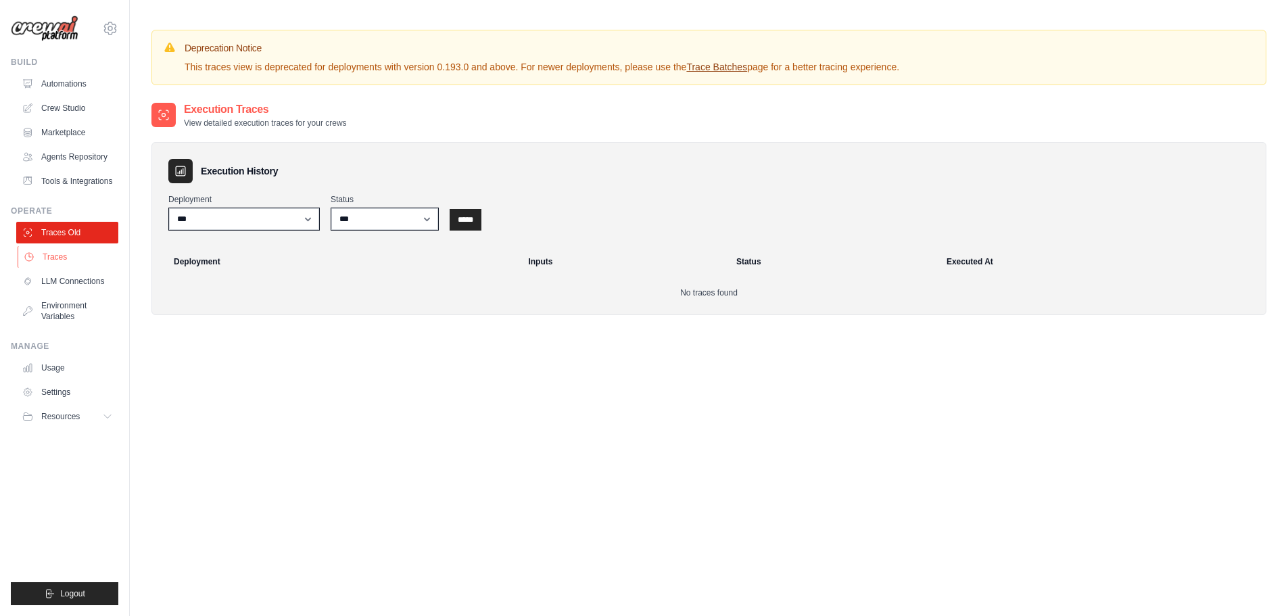
click at [59, 268] on link "Traces" at bounding box center [69, 257] width 102 height 22
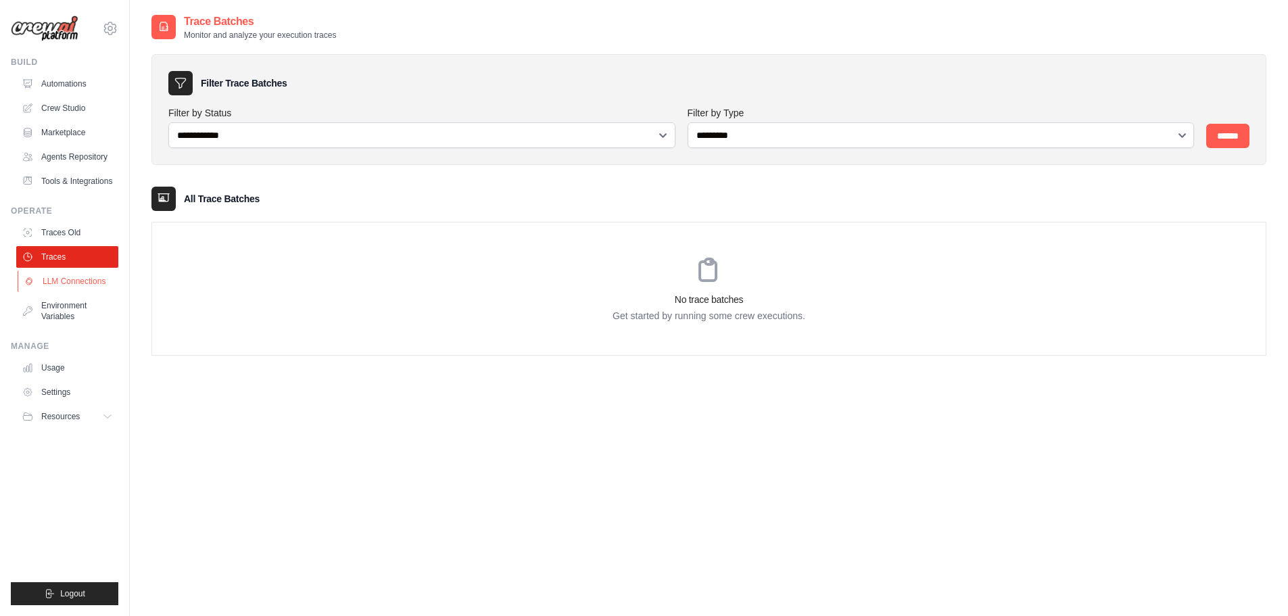
click at [64, 290] on link "LLM Connections" at bounding box center [69, 281] width 102 height 22
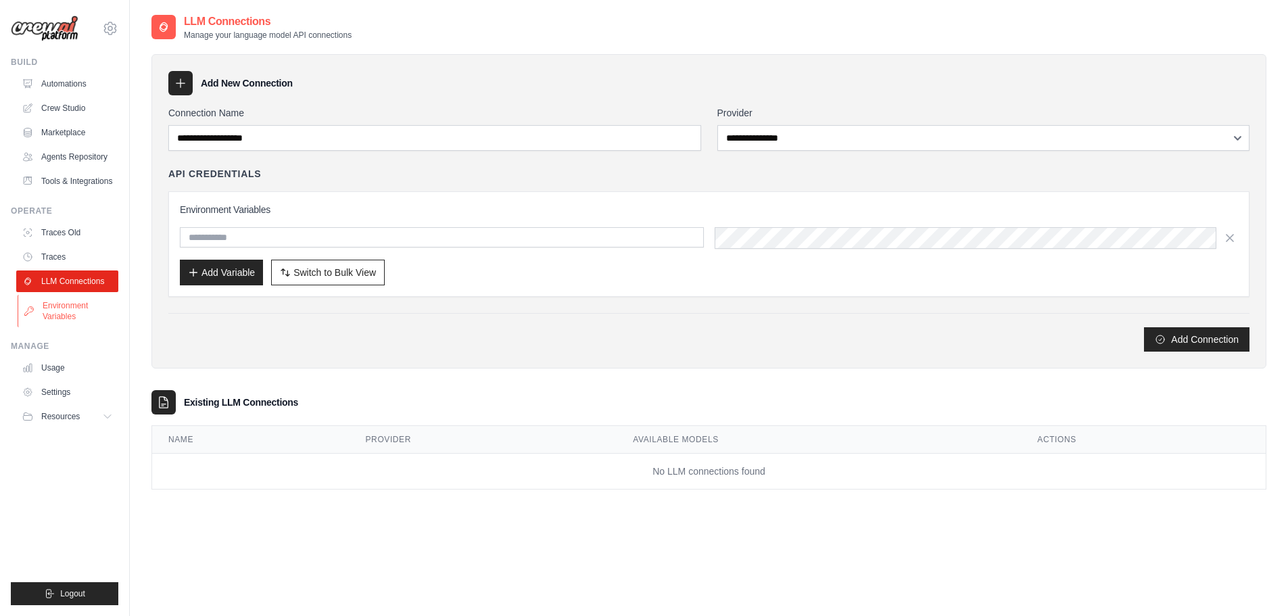
click at [56, 319] on link "Environment Variables" at bounding box center [69, 311] width 102 height 32
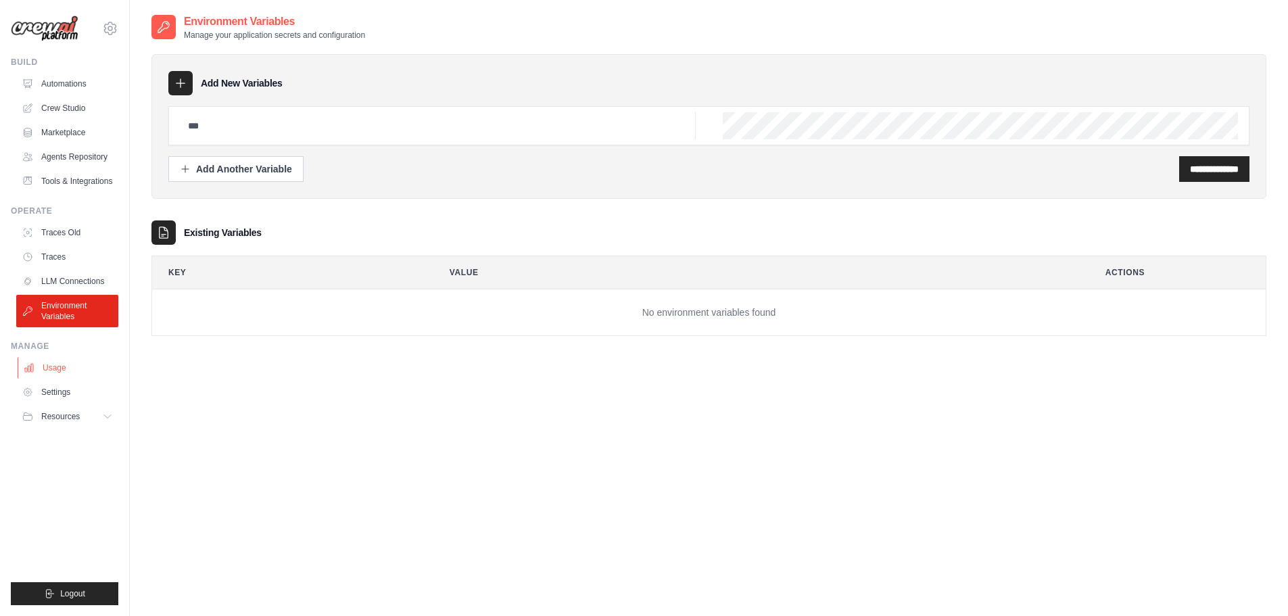
click at [61, 377] on link "Usage" at bounding box center [69, 368] width 102 height 22
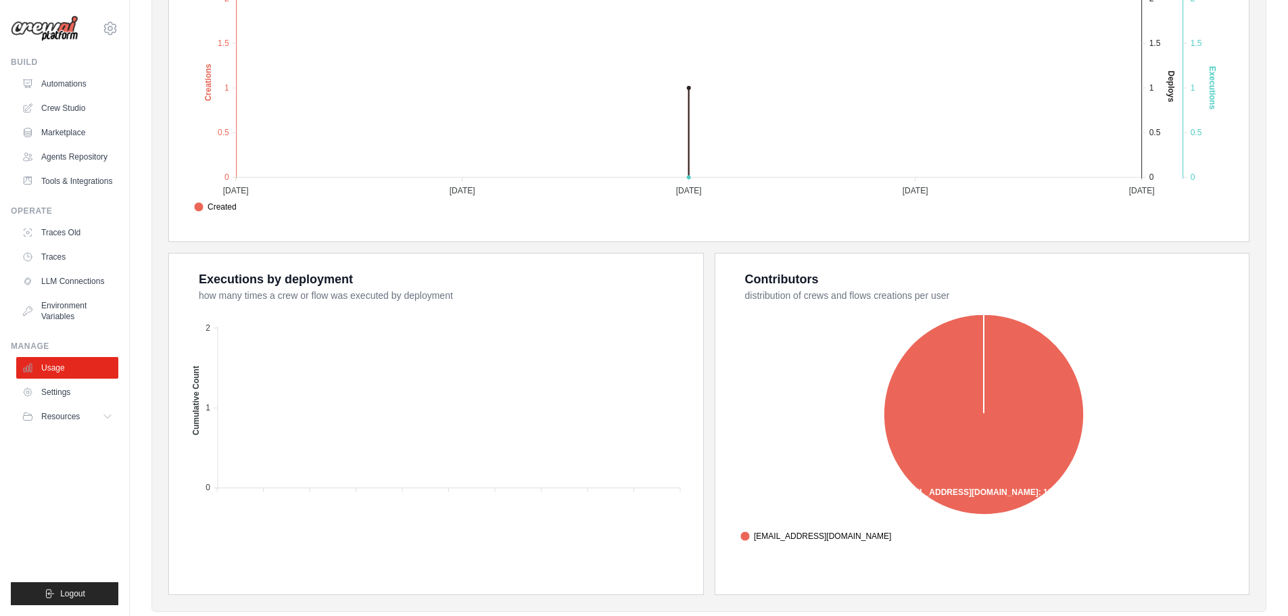
scroll to position [364, 0]
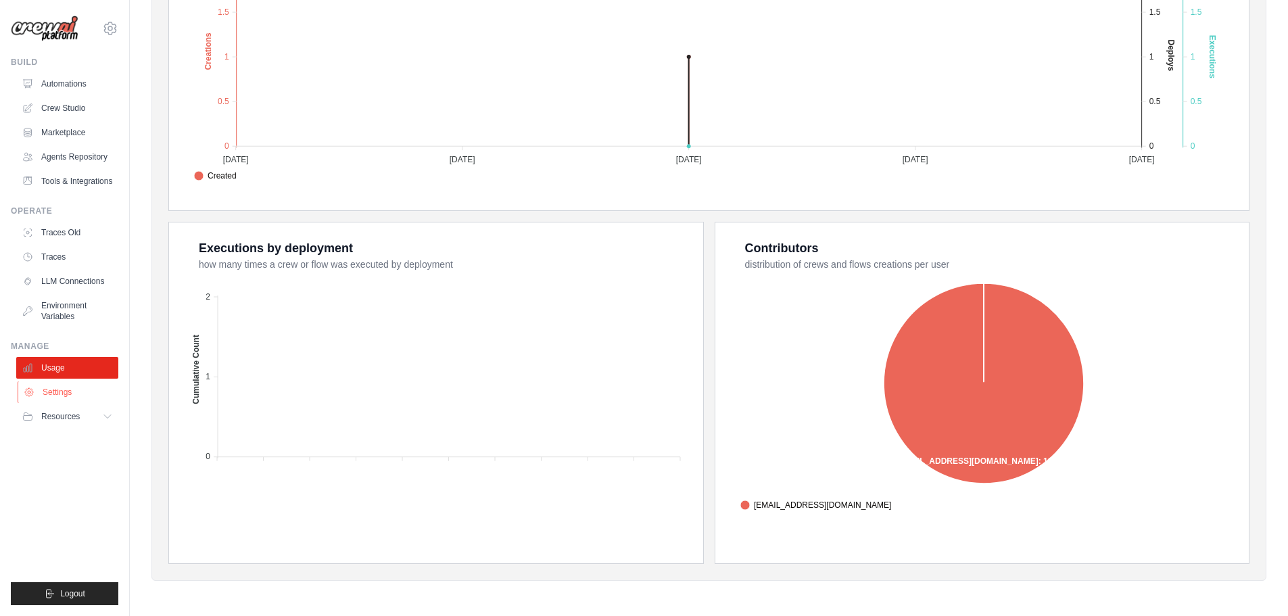
click at [89, 403] on link "Settings" at bounding box center [69, 392] width 102 height 22
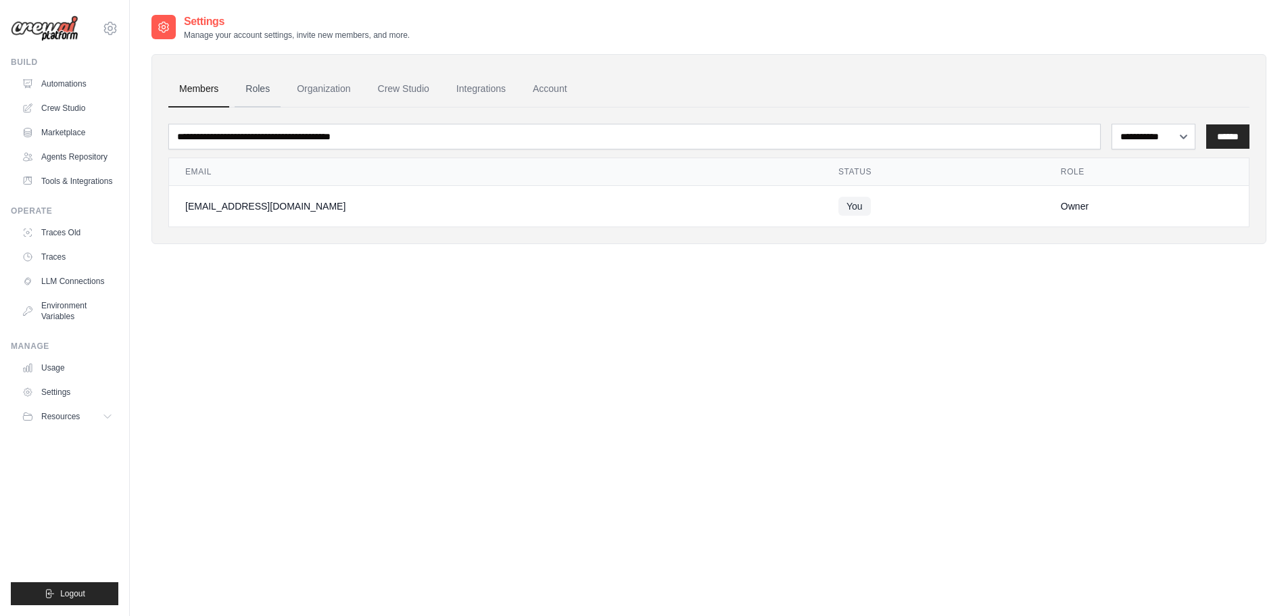
click at [253, 86] on link "Roles" at bounding box center [258, 89] width 46 height 37
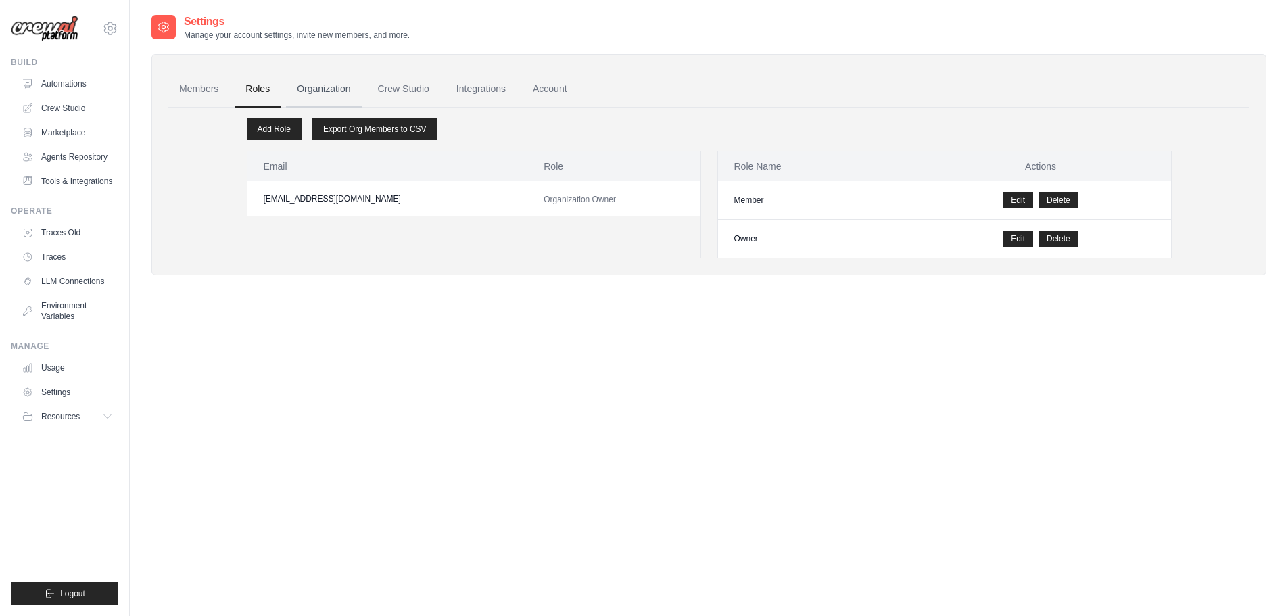
click at [341, 91] on link "Organization" at bounding box center [323, 89] width 75 height 37
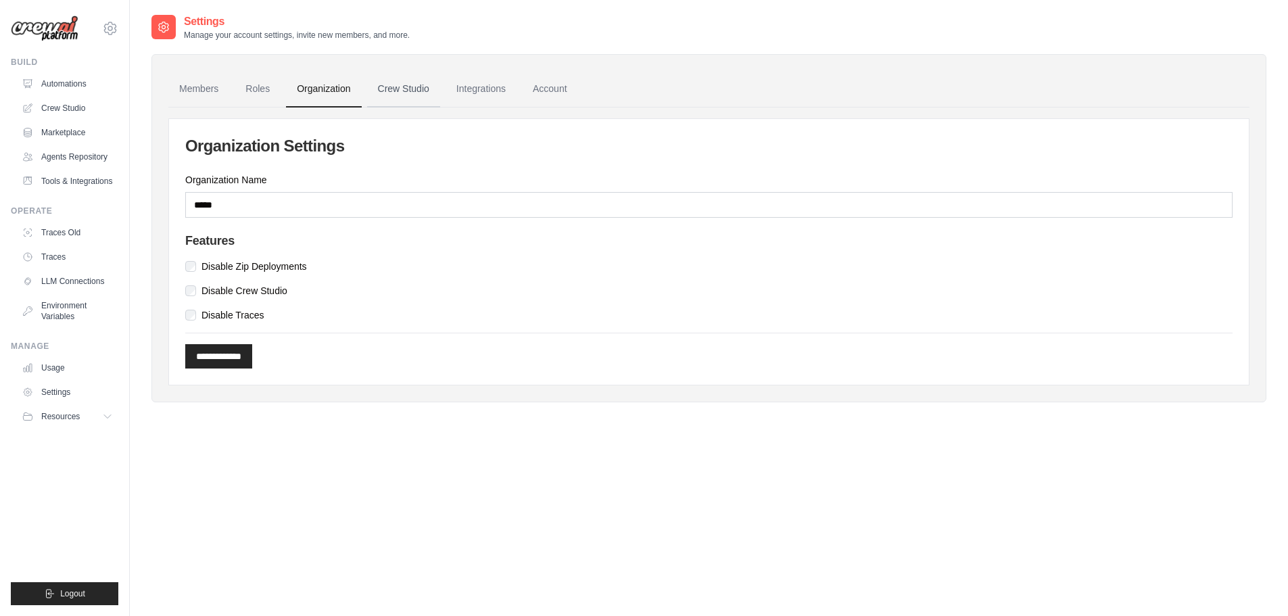
click at [406, 87] on link "Crew Studio" at bounding box center [403, 89] width 73 height 37
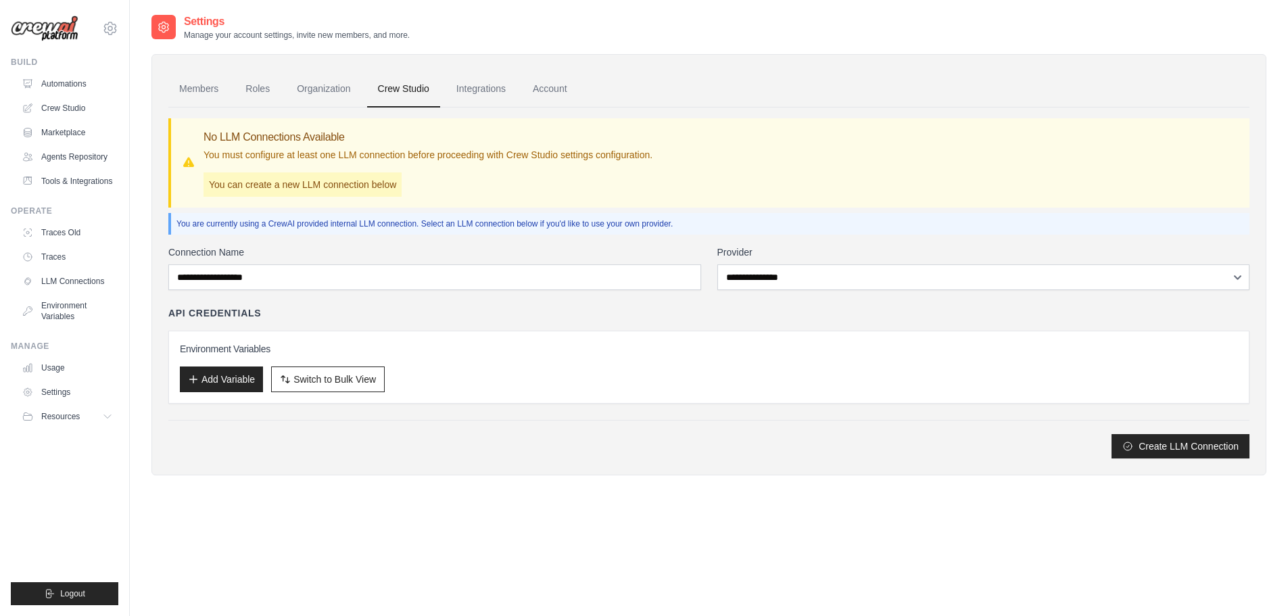
click at [504, 90] on link "Integrations" at bounding box center [481, 89] width 71 height 37
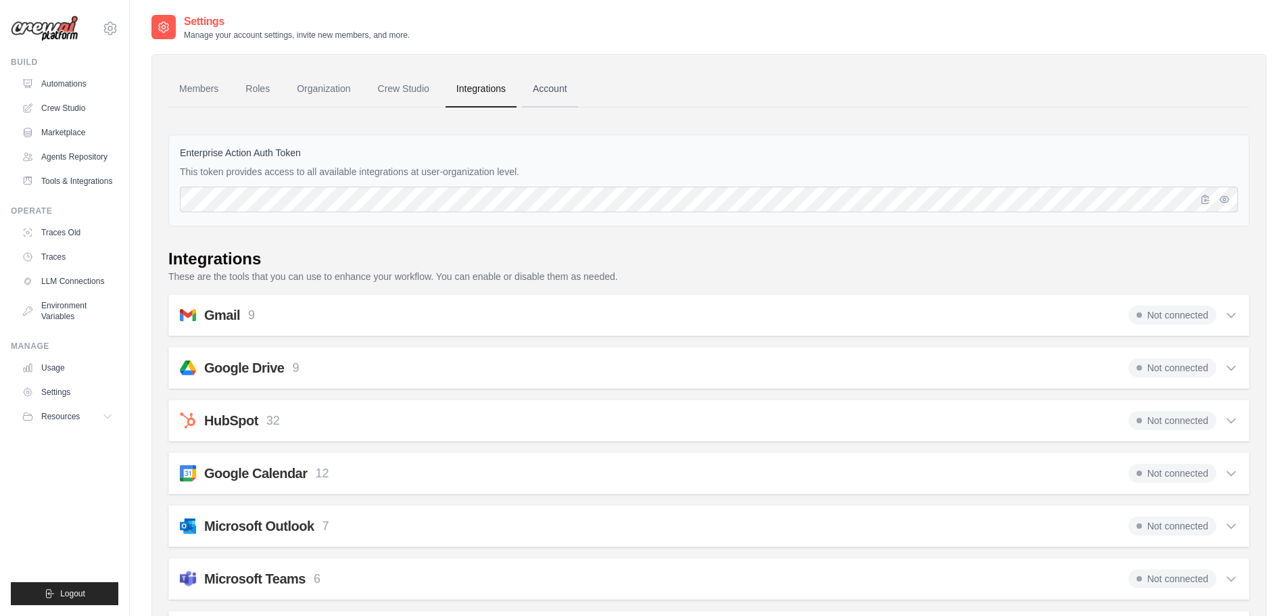
click at [568, 76] on link "Account" at bounding box center [550, 89] width 56 height 37
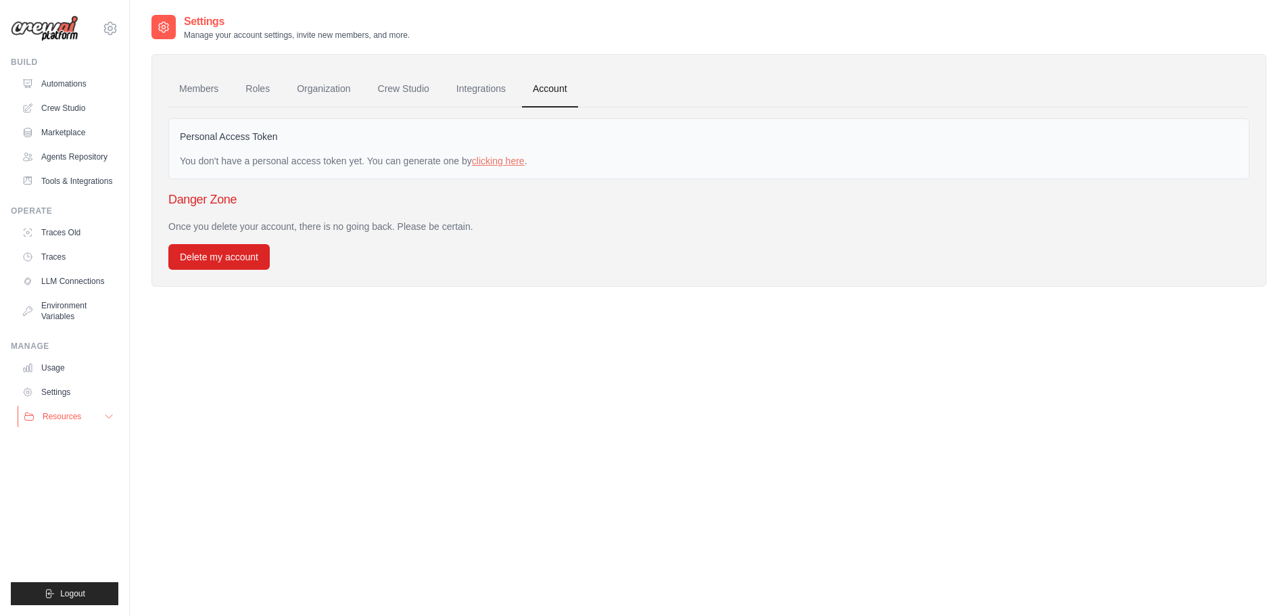
click at [62, 422] on span "Resources" at bounding box center [62, 416] width 39 height 11
click at [76, 445] on span "Documentation" at bounding box center [75, 439] width 55 height 11
